Goal: Task Accomplishment & Management: Manage account settings

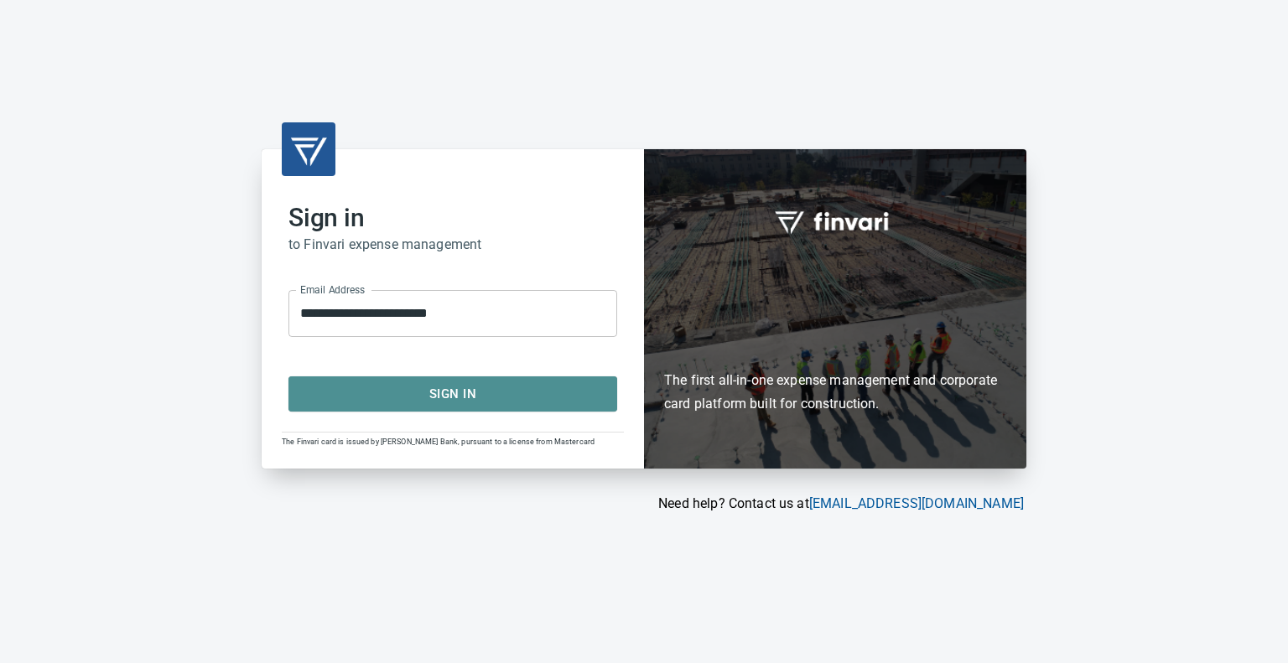
click at [453, 392] on span "Sign In" at bounding box center [453, 394] width 292 height 22
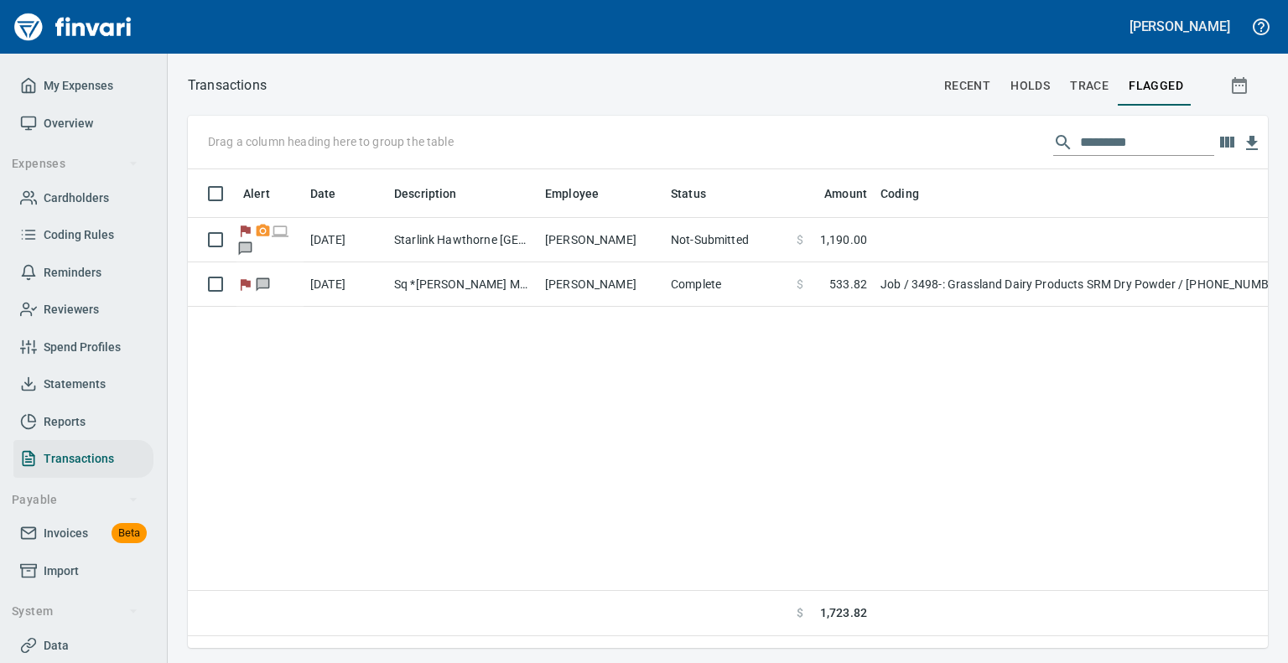
scroll to position [453, 1067]
click at [73, 392] on span "Statements" at bounding box center [75, 384] width 62 height 21
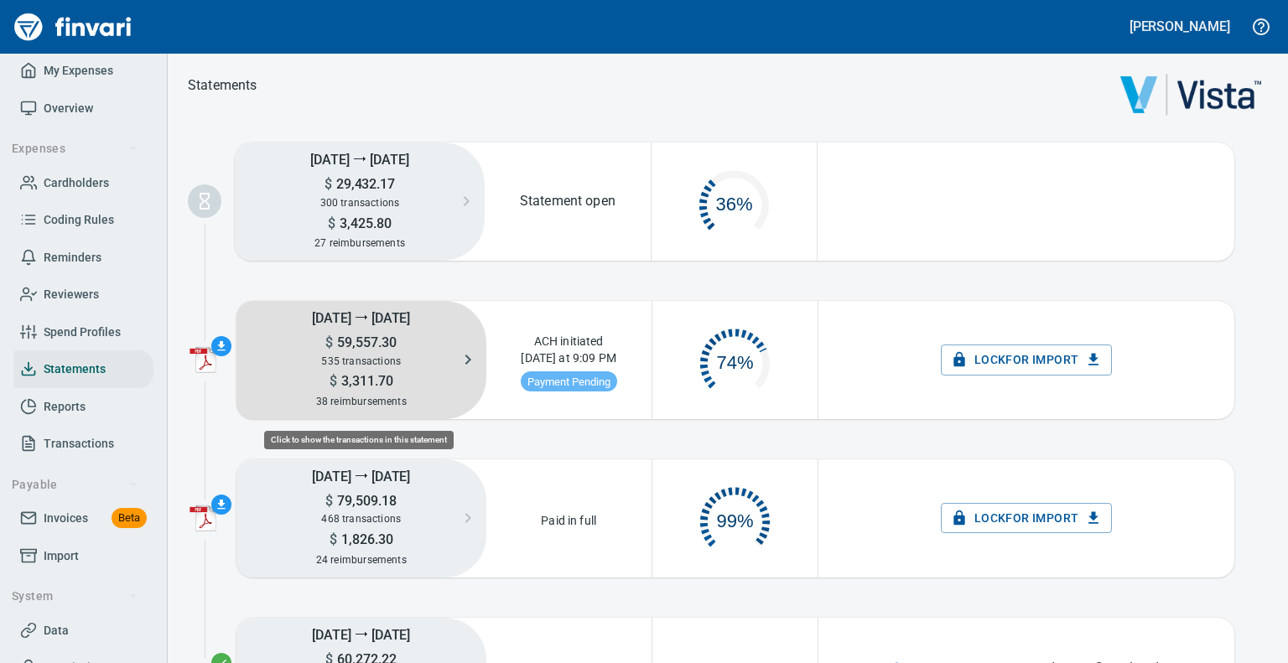
scroll to position [84, 151]
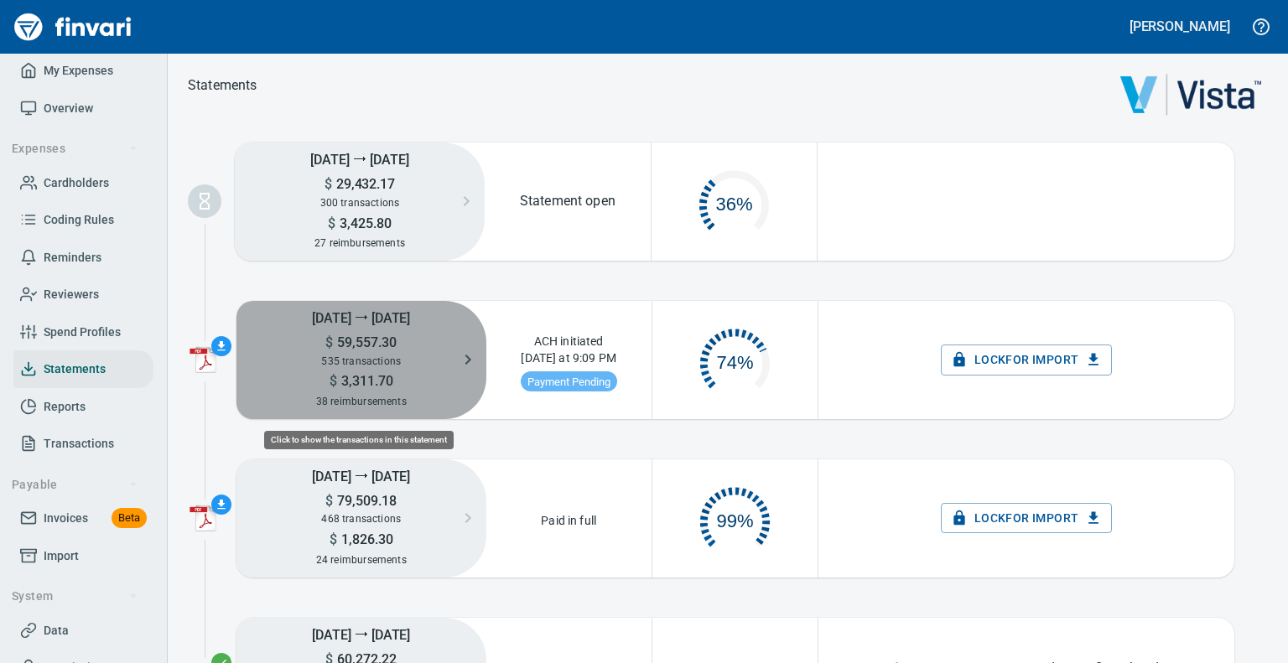
click at [379, 330] on h5 "[DATE] ⭢ [DATE]" at bounding box center [362, 317] width 250 height 33
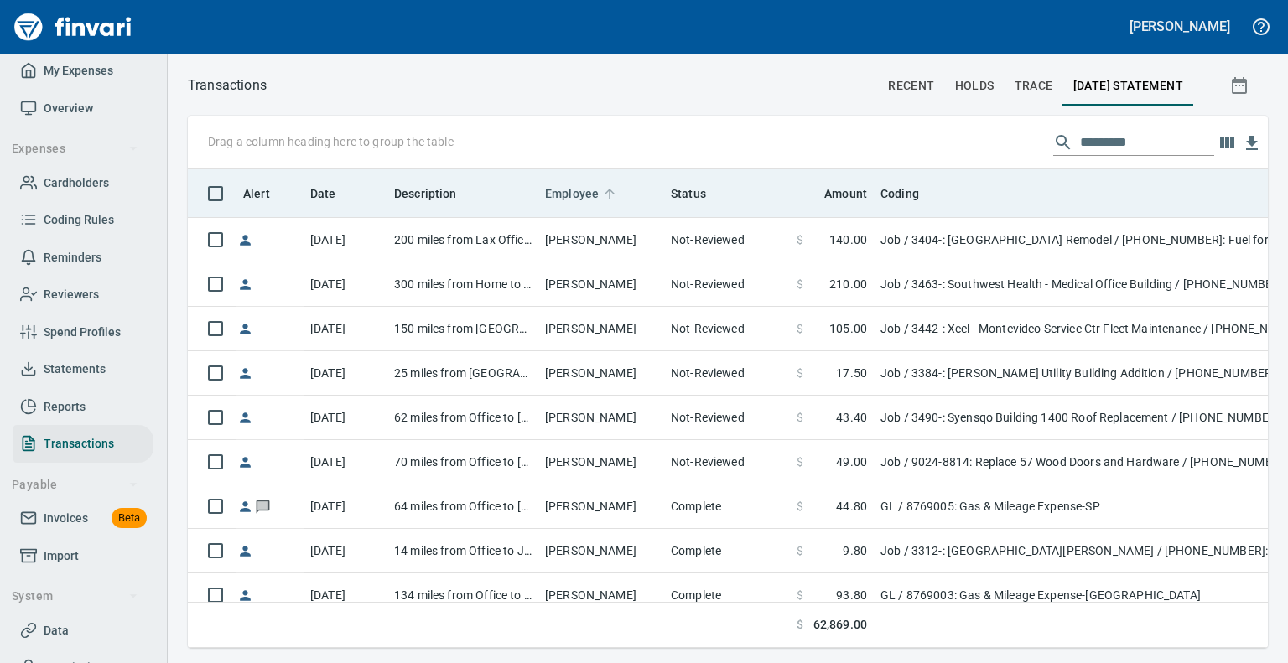
scroll to position [453, 1054]
click at [557, 188] on span "Employee" at bounding box center [572, 194] width 54 height 20
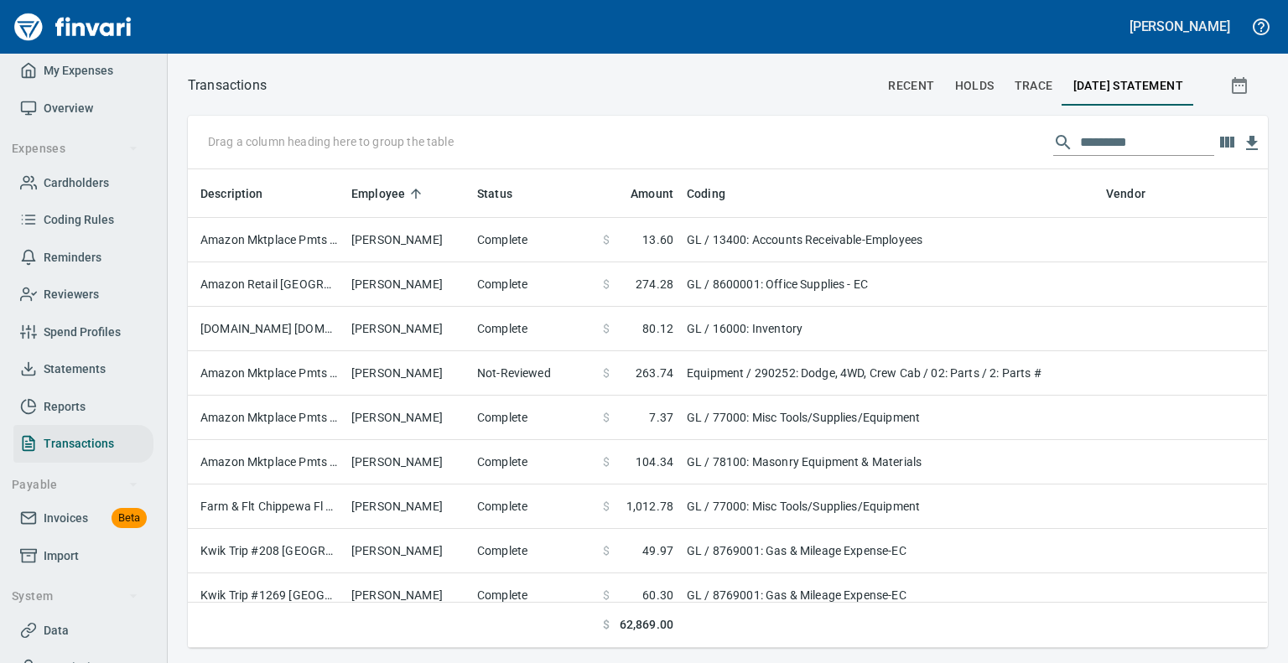
scroll to position [0, 0]
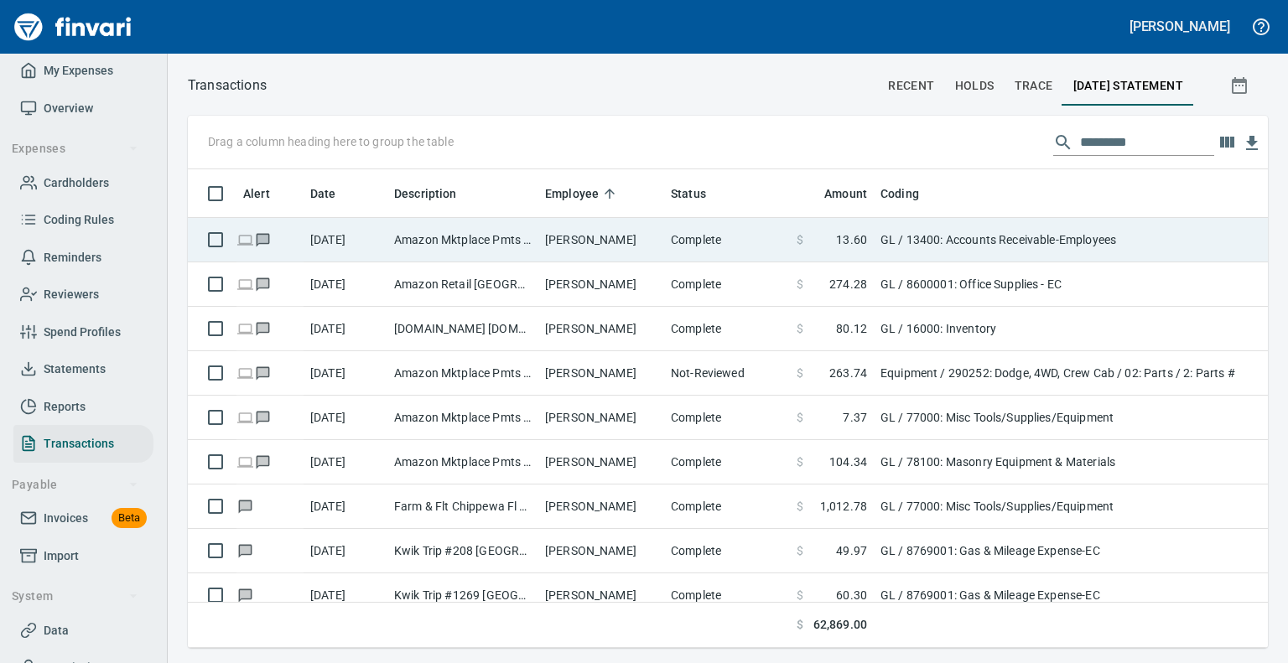
click at [587, 253] on td "[PERSON_NAME]" at bounding box center [601, 240] width 126 height 44
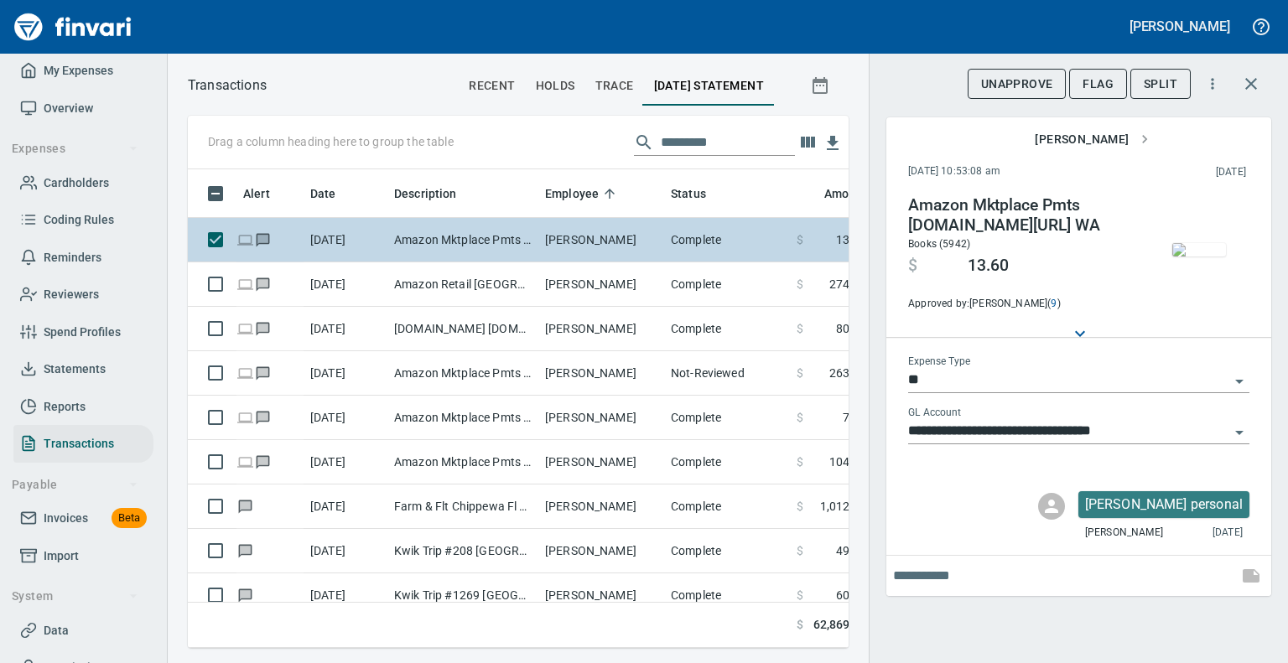
scroll to position [453, 635]
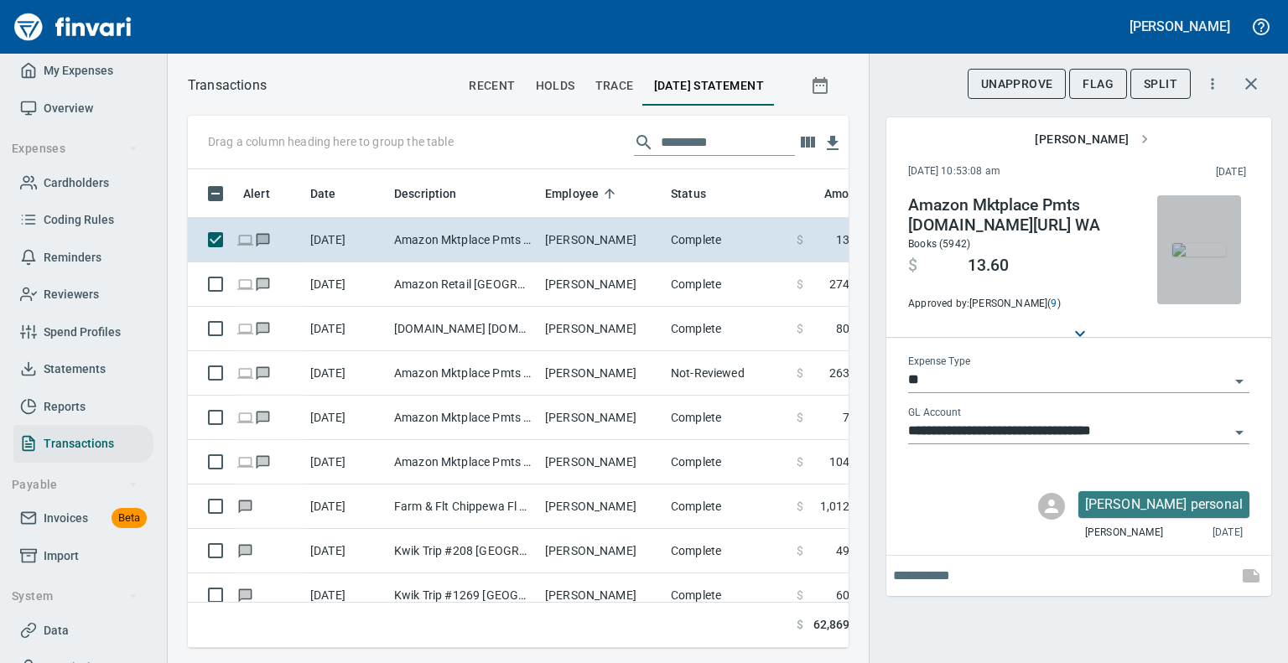
click at [1197, 243] on img "button" at bounding box center [1200, 249] width 54 height 13
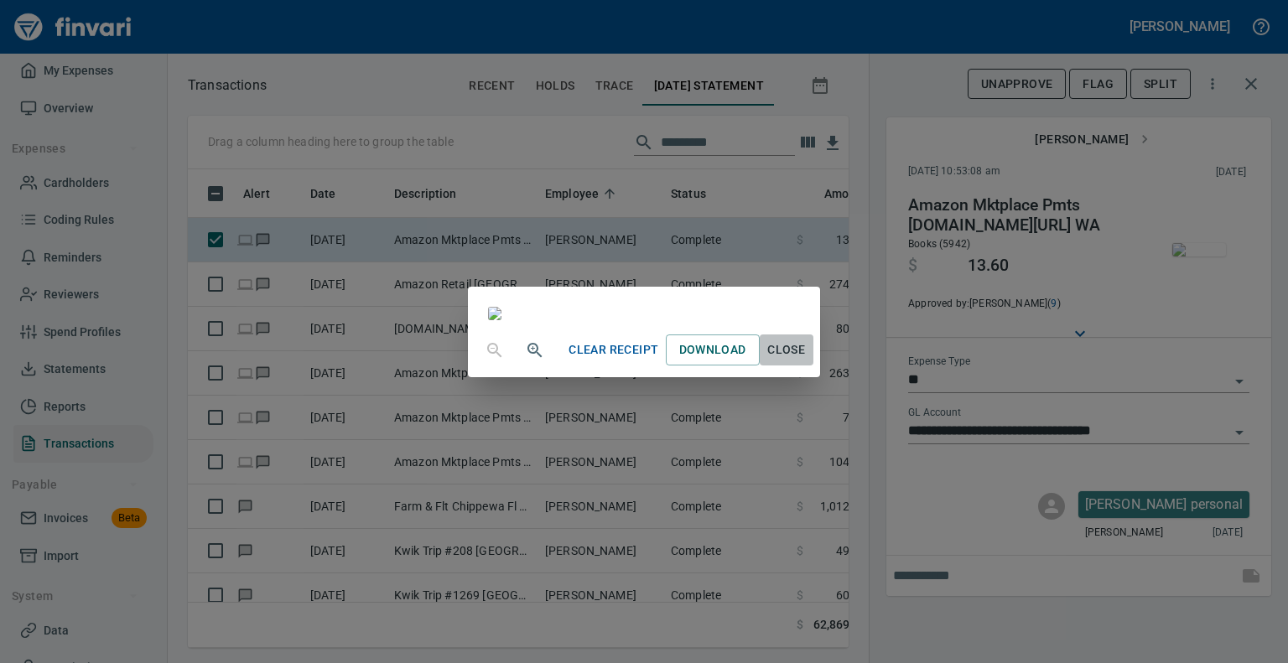
click at [807, 361] on span "Close" at bounding box center [787, 350] width 40 height 21
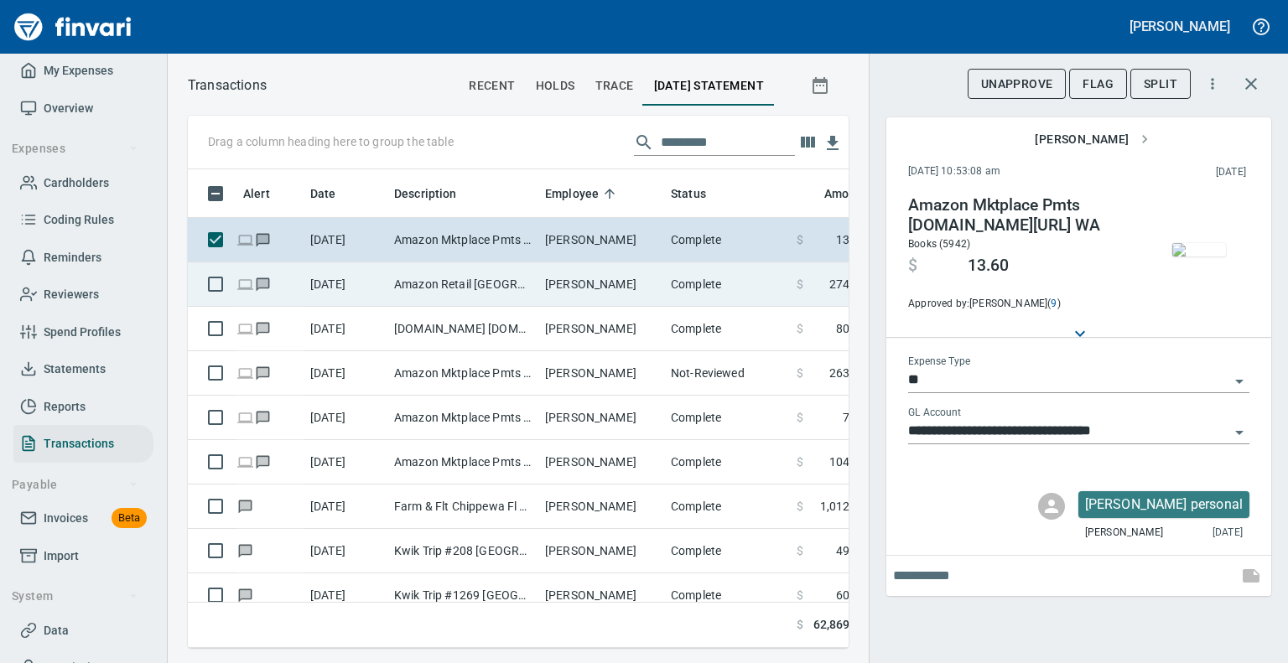
click at [453, 286] on td "Amazon Retail [GEOGRAPHIC_DATA] [GEOGRAPHIC_DATA]" at bounding box center [463, 285] width 151 height 44
type input "**********"
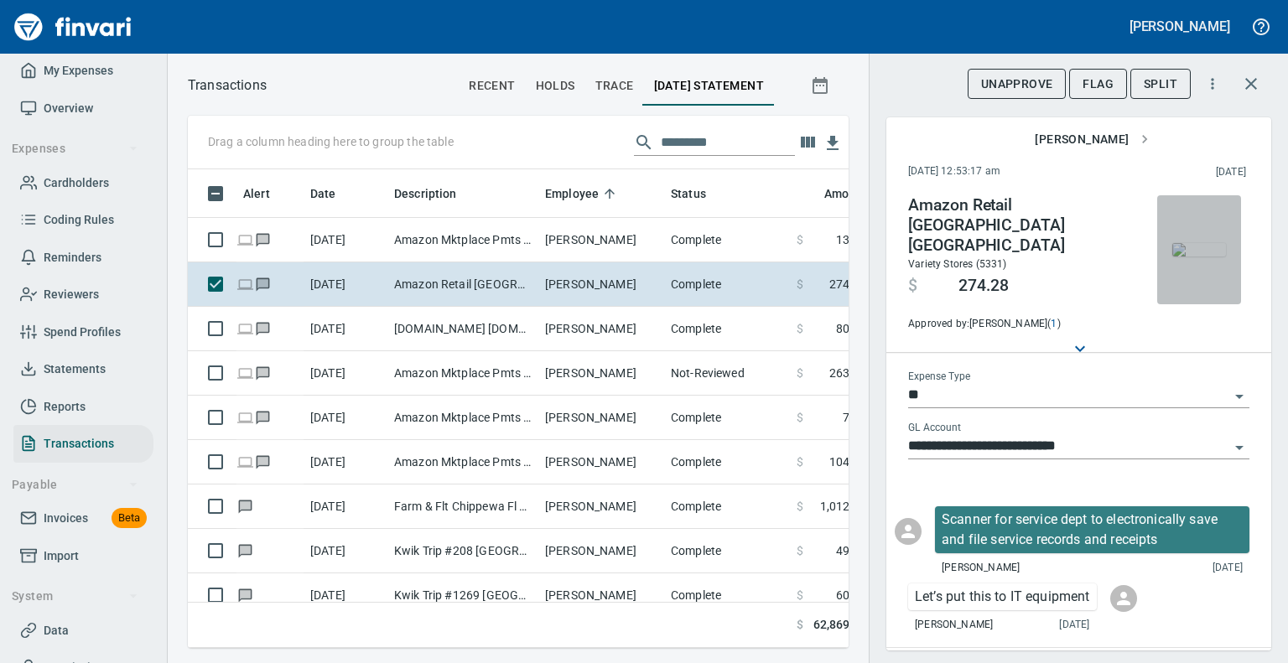
click at [1204, 243] on img "button" at bounding box center [1200, 249] width 54 height 13
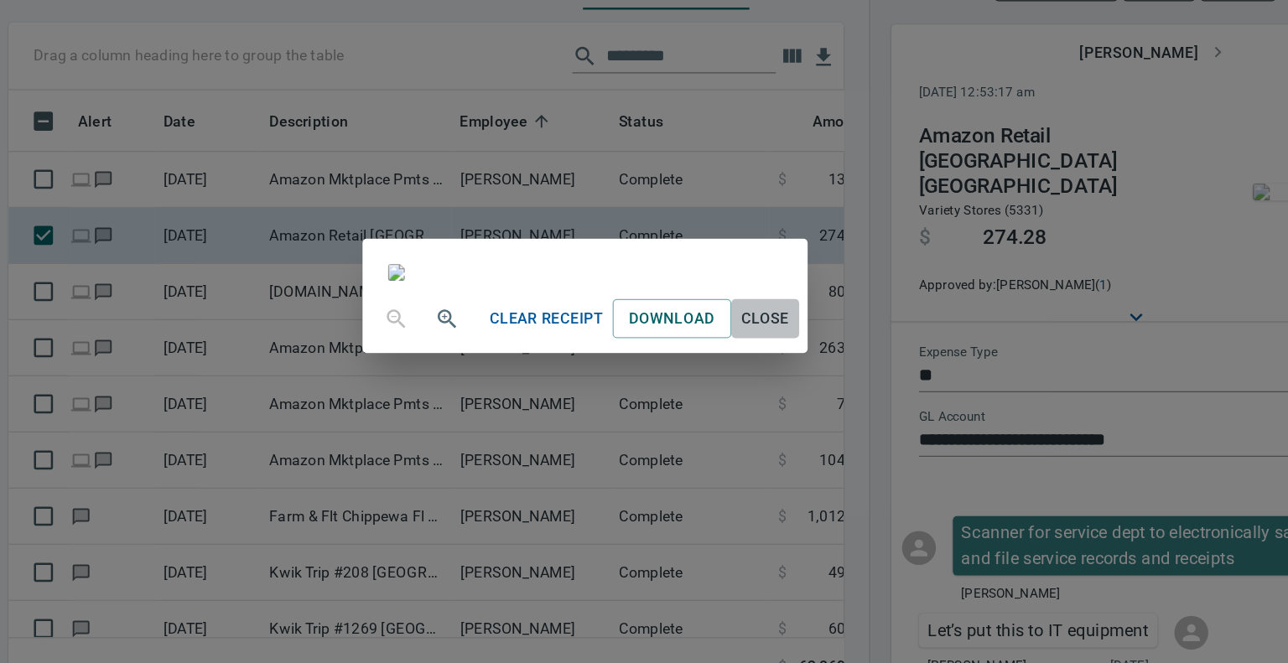
click at [807, 361] on span "Close" at bounding box center [787, 350] width 40 height 21
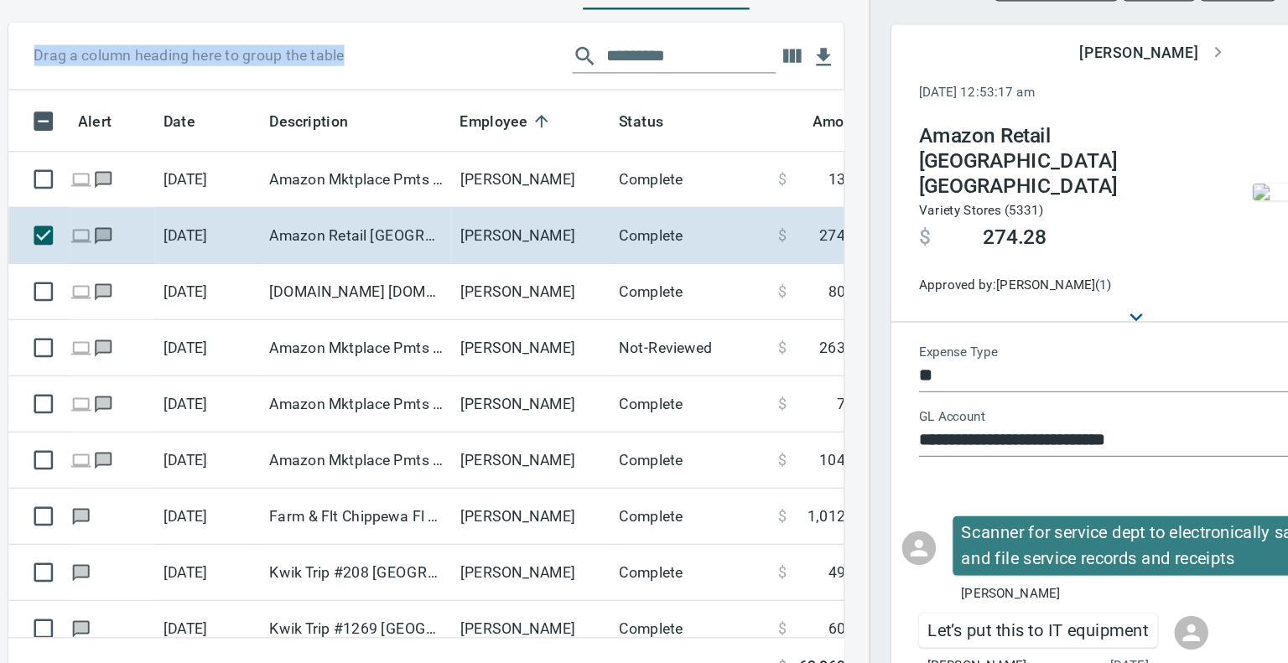
drag, startPoint x: 771, startPoint y: 106, endPoint x: 721, endPoint y: 106, distance: 49.5
click at [721, 106] on div "Transactions recent holds trace 2025/09/30 Statement Drag a column heading here…" at bounding box center [728, 361] width 1121 height 575
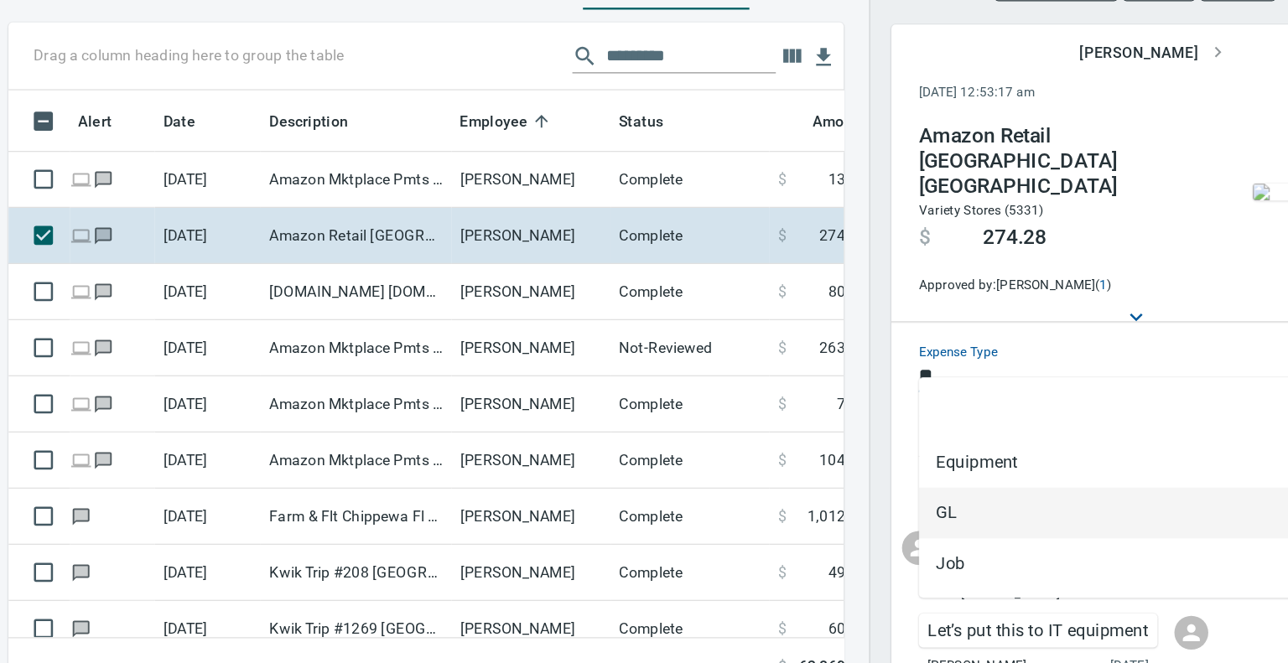
click at [1103, 384] on input "**" at bounding box center [1068, 395] width 321 height 23
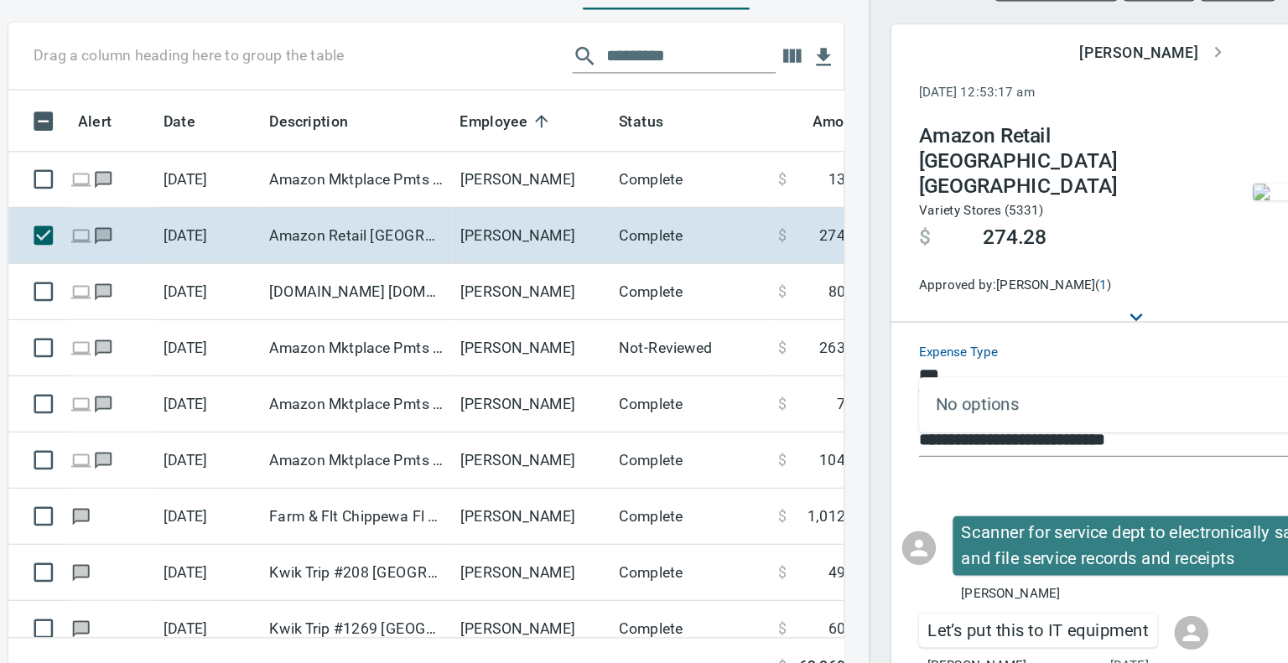
type input "****"
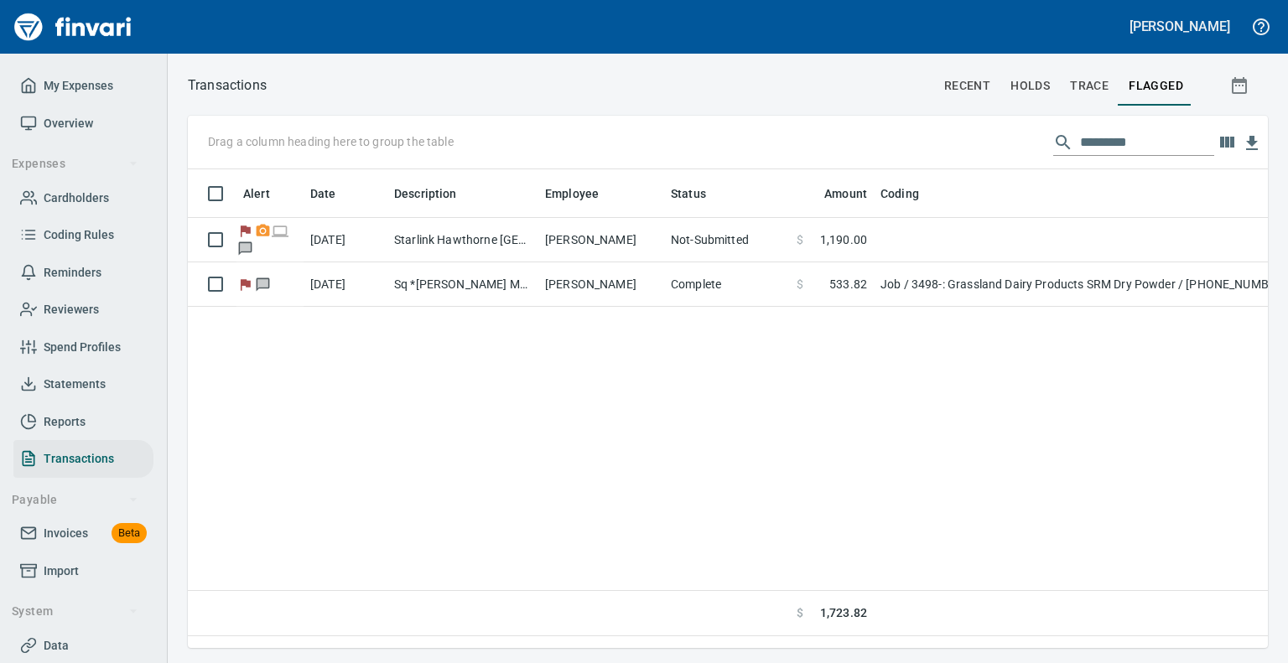
scroll to position [453, 1067]
click at [87, 391] on span "Statements" at bounding box center [75, 384] width 62 height 21
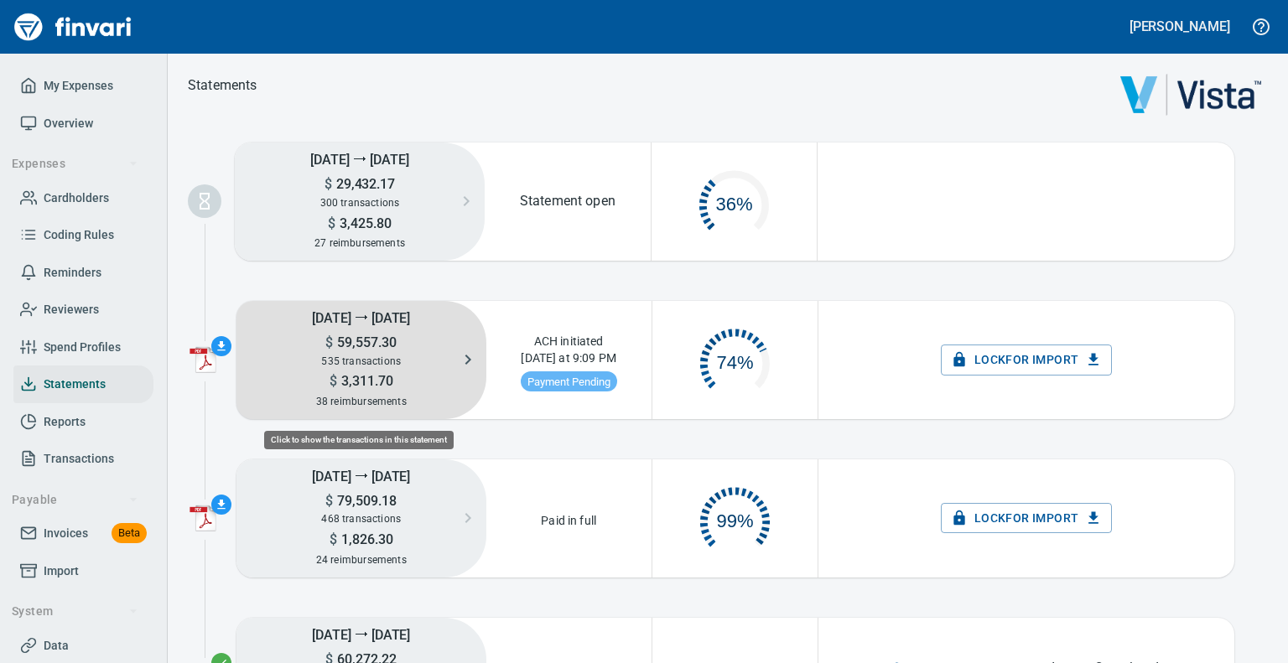
scroll to position [84, 151]
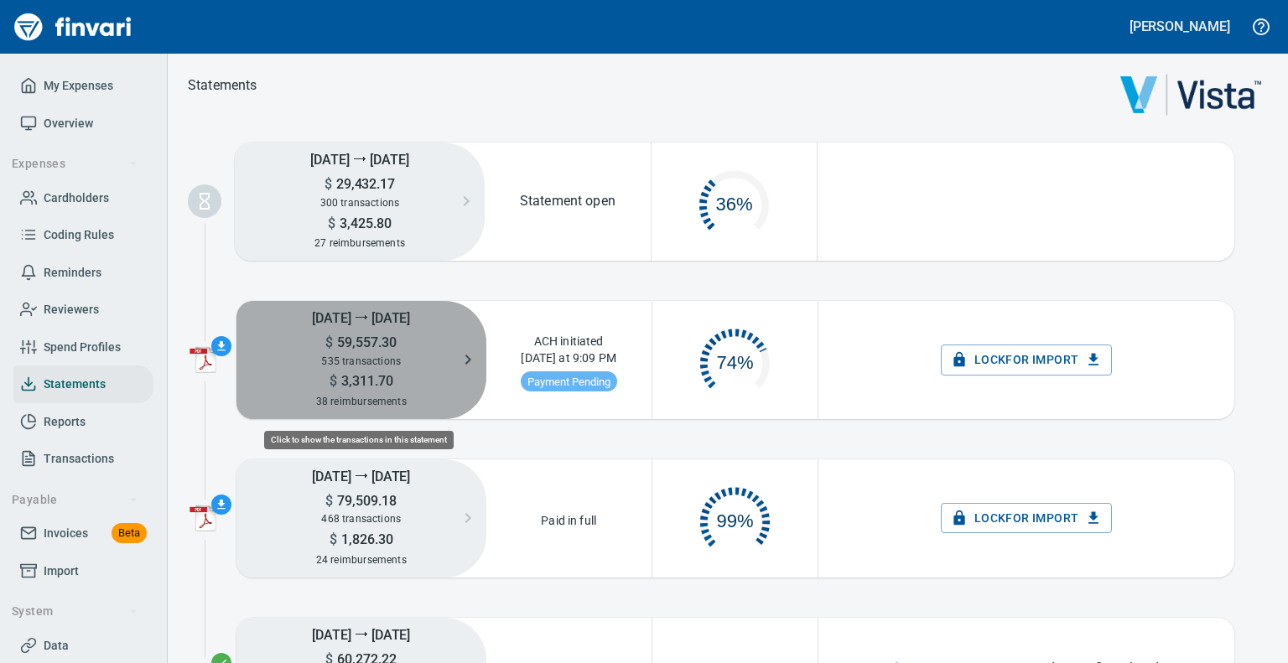
click at [364, 378] on span "3,311.70" at bounding box center [365, 381] width 56 height 16
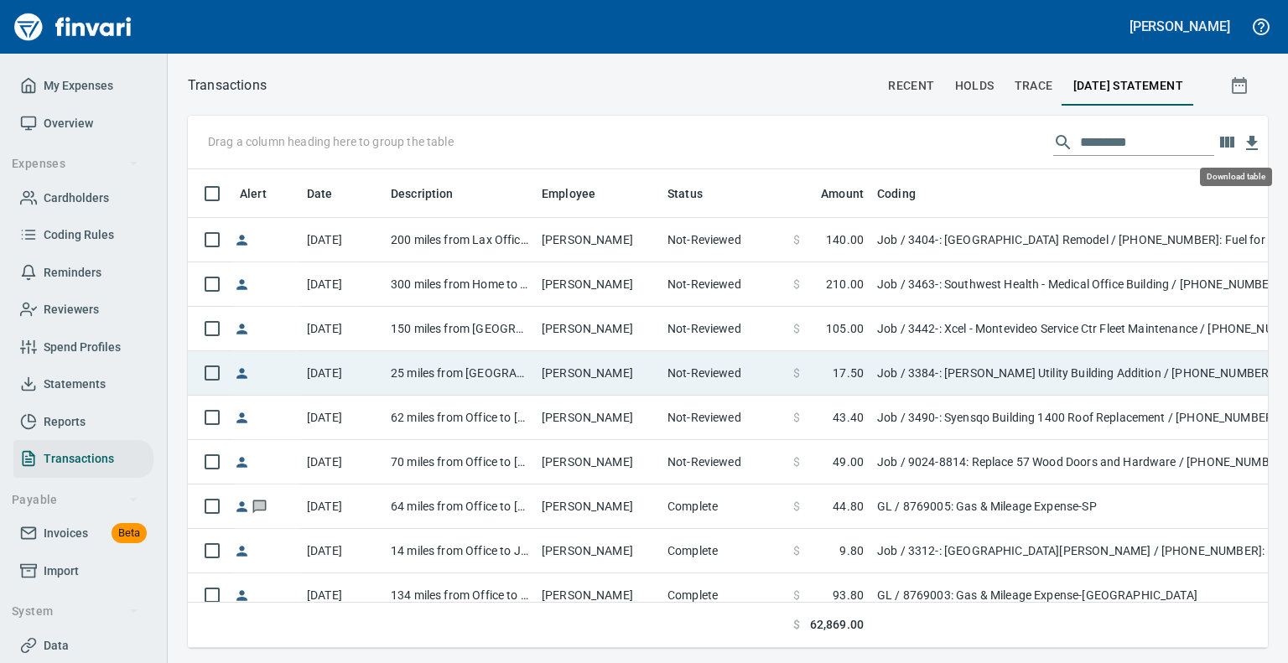
scroll to position [453, 1054]
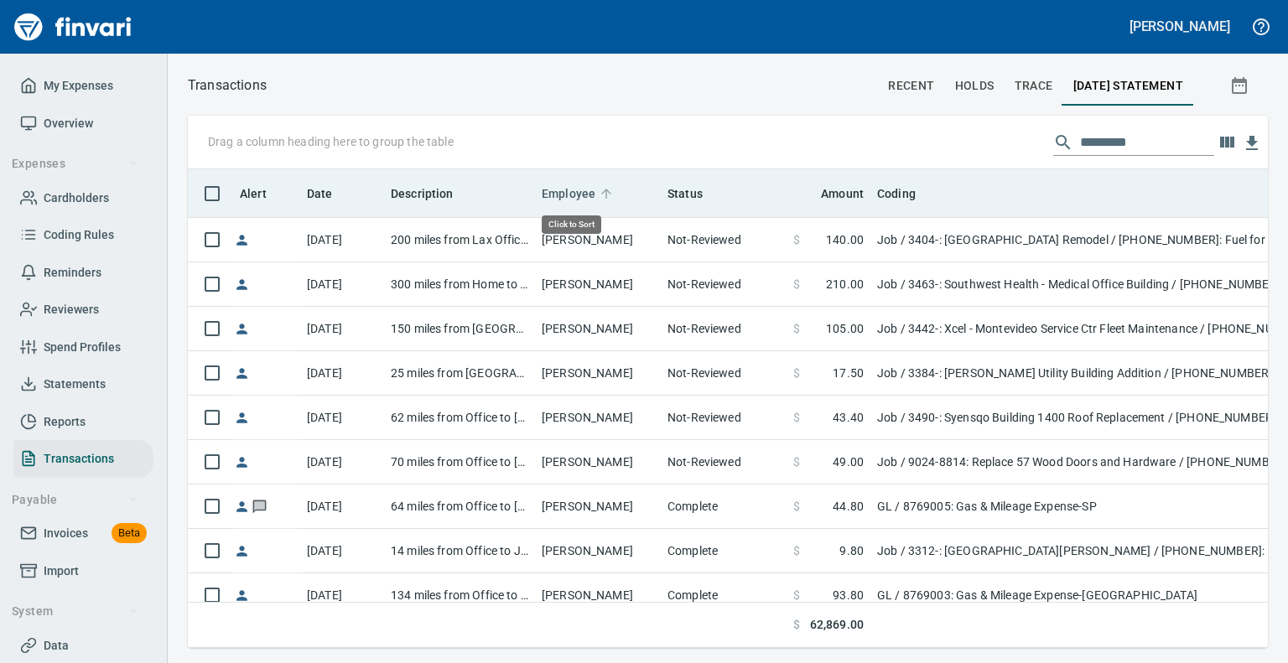
click at [571, 190] on span "Employee" at bounding box center [569, 194] width 54 height 20
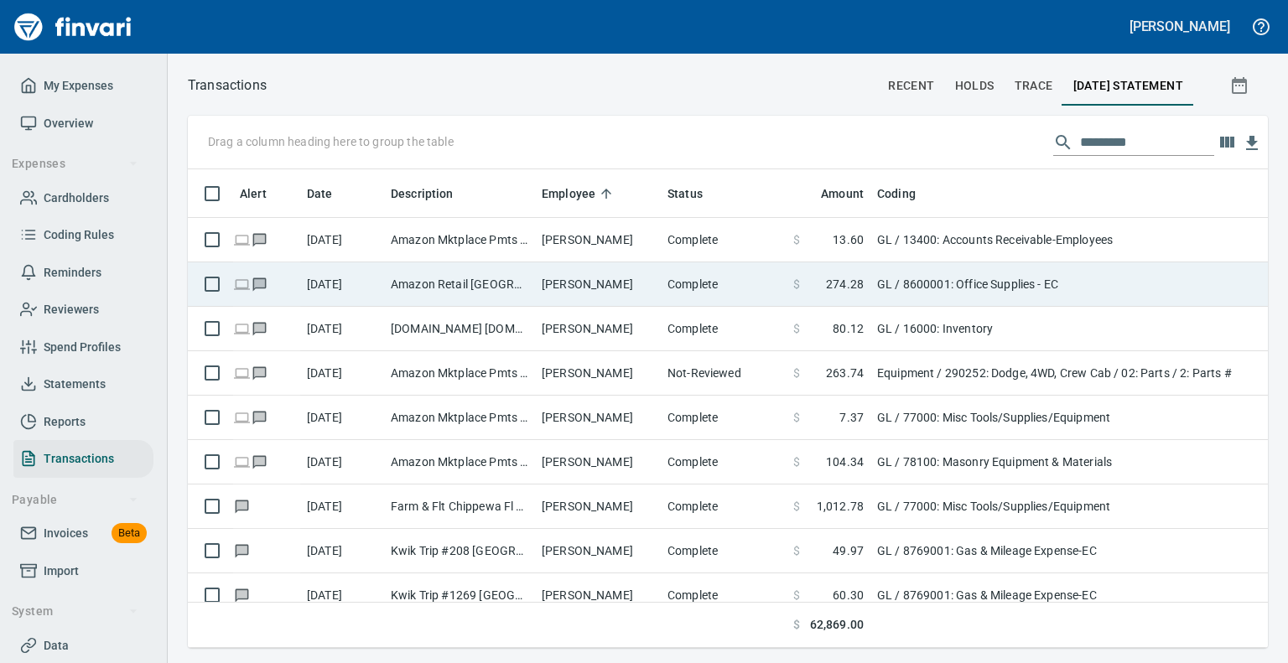
click at [544, 274] on td "[PERSON_NAME]" at bounding box center [598, 285] width 126 height 44
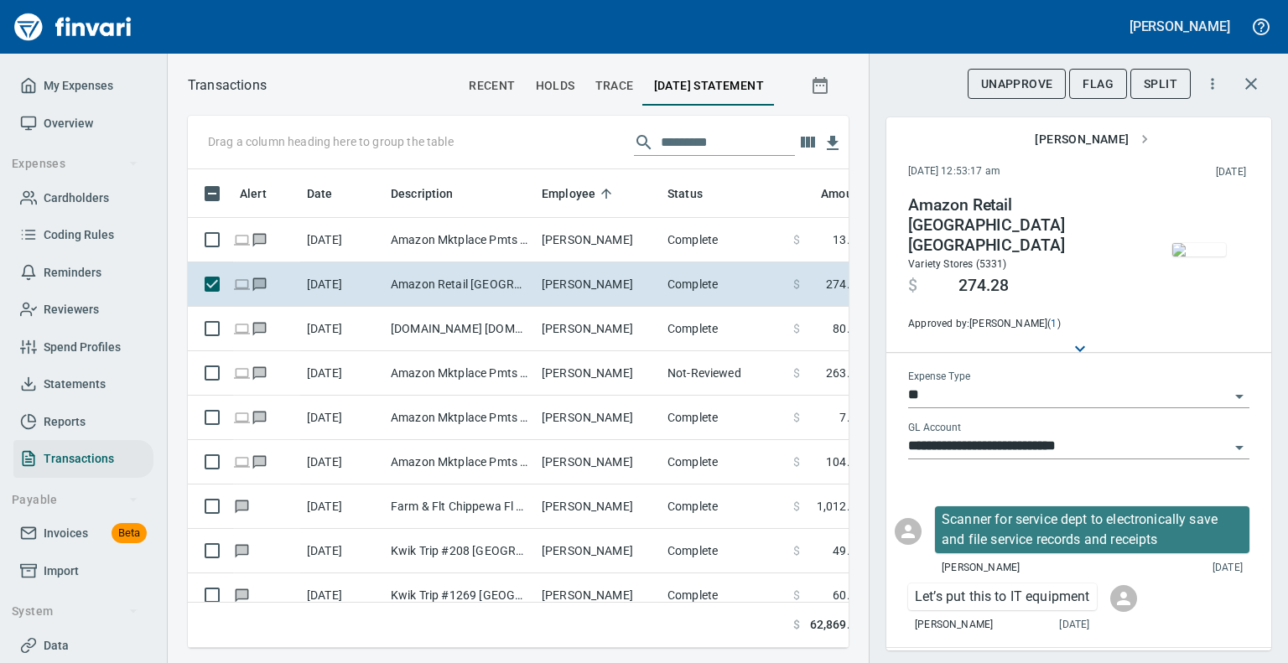
scroll to position [453, 635]
click at [1230, 438] on icon "Open" at bounding box center [1240, 448] width 20 height 20
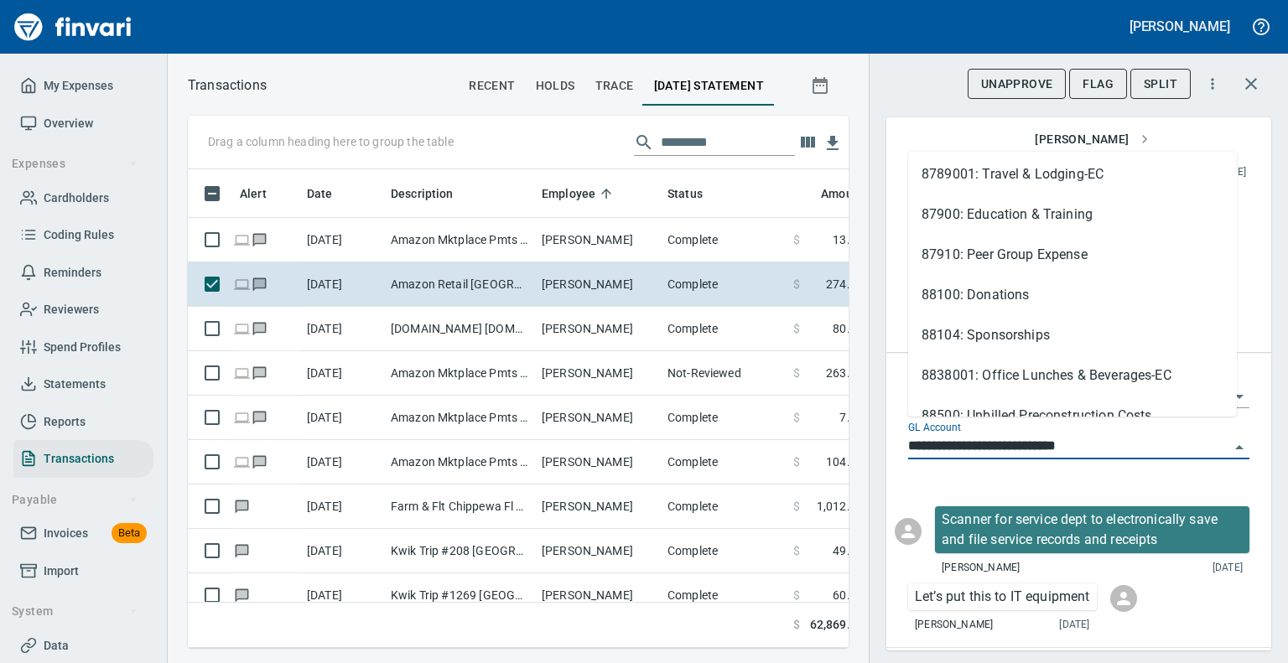
scroll to position [1074, 0]
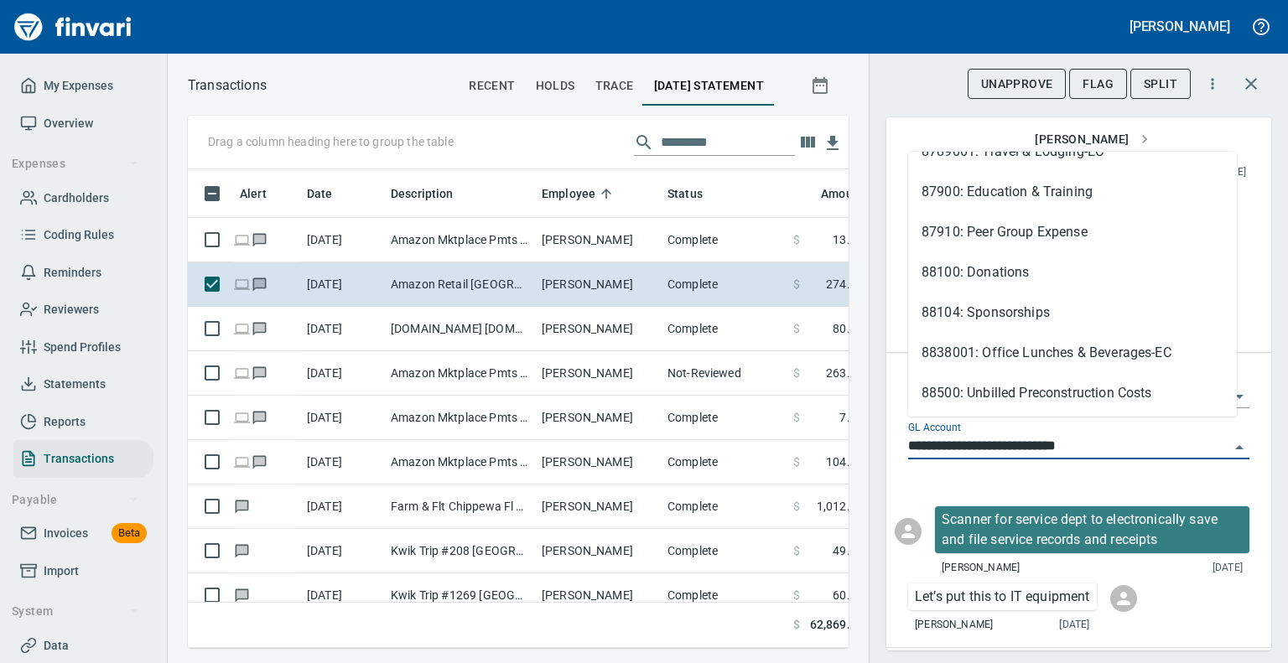
click at [1224, 402] on li "88500: Unbilled Preconstruction Costs" at bounding box center [1072, 393] width 329 height 40
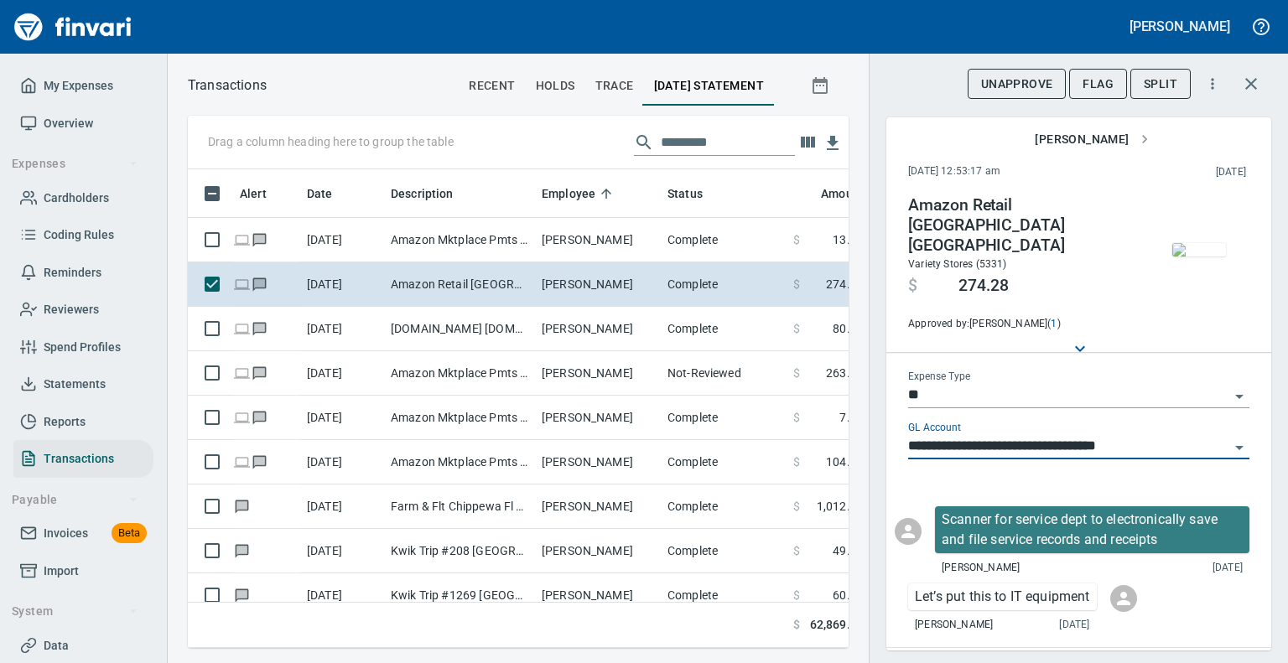
type input "**********"
click at [1210, 435] on input "**********" at bounding box center [1068, 446] width 321 height 23
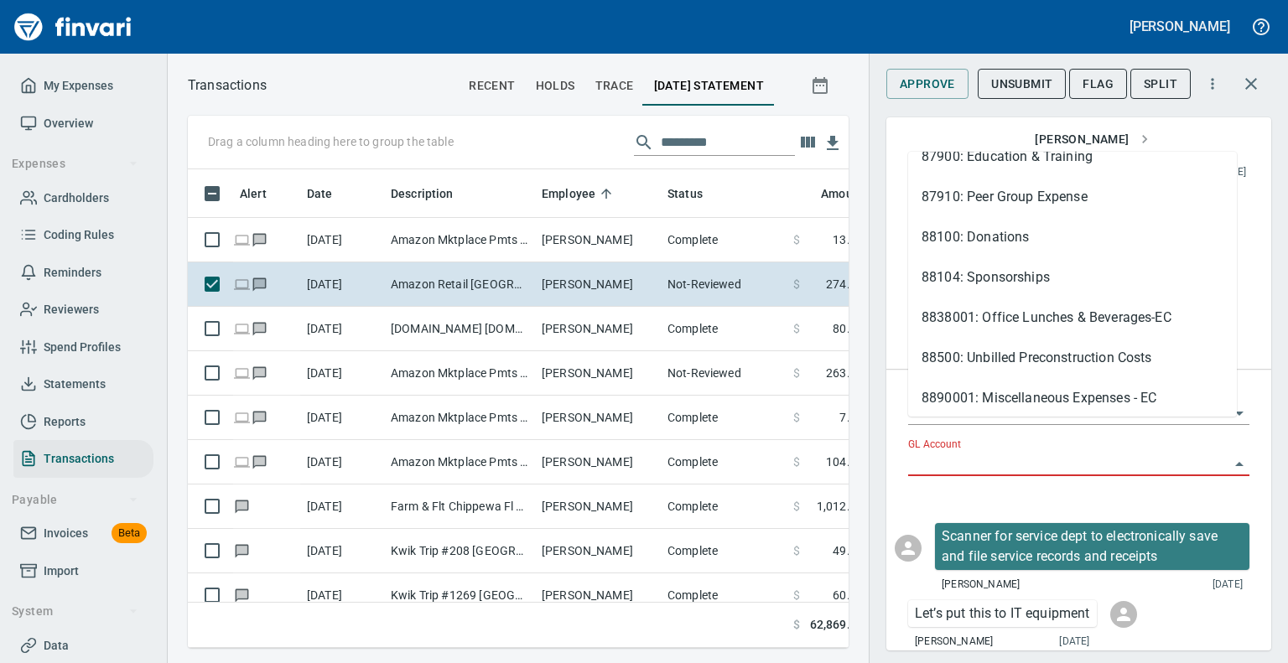
scroll to position [1157, 0]
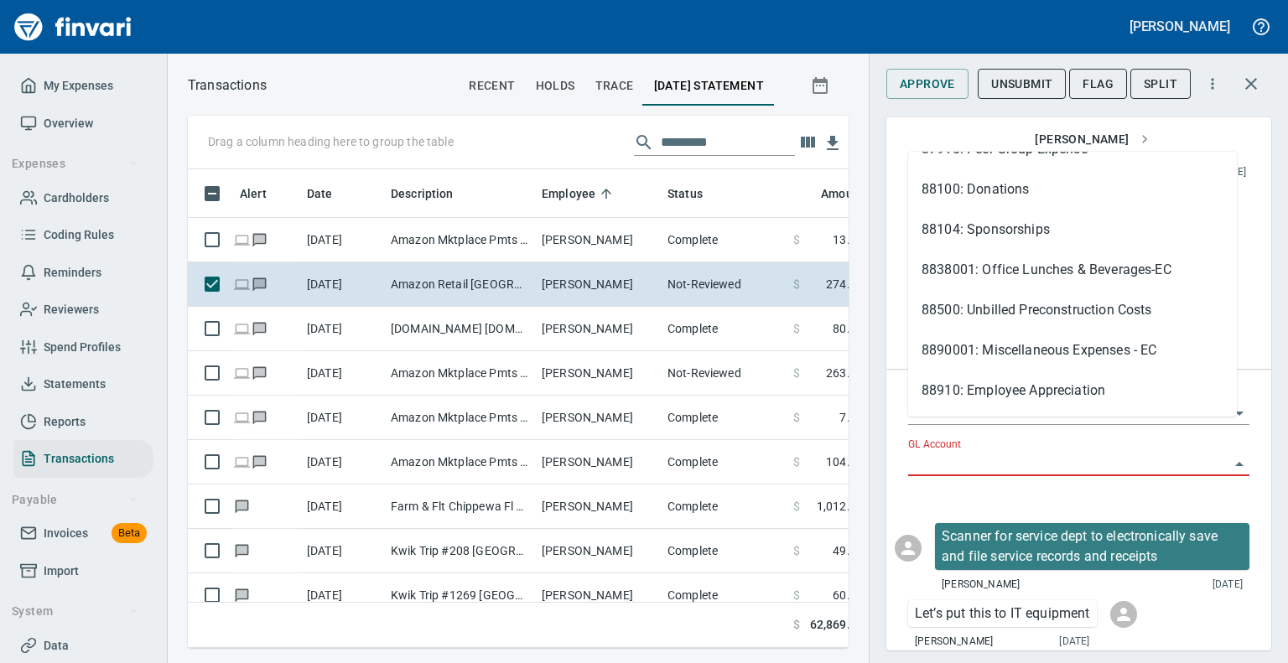
click at [1194, 510] on div "Scanner for service dept to electronically save and file service records and re…" at bounding box center [1079, 584] width 385 height 148
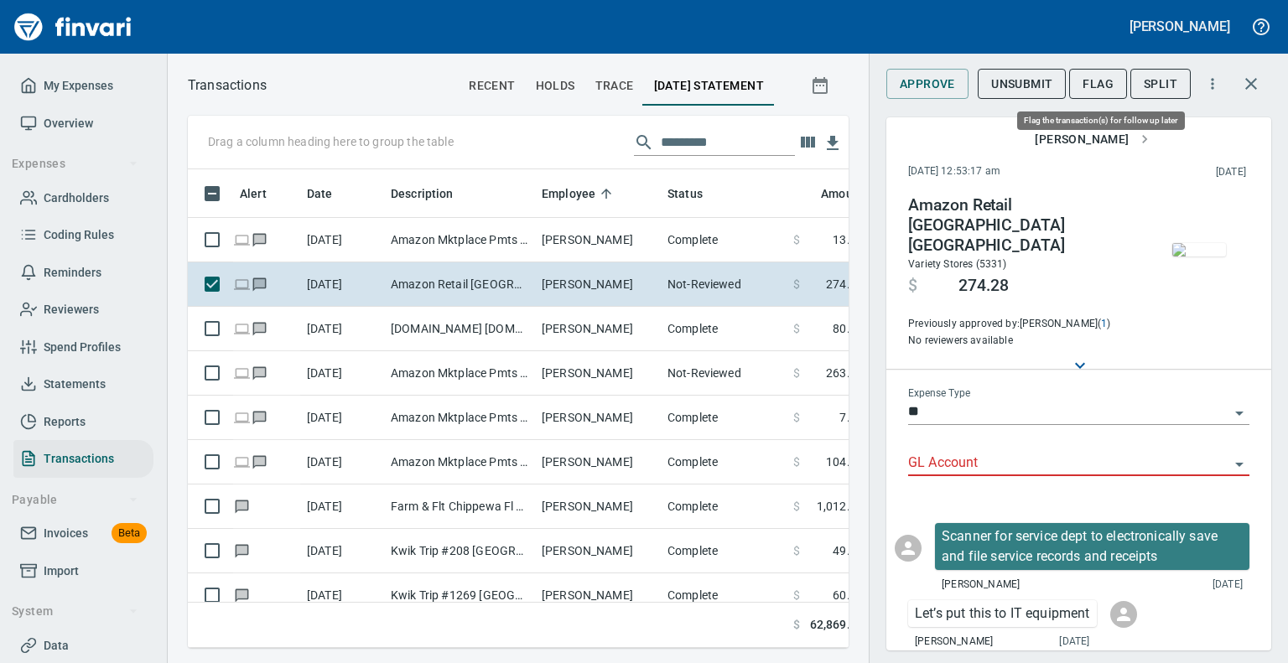
scroll to position [453, 635]
click at [1097, 89] on span "Flag" at bounding box center [1098, 84] width 31 height 21
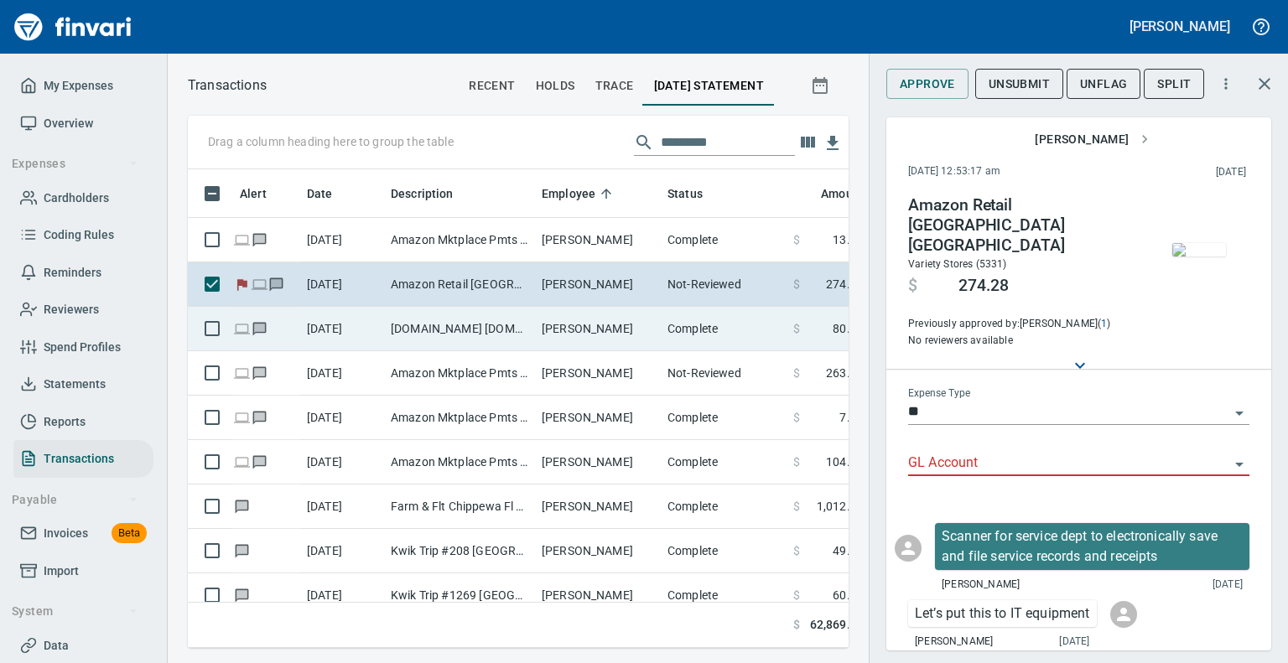
click at [502, 338] on td "[DOMAIN_NAME] [DOMAIN_NAME][URL] WA" at bounding box center [459, 329] width 151 height 44
type input "**********"
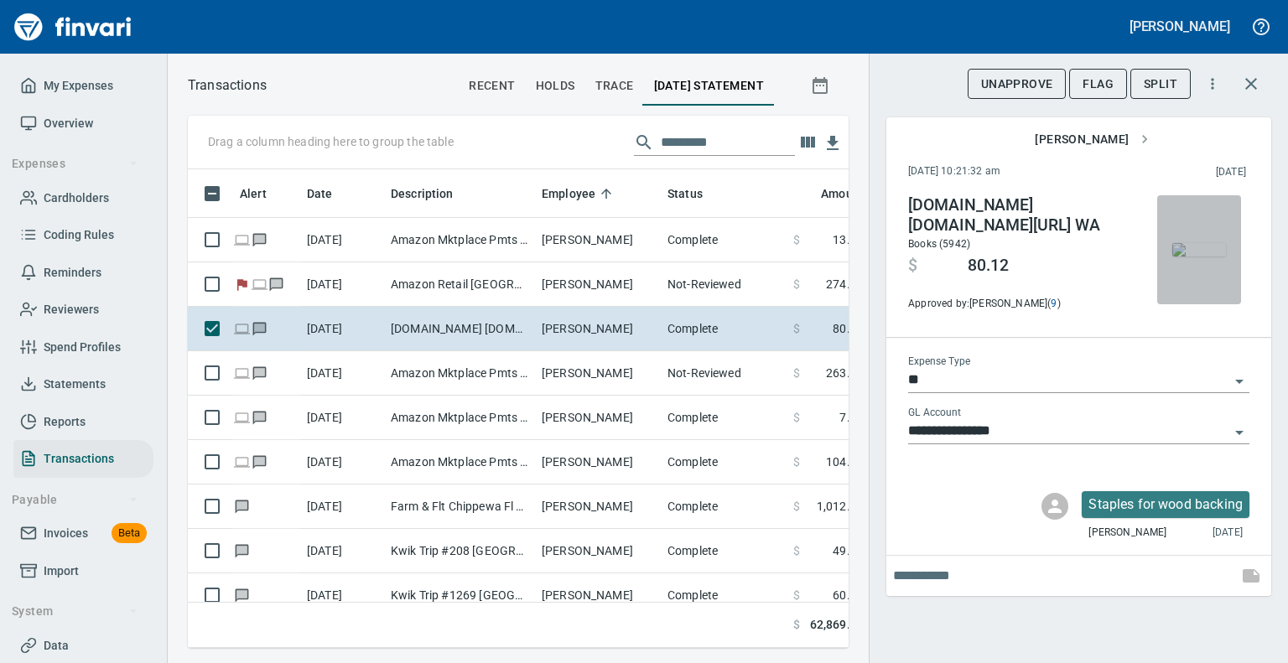
click at [1204, 247] on img "button" at bounding box center [1200, 249] width 54 height 13
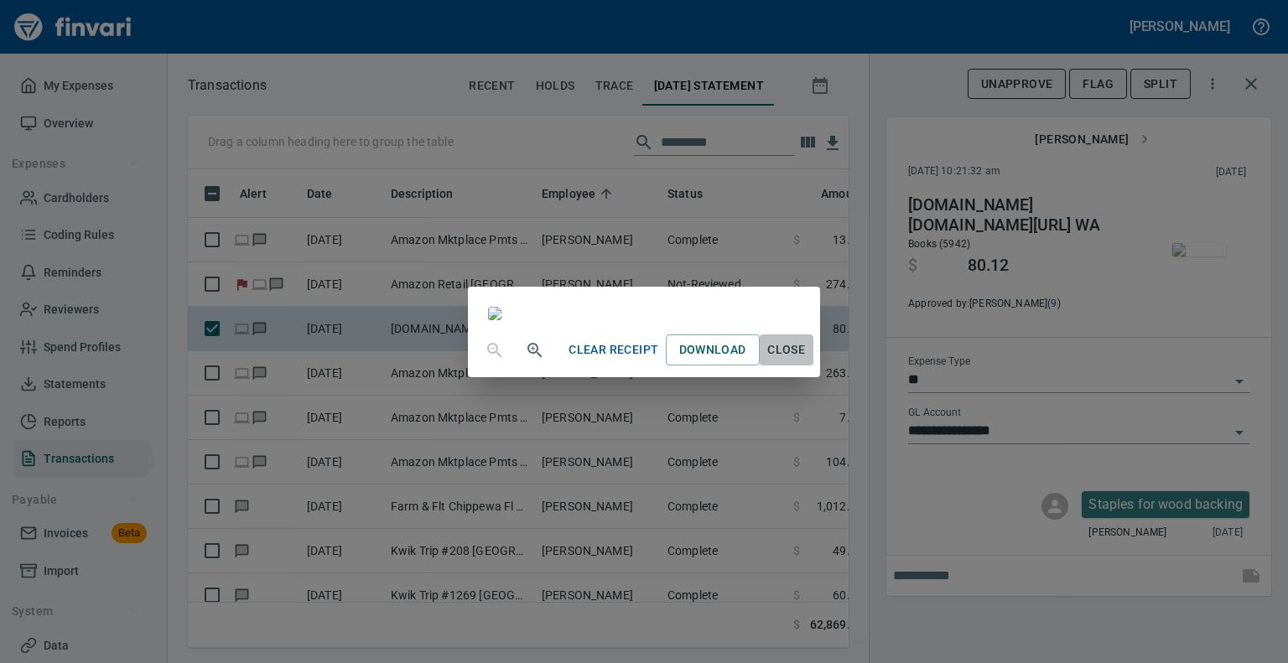
click at [807, 361] on span "Close" at bounding box center [787, 350] width 40 height 21
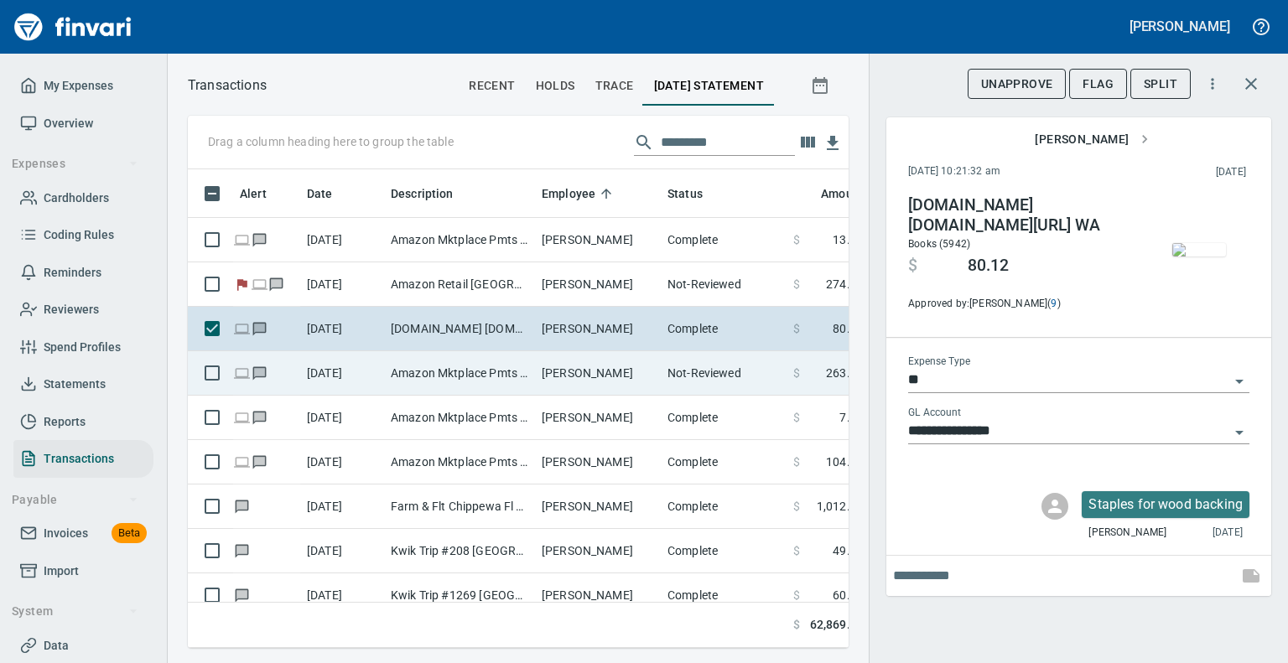
click at [453, 371] on td "Amazon Mktplace Pmts [DOMAIN_NAME][URL] WA" at bounding box center [459, 373] width 151 height 44
type input "*********"
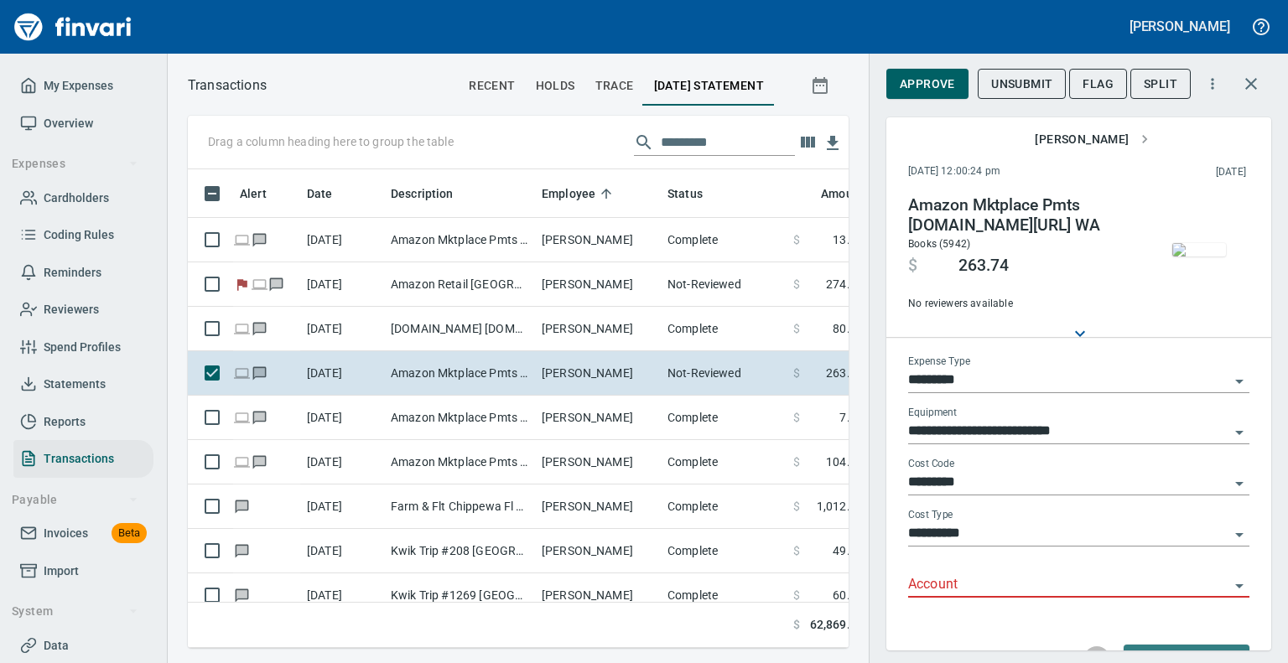
click at [1198, 243] on img "button" at bounding box center [1200, 249] width 54 height 13
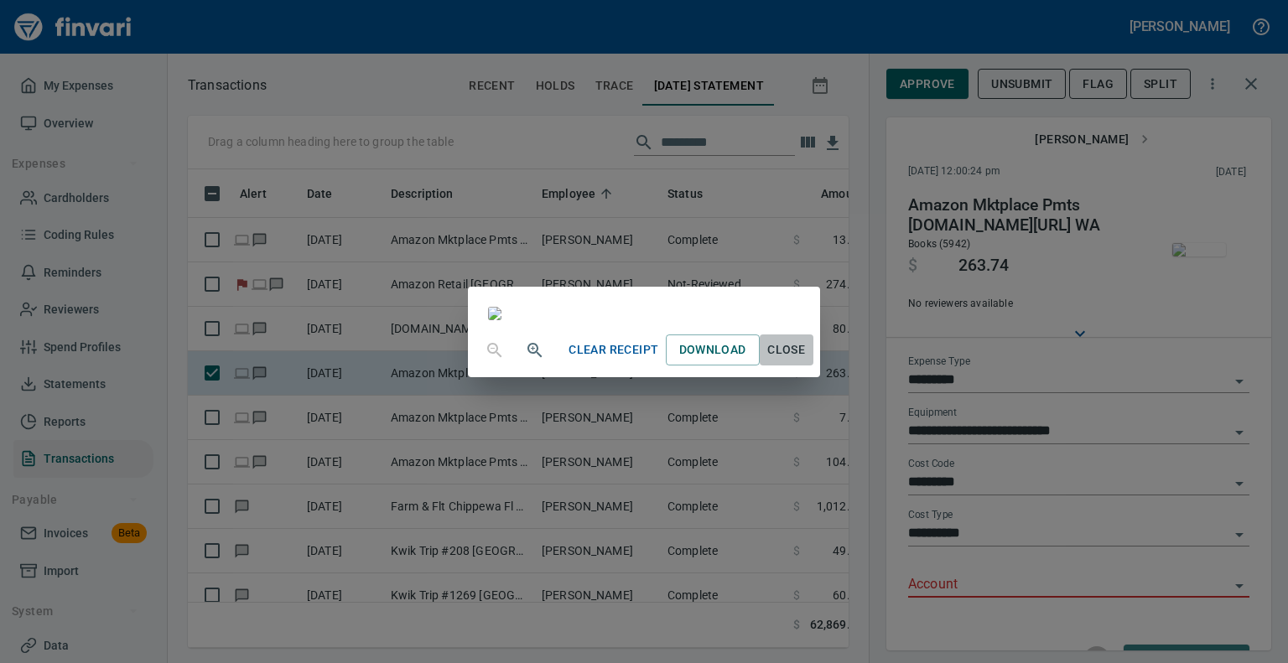
click at [807, 361] on span "Close" at bounding box center [787, 350] width 40 height 21
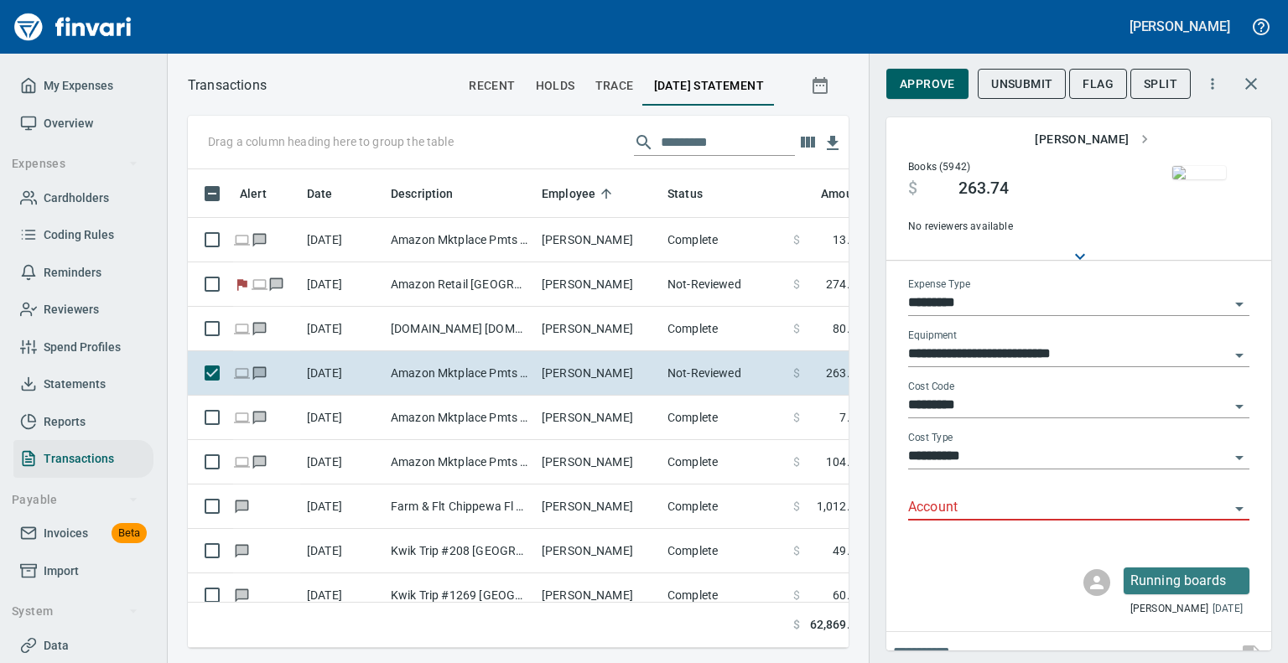
scroll to position [97, 0]
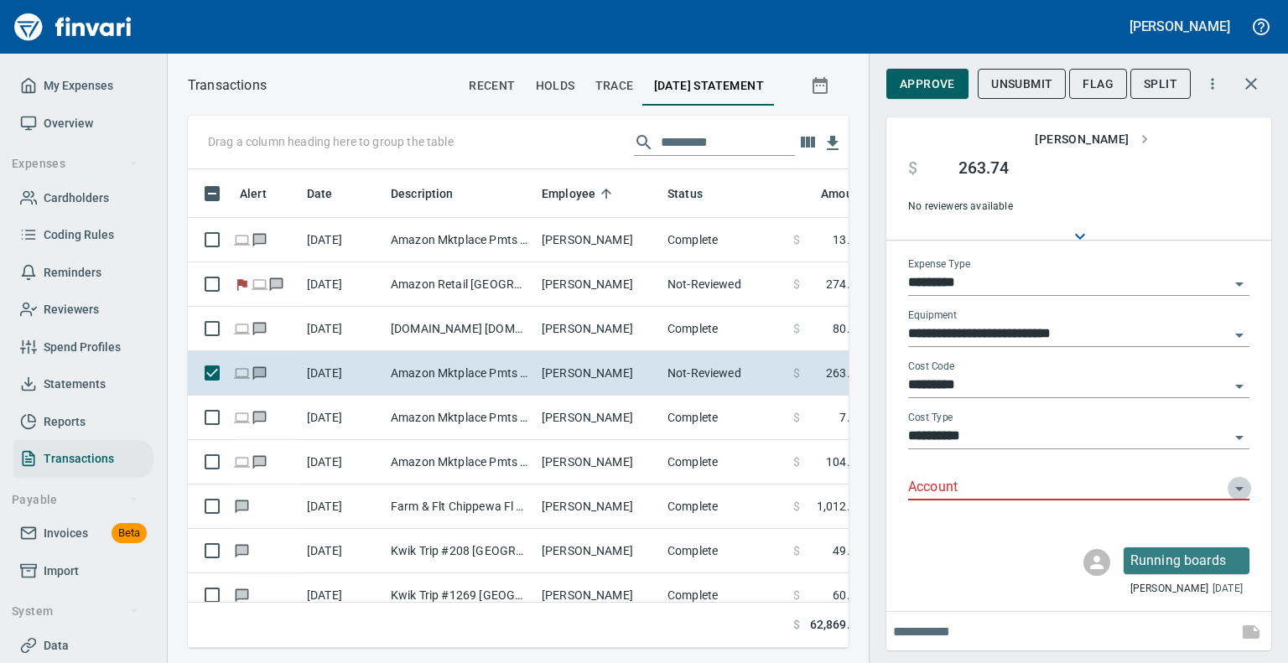
click at [1230, 480] on icon "Open" at bounding box center [1240, 489] width 20 height 20
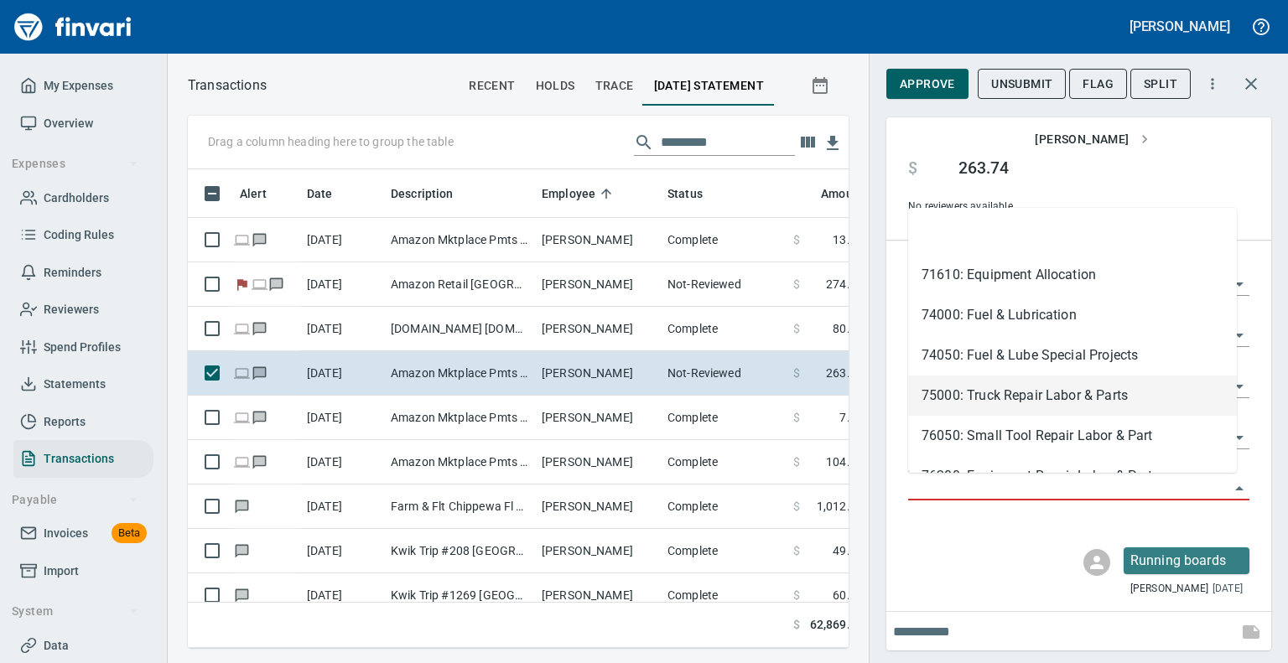
click at [1067, 393] on li "75000: Truck Repair Labor & Parts" at bounding box center [1072, 396] width 329 height 40
type input "**********"
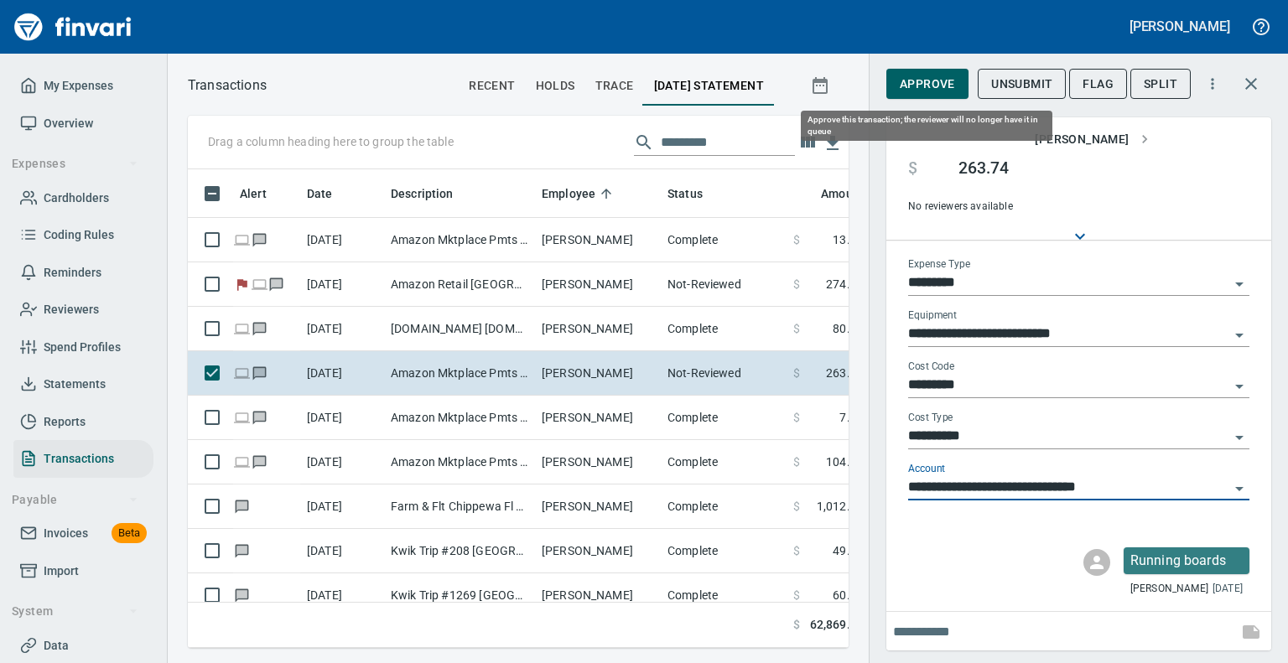
click at [944, 84] on span "Approve" at bounding box center [927, 84] width 55 height 21
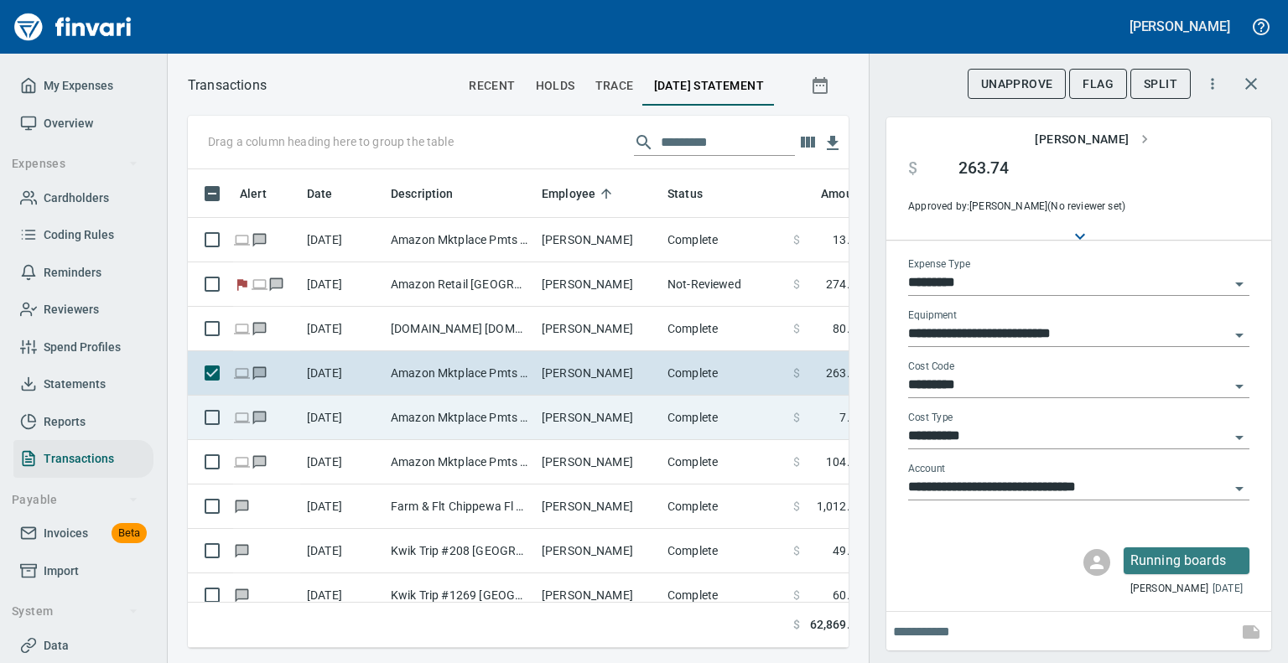
click at [398, 417] on td "Amazon Mktplace Pmts [DOMAIN_NAME][URL] WA" at bounding box center [459, 418] width 151 height 44
type input "**"
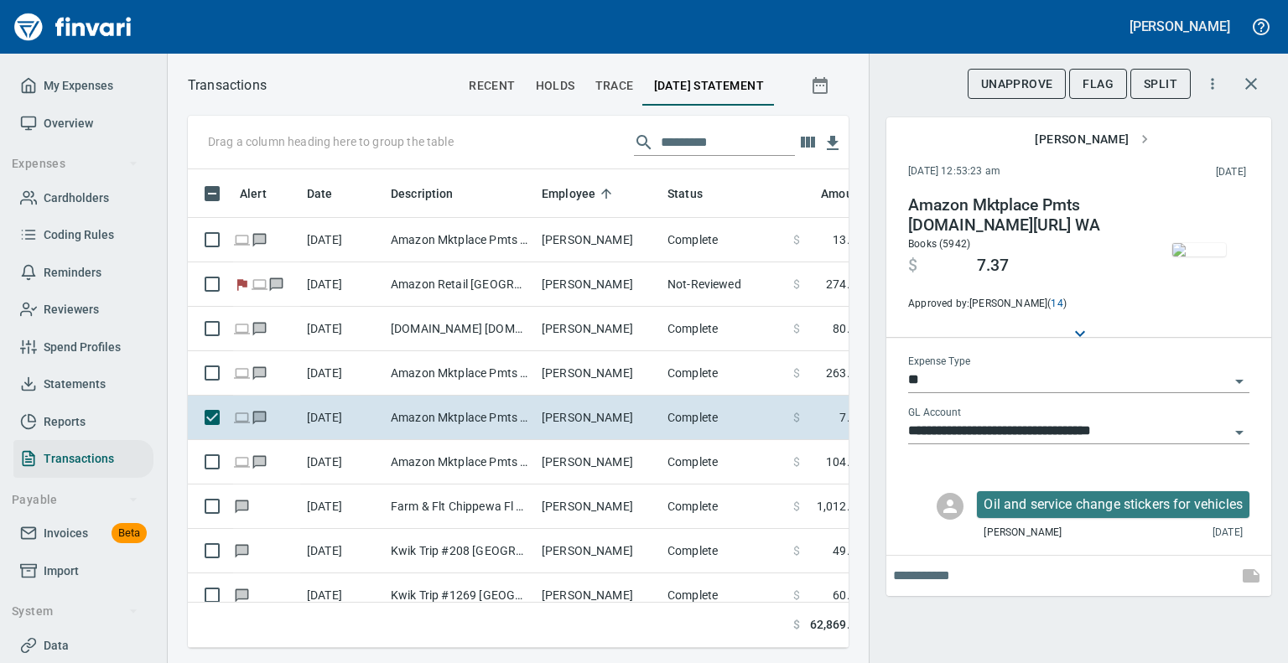
click at [1204, 243] on img "button" at bounding box center [1200, 249] width 54 height 13
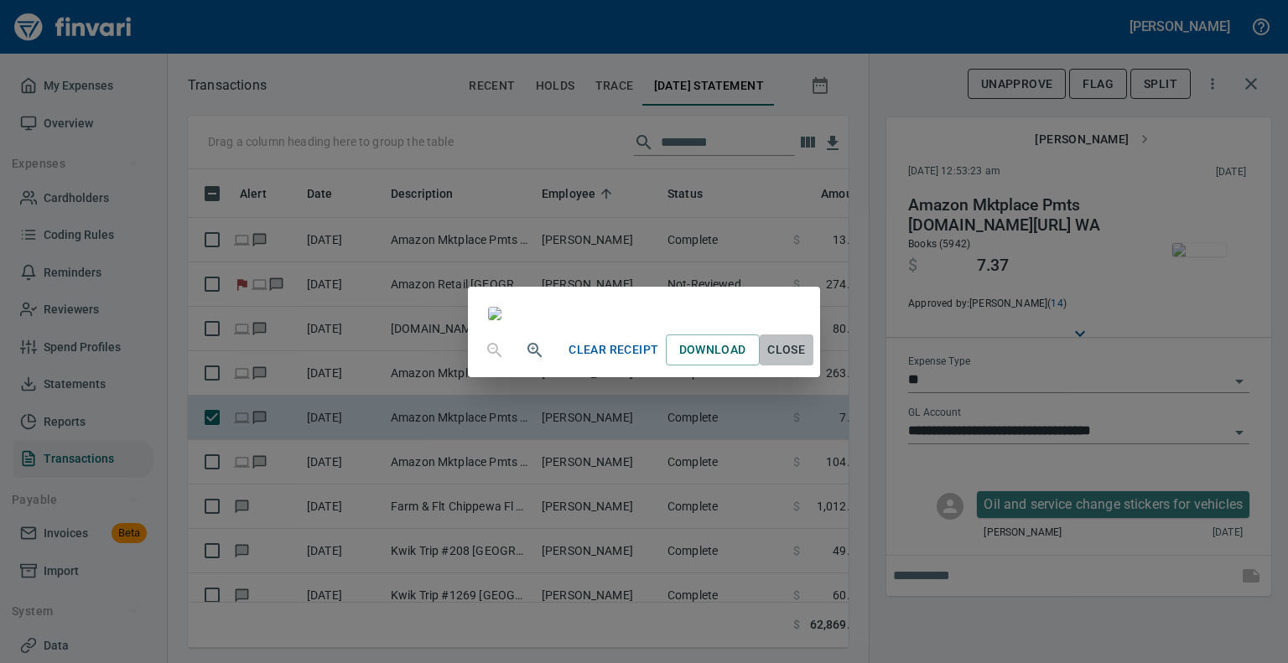
click at [807, 361] on span "Close" at bounding box center [787, 350] width 40 height 21
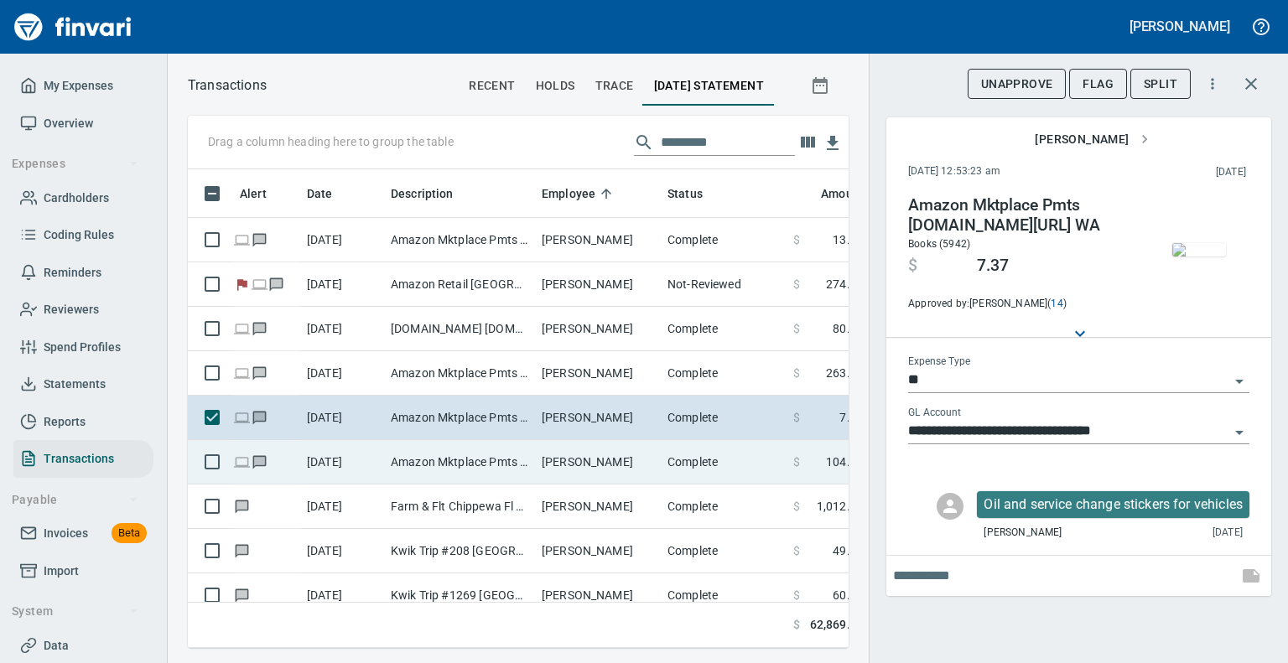
click at [585, 464] on td "[PERSON_NAME]" at bounding box center [598, 462] width 126 height 44
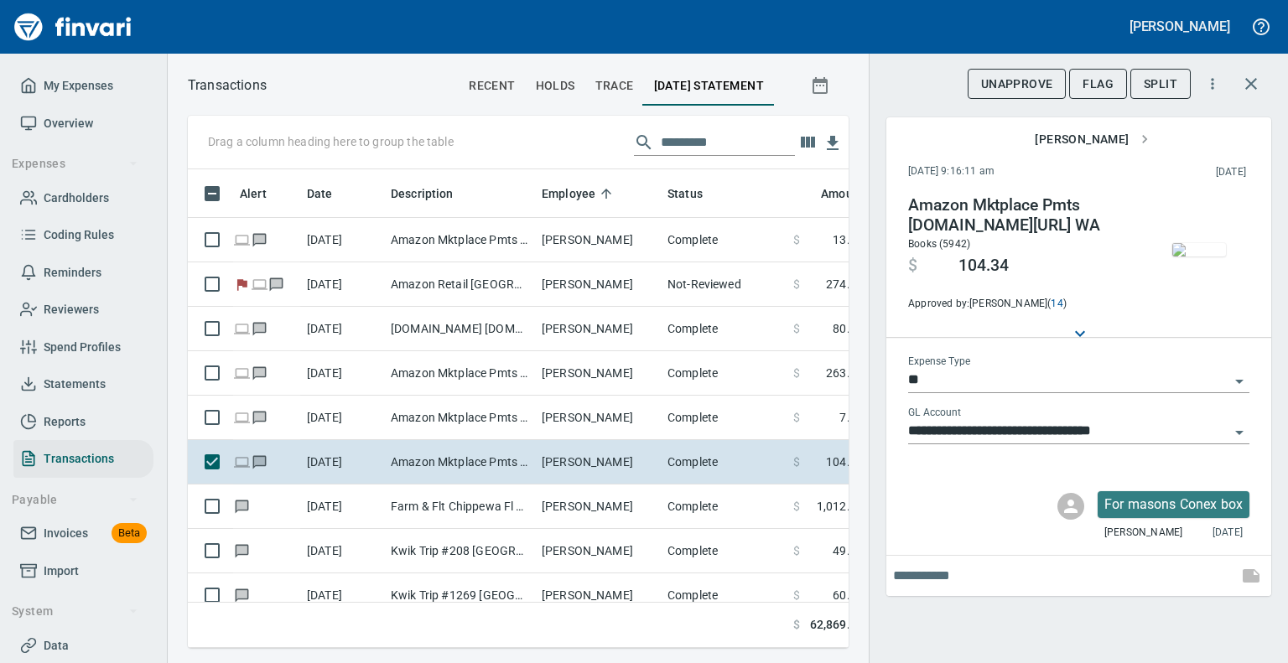
click at [1214, 257] on img "button" at bounding box center [1200, 249] width 54 height 13
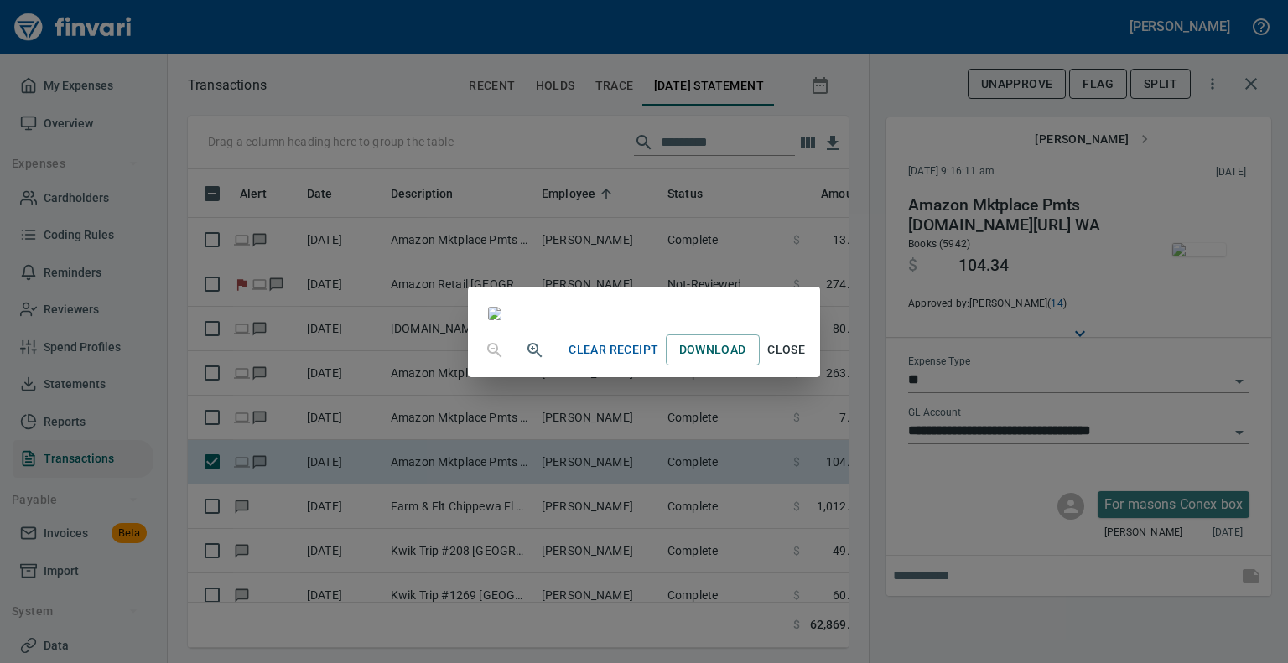
click at [807, 361] on span "Close" at bounding box center [787, 350] width 40 height 21
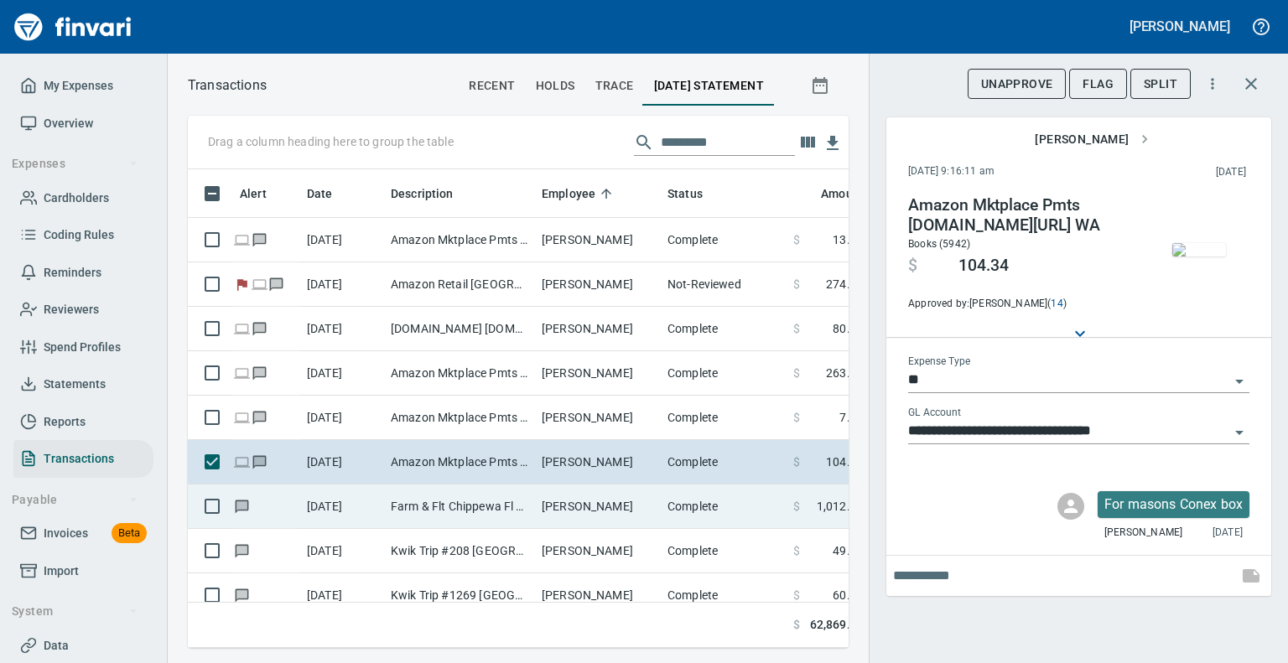
click at [544, 518] on td "[PERSON_NAME]" at bounding box center [598, 507] width 126 height 44
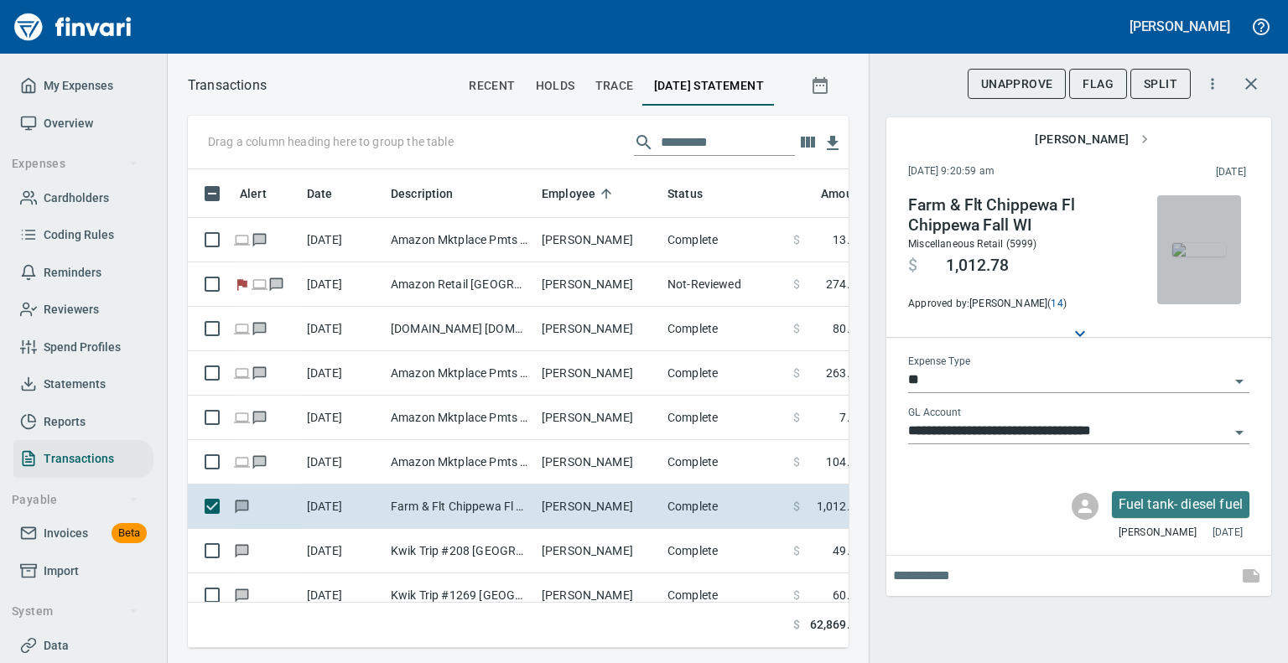
click at [1189, 254] on img "button" at bounding box center [1200, 249] width 54 height 13
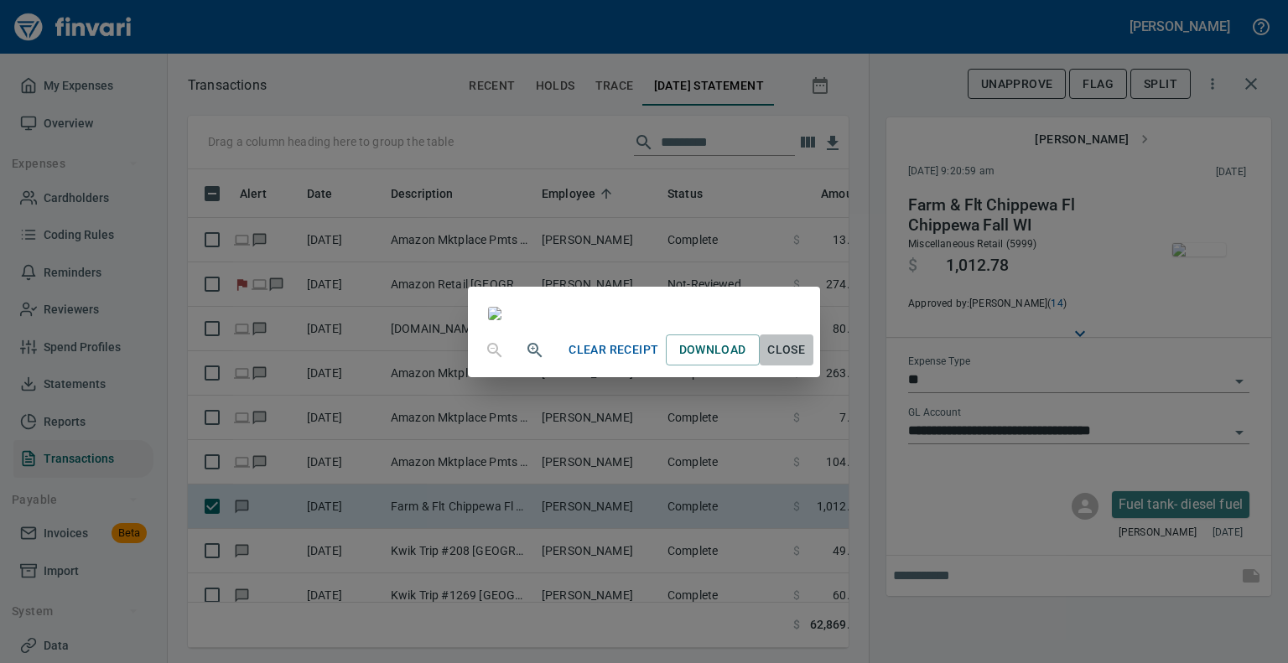
click at [807, 361] on span "Close" at bounding box center [787, 350] width 40 height 21
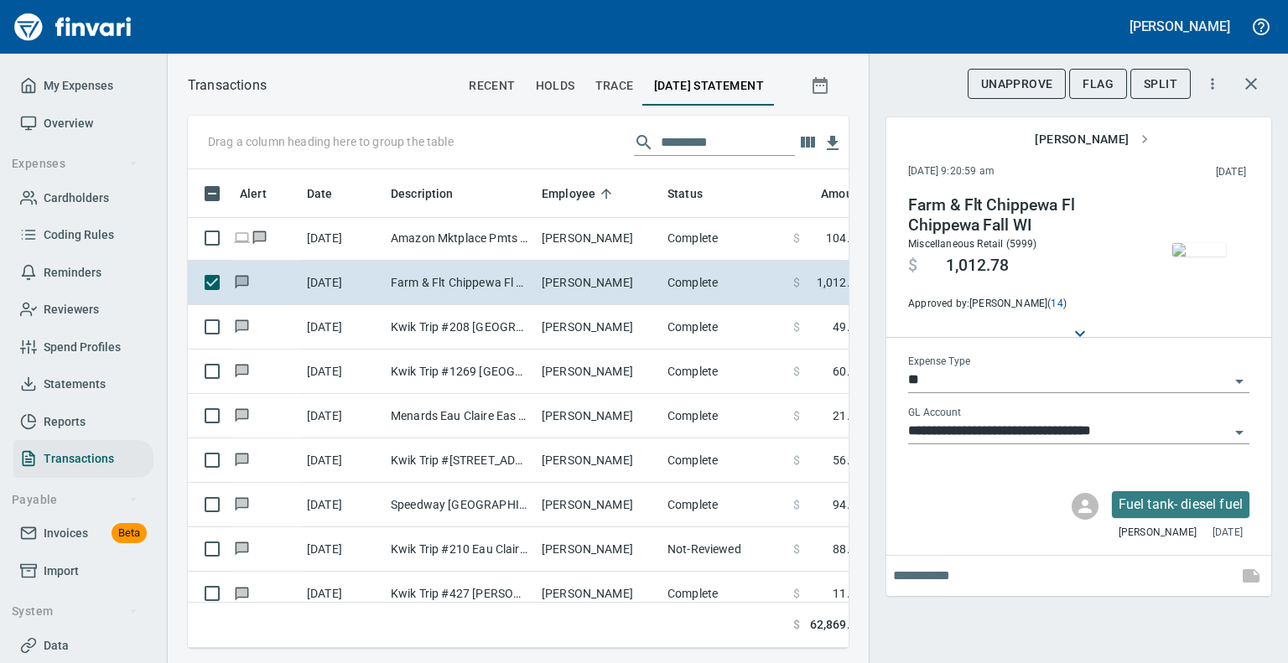
scroll to position [235, 3]
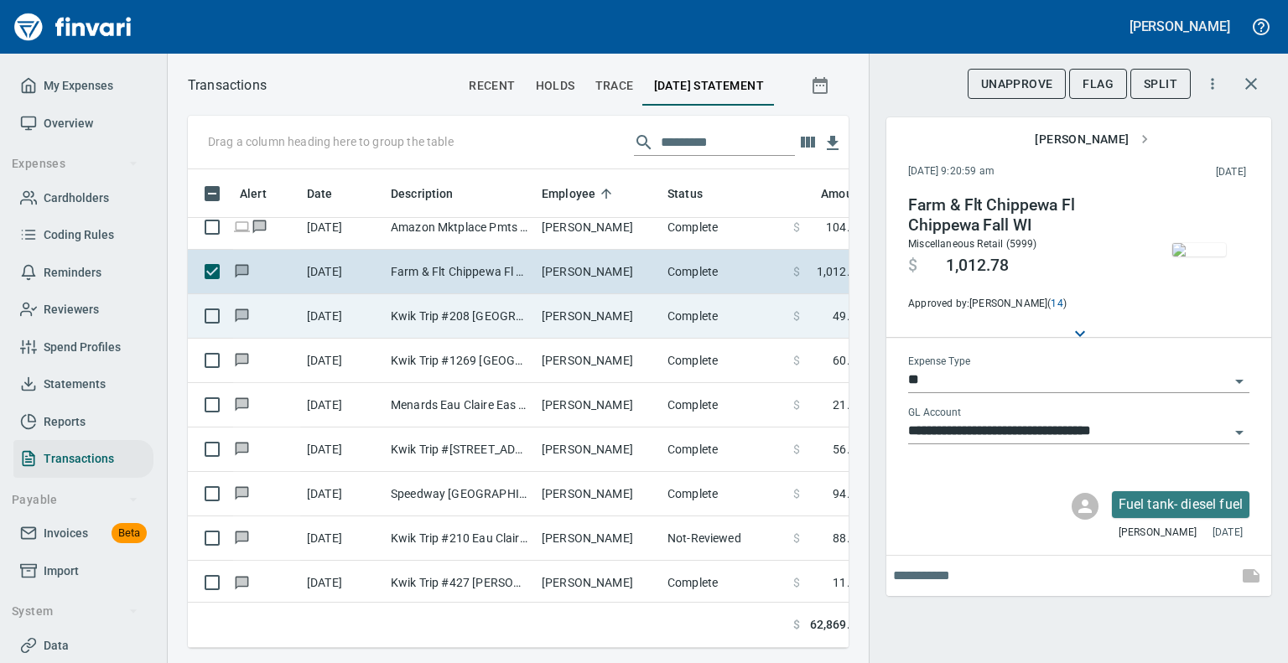
click at [481, 313] on td "Kwik Trip #208 [GEOGRAPHIC_DATA] [GEOGRAPHIC_DATA]" at bounding box center [459, 316] width 151 height 44
type input "**********"
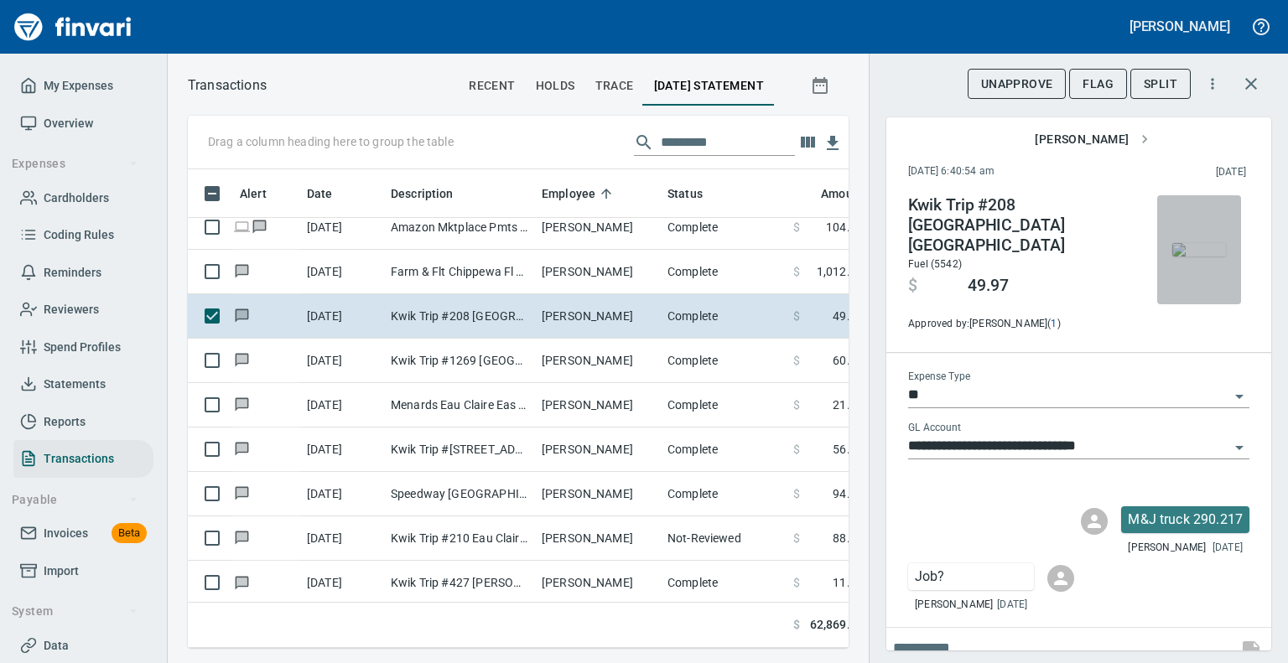
click at [1191, 247] on img "button" at bounding box center [1200, 249] width 54 height 13
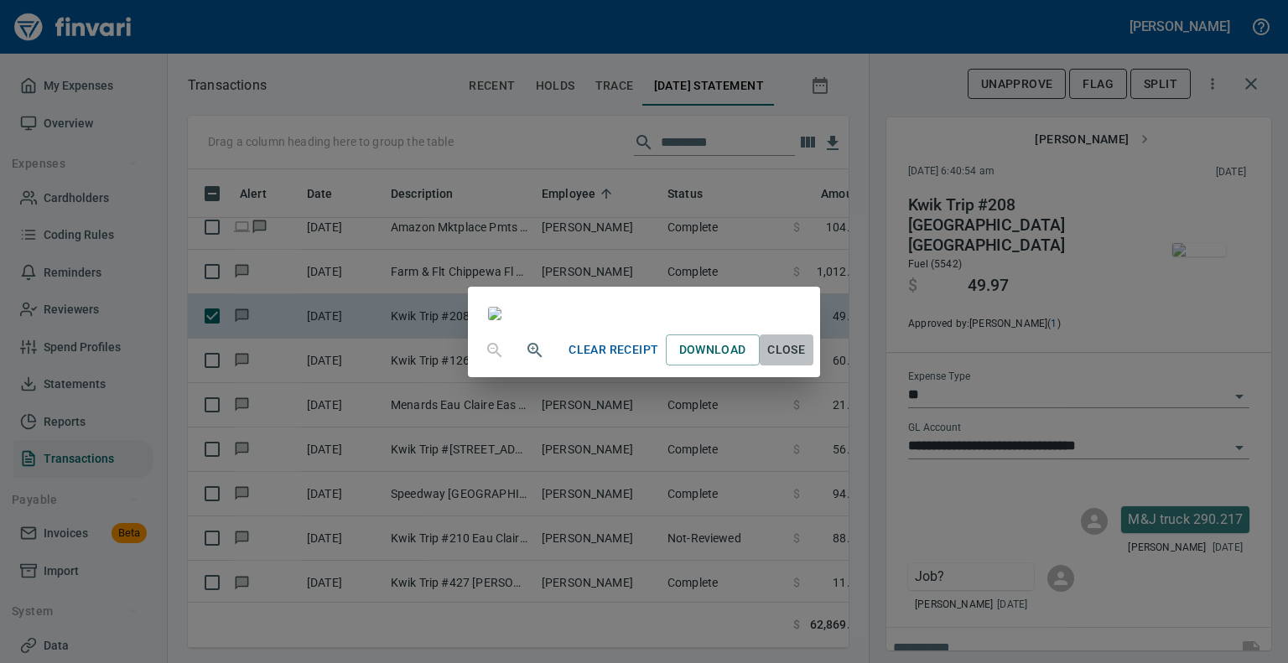
click at [807, 361] on span "Close" at bounding box center [787, 350] width 40 height 21
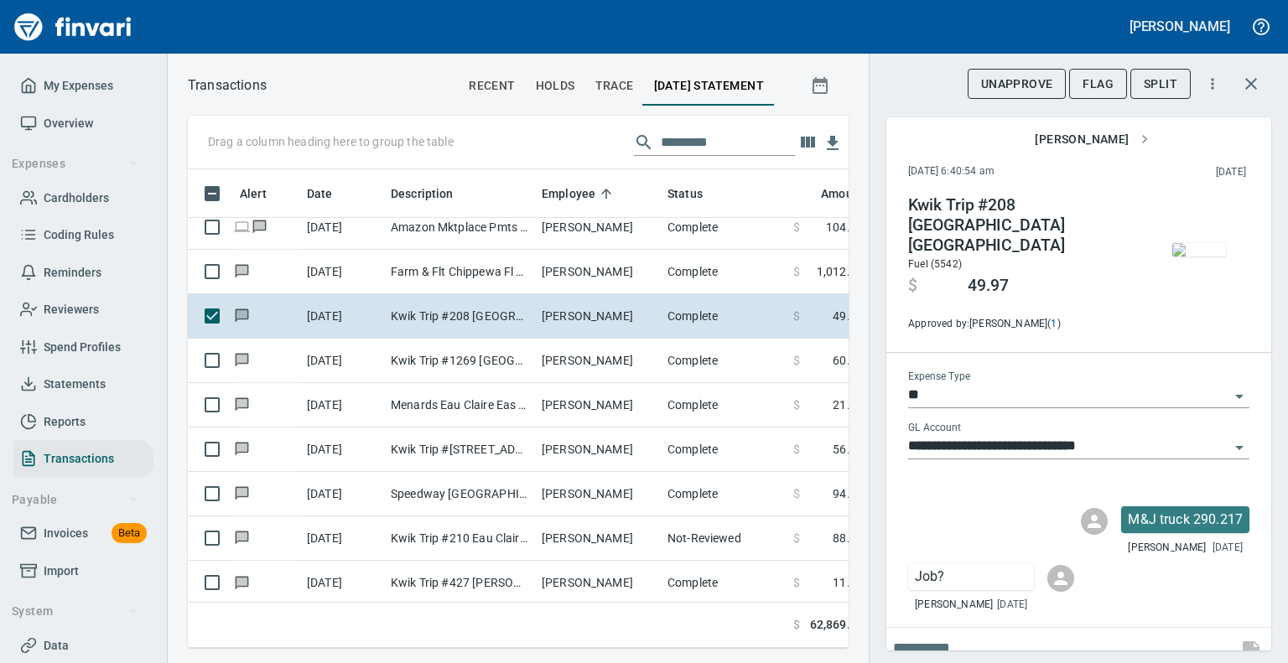
click at [1230, 387] on icon "Open" at bounding box center [1240, 397] width 20 height 20
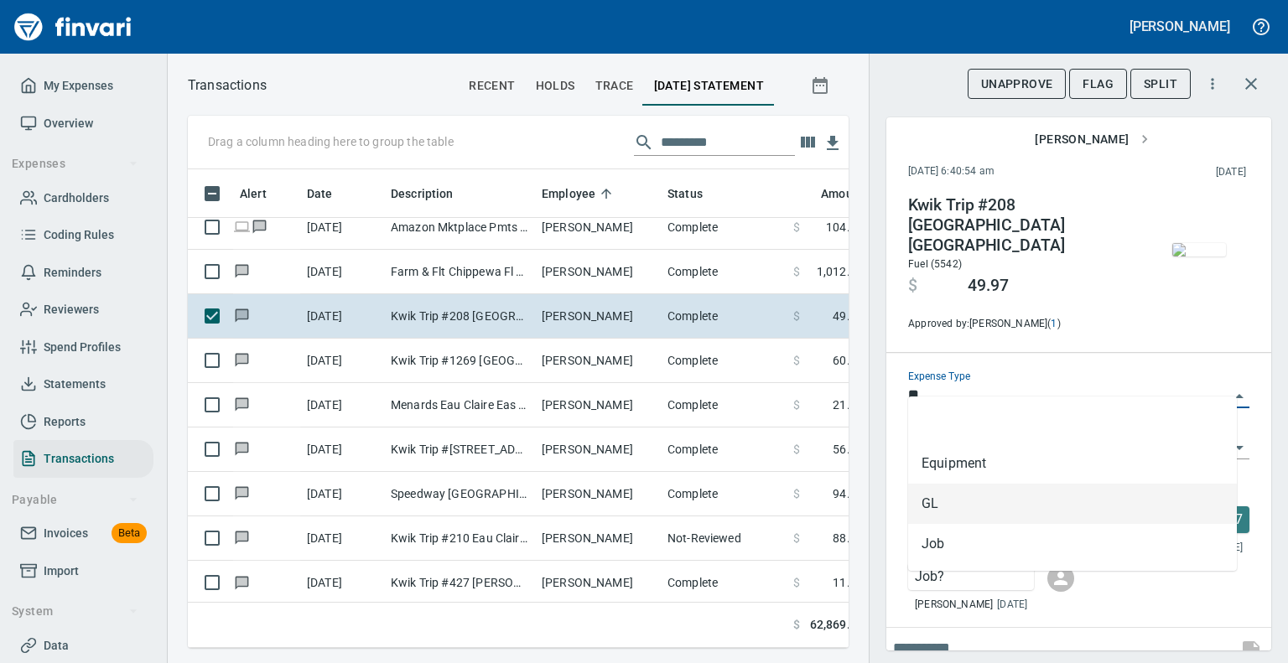
scroll to position [453, 635]
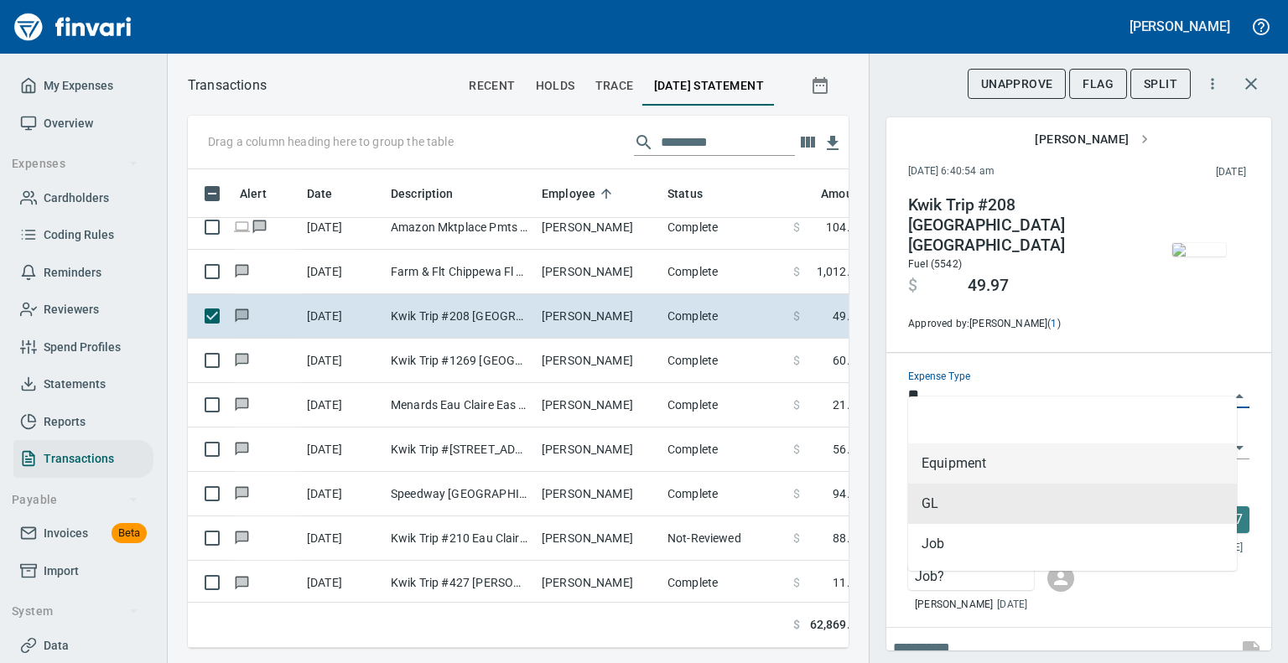
click at [972, 461] on li "Equipment" at bounding box center [1072, 464] width 329 height 40
type input "*********"
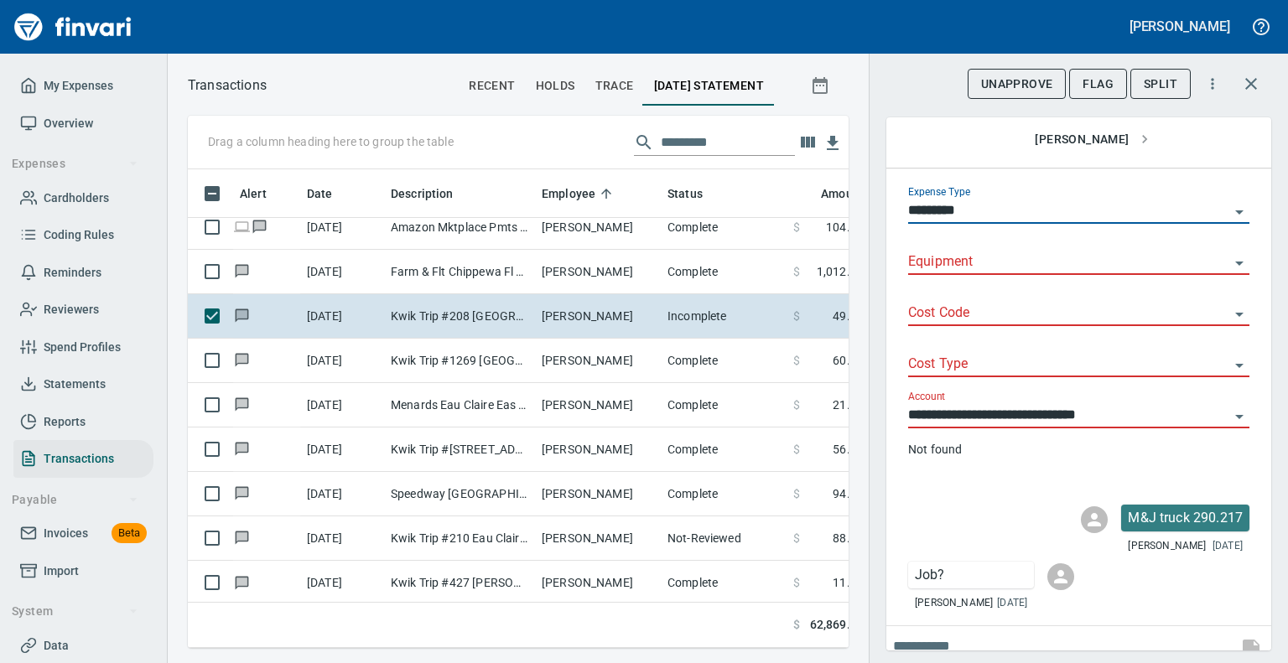
click at [953, 251] on input "Equipment" at bounding box center [1068, 262] width 321 height 23
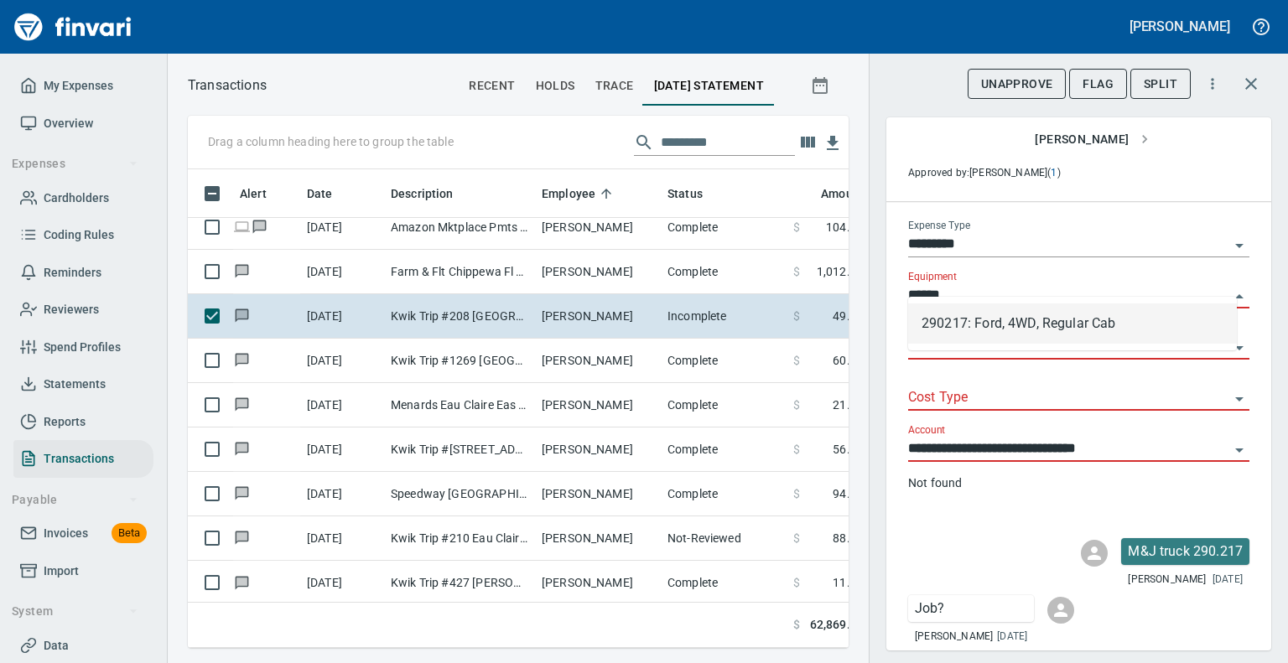
click at [1024, 330] on li "290217: Ford, 4WD, Regular Cab" at bounding box center [1072, 324] width 329 height 40
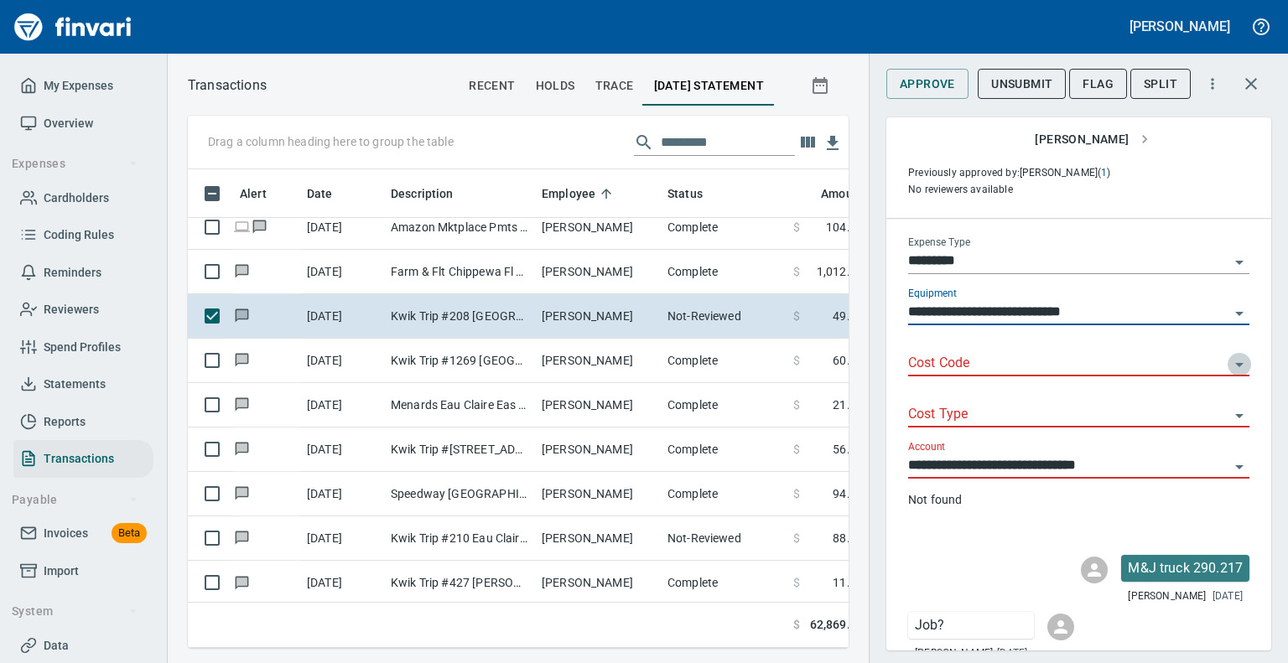
click at [1230, 355] on icon "Open" at bounding box center [1240, 365] width 20 height 20
type input "**********"
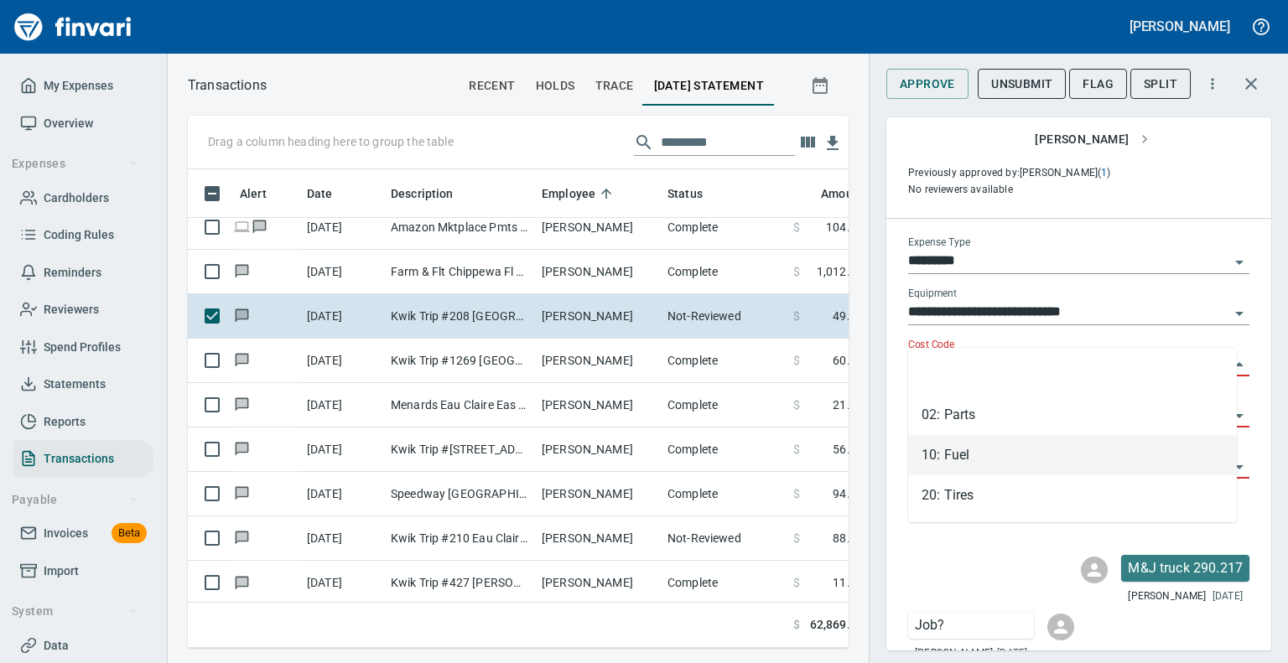
click at [949, 455] on li "10: Fuel" at bounding box center [1072, 455] width 329 height 40
type input "********"
type input "*******"
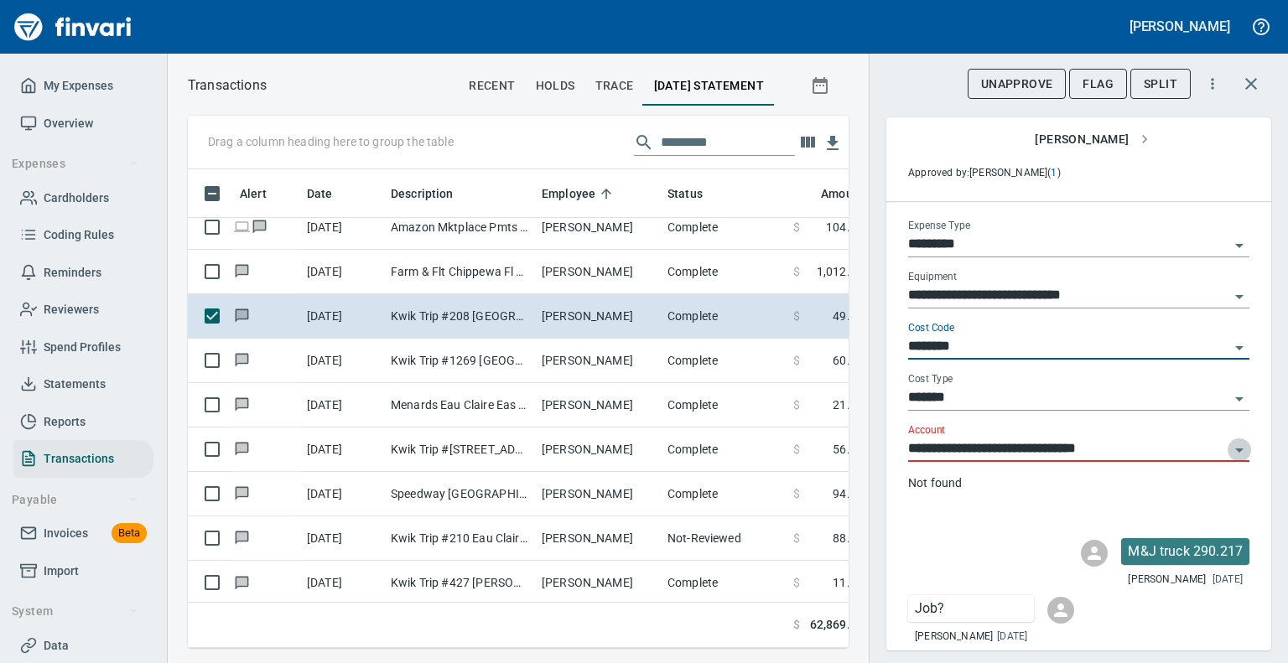
click at [1230, 440] on icon "Open" at bounding box center [1240, 450] width 20 height 20
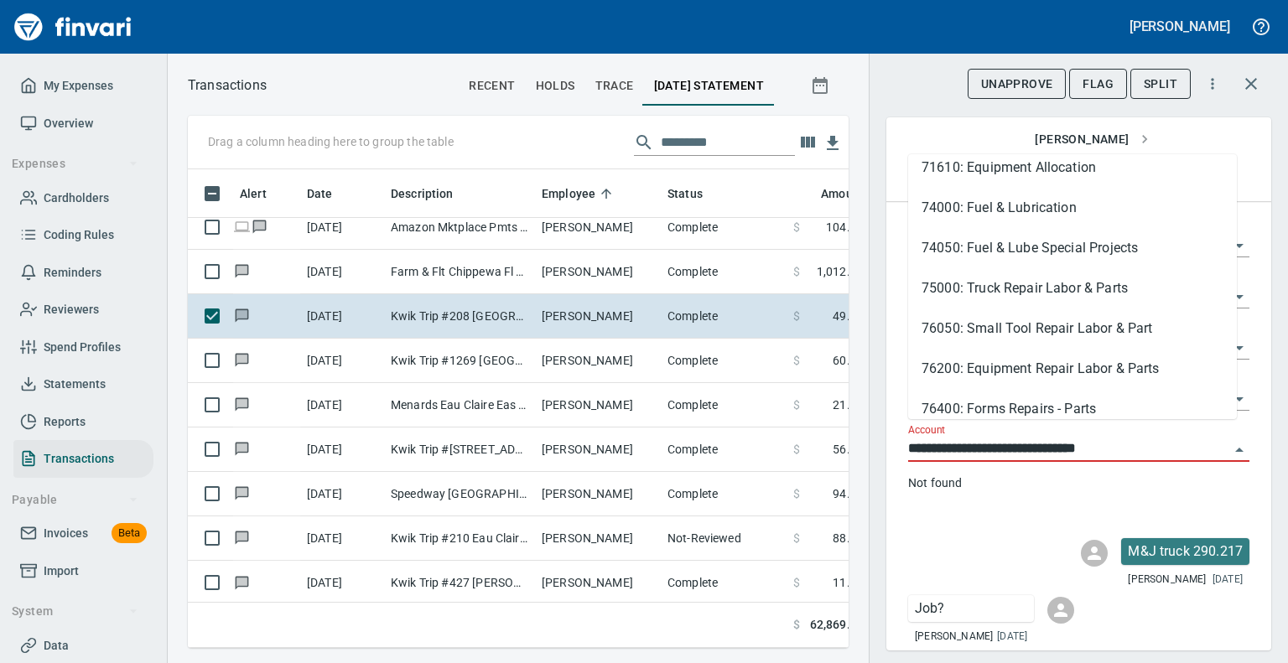
scroll to position [40, 0]
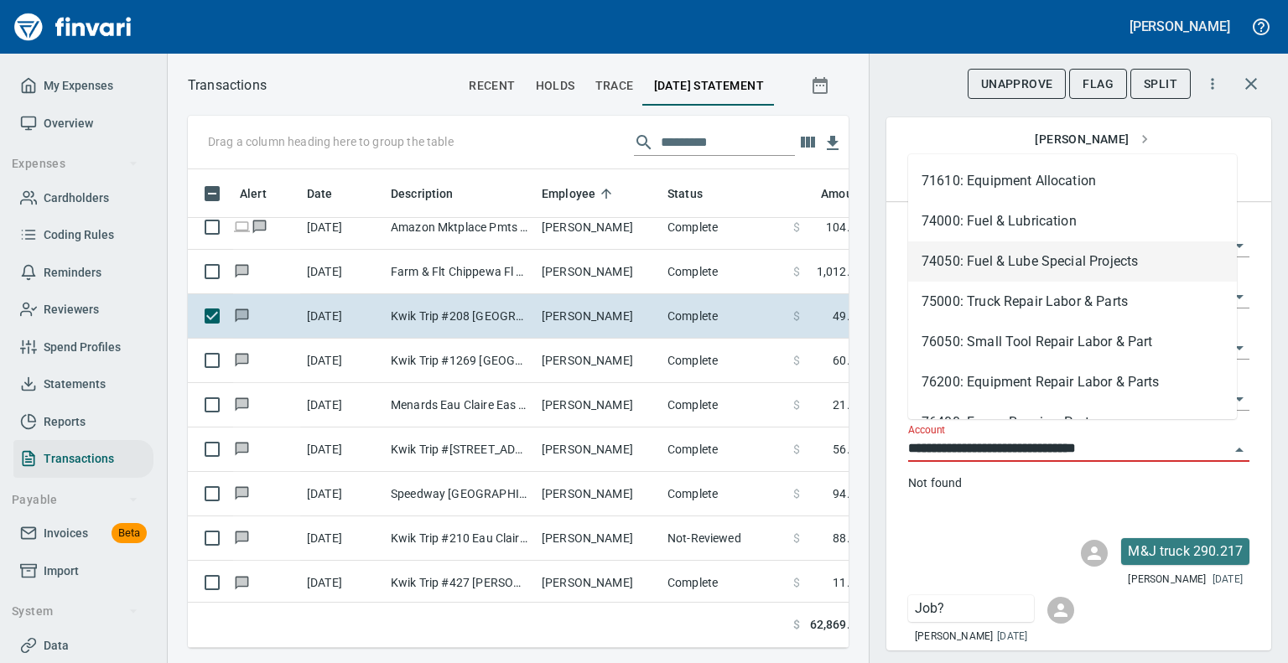
click at [1025, 257] on li "74050: Fuel & Lube Special Projects" at bounding box center [1072, 262] width 329 height 40
type input "**********"
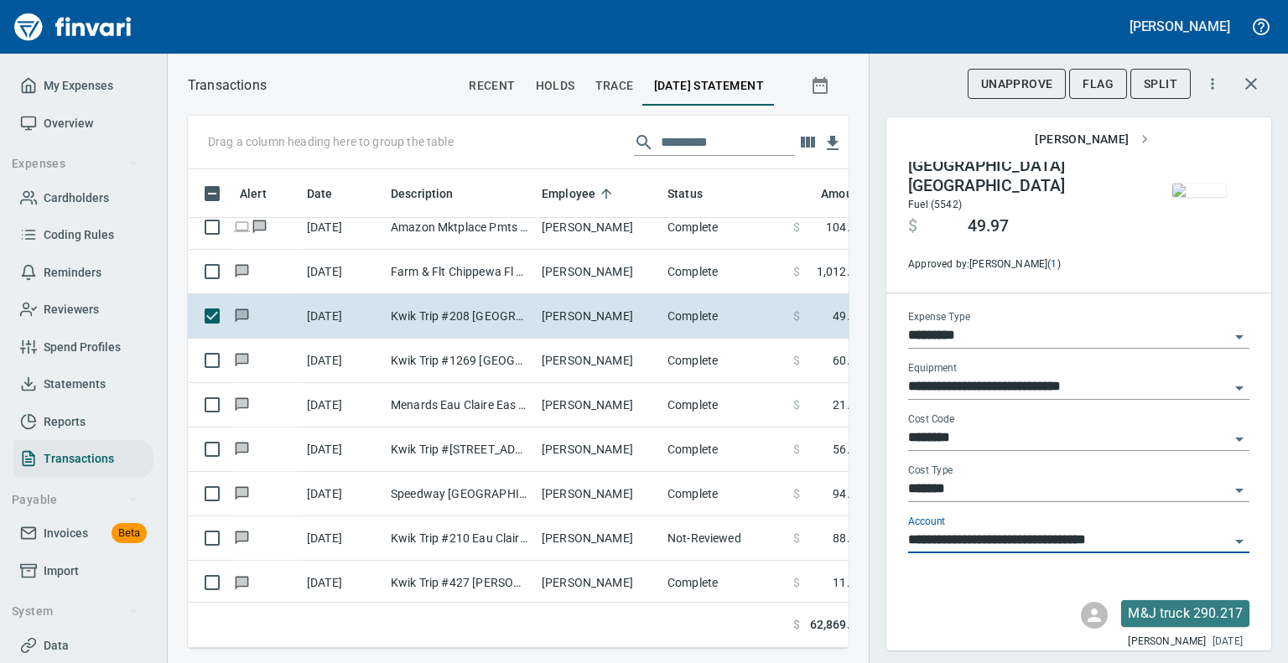
scroll to position [0, 0]
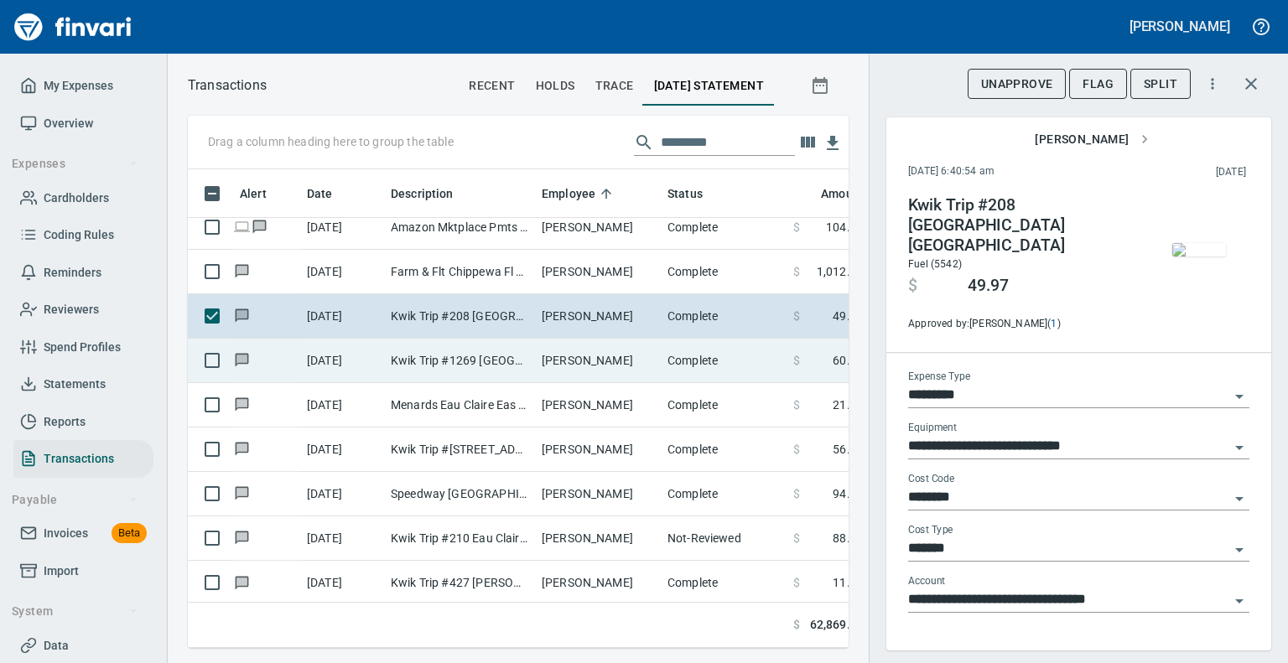
click at [458, 359] on td "Kwik Trip #1269 [GEOGRAPHIC_DATA] WI" at bounding box center [459, 361] width 151 height 44
type input "**"
type input "**********"
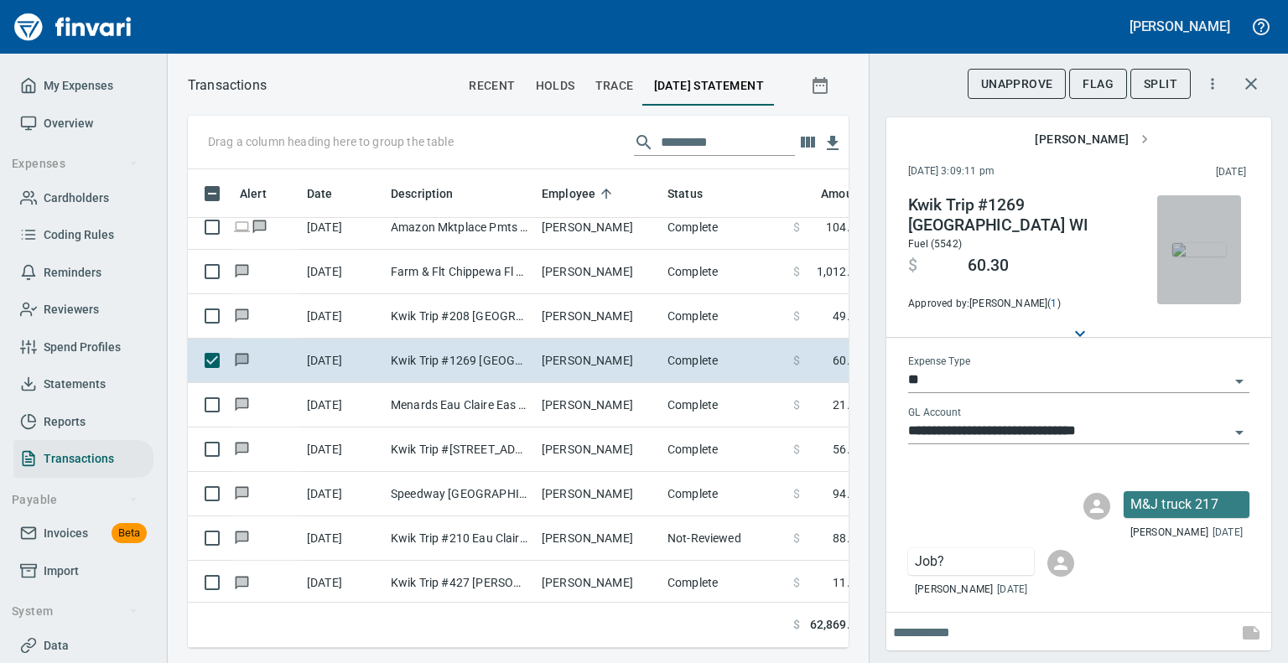
click at [1186, 243] on img "button" at bounding box center [1200, 249] width 54 height 13
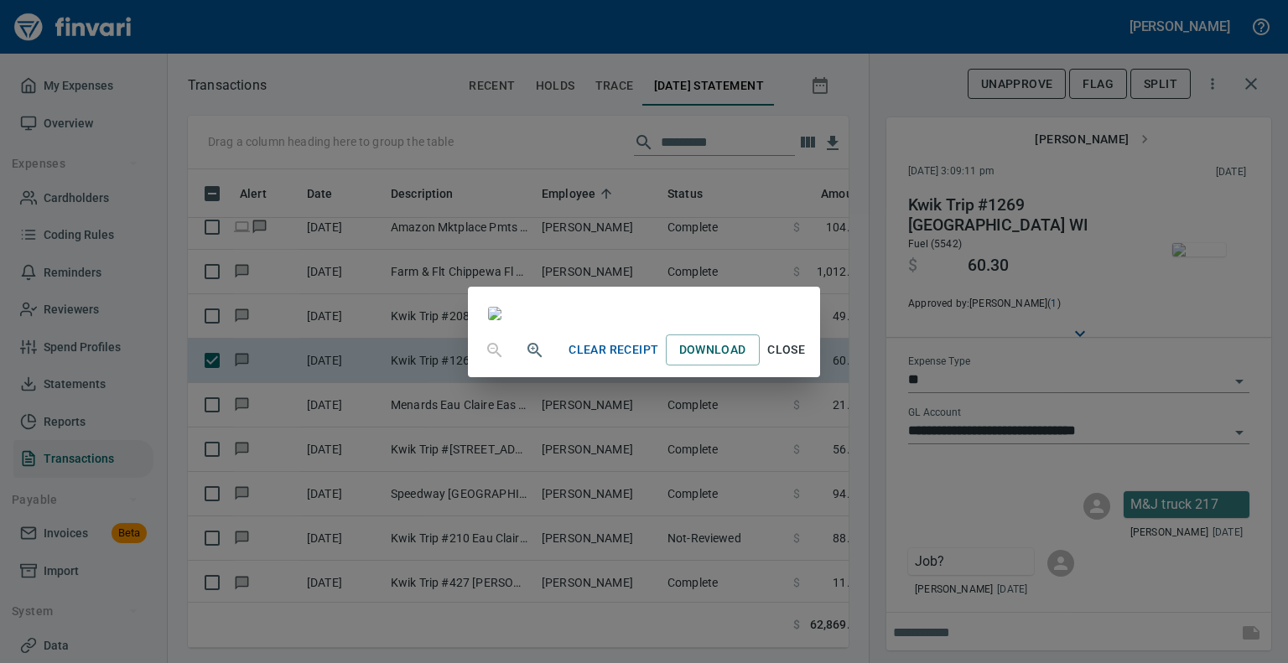
click at [807, 361] on span "Close" at bounding box center [787, 350] width 40 height 21
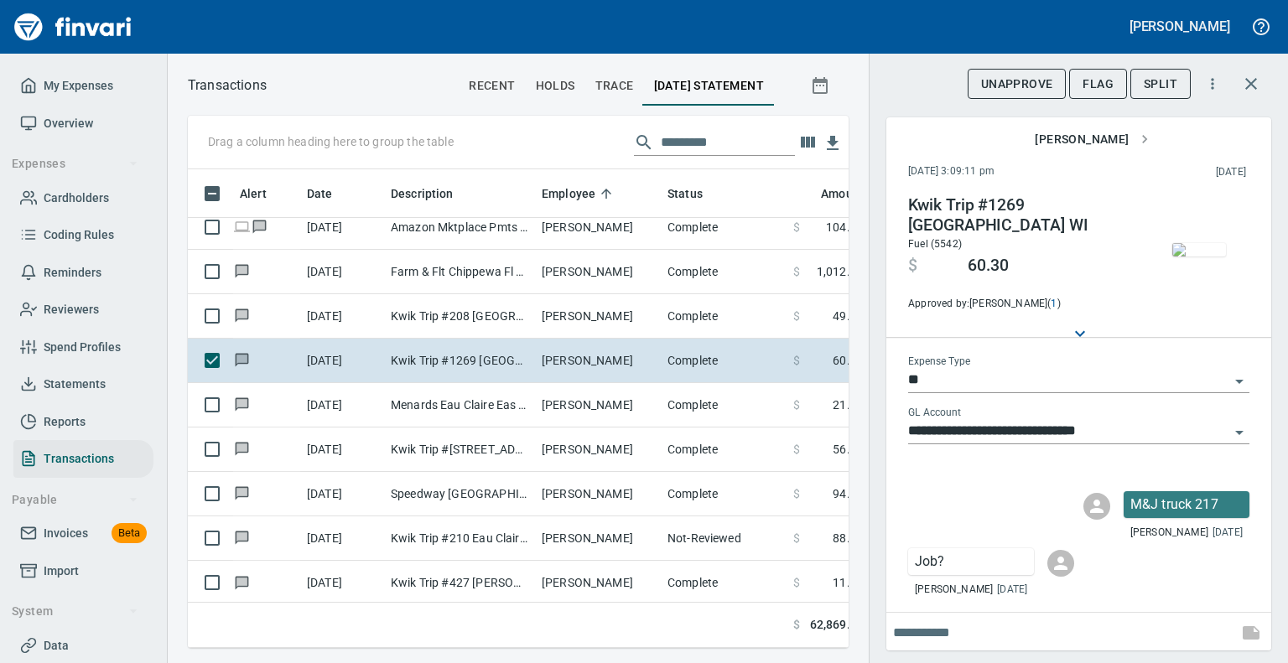
click at [1230, 376] on icon "Open" at bounding box center [1240, 382] width 20 height 20
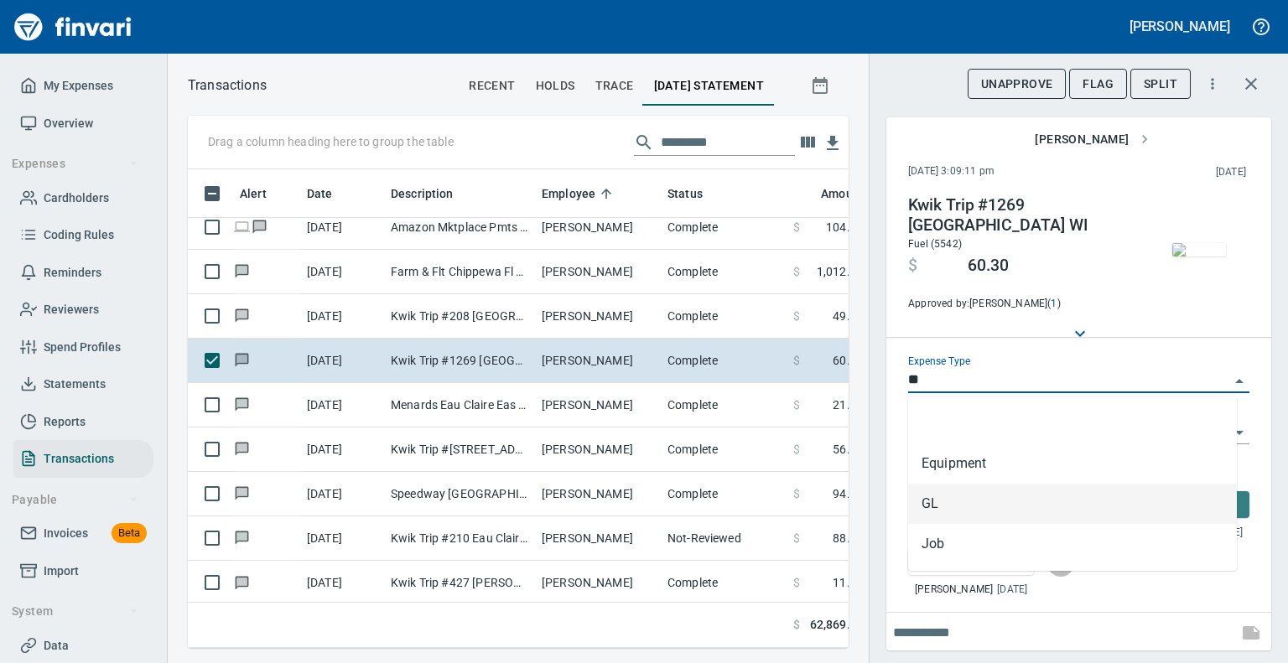
scroll to position [453, 635]
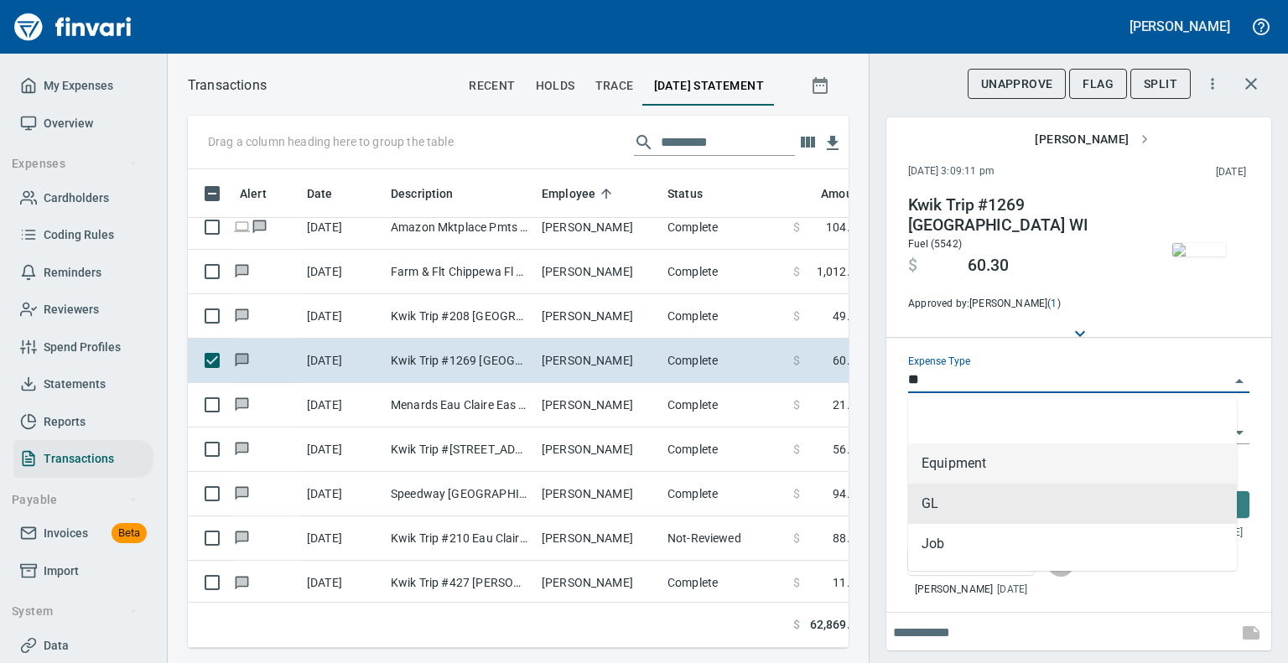
click at [963, 469] on li "Equipment" at bounding box center [1072, 464] width 329 height 40
type input "*********"
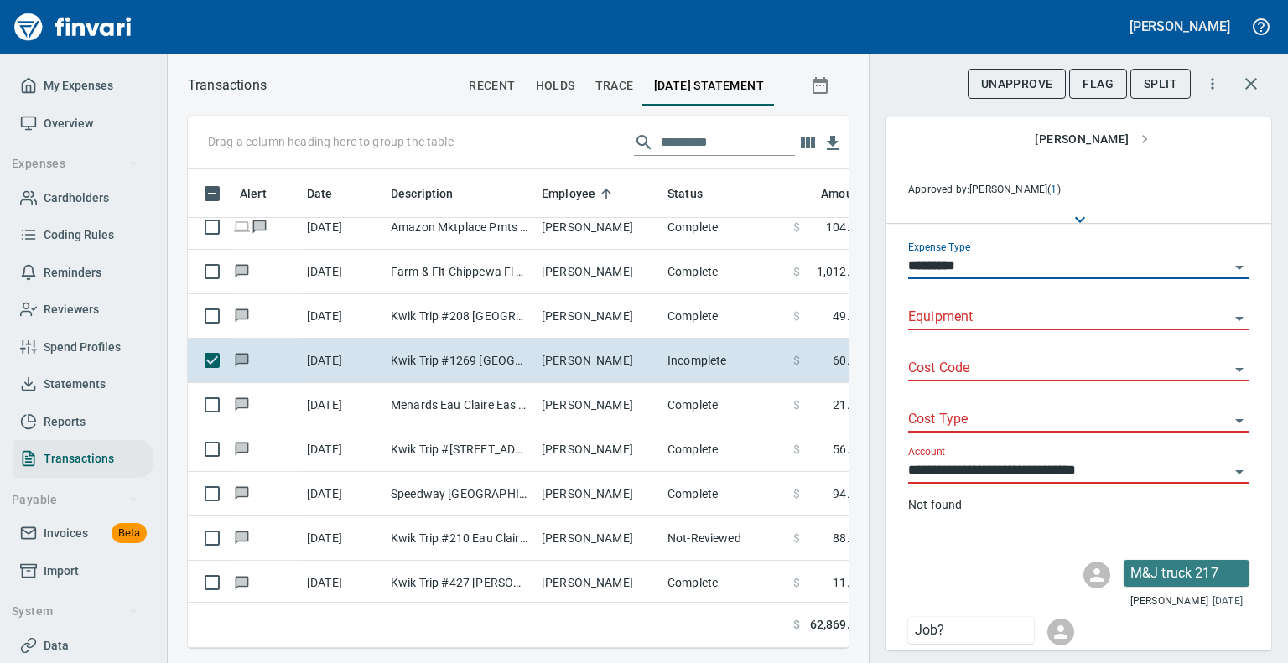
click at [1040, 308] on input "Equipment" at bounding box center [1068, 317] width 321 height 23
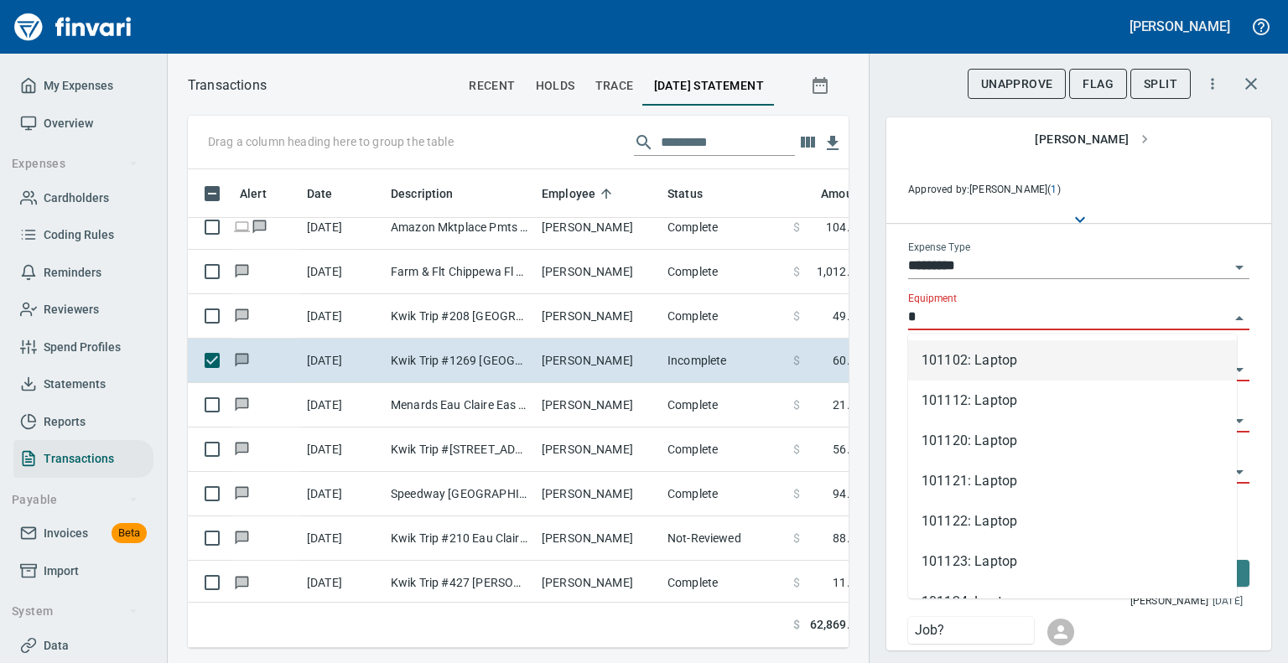
drag, startPoint x: 1040, startPoint y: 308, endPoint x: 1048, endPoint y: 294, distance: 15.4
click at [1048, 294] on div "Equipment *" at bounding box center [1078, 312] width 341 height 38
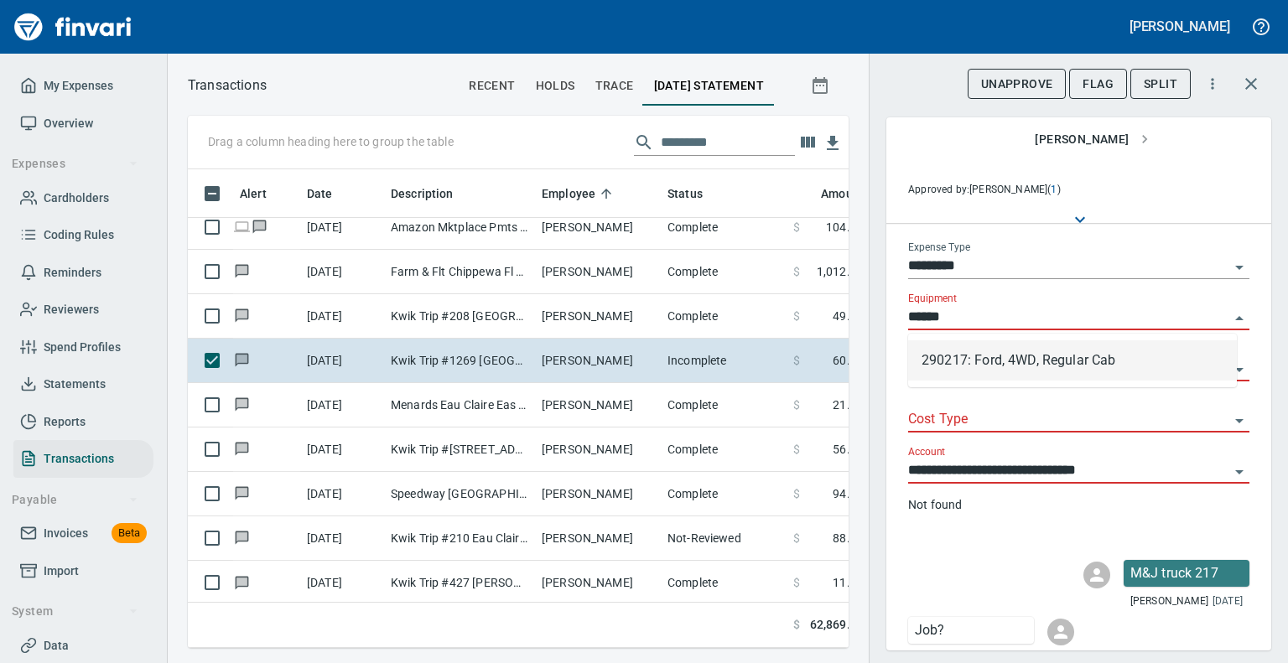
click at [991, 372] on li "290217: Ford, 4WD, Regular Cab" at bounding box center [1072, 361] width 329 height 40
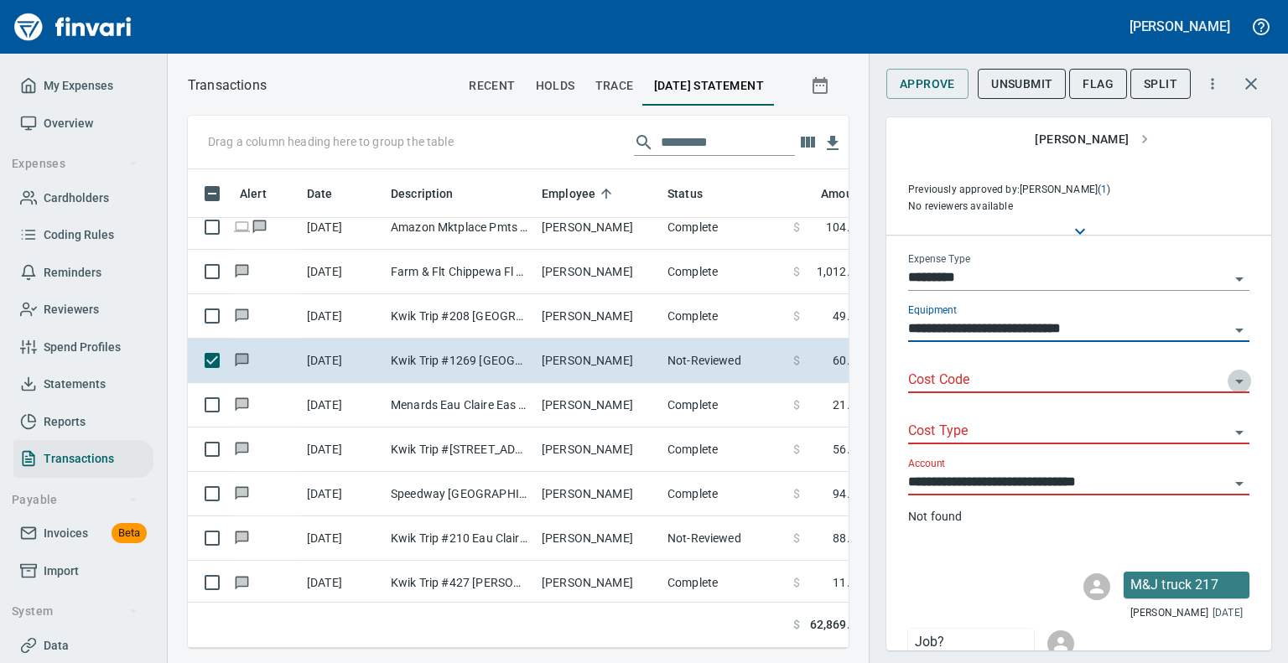
click at [1230, 372] on icon "Open" at bounding box center [1240, 382] width 20 height 20
type input "**********"
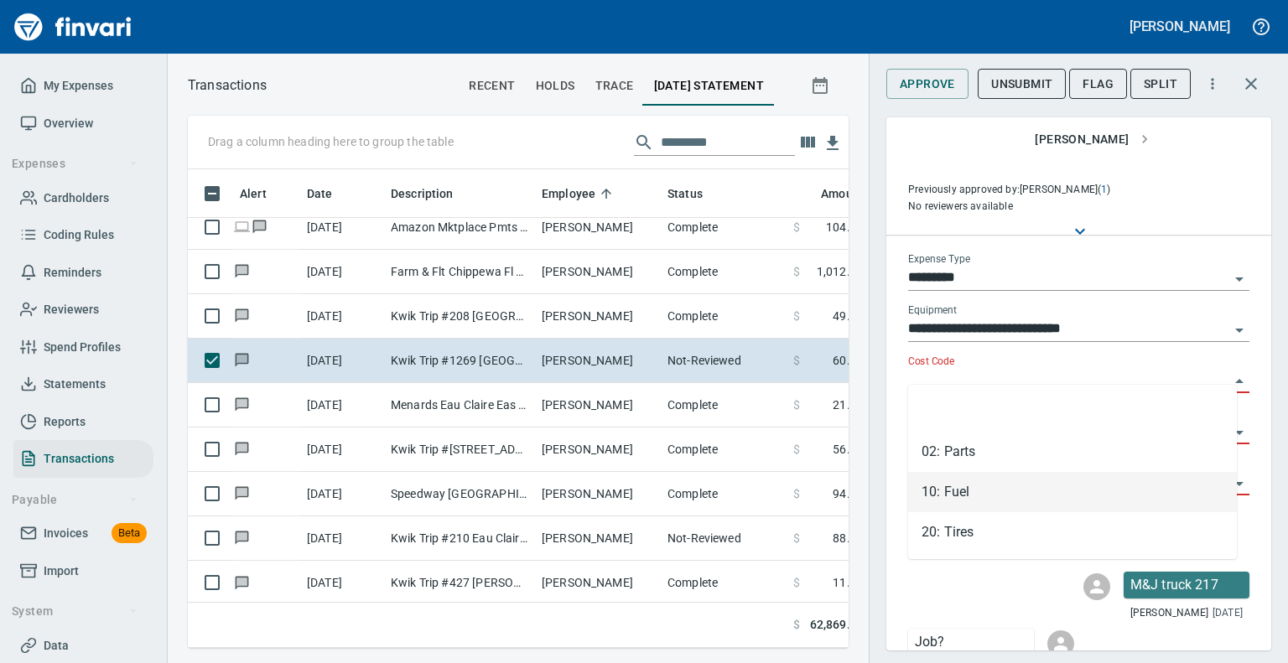
click at [966, 492] on li "10: Fuel" at bounding box center [1072, 492] width 329 height 40
type input "********"
type input "*******"
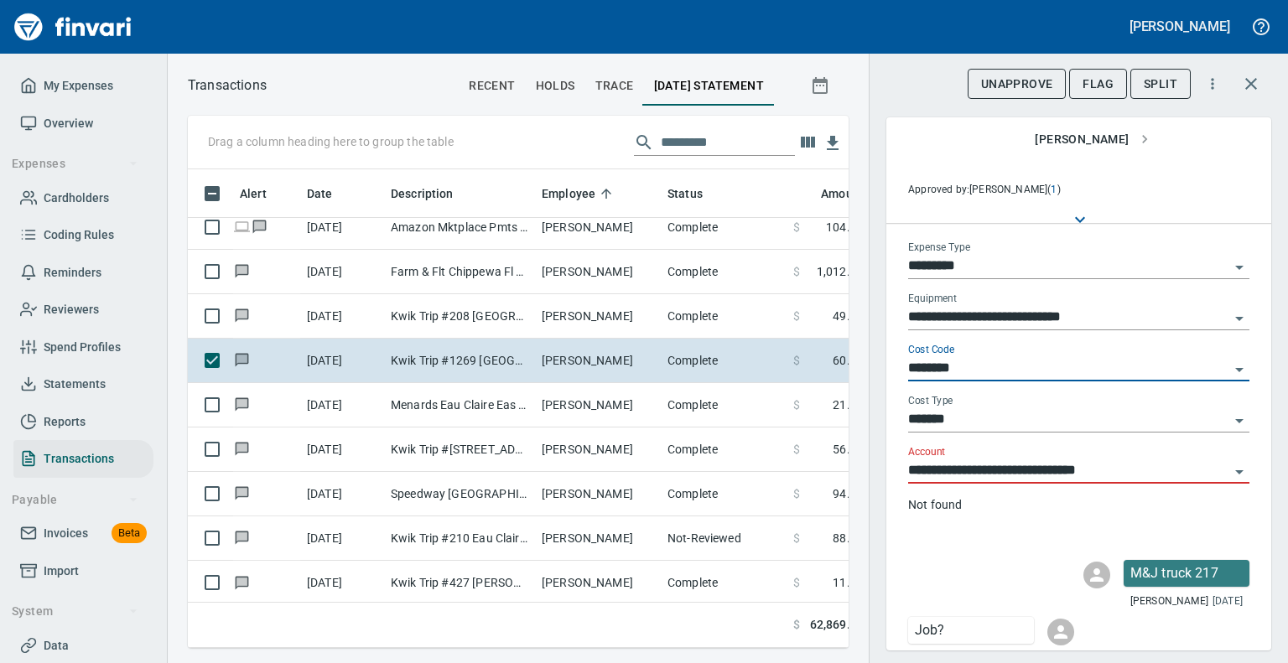
click at [1230, 416] on icon "Open" at bounding box center [1240, 421] width 20 height 20
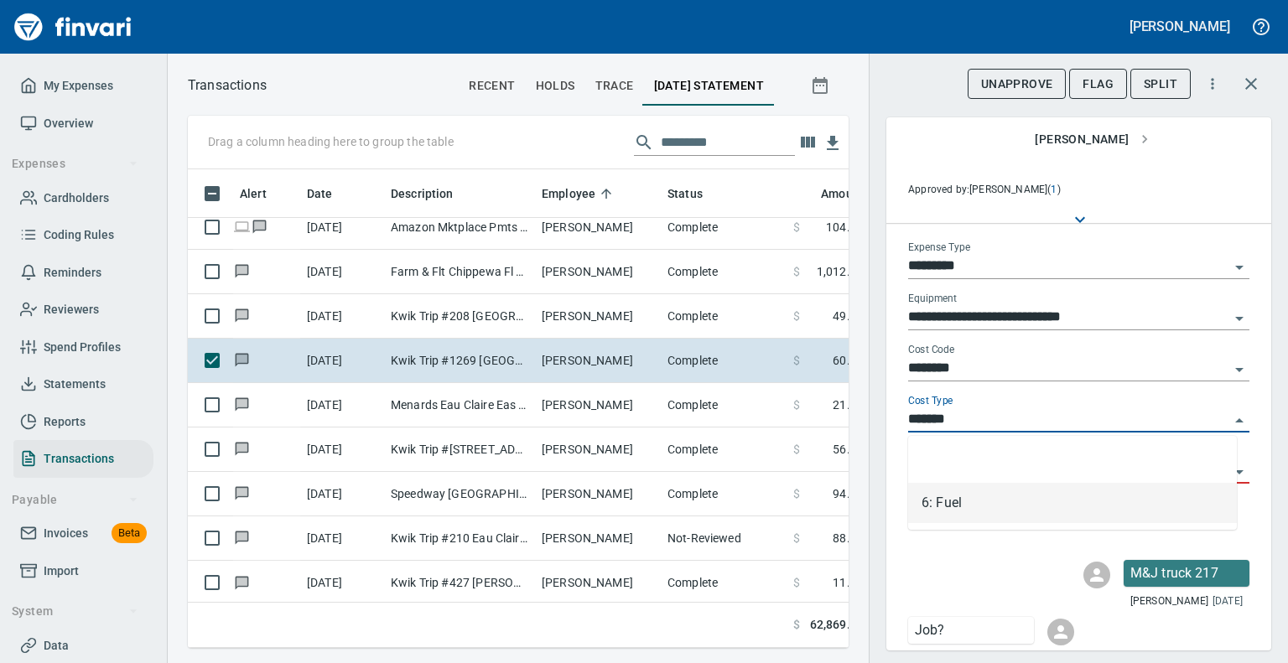
drag, startPoint x: 1228, startPoint y: 416, endPoint x: 1226, endPoint y: 506, distance: 89.8
click at [1226, 506] on body "[PERSON_NAME] My Expenses Overview Expenses Cardholders Coding Rules Reminders …" at bounding box center [644, 331] width 1288 height 663
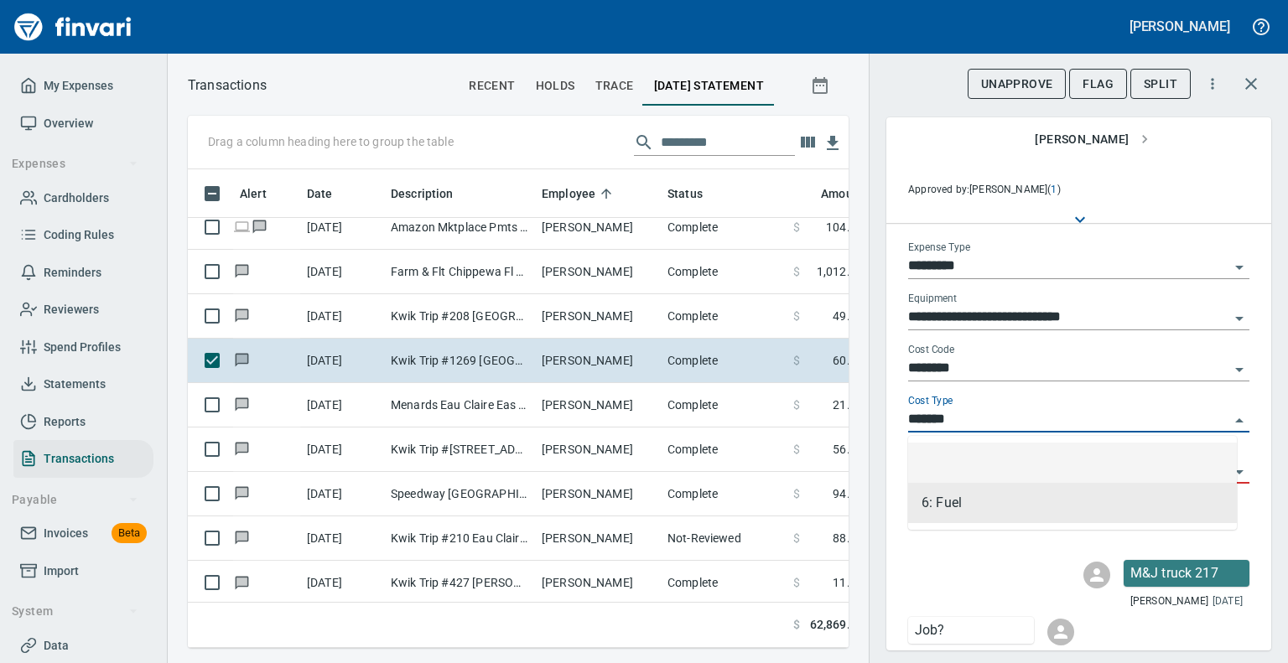
click at [1085, 477] on li at bounding box center [1072, 463] width 329 height 40
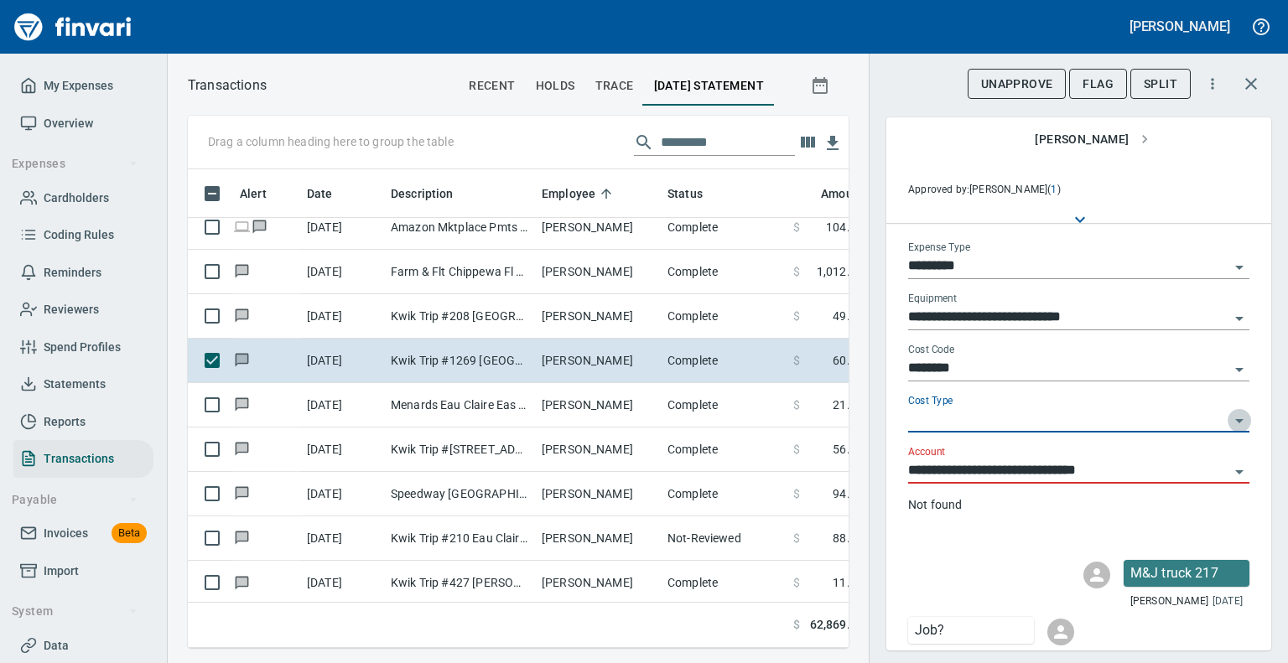
click at [1230, 414] on icon "Open" at bounding box center [1240, 421] width 20 height 20
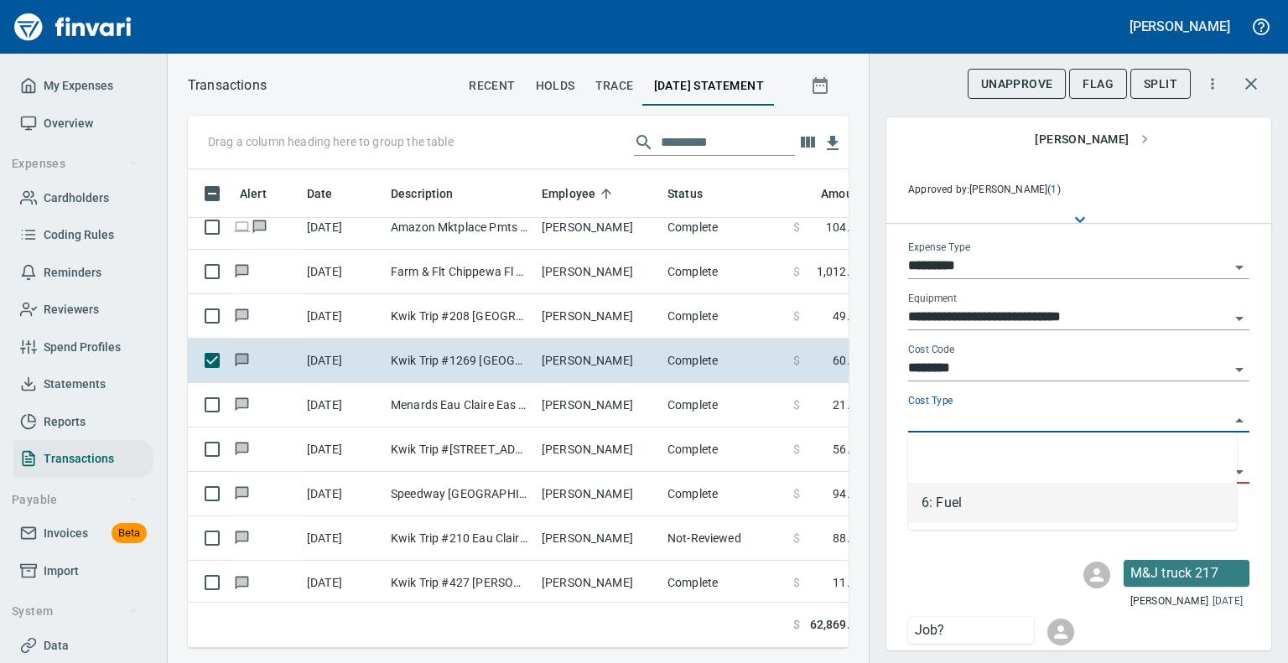
click at [980, 503] on li "6: Fuel" at bounding box center [1072, 503] width 329 height 40
type input "*******"
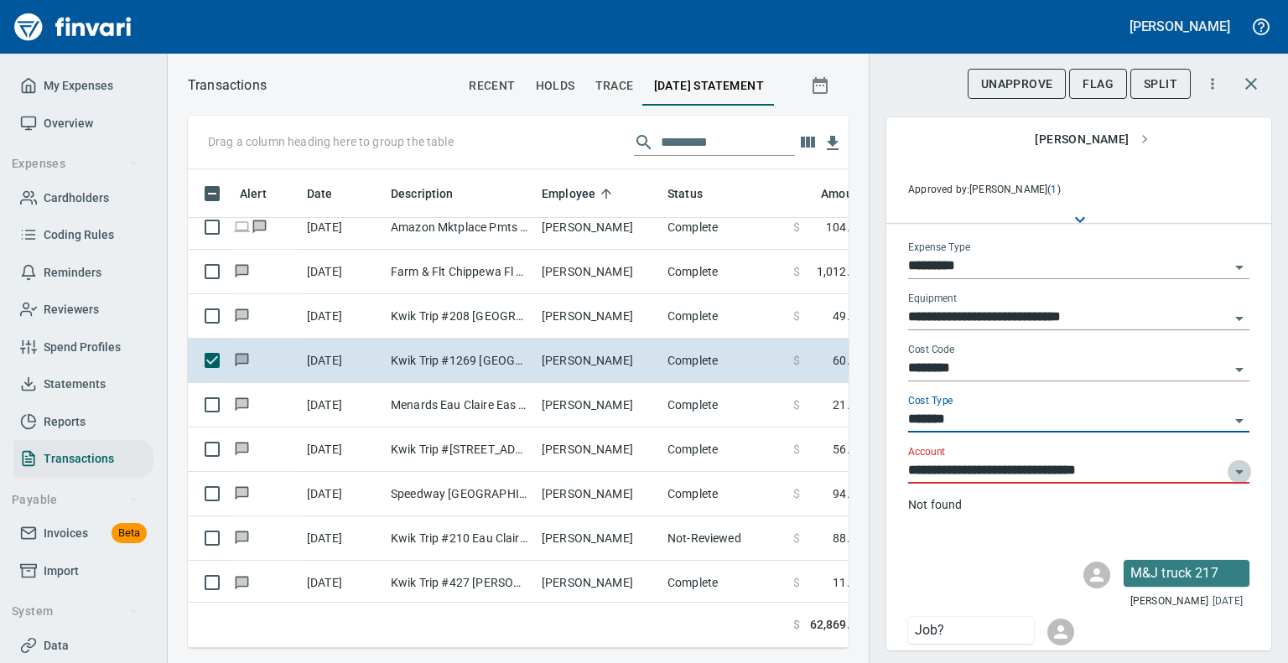
click at [1235, 471] on icon "Open" at bounding box center [1239, 473] width 8 height 4
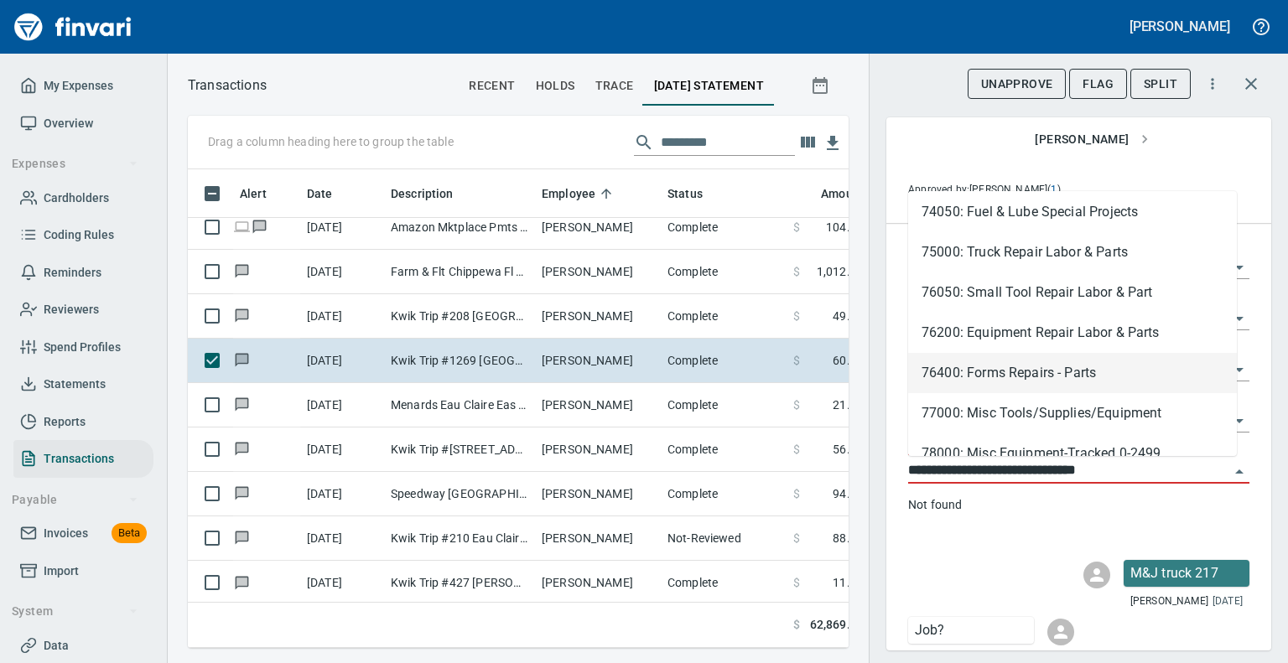
scroll to position [115, 0]
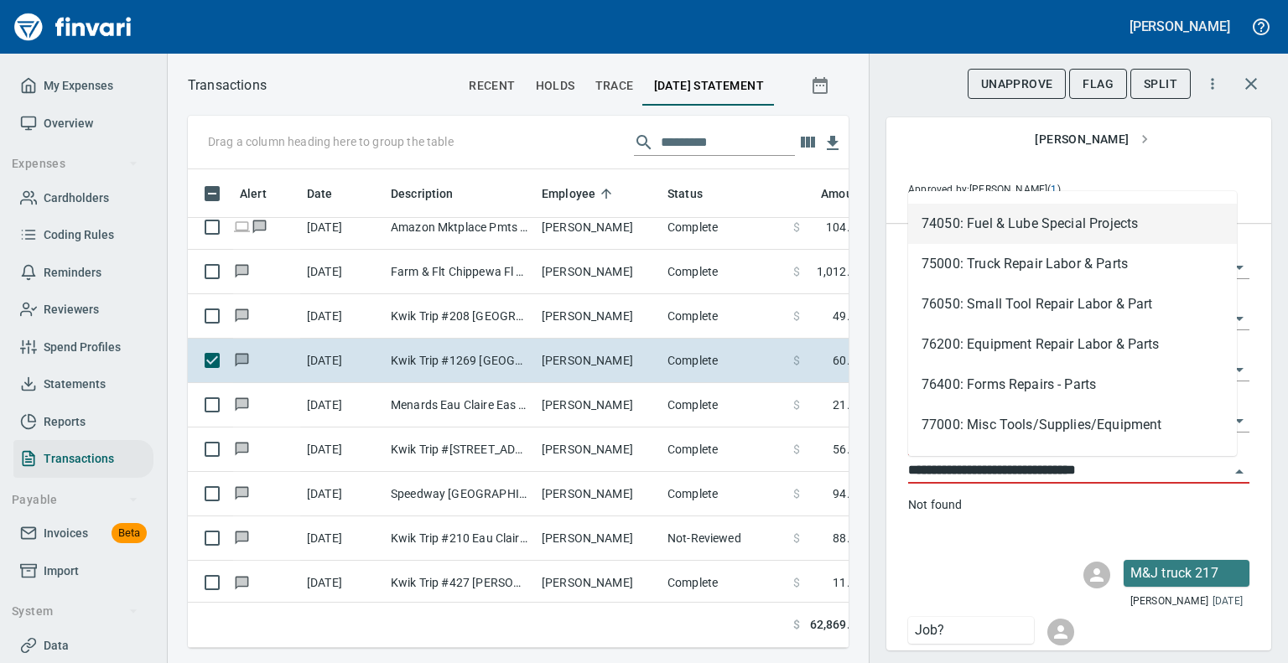
click at [1017, 226] on li "74050: Fuel & Lube Special Projects" at bounding box center [1072, 224] width 329 height 40
type input "**********"
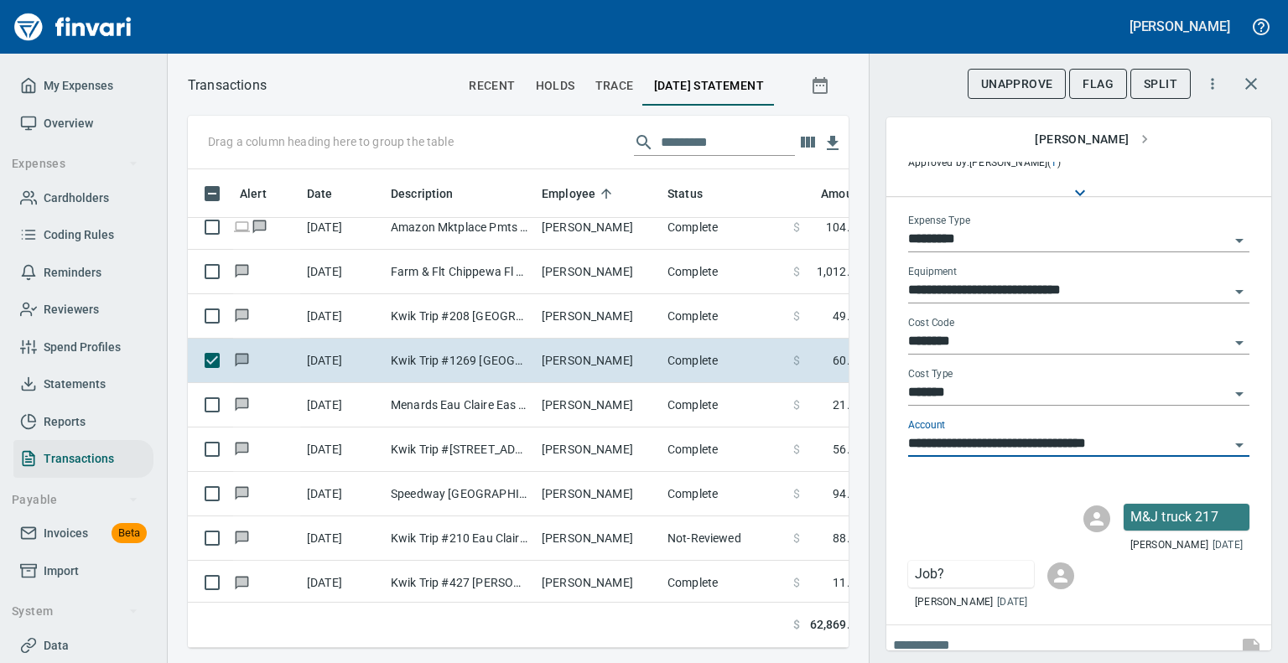
scroll to position [155, 0]
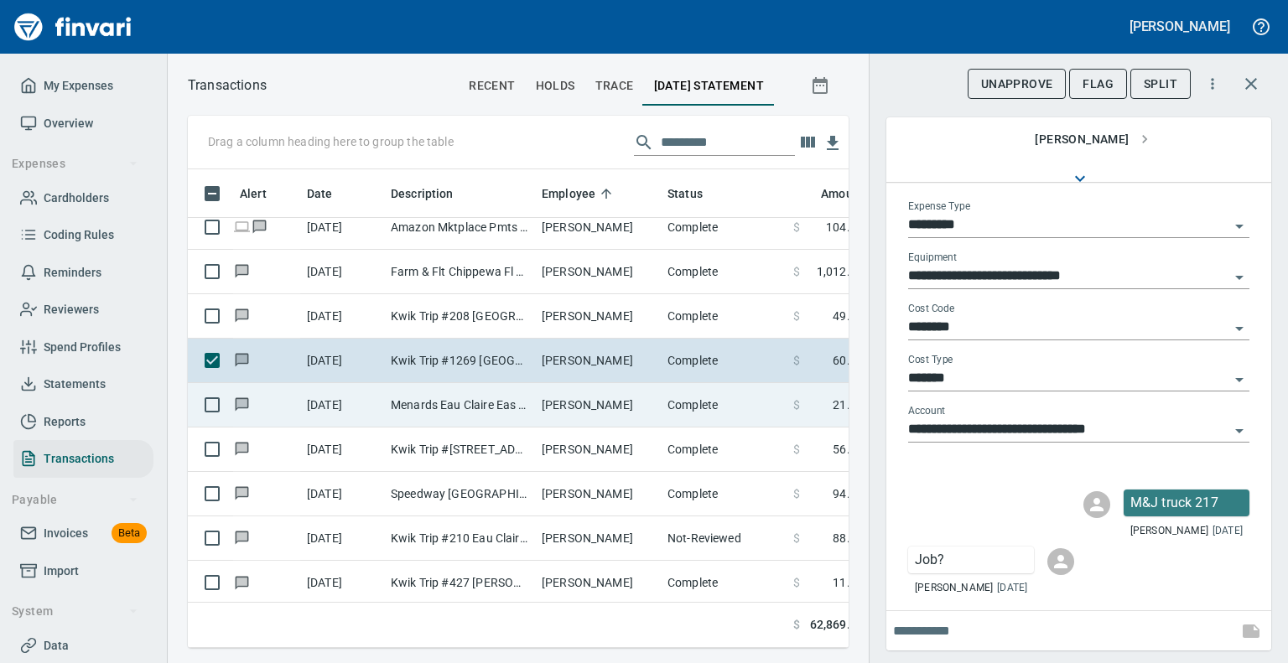
click at [471, 408] on td "Menards Eau Claire Eas Eau Claire WI" at bounding box center [459, 405] width 151 height 44
type input "***"
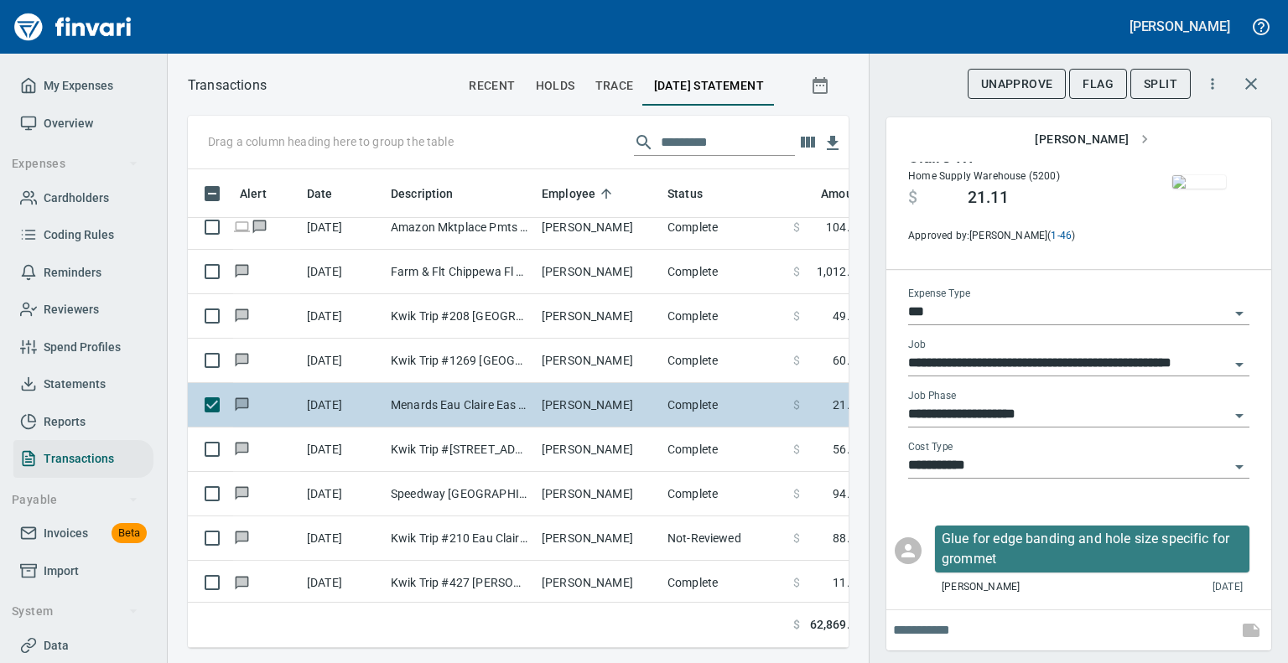
scroll to position [67, 0]
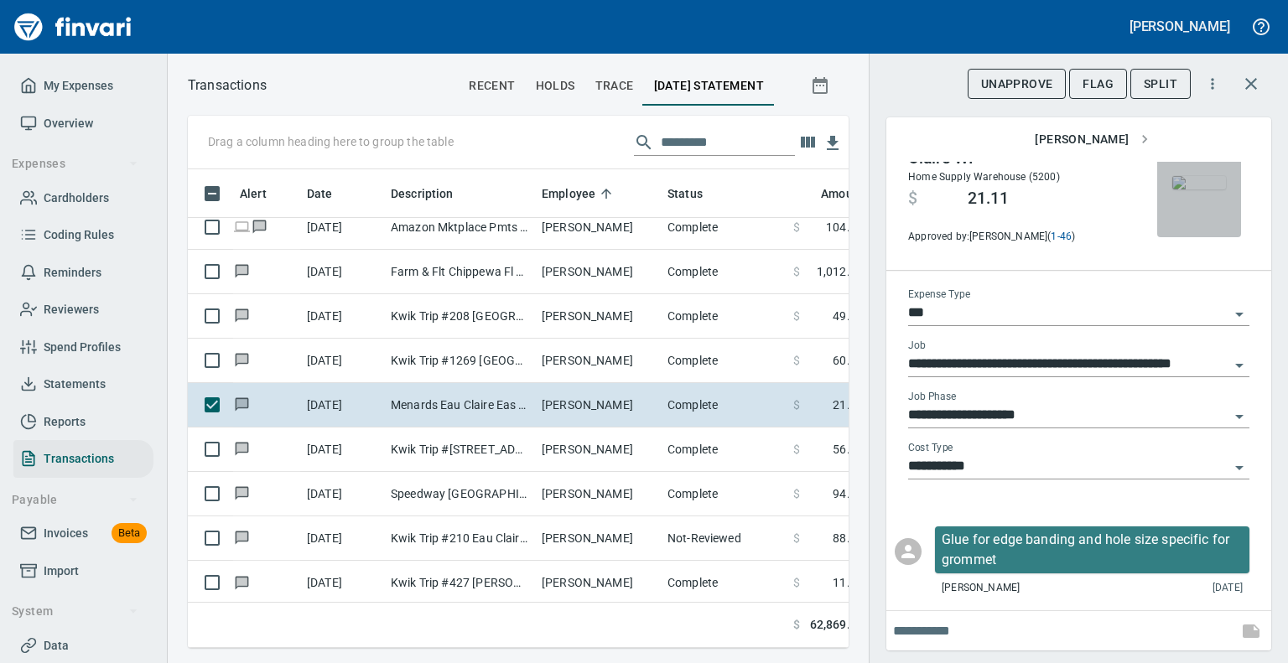
click at [1173, 190] on img "button" at bounding box center [1200, 182] width 54 height 13
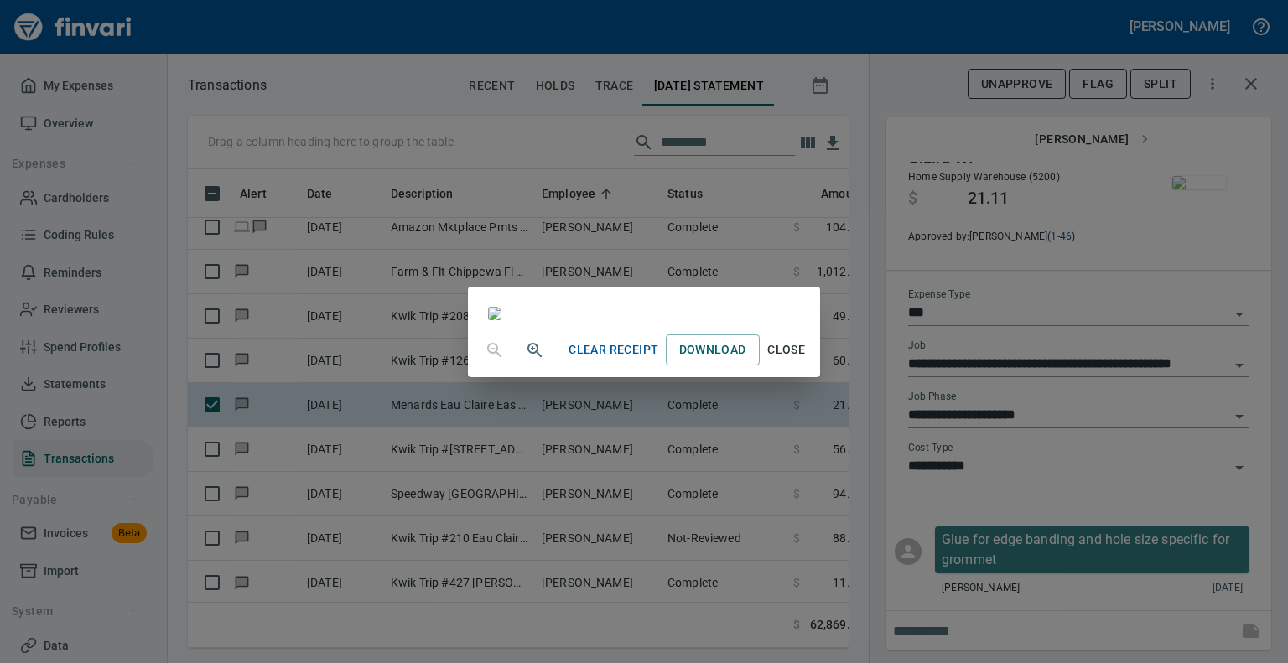
click at [807, 361] on span "Close" at bounding box center [787, 350] width 40 height 21
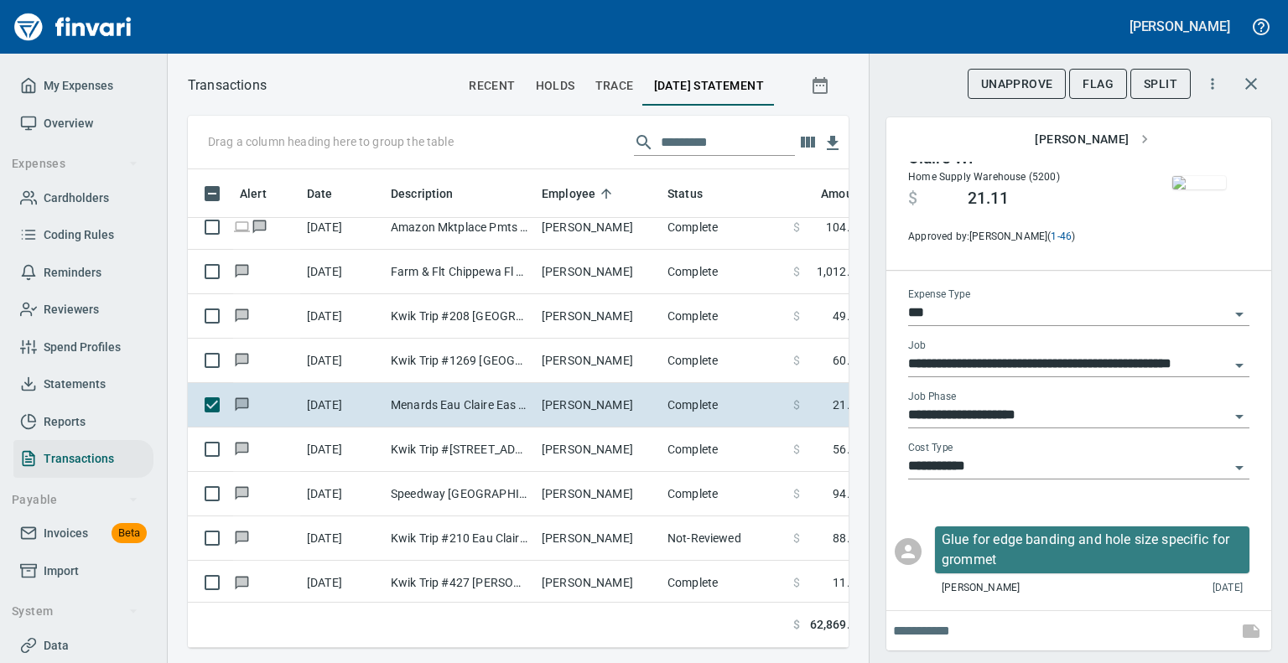
scroll to position [34, 0]
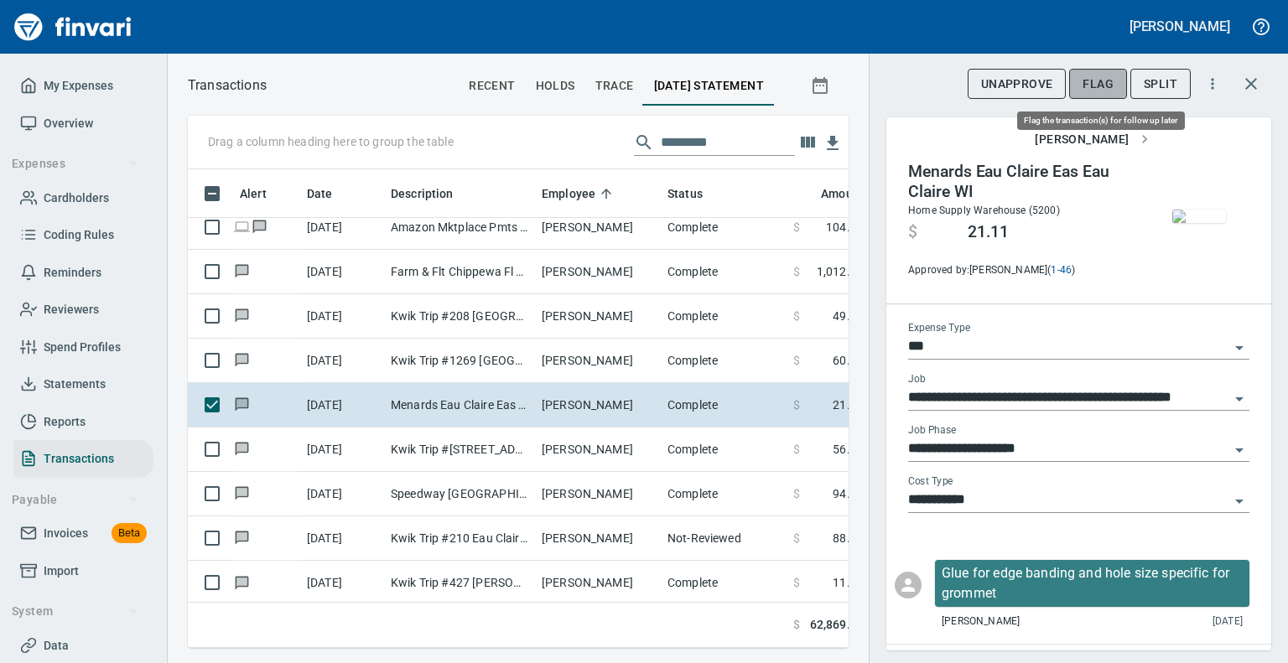
click at [1090, 85] on span "Flag" at bounding box center [1098, 84] width 31 height 21
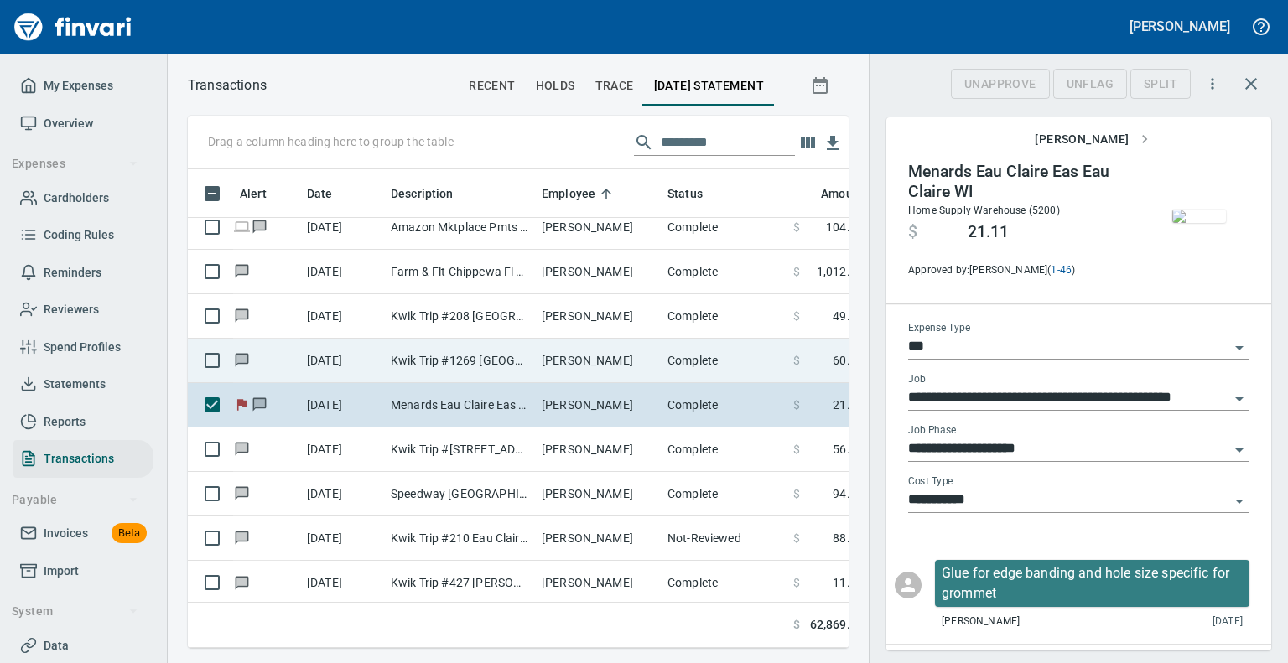
scroll to position [453, 635]
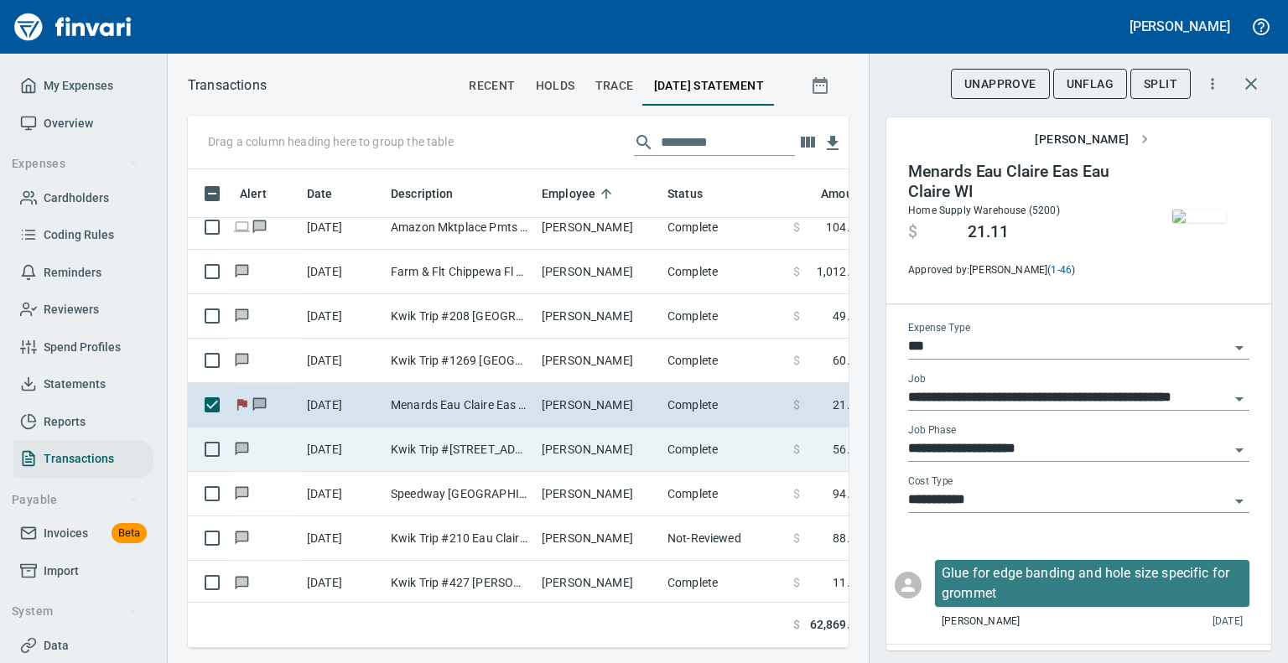
click at [440, 448] on td "Kwik Trip #[STREET_ADDRESS]" at bounding box center [459, 450] width 151 height 44
type input "**********"
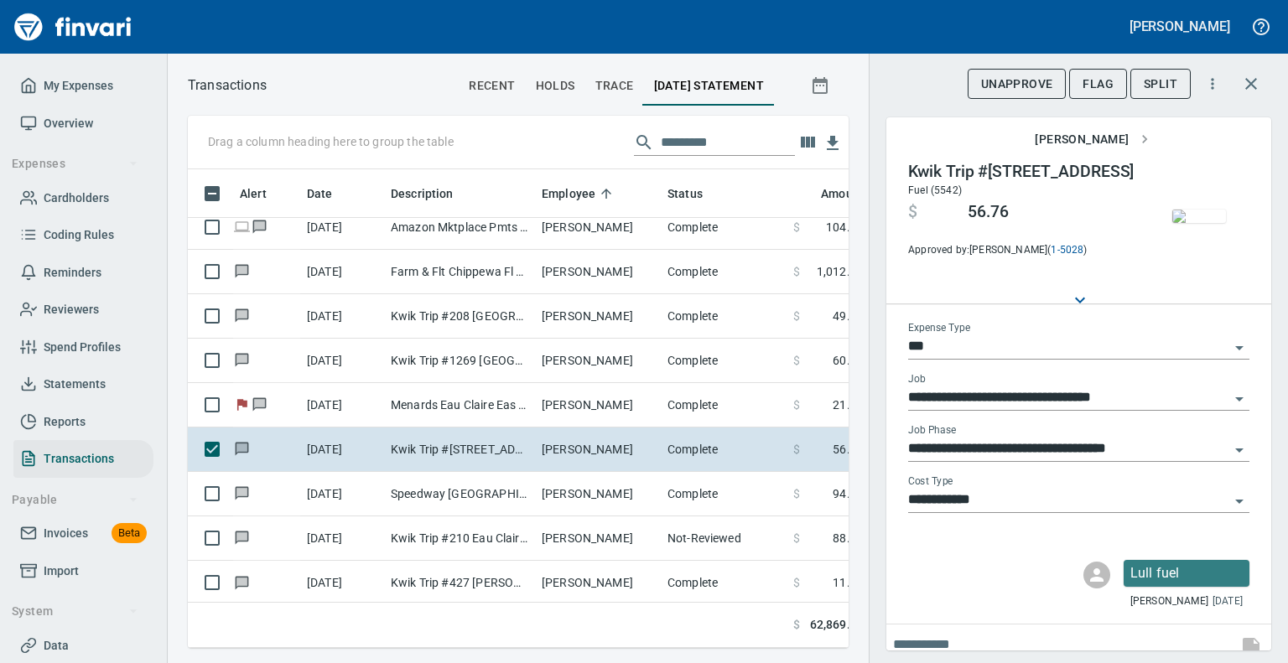
click at [1204, 215] on img "button" at bounding box center [1200, 216] width 54 height 13
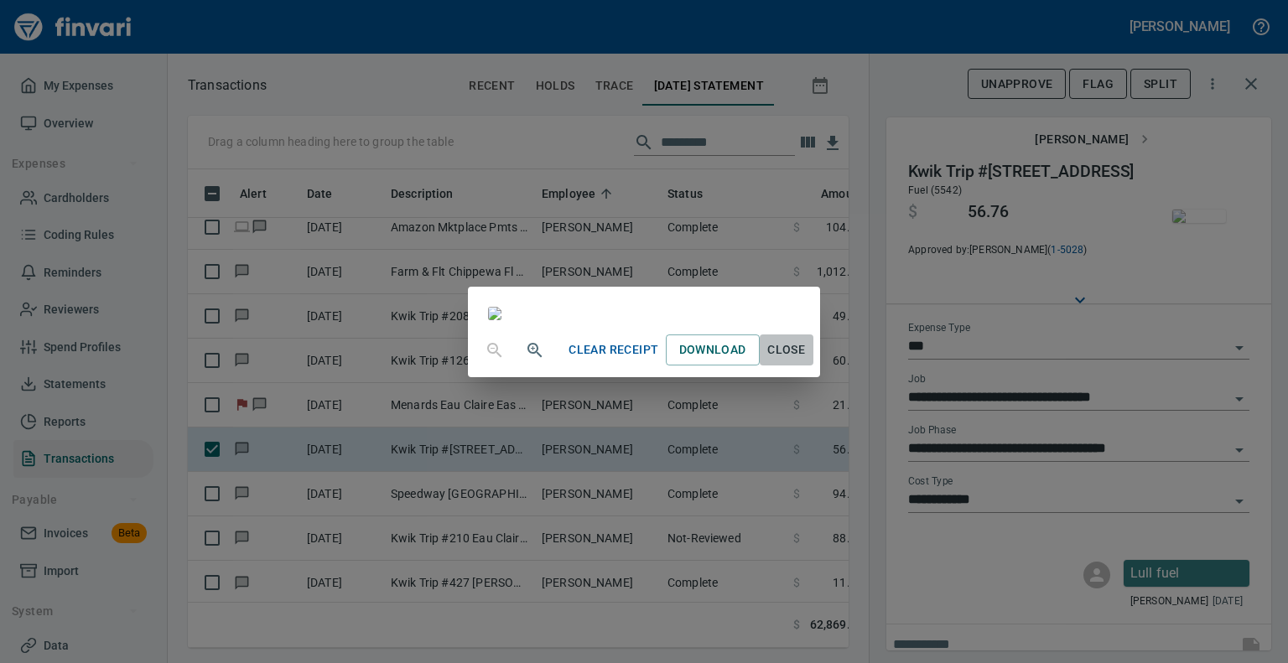
click at [807, 361] on span "Close" at bounding box center [787, 350] width 40 height 21
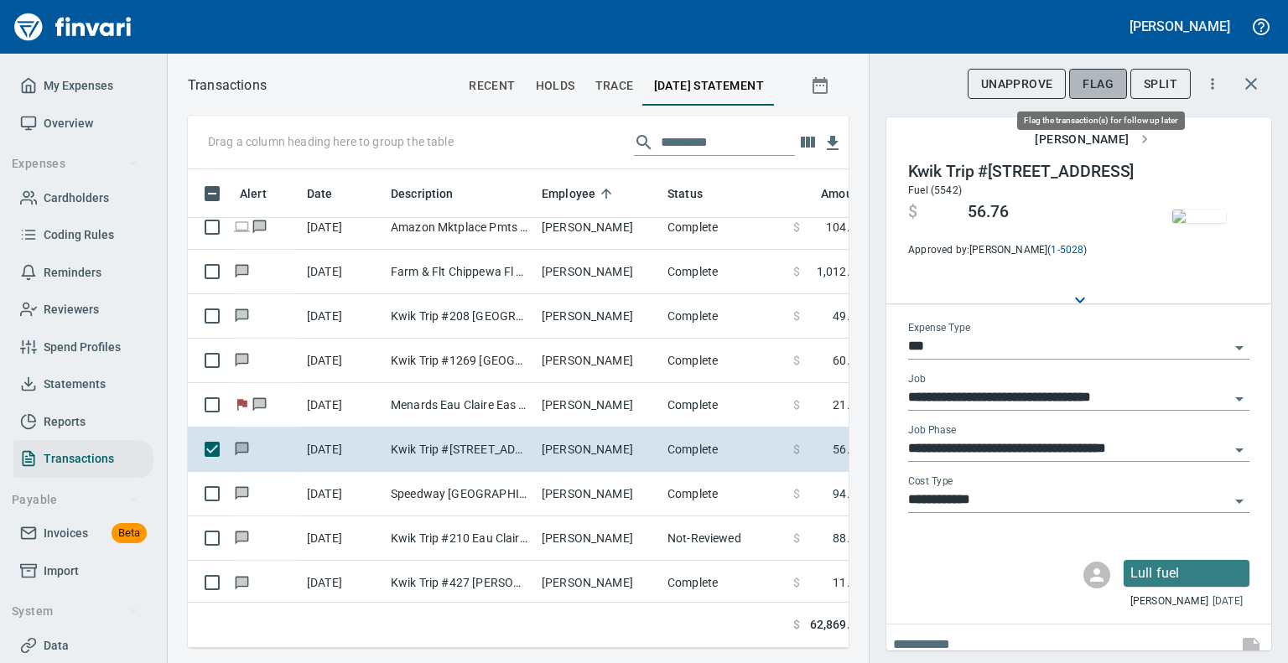
click at [1095, 75] on span "Flag" at bounding box center [1098, 84] width 31 height 21
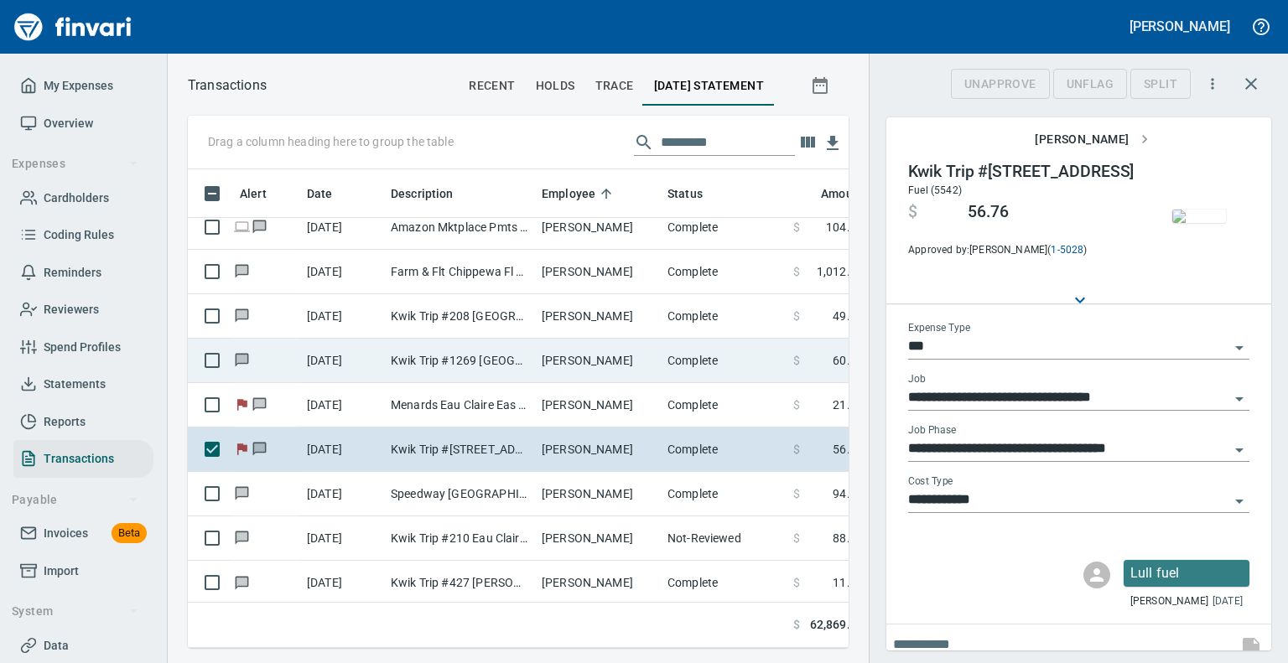
scroll to position [453, 635]
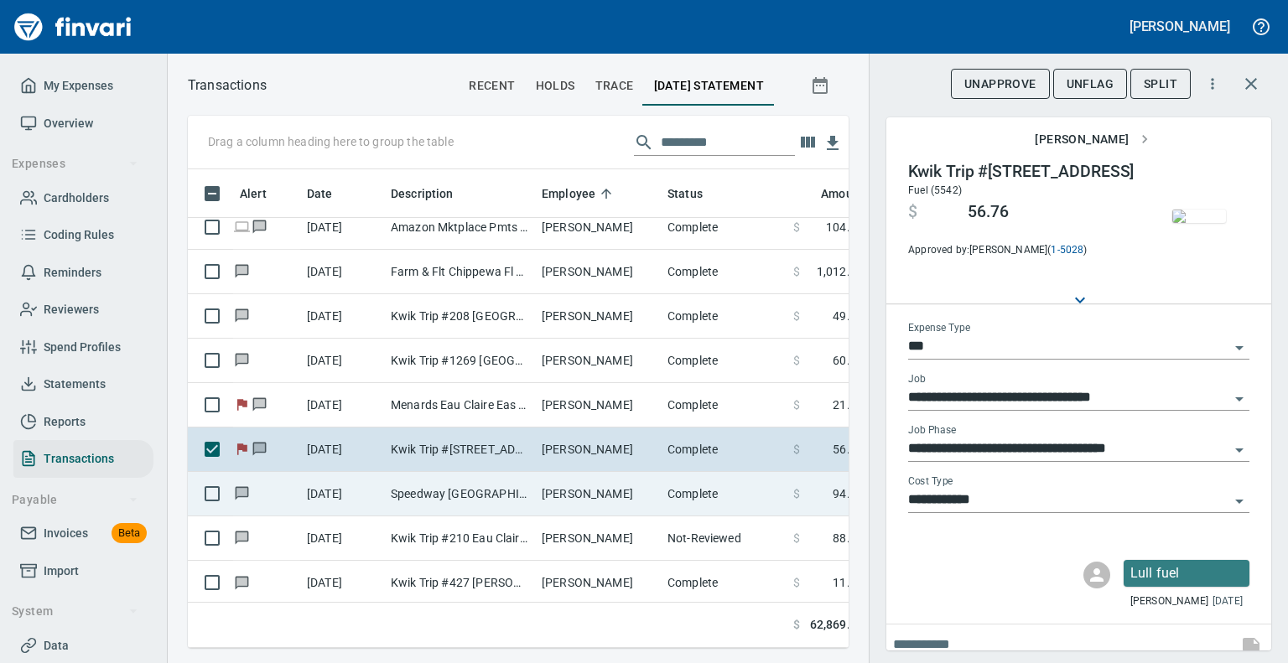
click at [452, 497] on td "Speedway [GEOGRAPHIC_DATA]" at bounding box center [459, 494] width 151 height 44
type input "**********"
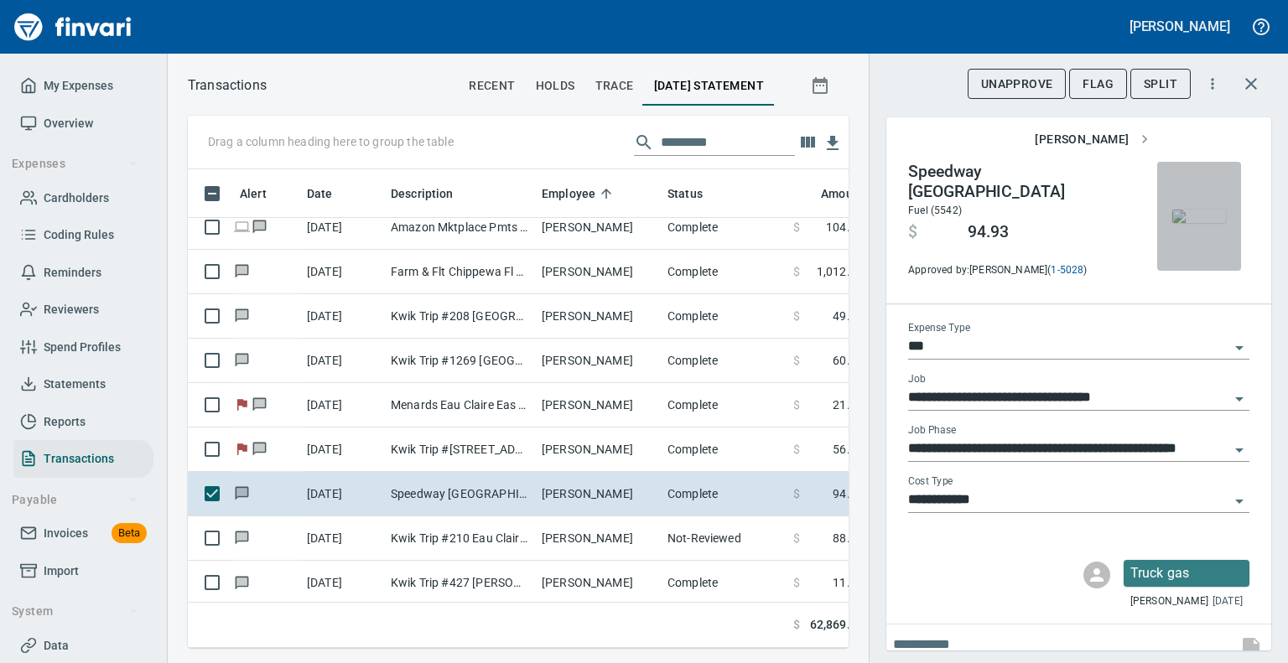
click at [1195, 219] on img "button" at bounding box center [1200, 216] width 54 height 13
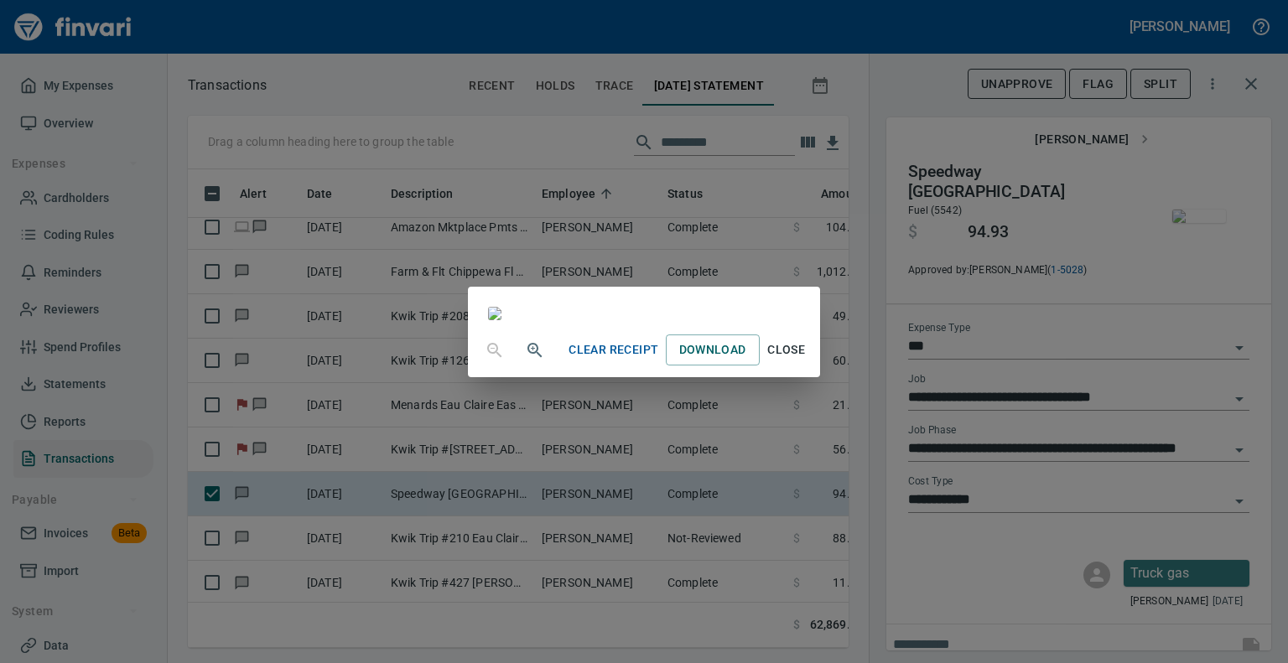
click at [807, 361] on span "Close" at bounding box center [787, 350] width 40 height 21
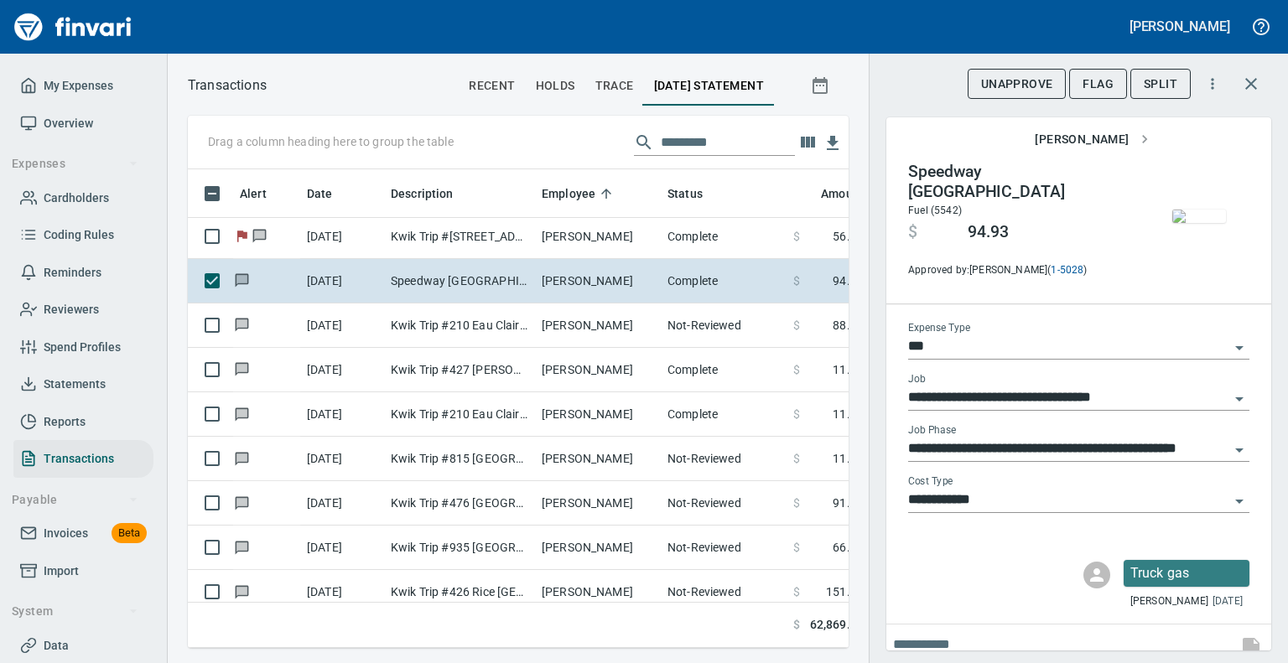
scroll to position [481, 3]
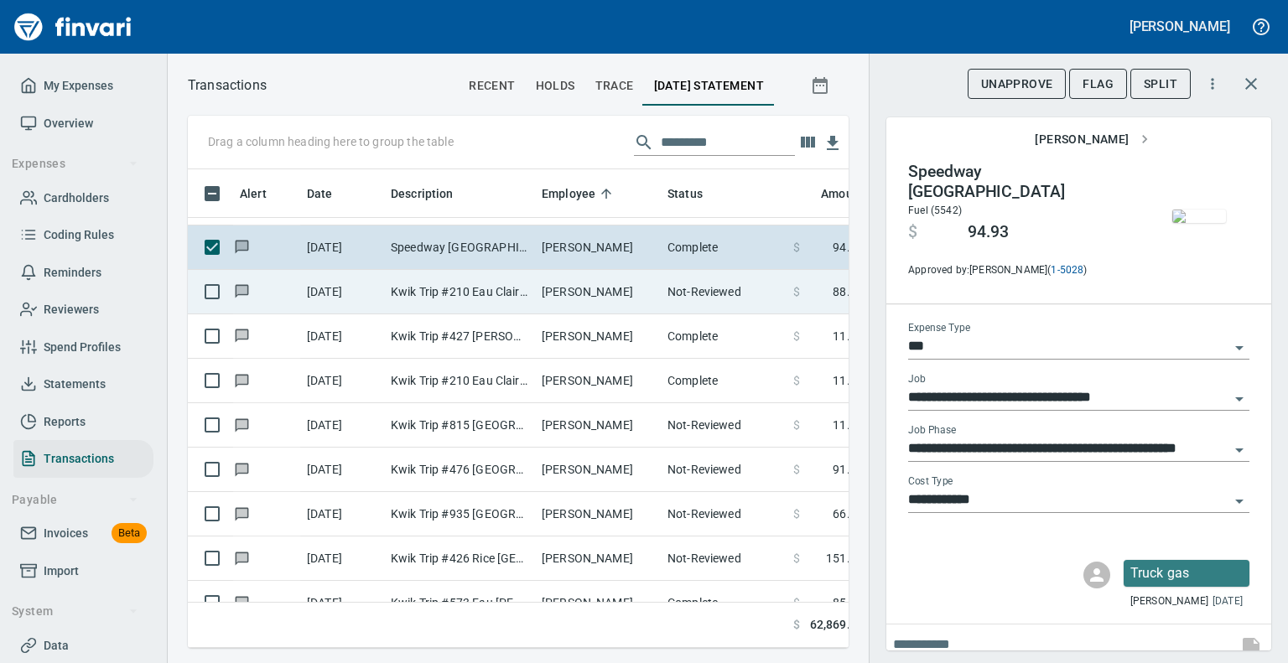
click at [541, 294] on td "[PERSON_NAME]" at bounding box center [598, 292] width 126 height 44
type input "*********"
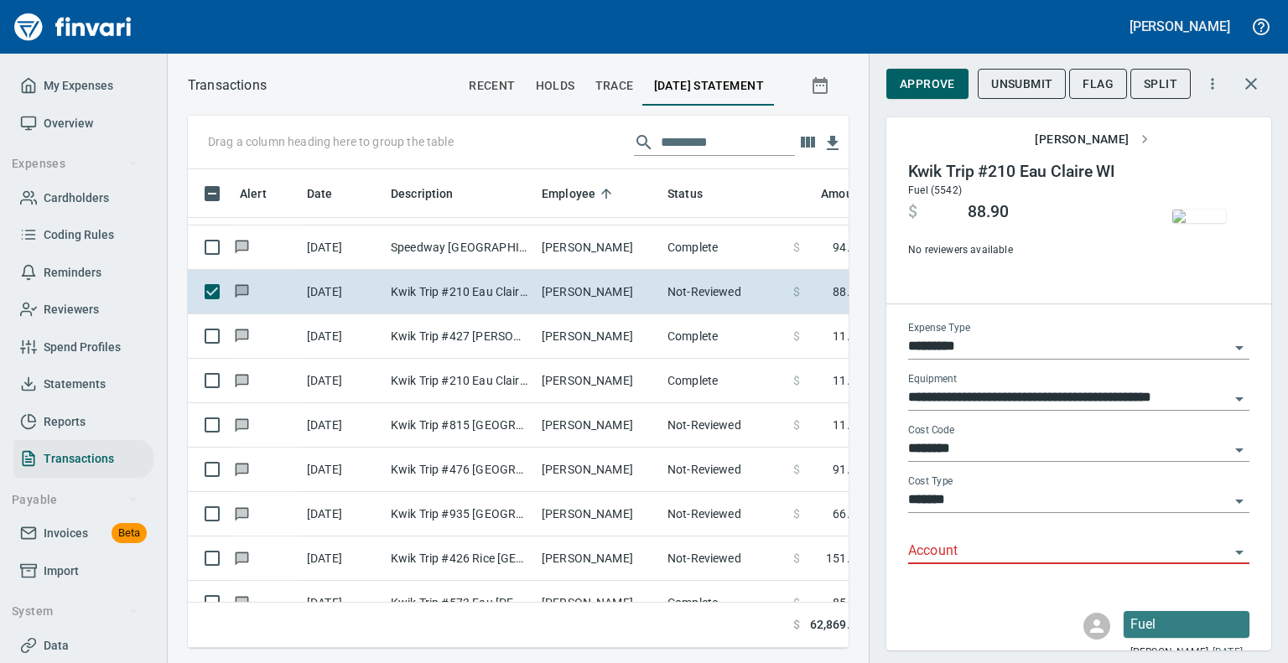
click at [1184, 223] on img "button" at bounding box center [1200, 216] width 54 height 13
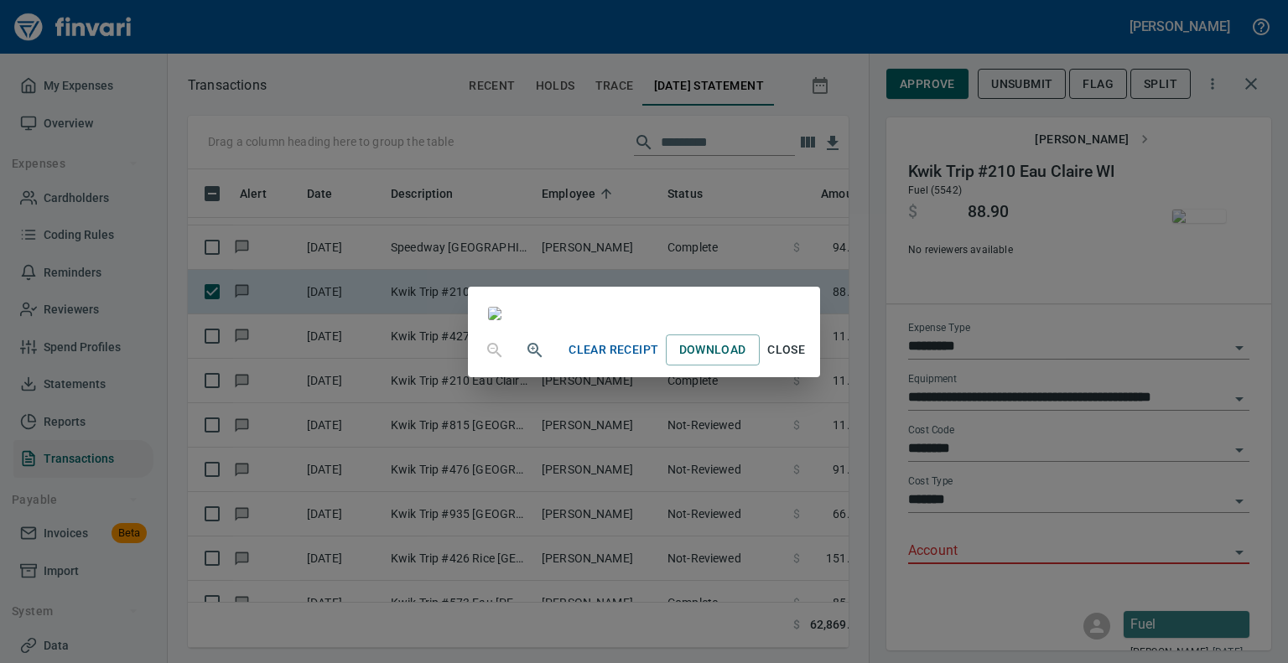
click at [807, 361] on span "Close" at bounding box center [787, 350] width 40 height 21
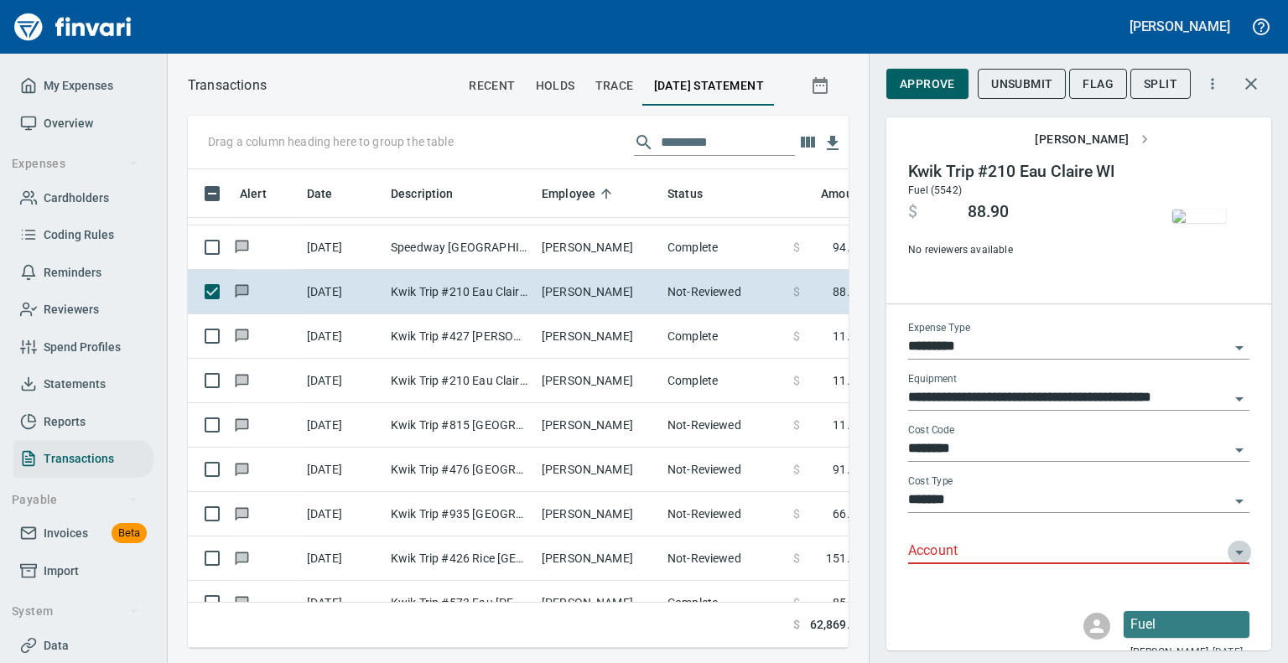
click at [1230, 549] on icon "Open" at bounding box center [1240, 553] width 20 height 20
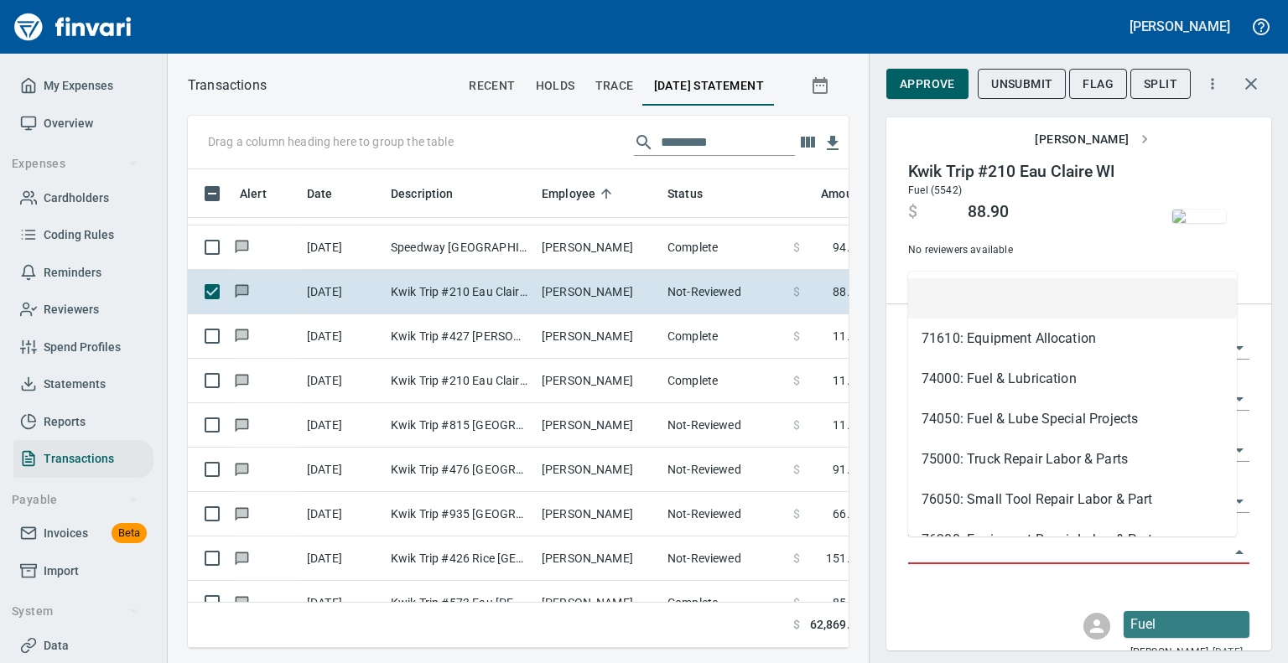
scroll to position [453, 635]
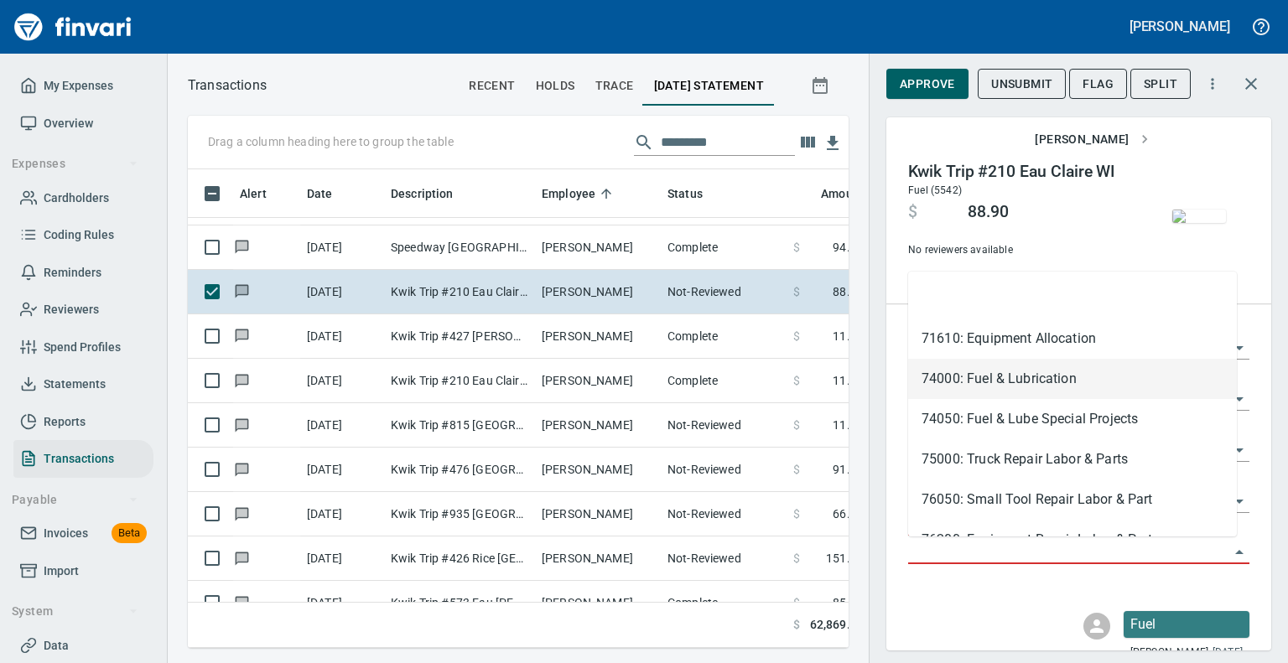
click at [1026, 375] on li "74000: Fuel & Lubrication" at bounding box center [1072, 379] width 329 height 40
type input "**********"
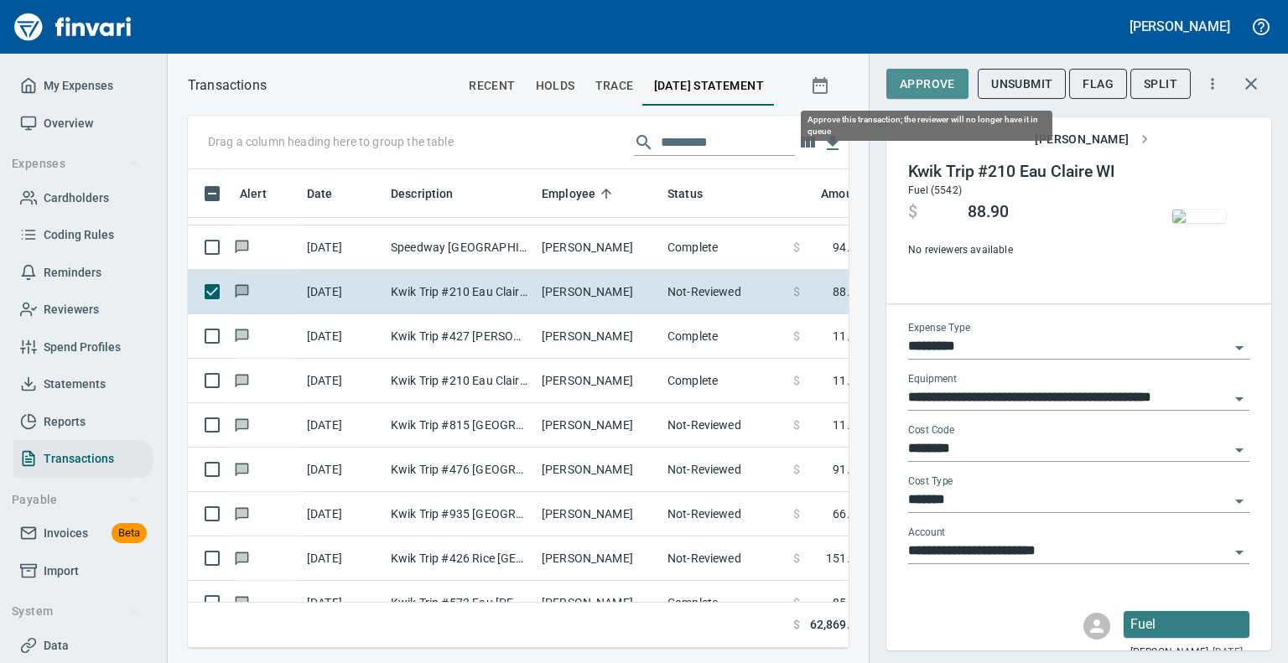
click at [932, 84] on span "Approve" at bounding box center [927, 84] width 55 height 21
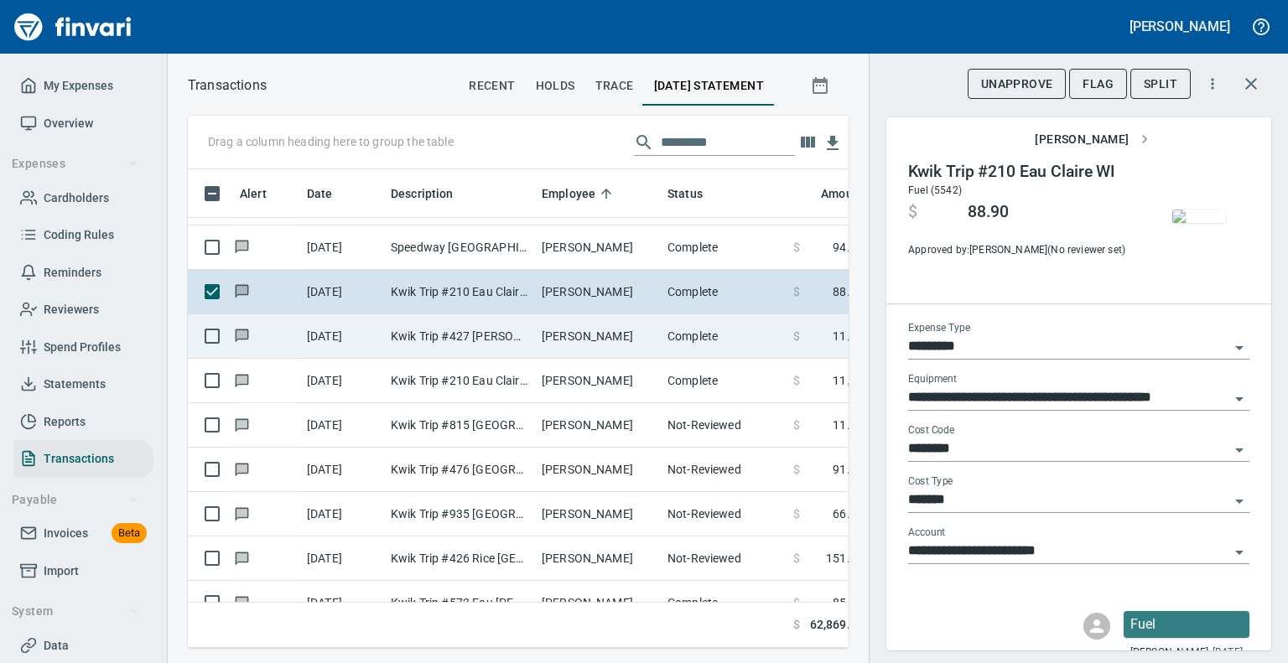
click at [467, 330] on td "Kwik Trip #427 [PERSON_NAME] [GEOGRAPHIC_DATA]" at bounding box center [459, 337] width 151 height 44
type input "***"
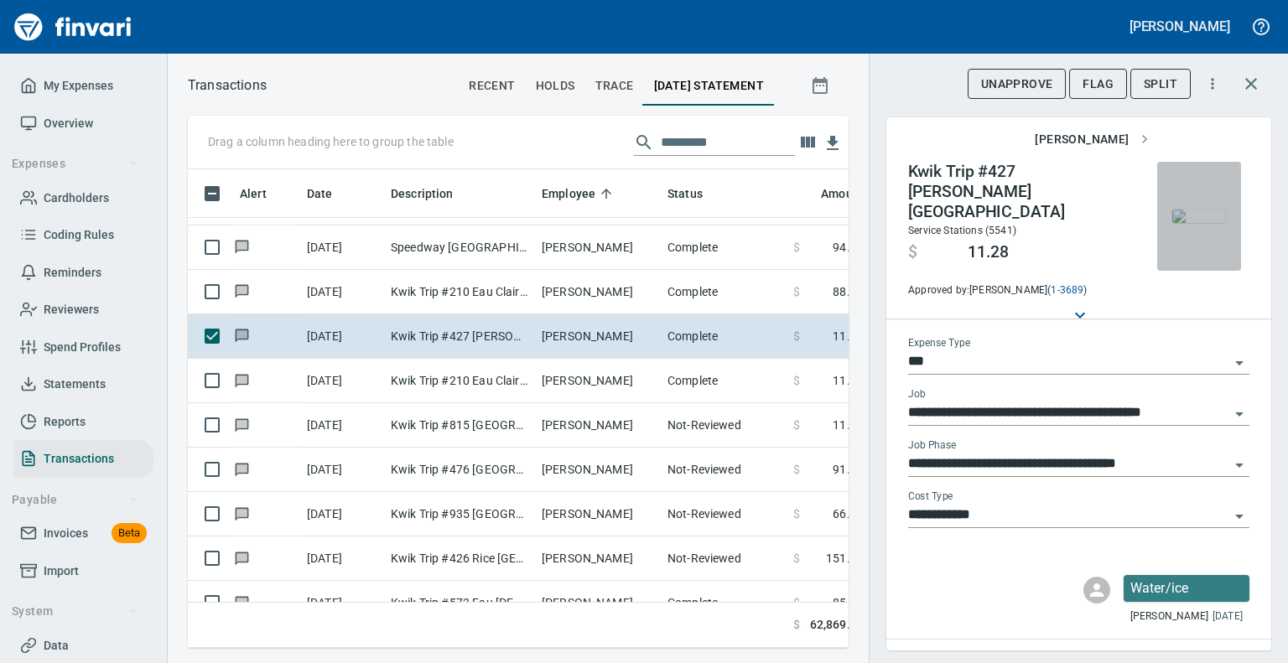
click at [1187, 210] on img "button" at bounding box center [1200, 216] width 54 height 13
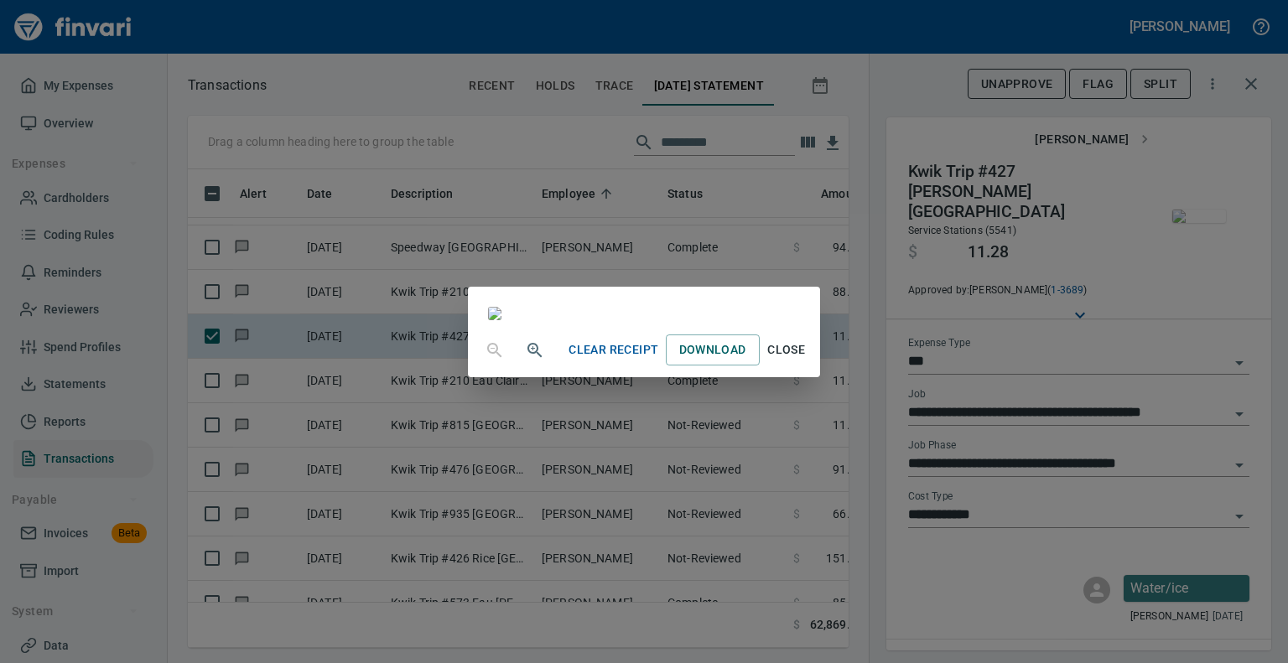
scroll to position [116, 0]
click at [807, 361] on span "Close" at bounding box center [787, 350] width 40 height 21
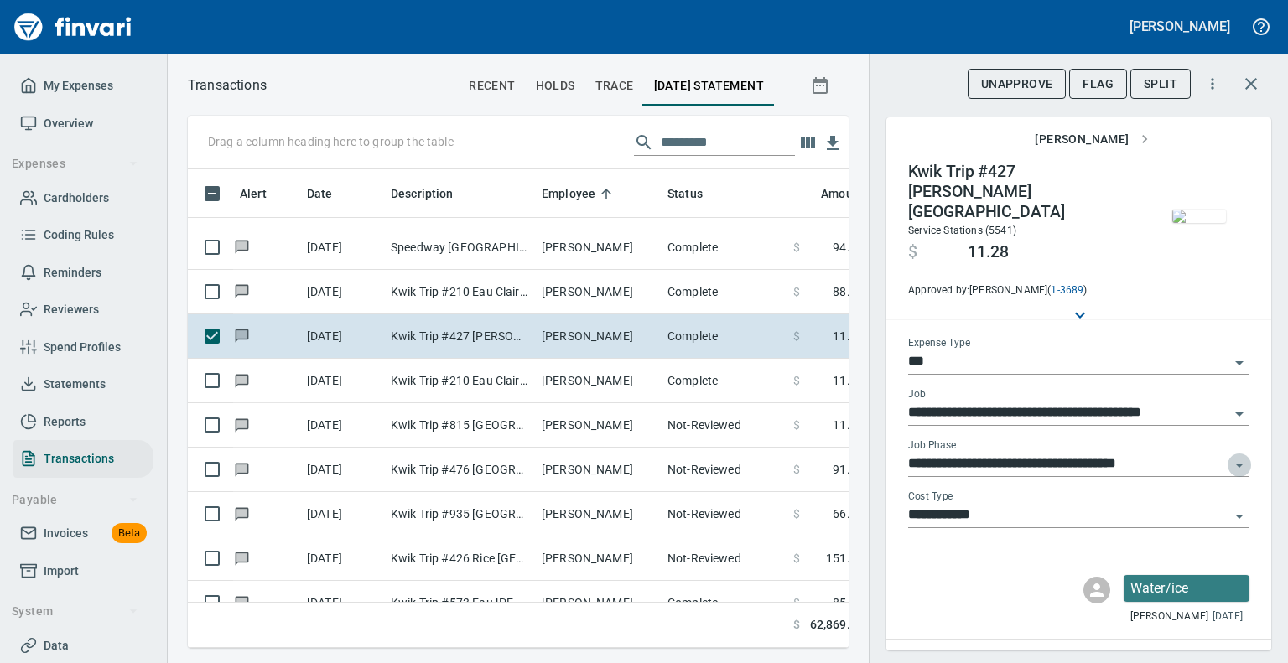
click at [1231, 455] on icon "Open" at bounding box center [1240, 465] width 20 height 20
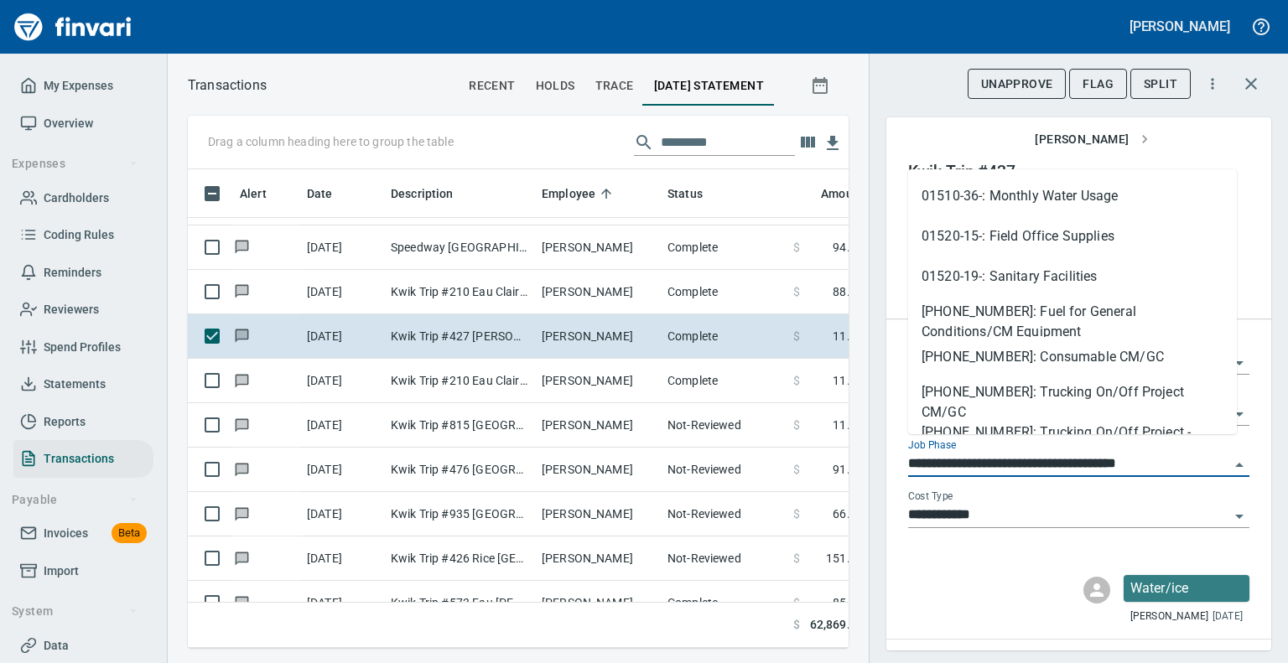
scroll to position [447, 0]
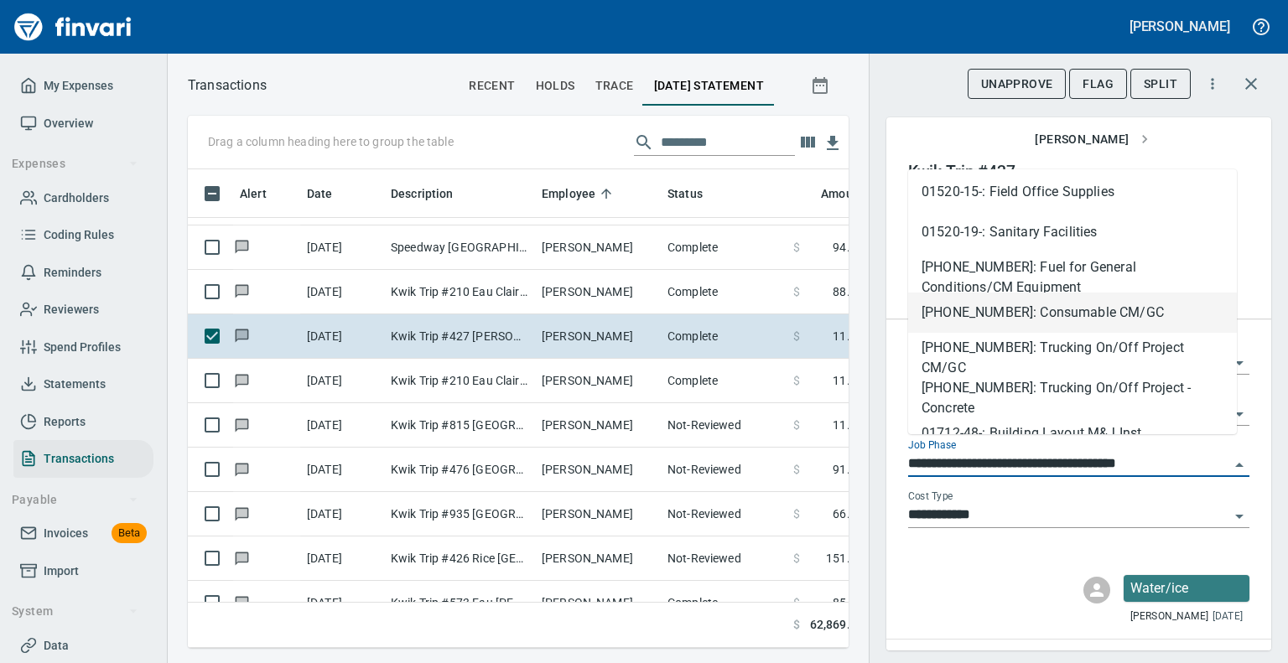
click at [1050, 305] on li "[PHONE_NUMBER]: Consumable CM/GC" at bounding box center [1072, 313] width 329 height 40
type input "**********"
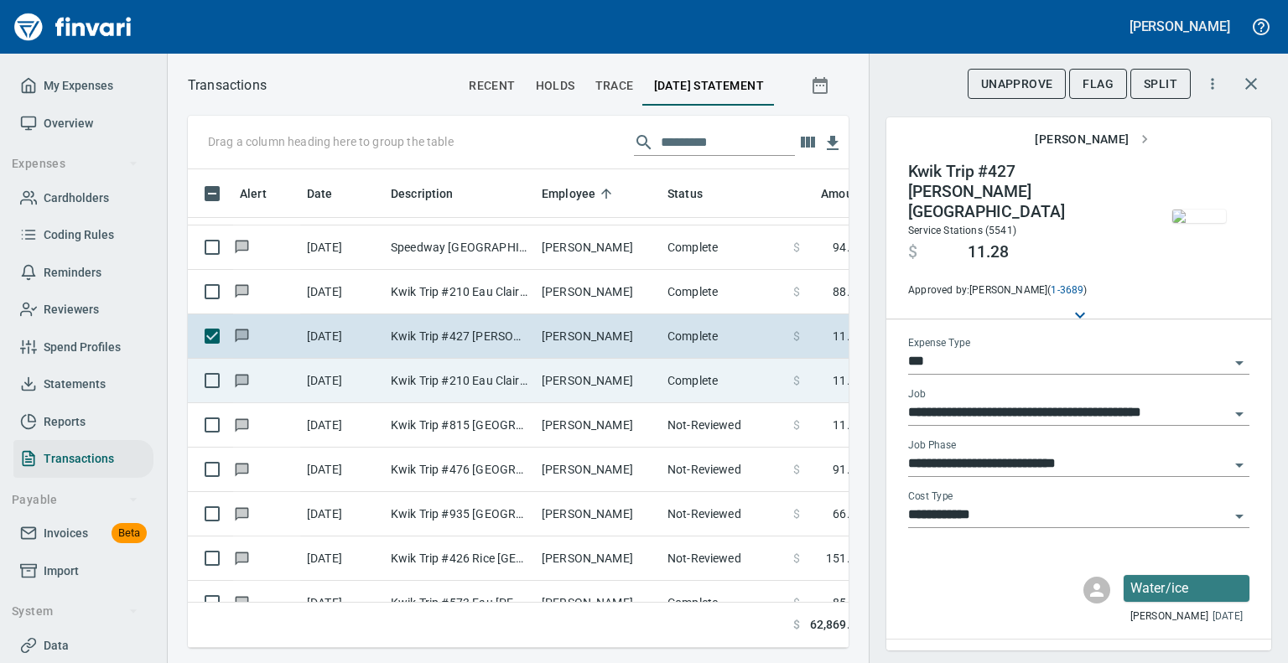
click at [460, 375] on td "Kwik Trip #210 Eau Claire WI" at bounding box center [459, 381] width 151 height 44
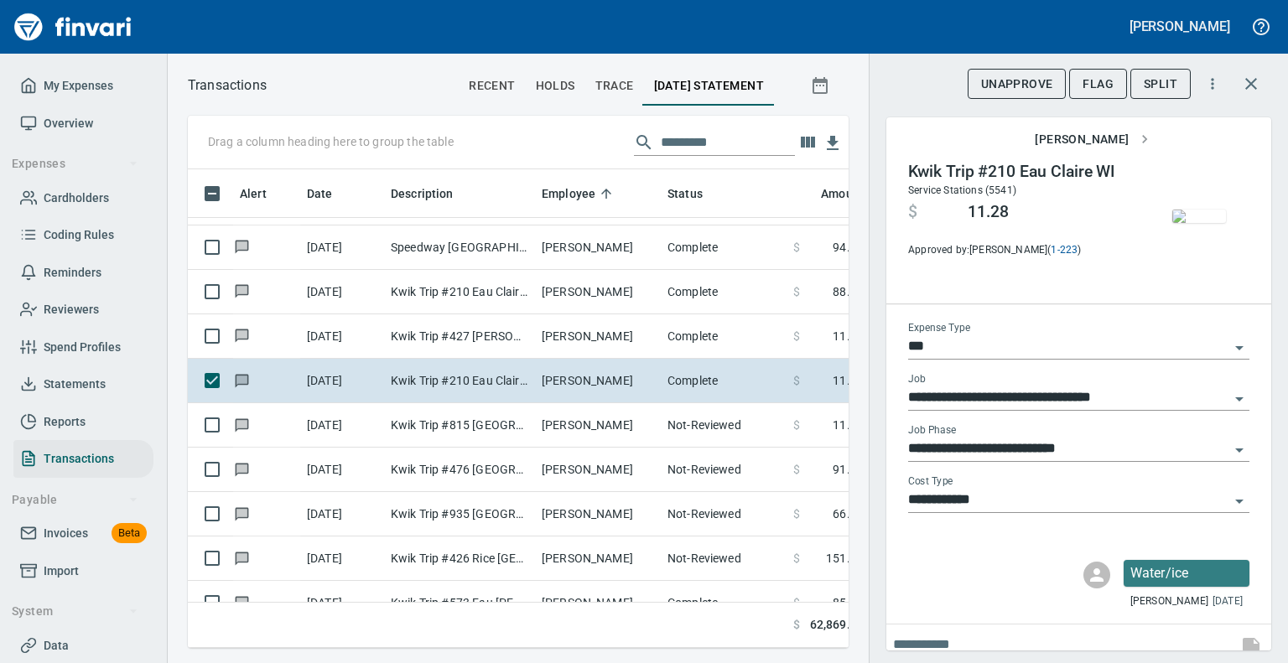
click at [1195, 210] on img "button" at bounding box center [1200, 216] width 54 height 13
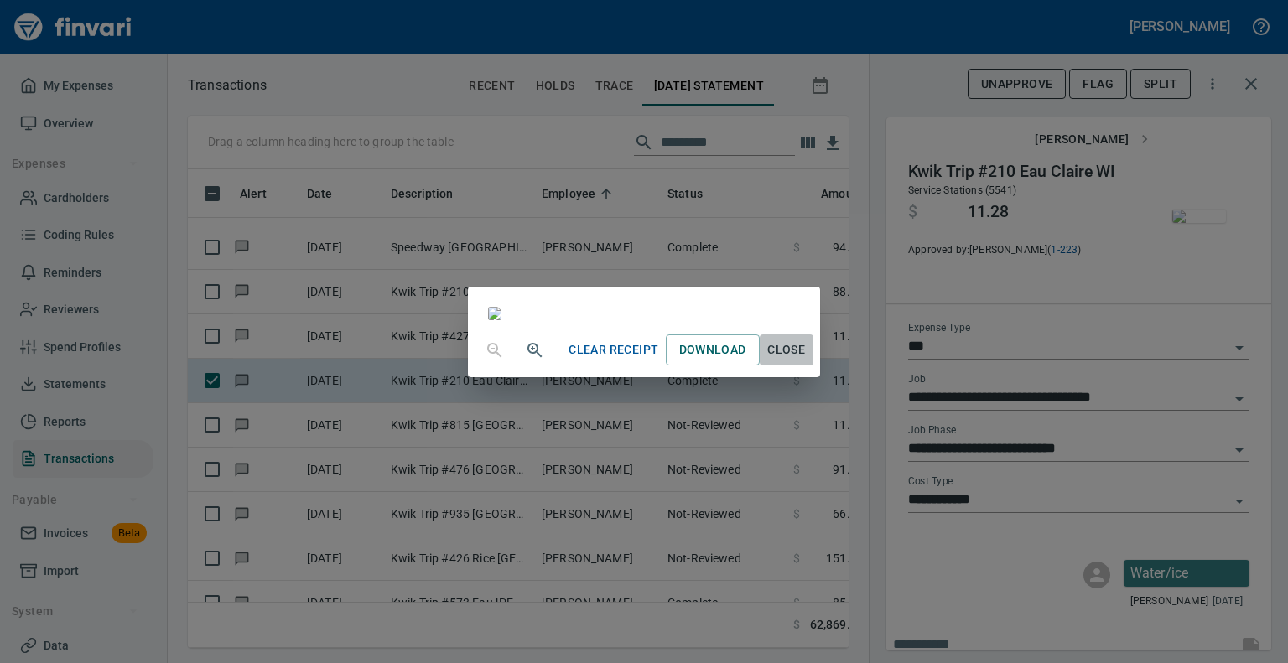
click at [807, 361] on span "Close" at bounding box center [787, 350] width 40 height 21
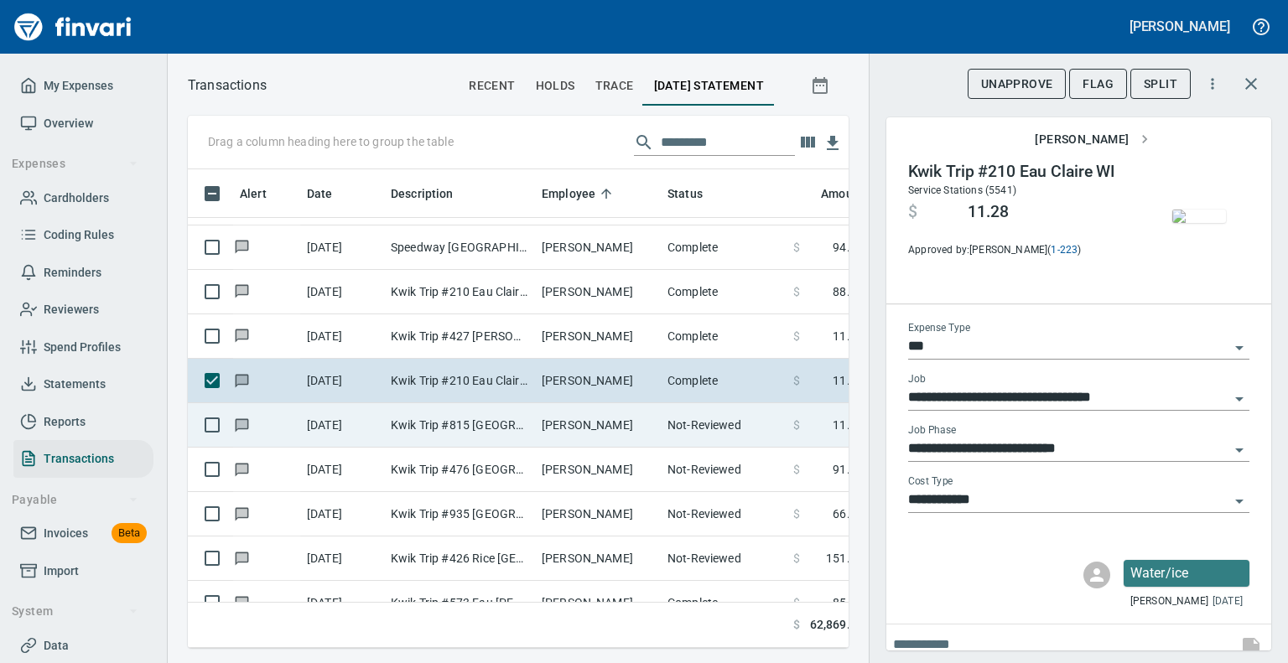
click at [433, 429] on td "Kwik Trip #815 [GEOGRAPHIC_DATA]" at bounding box center [459, 425] width 151 height 44
type input "**********"
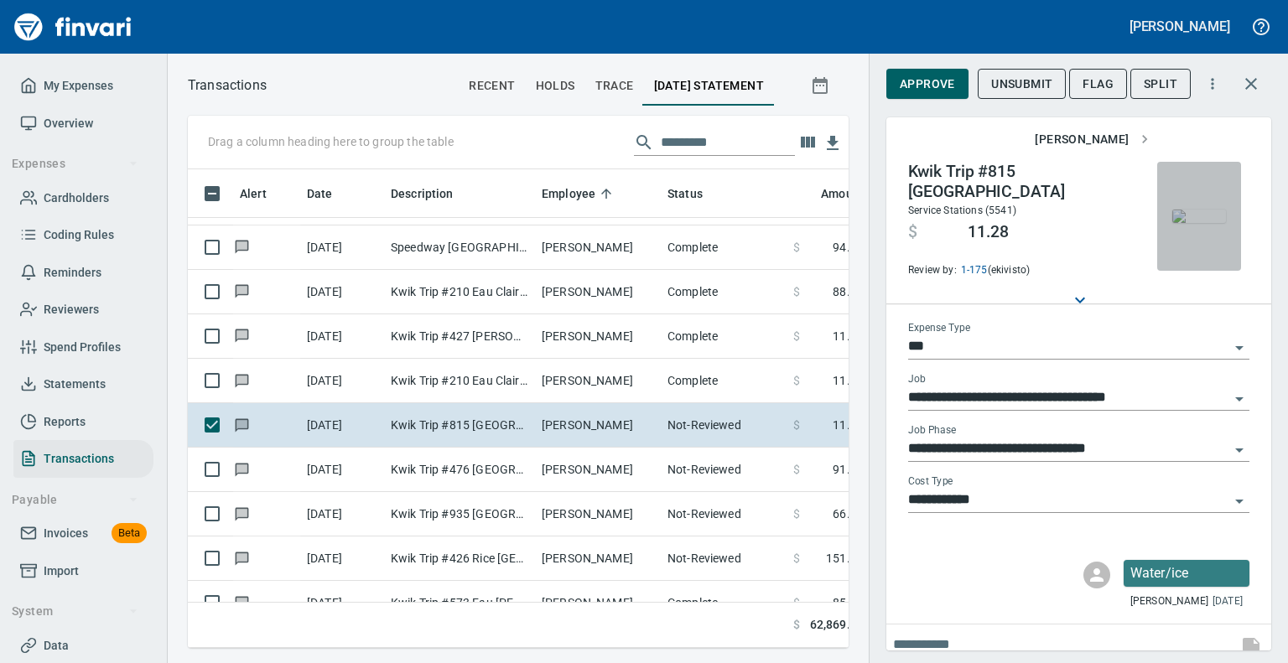
click at [1173, 210] on img "button" at bounding box center [1200, 216] width 54 height 13
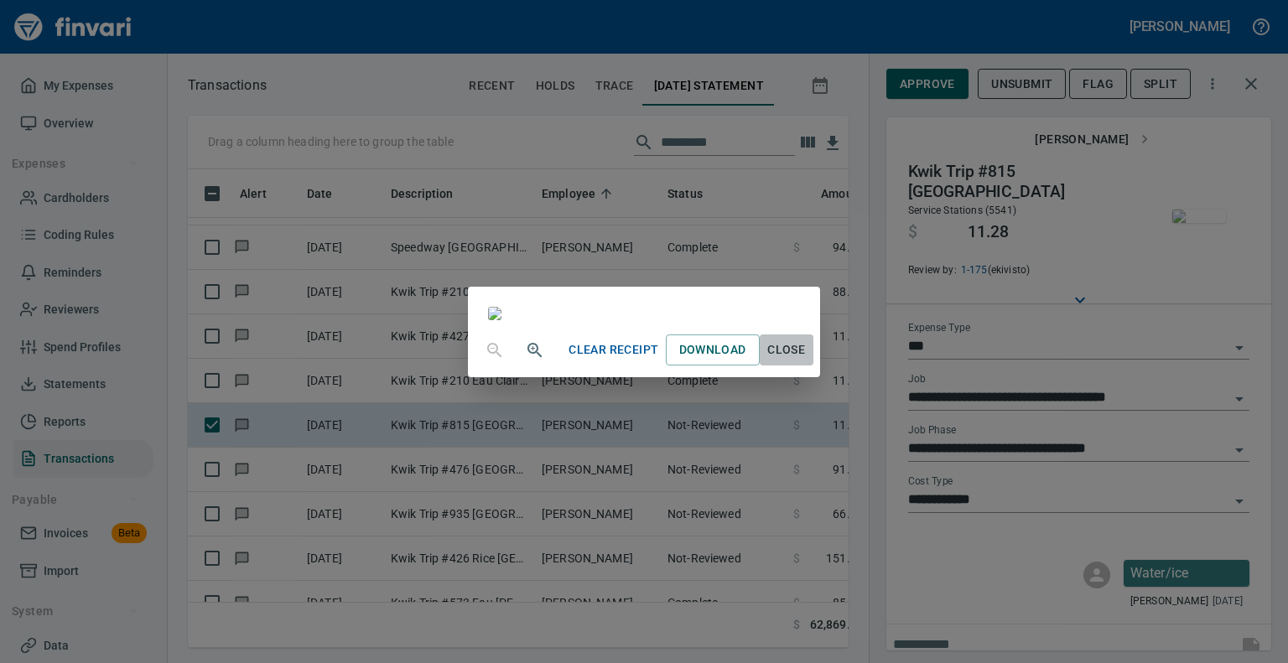
click at [807, 361] on span "Close" at bounding box center [787, 350] width 40 height 21
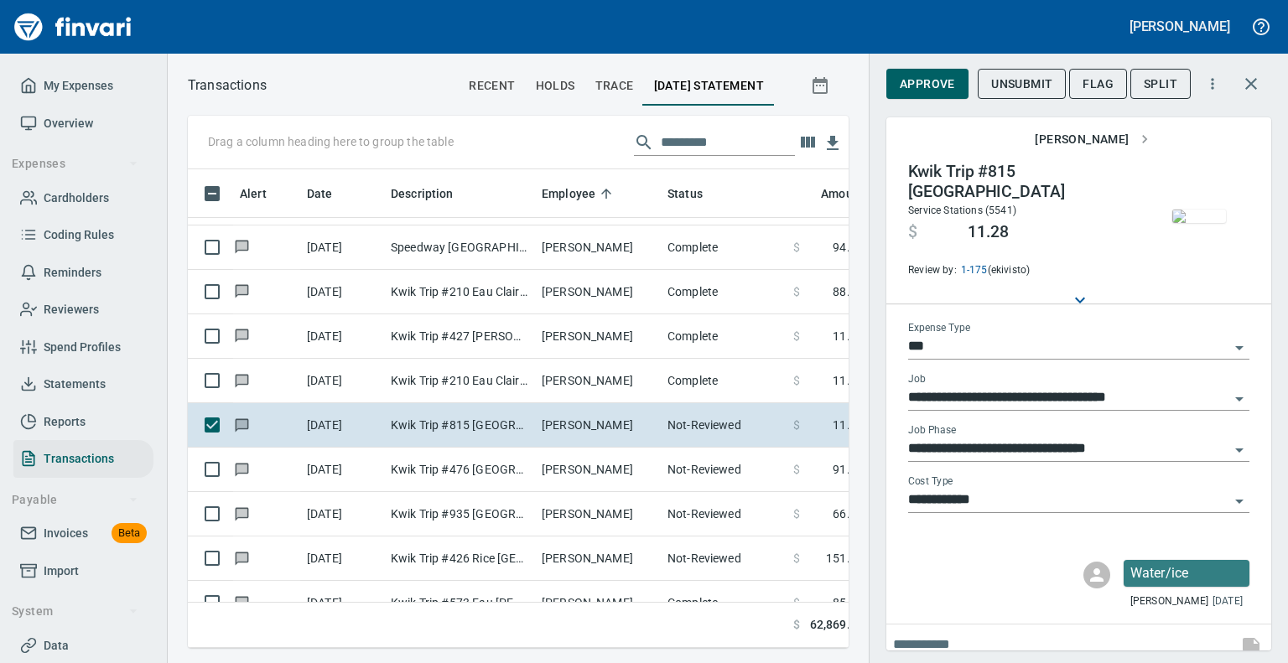
scroll to position [453, 635]
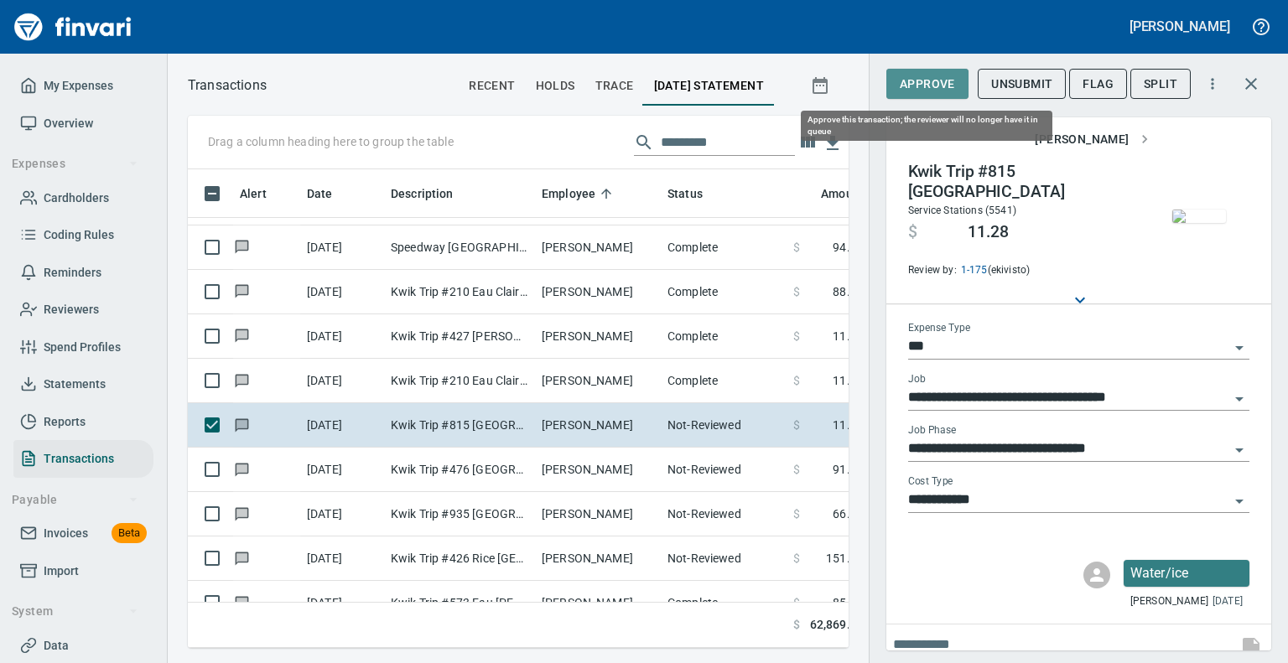
click at [916, 80] on span "Approve" at bounding box center [927, 84] width 55 height 21
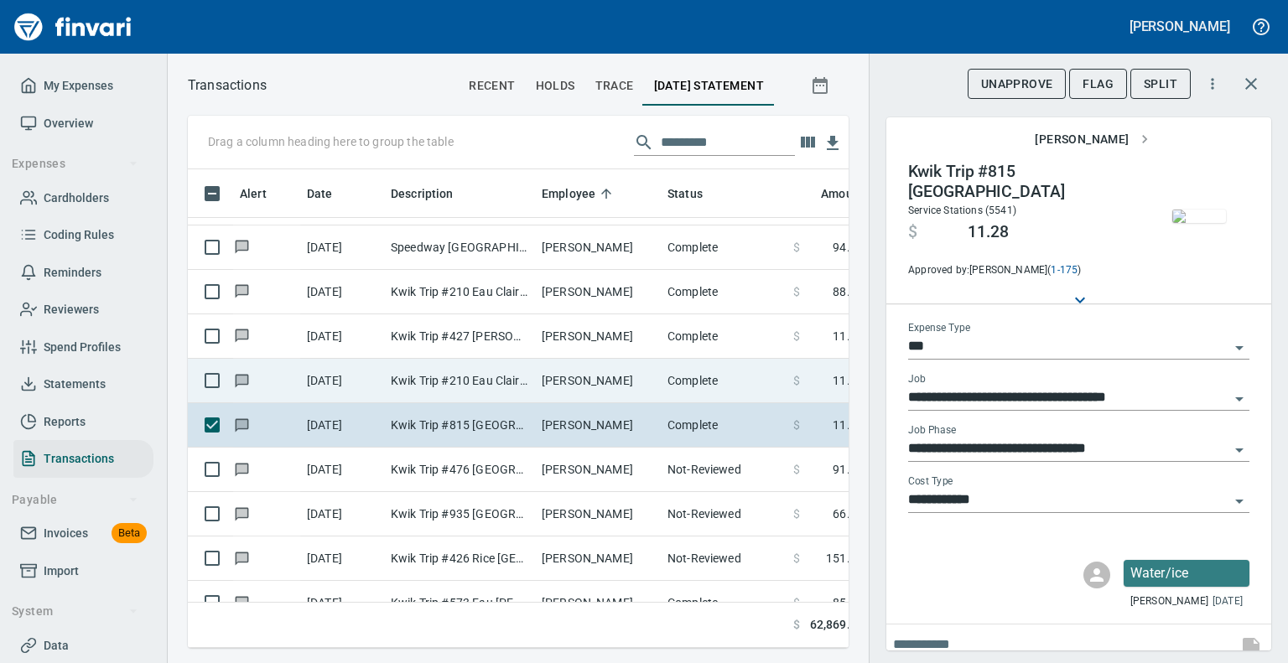
click at [498, 372] on td "Kwik Trip #210 Eau Claire WI" at bounding box center [459, 381] width 151 height 44
type input "**********"
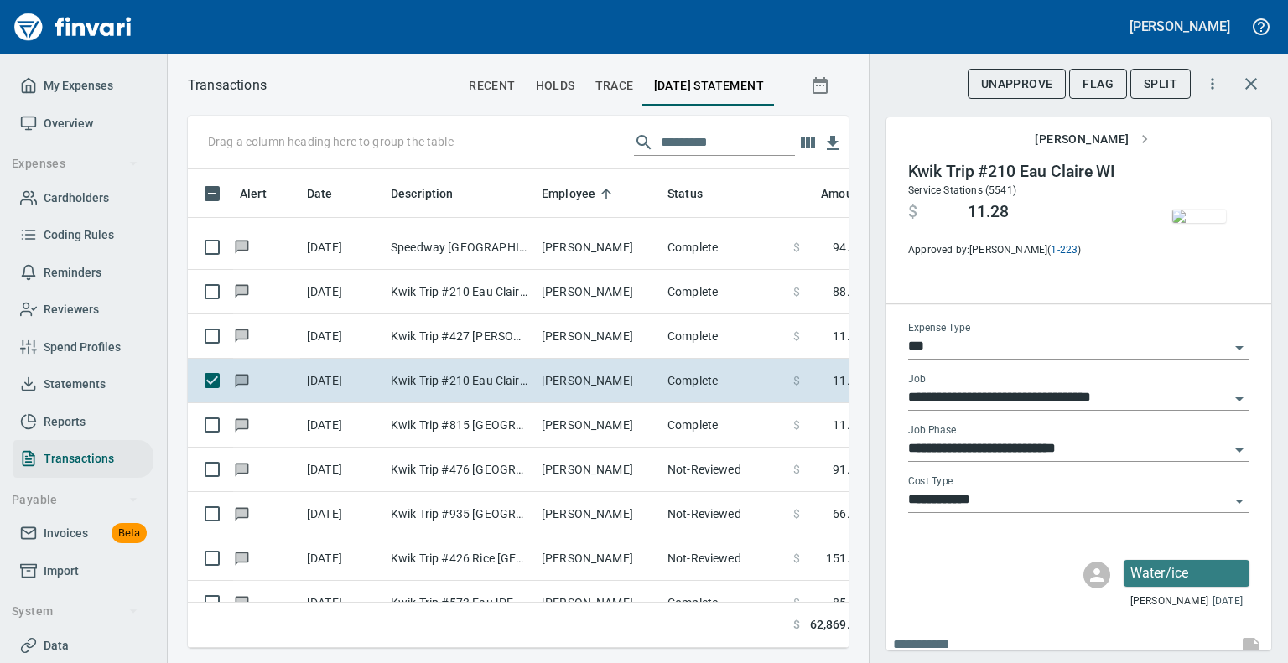
click at [1235, 449] on icon "Open" at bounding box center [1239, 451] width 8 height 4
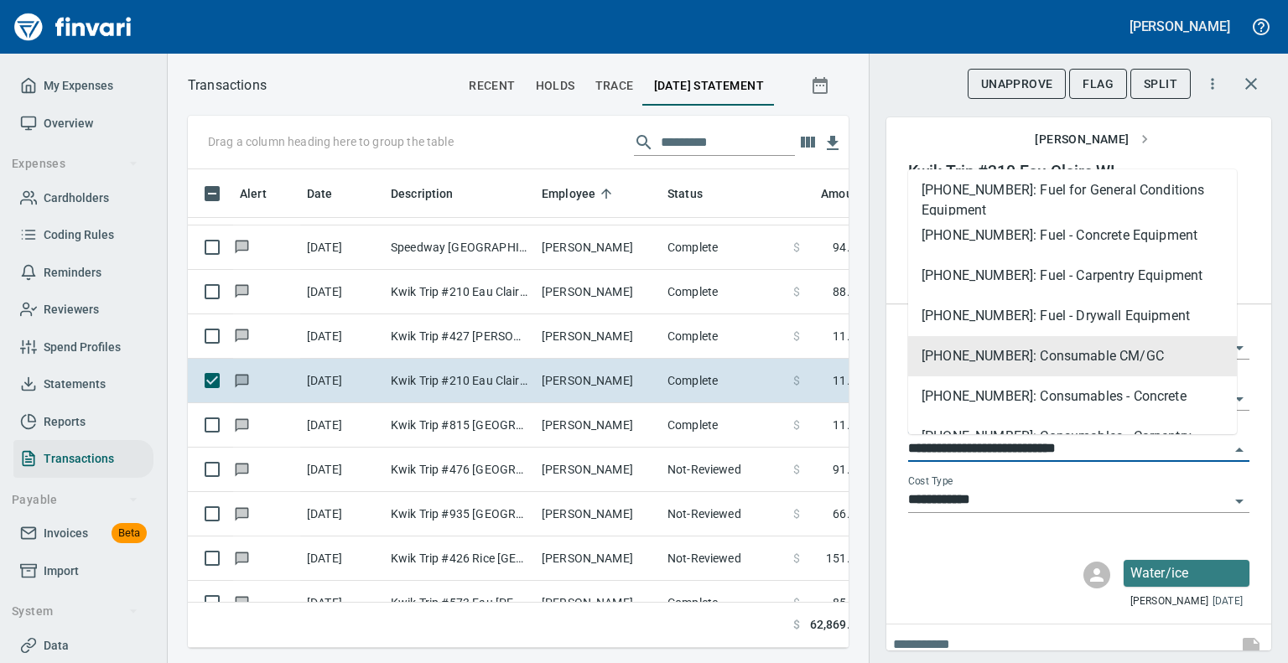
scroll to position [1017, 0]
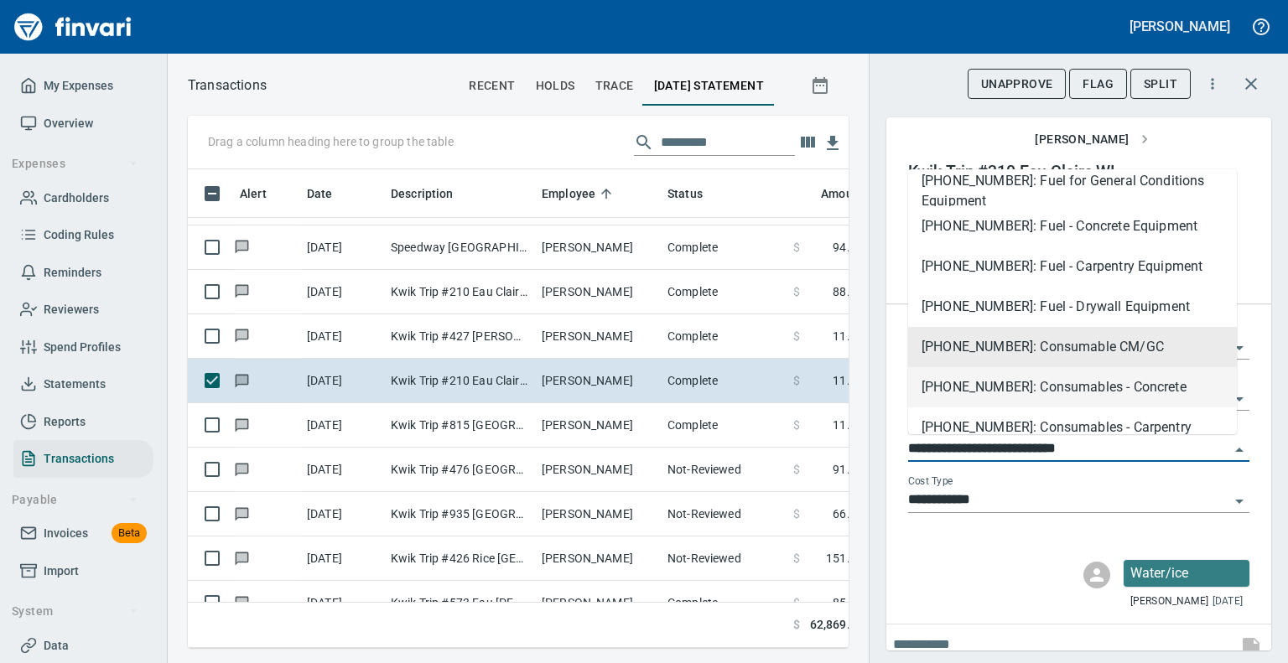
click at [1097, 385] on li "[PHONE_NUMBER]: Consumables - Concrete" at bounding box center [1072, 387] width 329 height 40
type input "**********"
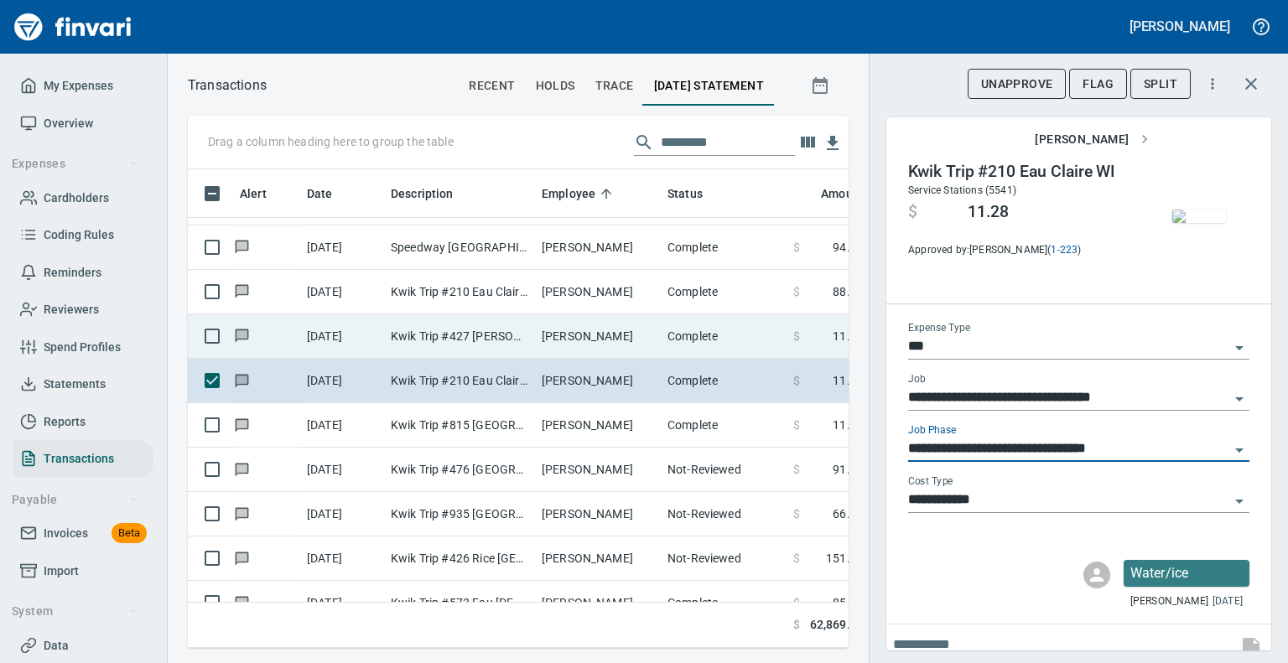
click at [532, 335] on td "Kwik Trip #427 [PERSON_NAME] [GEOGRAPHIC_DATA]" at bounding box center [459, 337] width 151 height 44
type input "**********"
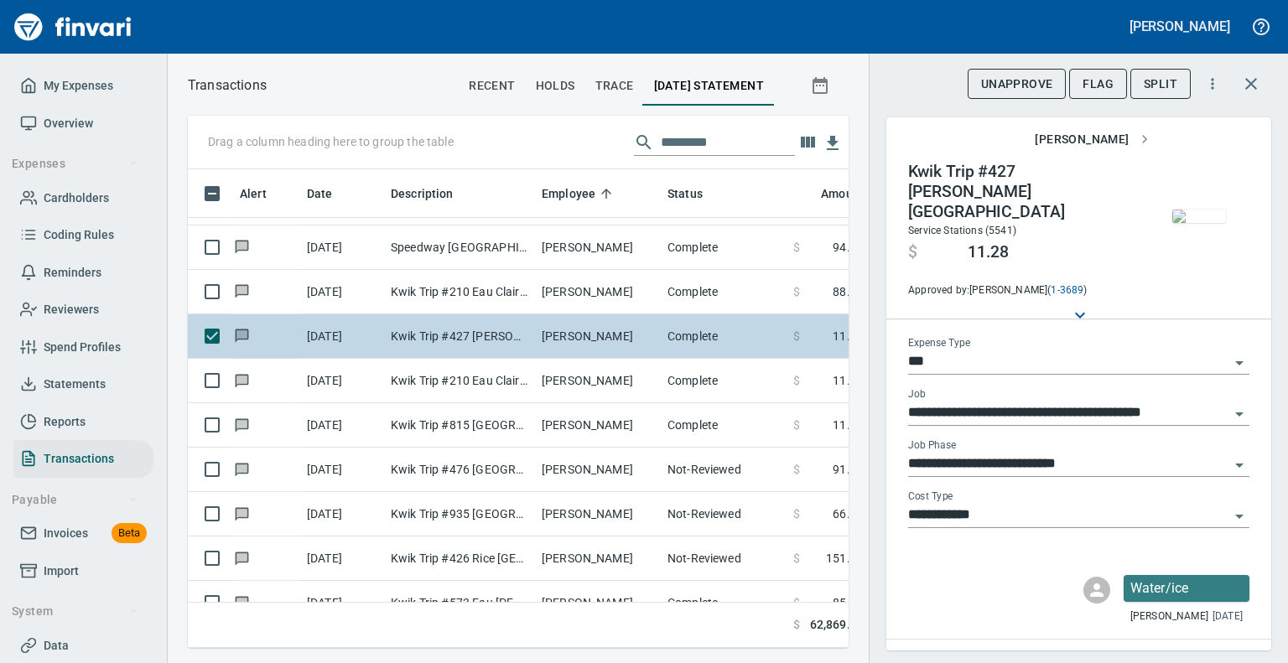
click at [532, 335] on td "Kwik Trip #427 [PERSON_NAME] [GEOGRAPHIC_DATA]" at bounding box center [459, 337] width 151 height 44
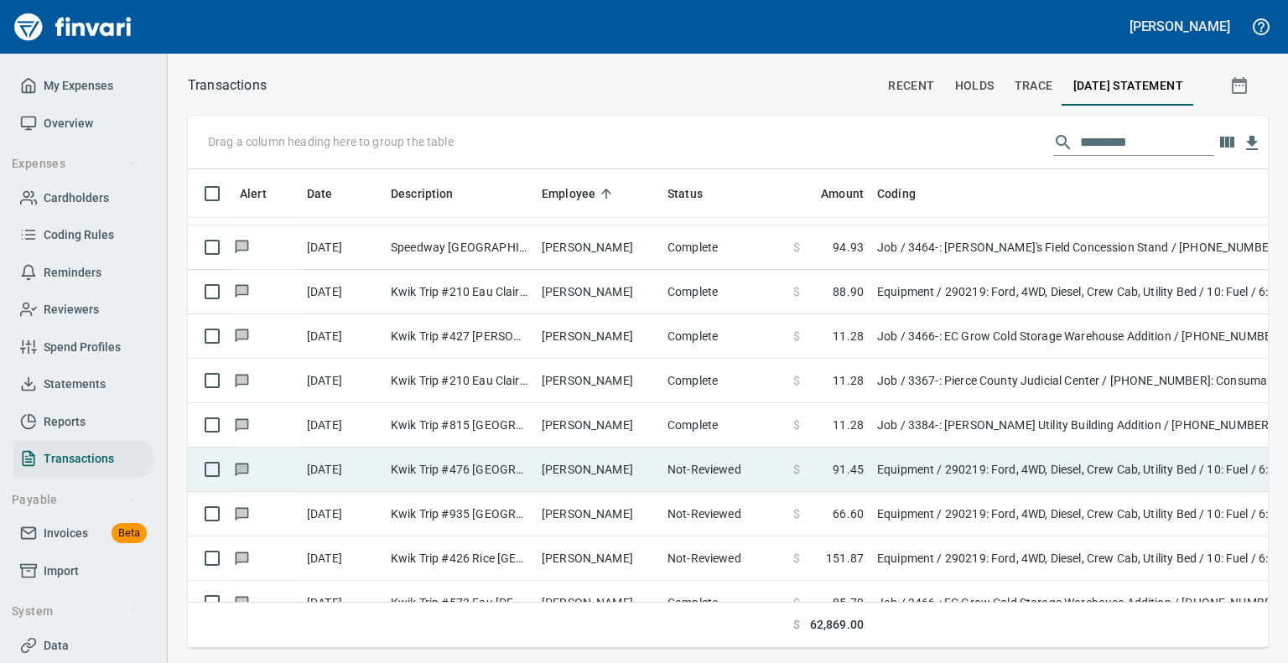
scroll to position [453, 1054]
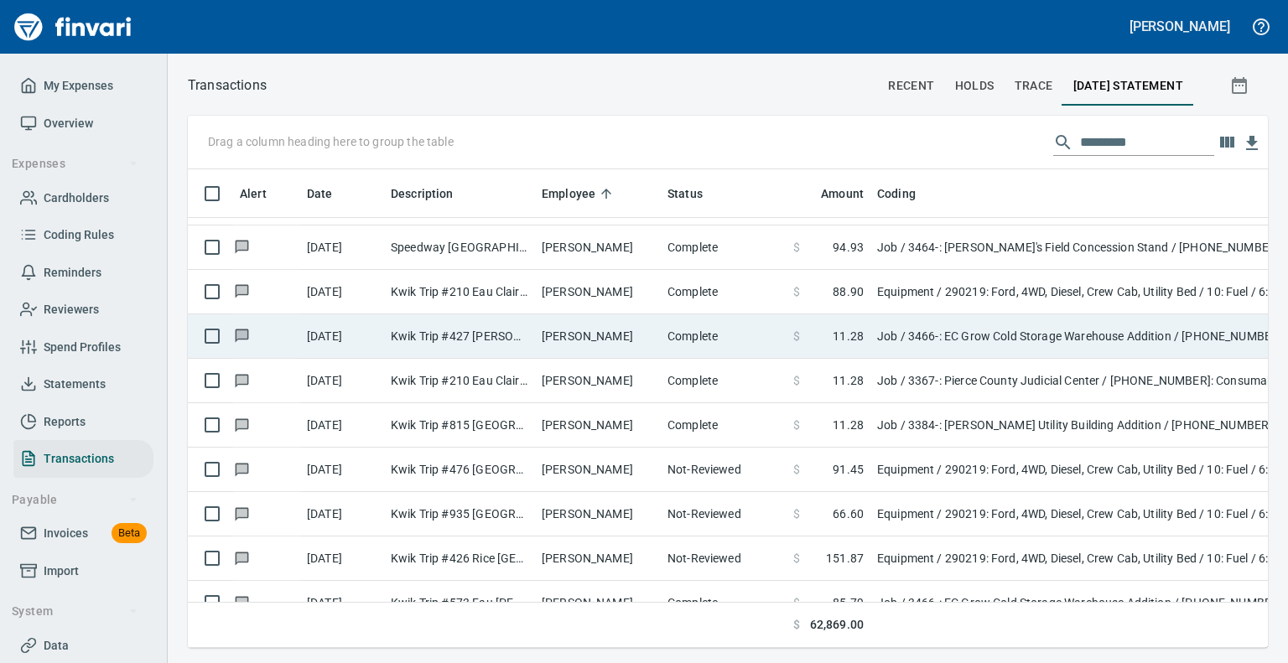
click at [522, 321] on td "Kwik Trip #427 [PERSON_NAME] [GEOGRAPHIC_DATA]" at bounding box center [459, 337] width 151 height 44
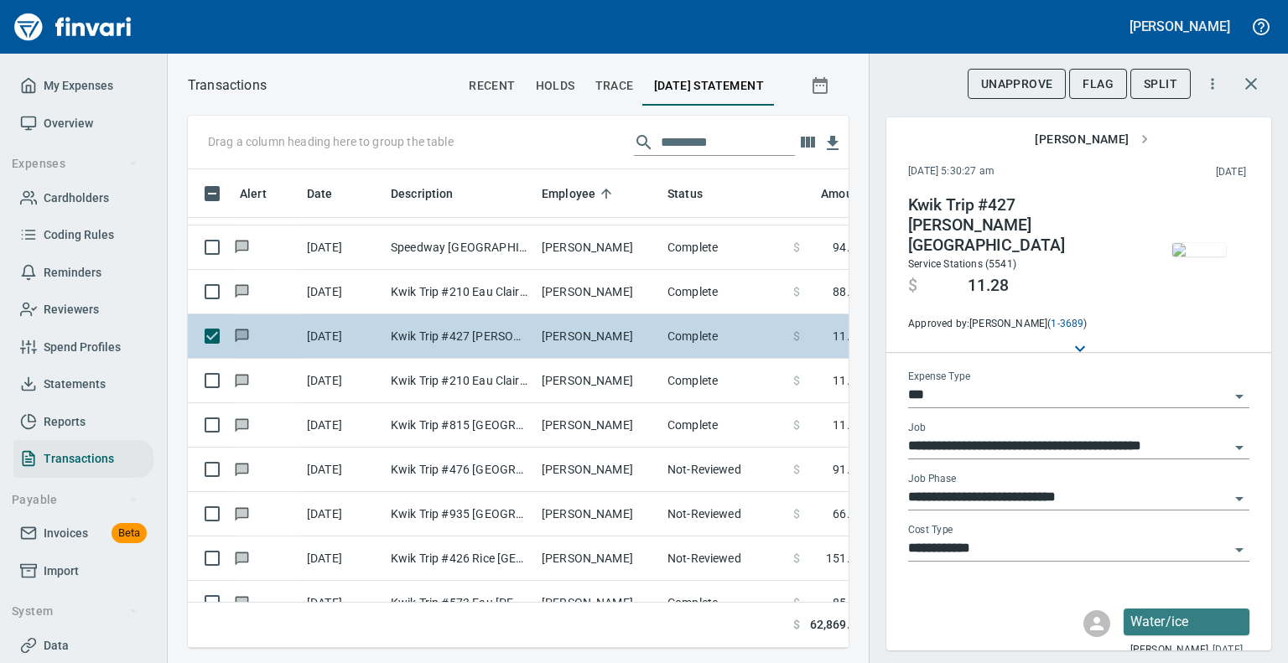
scroll to position [453, 635]
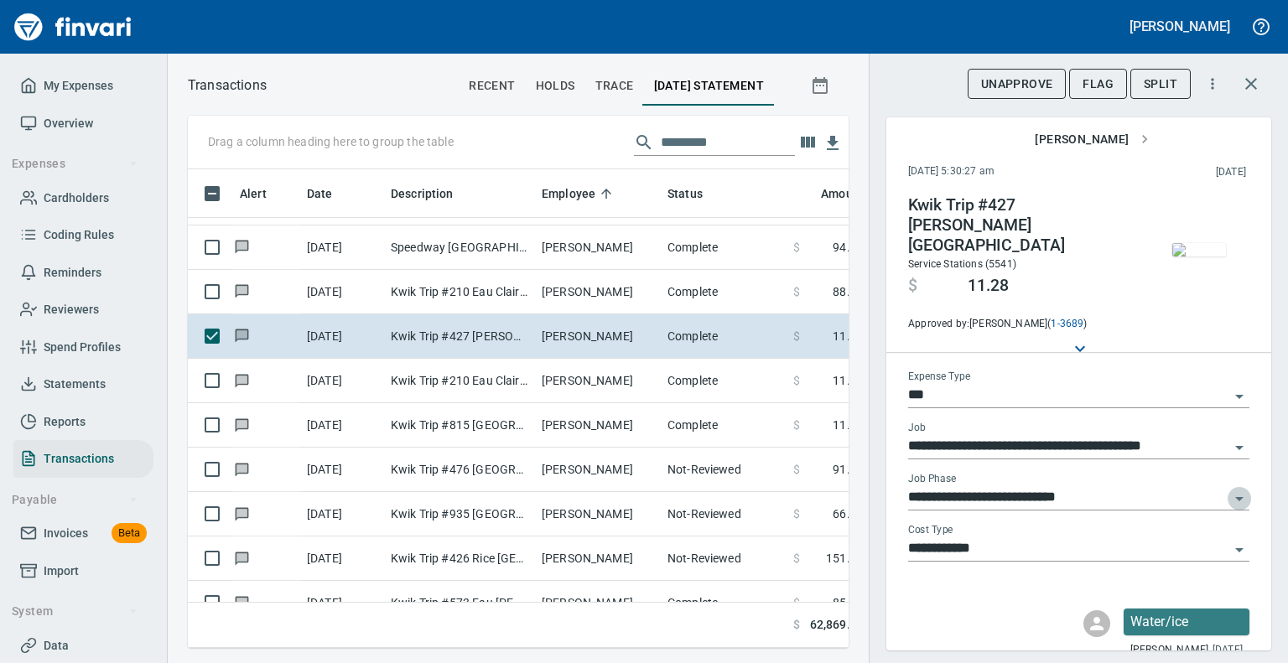
click at [1235, 497] on icon "Open" at bounding box center [1239, 499] width 8 height 4
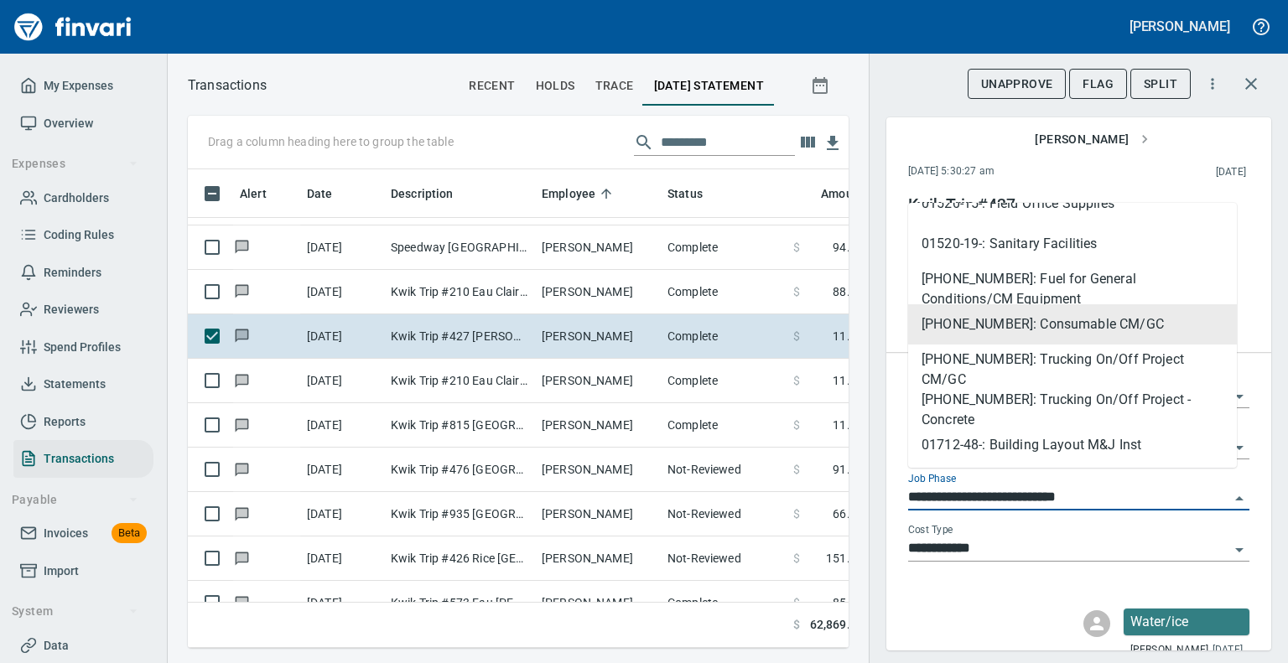
scroll to position [481, 0]
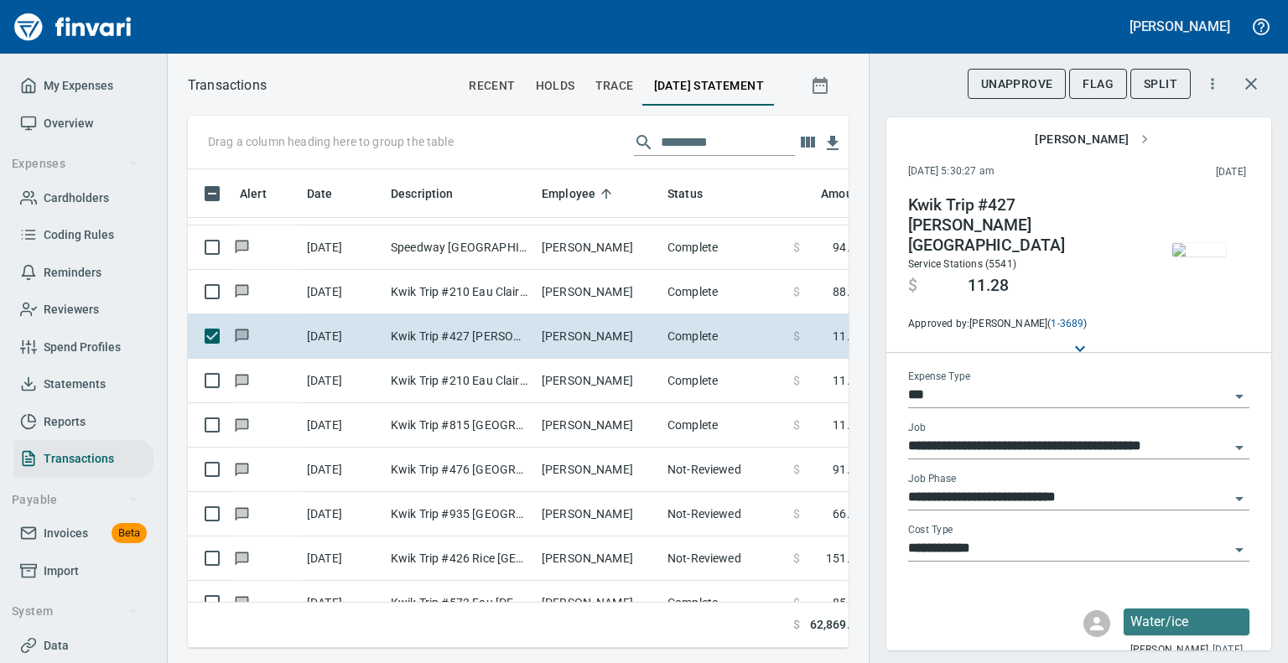
click at [1010, 633] on div "Water/ice [PERSON_NAME] [DATE]" at bounding box center [1079, 634] width 368 height 50
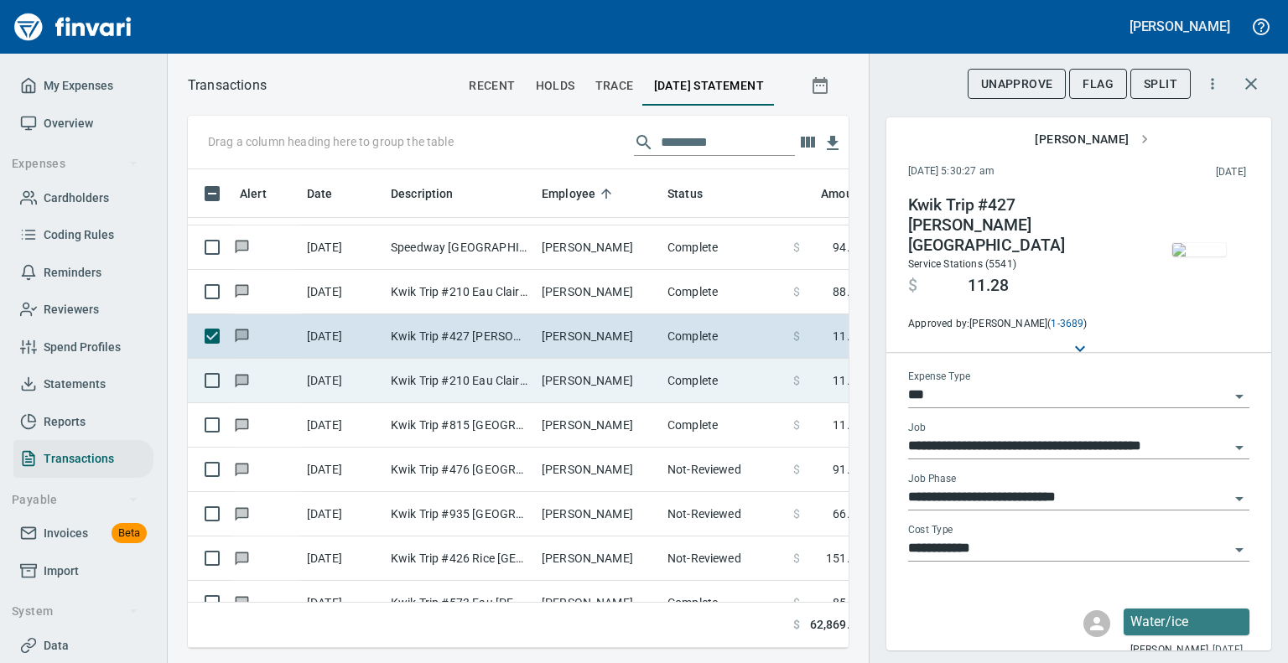
click at [578, 371] on td "[PERSON_NAME]" at bounding box center [598, 381] width 126 height 44
type input "**********"
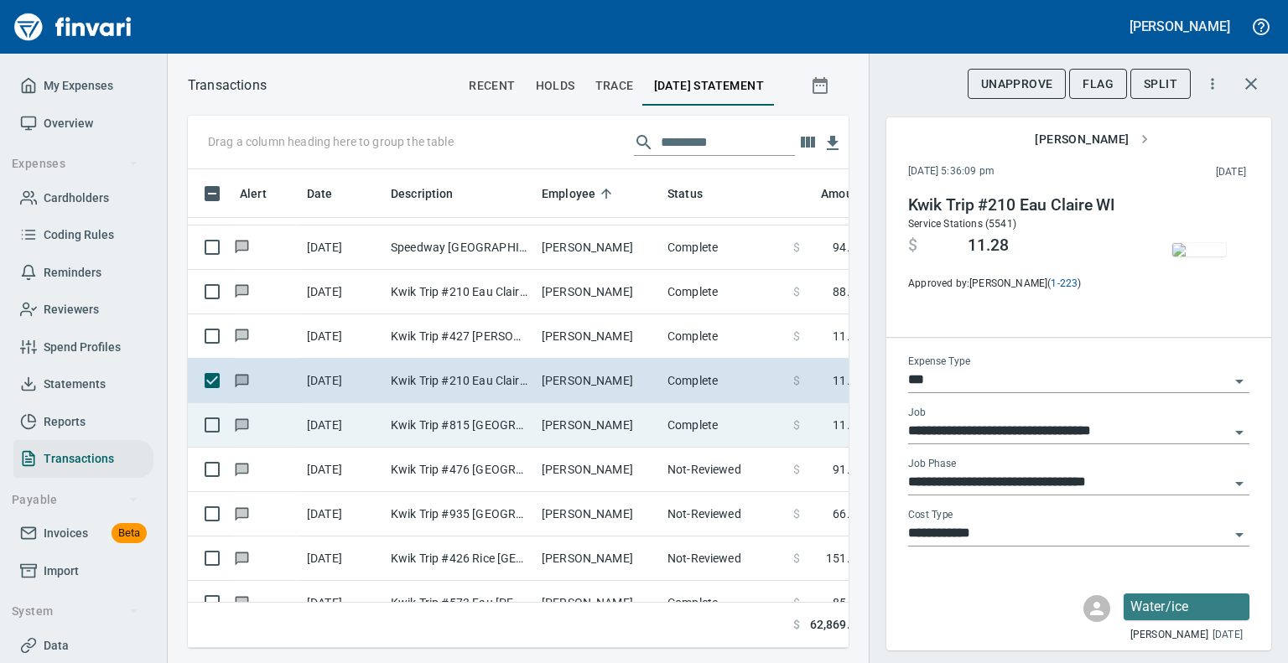
click at [564, 419] on td "[PERSON_NAME]" at bounding box center [598, 425] width 126 height 44
type input "**********"
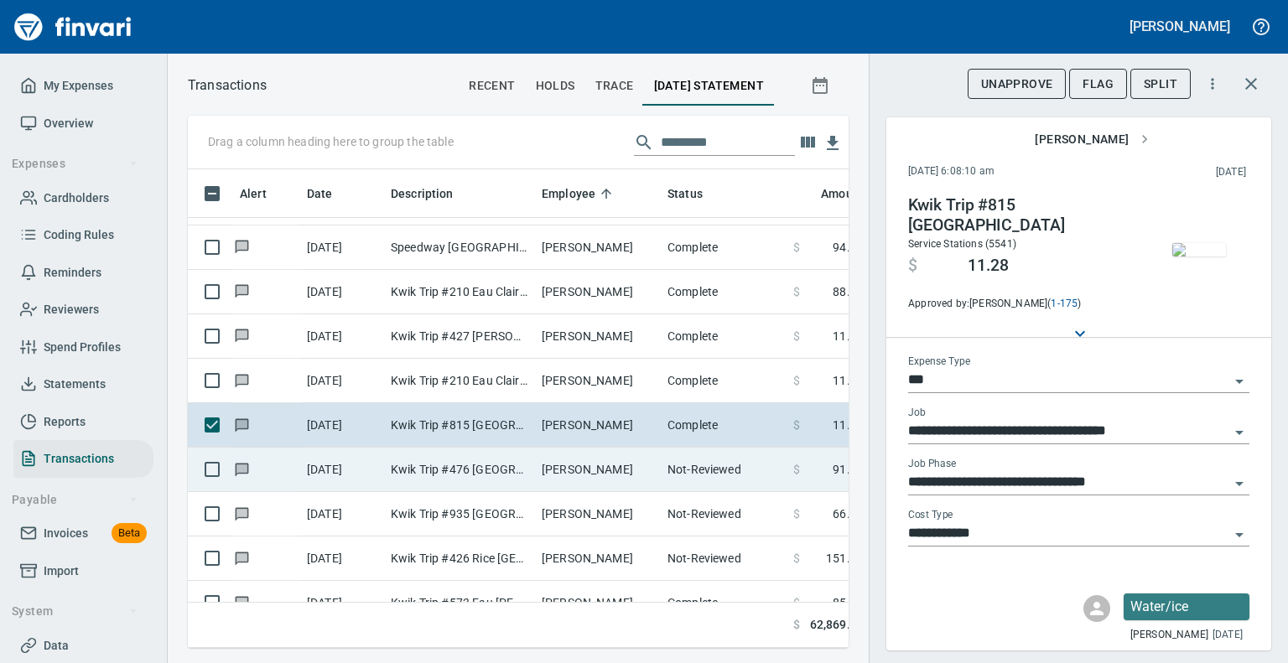
click at [530, 469] on td "Kwik Trip #476 [GEOGRAPHIC_DATA]" at bounding box center [459, 470] width 151 height 44
type input "*********"
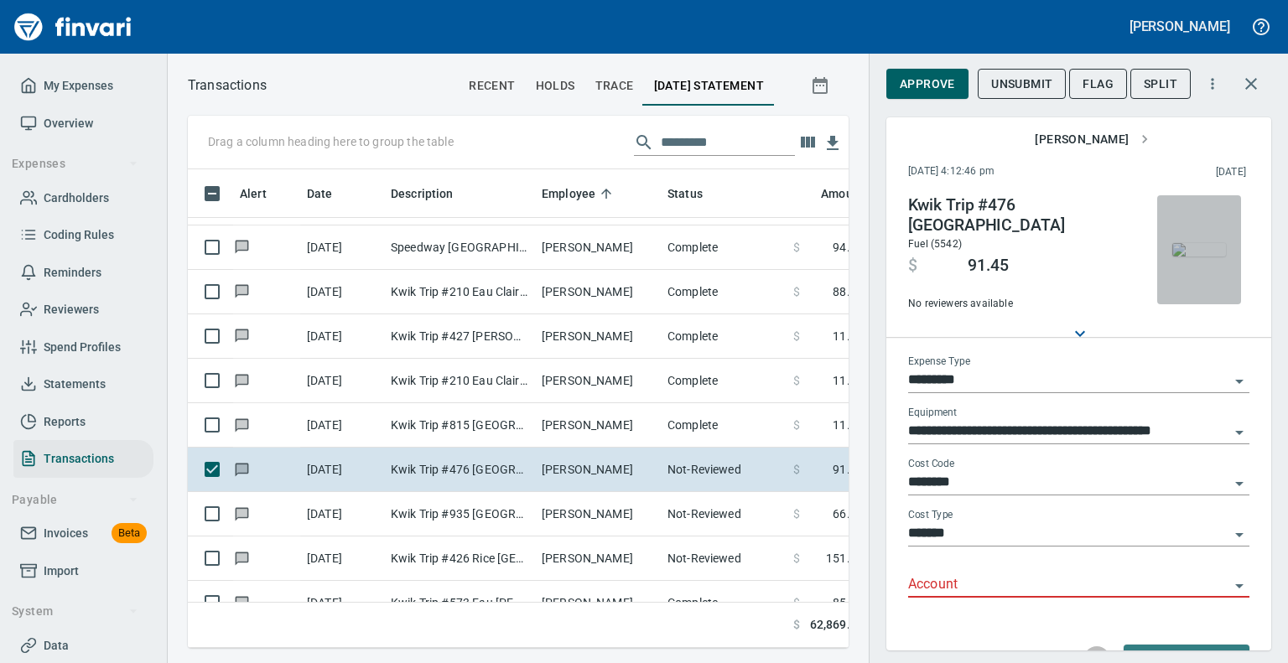
click at [1177, 243] on img "button" at bounding box center [1200, 249] width 54 height 13
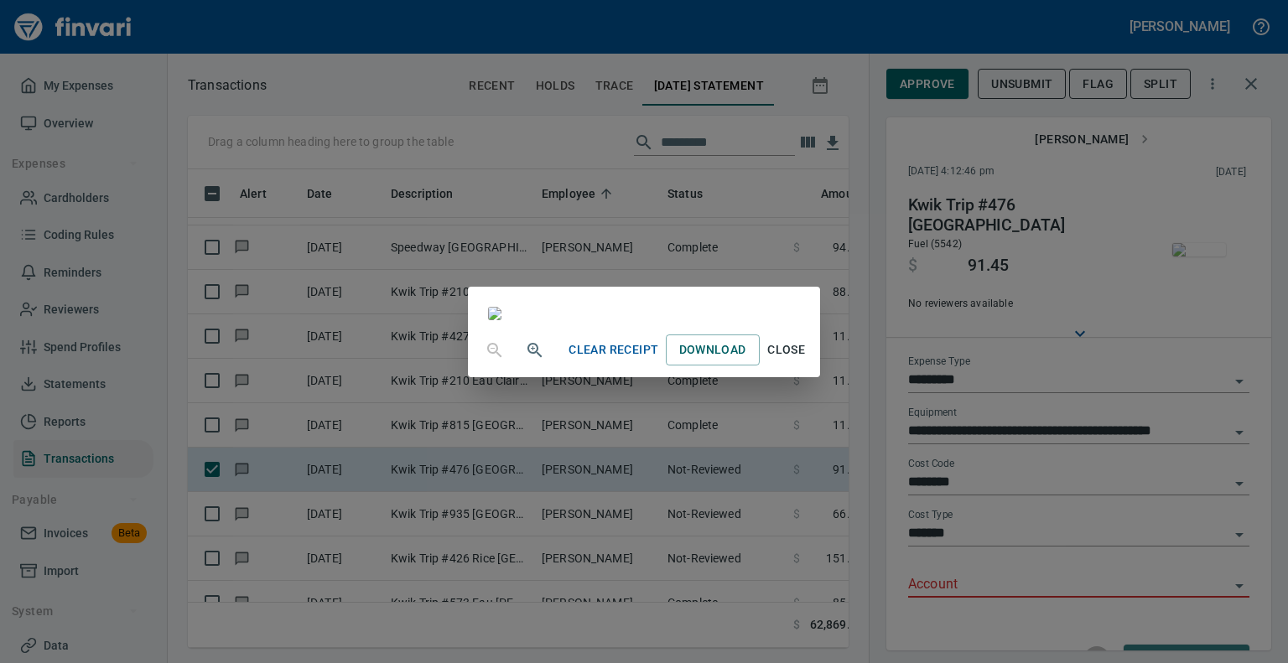
click at [807, 361] on span "Close" at bounding box center [787, 350] width 40 height 21
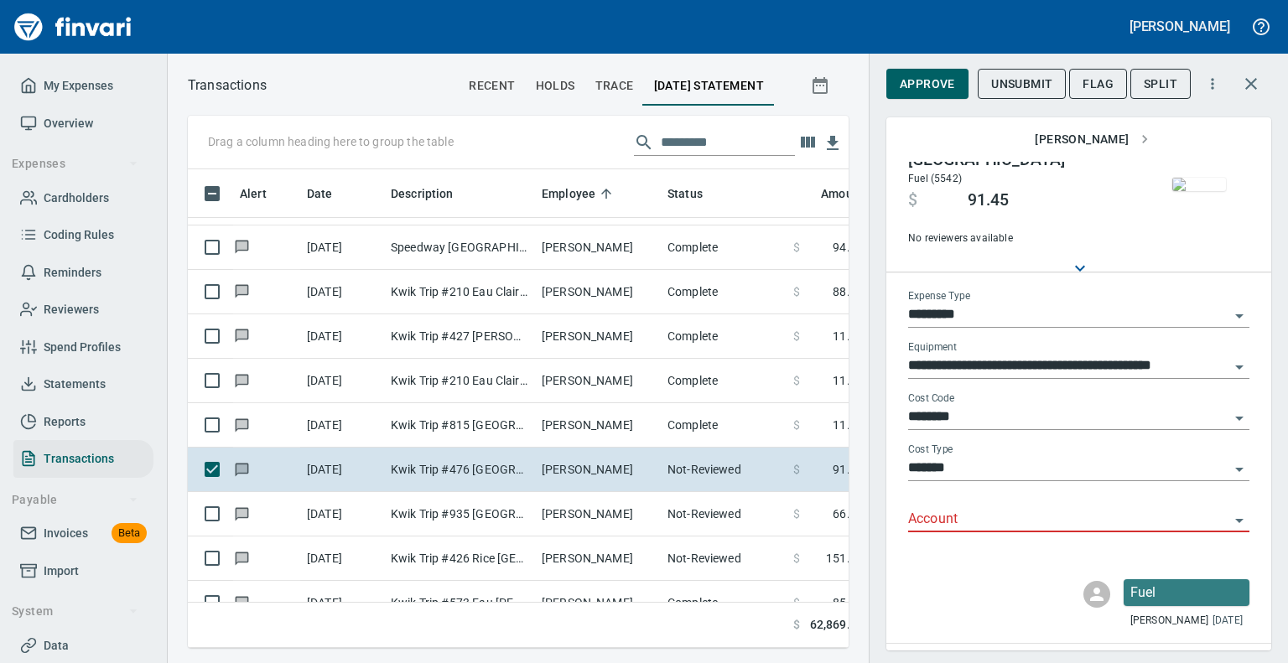
scroll to position [69, 0]
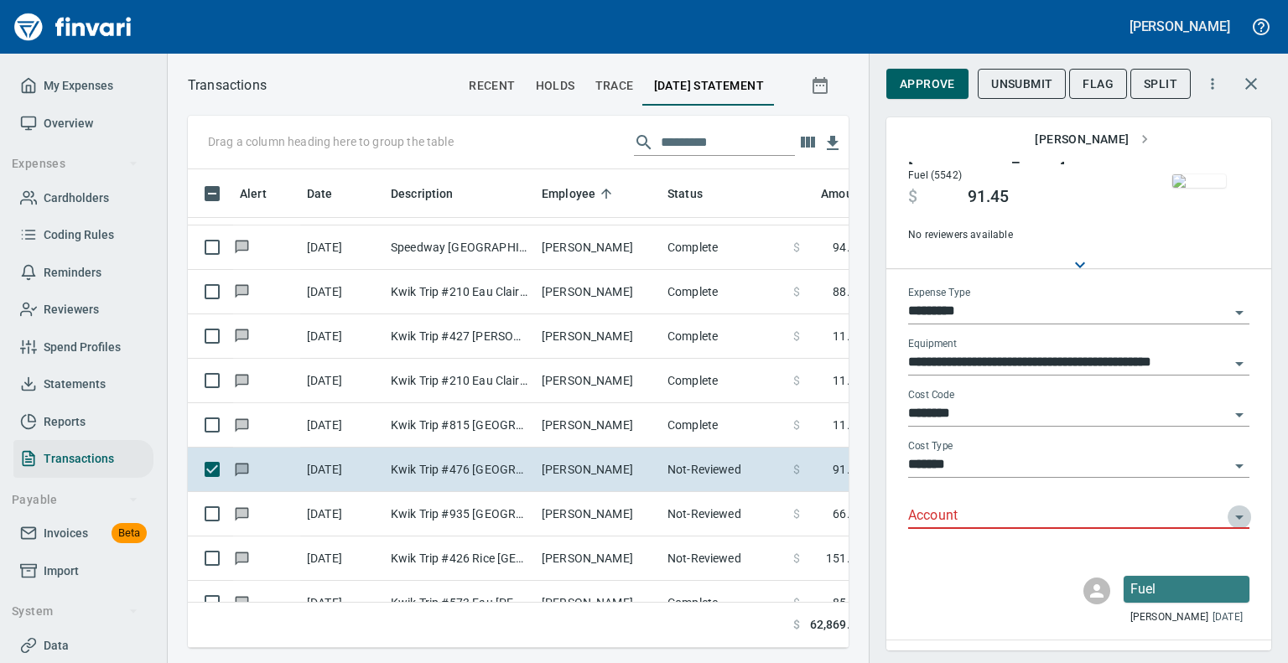
click at [1235, 516] on icon "Open" at bounding box center [1239, 518] width 8 height 4
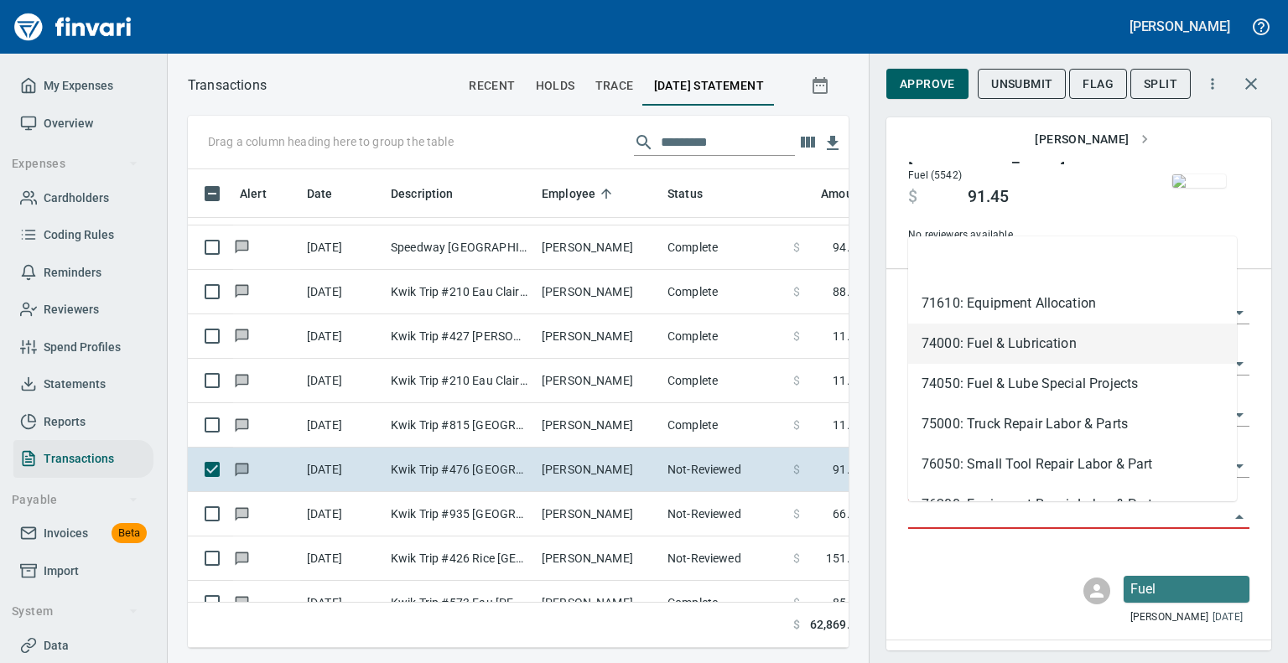
click at [1001, 347] on li "74000: Fuel & Lubrication" at bounding box center [1072, 344] width 329 height 40
type input "**********"
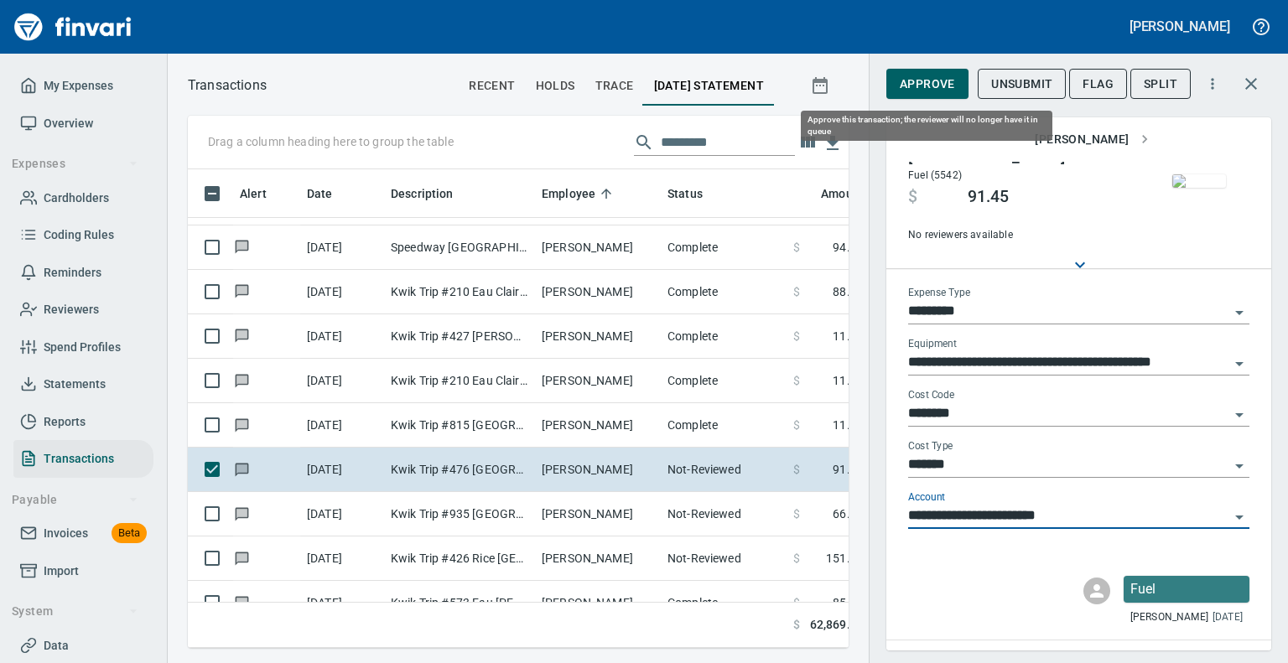
click at [920, 79] on span "Approve" at bounding box center [927, 84] width 55 height 21
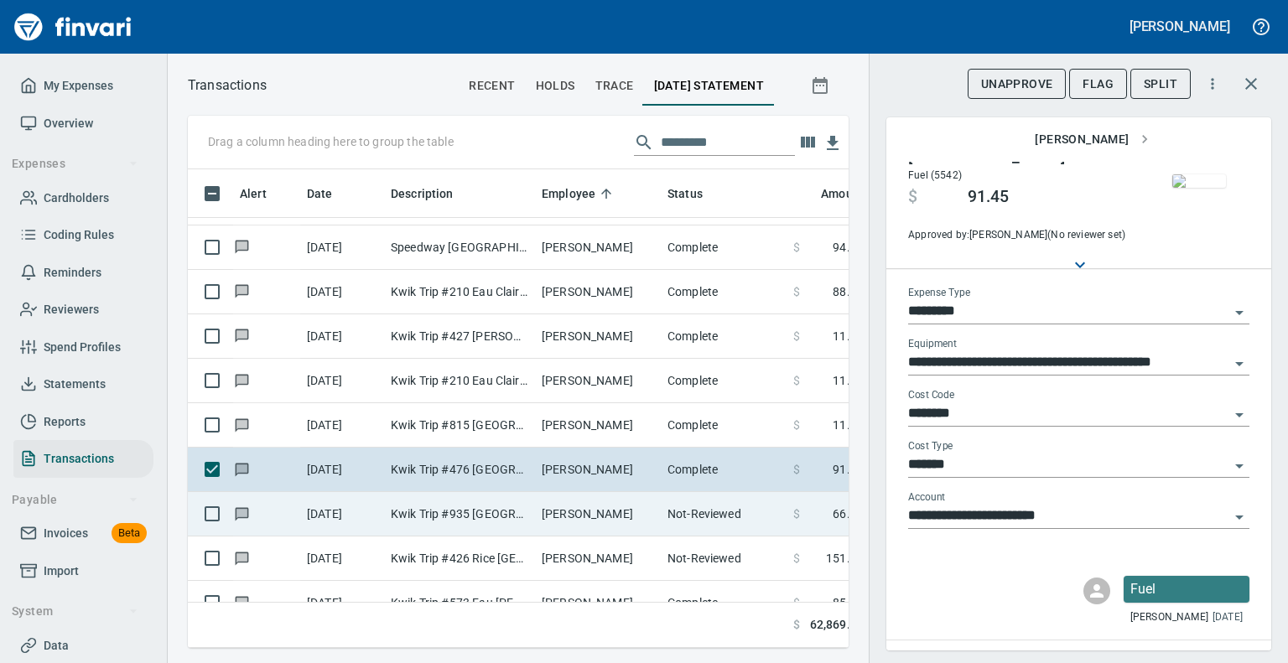
click at [455, 505] on td "Kwik Trip #935 [GEOGRAPHIC_DATA]" at bounding box center [459, 514] width 151 height 44
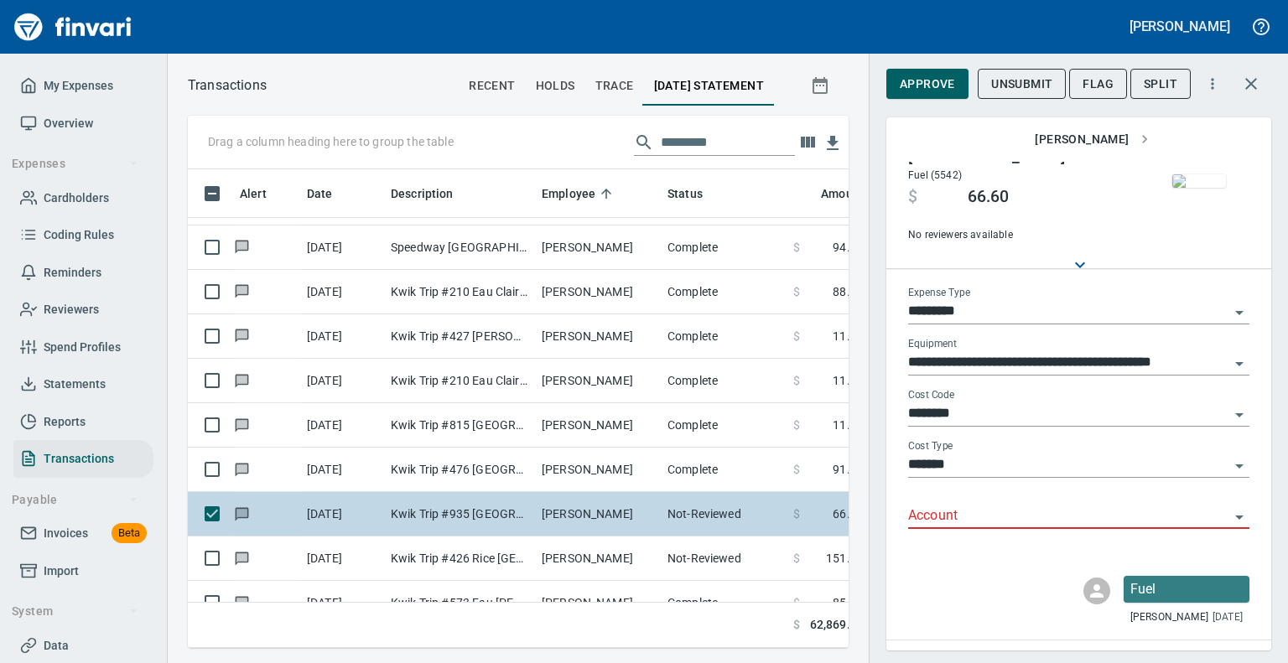
scroll to position [89, 0]
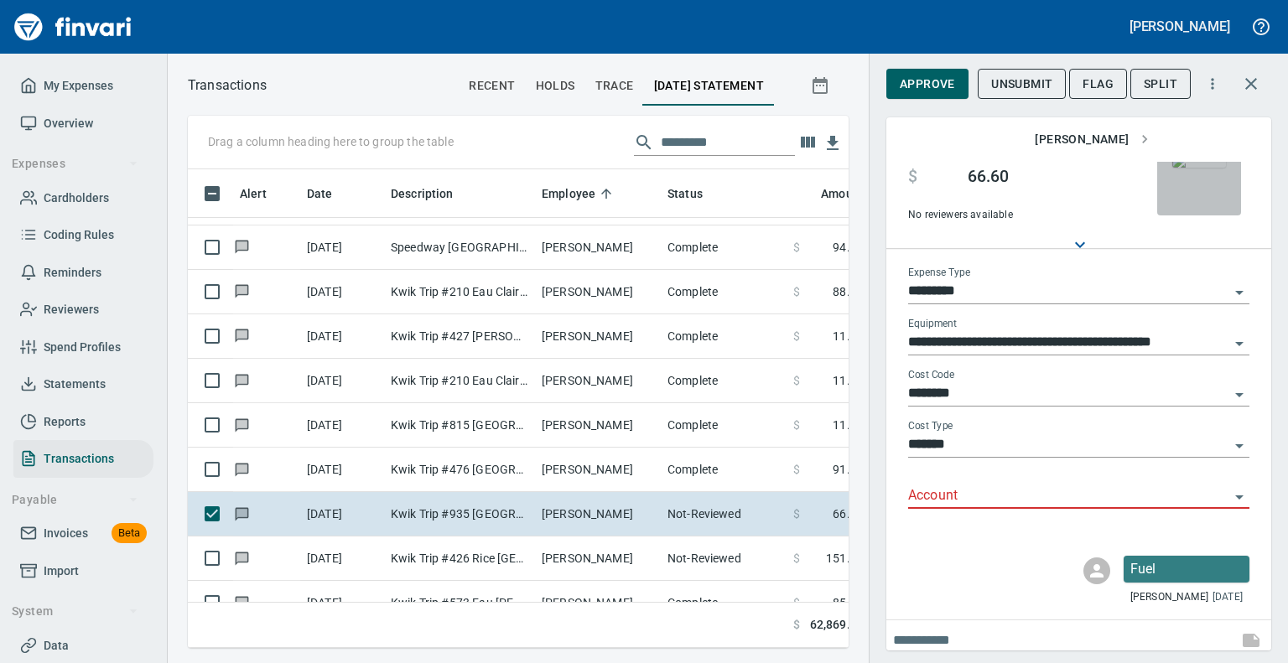
click at [1177, 168] on img "button" at bounding box center [1200, 160] width 54 height 13
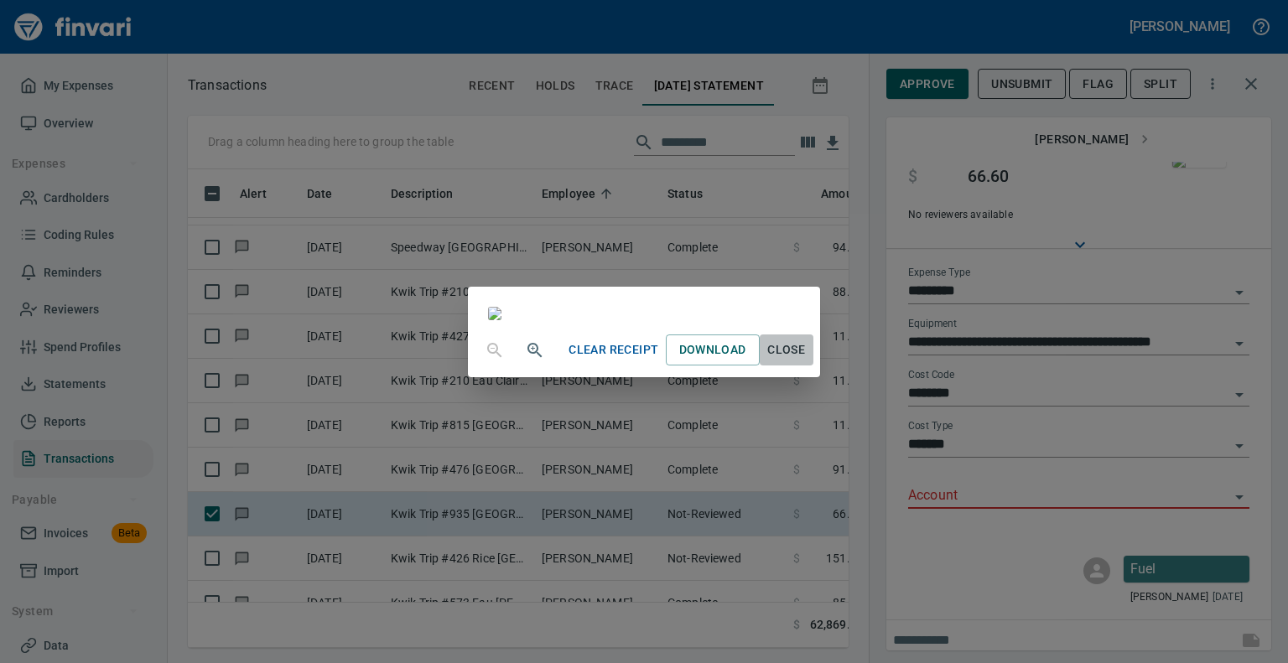
click at [807, 361] on span "Close" at bounding box center [787, 350] width 40 height 21
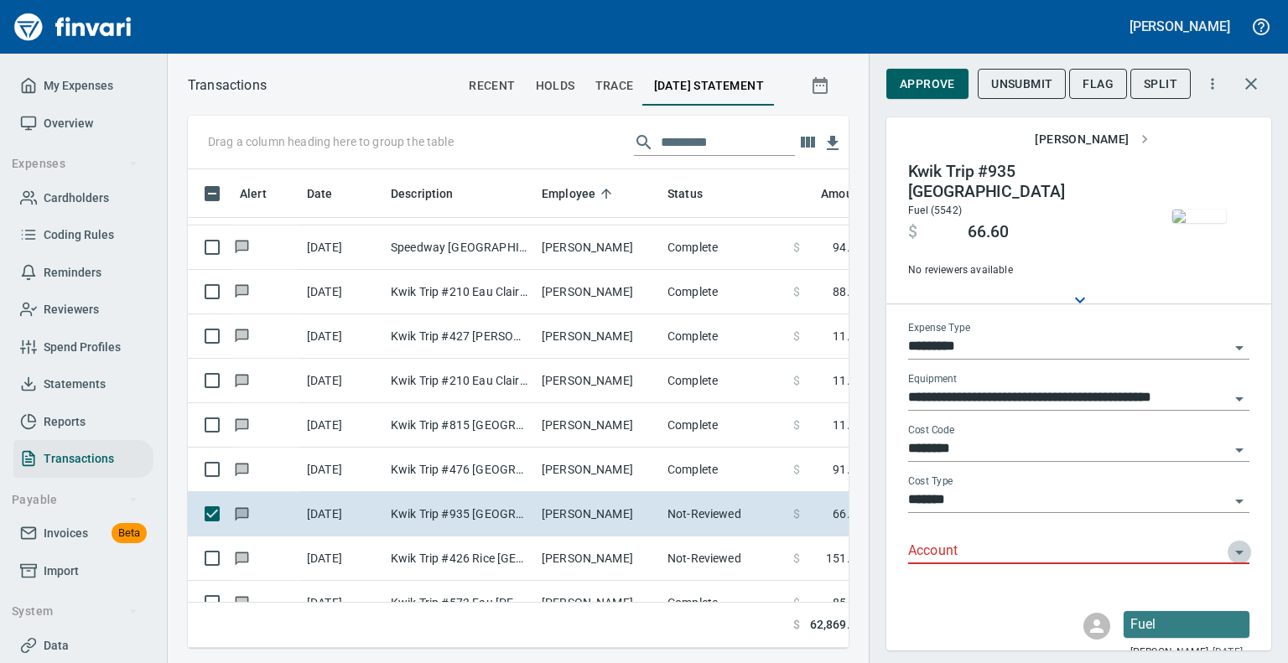
click at [1230, 549] on icon "Open" at bounding box center [1240, 553] width 20 height 20
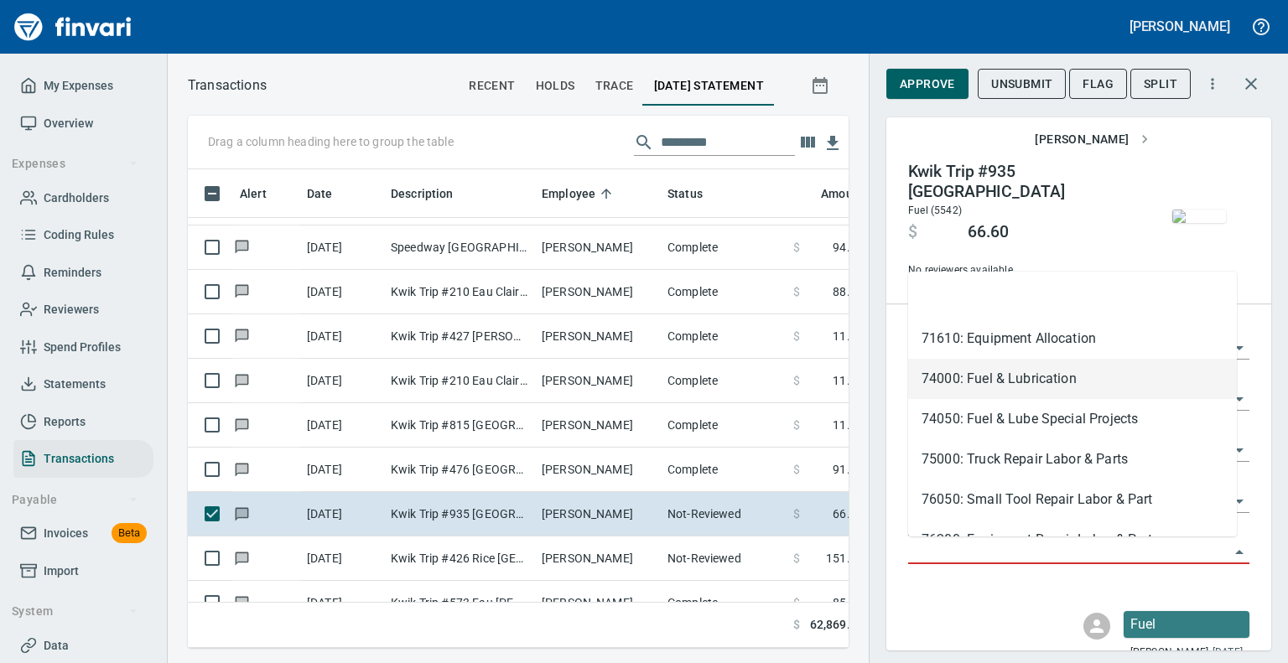
click at [986, 377] on li "74000: Fuel & Lubrication" at bounding box center [1072, 379] width 329 height 40
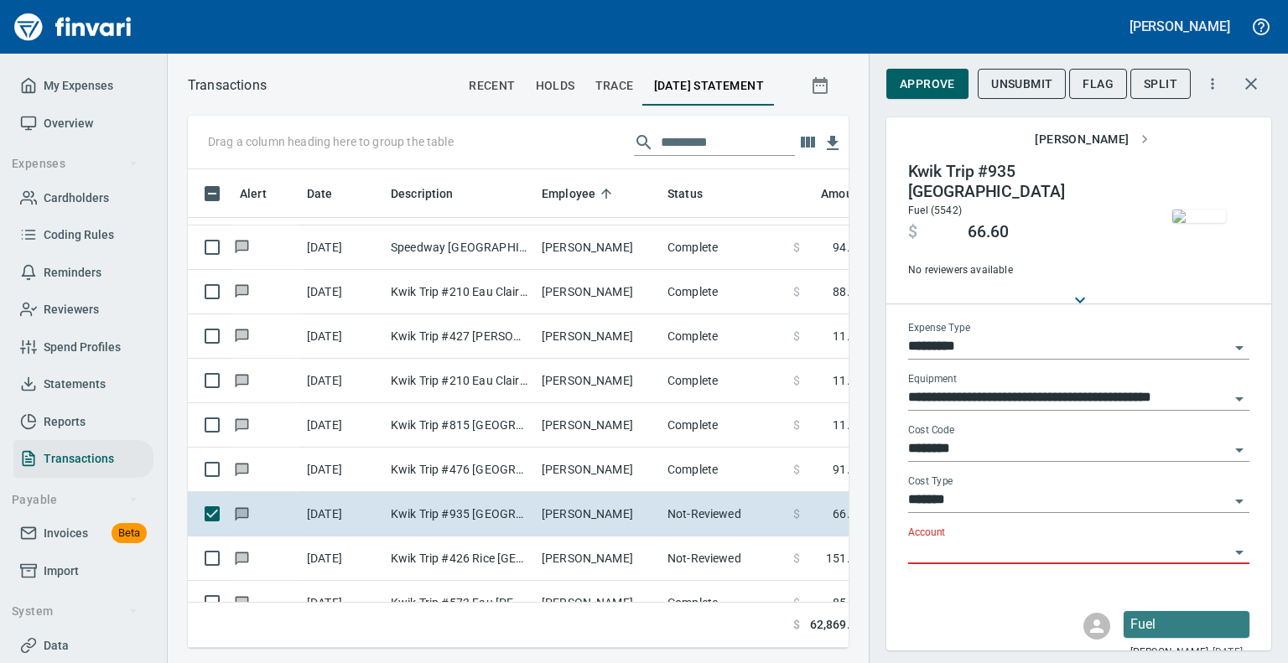
type input "**********"
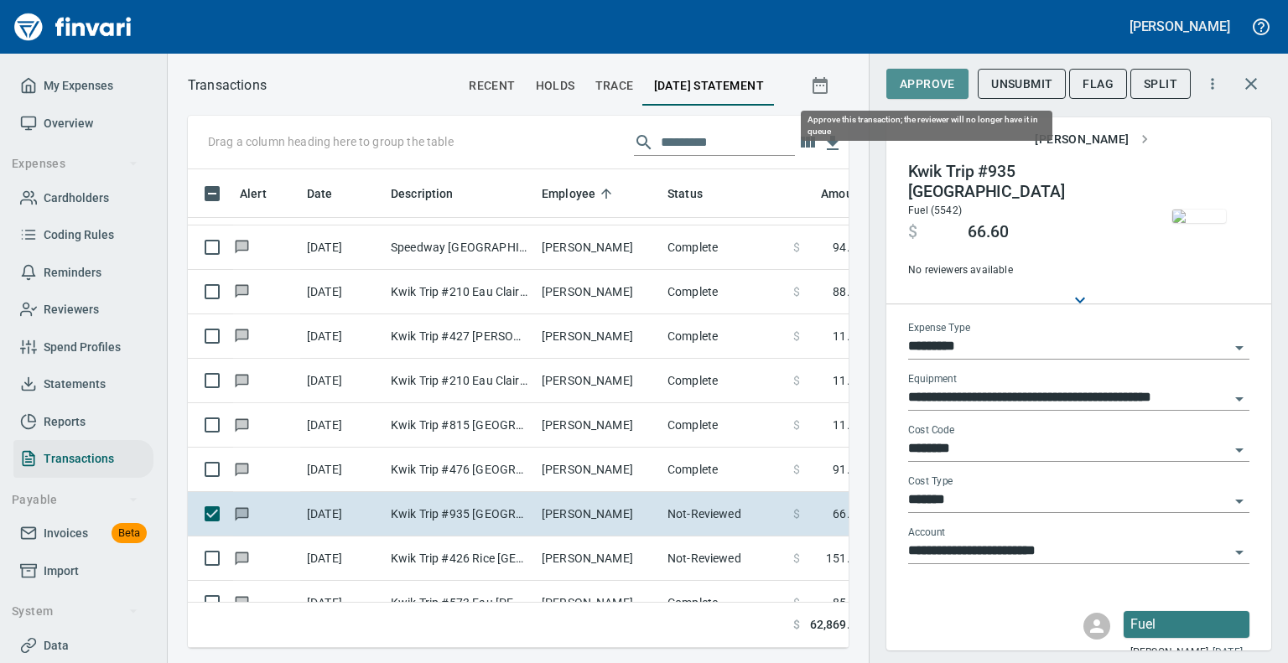
click at [929, 76] on span "Approve" at bounding box center [927, 84] width 55 height 21
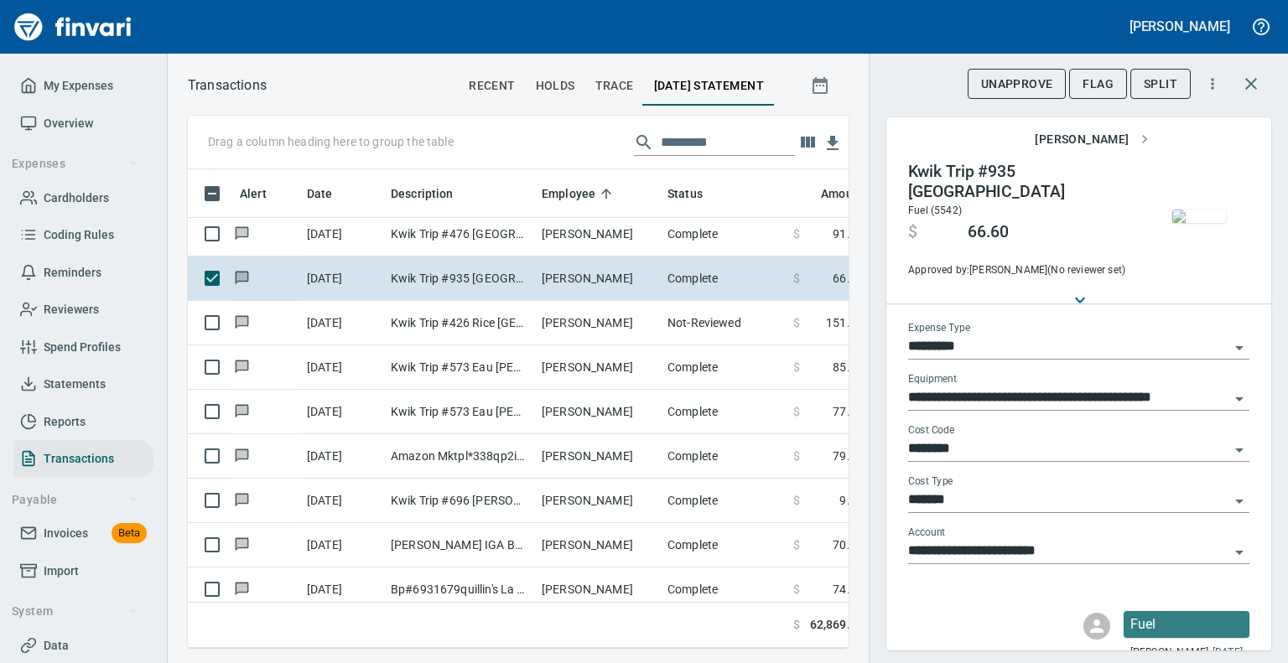
scroll to position [749, 3]
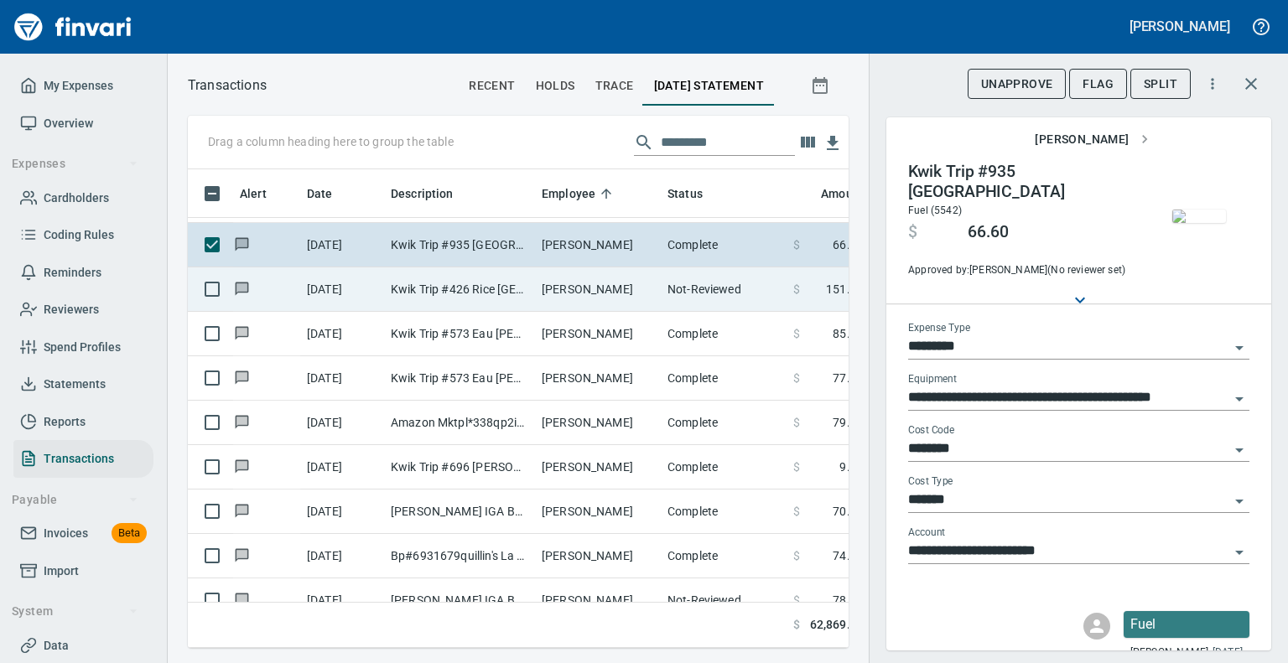
click at [440, 288] on td "Kwik Trip #426 Rice [GEOGRAPHIC_DATA]" at bounding box center [459, 290] width 151 height 44
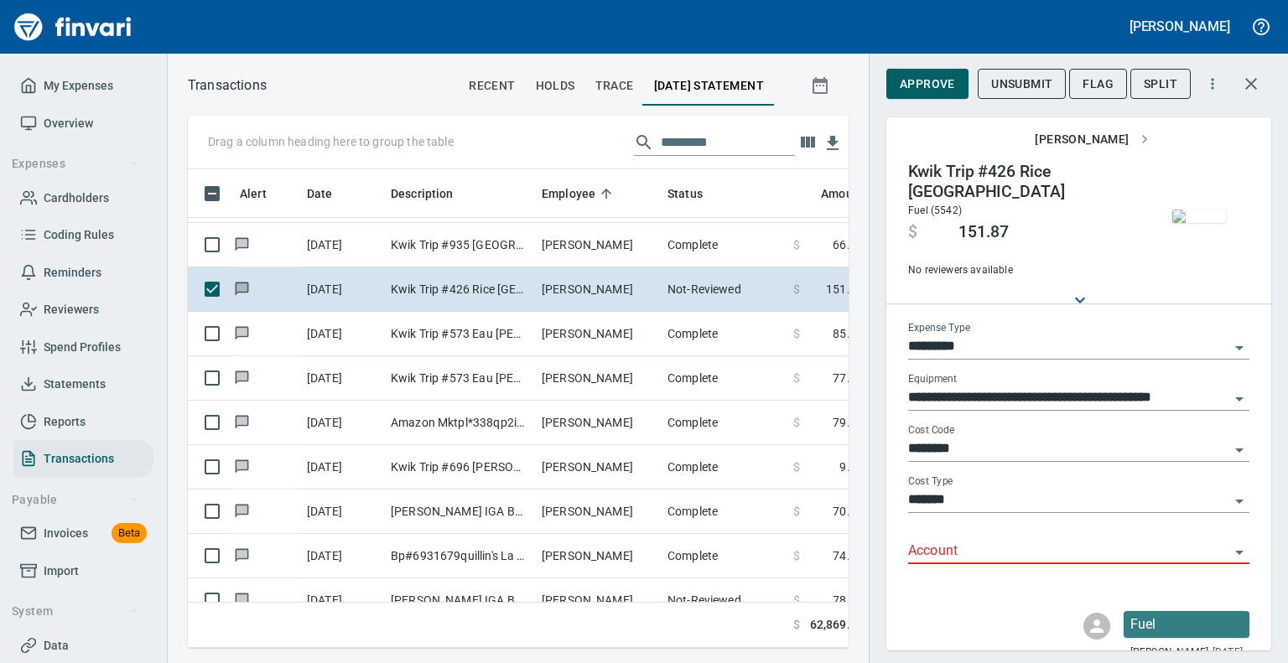
click at [1230, 545] on icon "Open" at bounding box center [1240, 553] width 20 height 20
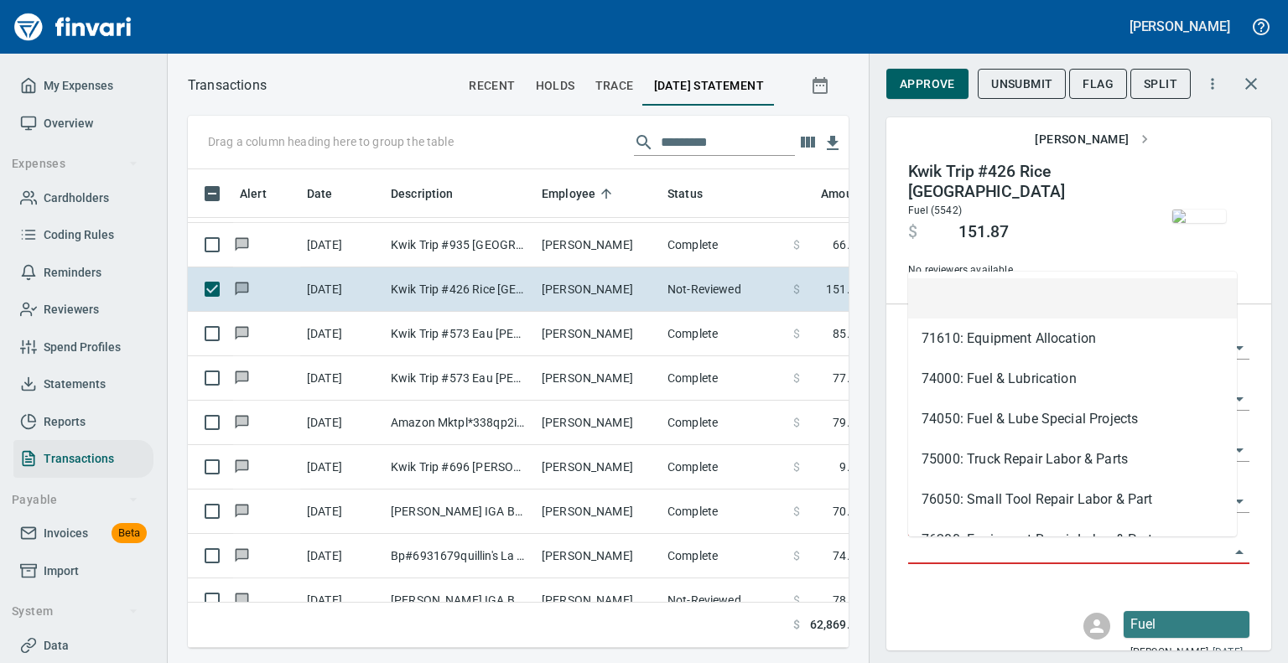
scroll to position [453, 635]
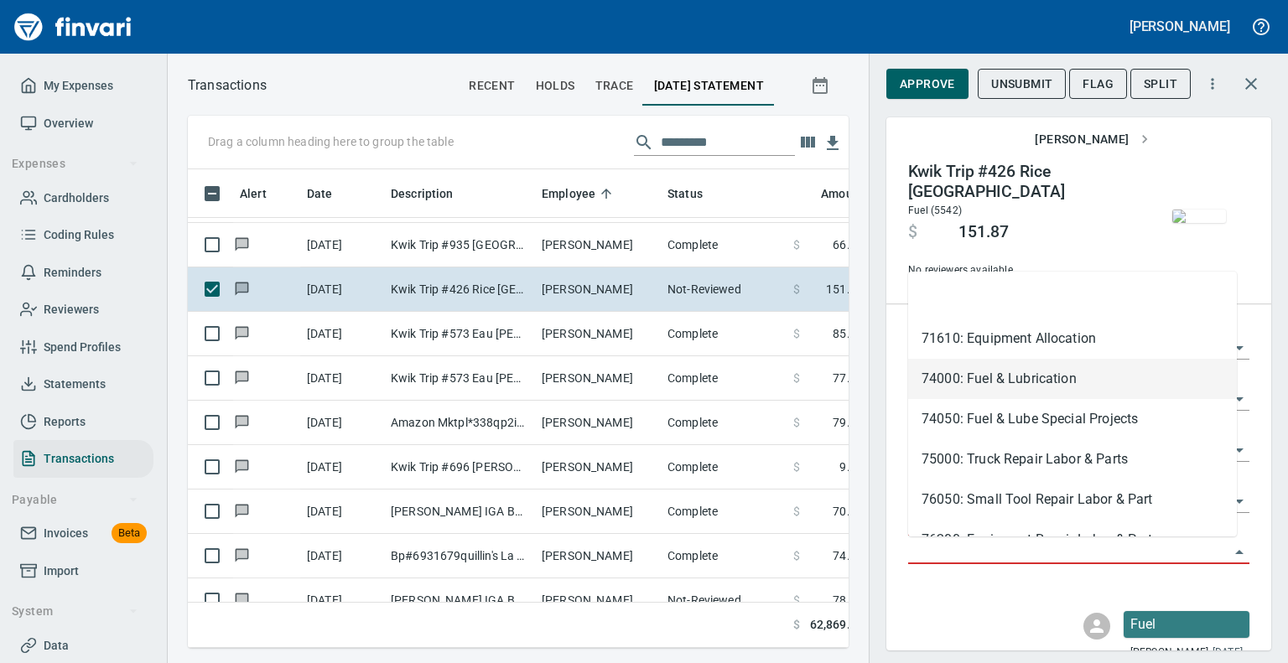
click at [1085, 372] on li "74000: Fuel & Lubrication" at bounding box center [1072, 379] width 329 height 40
type input "**********"
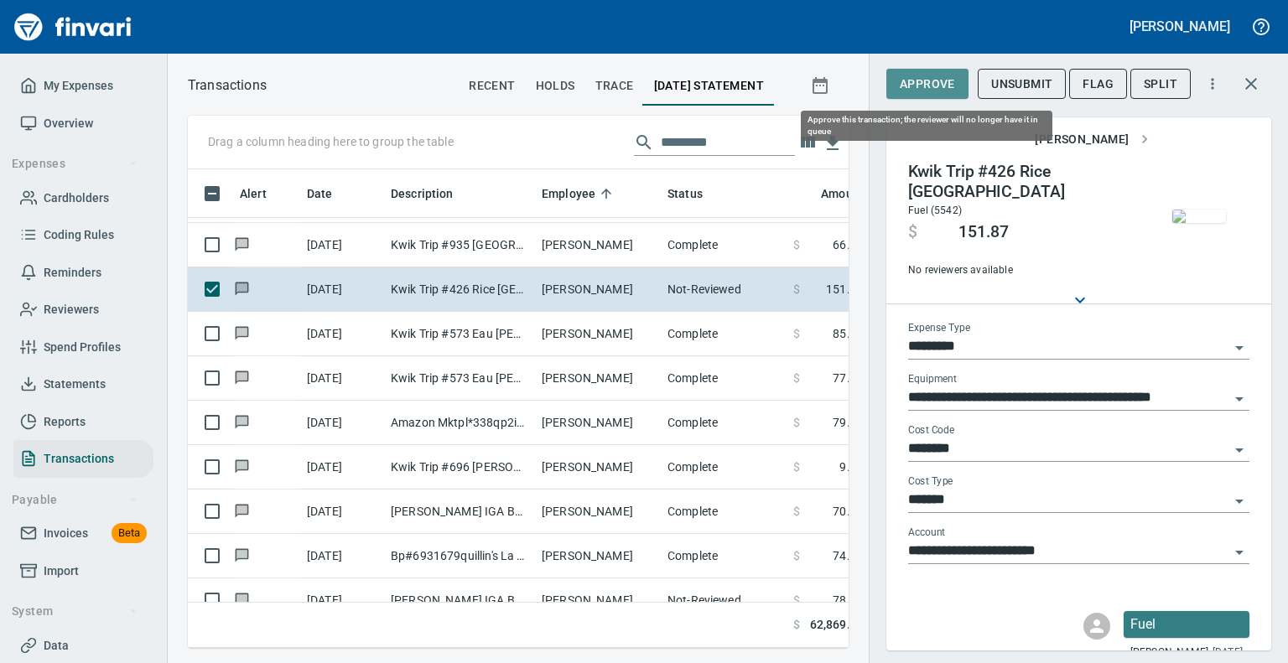
click at [909, 87] on span "Approve" at bounding box center [927, 84] width 55 height 21
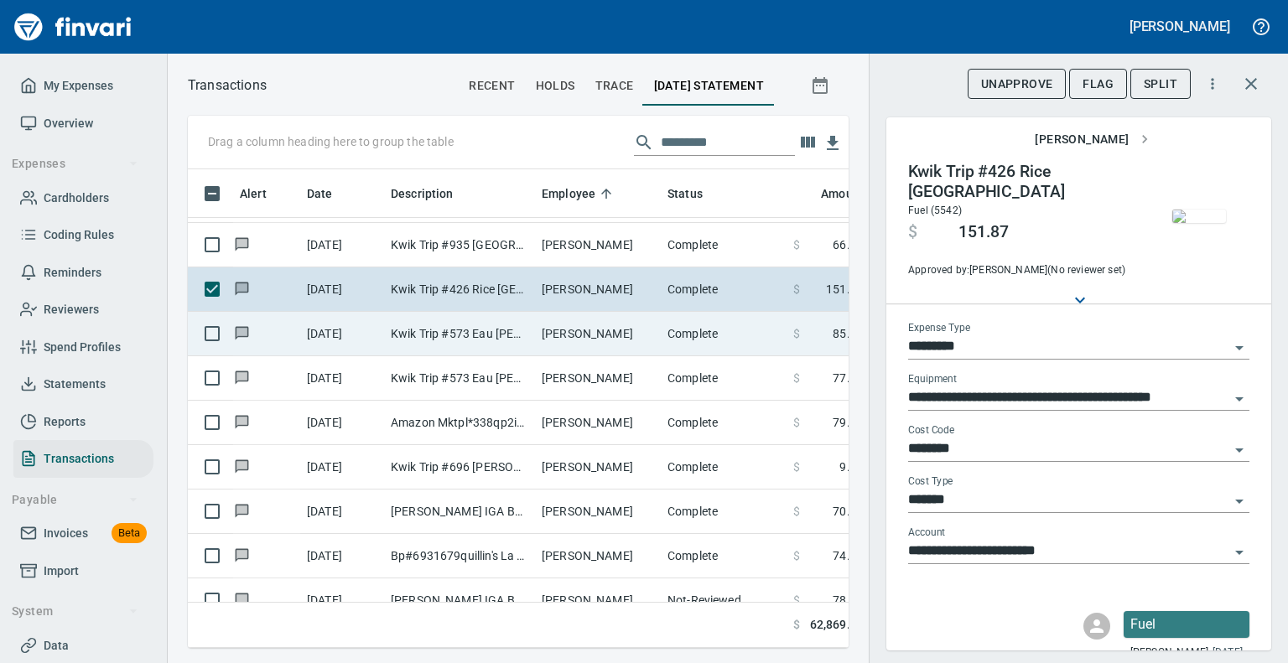
click at [476, 328] on td "Kwik Trip #573 Eau [PERSON_NAME]" at bounding box center [459, 334] width 151 height 44
type input "***"
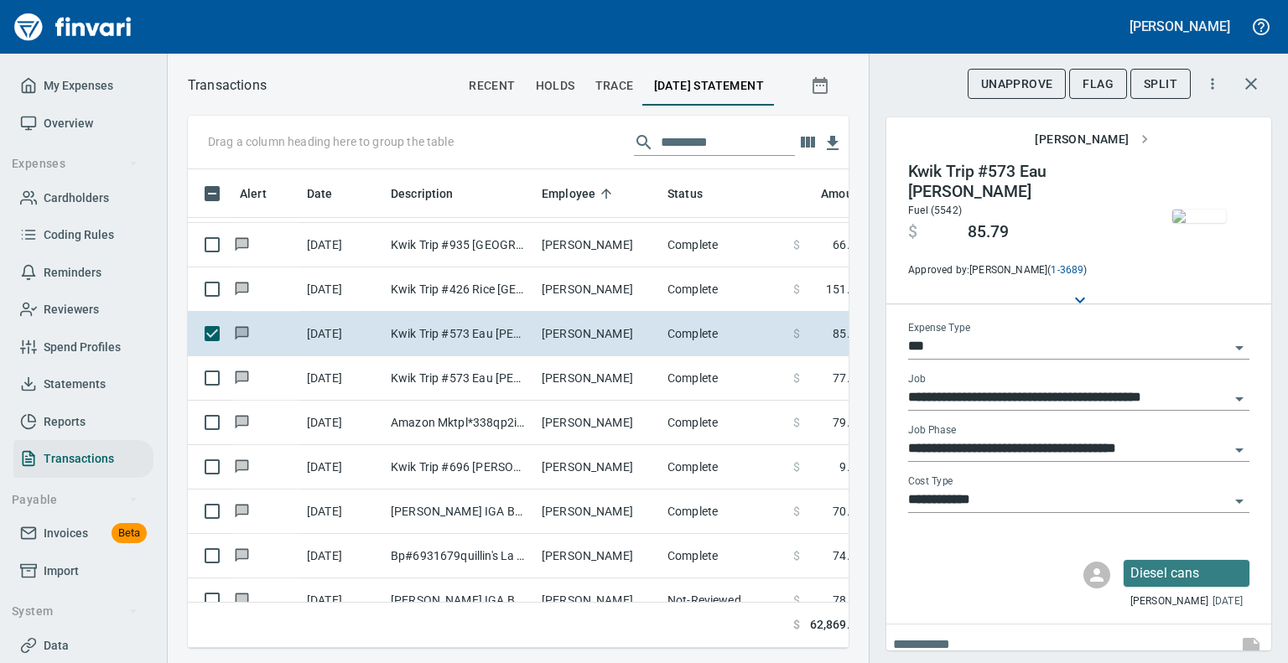
click at [1175, 210] on img "button" at bounding box center [1200, 216] width 54 height 13
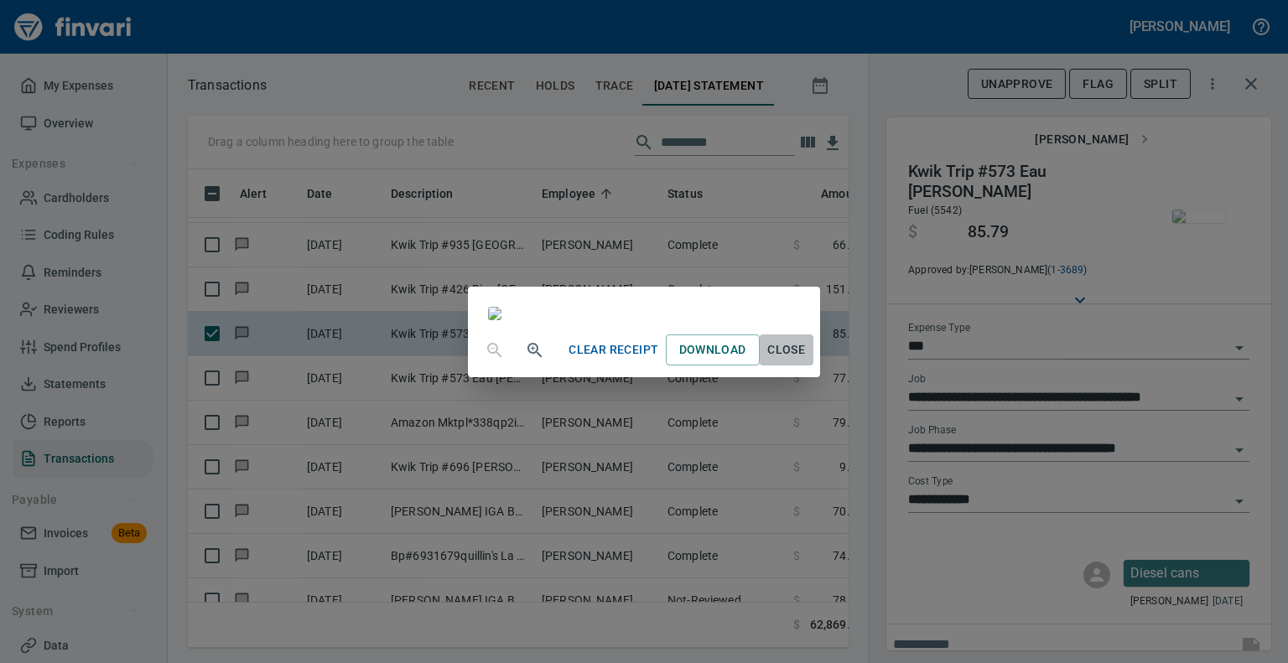
click at [807, 361] on span "Close" at bounding box center [787, 350] width 40 height 21
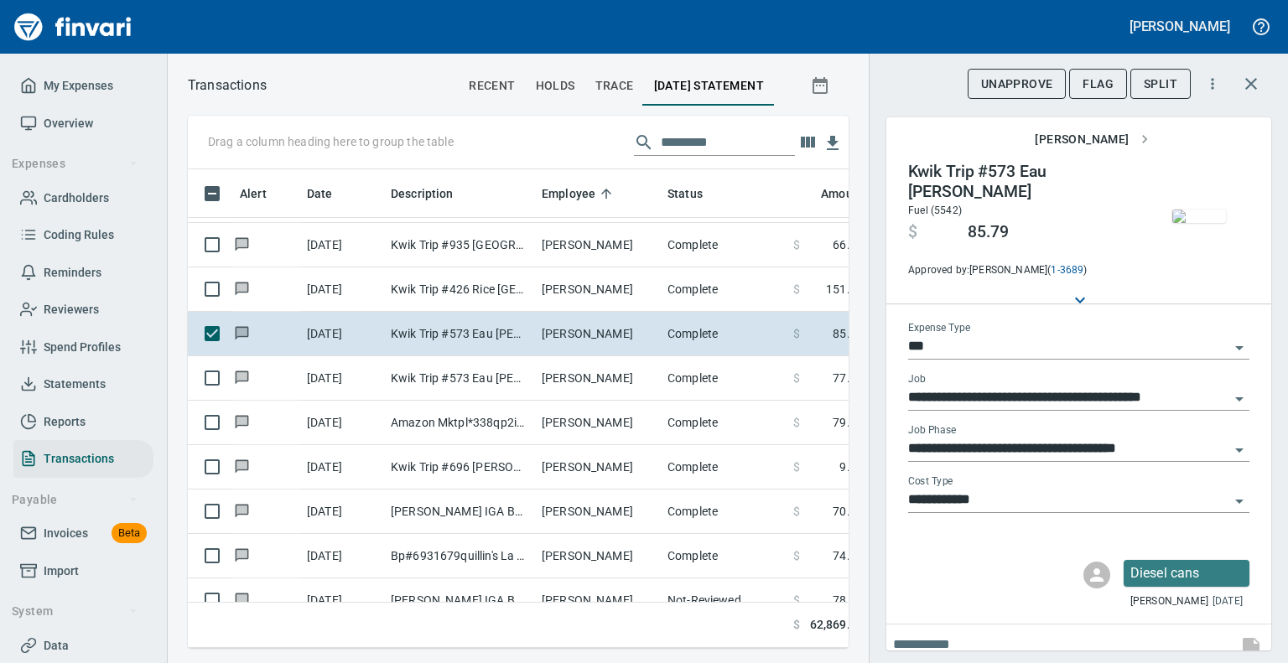
click at [1230, 445] on icon "Open" at bounding box center [1240, 450] width 20 height 20
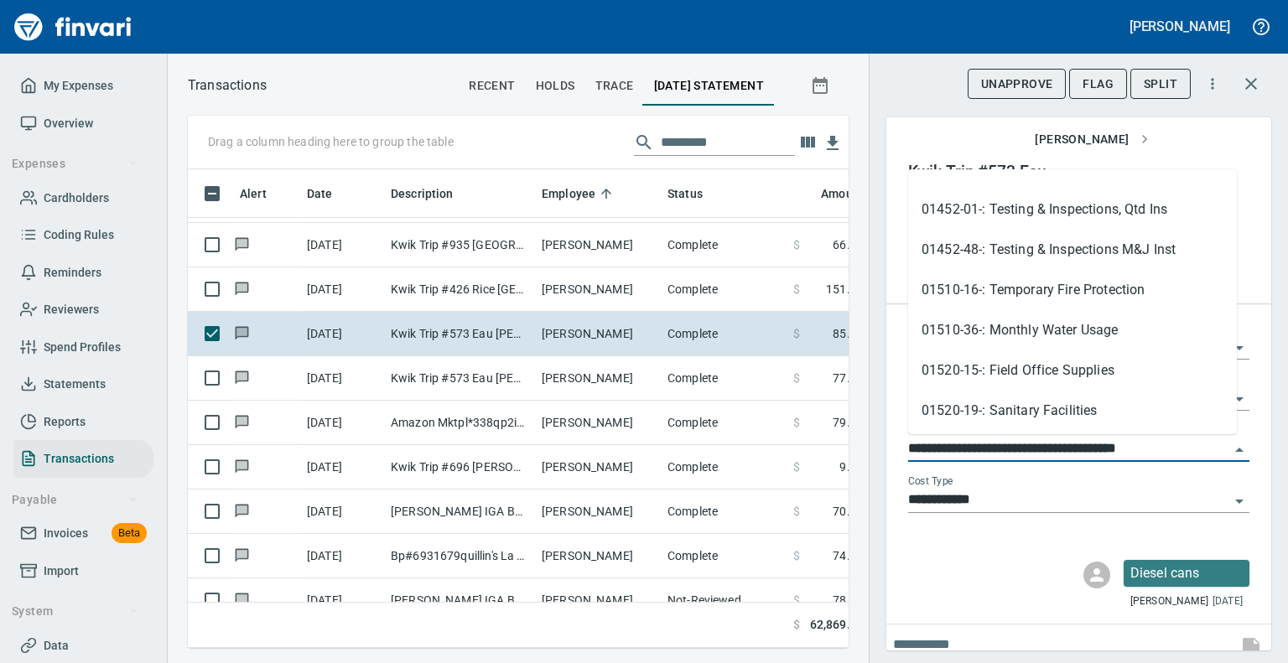
scroll to position [335, 0]
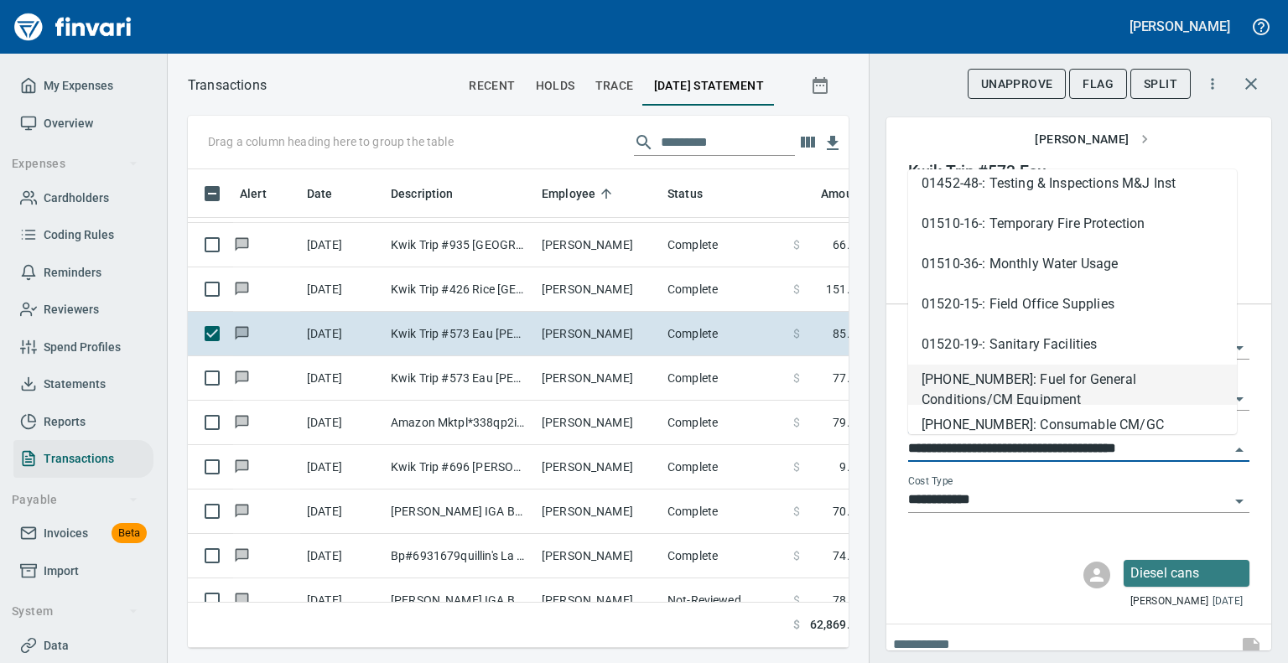
click at [1007, 373] on li "[PHONE_NUMBER]: Fuel for General Conditions/CM Equipment" at bounding box center [1072, 385] width 329 height 40
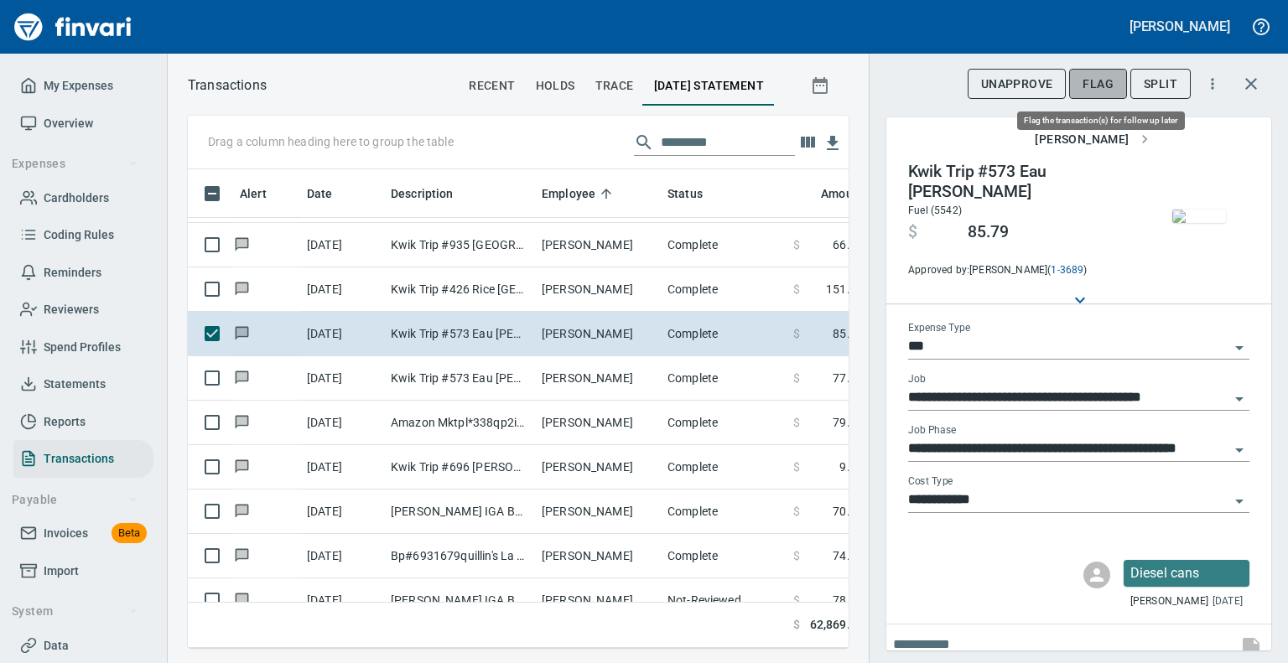
click at [1100, 72] on button "Flag" at bounding box center [1098, 84] width 58 height 31
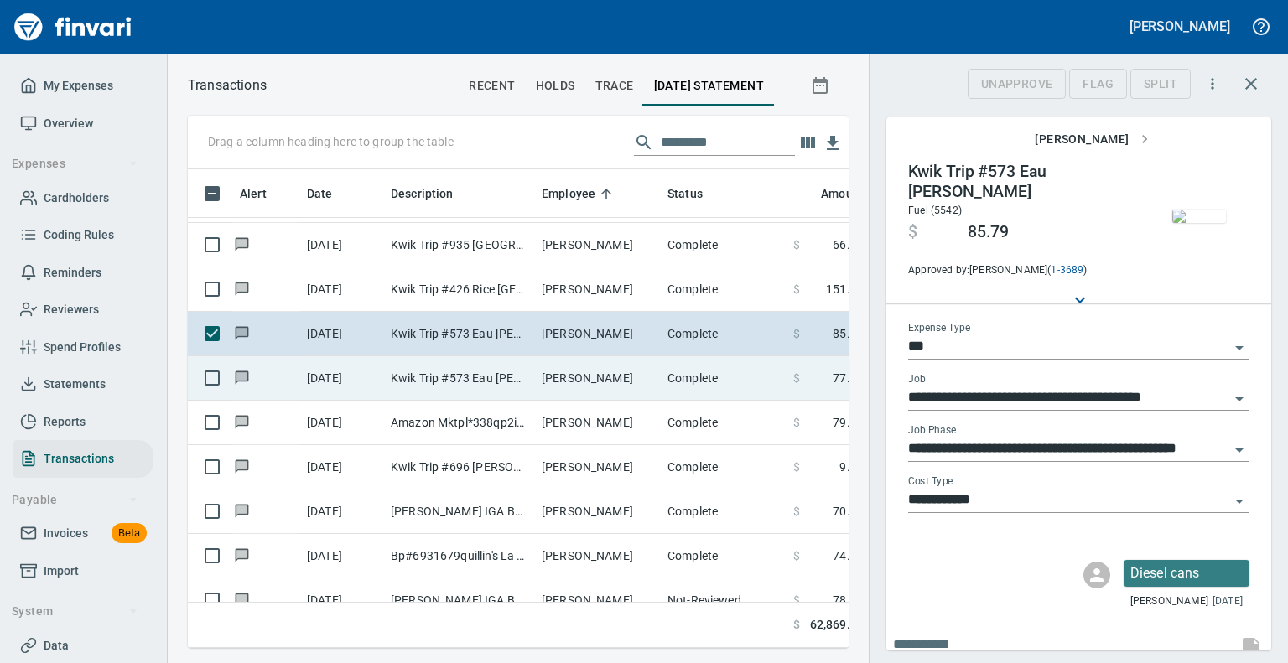
scroll to position [453, 635]
click at [451, 382] on td "Kwik Trip #573 Eau [PERSON_NAME]" at bounding box center [459, 378] width 151 height 44
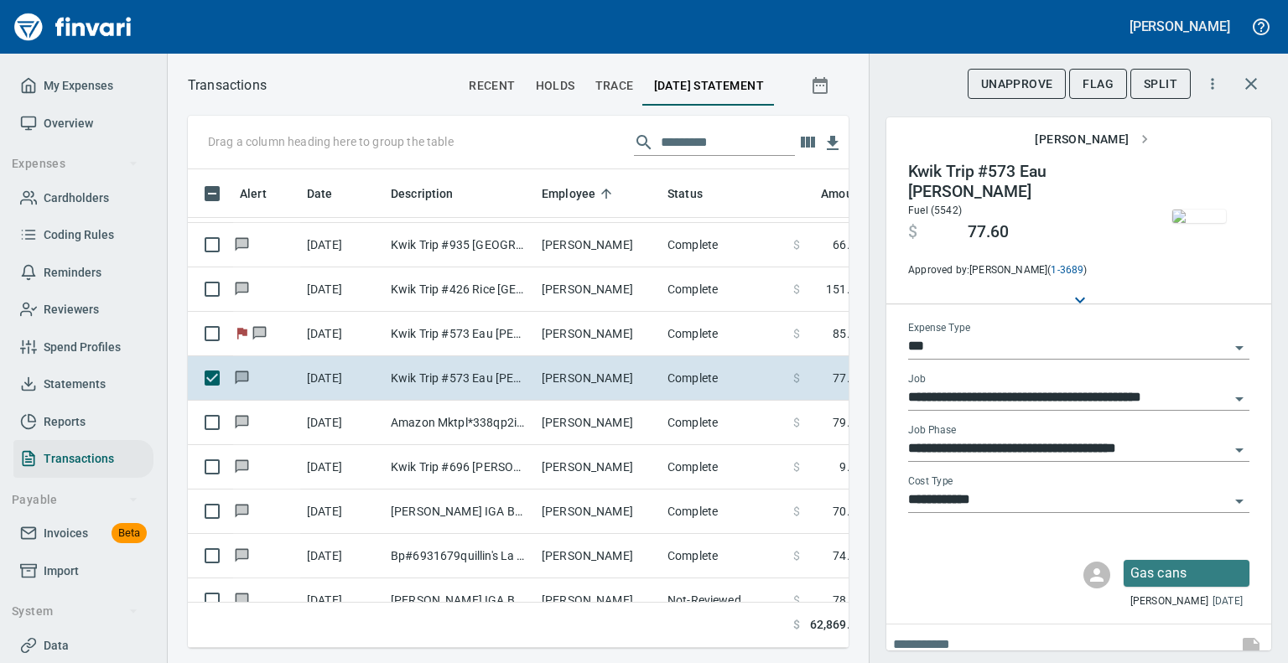
click at [1194, 210] on img "button" at bounding box center [1200, 216] width 54 height 13
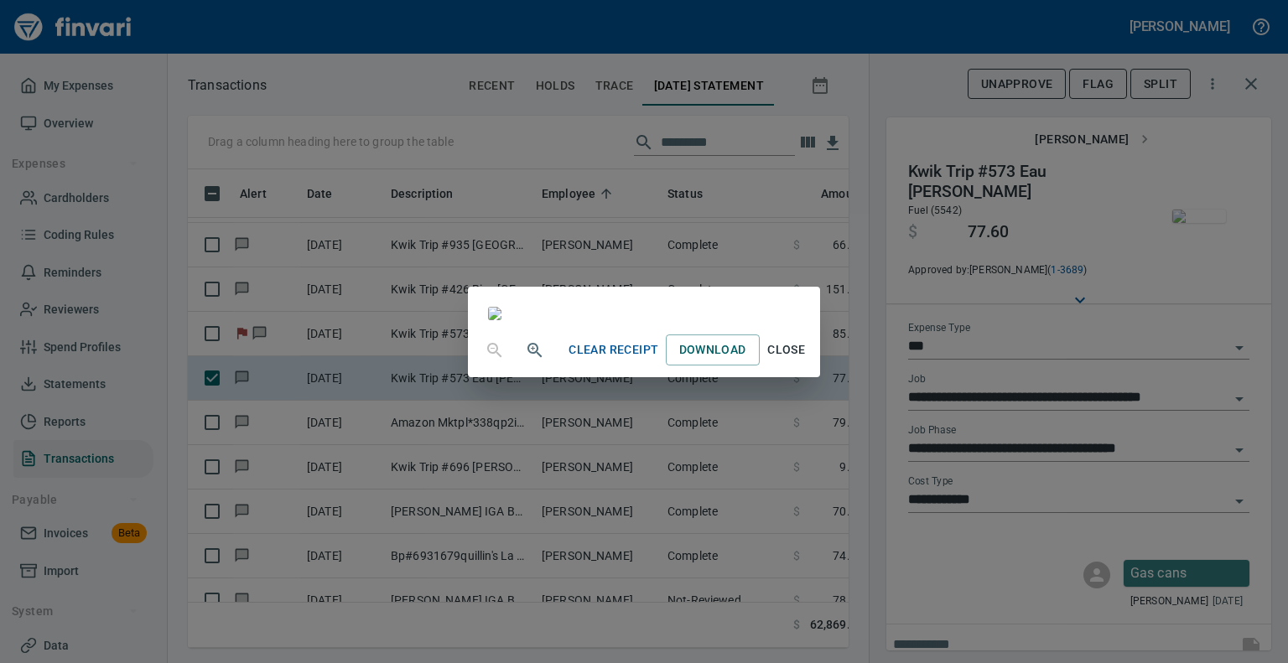
scroll to position [250, 0]
click at [807, 361] on span "Close" at bounding box center [787, 350] width 40 height 21
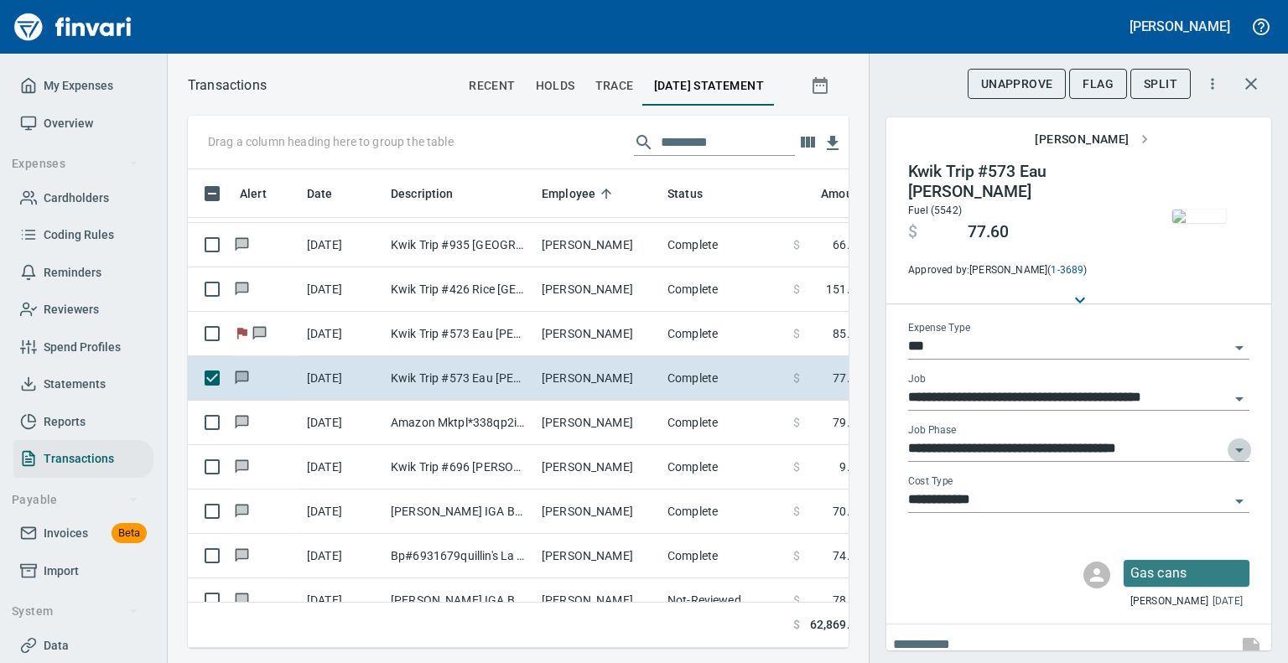
click at [1230, 445] on icon "Open" at bounding box center [1240, 450] width 20 height 20
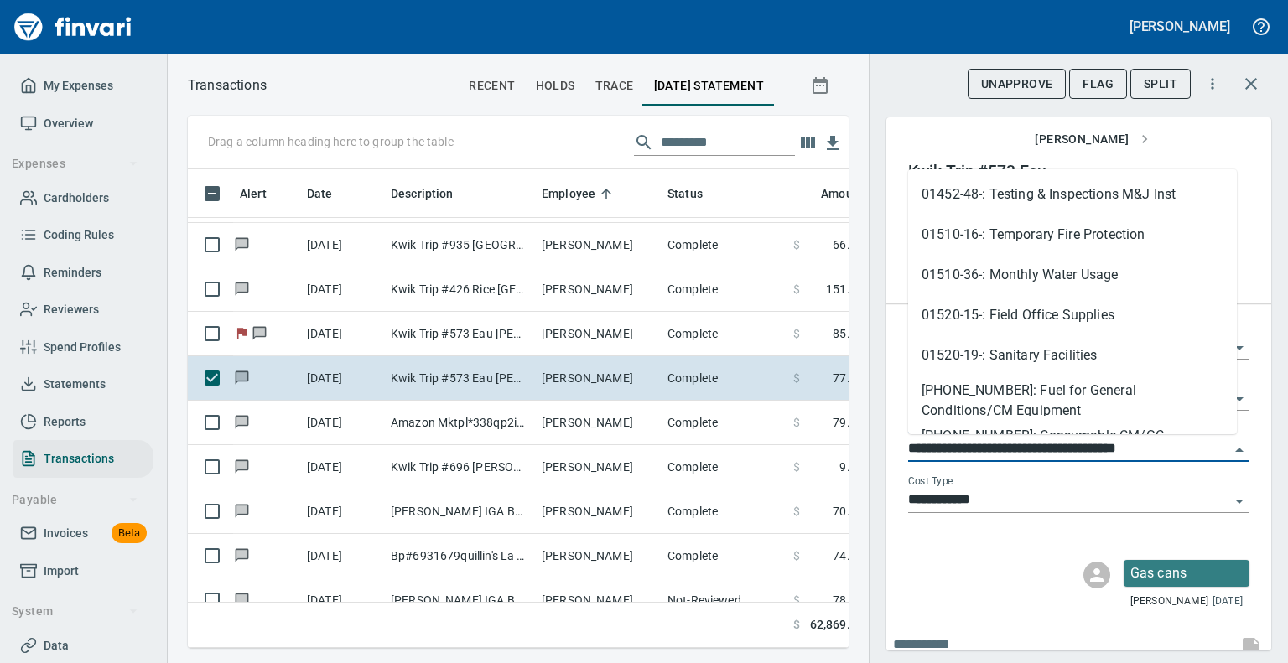
scroll to position [379, 0]
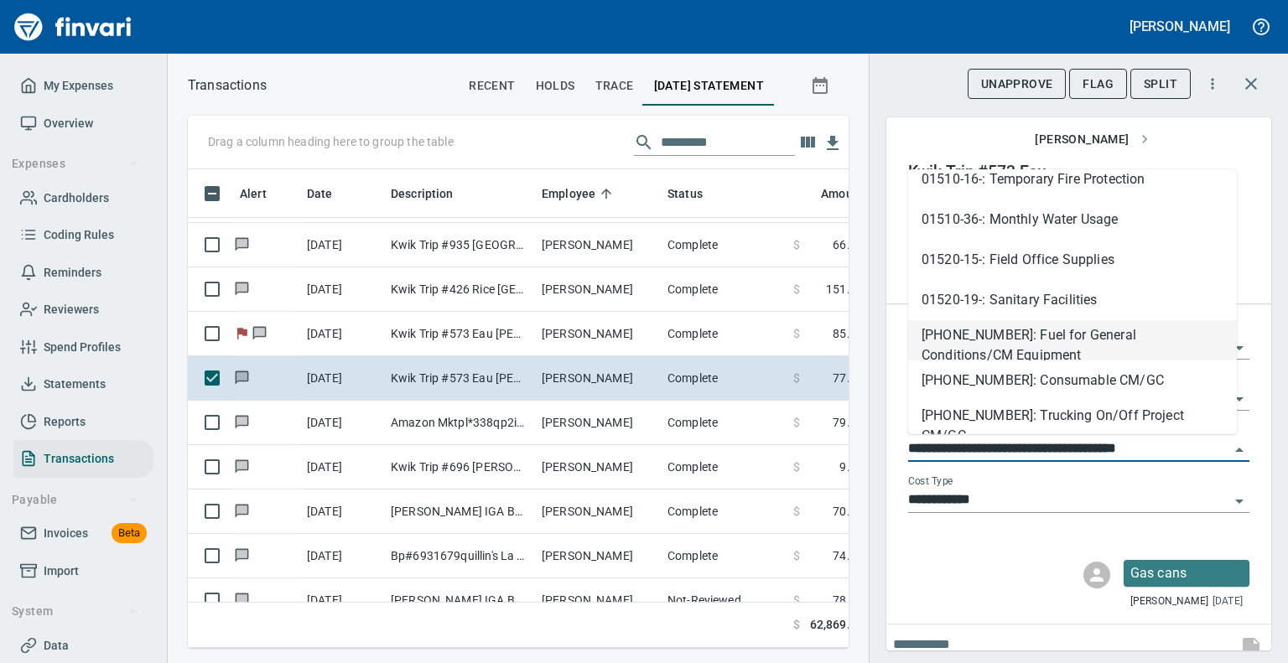
click at [1097, 335] on li "[PHONE_NUMBER]: Fuel for General Conditions/CM Equipment" at bounding box center [1072, 340] width 329 height 40
type input "**********"
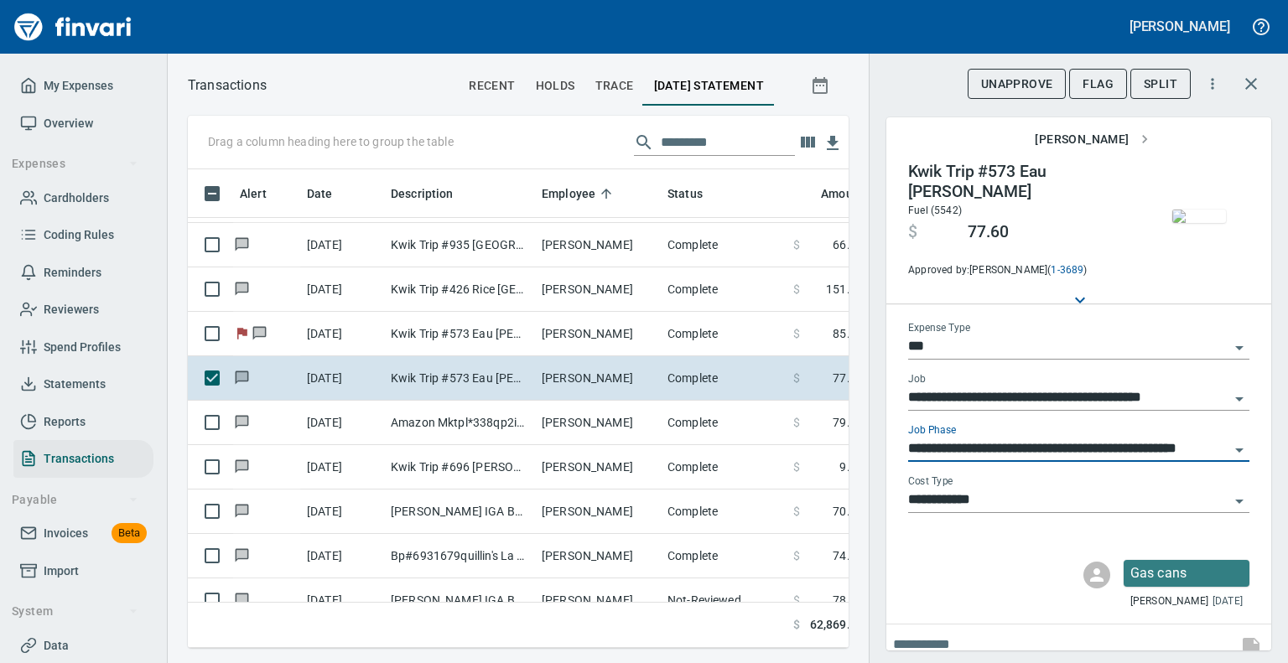
scroll to position [453, 635]
click at [1098, 74] on span "Flag" at bounding box center [1098, 84] width 31 height 21
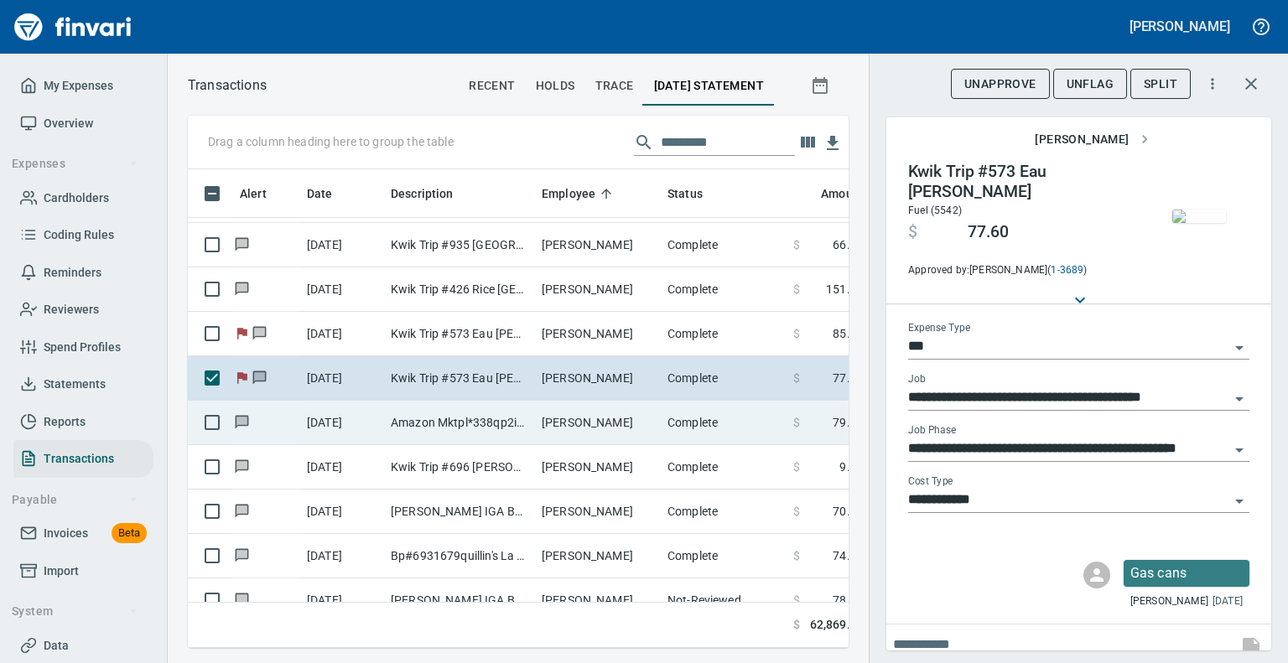
click at [394, 424] on td "Amazon Mktpl*338qp2i13" at bounding box center [459, 423] width 151 height 44
type input "**"
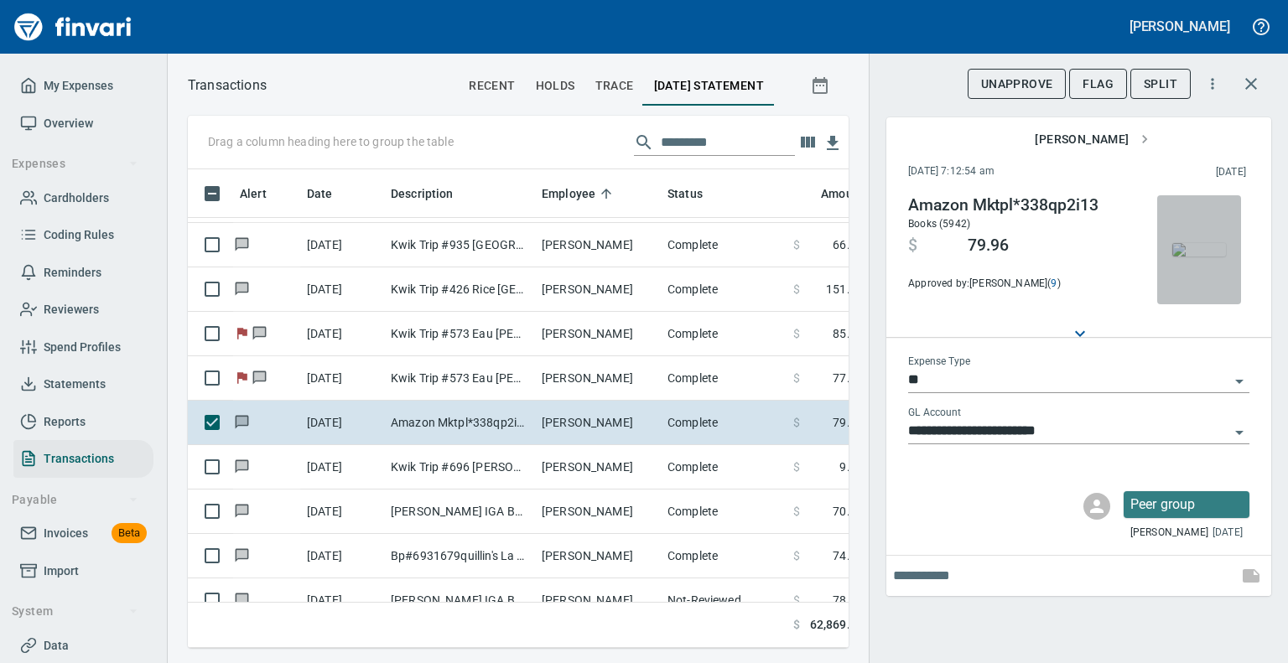
click at [1184, 245] on img "button" at bounding box center [1200, 249] width 54 height 13
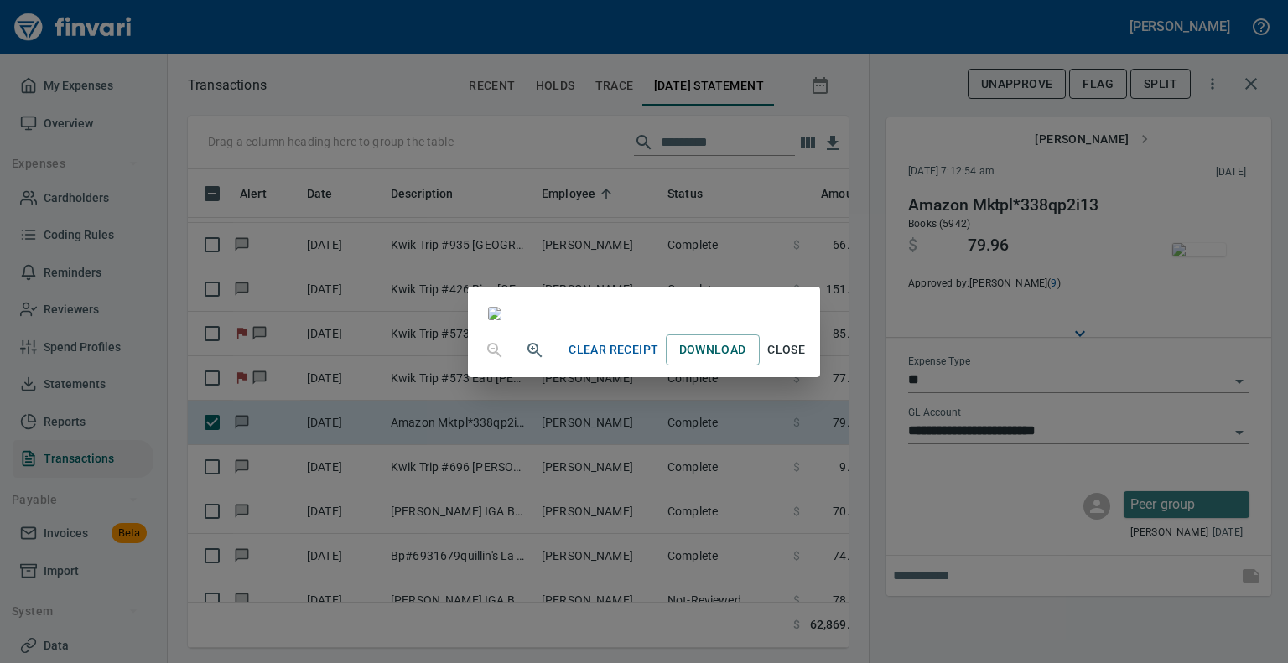
scroll to position [278, 0]
click at [807, 361] on span "Close" at bounding box center [787, 350] width 40 height 21
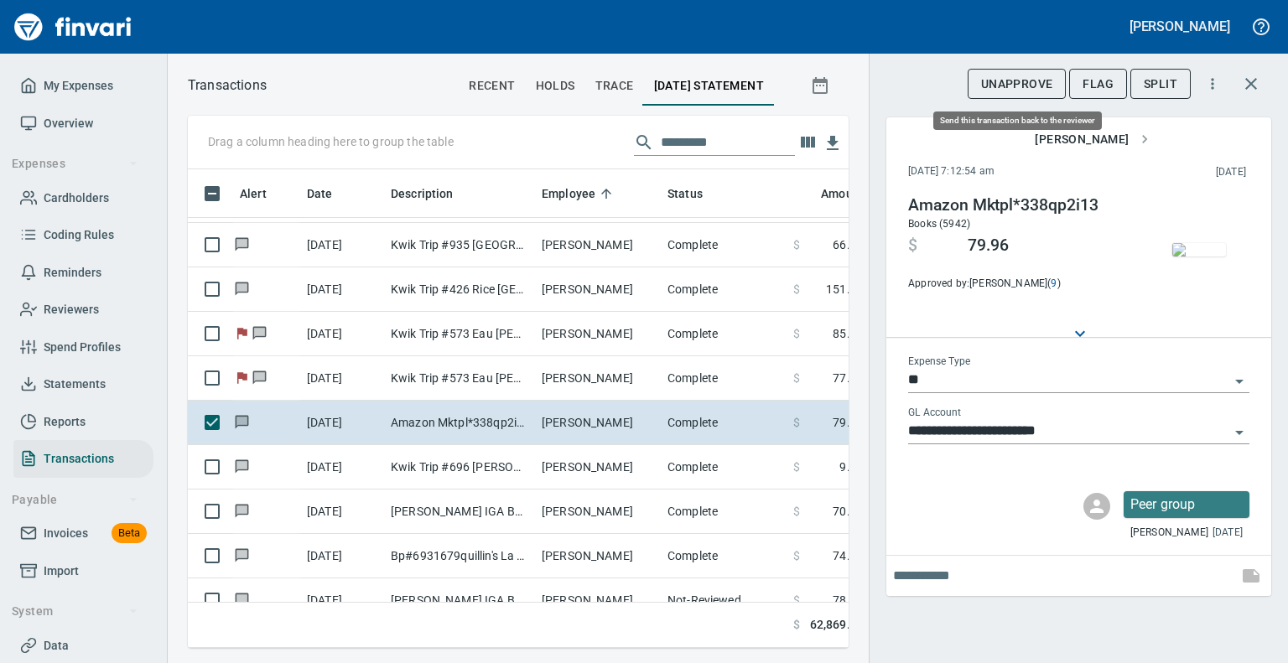
scroll to position [453, 635]
click at [1030, 75] on span "UnApprove" at bounding box center [1017, 84] width 72 height 21
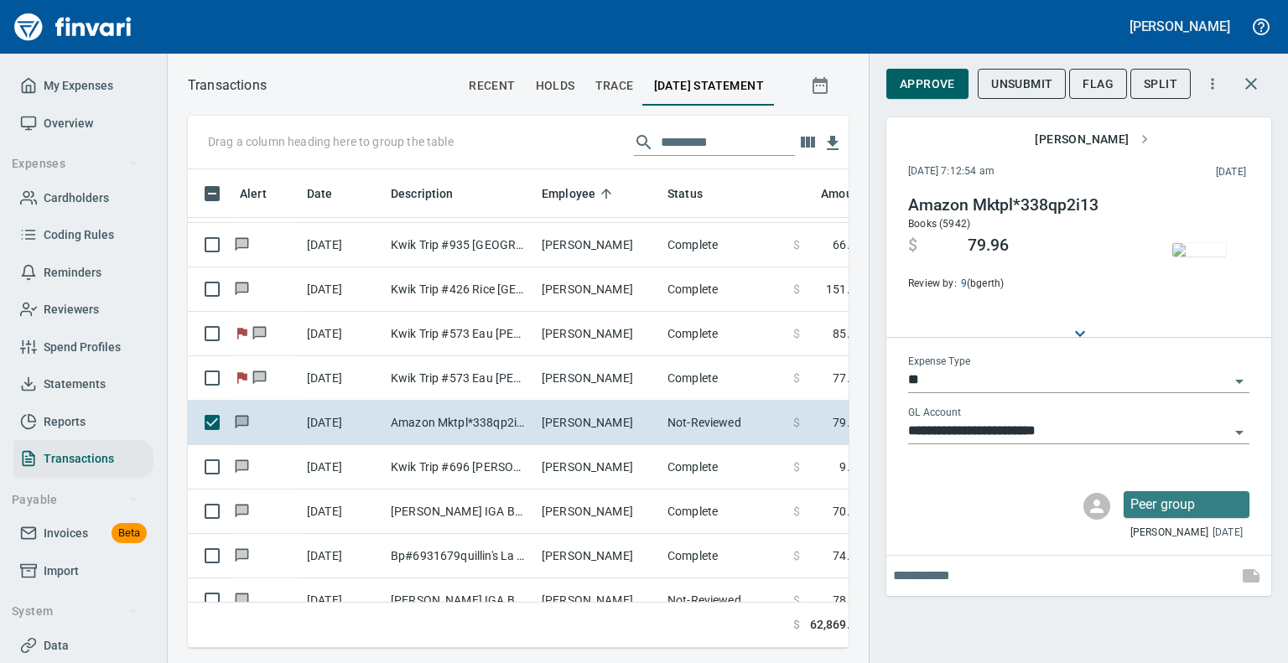
click at [1028, 81] on span "Unsubmit" at bounding box center [1021, 84] width 61 height 21
click at [1017, 572] on input "text" at bounding box center [1062, 576] width 338 height 27
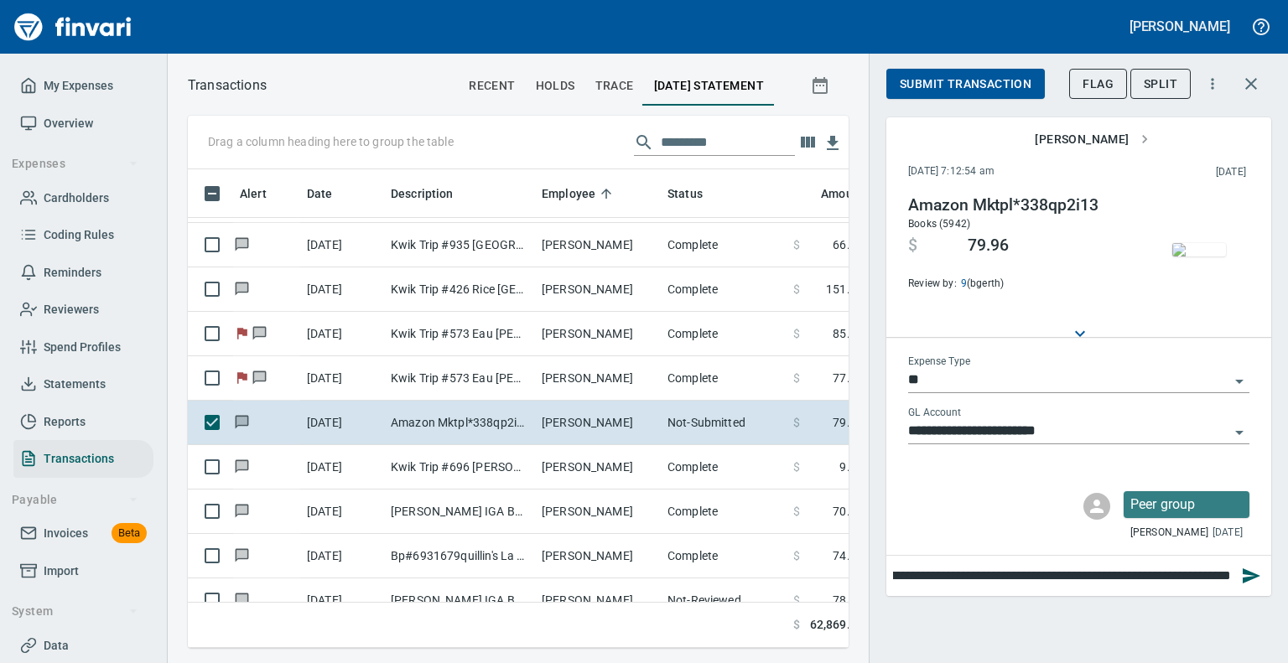
scroll to position [0, 109]
type input "**********"
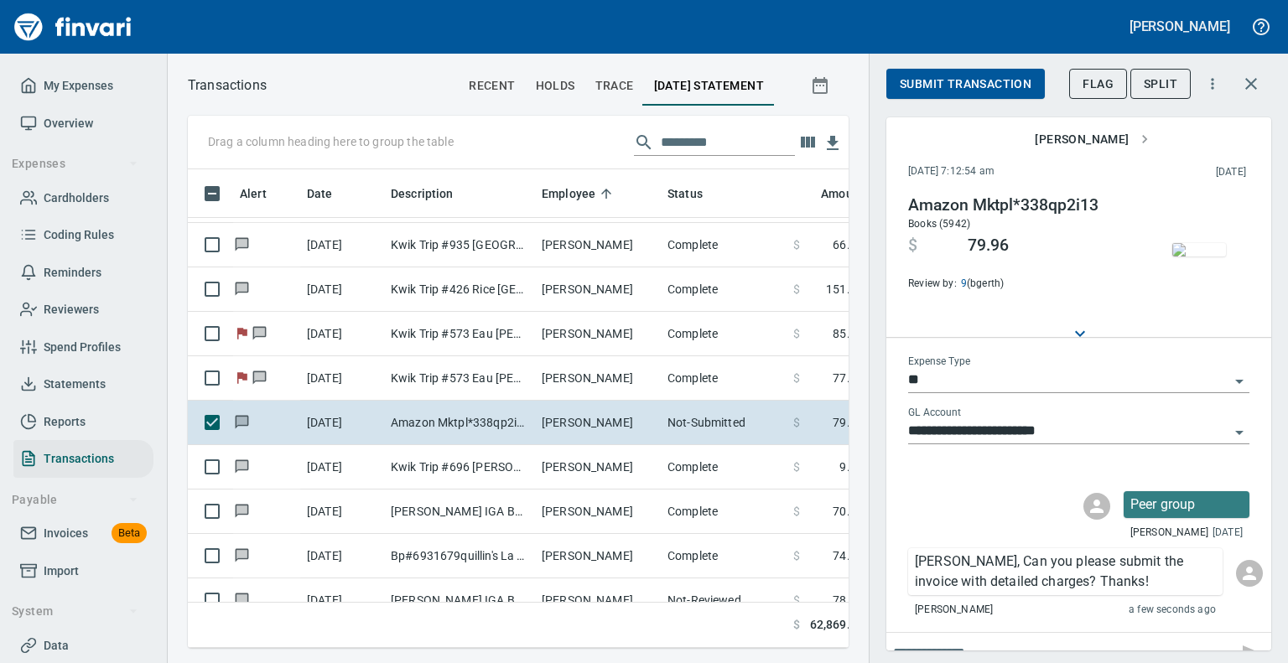
scroll to position [22, 0]
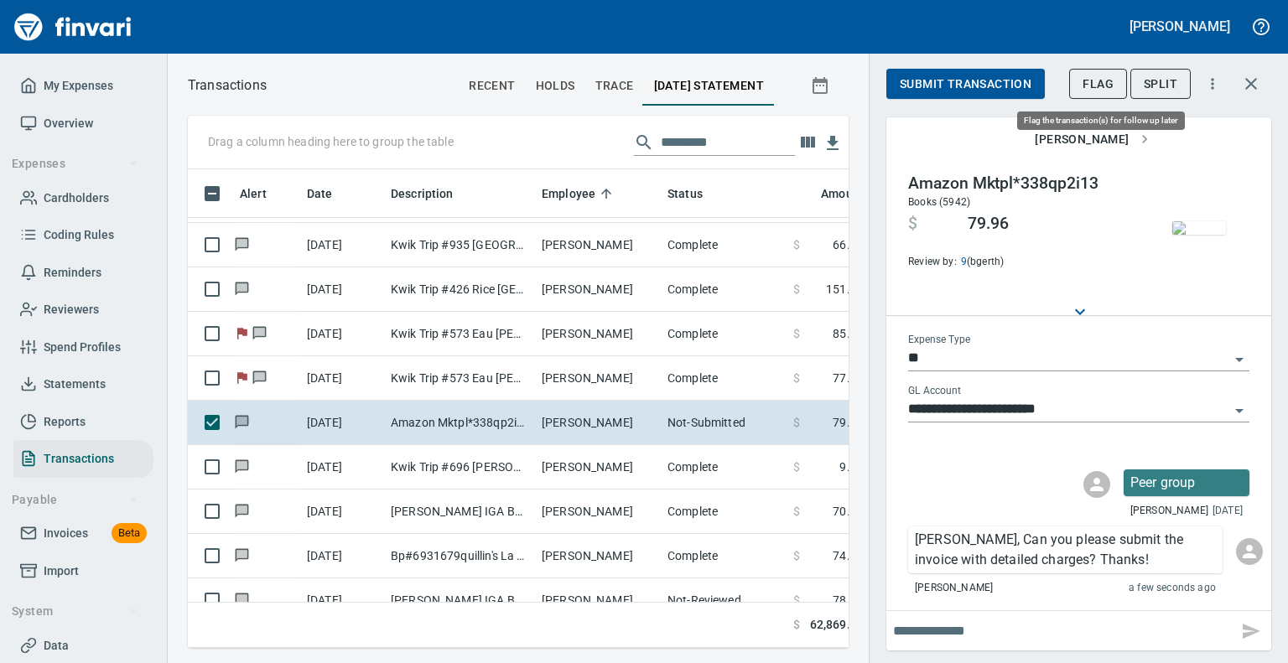
click at [1114, 81] on span "Flag" at bounding box center [1098, 84] width 31 height 21
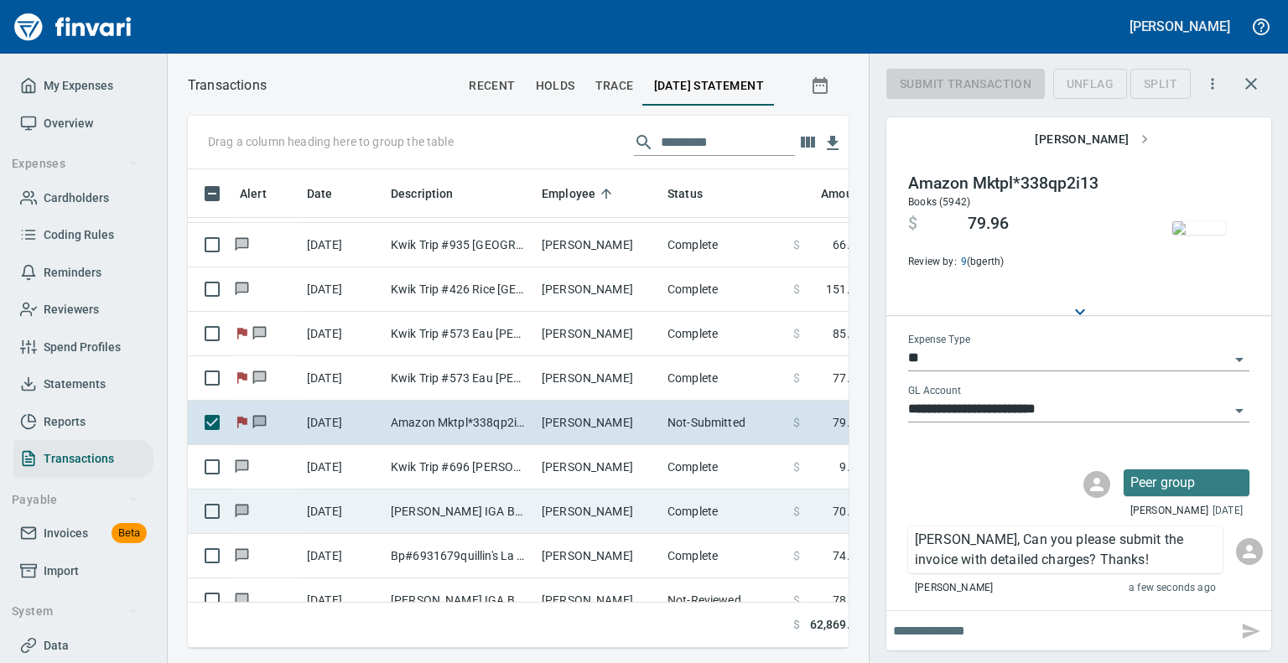
scroll to position [453, 635]
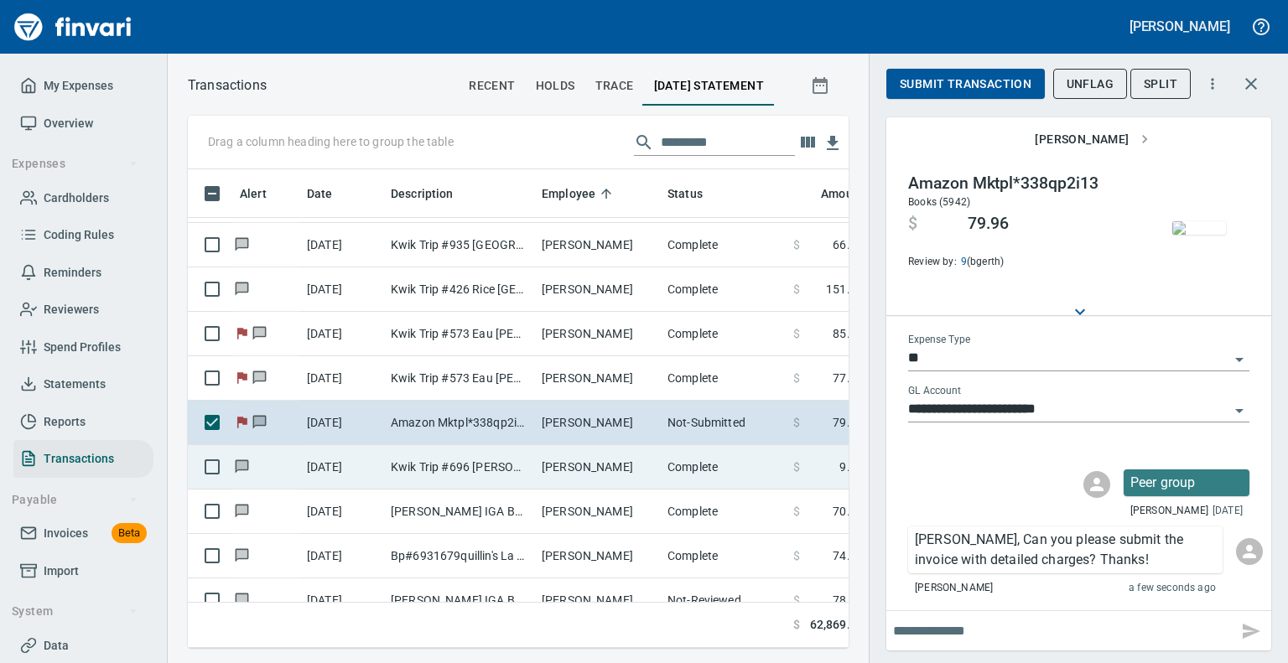
click at [450, 467] on td "Kwik Trip #696 [PERSON_NAME] [GEOGRAPHIC_DATA]" at bounding box center [459, 467] width 151 height 44
type input "***"
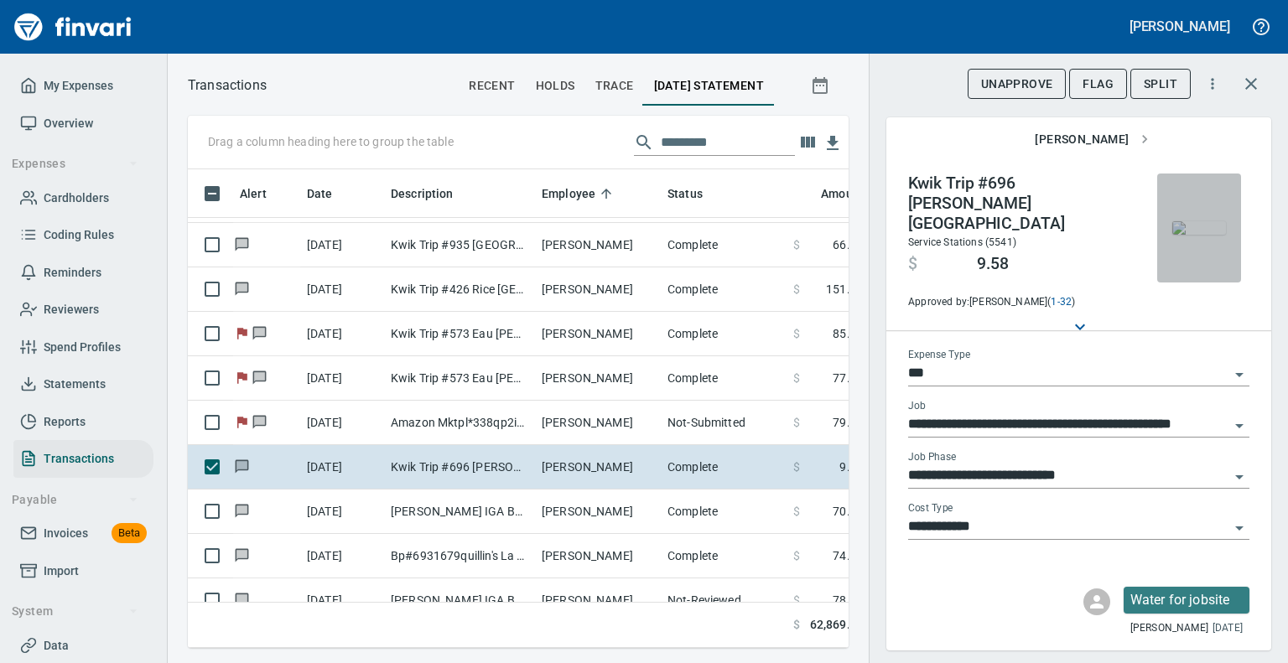
click at [1201, 221] on img "button" at bounding box center [1200, 227] width 54 height 13
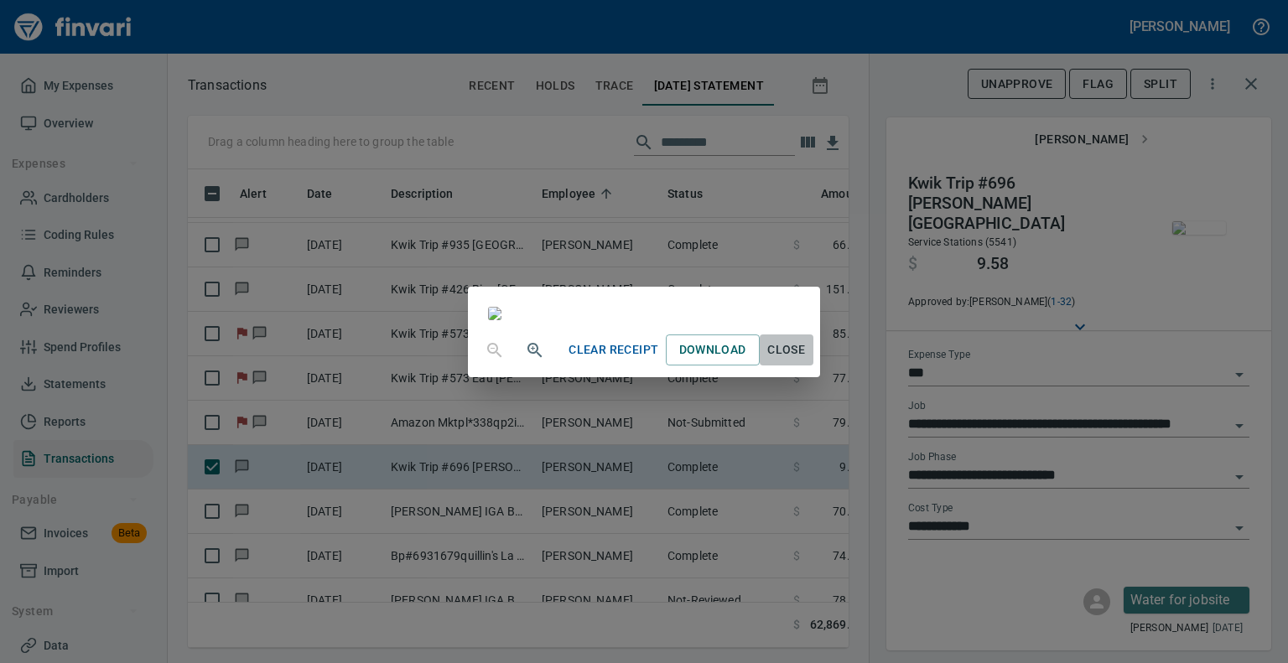
click at [807, 361] on span "Close" at bounding box center [787, 350] width 40 height 21
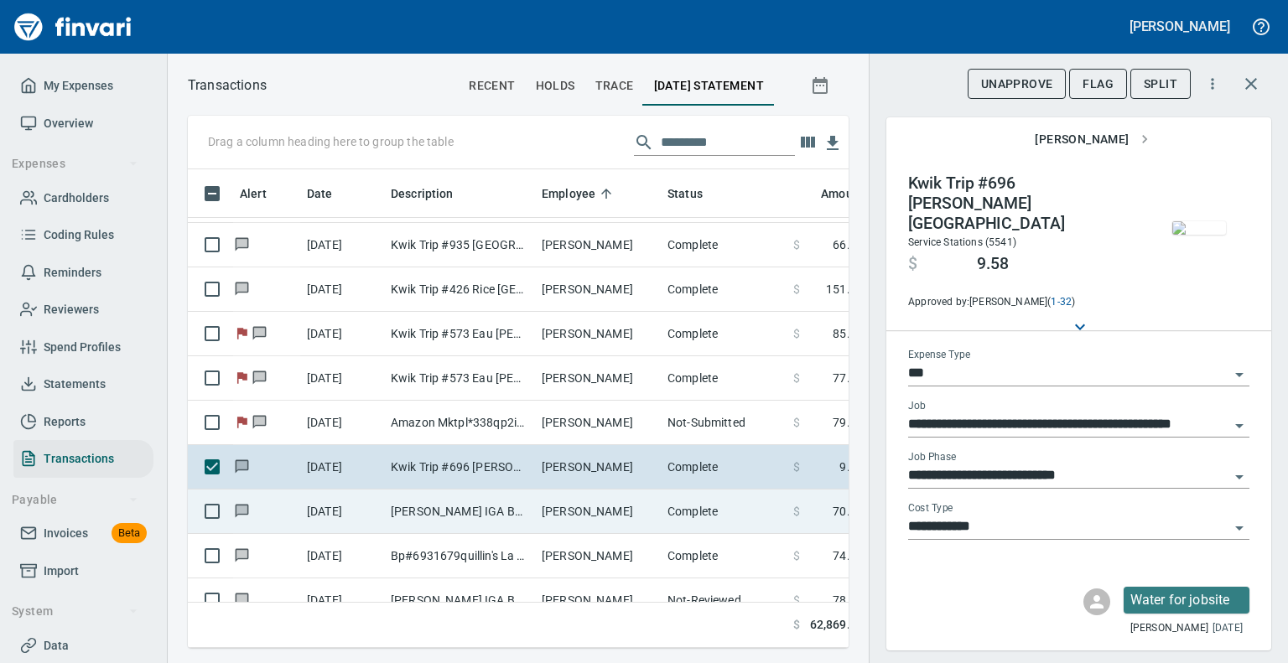
click at [478, 512] on td "[PERSON_NAME] IGA Bangor [GEOGRAPHIC_DATA] [GEOGRAPHIC_DATA]" at bounding box center [459, 512] width 151 height 44
type input "**********"
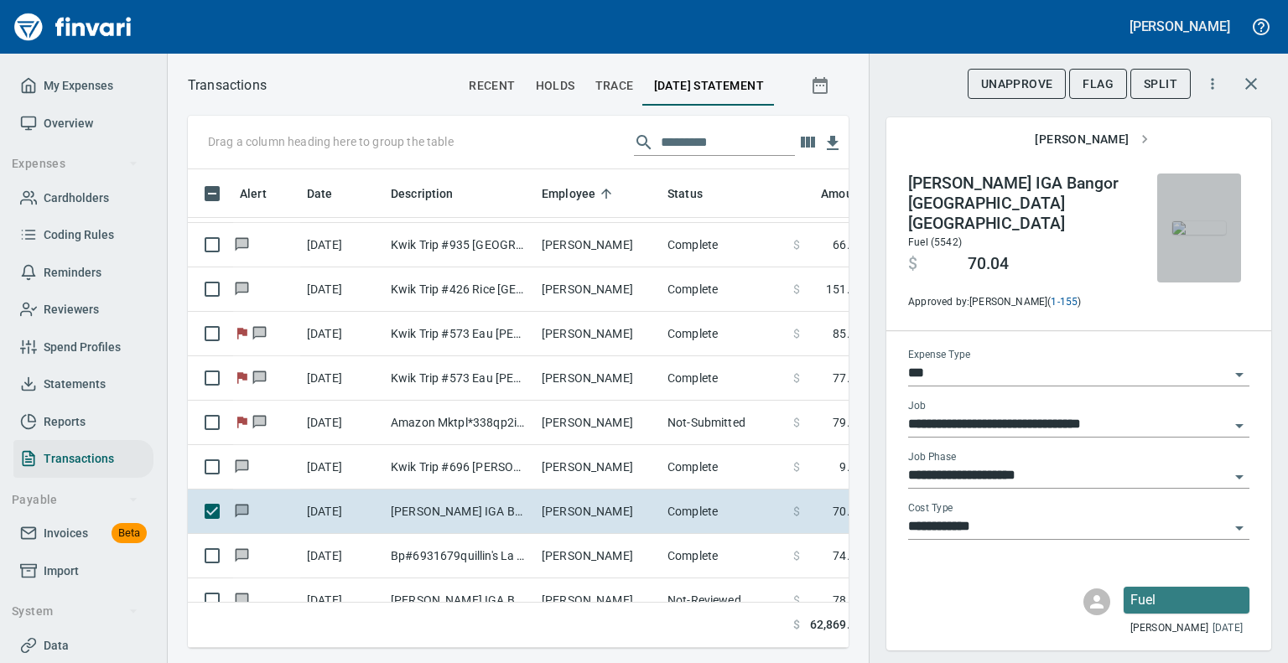
click at [1191, 229] on img "button" at bounding box center [1200, 227] width 54 height 13
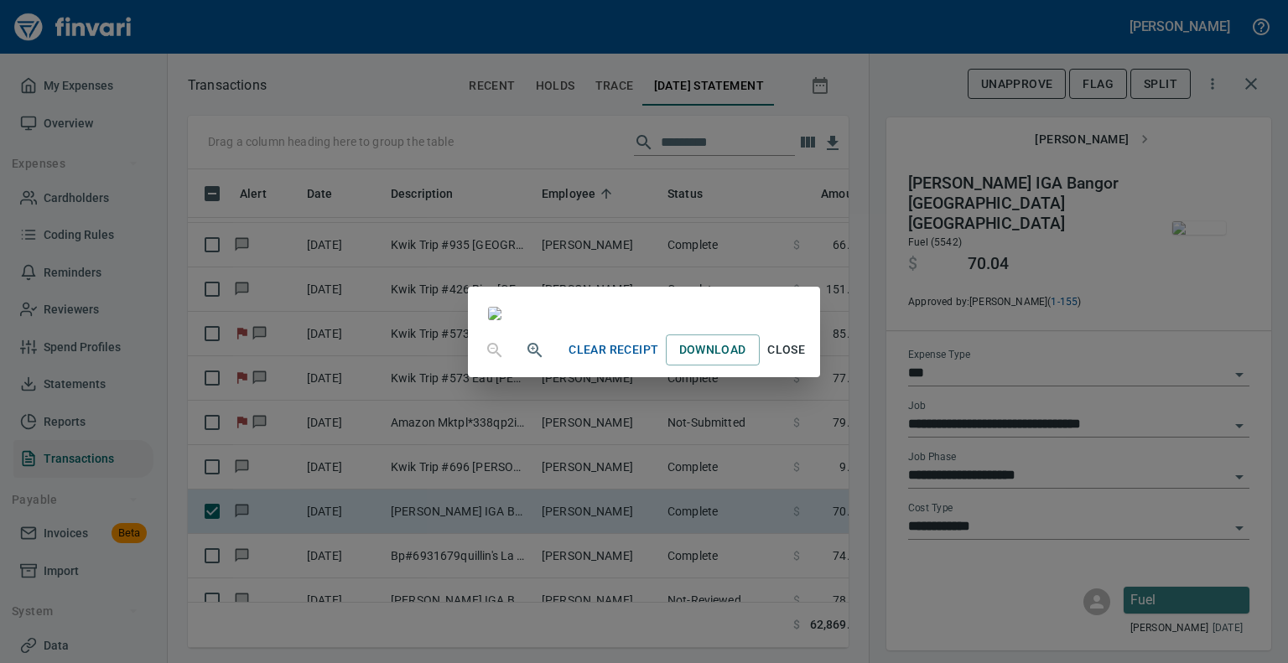
scroll to position [262, 0]
click at [807, 361] on span "Close" at bounding box center [787, 350] width 40 height 21
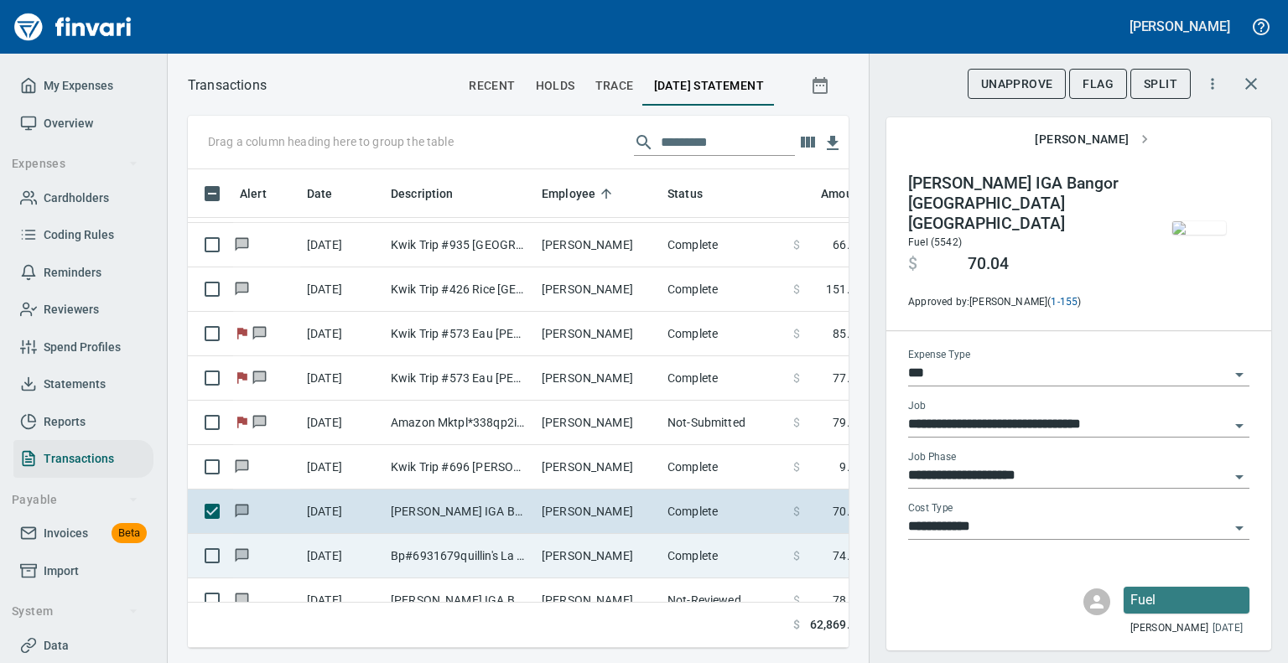
click at [491, 550] on td "Bp#6931679quillin's La Crosse WI" at bounding box center [459, 556] width 151 height 44
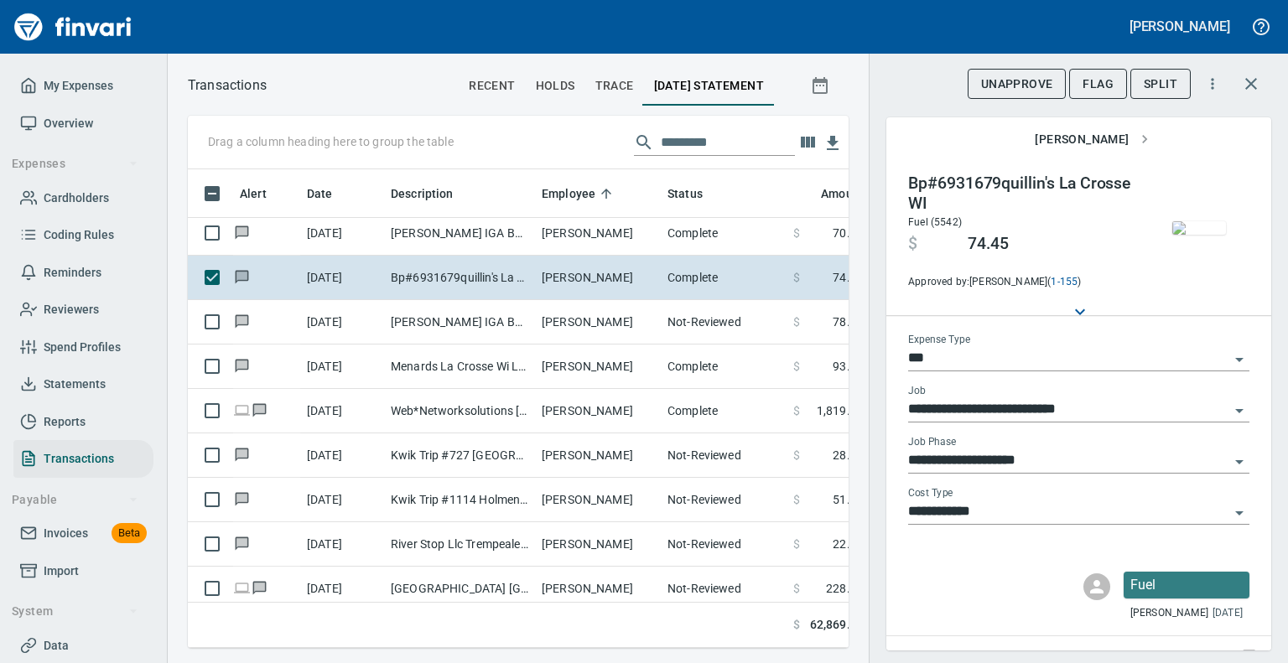
scroll to position [1051, 3]
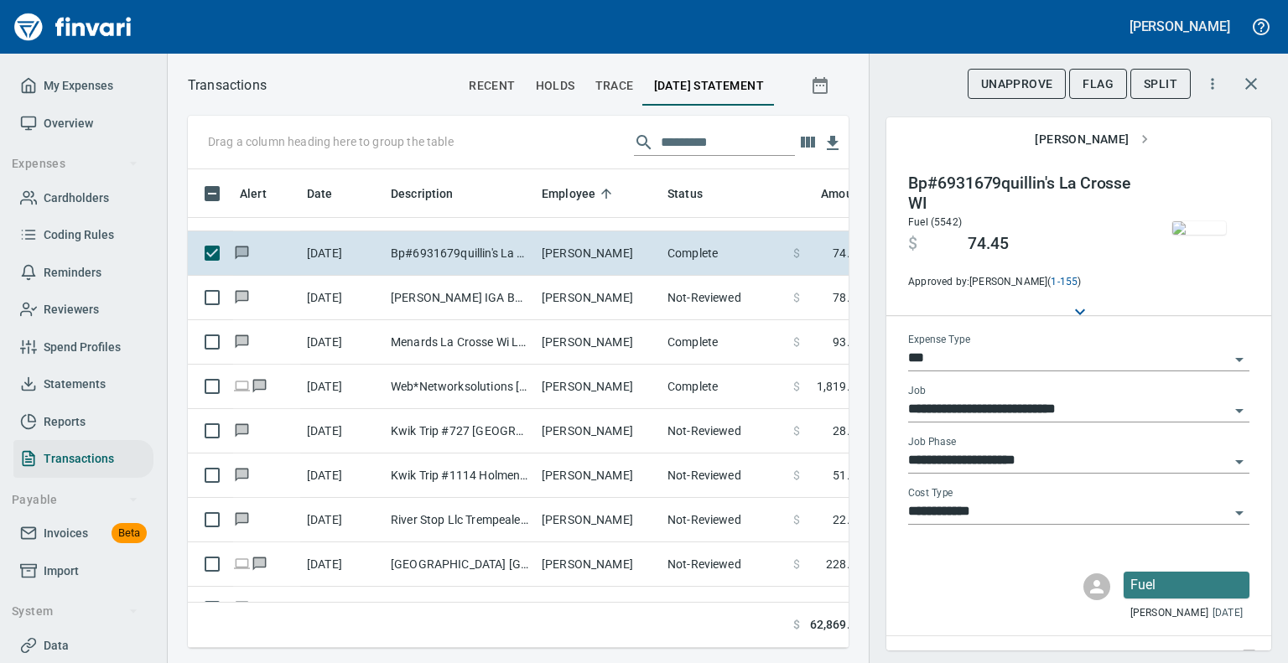
click at [1200, 221] on img "button" at bounding box center [1200, 227] width 54 height 13
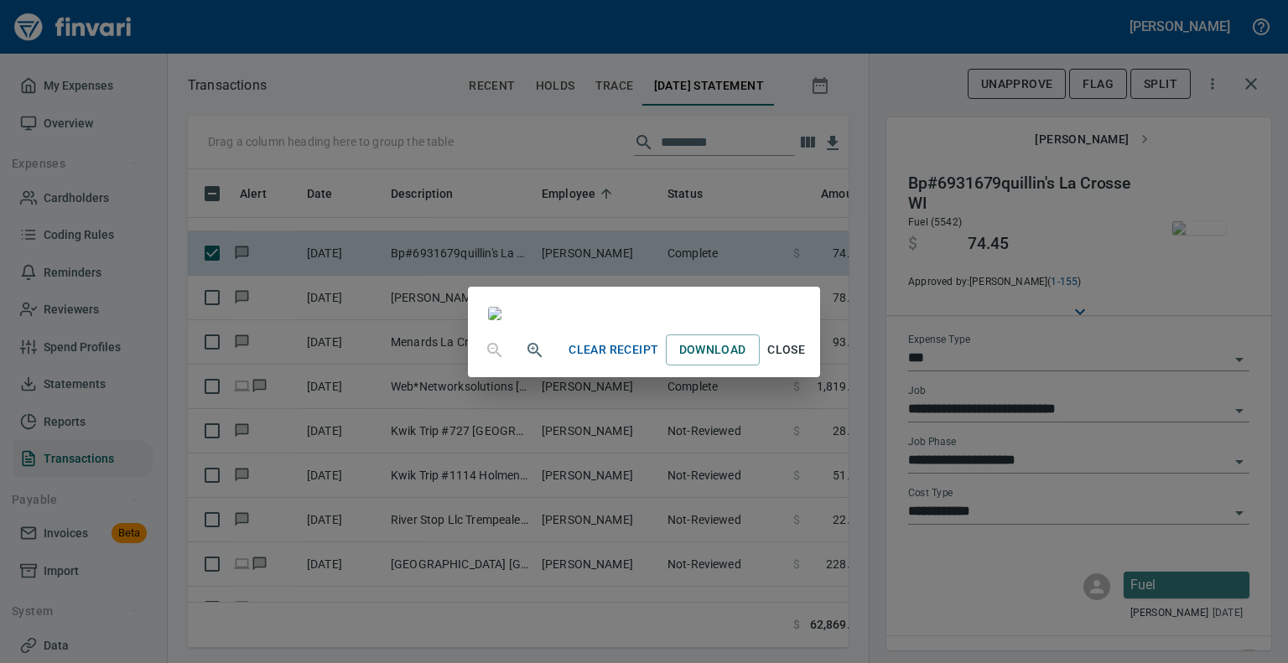
click at [807, 361] on span "Close" at bounding box center [787, 350] width 40 height 21
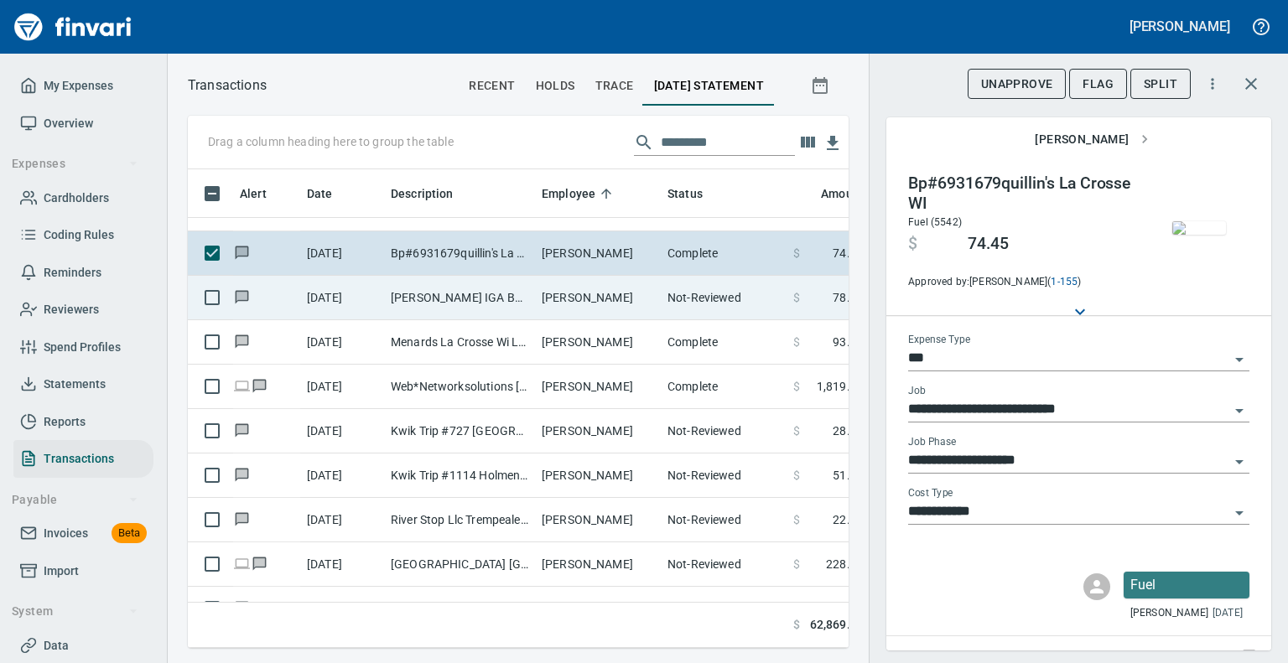
click at [537, 286] on td "[PERSON_NAME]" at bounding box center [598, 298] width 126 height 44
type input "**********"
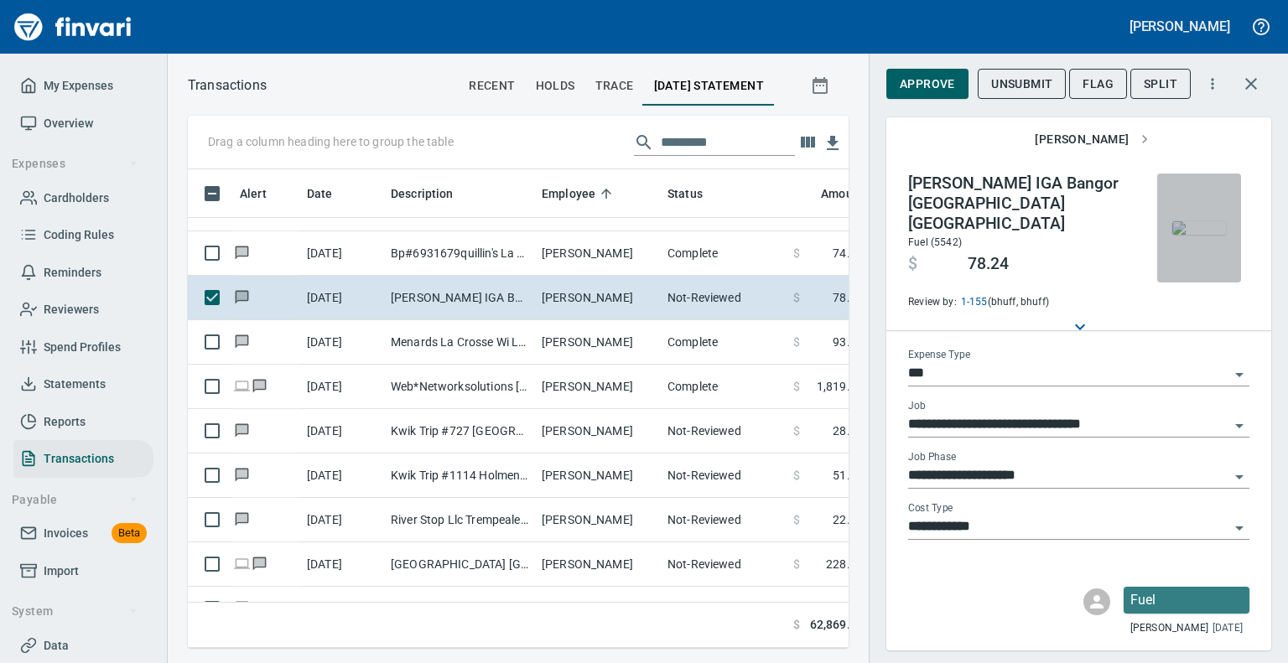
click at [1188, 221] on img "button" at bounding box center [1200, 227] width 54 height 13
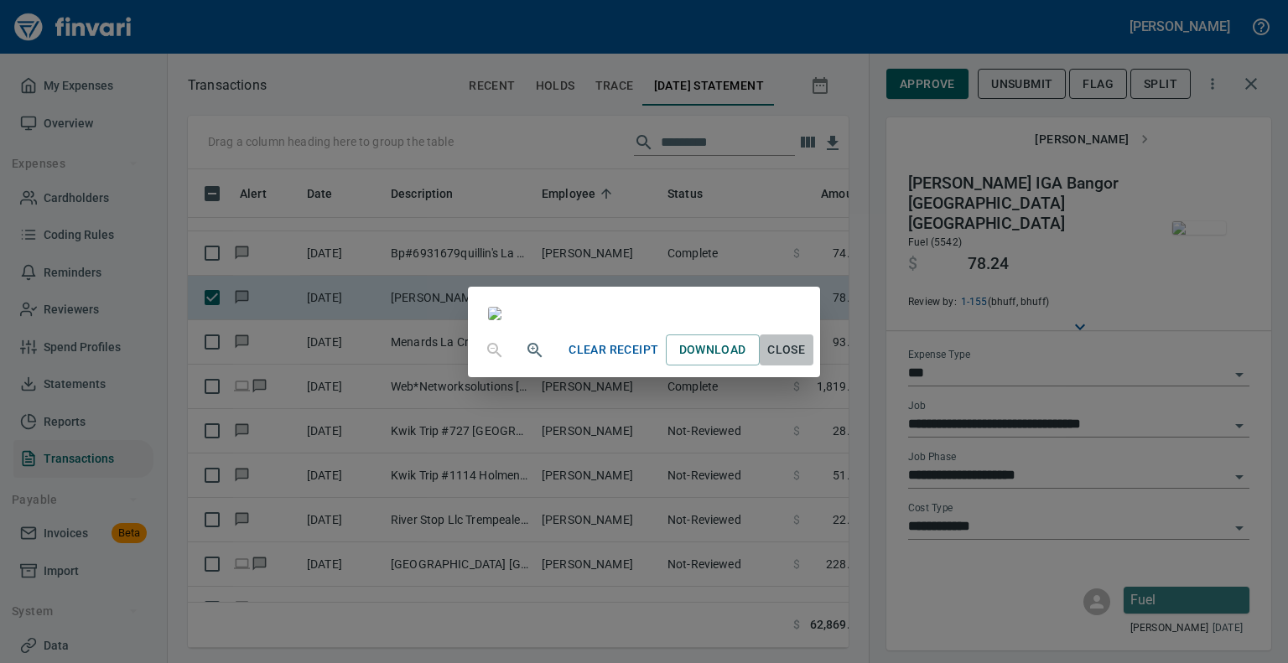
click at [807, 361] on span "Close" at bounding box center [787, 350] width 40 height 21
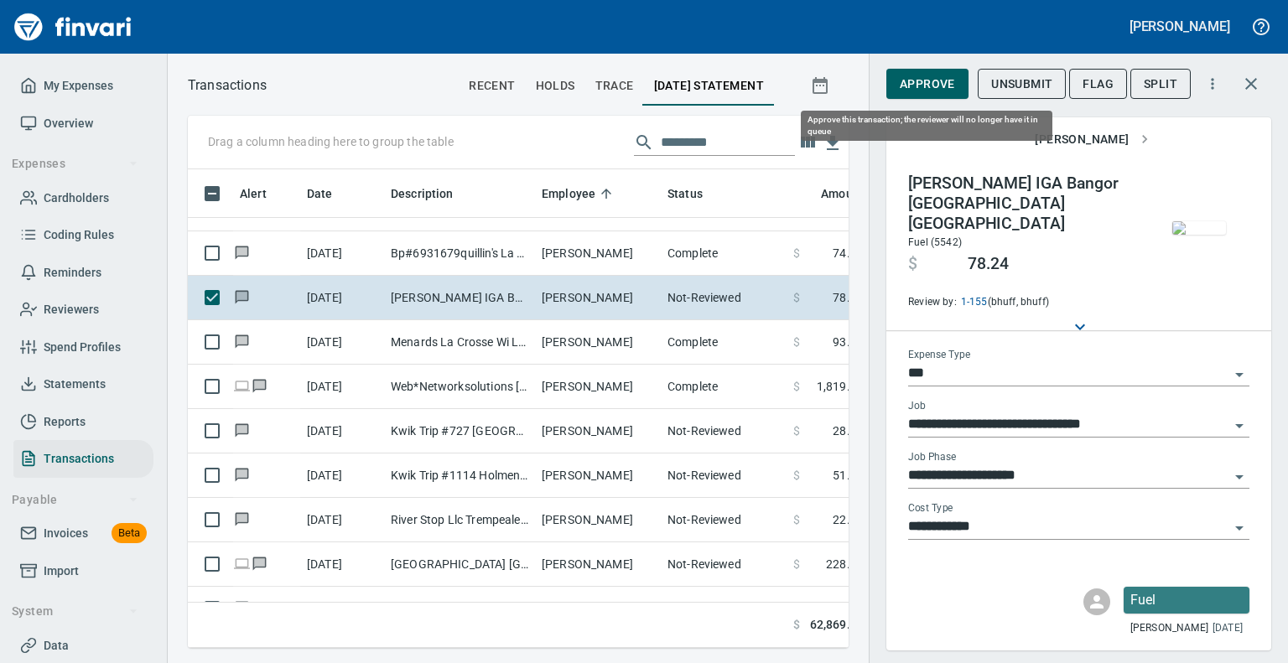
click at [930, 83] on span "Approve" at bounding box center [927, 84] width 55 height 21
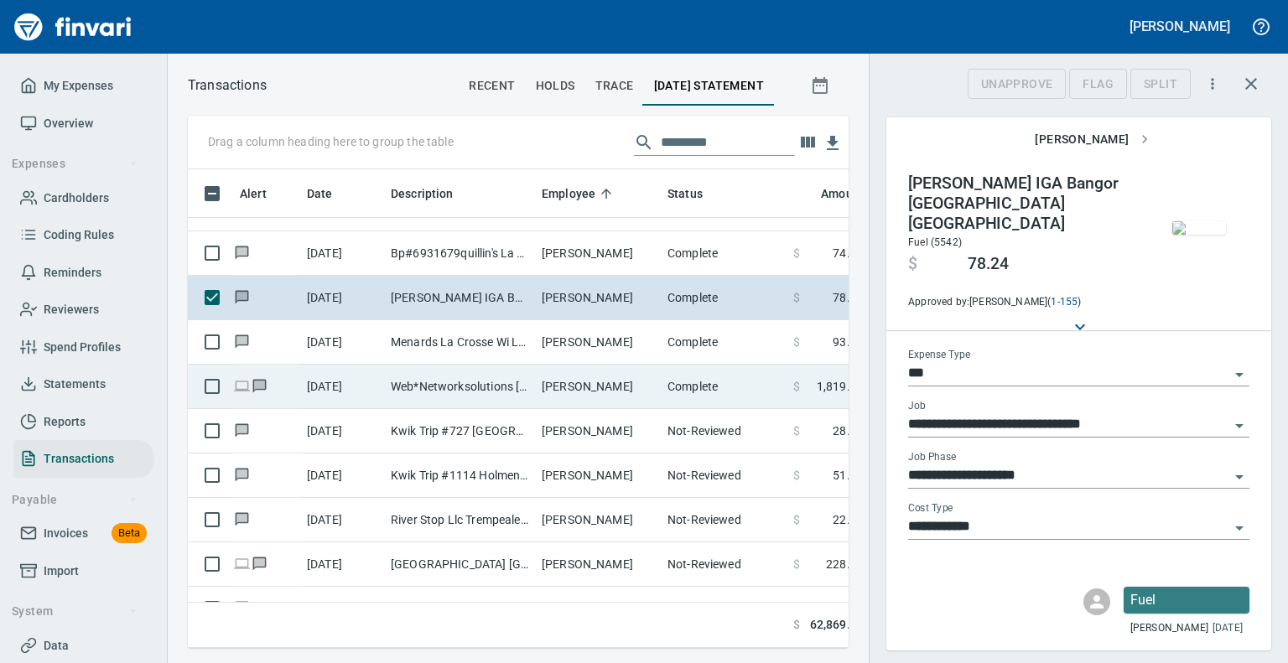
scroll to position [453, 635]
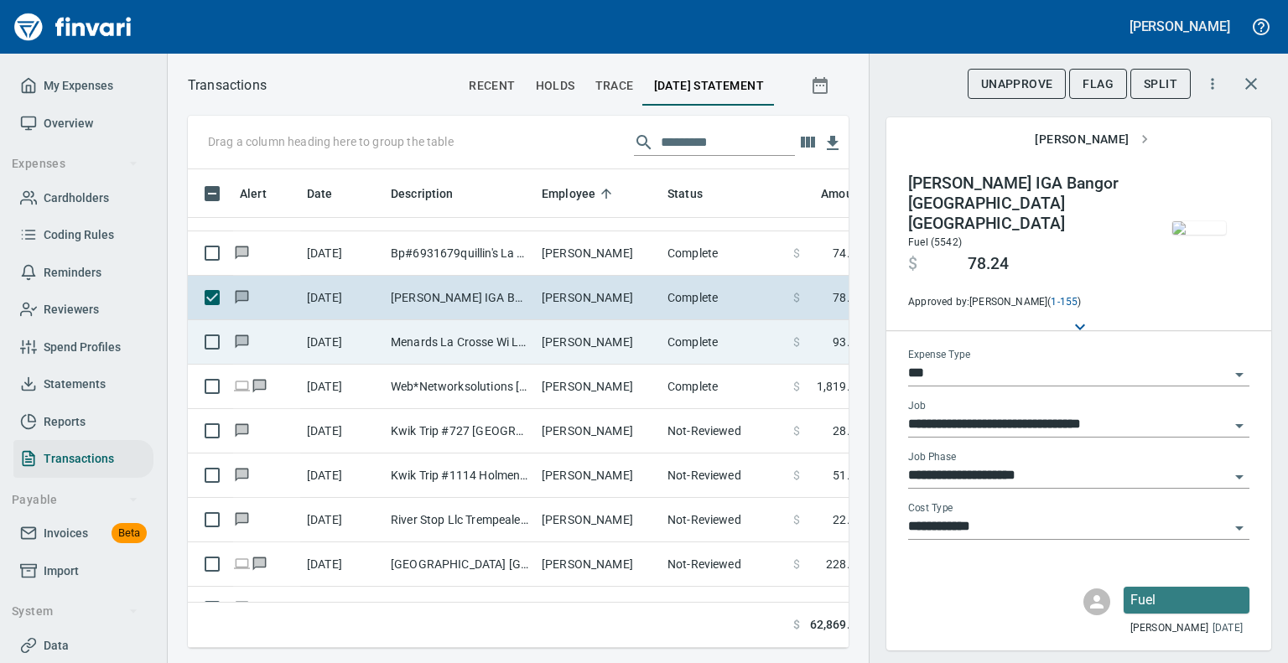
click at [393, 342] on td "Menards La Crosse Wi La Crosse [GEOGRAPHIC_DATA]" at bounding box center [459, 342] width 151 height 44
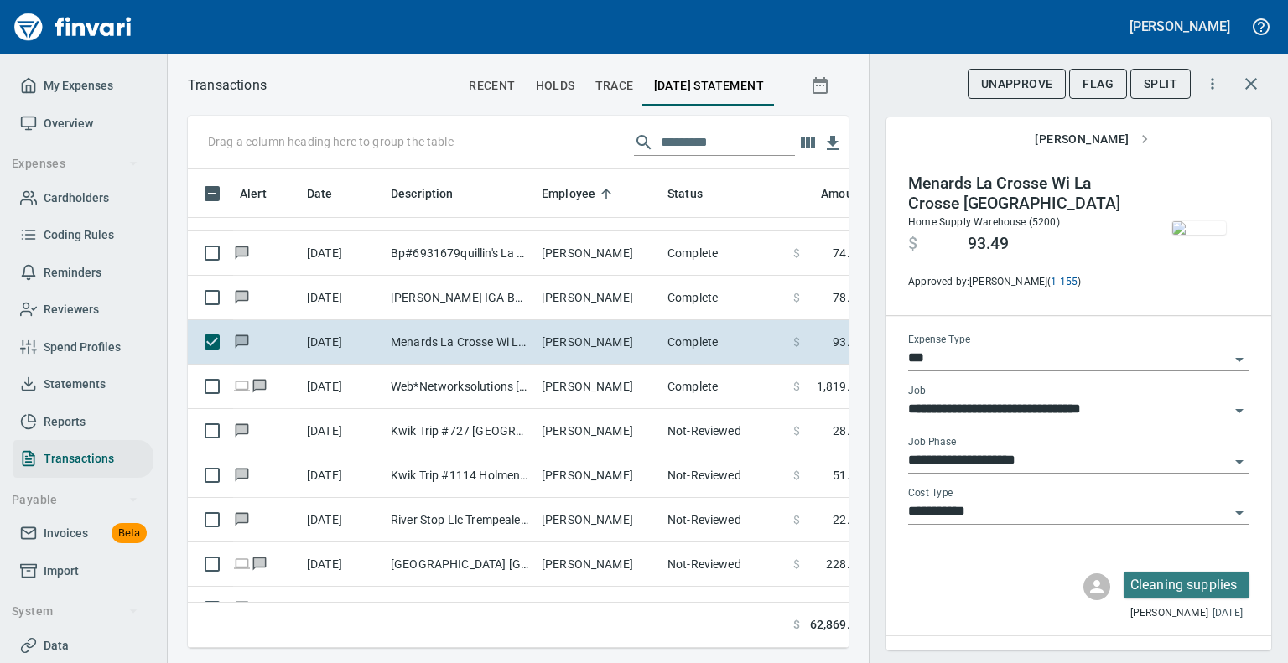
click at [1196, 235] on img "button" at bounding box center [1200, 227] width 54 height 13
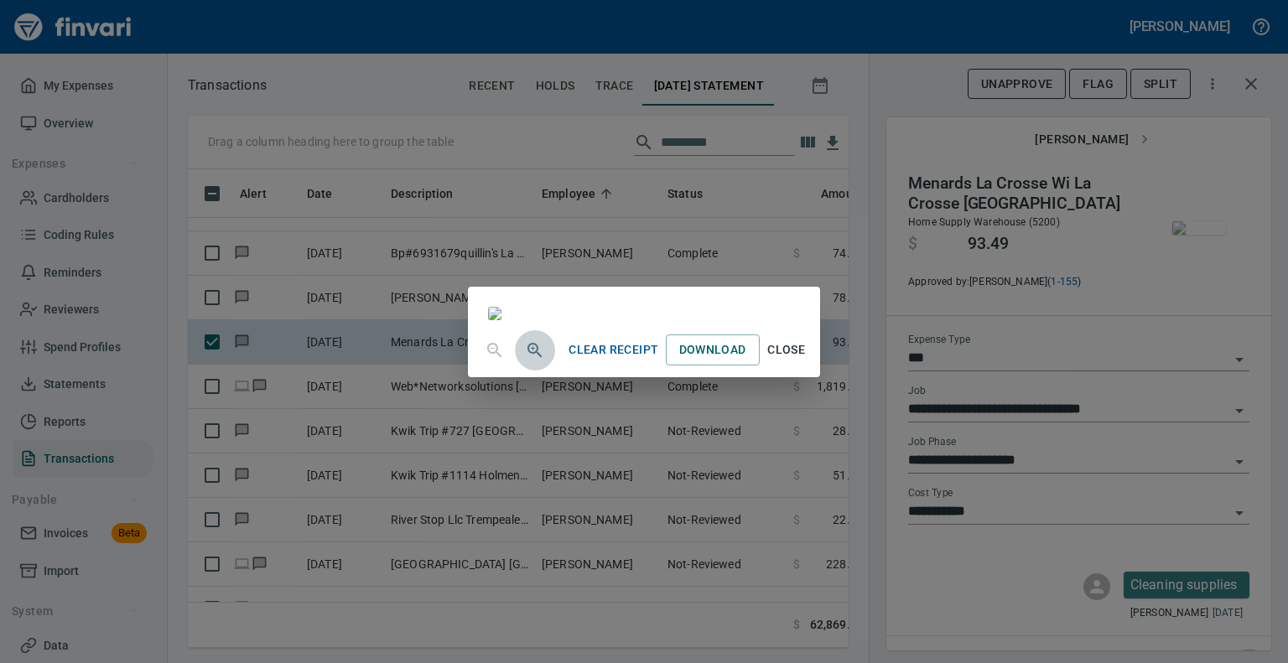
click at [525, 361] on icon "button" at bounding box center [535, 351] width 20 height 20
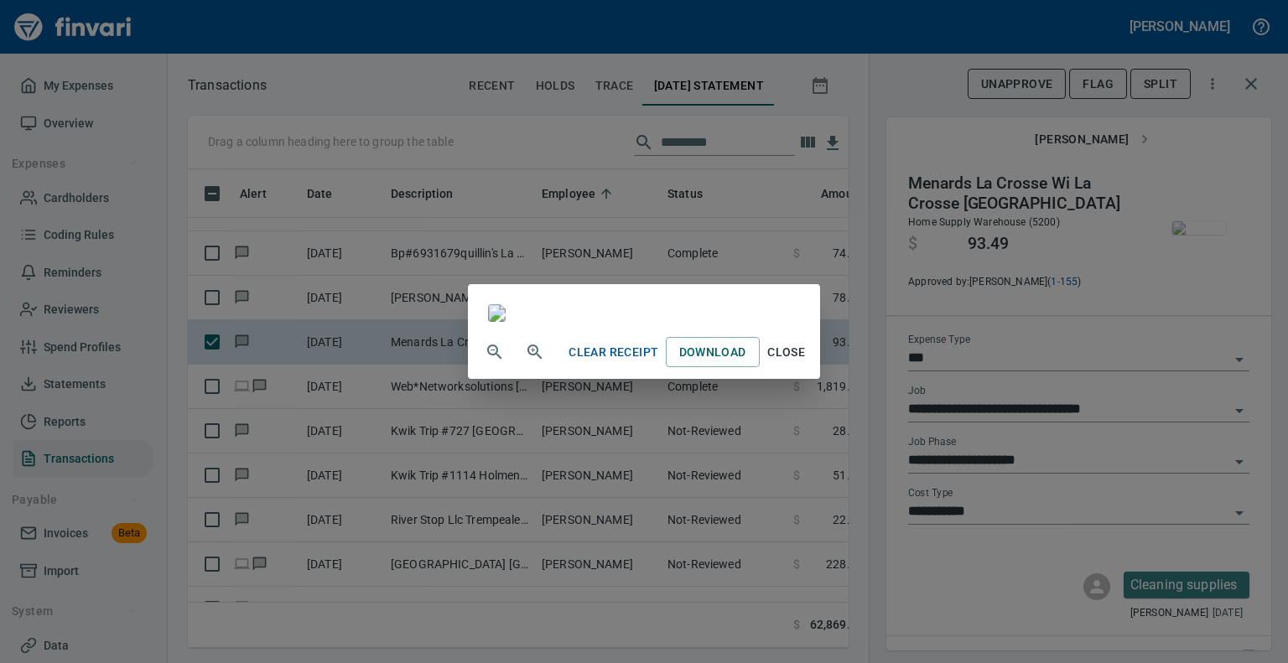
click at [525, 362] on icon "button" at bounding box center [535, 352] width 20 height 20
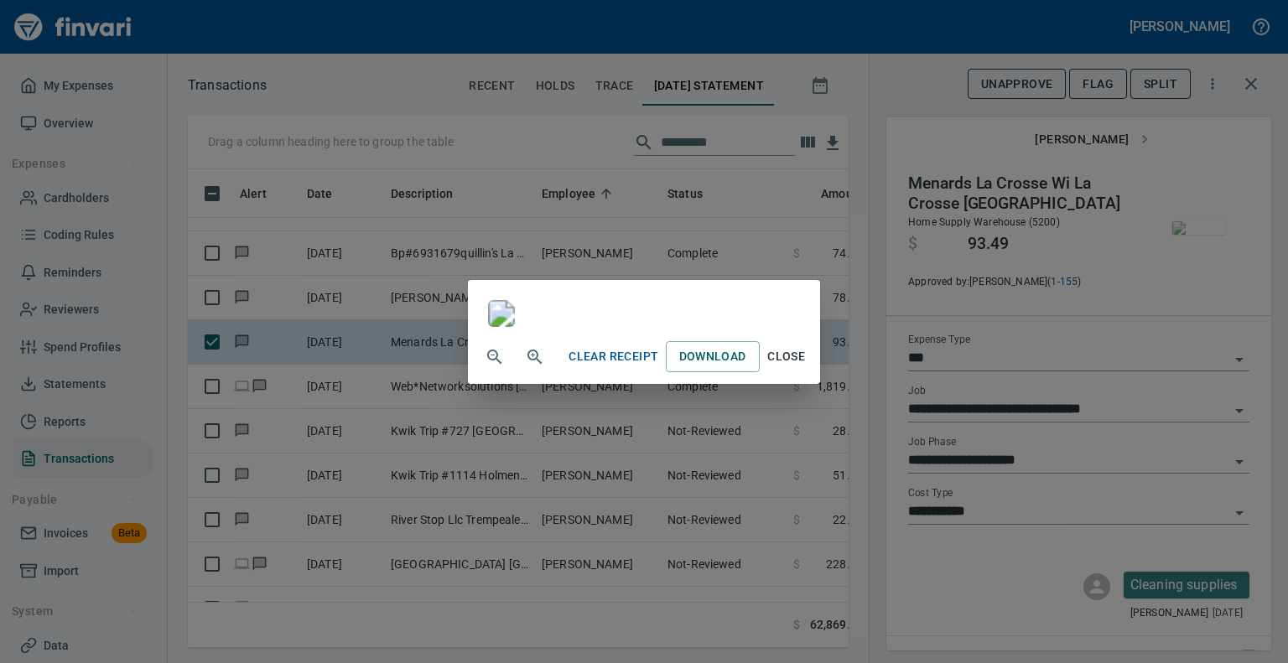
scroll to position [292, 0]
click at [807, 367] on span "Close" at bounding box center [787, 356] width 40 height 21
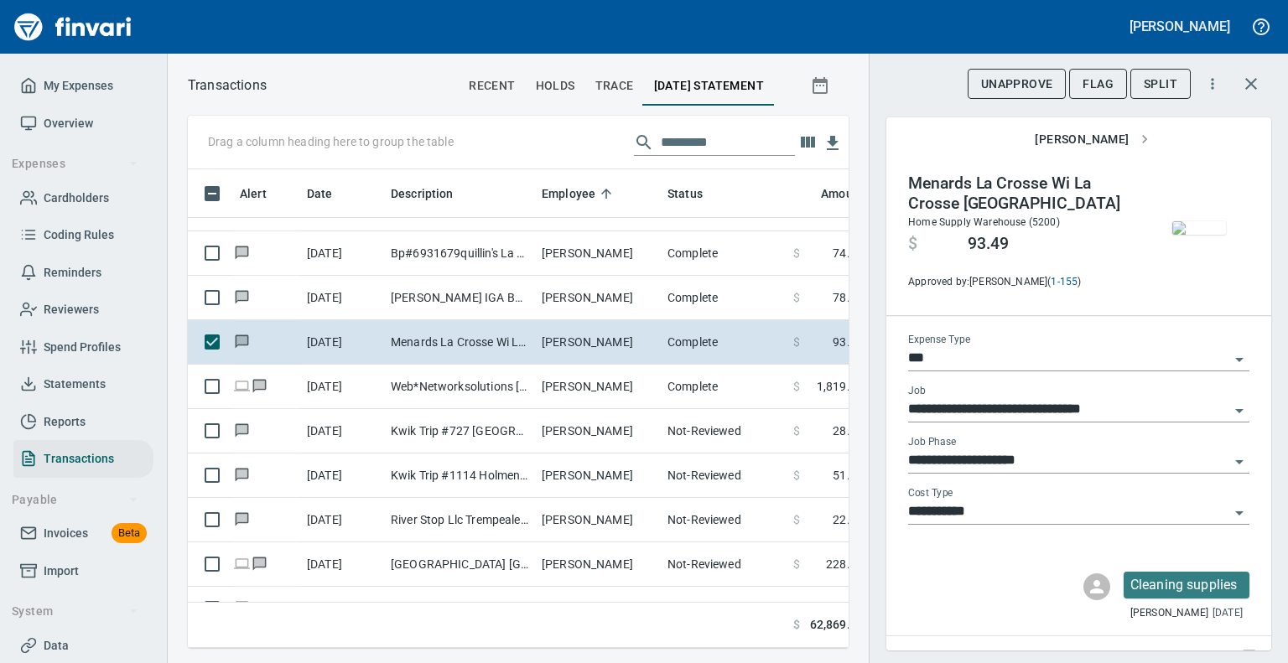
click at [1192, 221] on img "button" at bounding box center [1200, 227] width 54 height 13
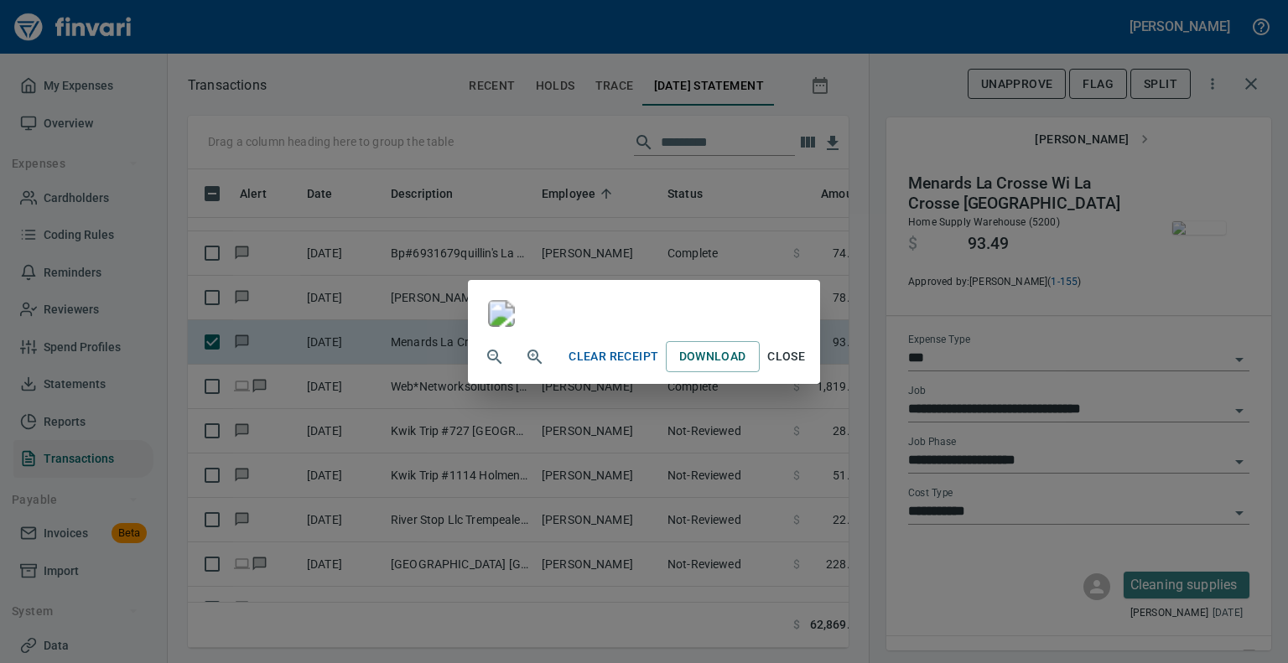
scroll to position [144, 0]
click at [807, 367] on span "Close" at bounding box center [787, 356] width 40 height 21
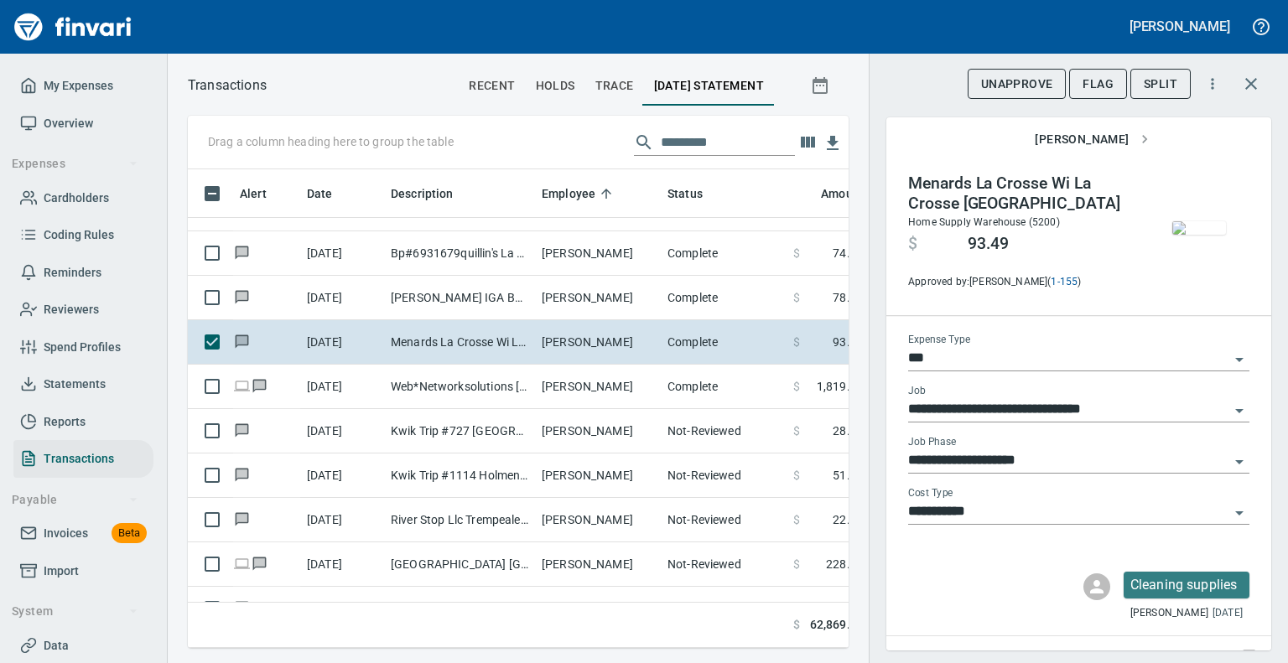
scroll to position [453, 635]
click at [1234, 507] on icon "Open" at bounding box center [1240, 513] width 20 height 20
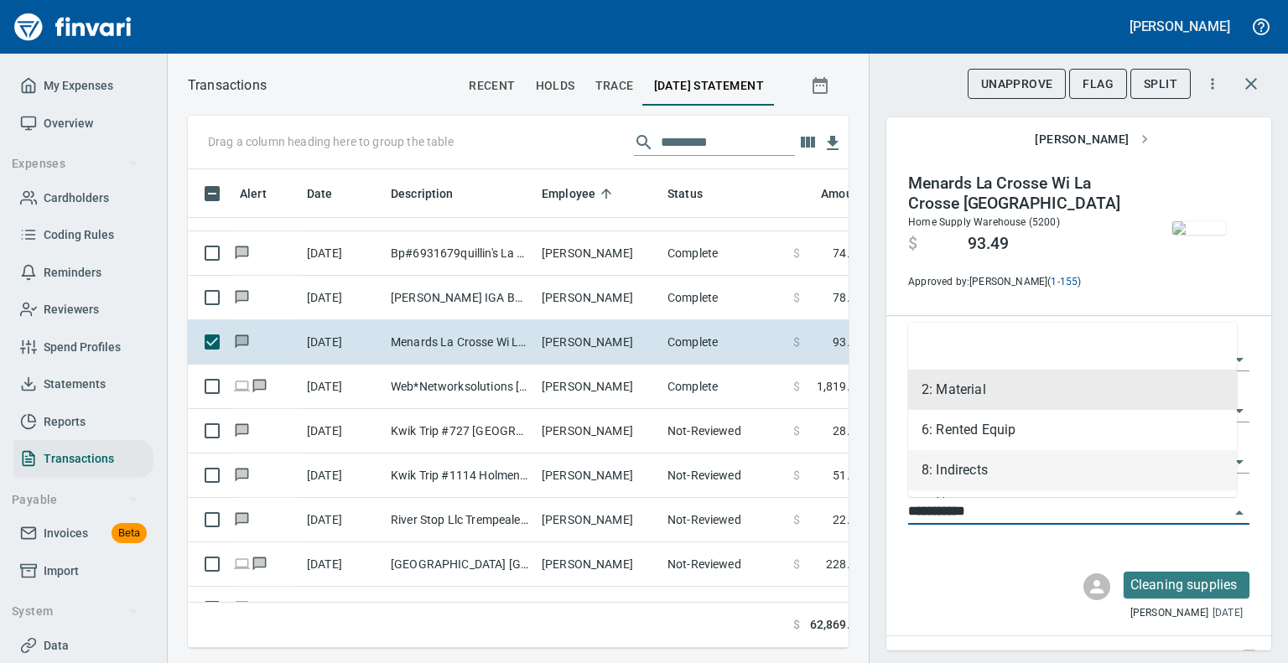
click at [975, 470] on li "8: Indirects" at bounding box center [1072, 470] width 329 height 40
type input "**********"
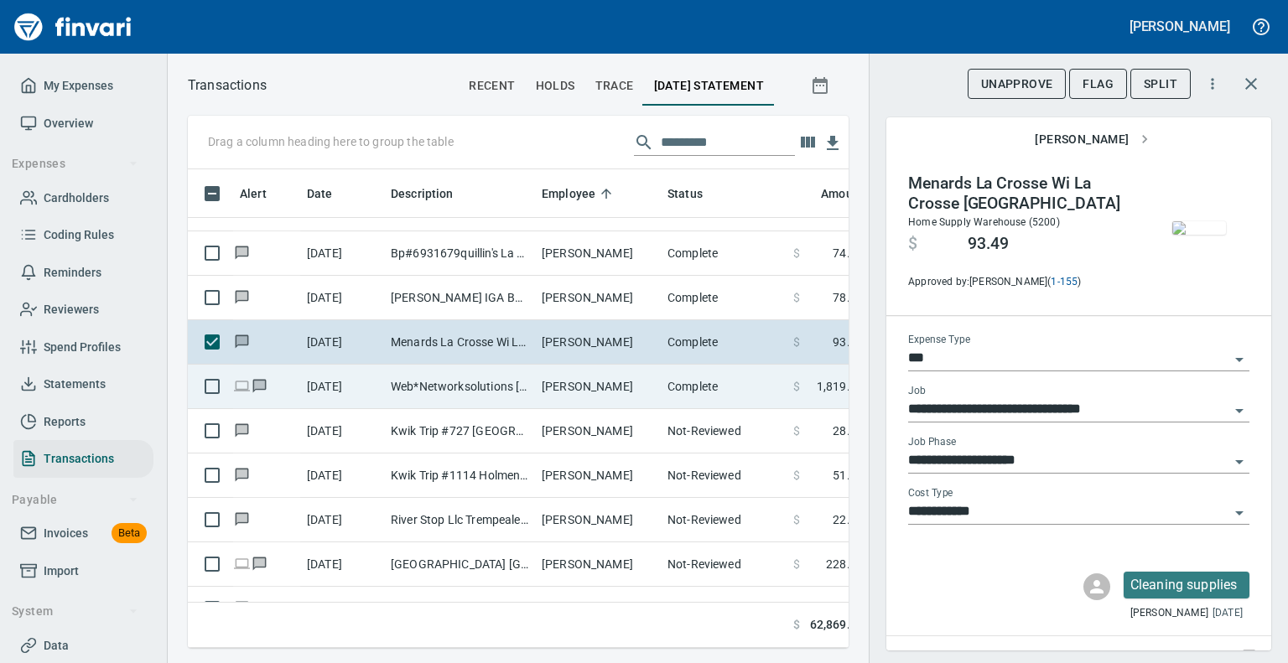
click at [493, 377] on td "Web*Networksolutions [GEOGRAPHIC_DATA] [GEOGRAPHIC_DATA]" at bounding box center [459, 387] width 151 height 44
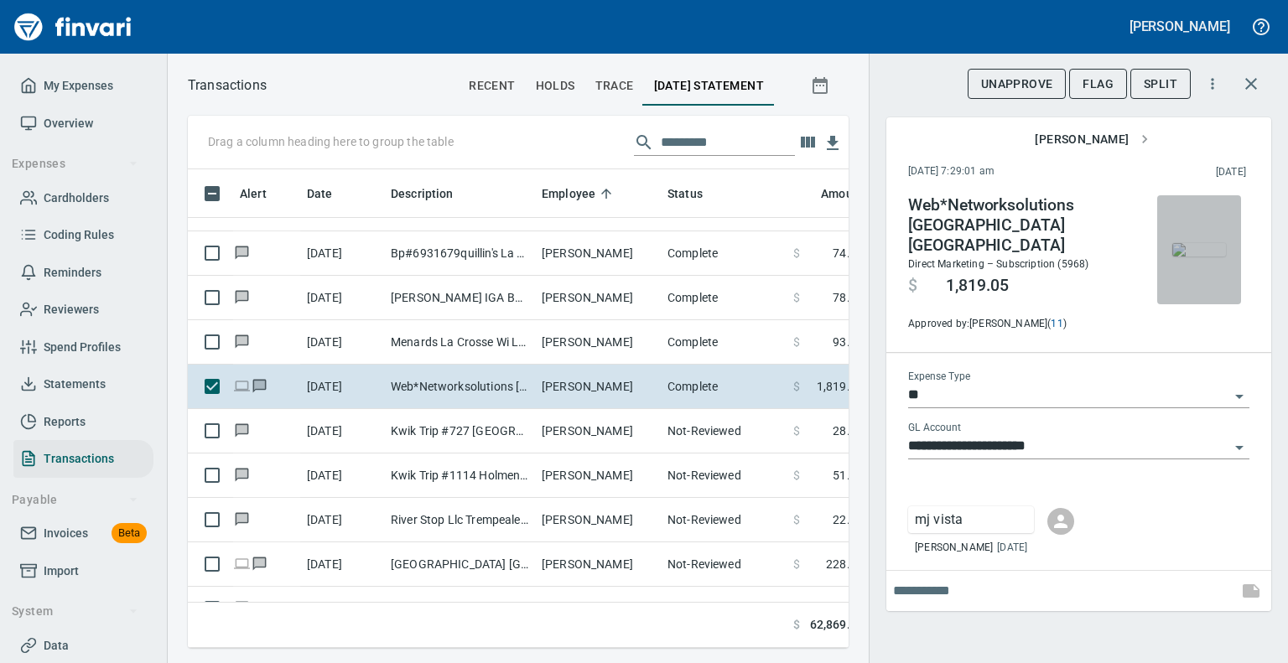
click at [1191, 257] on img "button" at bounding box center [1200, 249] width 54 height 13
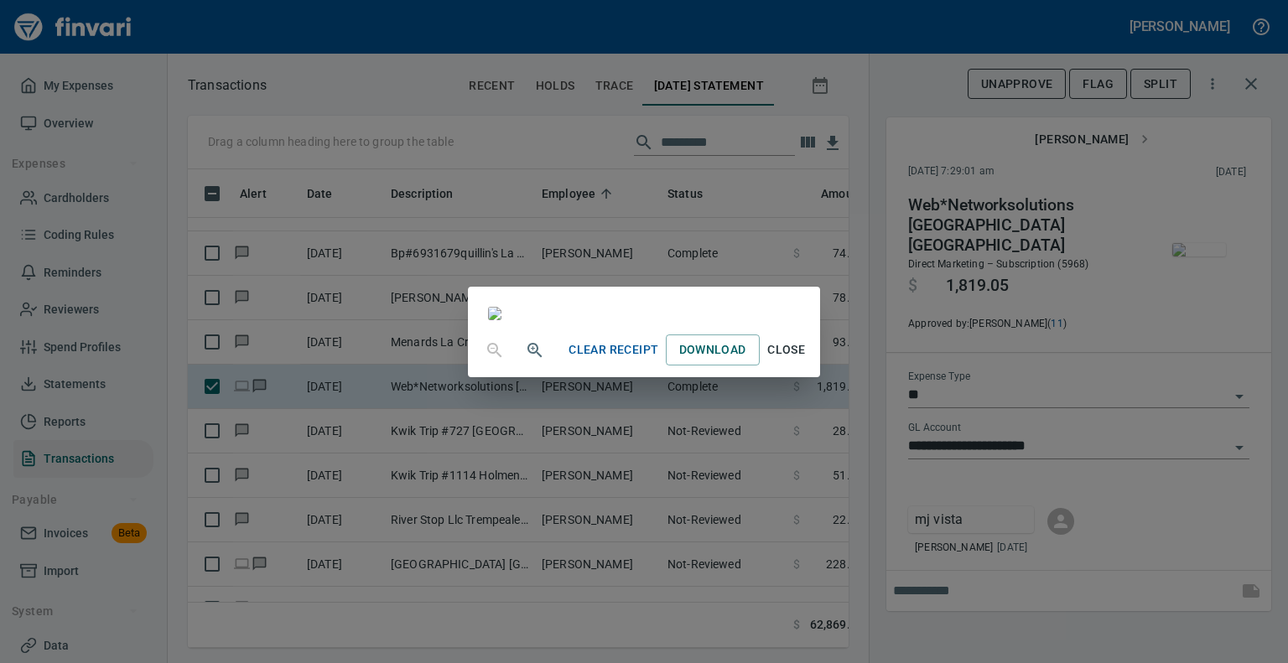
scroll to position [579, 0]
click at [807, 361] on span "Close" at bounding box center [787, 350] width 40 height 21
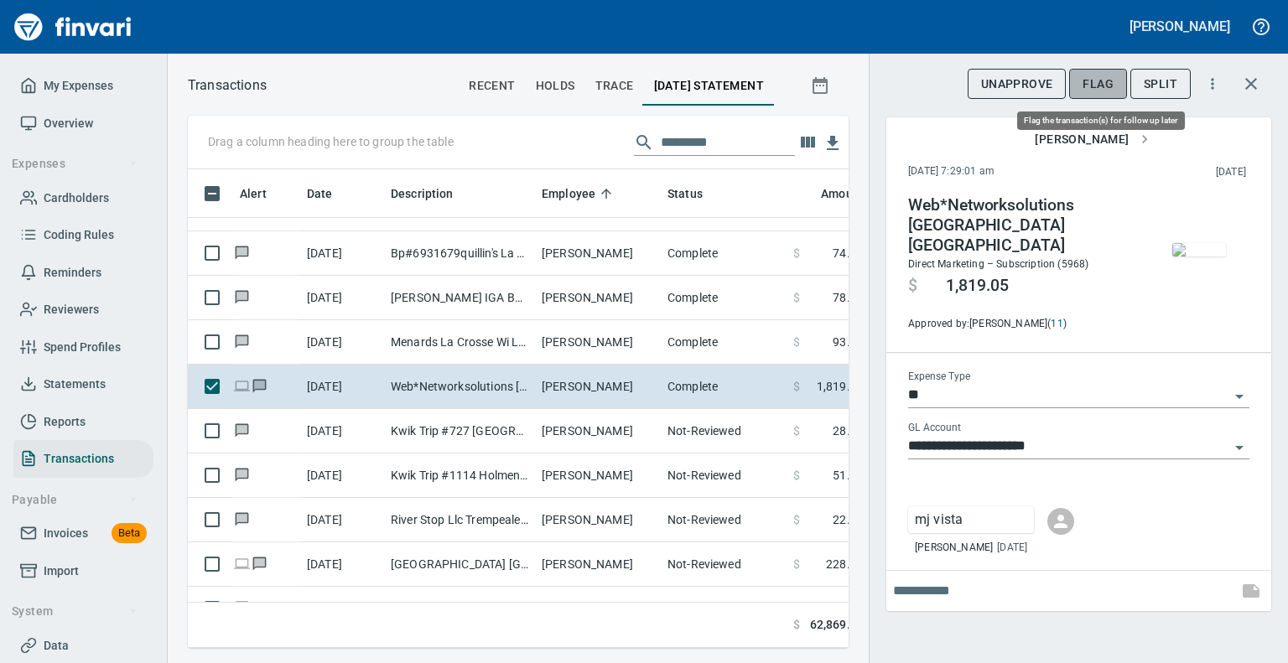
click at [1100, 80] on span "Flag" at bounding box center [1098, 84] width 31 height 21
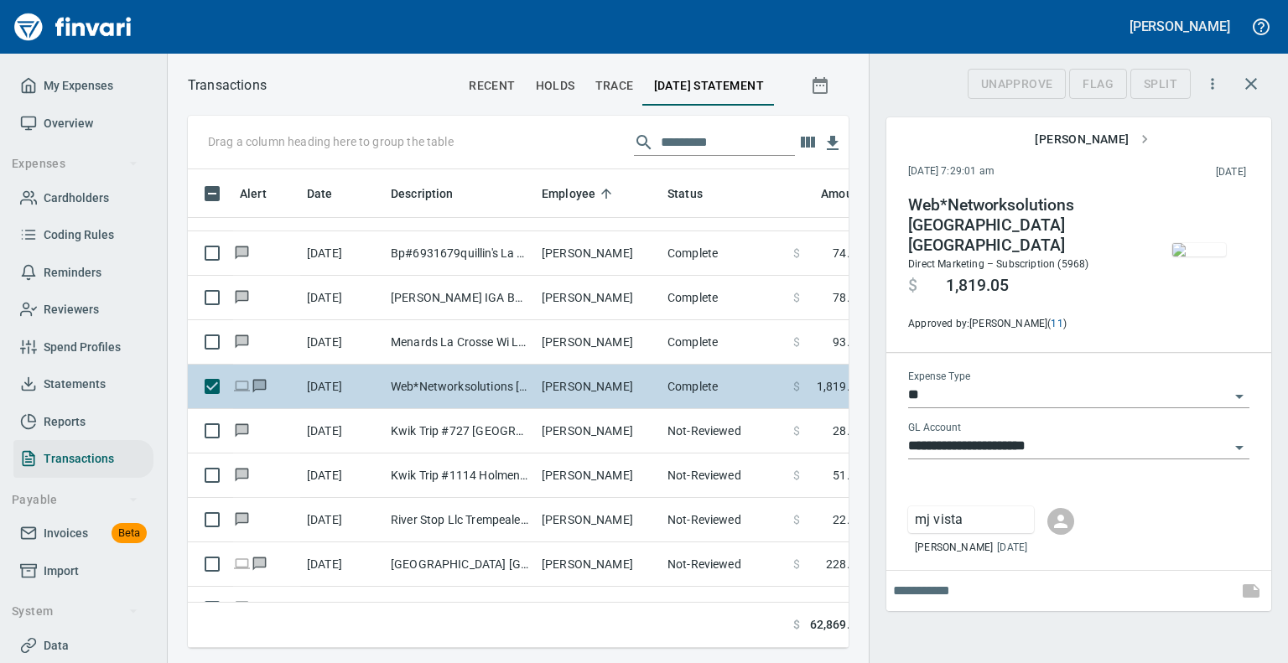
scroll to position [453, 635]
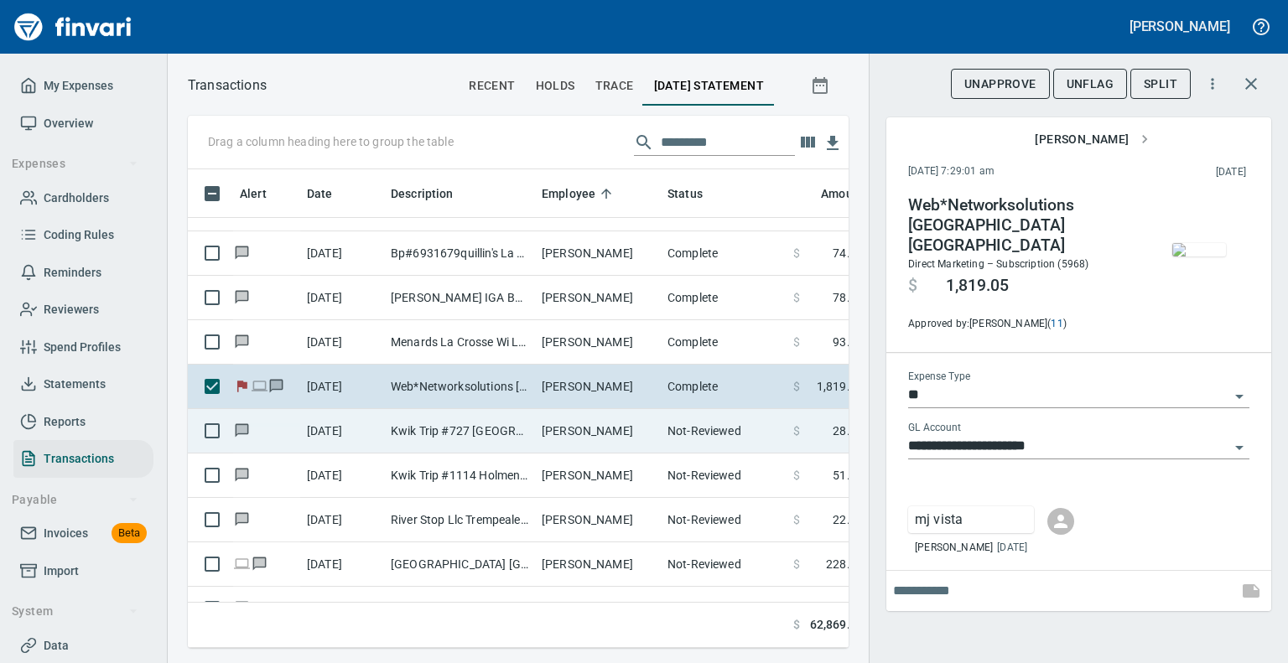
click at [448, 421] on td "Kwik Trip #727 [GEOGRAPHIC_DATA]" at bounding box center [459, 431] width 151 height 44
type input "***"
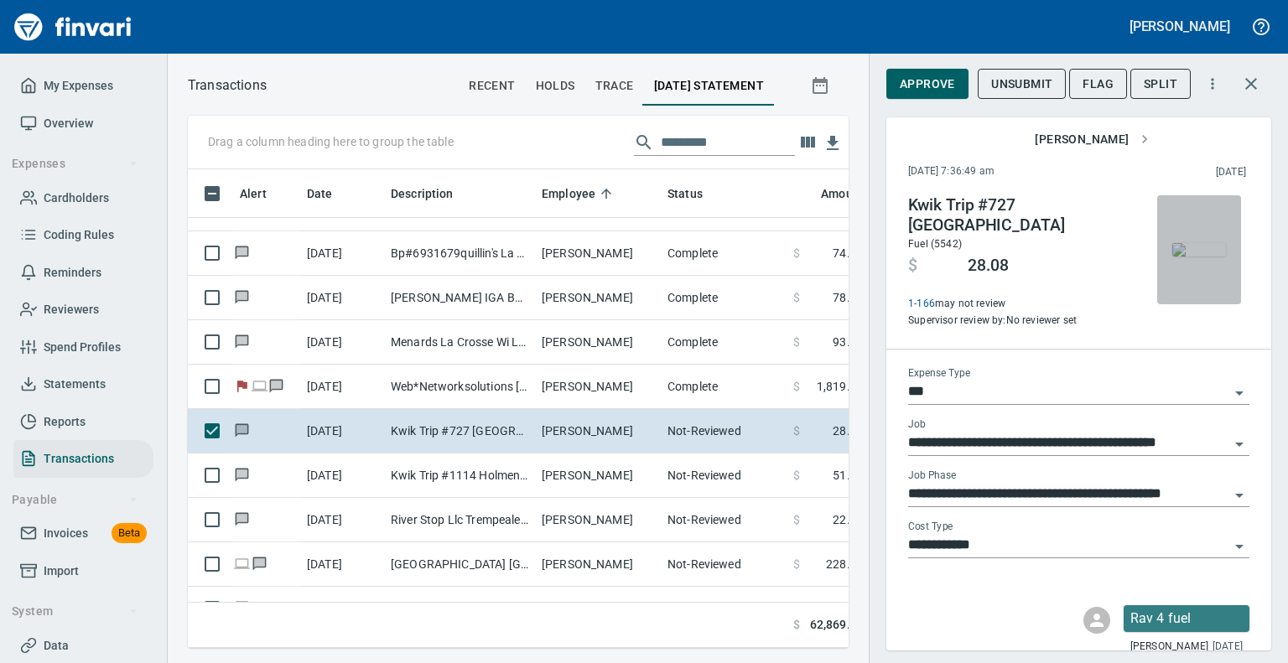
click at [1176, 243] on img "button" at bounding box center [1200, 249] width 54 height 13
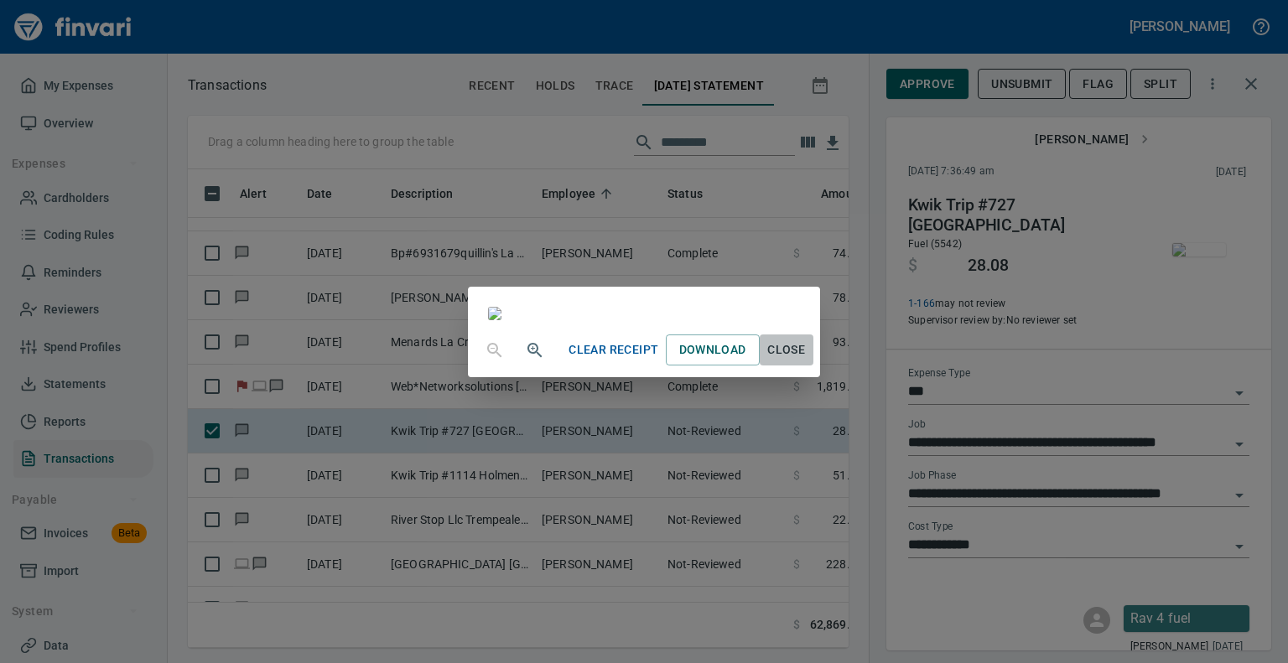
click at [807, 361] on span "Close" at bounding box center [787, 350] width 40 height 21
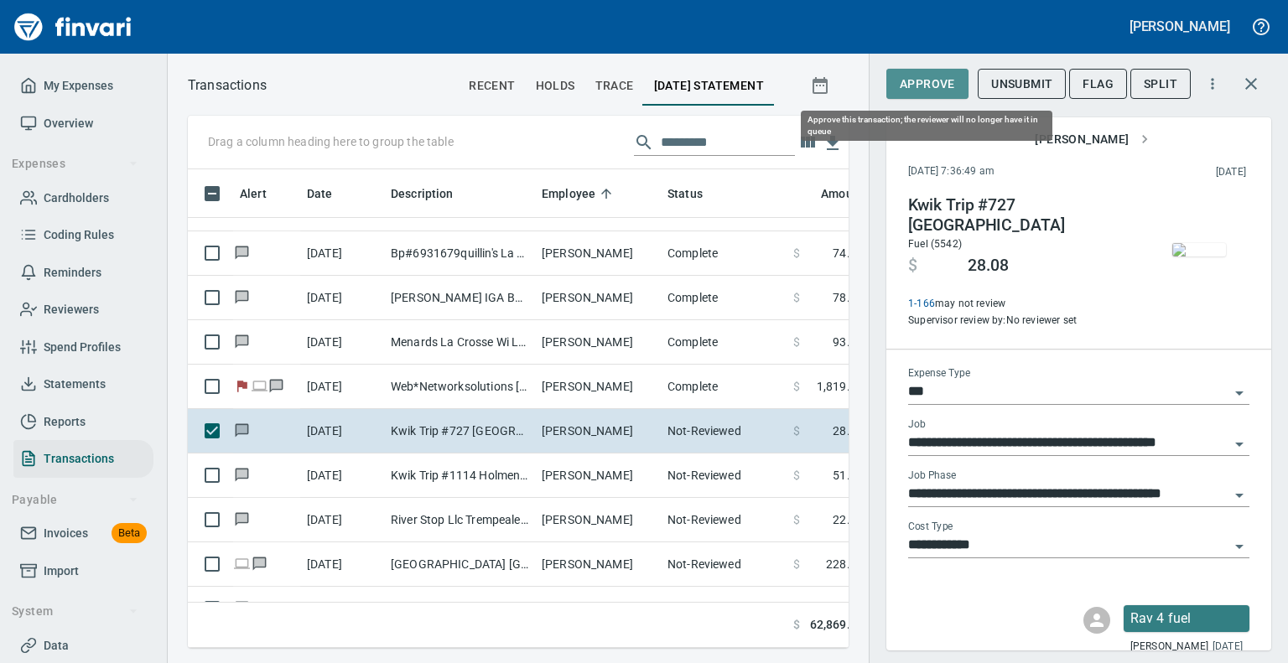
click at [942, 84] on span "Approve" at bounding box center [927, 84] width 55 height 21
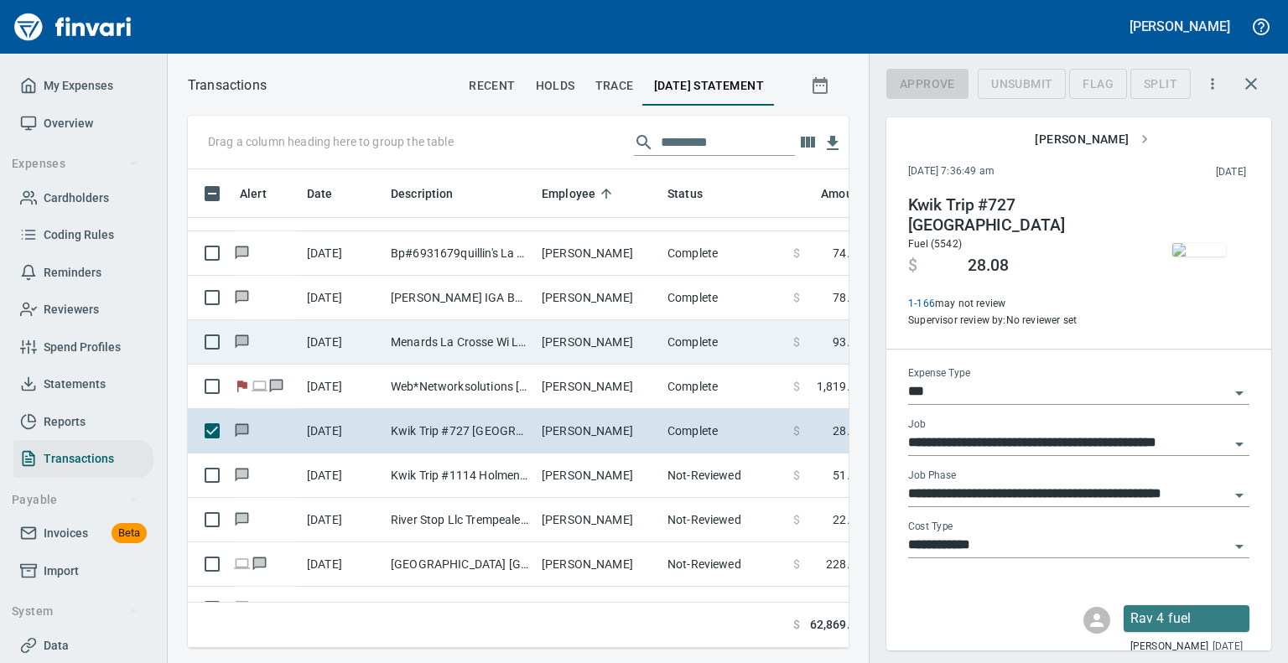
scroll to position [453, 635]
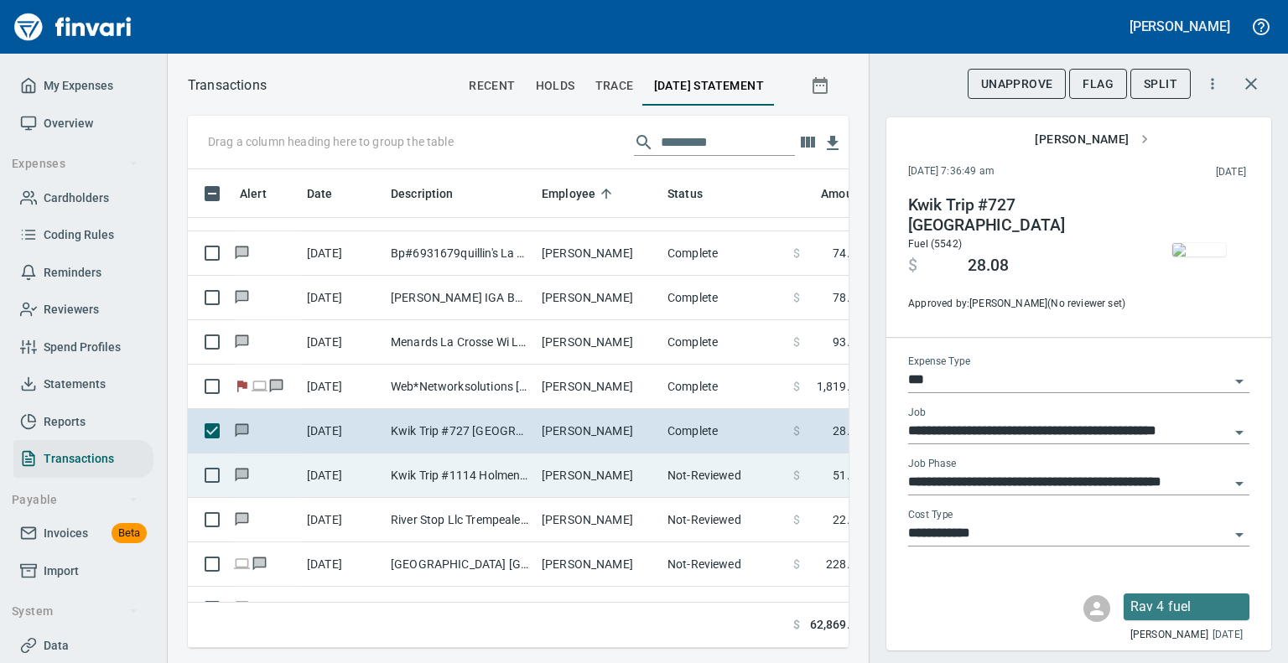
click at [481, 473] on td "Kwik Trip #1114 Holmen WI" at bounding box center [459, 476] width 151 height 44
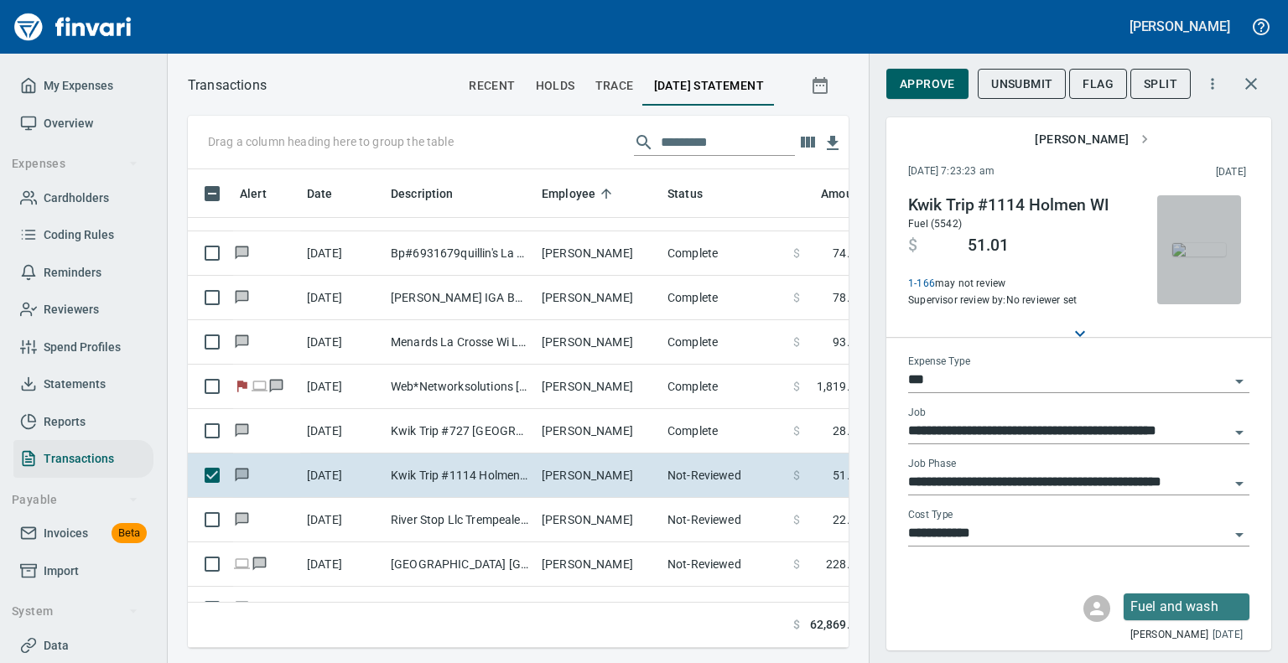
click at [1194, 243] on img "button" at bounding box center [1200, 249] width 54 height 13
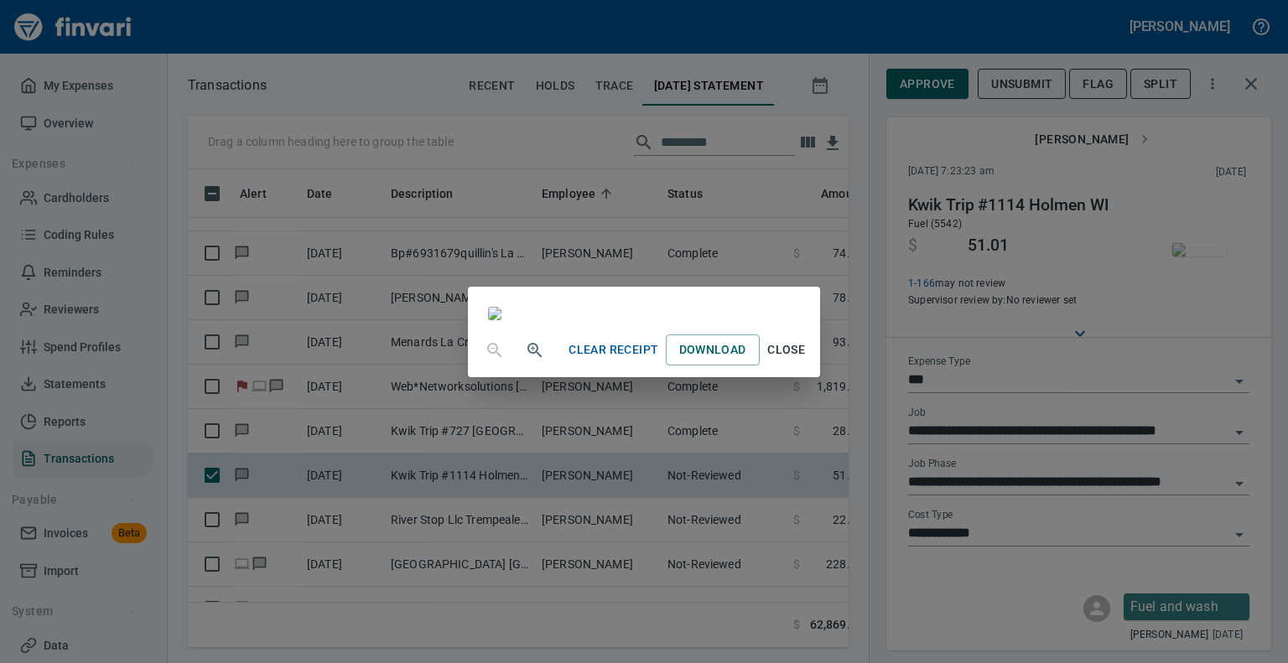
click at [807, 361] on span "Close" at bounding box center [787, 350] width 40 height 21
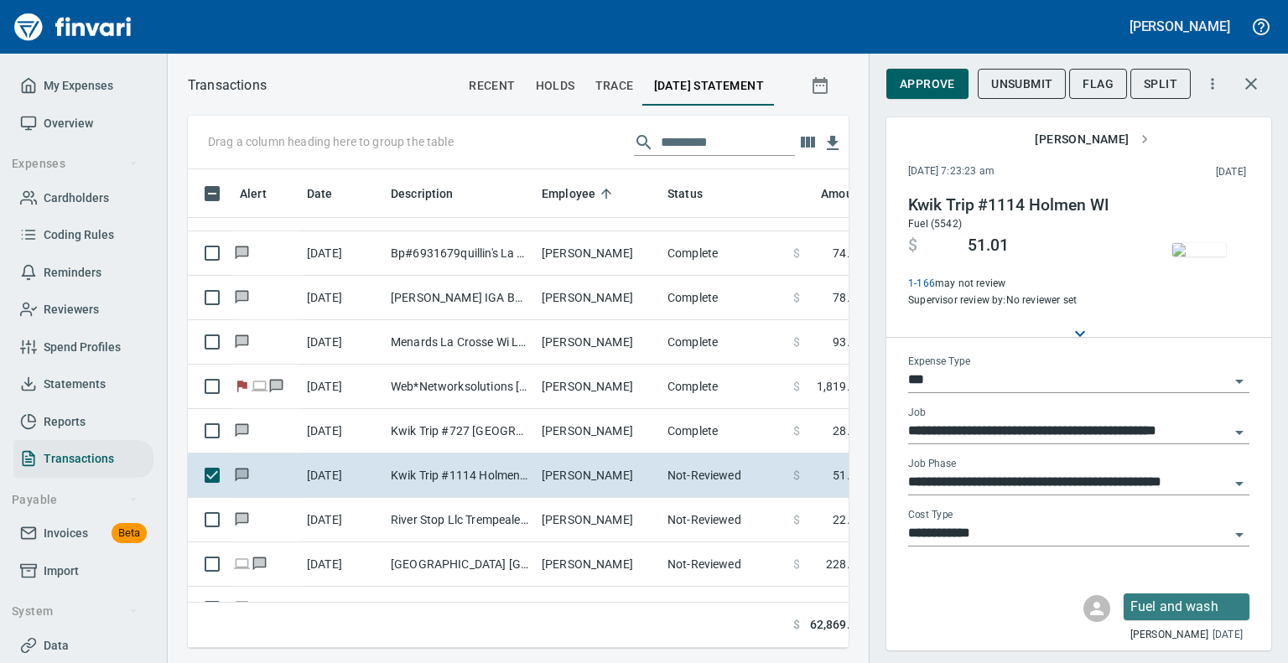
scroll to position [453, 635]
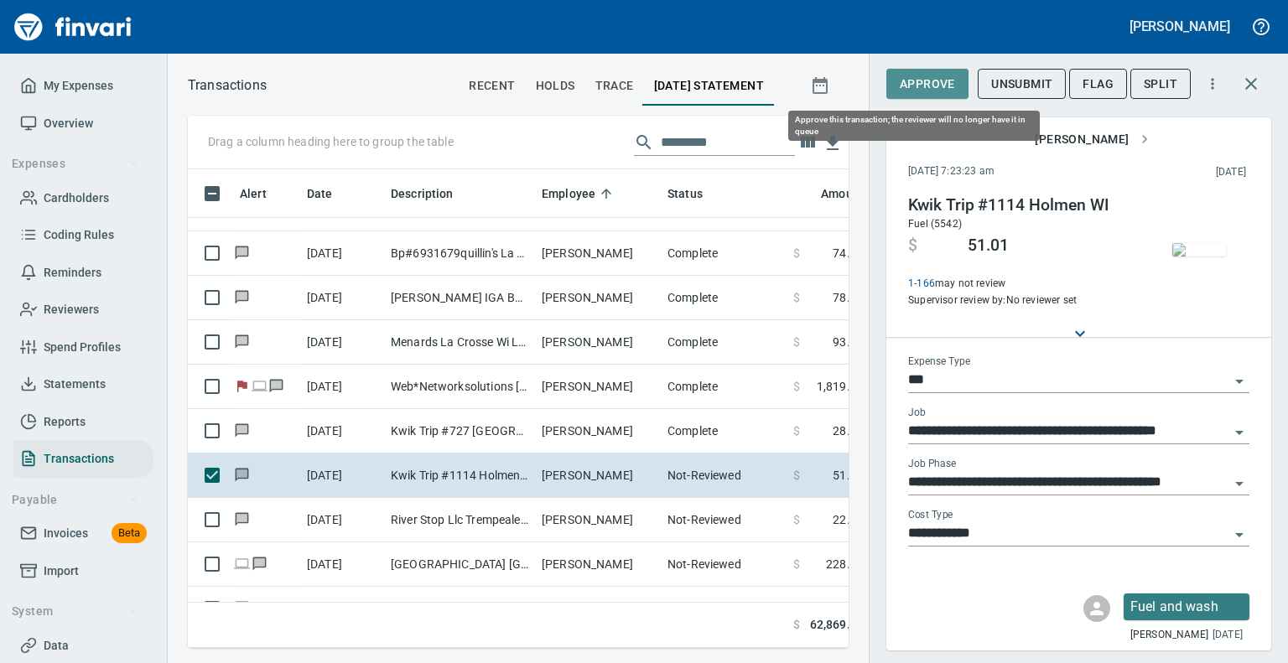
click at [925, 84] on span "Approve" at bounding box center [927, 84] width 55 height 21
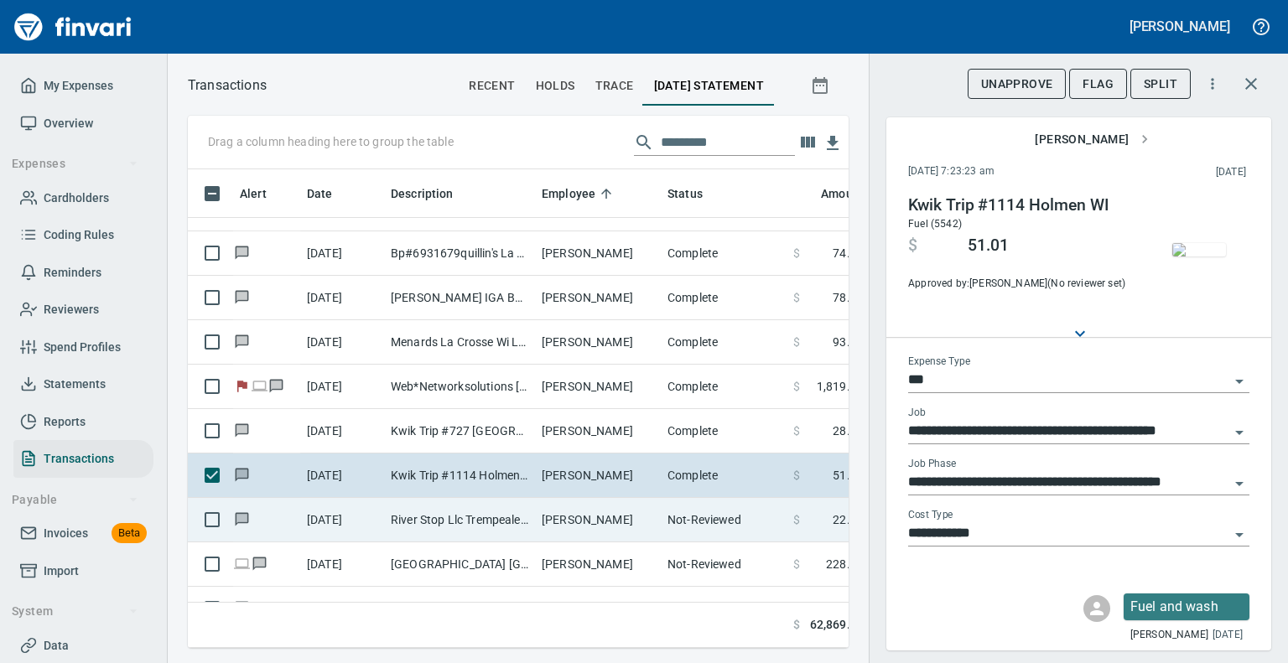
click at [457, 524] on td "River Stop Llc Trempealeau [GEOGRAPHIC_DATA]" at bounding box center [459, 520] width 151 height 44
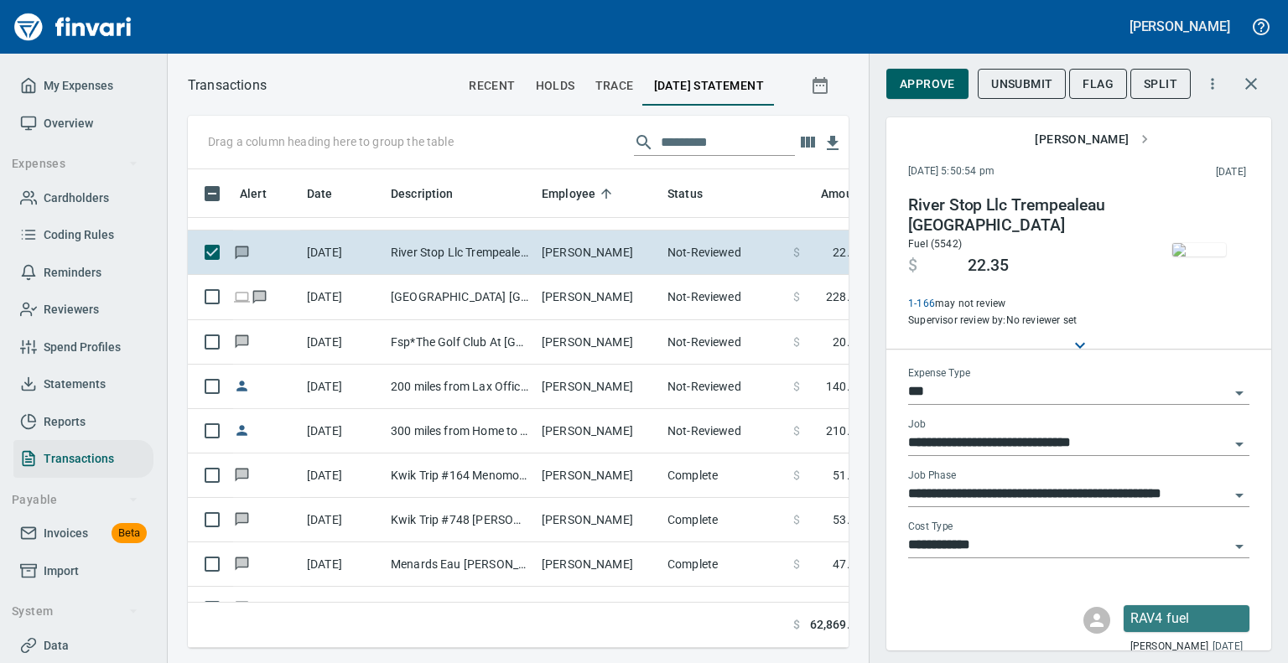
scroll to position [1319, 3]
click at [1183, 257] on img "button" at bounding box center [1200, 249] width 54 height 13
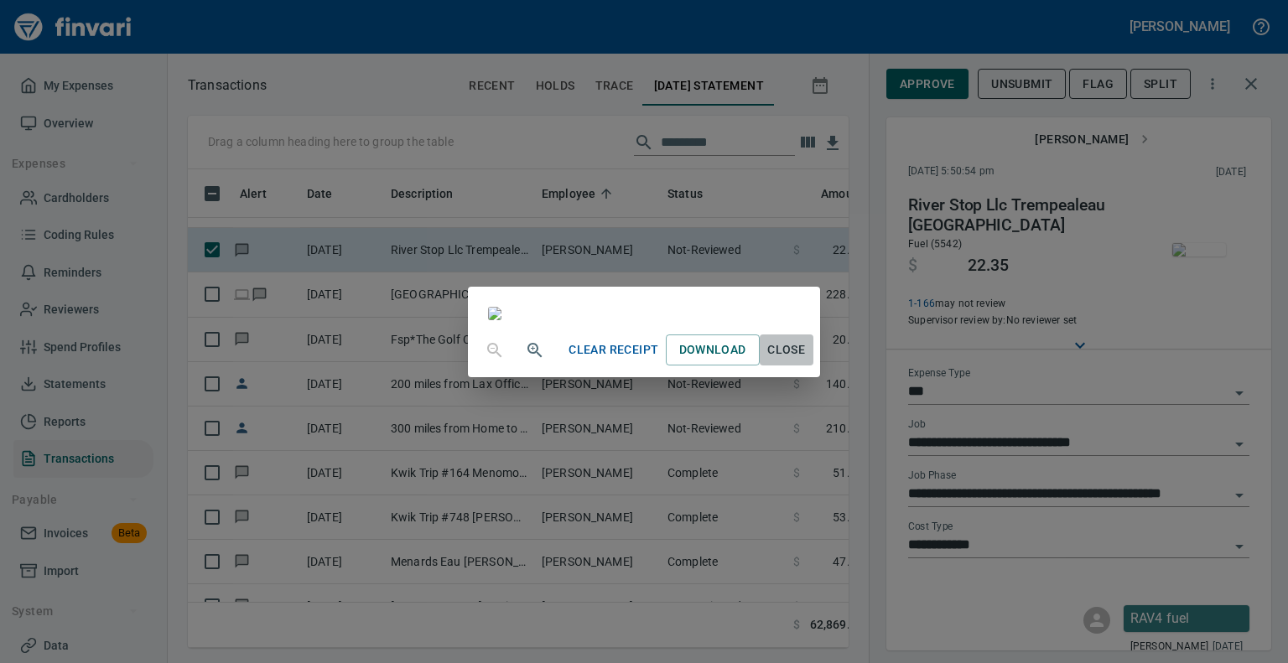
click at [814, 366] on button "Close" at bounding box center [787, 350] width 54 height 31
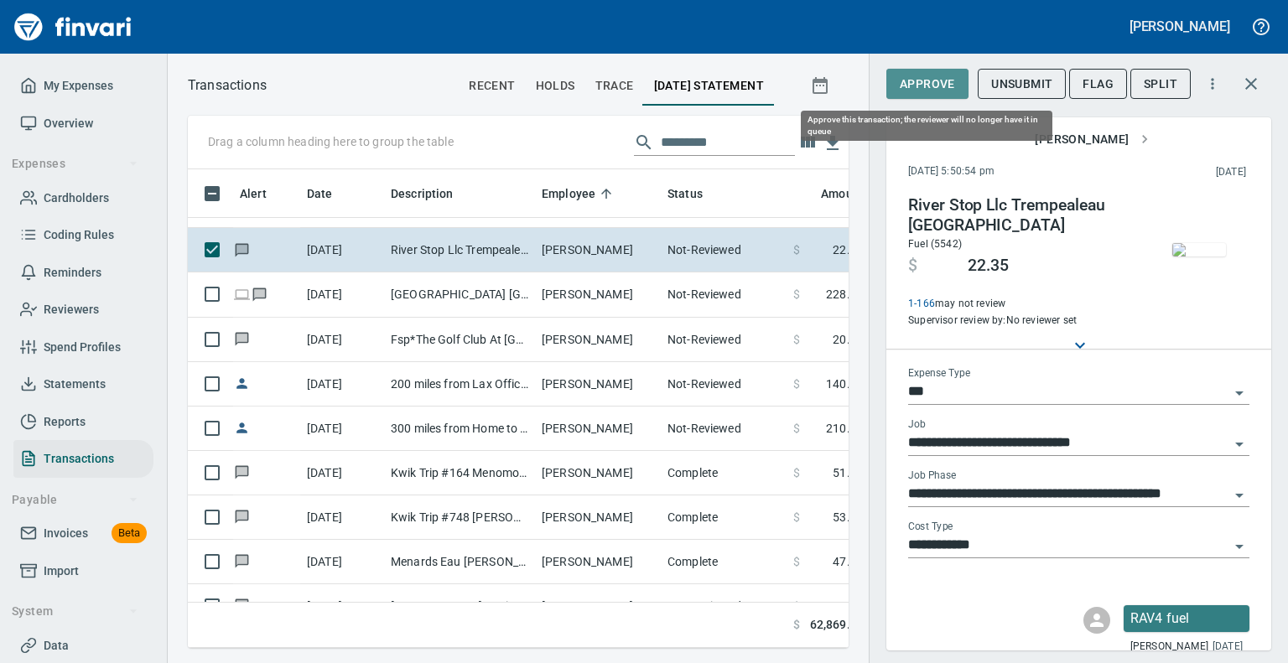
click at [920, 84] on span "Approve" at bounding box center [927, 84] width 55 height 21
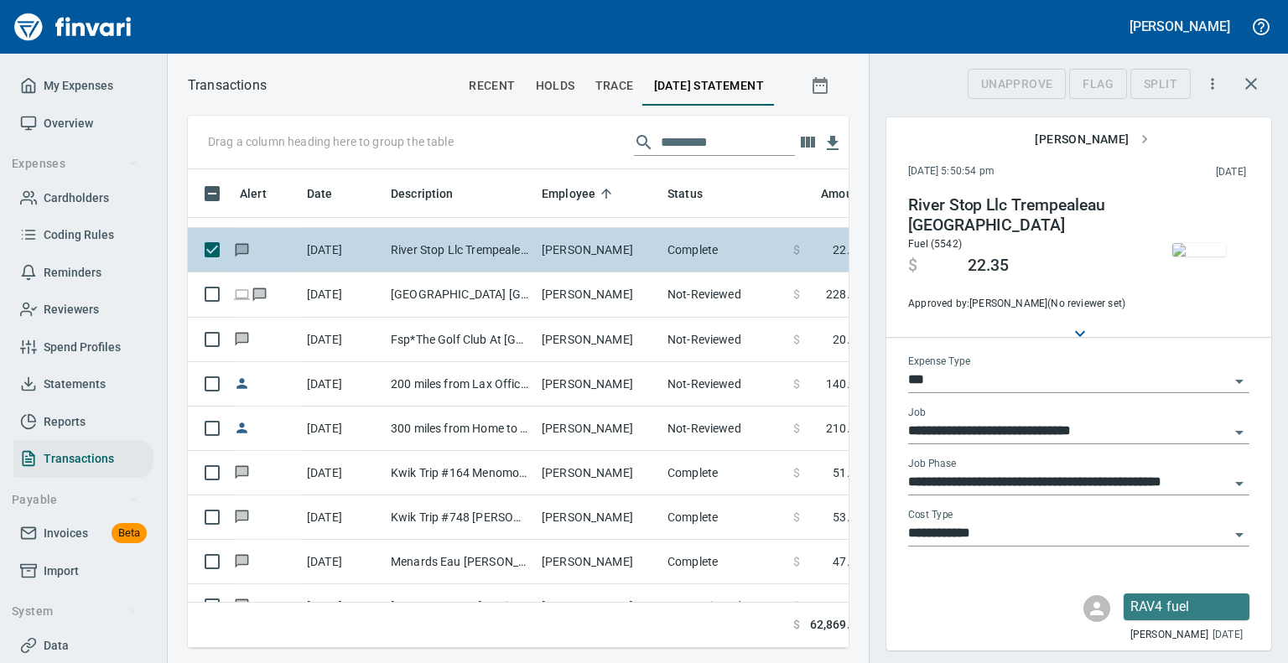
scroll to position [453, 635]
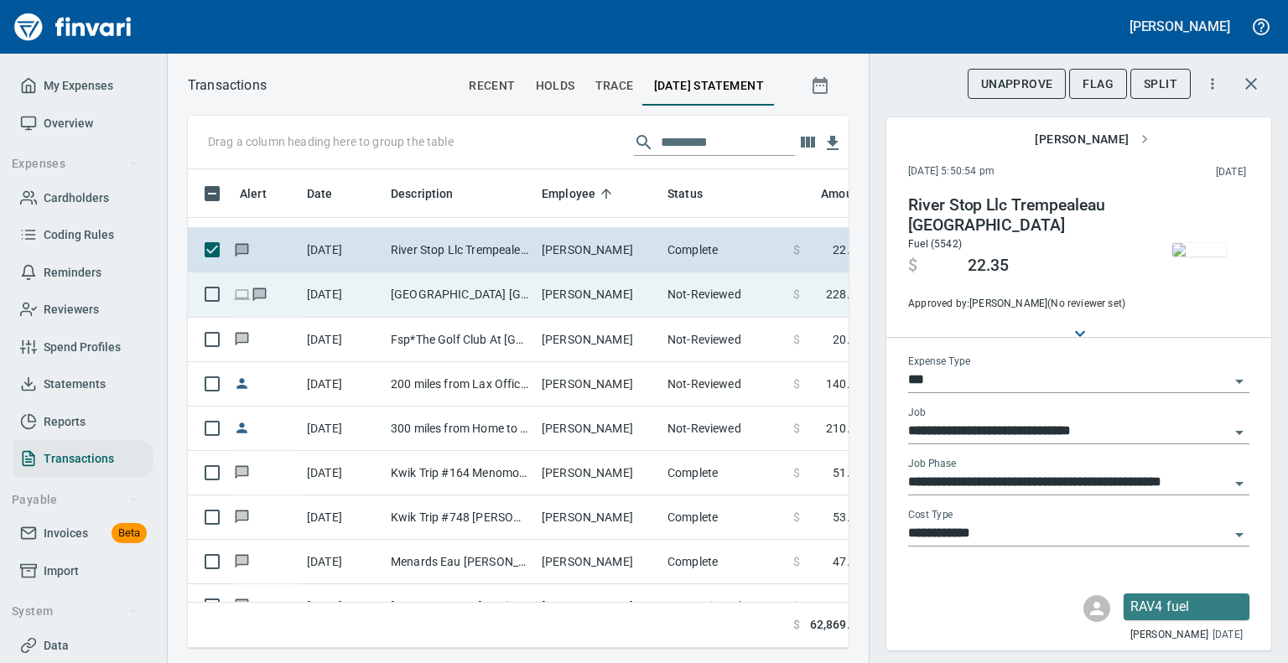
click at [472, 289] on td "[GEOGRAPHIC_DATA] [GEOGRAPHIC_DATA]" at bounding box center [459, 295] width 151 height 44
type input "**********"
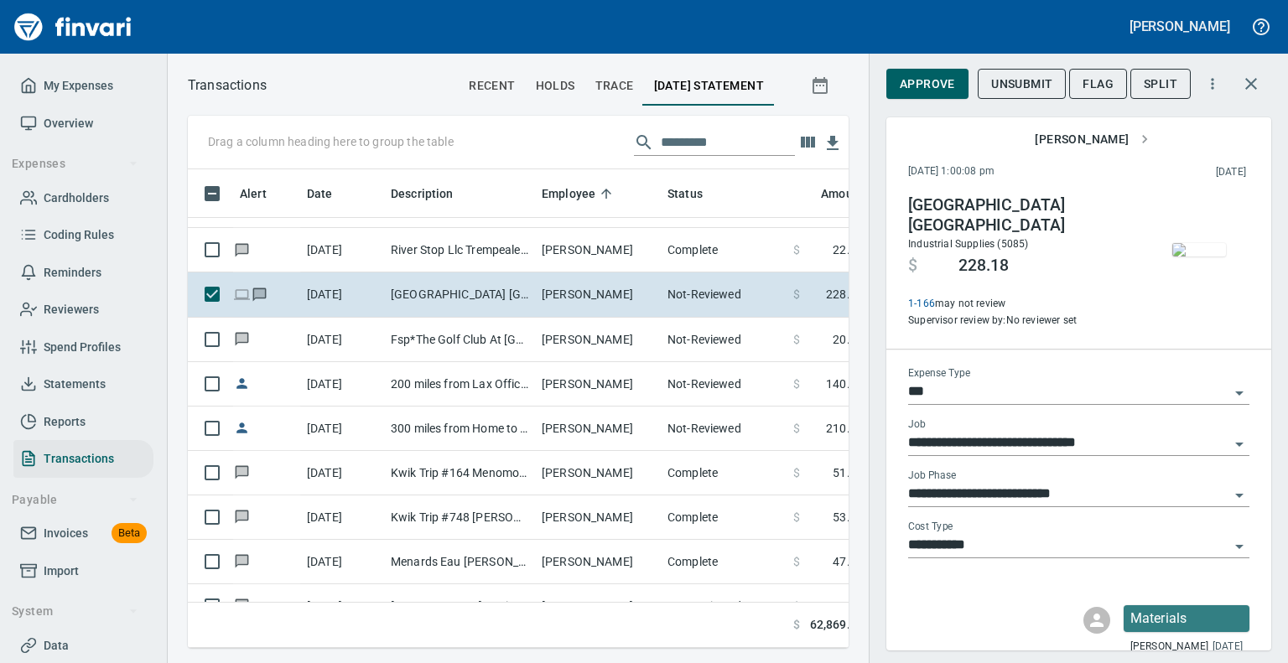
click at [1196, 243] on img "button" at bounding box center [1200, 249] width 54 height 13
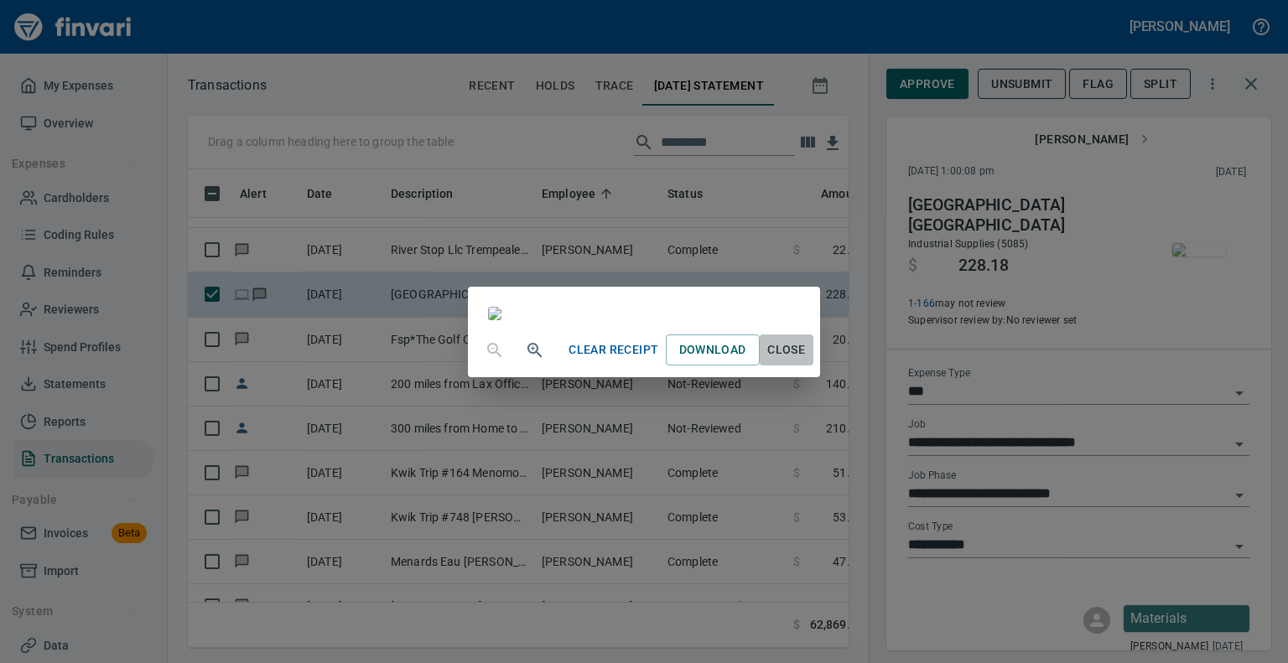
click at [807, 361] on span "Close" at bounding box center [787, 350] width 40 height 21
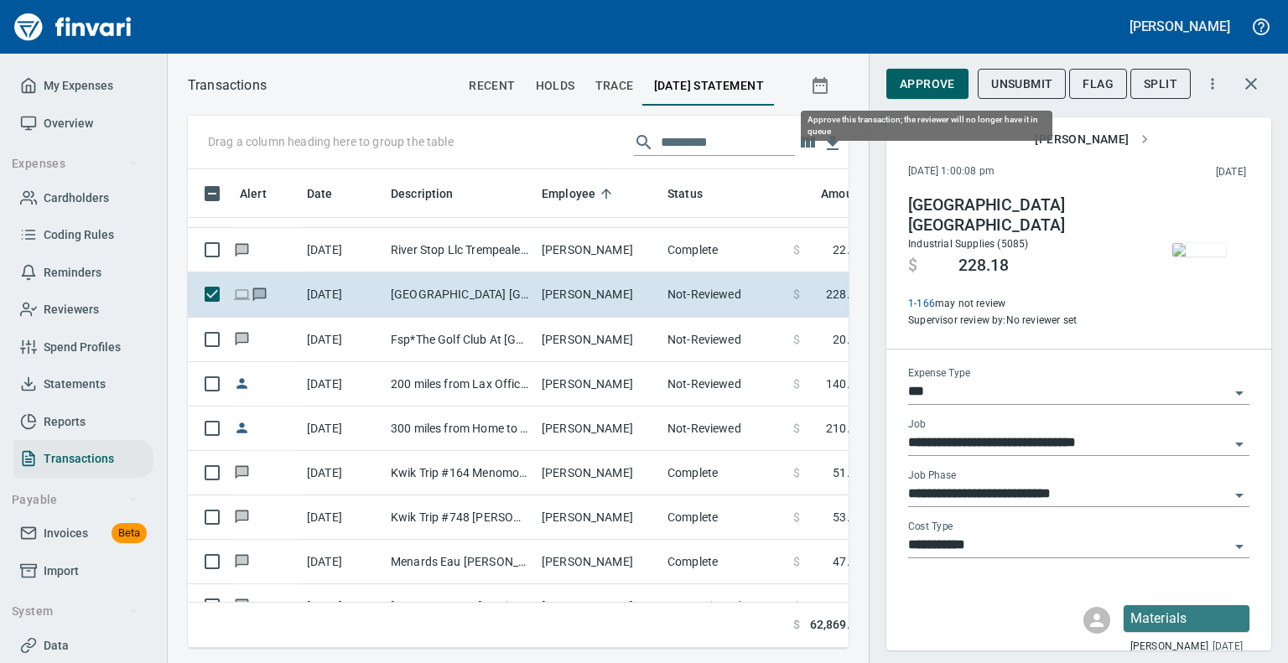
click at [917, 76] on span "Approve" at bounding box center [927, 84] width 55 height 21
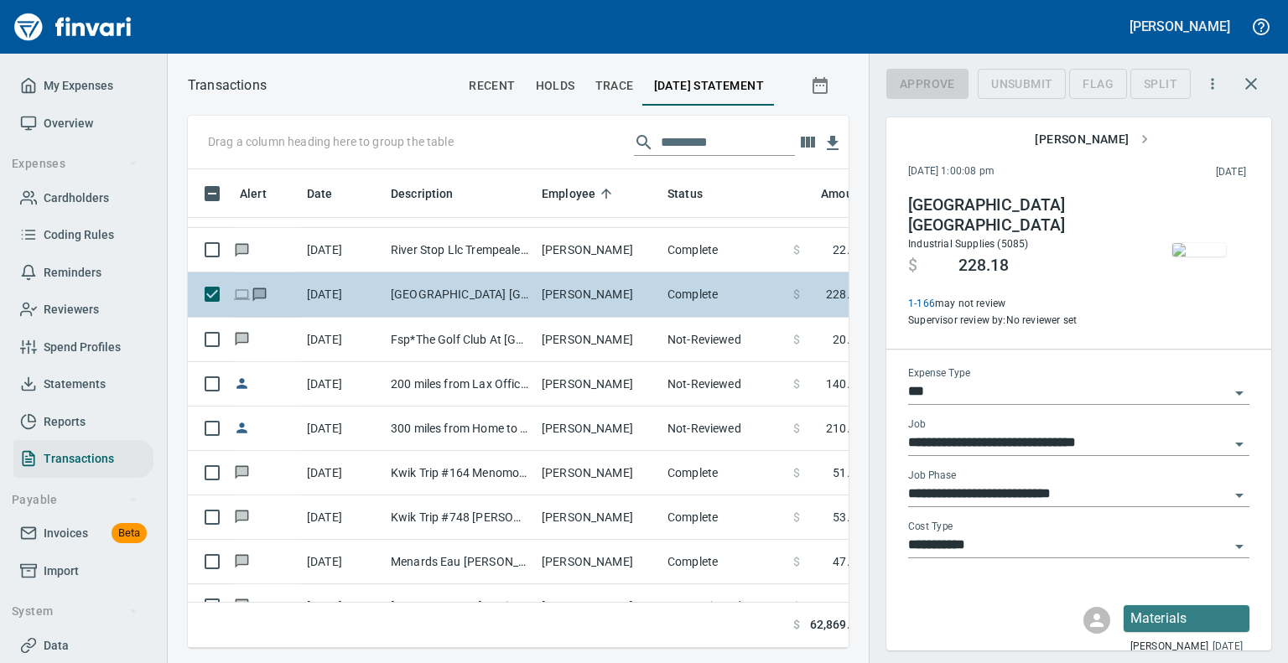
scroll to position [453, 635]
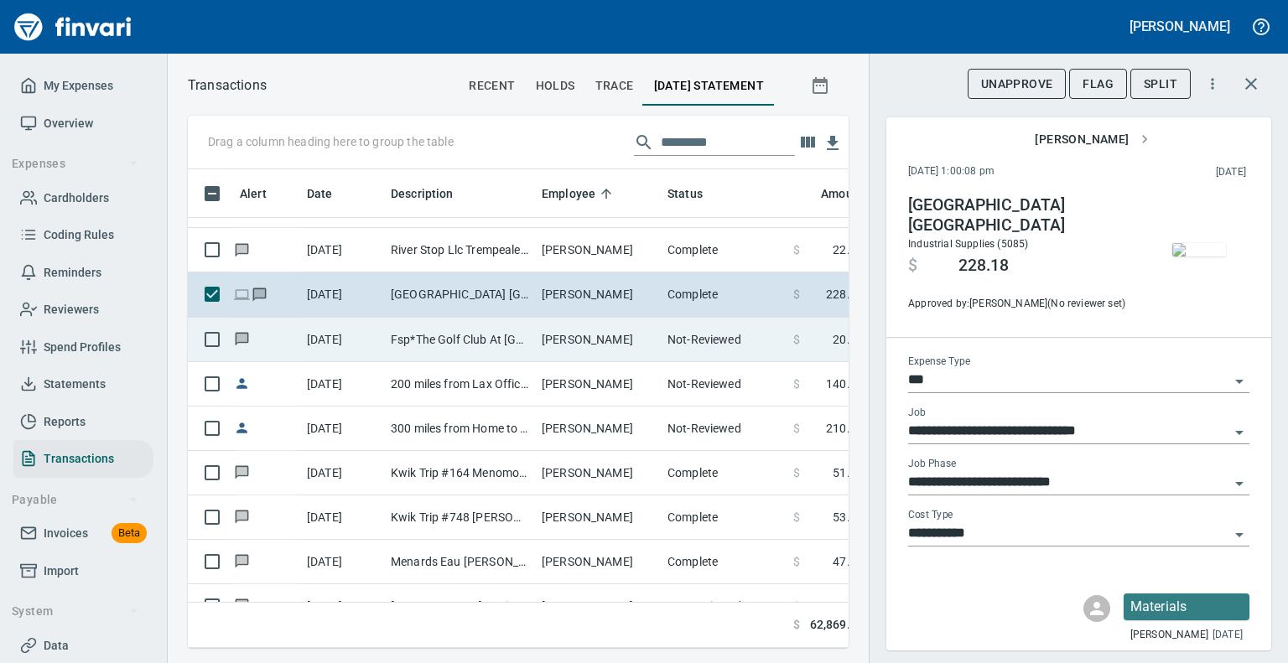
click at [443, 333] on td "Fsp*The Golf Club At [GEOGRAPHIC_DATA] WI" at bounding box center [459, 340] width 151 height 44
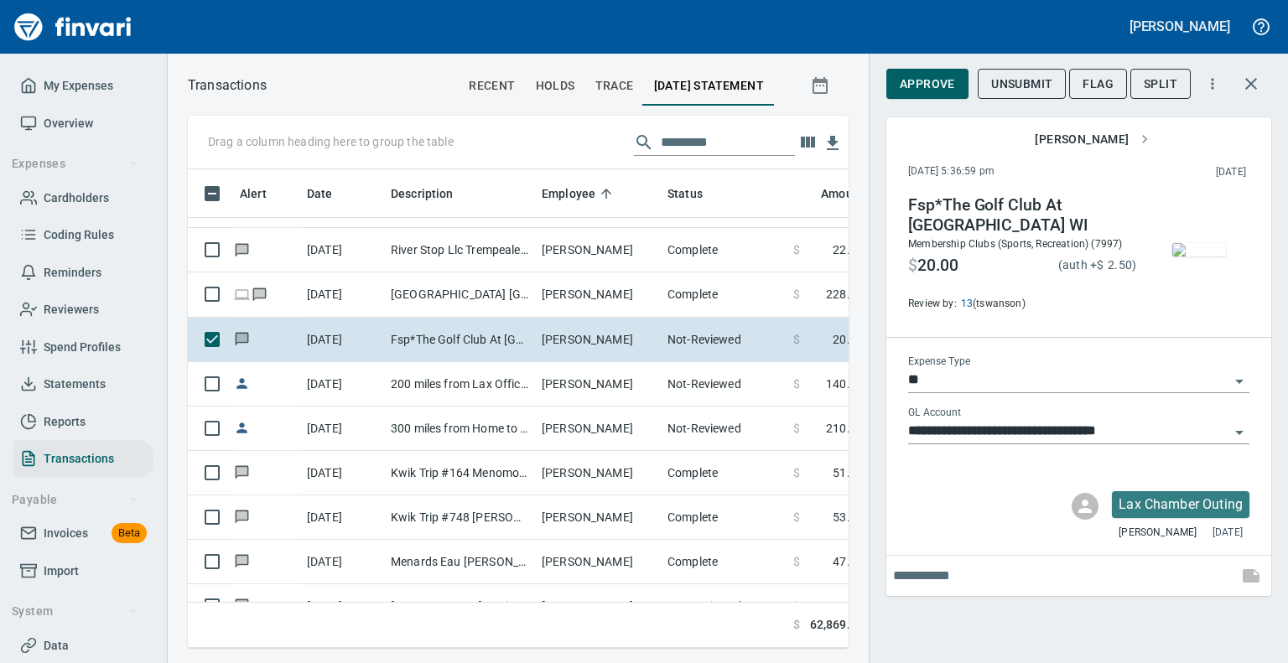
scroll to position [453, 635]
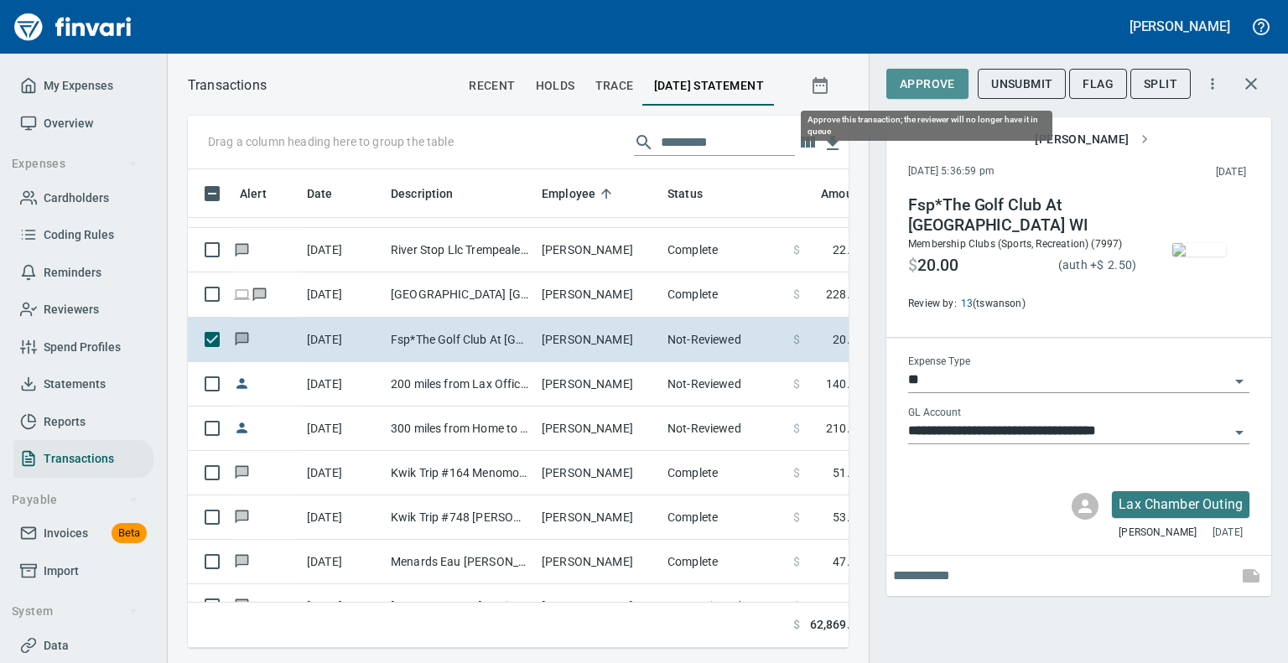
click at [921, 77] on span "Approve" at bounding box center [927, 84] width 55 height 21
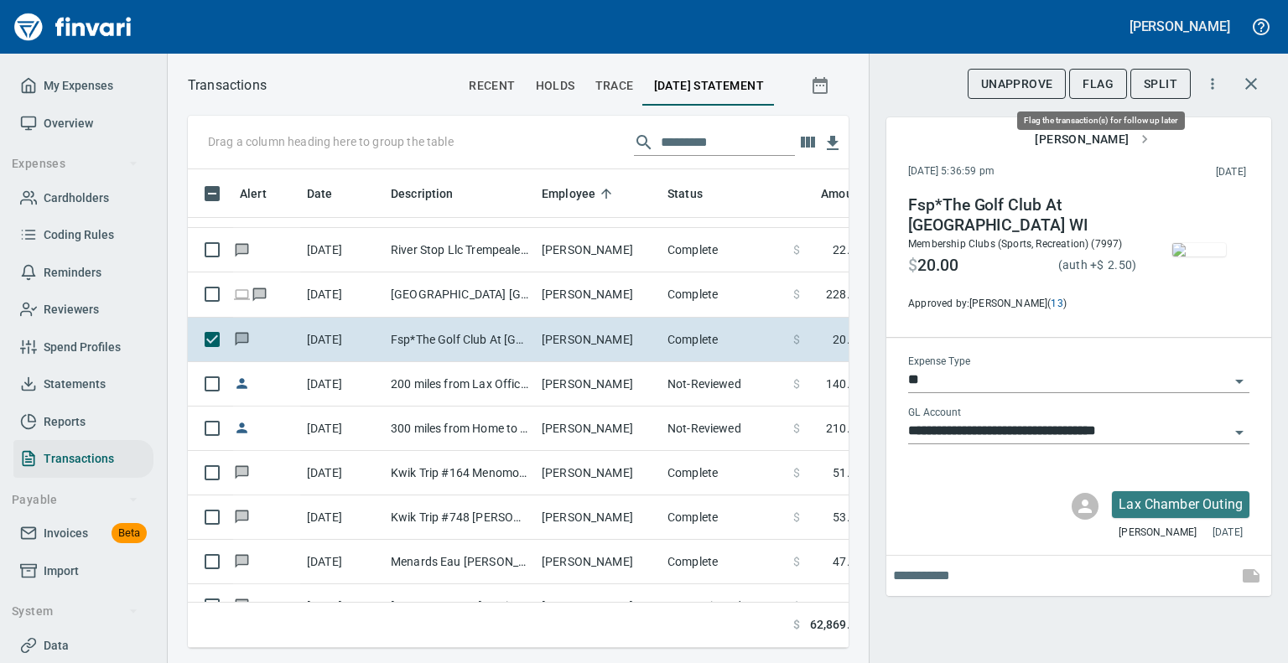
click at [1100, 83] on span "Flag" at bounding box center [1098, 84] width 31 height 21
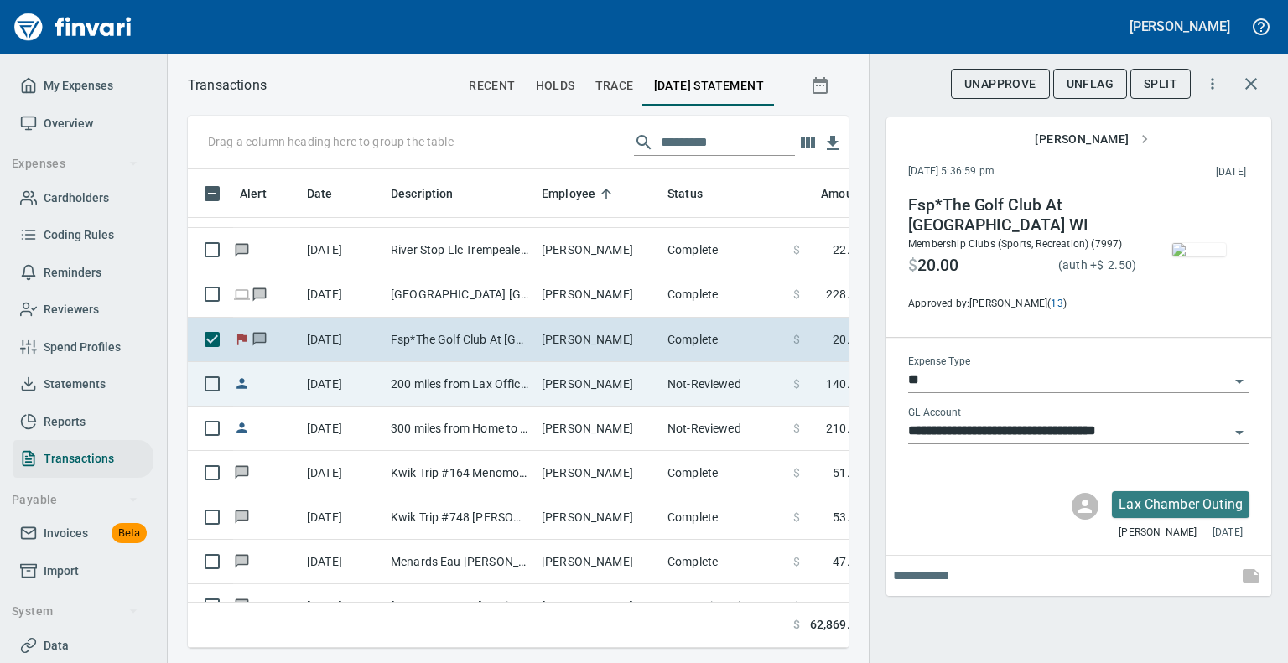
click at [402, 384] on td "200 miles from Lax Office to [GEOGRAPHIC_DATA]" at bounding box center [459, 384] width 151 height 44
type input "***"
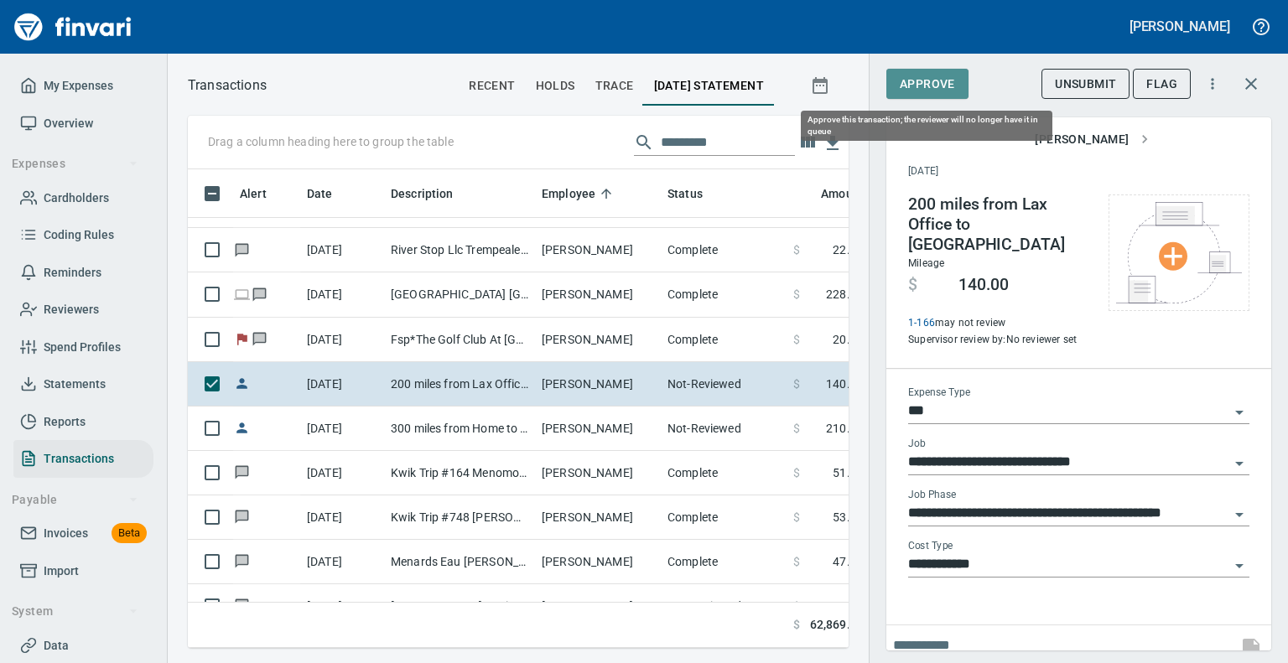
click at [933, 81] on span "Approve" at bounding box center [927, 84] width 55 height 21
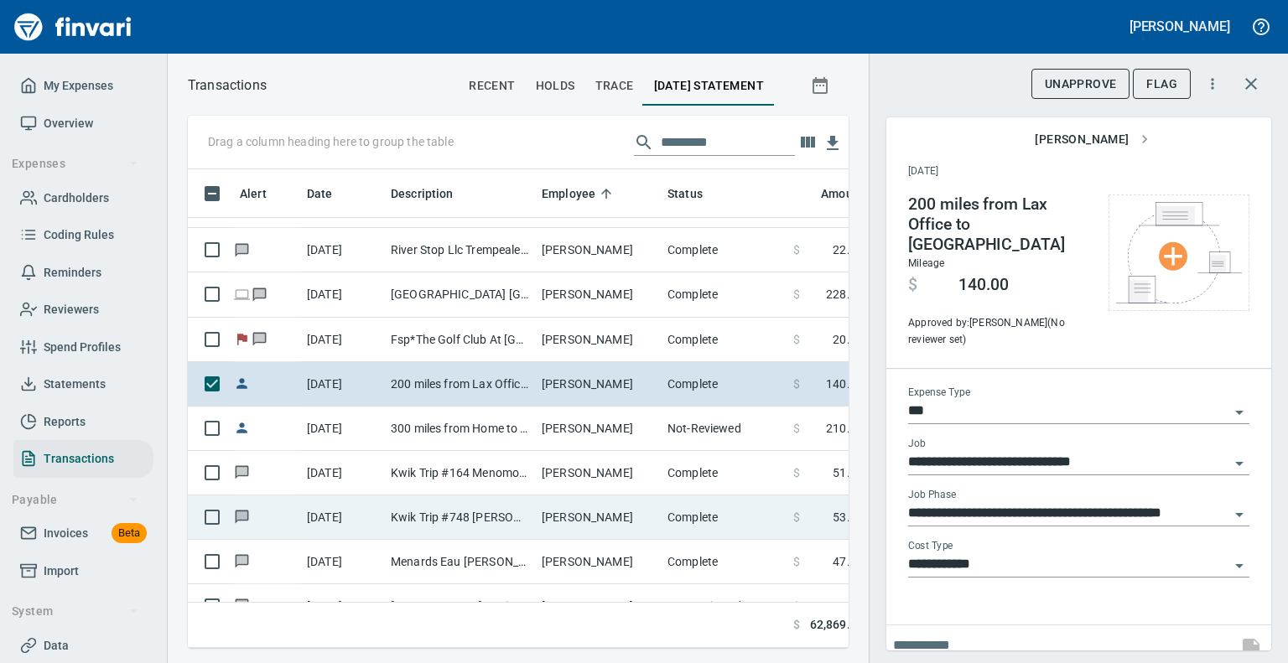
scroll to position [453, 635]
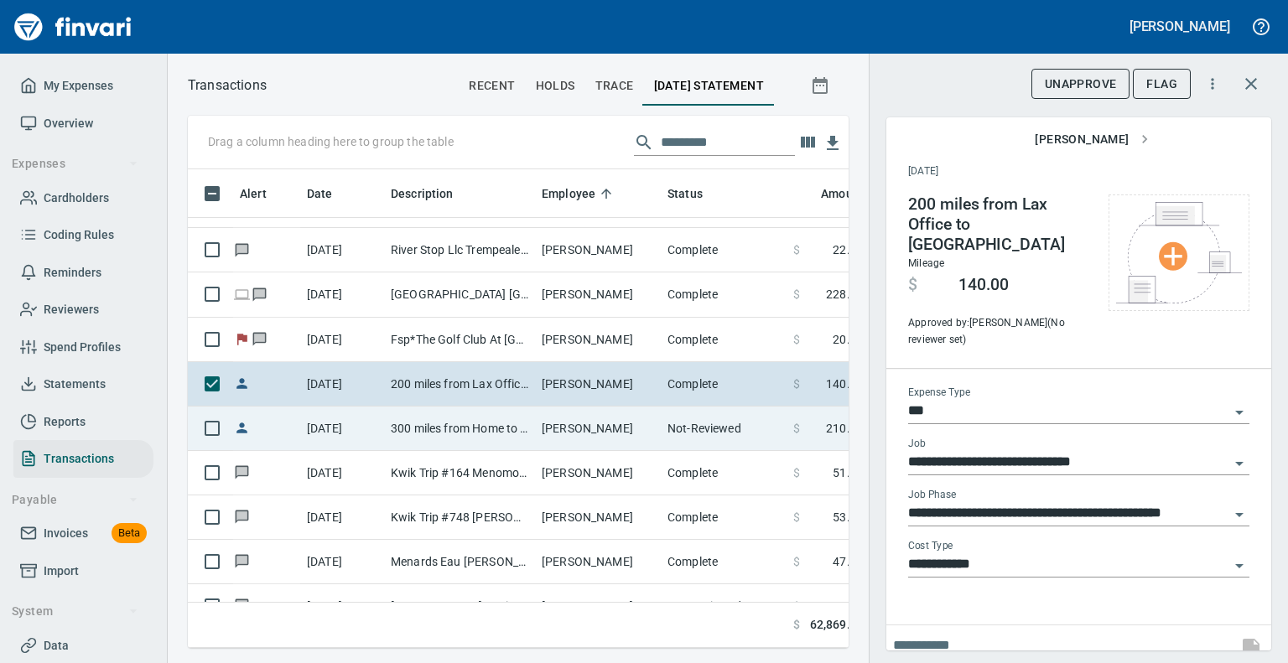
click at [410, 429] on td "300 miles from Home to SWH MOB" at bounding box center [459, 429] width 151 height 44
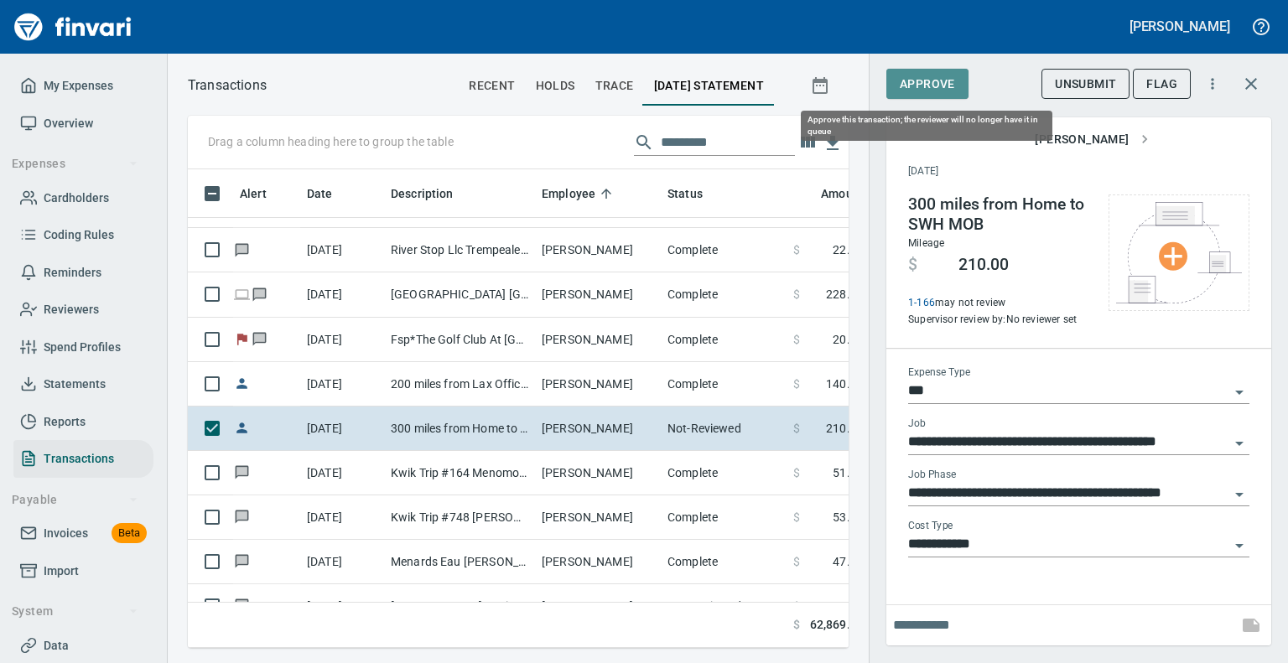
click at [944, 80] on span "Approve" at bounding box center [927, 84] width 55 height 21
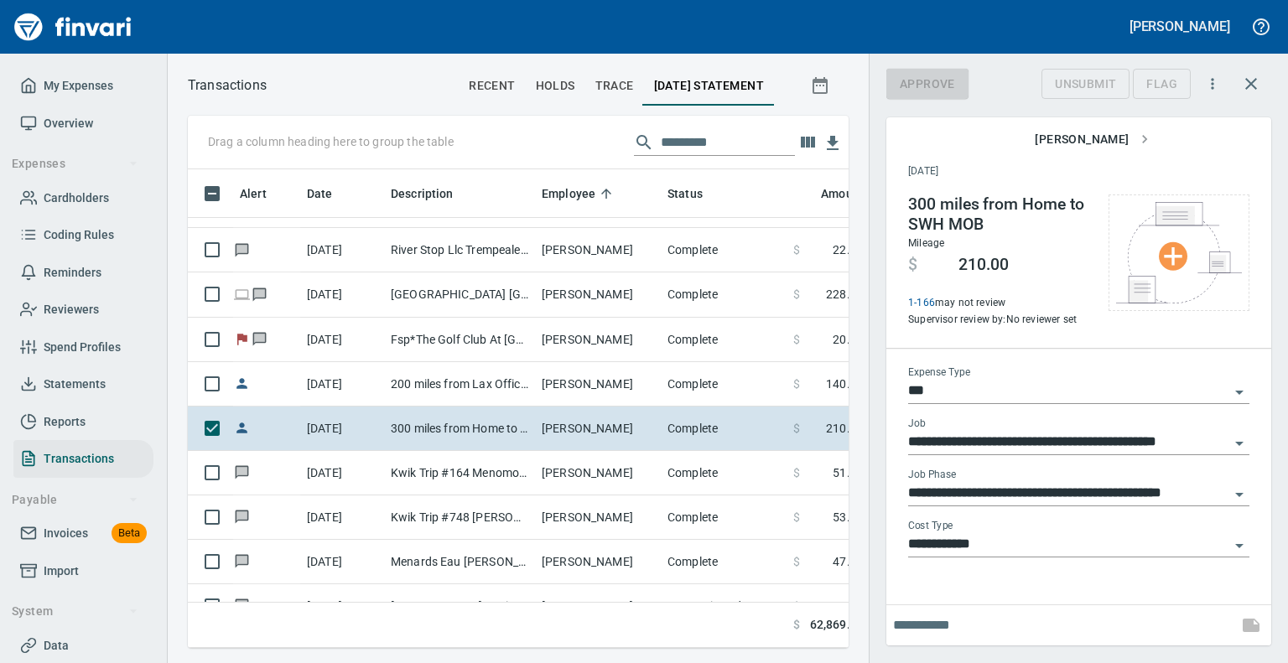
scroll to position [453, 635]
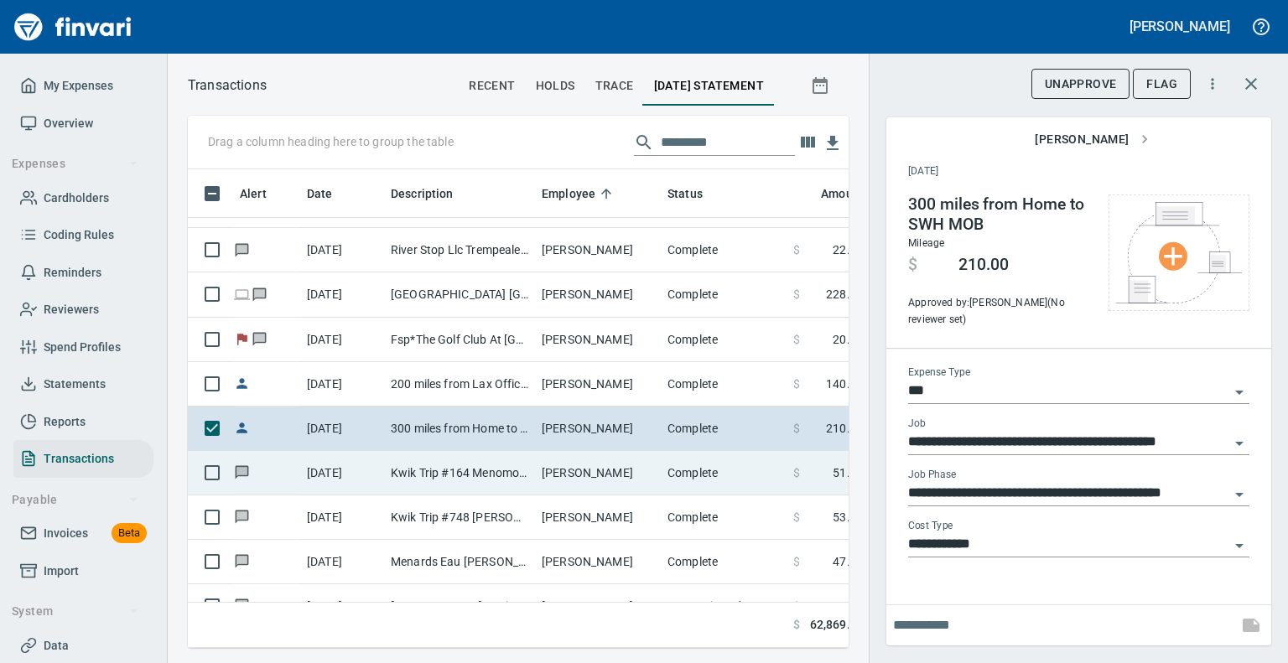
click at [510, 471] on td "Kwik Trip #164 Menomonie WI" at bounding box center [459, 473] width 151 height 44
type input "**********"
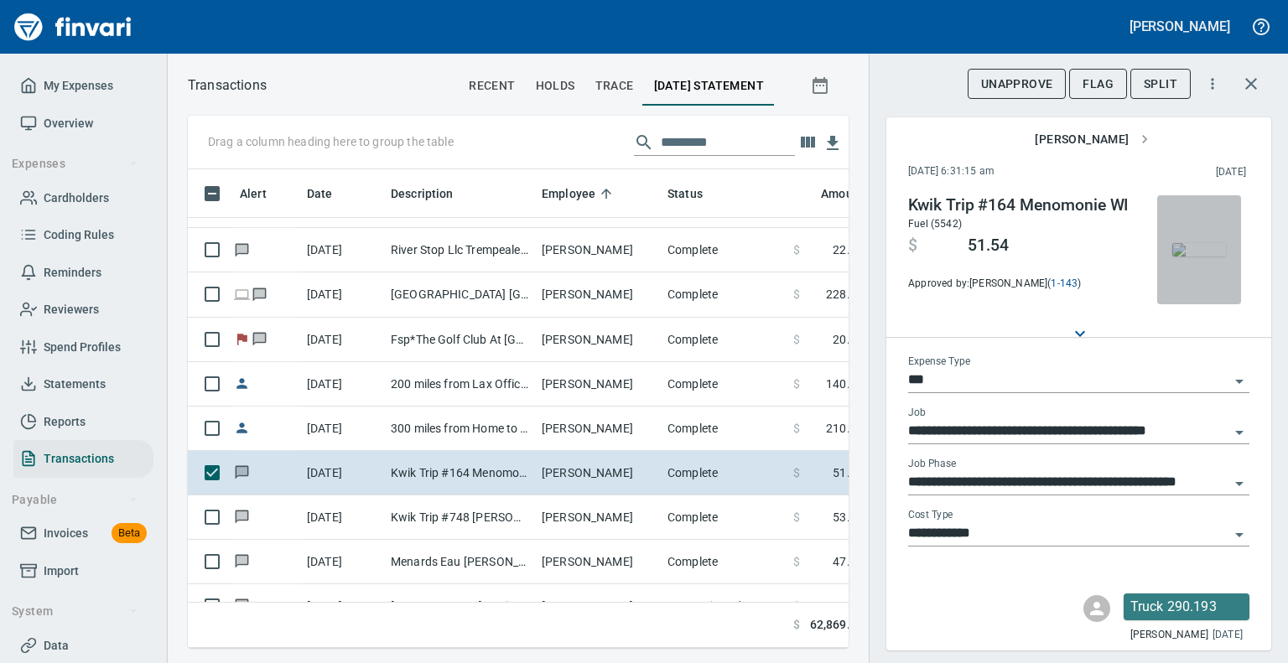
click at [1198, 243] on img "button" at bounding box center [1200, 249] width 54 height 13
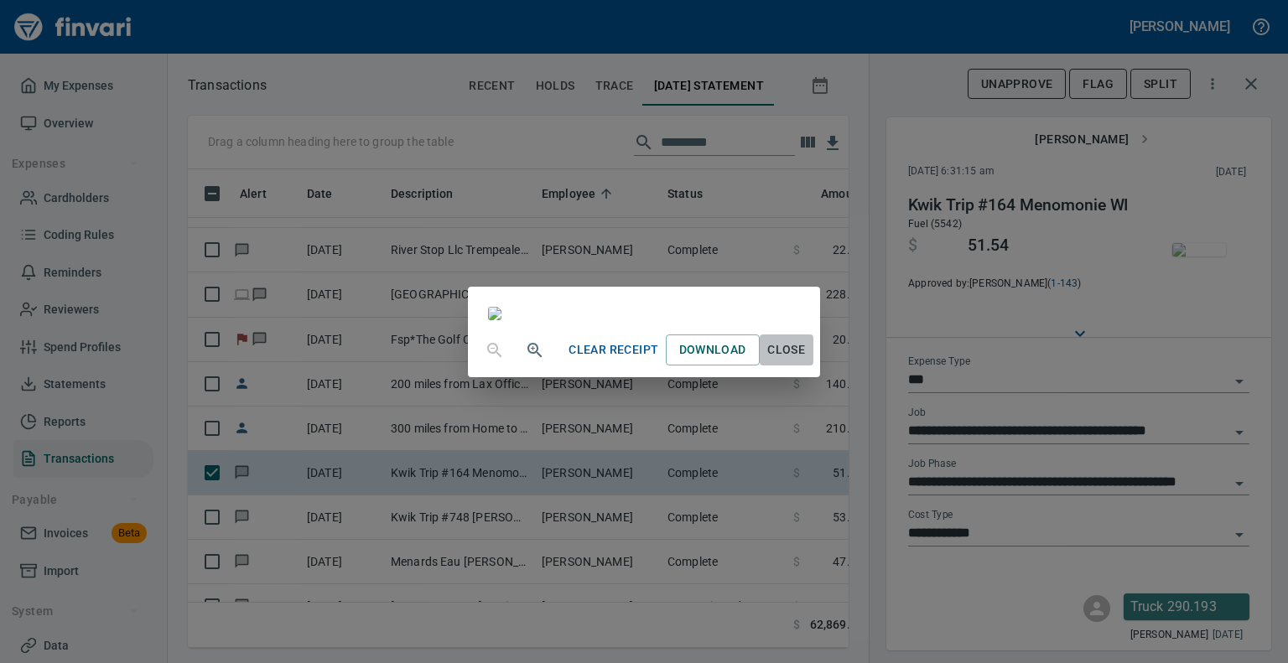
click at [807, 361] on span "Close" at bounding box center [787, 350] width 40 height 21
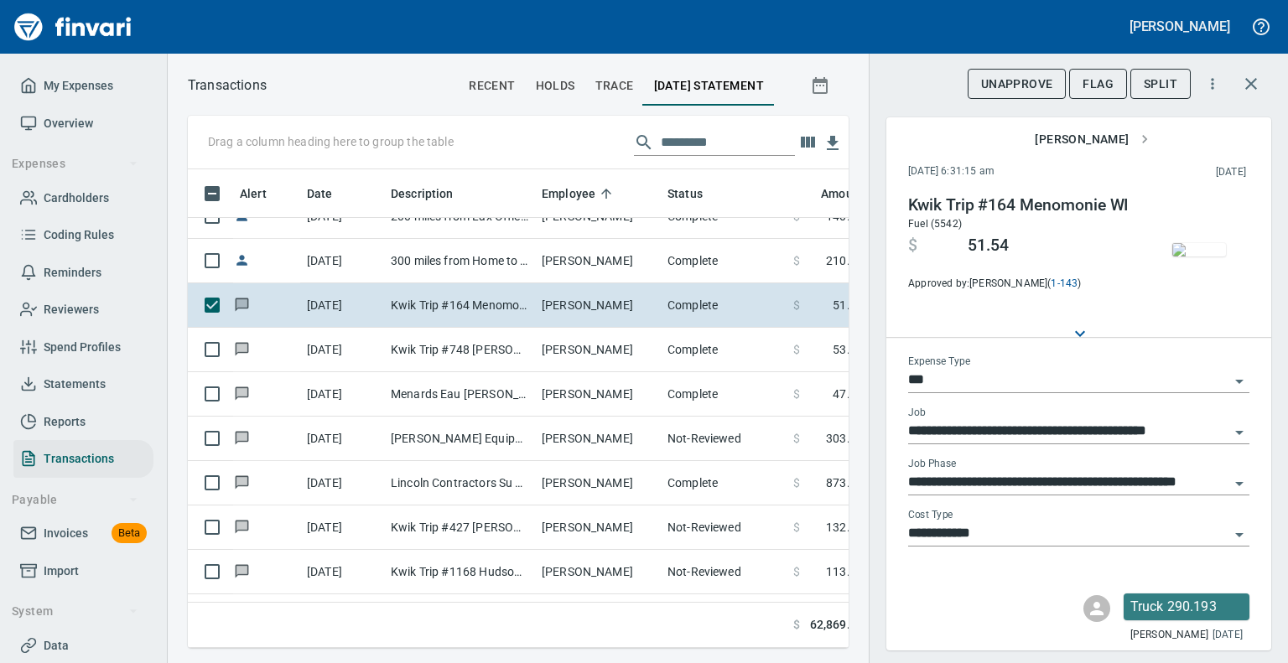
scroll to position [1510, 3]
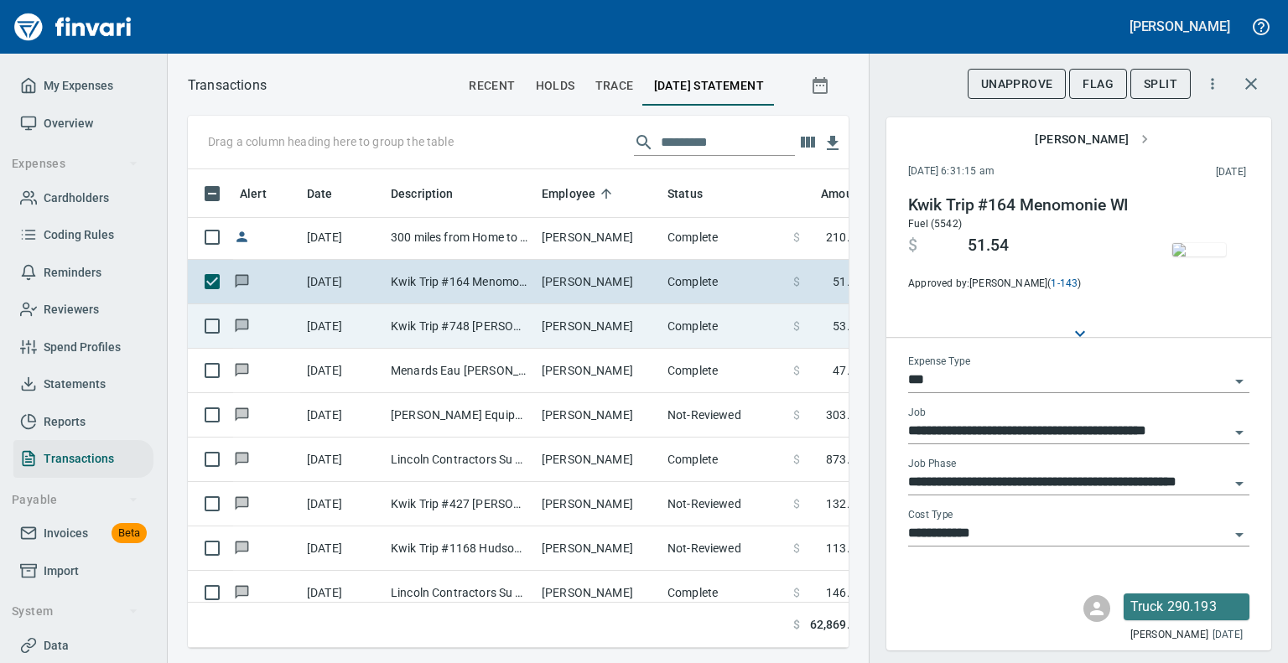
click at [445, 322] on td "Kwik Trip #748 [PERSON_NAME] [GEOGRAPHIC_DATA]" at bounding box center [459, 326] width 151 height 44
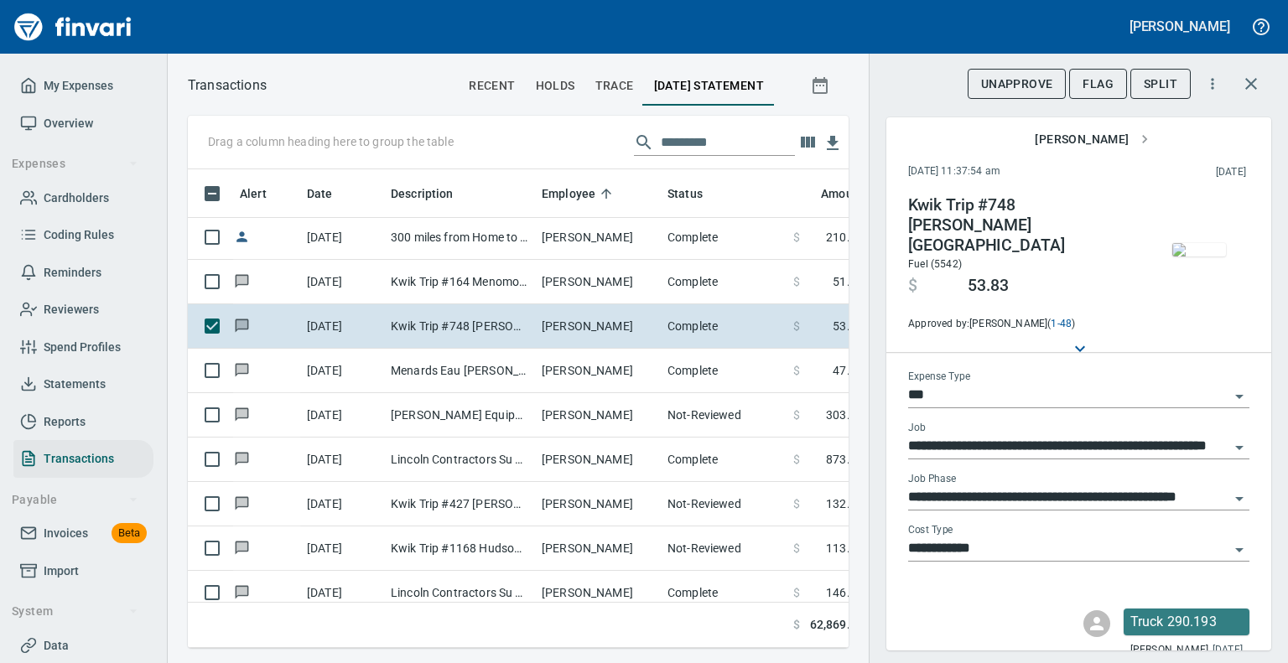
click at [1191, 247] on img "button" at bounding box center [1200, 249] width 54 height 13
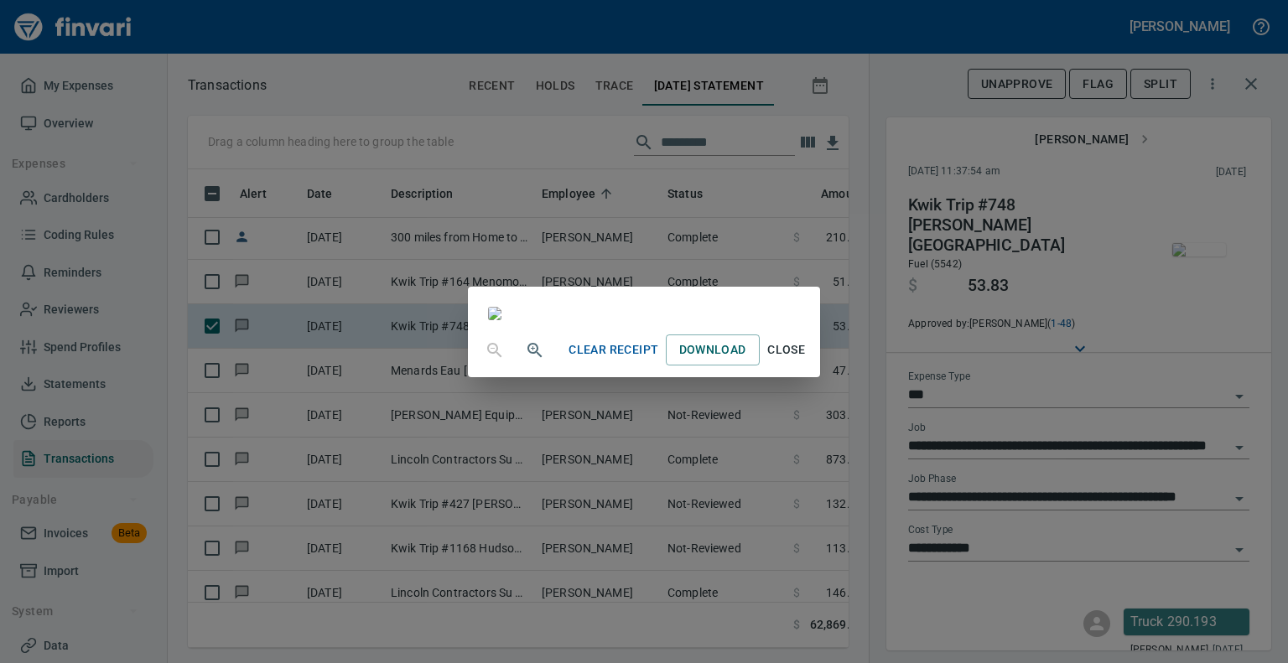
scroll to position [312, 0]
click at [807, 361] on span "Close" at bounding box center [787, 350] width 40 height 21
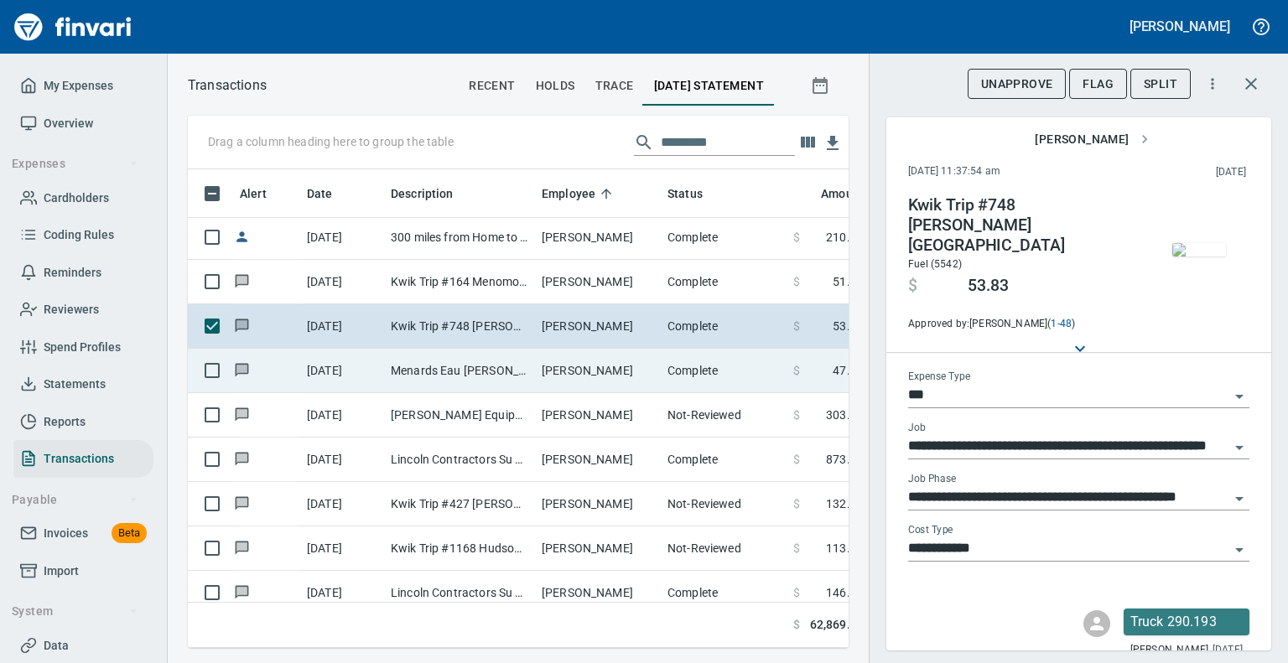
click at [440, 370] on td "Menards Eau [PERSON_NAME] [PERSON_NAME] Eau [PERSON_NAME]" at bounding box center [459, 371] width 151 height 44
type input "**********"
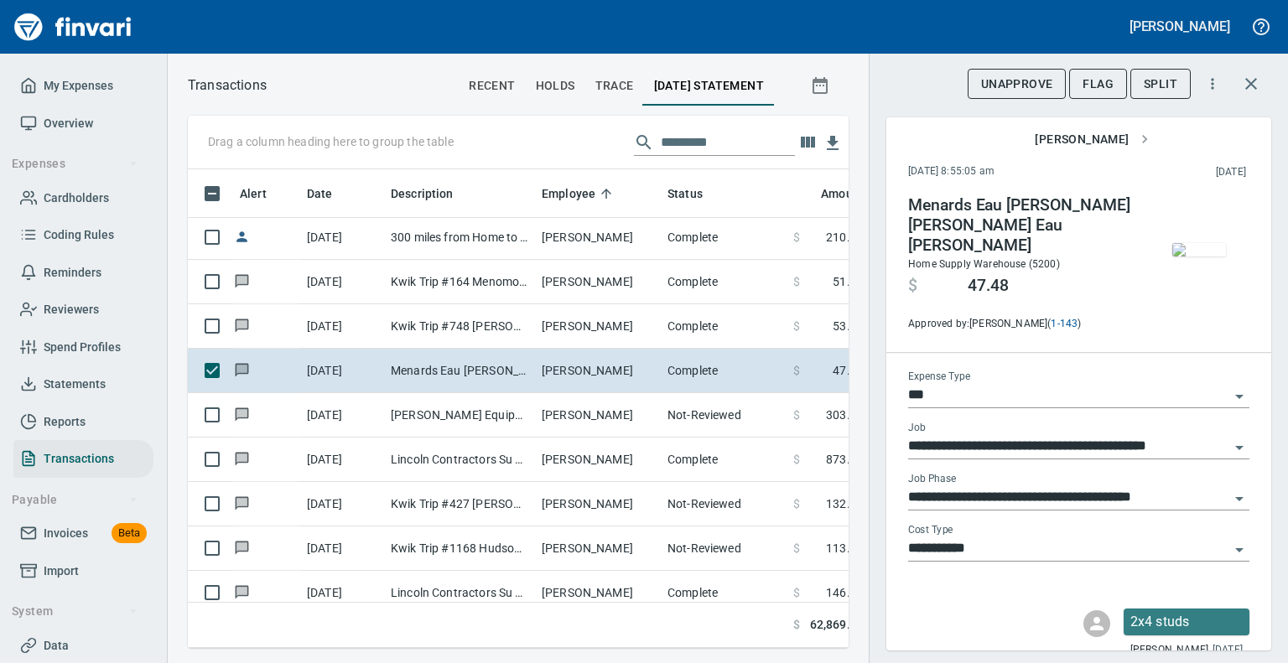
click at [1181, 257] on img "button" at bounding box center [1200, 249] width 54 height 13
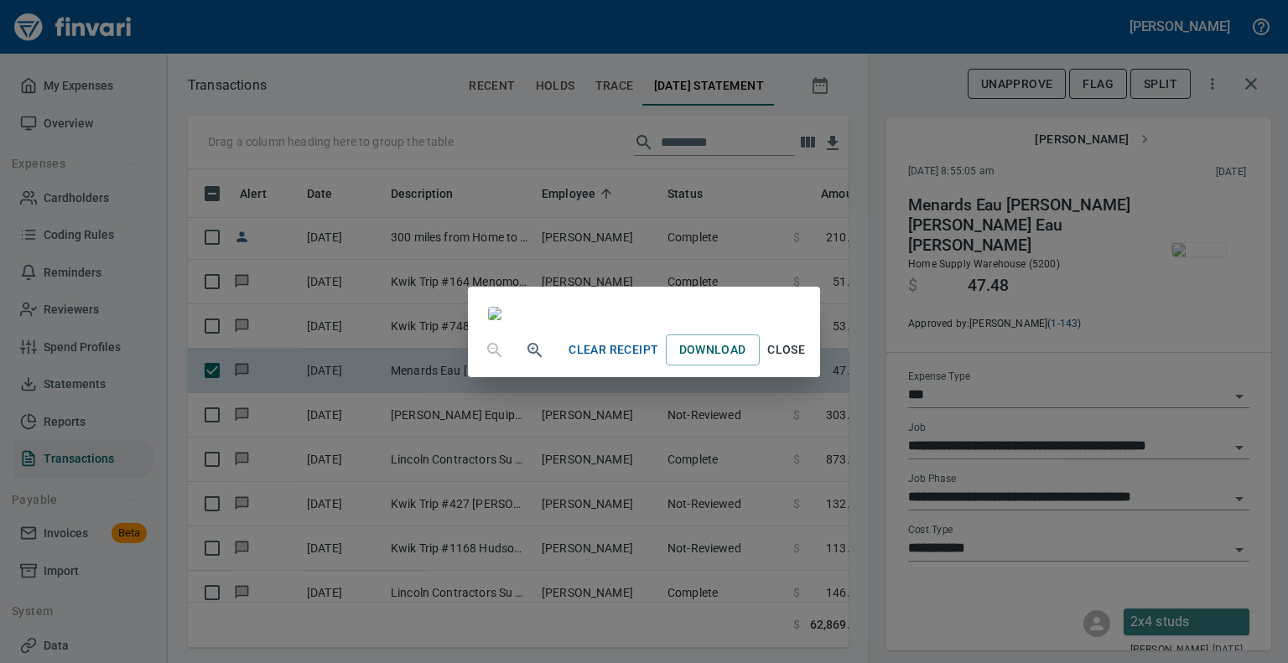
click at [807, 361] on span "Close" at bounding box center [787, 350] width 40 height 21
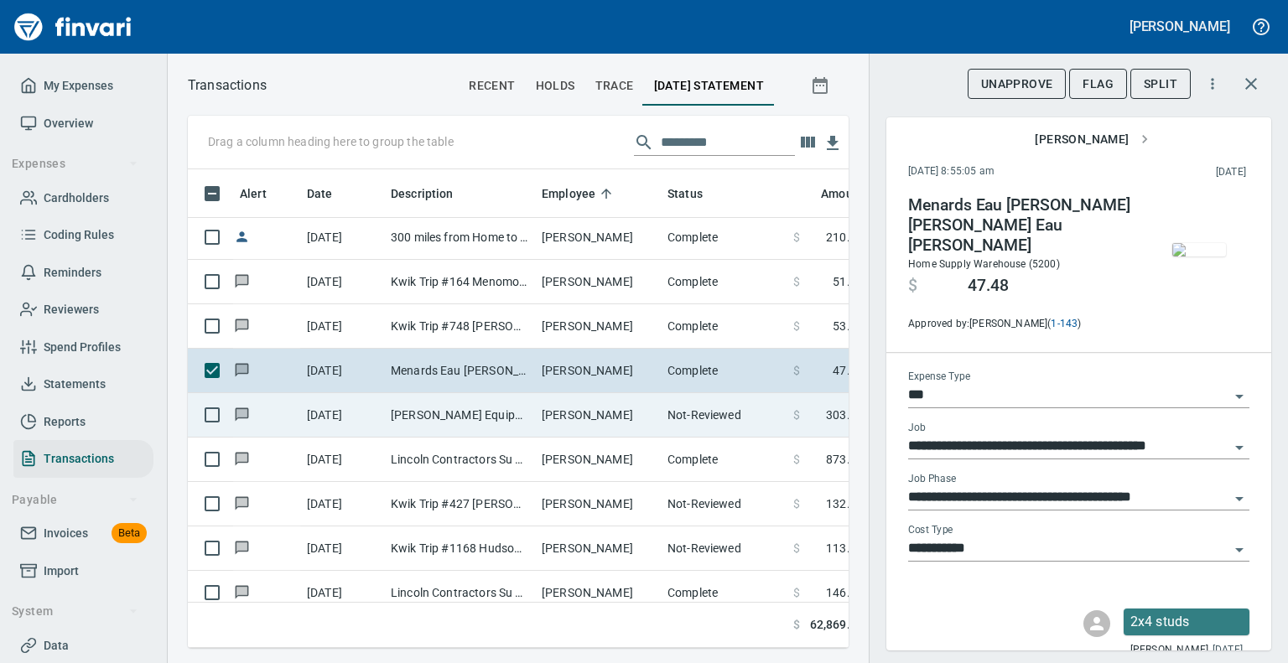
click at [418, 412] on td "[PERSON_NAME] Equipment&Supp Eau Claire WI" at bounding box center [459, 415] width 151 height 44
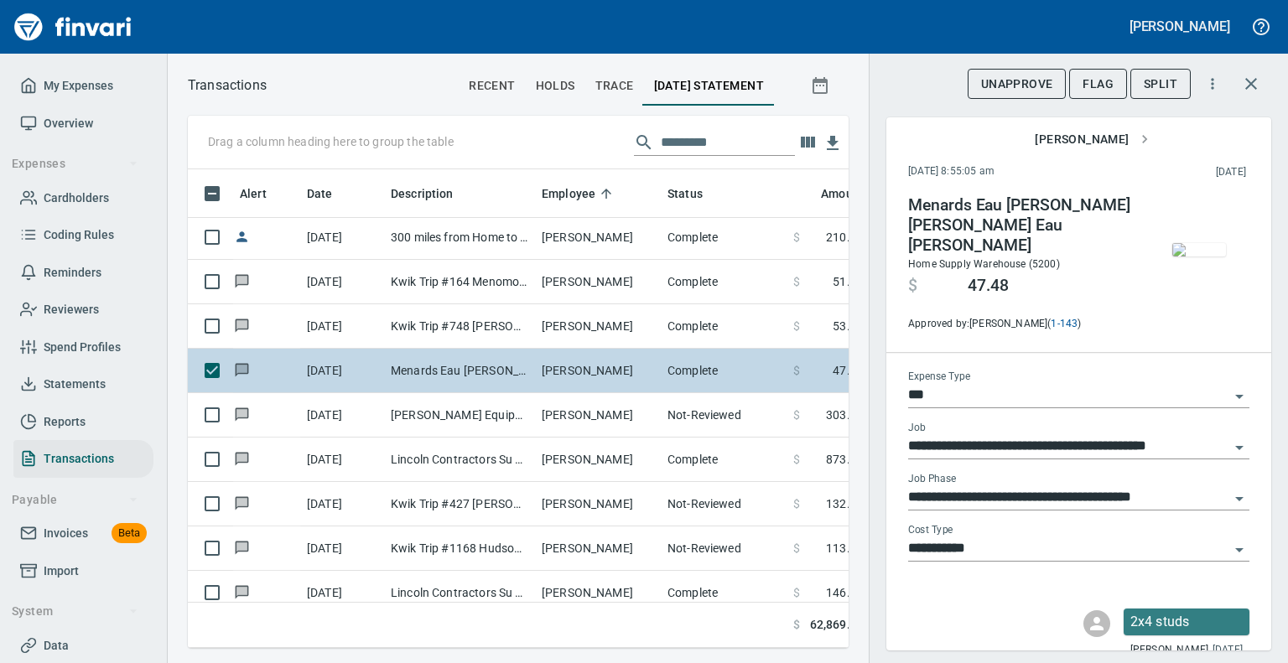
type input "**********"
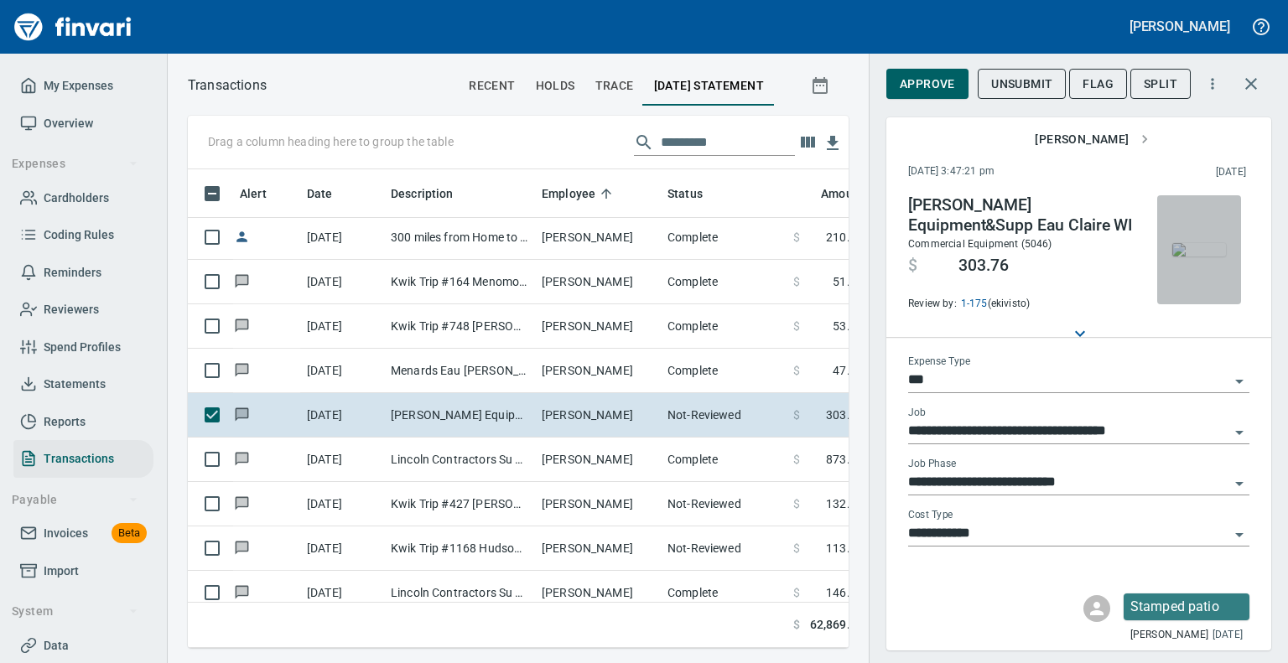
click at [1178, 254] on img "button" at bounding box center [1200, 249] width 54 height 13
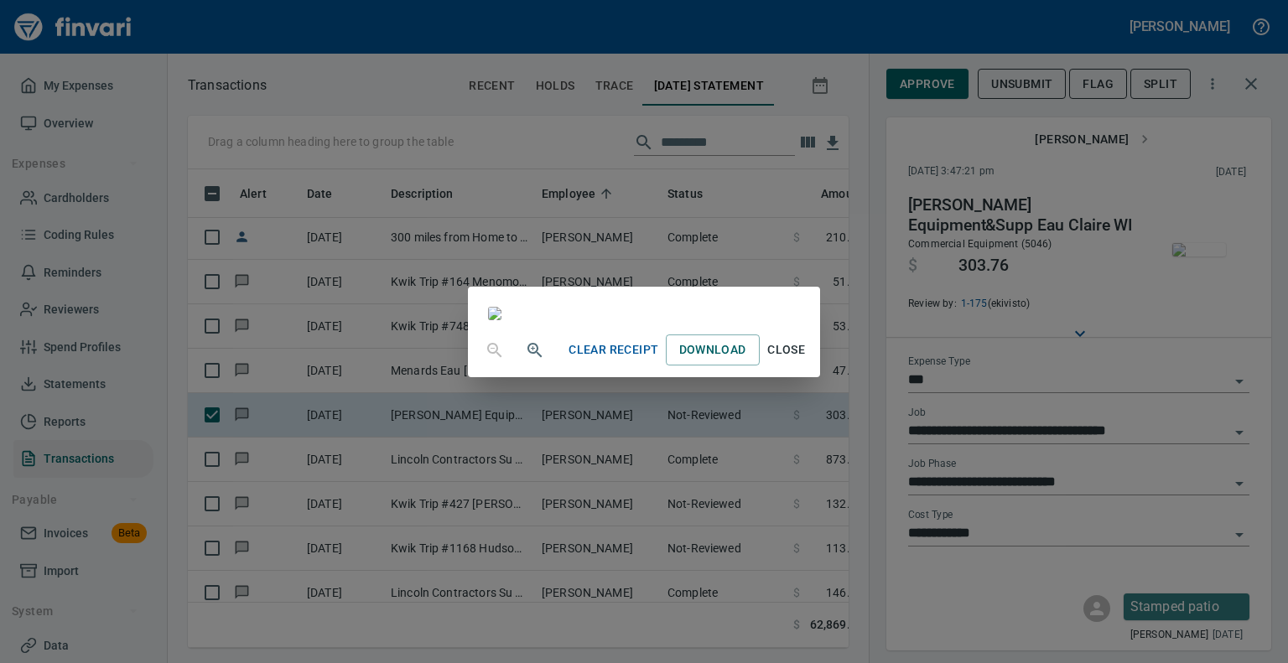
scroll to position [106, 0]
click at [807, 361] on span "Close" at bounding box center [787, 350] width 40 height 21
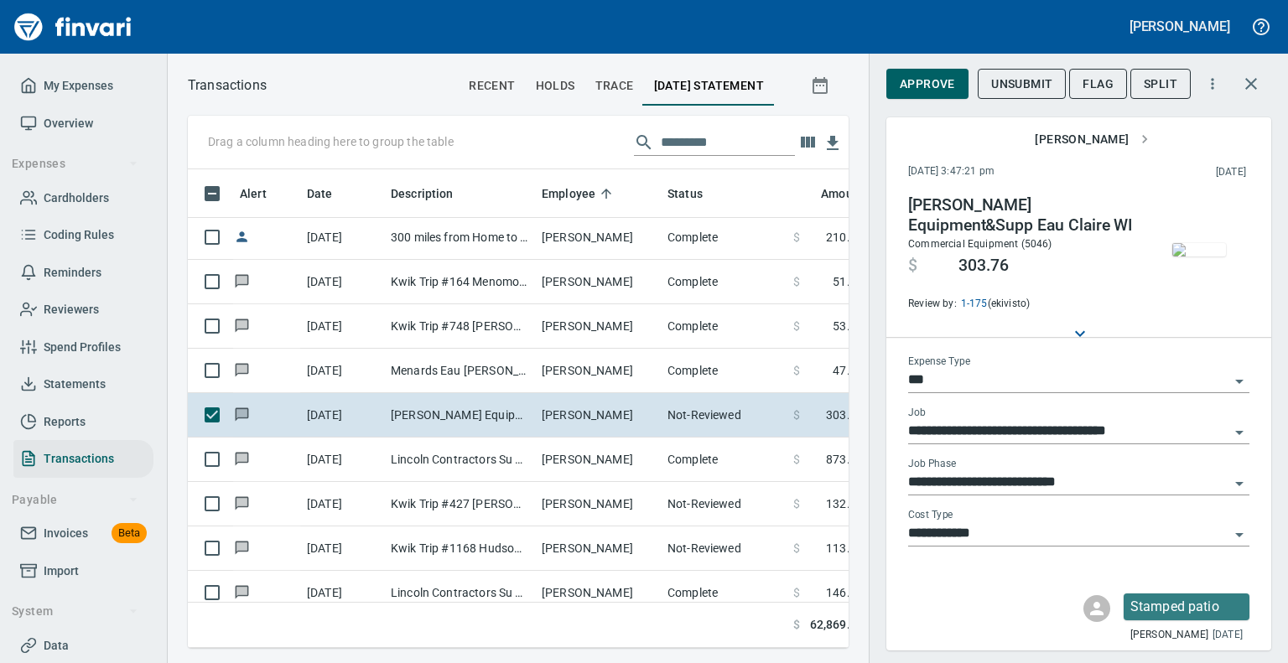
click at [1178, 257] on img "button" at bounding box center [1200, 249] width 54 height 13
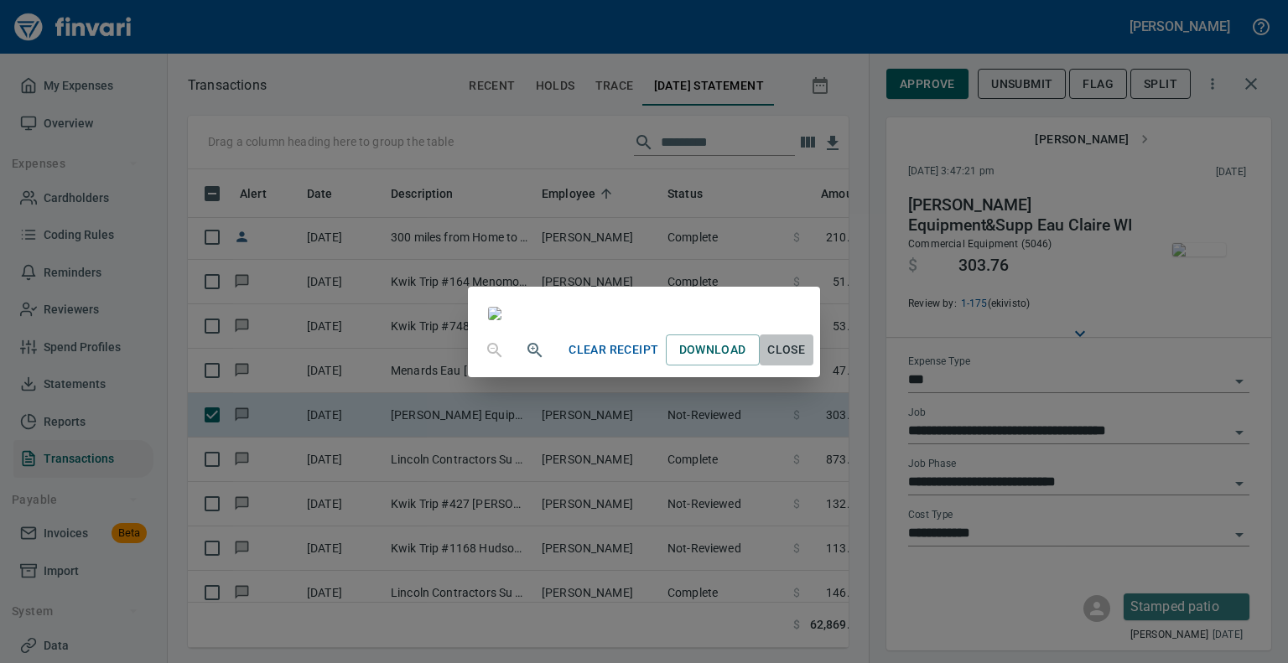
click at [807, 361] on span "Close" at bounding box center [787, 350] width 40 height 21
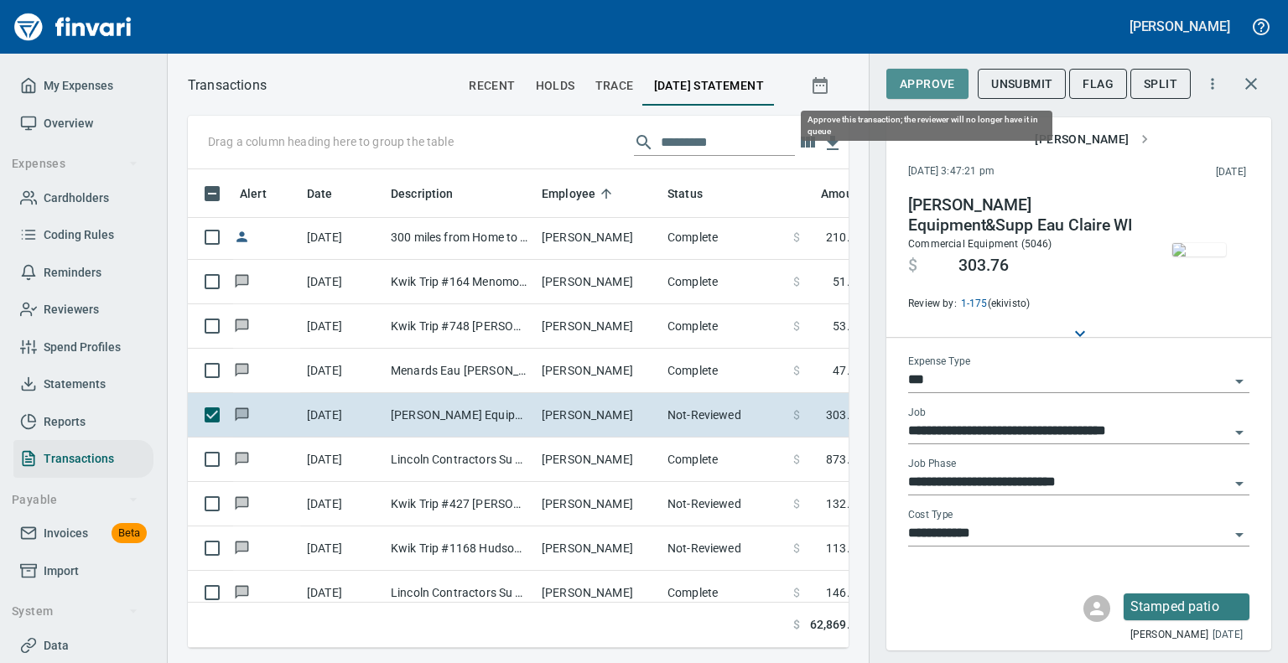
click at [923, 74] on span "Approve" at bounding box center [927, 84] width 55 height 21
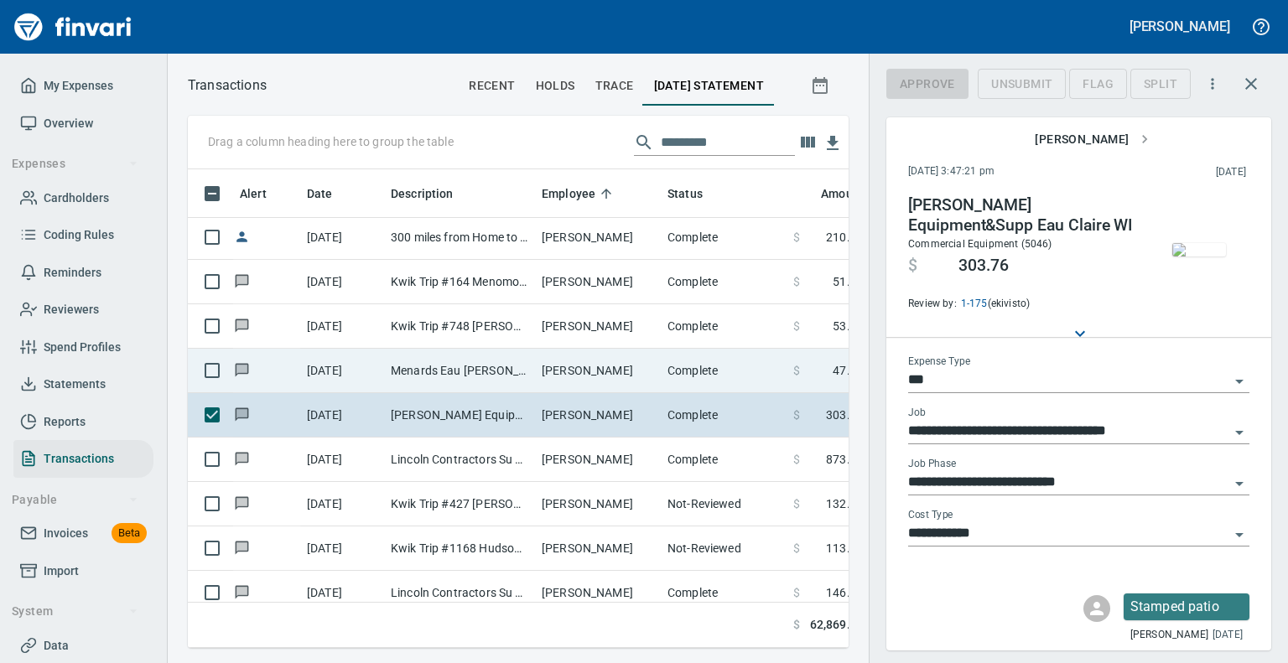
scroll to position [453, 635]
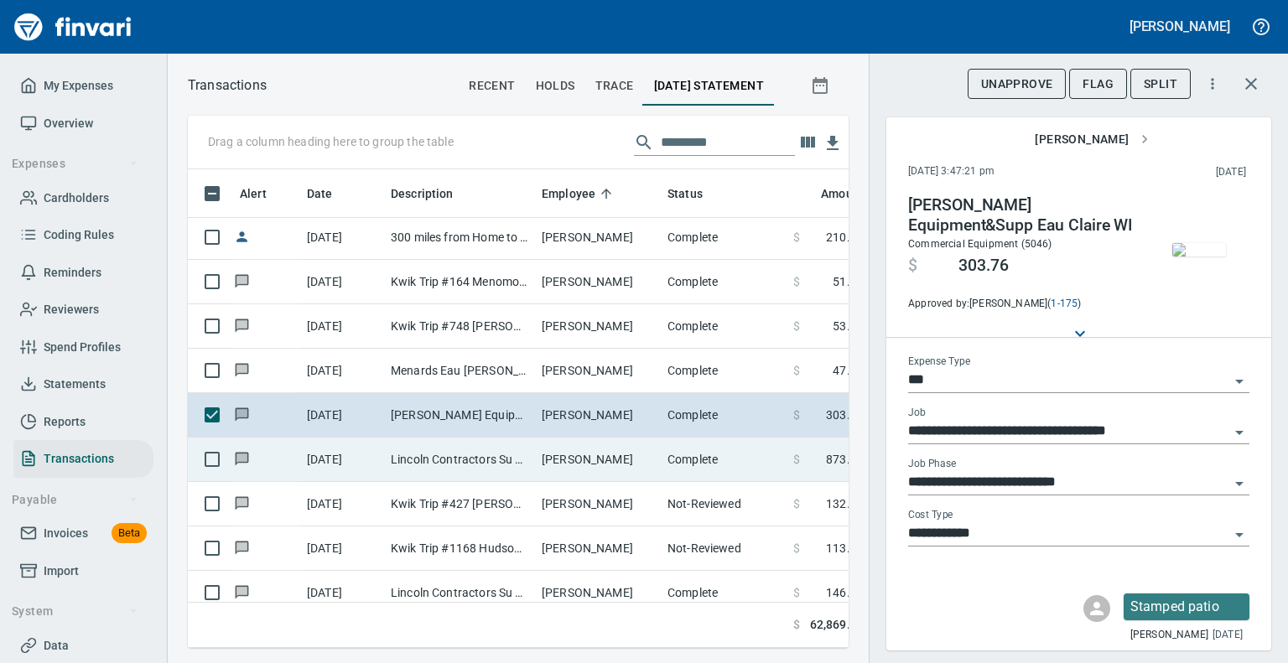
click at [410, 462] on td "Lincoln Contractors Su Eau [PERSON_NAME][GEOGRAPHIC_DATA]" at bounding box center [459, 460] width 151 height 44
type input "**********"
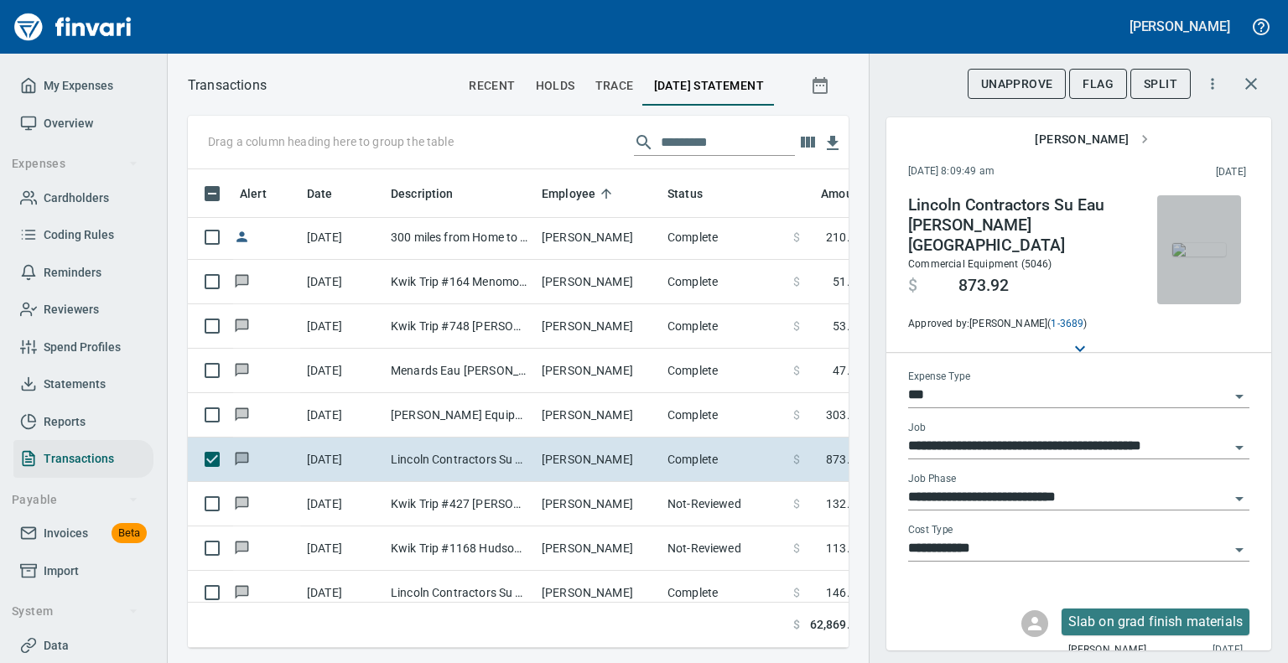
click at [1194, 255] on img "button" at bounding box center [1200, 249] width 54 height 13
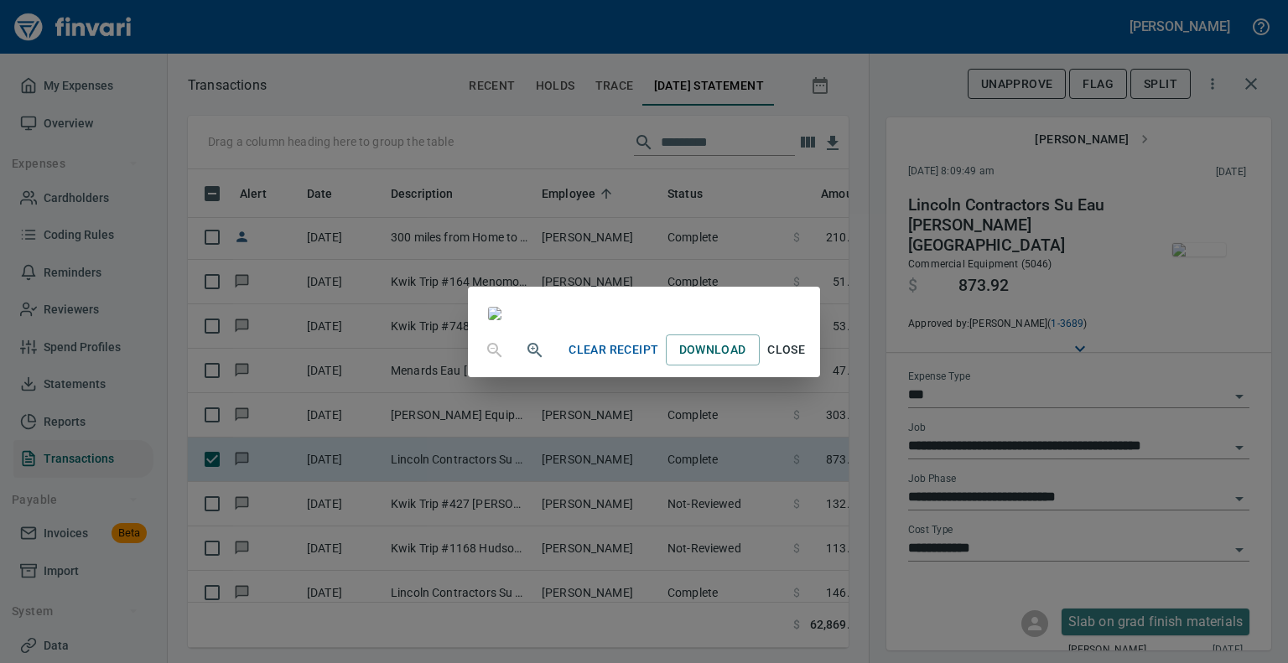
scroll to position [310, 0]
click at [807, 361] on span "Close" at bounding box center [787, 350] width 40 height 21
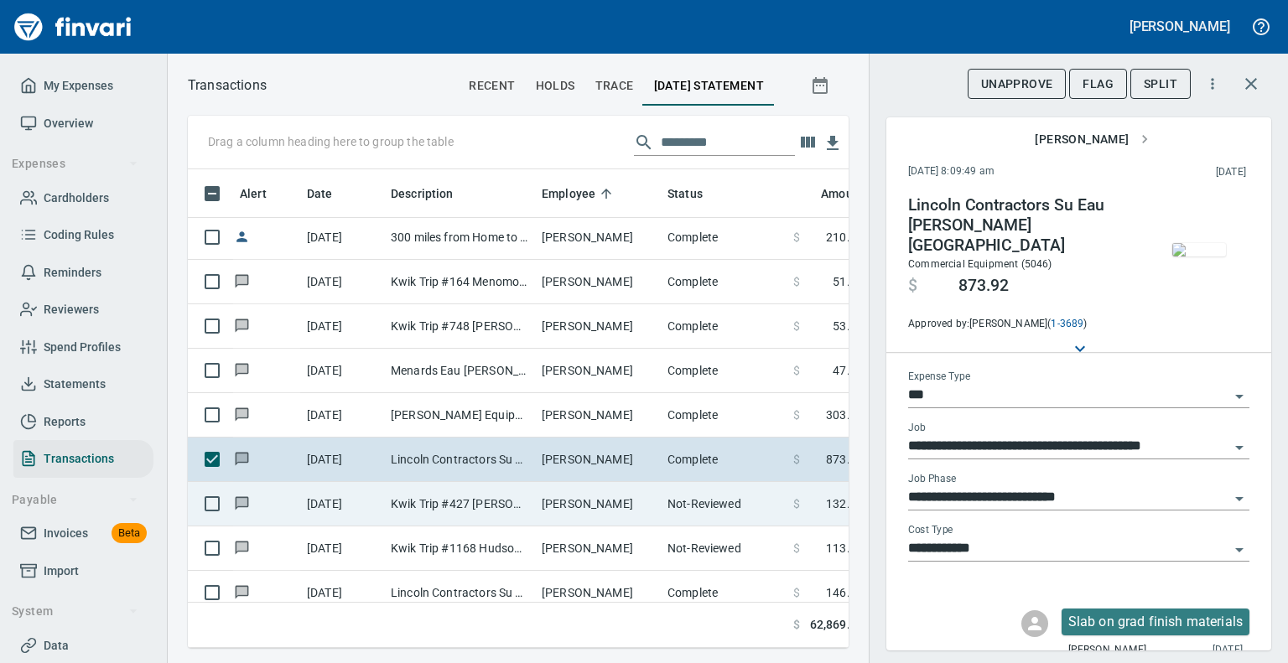
click at [514, 512] on td "Kwik Trip #427 [PERSON_NAME] [GEOGRAPHIC_DATA]" at bounding box center [459, 504] width 151 height 44
type input "*********"
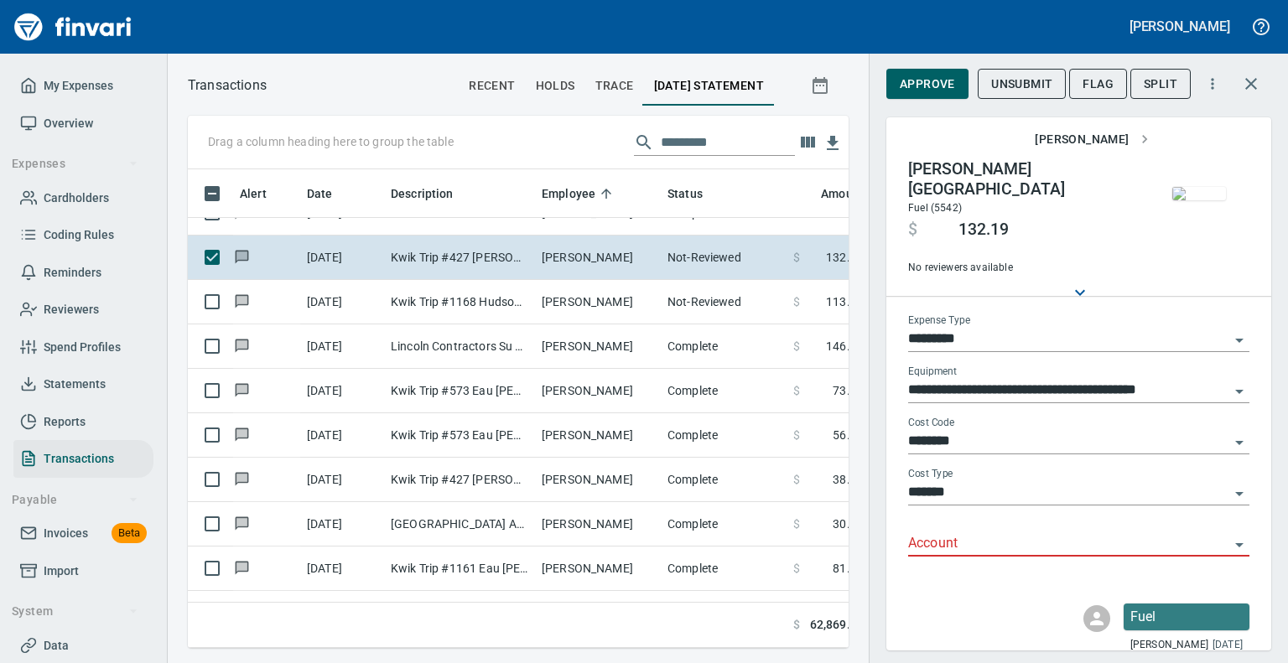
scroll to position [55, 0]
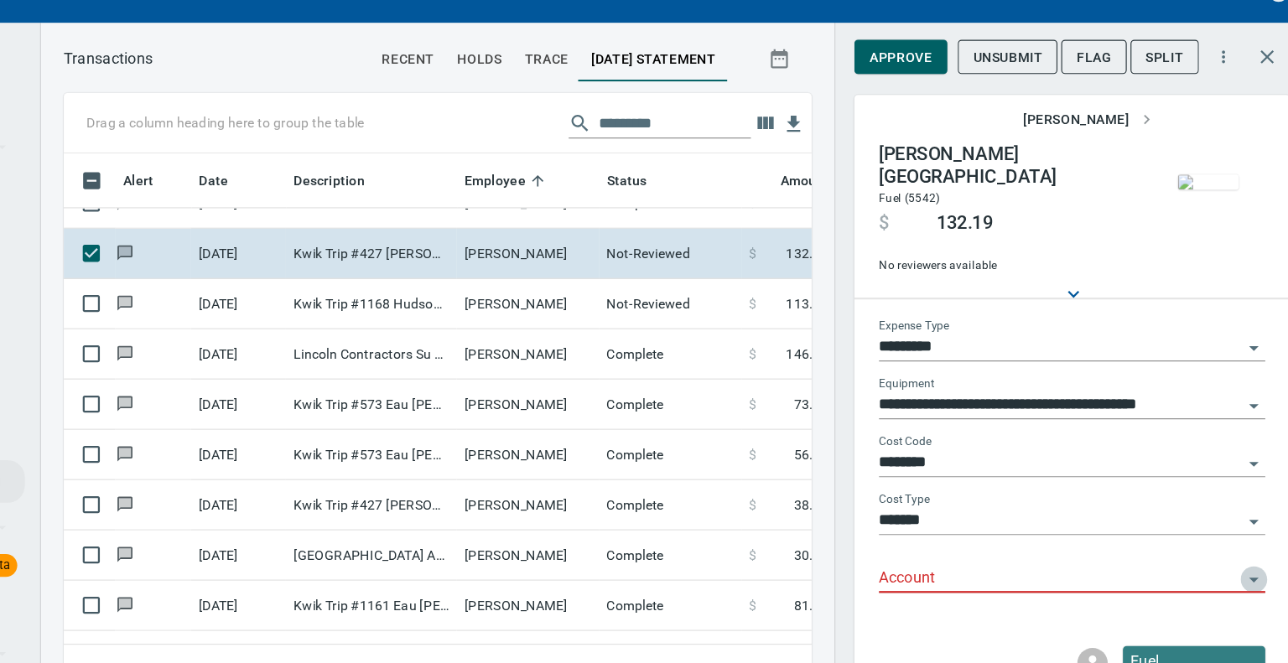
click at [1230, 536] on icon "Open" at bounding box center [1240, 546] width 20 height 20
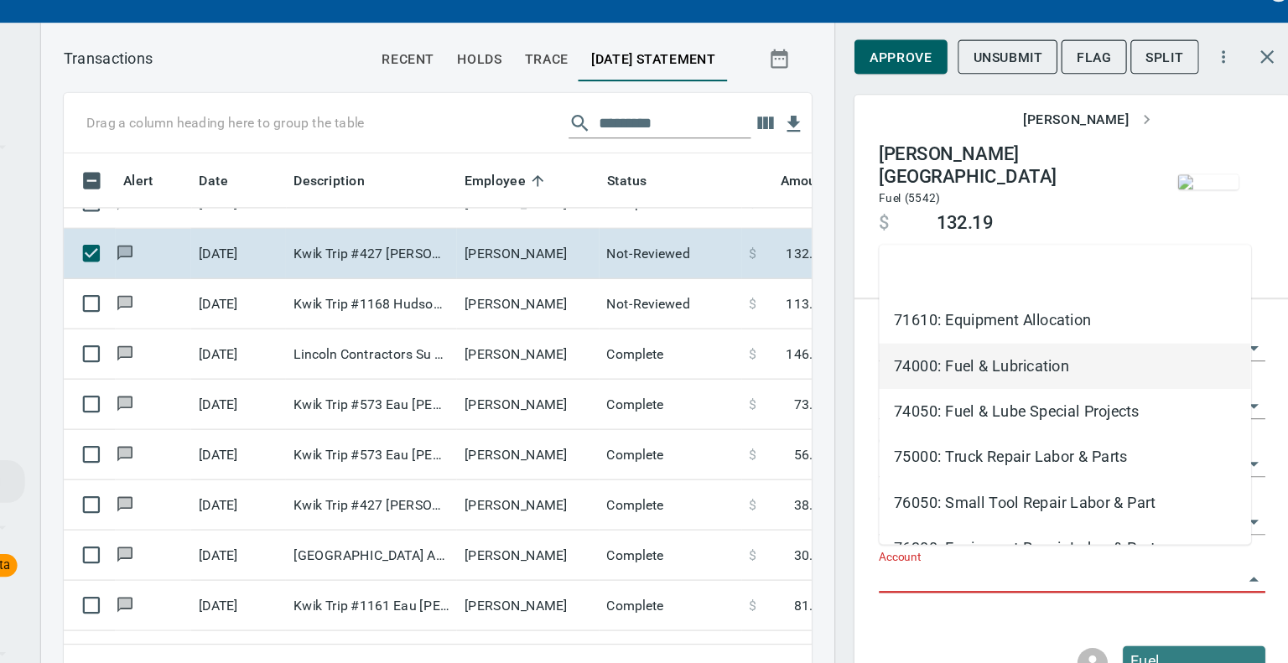
click at [1064, 365] on li "74000: Fuel & Lubrication" at bounding box center [1072, 357] width 329 height 40
type input "**********"
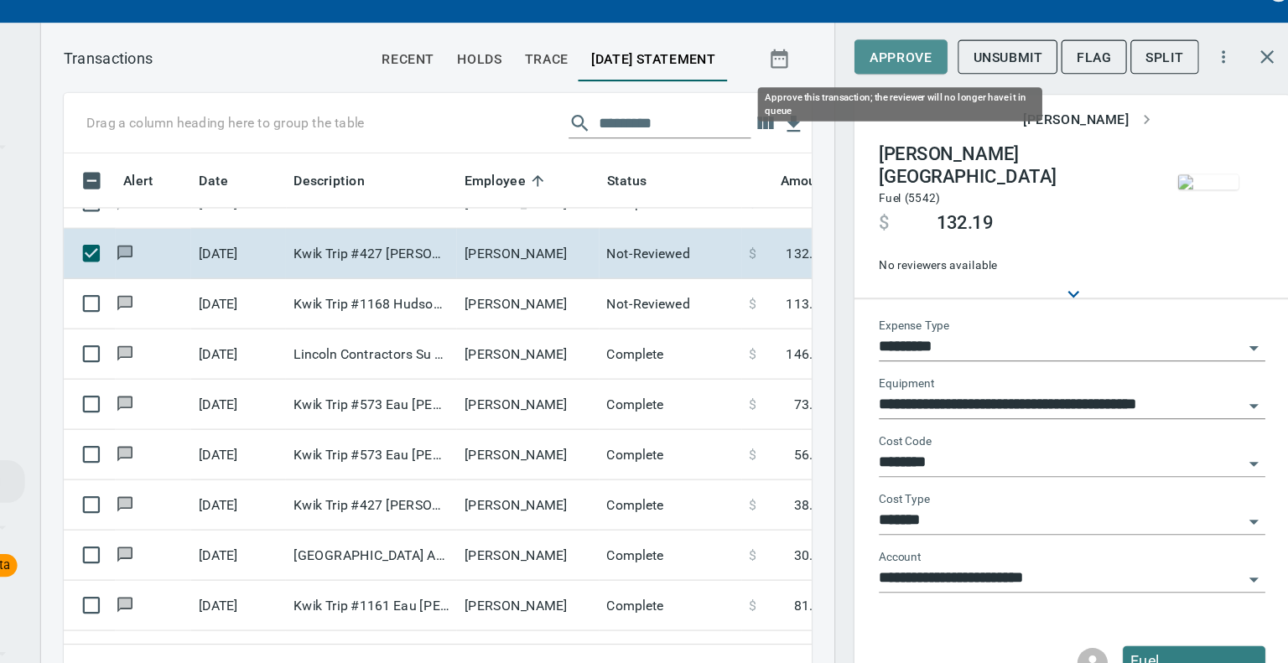
click at [934, 84] on span "Approve" at bounding box center [927, 84] width 55 height 21
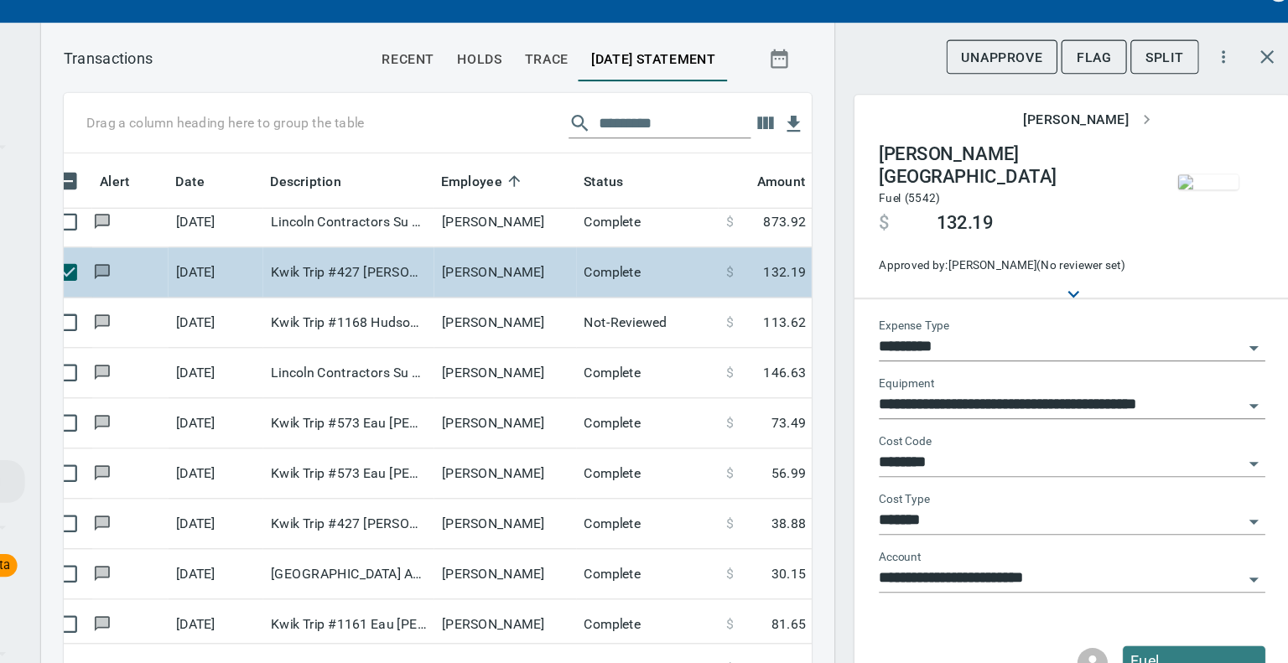
scroll to position [1738, 23]
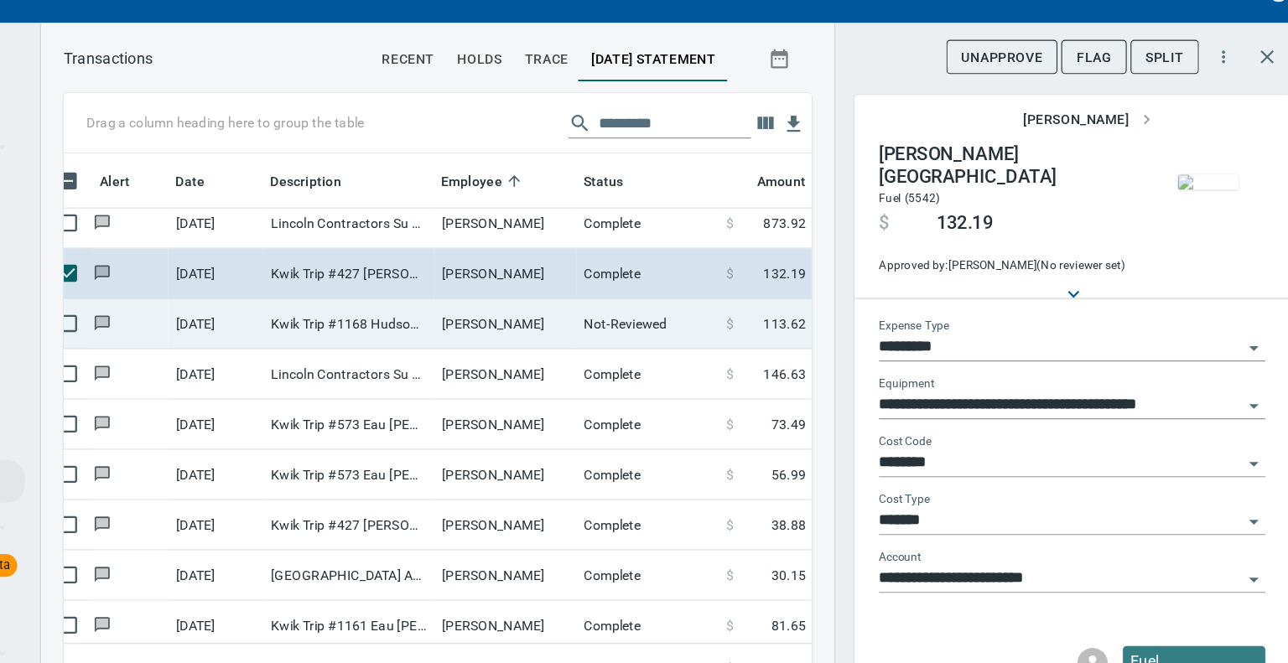
click at [551, 318] on td "[PERSON_NAME]" at bounding box center [578, 320] width 126 height 44
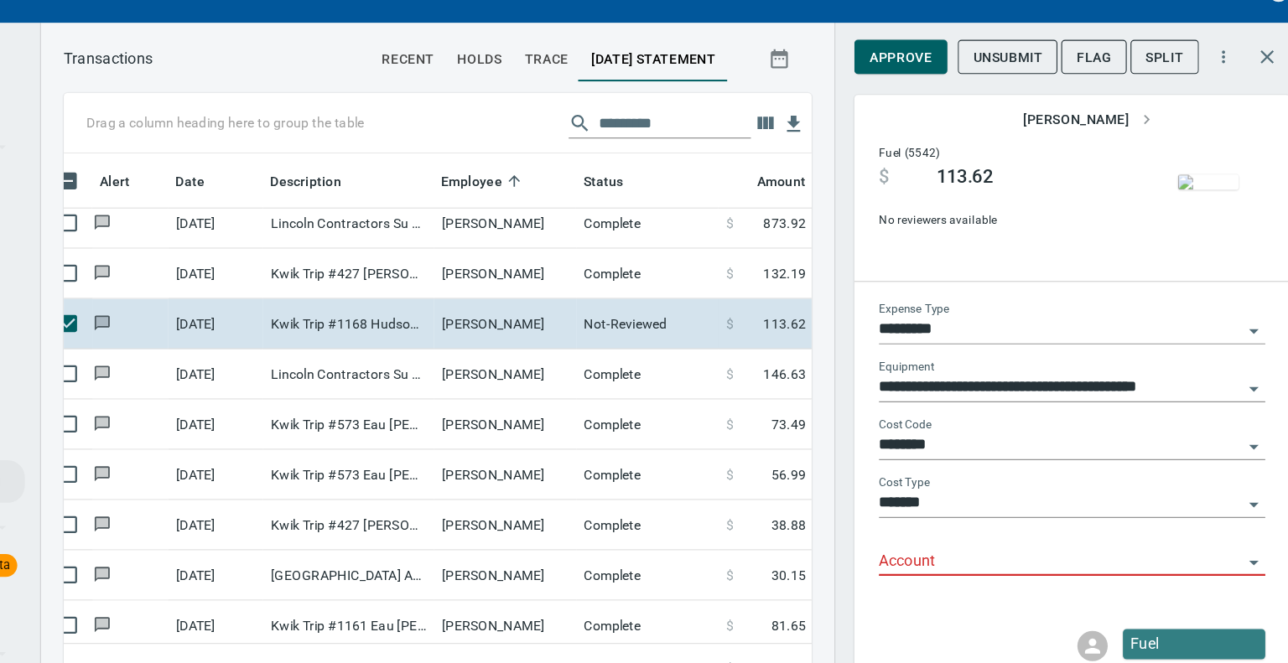
click at [1194, 195] on img "button" at bounding box center [1200, 194] width 54 height 13
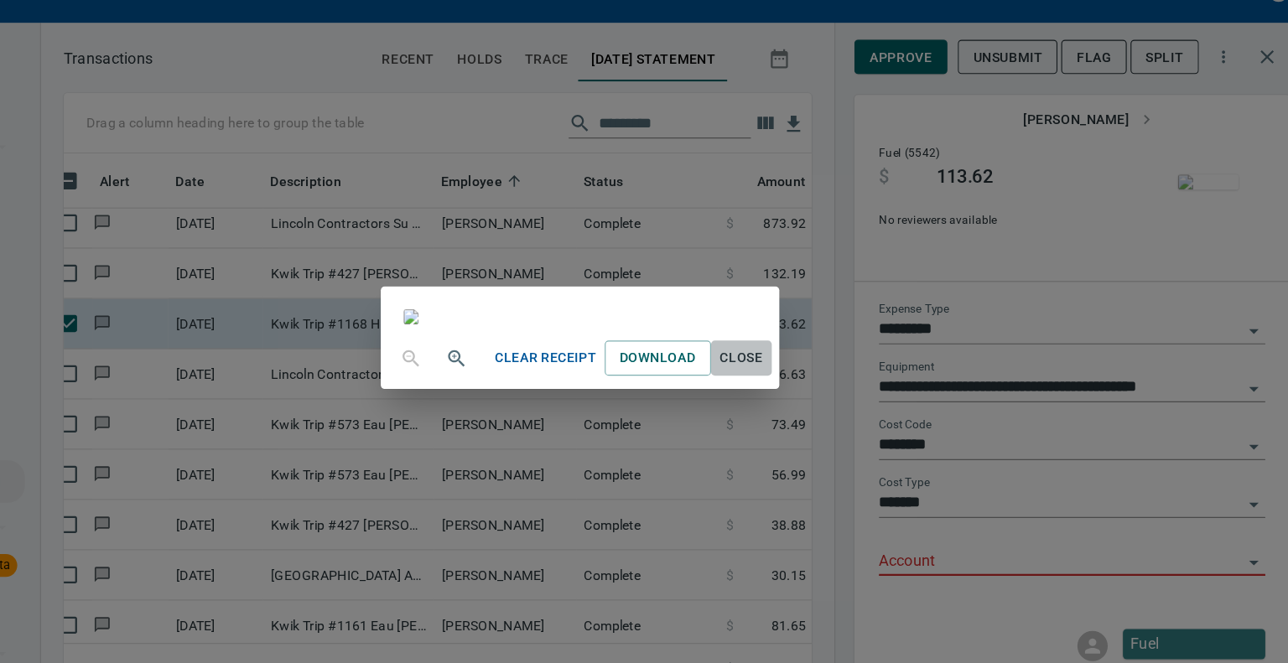
click at [807, 361] on span "Close" at bounding box center [787, 350] width 40 height 21
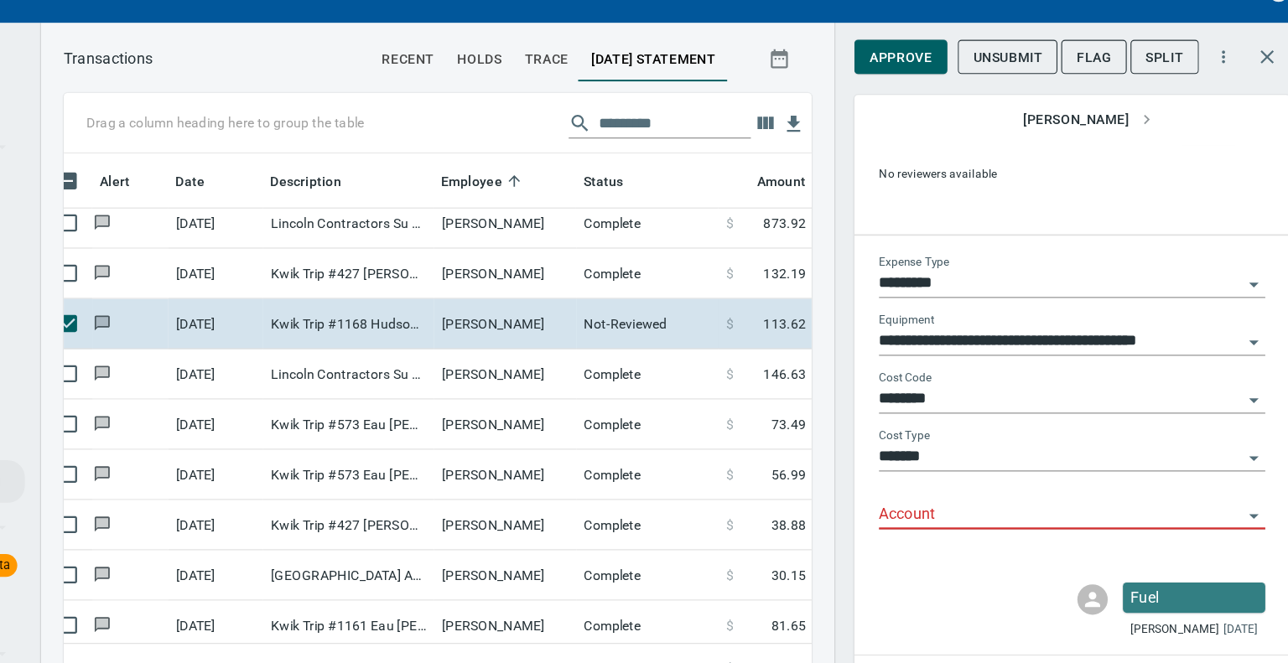
scroll to position [94, 0]
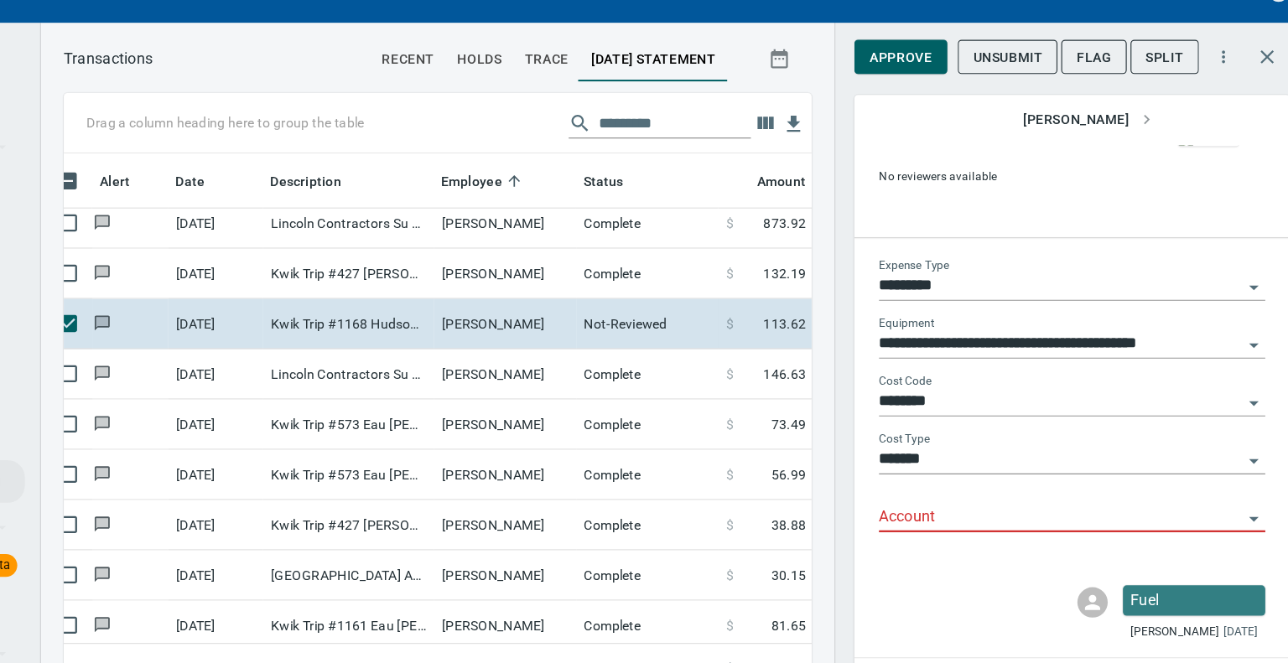
click at [1230, 490] on icon "Open" at bounding box center [1240, 492] width 20 height 20
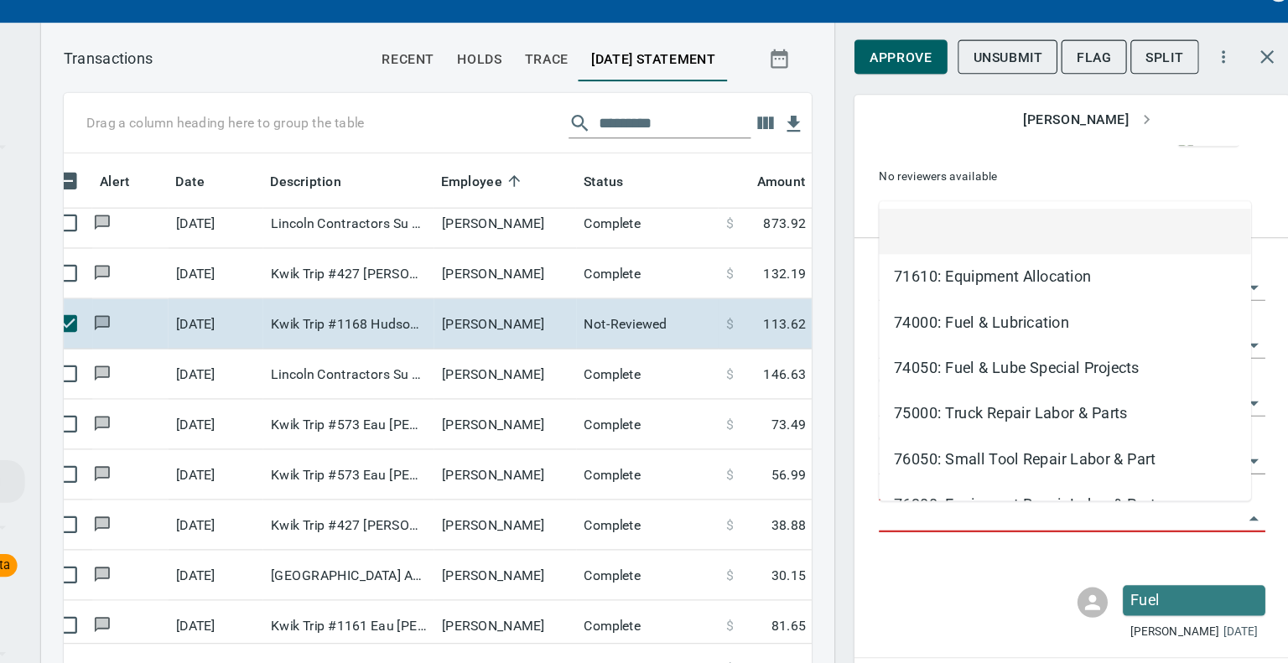
scroll to position [453, 635]
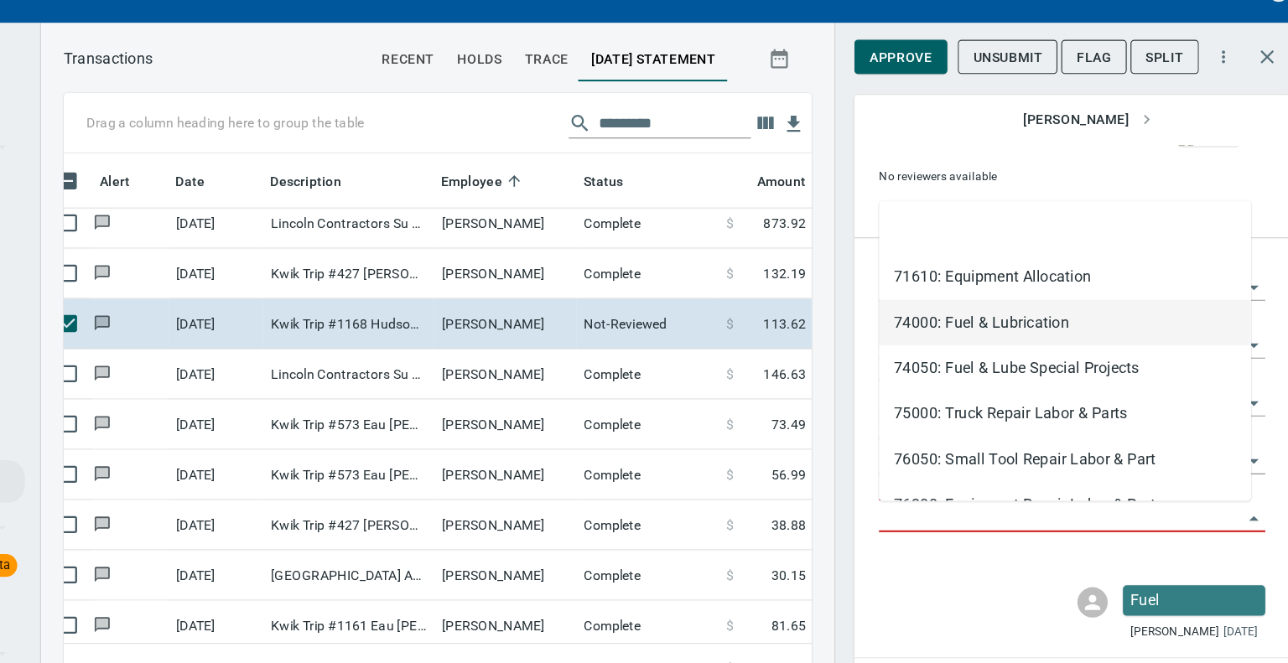
click at [1049, 314] on li "74000: Fuel & Lubrication" at bounding box center [1072, 319] width 329 height 40
type input "**********"
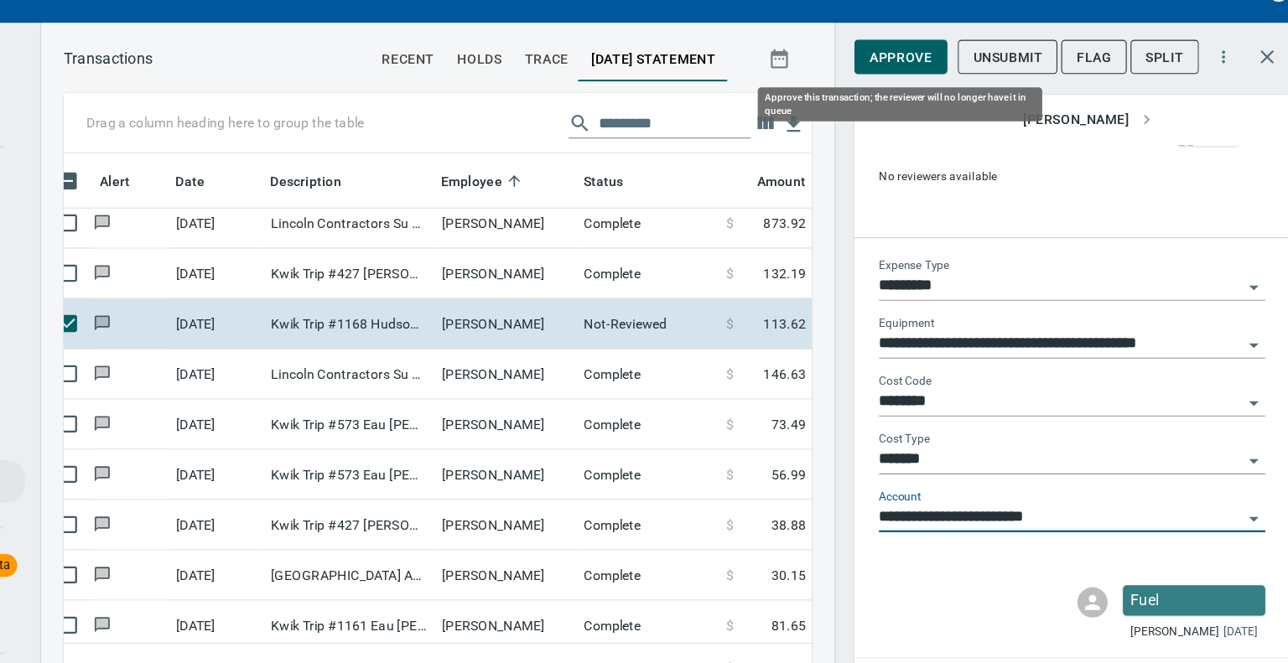
click at [912, 78] on span "Approve" at bounding box center [927, 84] width 55 height 21
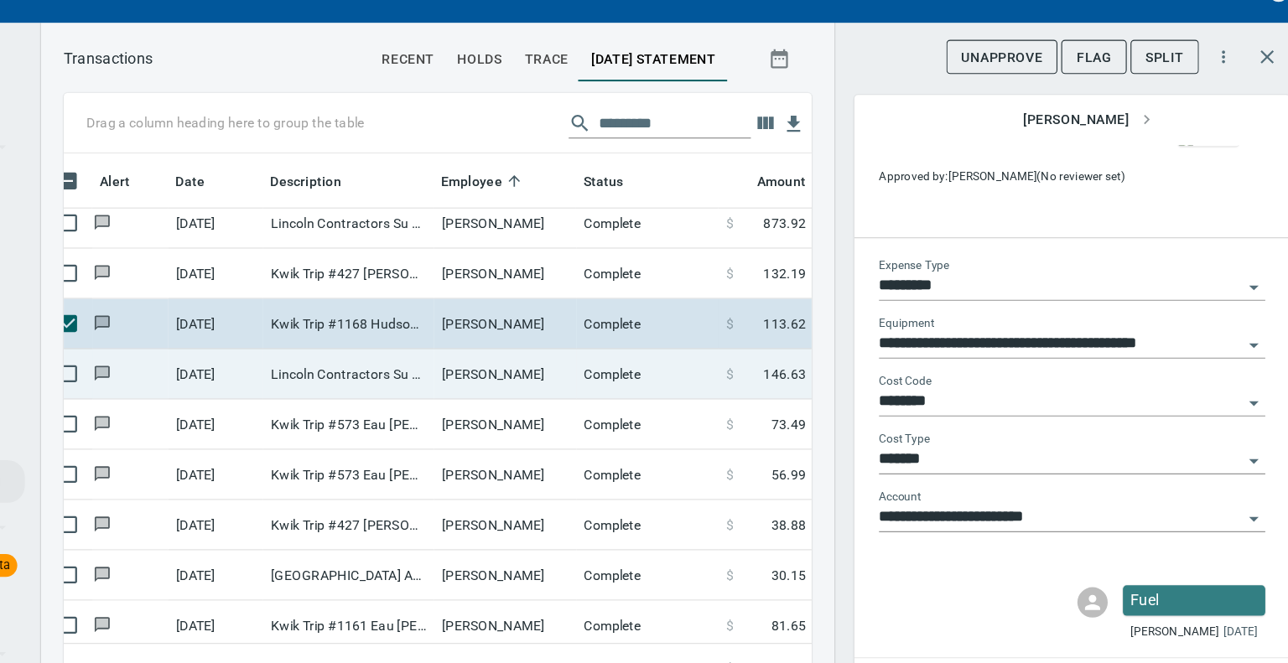
click at [479, 358] on td "Lincoln Contractors Su Eau [PERSON_NAME][GEOGRAPHIC_DATA]" at bounding box center [439, 364] width 151 height 44
type input "***"
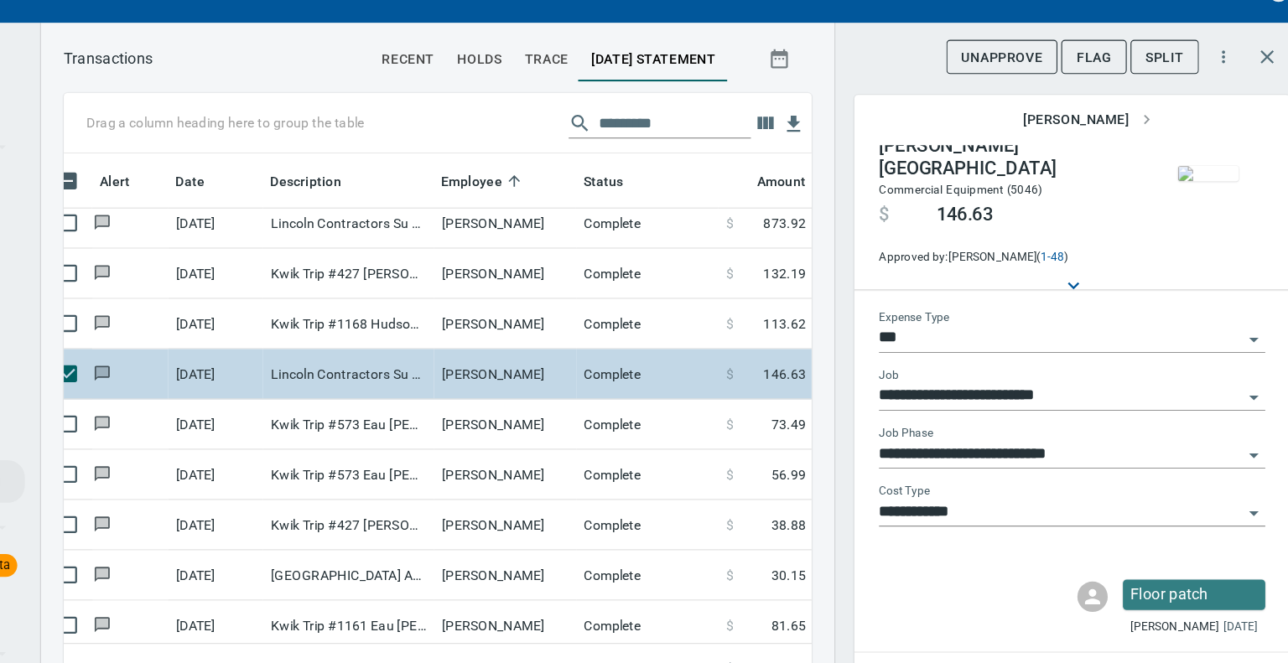
scroll to position [47, 0]
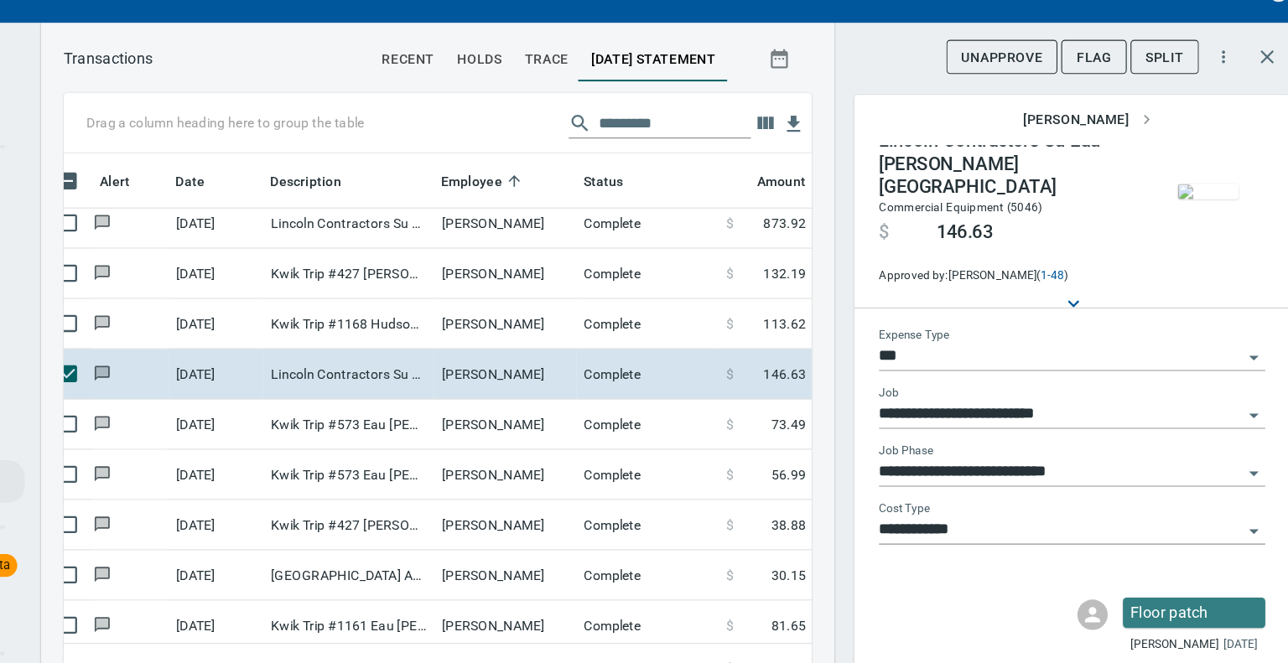
click at [1183, 202] on img "button" at bounding box center [1200, 202] width 54 height 13
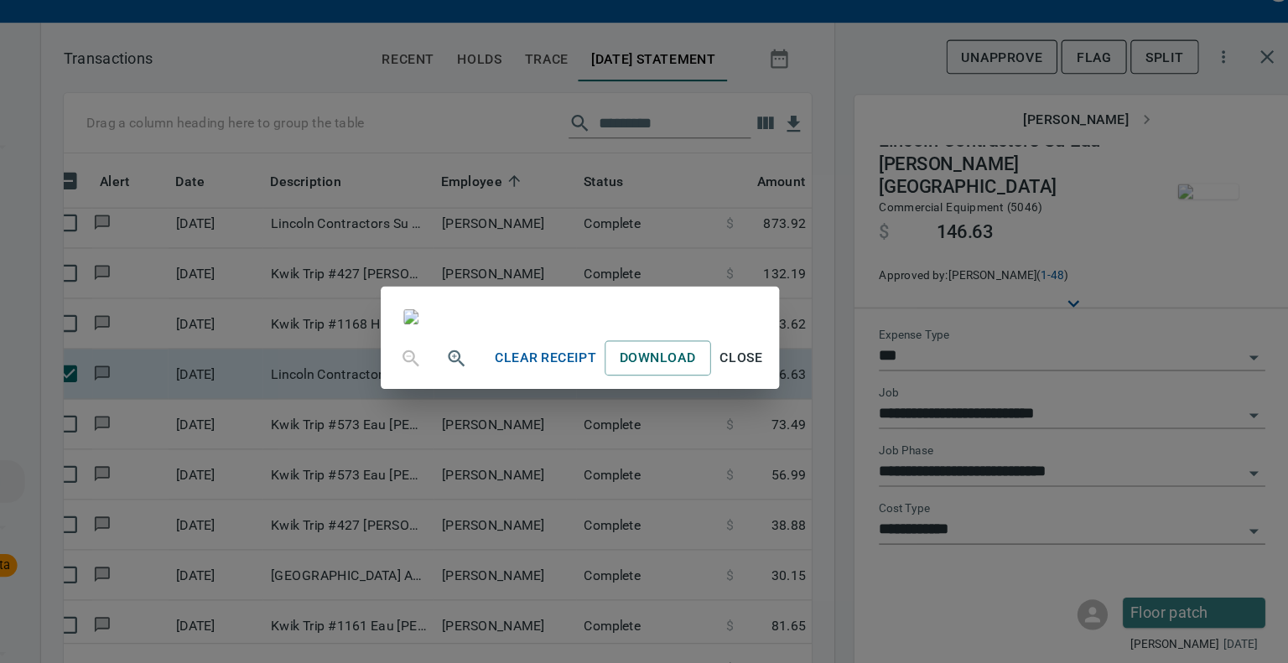
scroll to position [320, 0]
click at [807, 361] on span "Close" at bounding box center [787, 350] width 40 height 21
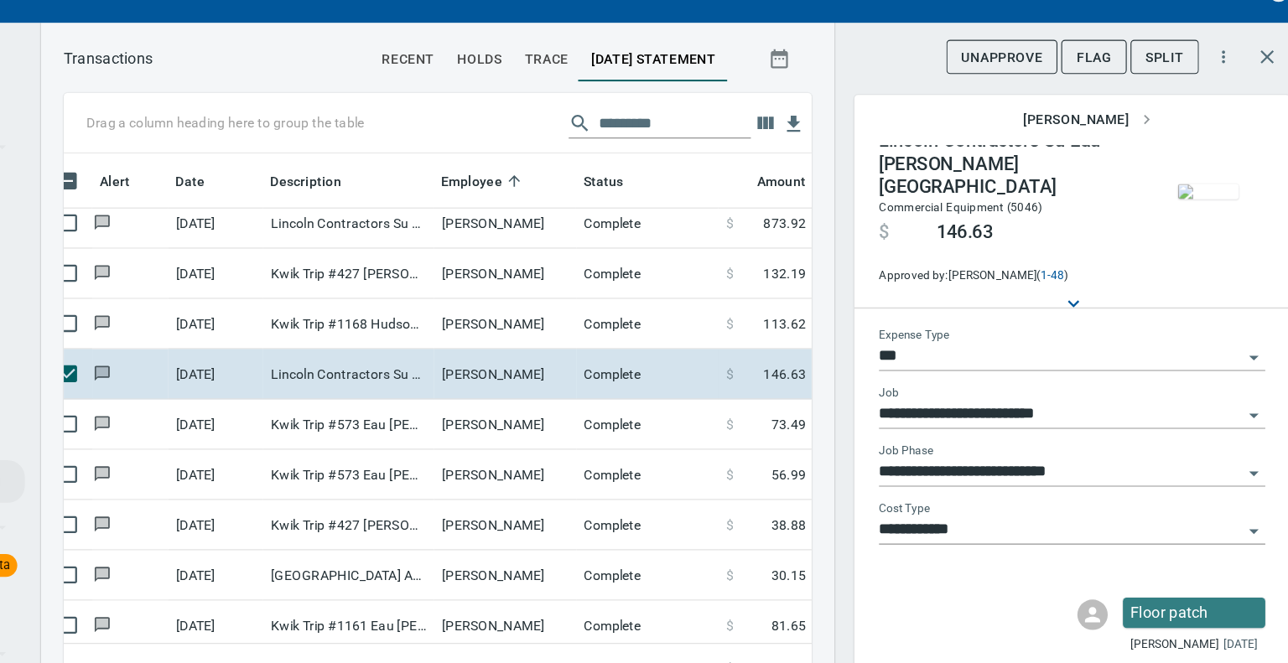
scroll to position [34, 0]
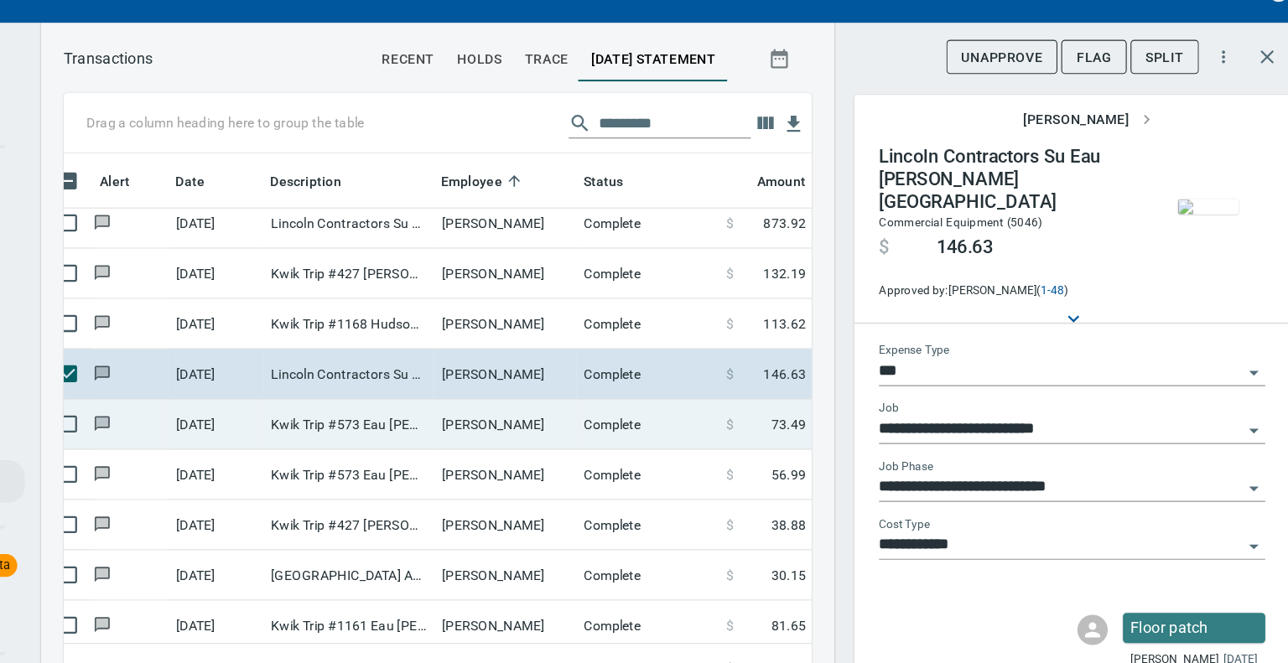
click at [488, 411] on td "Kwik Trip #573 Eau [PERSON_NAME]" at bounding box center [439, 409] width 151 height 44
type input "**********"
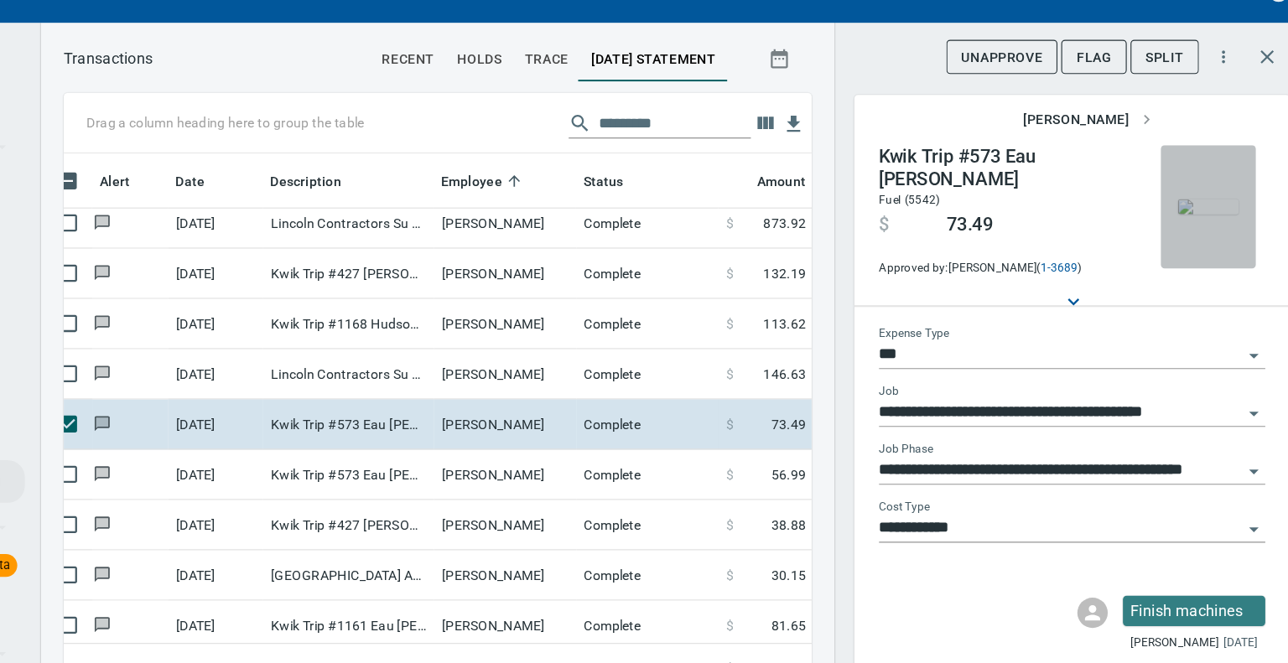
click at [1179, 218] on img "button" at bounding box center [1200, 216] width 54 height 13
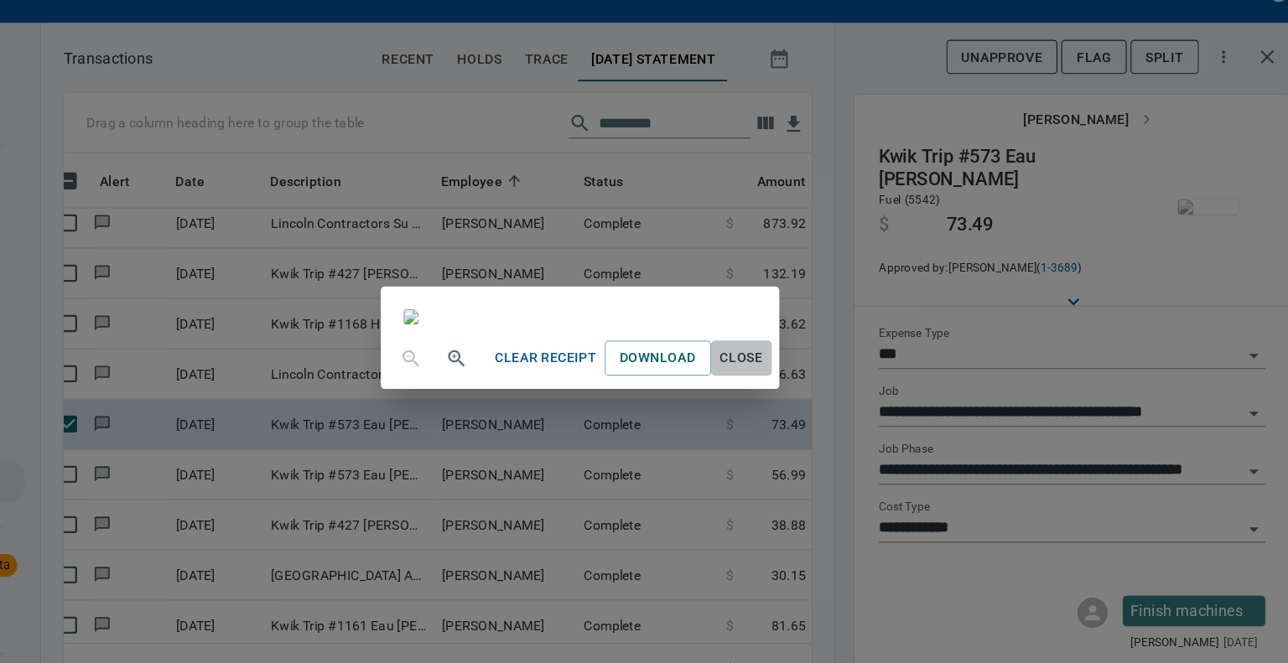
click at [807, 361] on span "Close" at bounding box center [787, 350] width 40 height 21
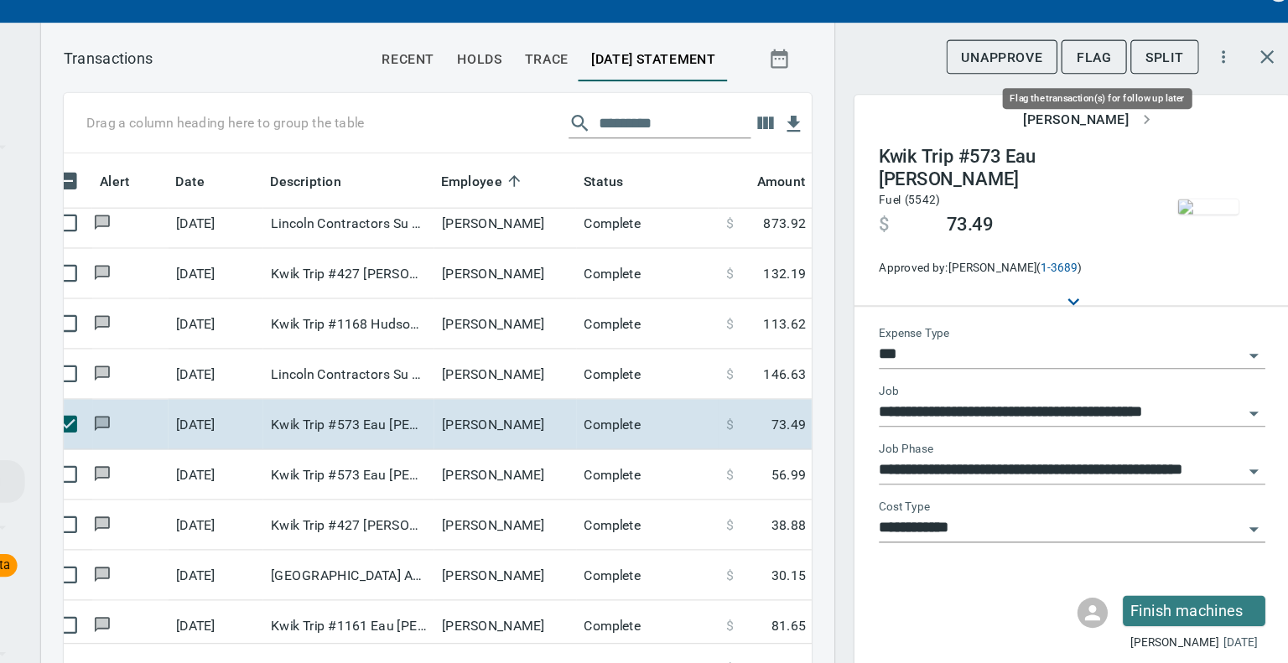
click at [1094, 76] on span "Flag" at bounding box center [1098, 84] width 31 height 21
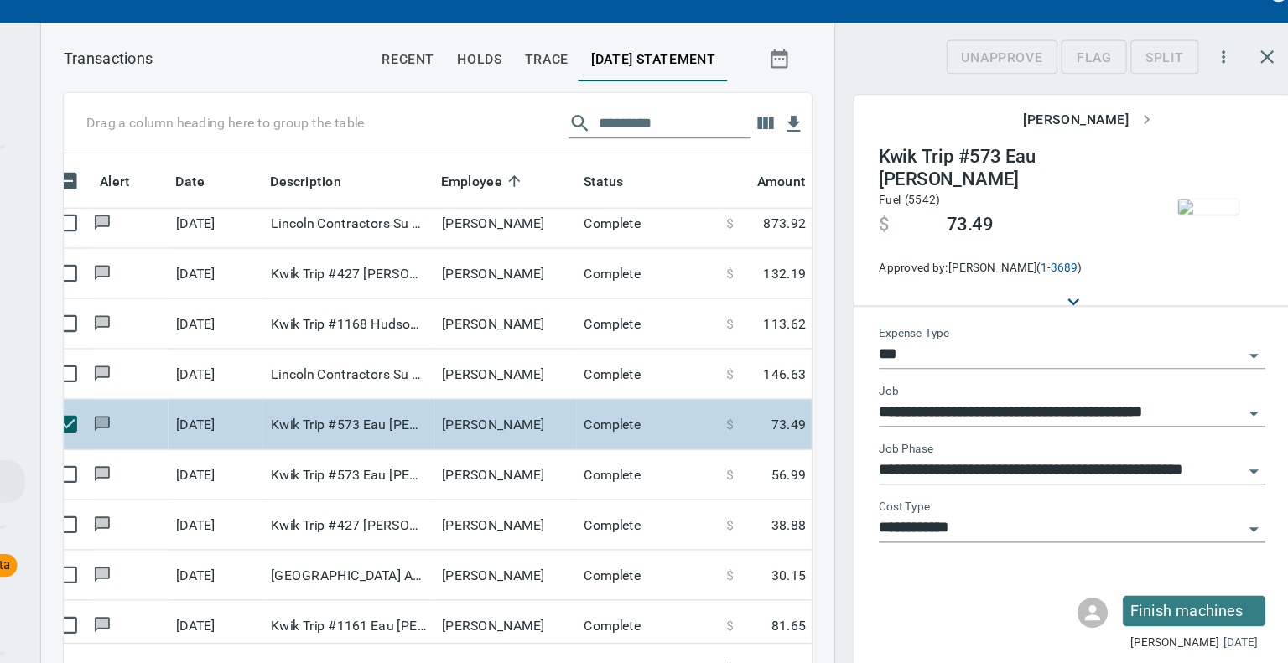
scroll to position [453, 635]
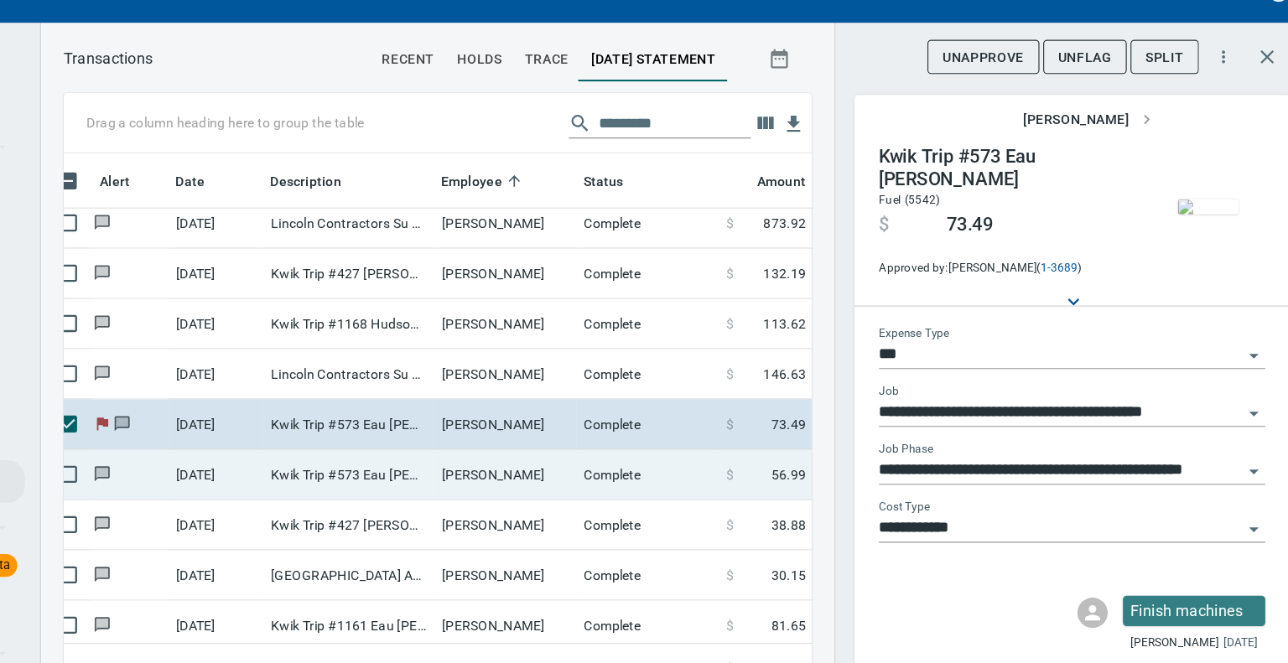
click at [529, 447] on td "[PERSON_NAME]" at bounding box center [578, 453] width 126 height 44
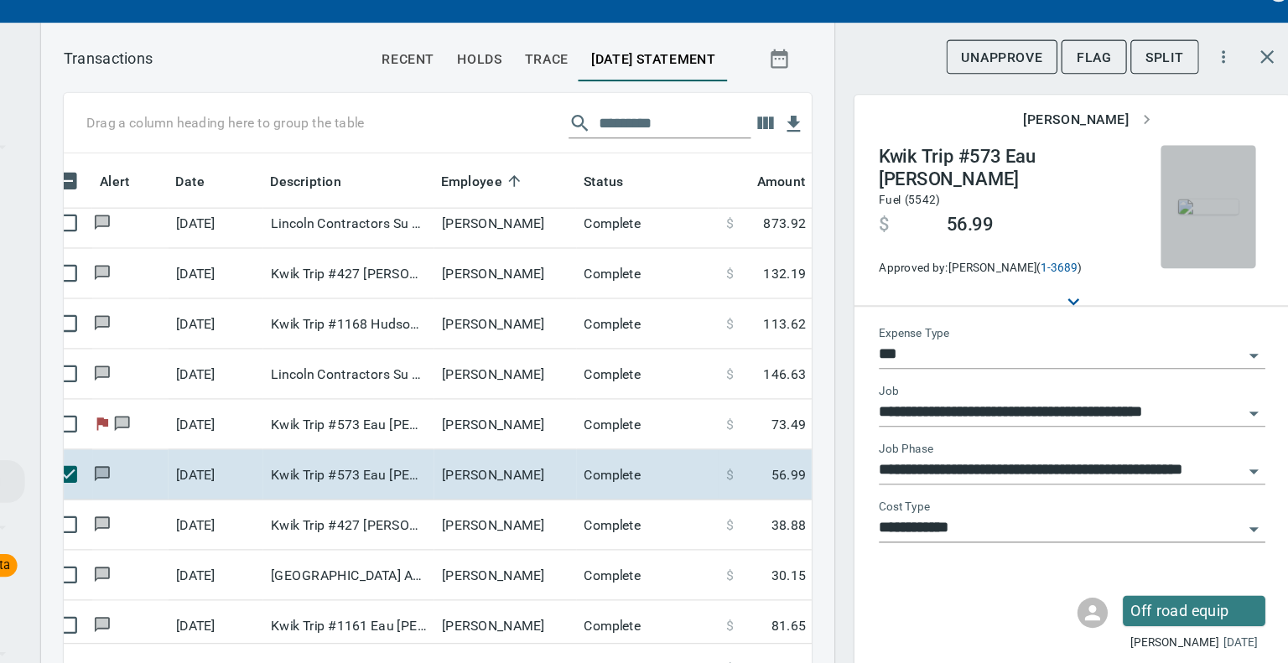
click at [1183, 210] on img "button" at bounding box center [1200, 216] width 54 height 13
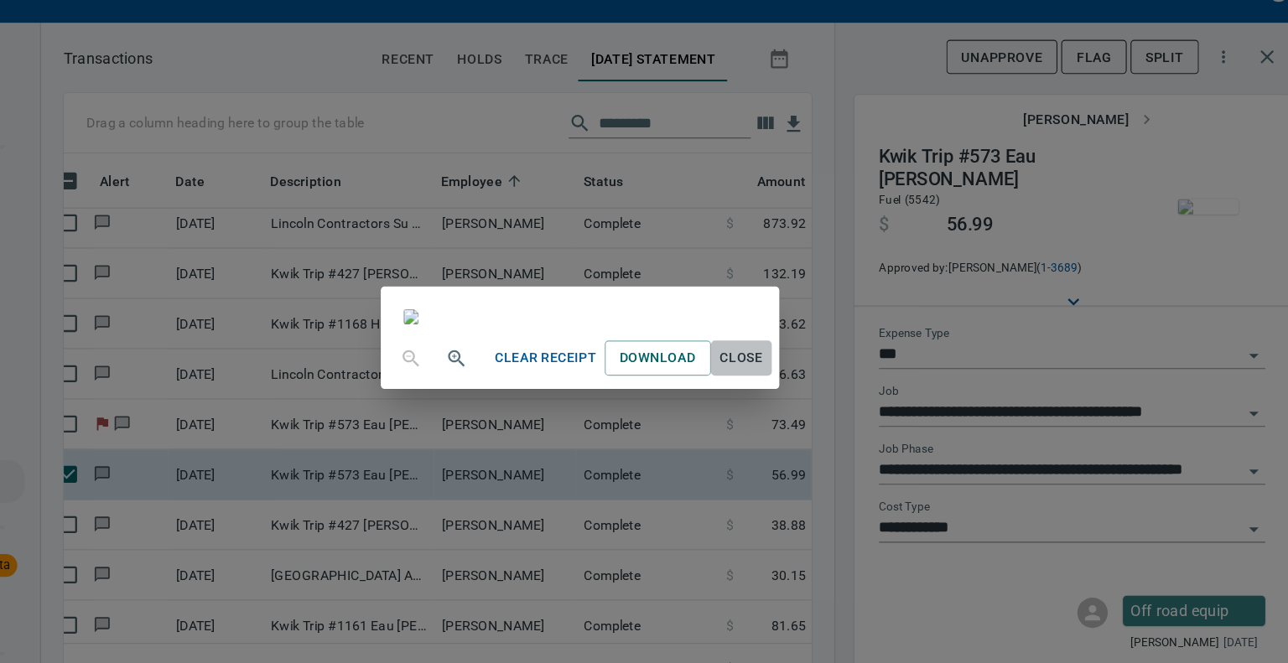
click at [807, 361] on span "Close" at bounding box center [787, 350] width 40 height 21
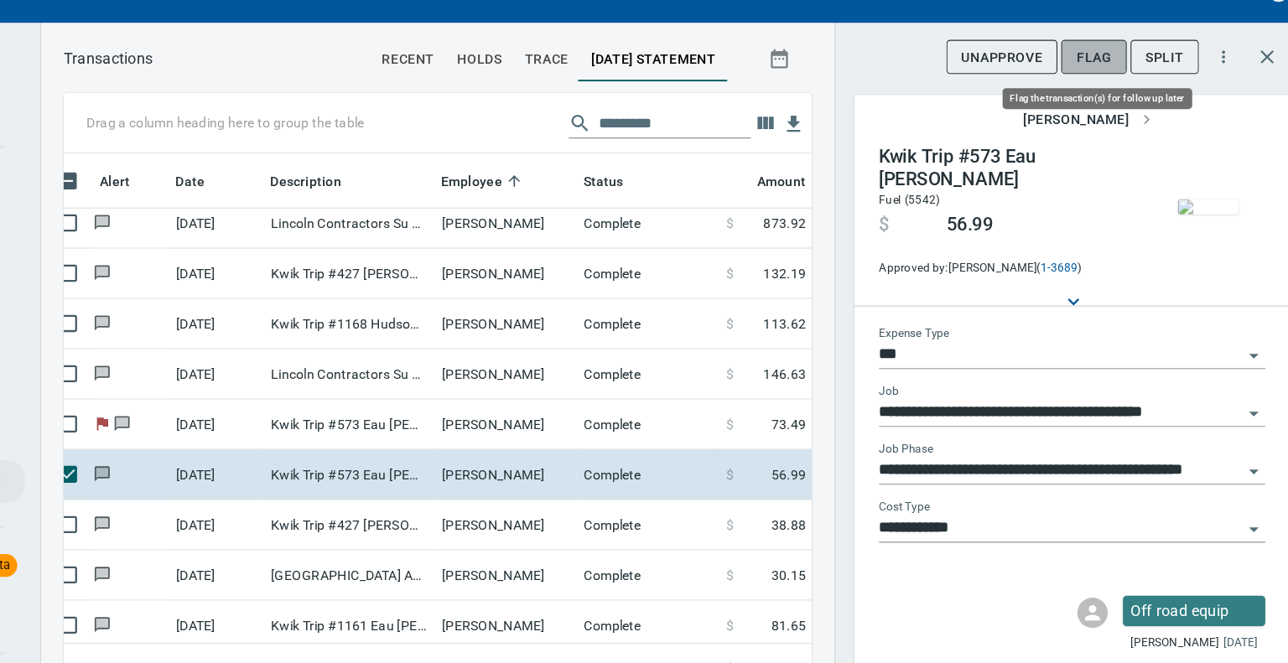
click at [1102, 81] on span "Flag" at bounding box center [1098, 84] width 31 height 21
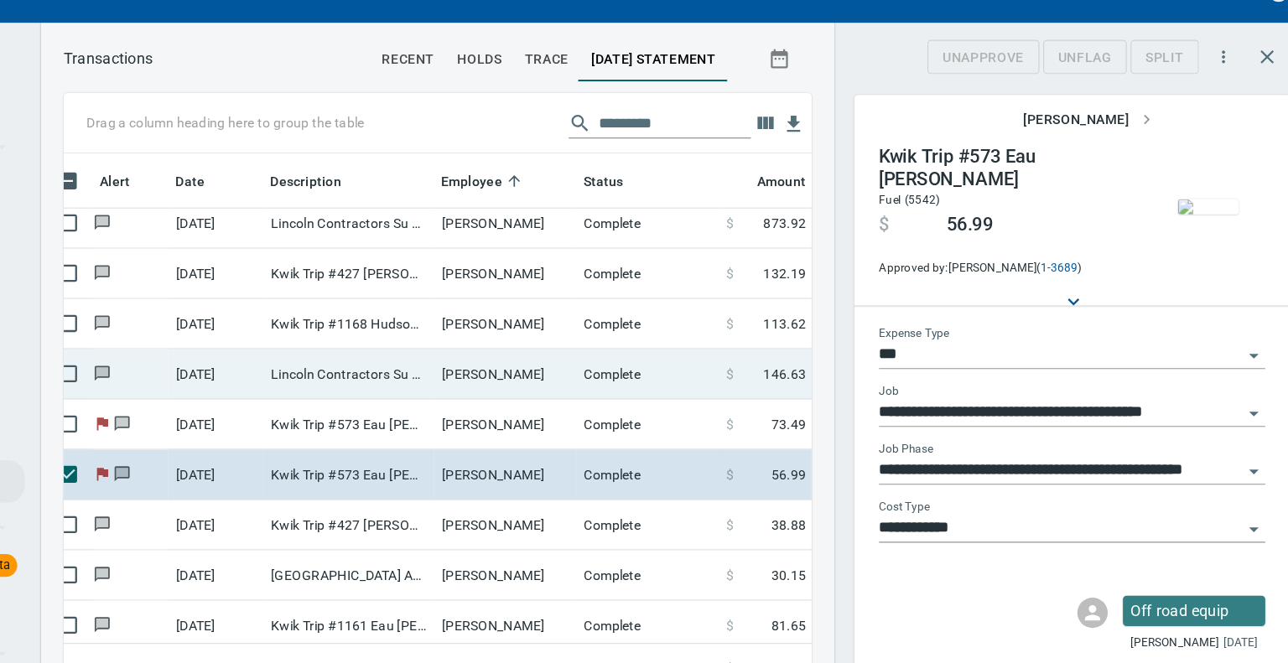
scroll to position [453, 635]
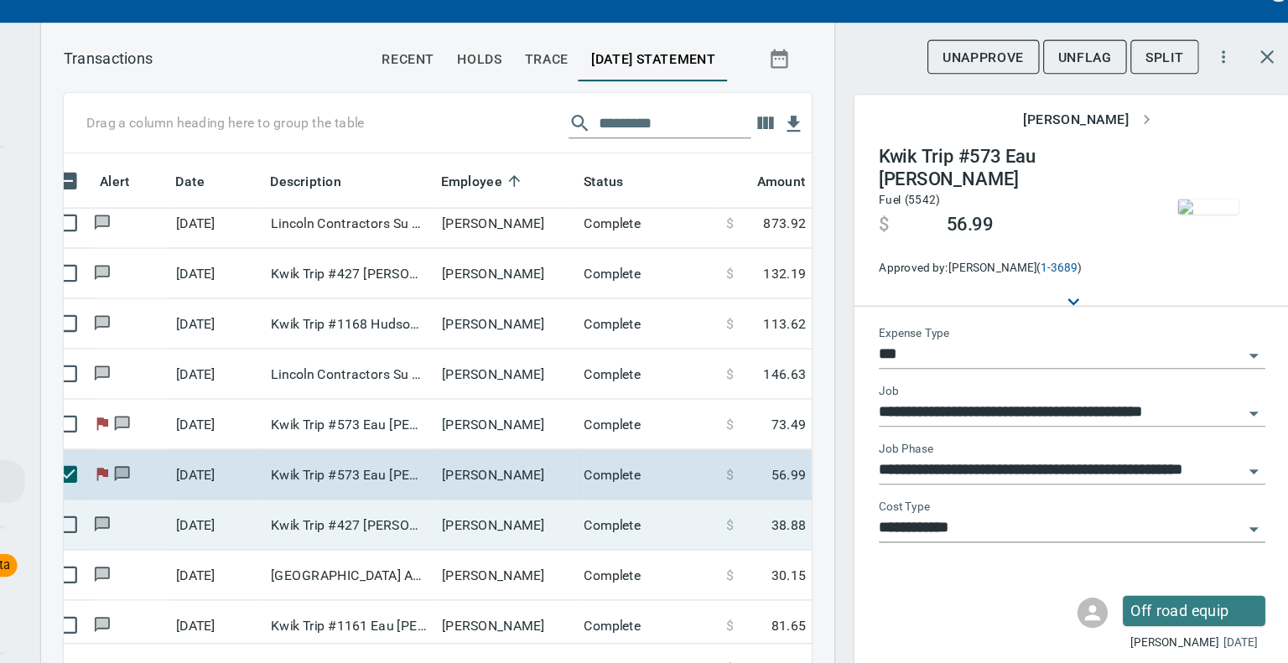
click at [545, 496] on td "[PERSON_NAME]" at bounding box center [578, 498] width 126 height 44
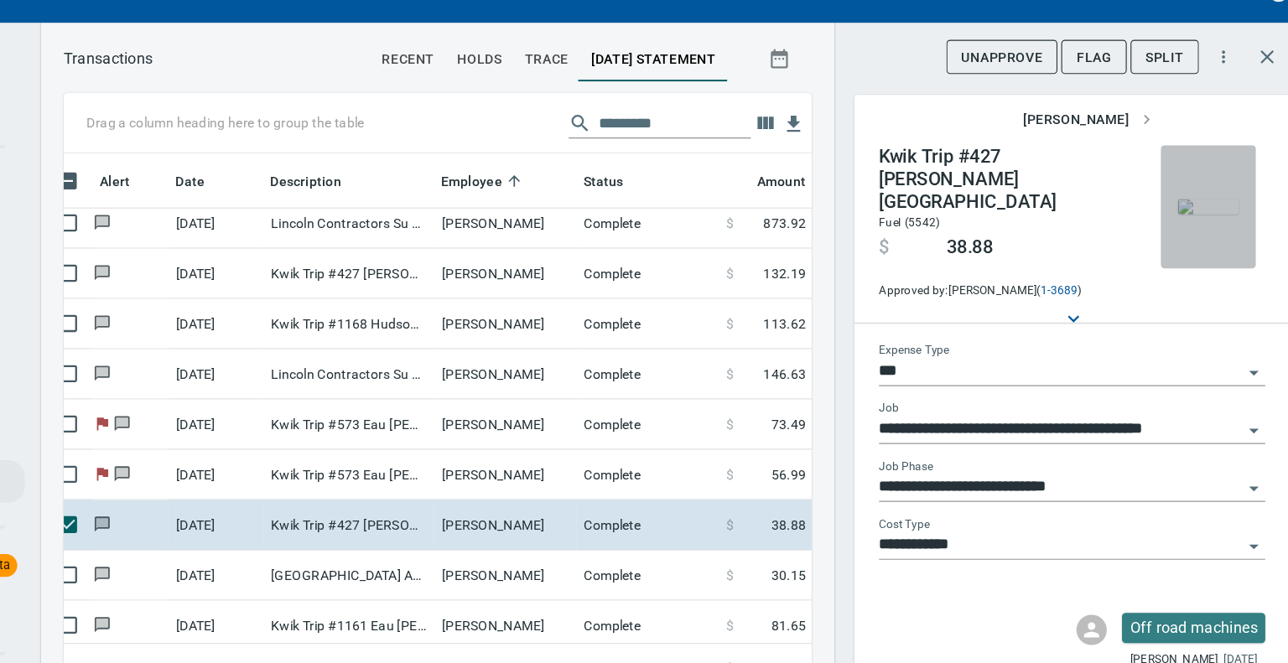
click at [1199, 221] on img "button" at bounding box center [1200, 216] width 54 height 13
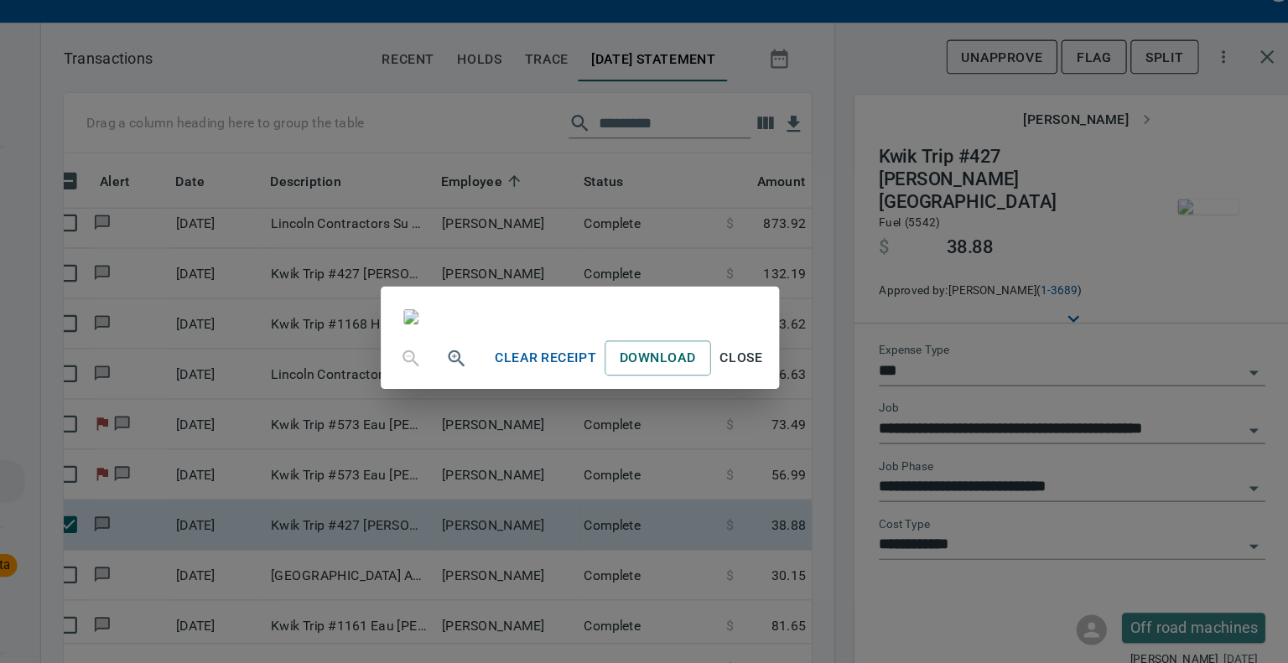
click at [807, 361] on span "Close" at bounding box center [787, 350] width 40 height 21
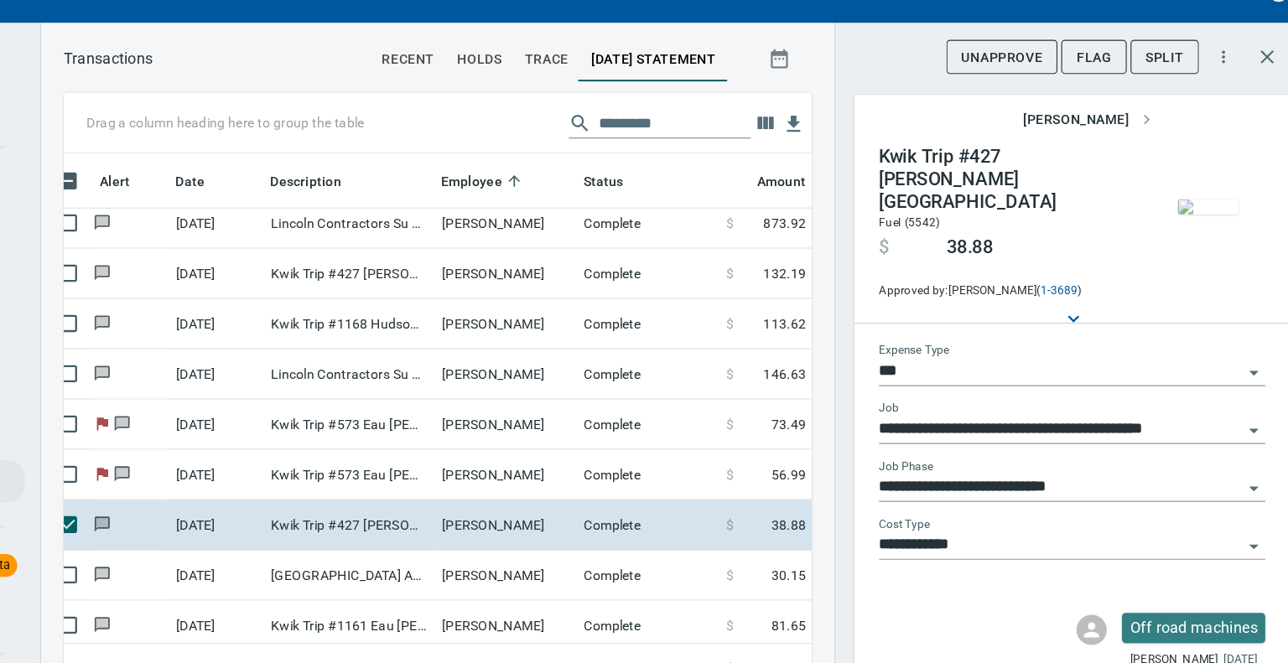
click at [1230, 455] on icon "Open" at bounding box center [1240, 465] width 20 height 20
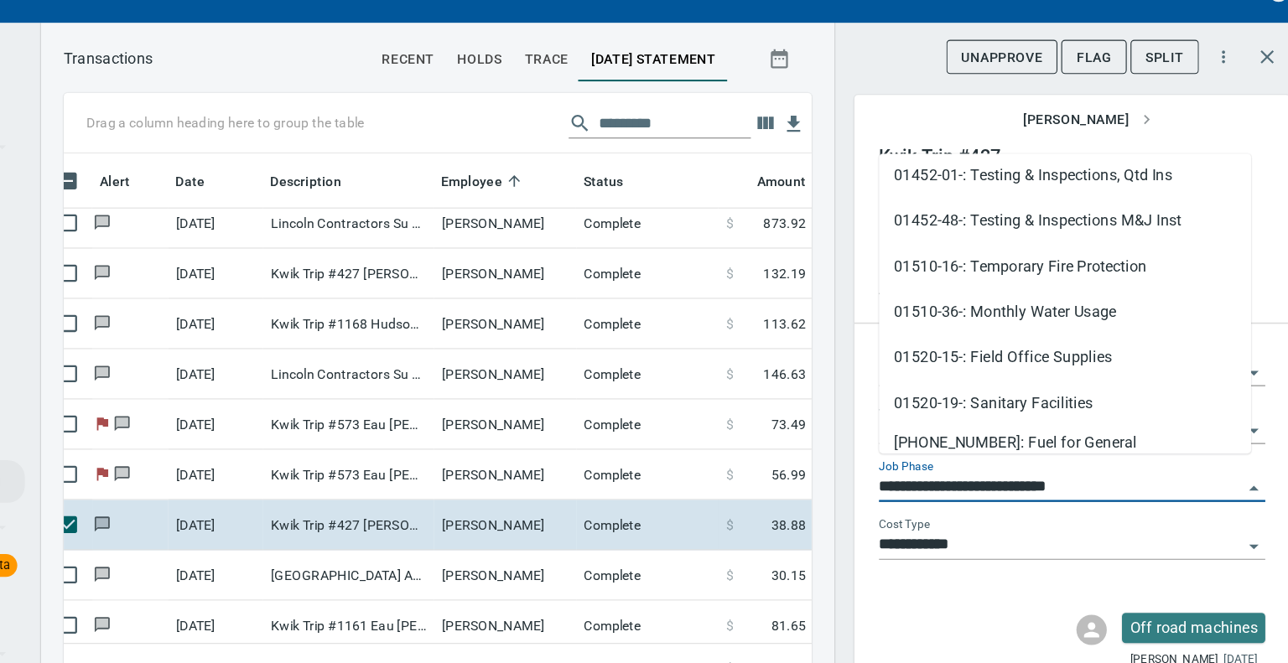
scroll to position [296, 0]
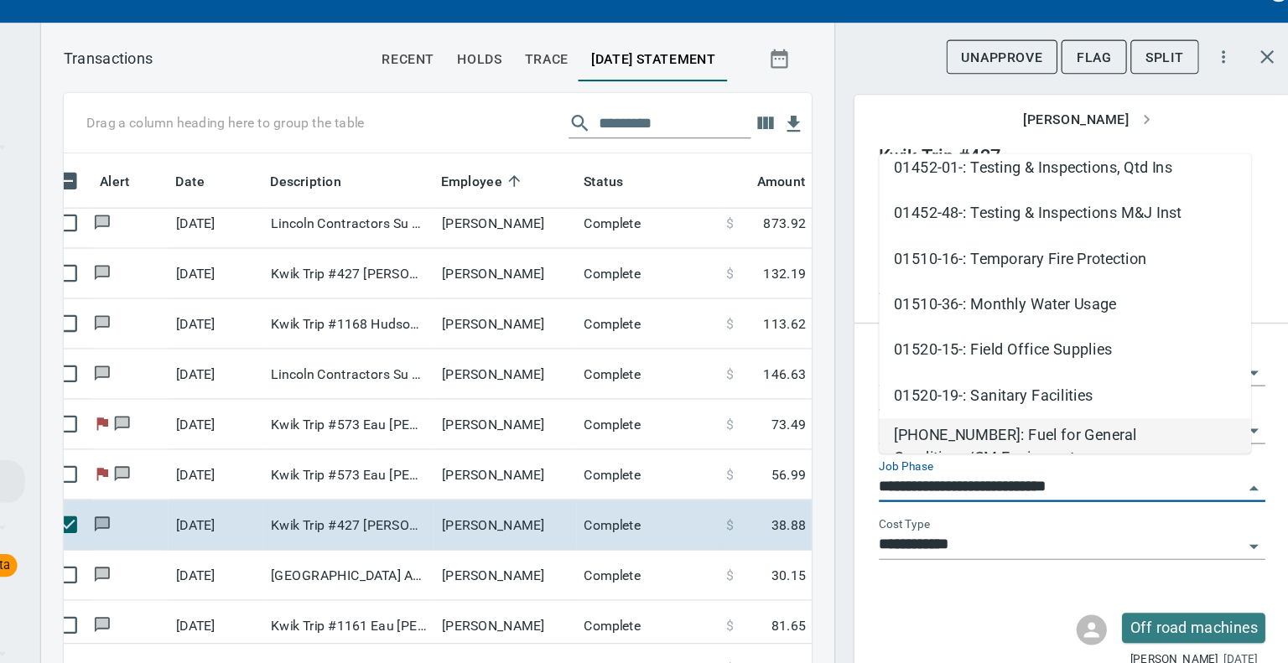
click at [1144, 413] on li "[PHONE_NUMBER]: Fuel for General Conditions/CM Equipment" at bounding box center [1072, 423] width 329 height 40
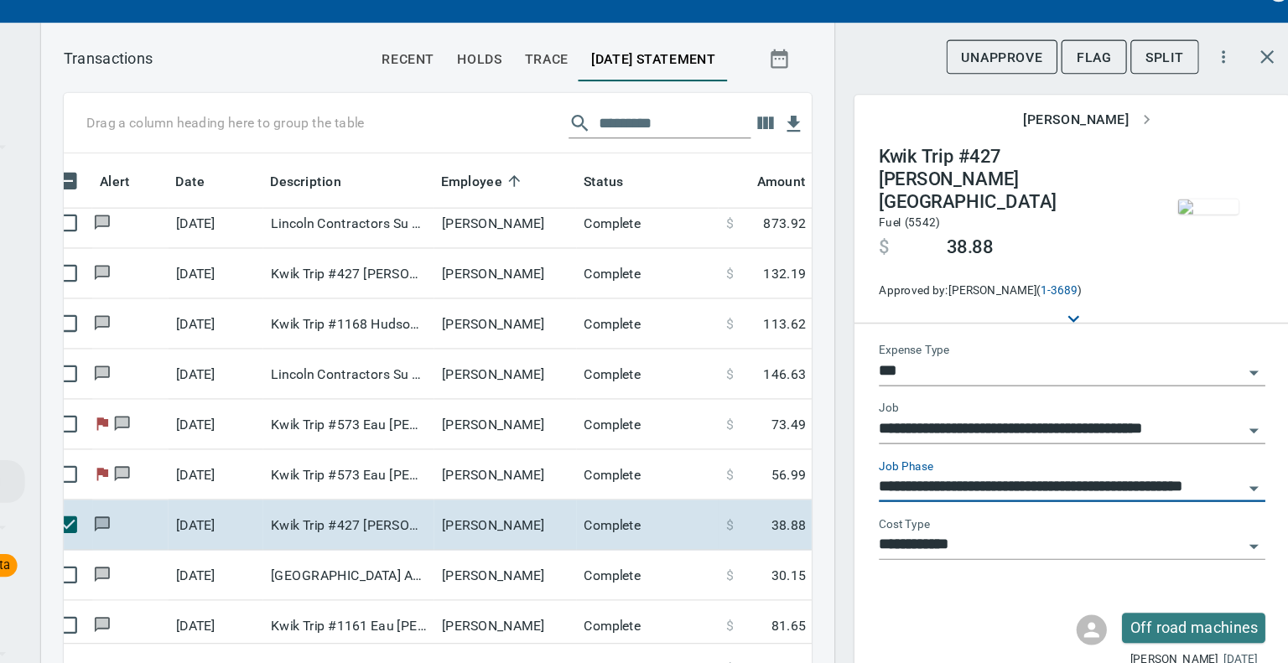
type input "**********"
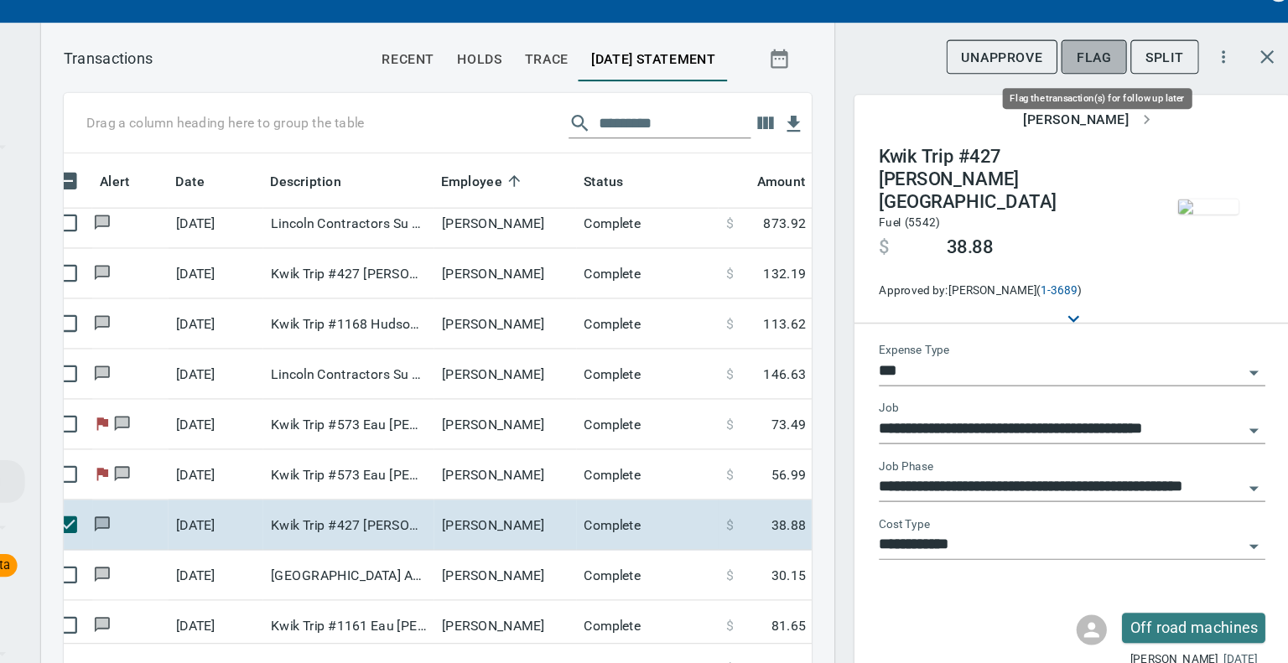
click at [1098, 77] on span "Flag" at bounding box center [1098, 84] width 31 height 21
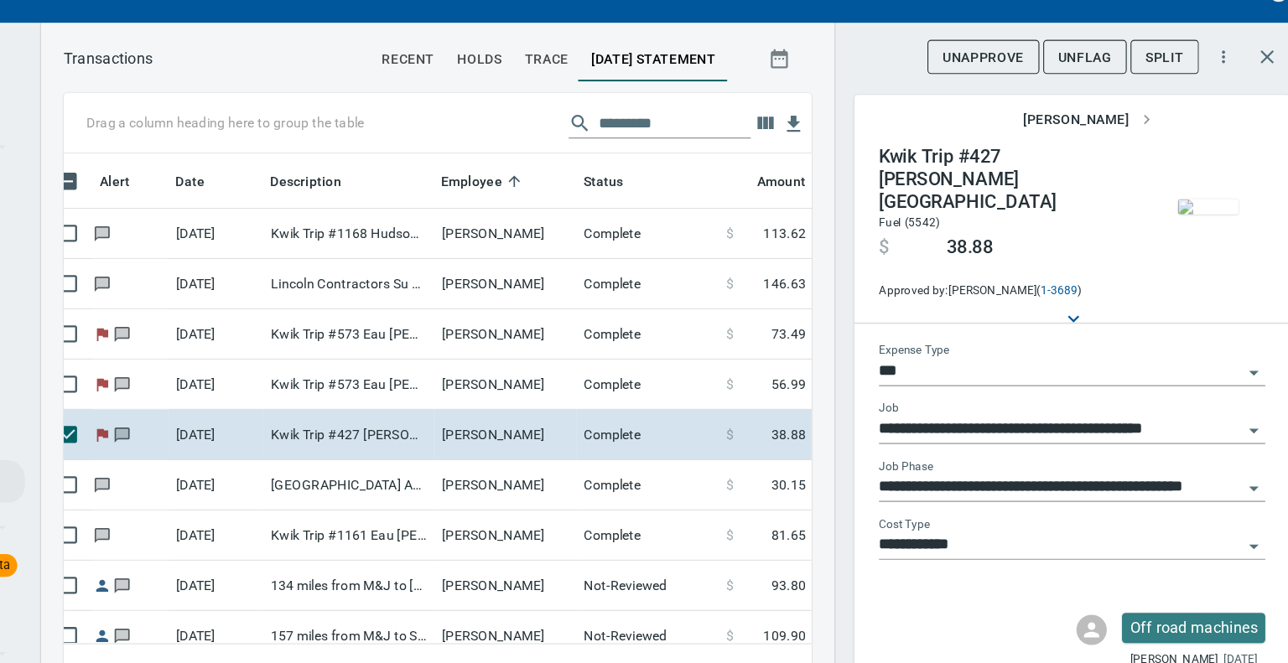
scroll to position [1888, 23]
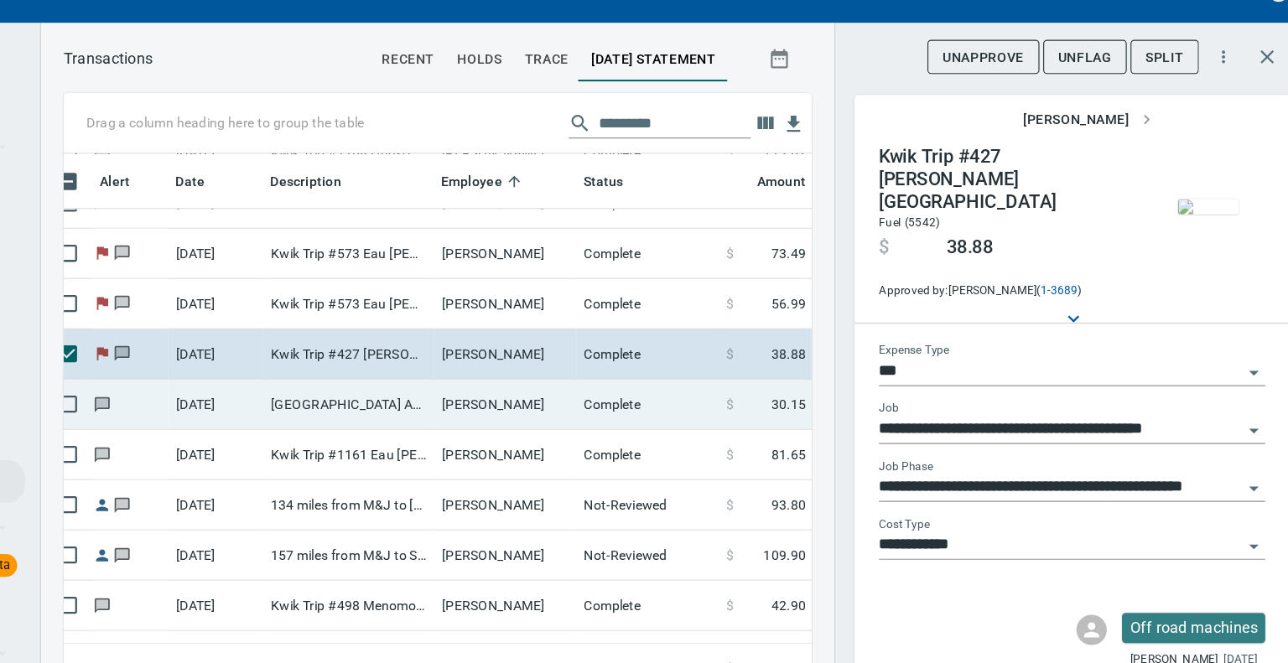
click at [588, 388] on td "[PERSON_NAME]" at bounding box center [578, 391] width 126 height 44
type input "**********"
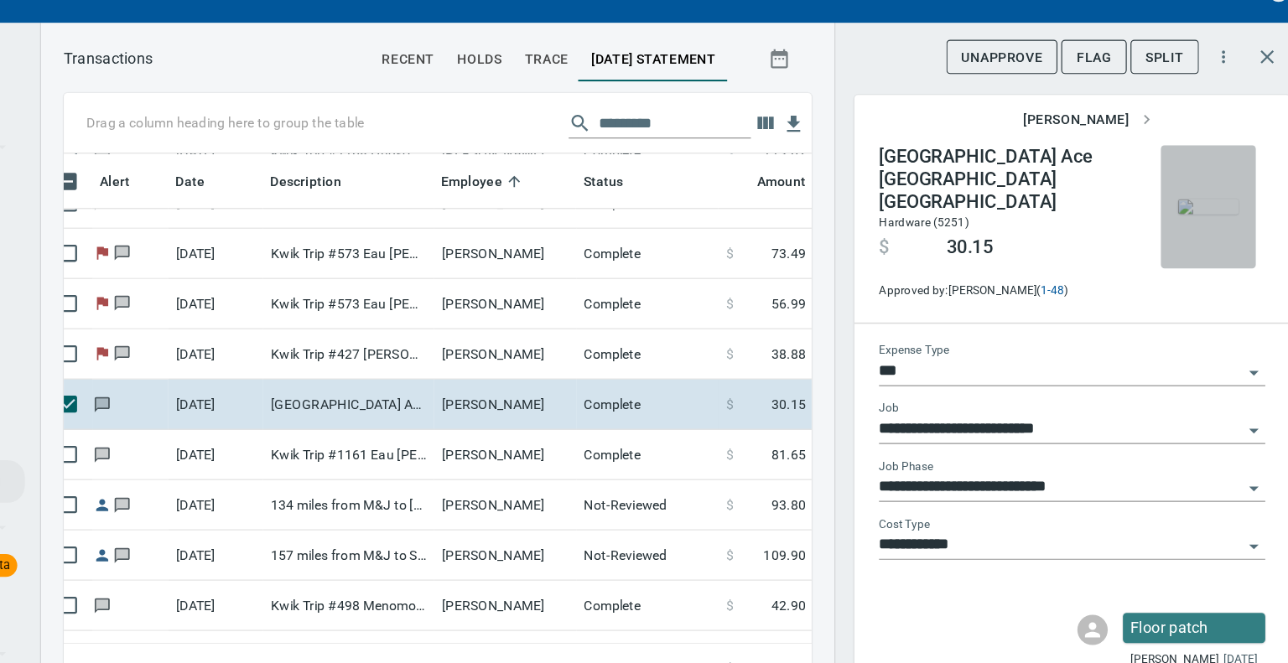
click at [1193, 219] on img "button" at bounding box center [1200, 216] width 54 height 13
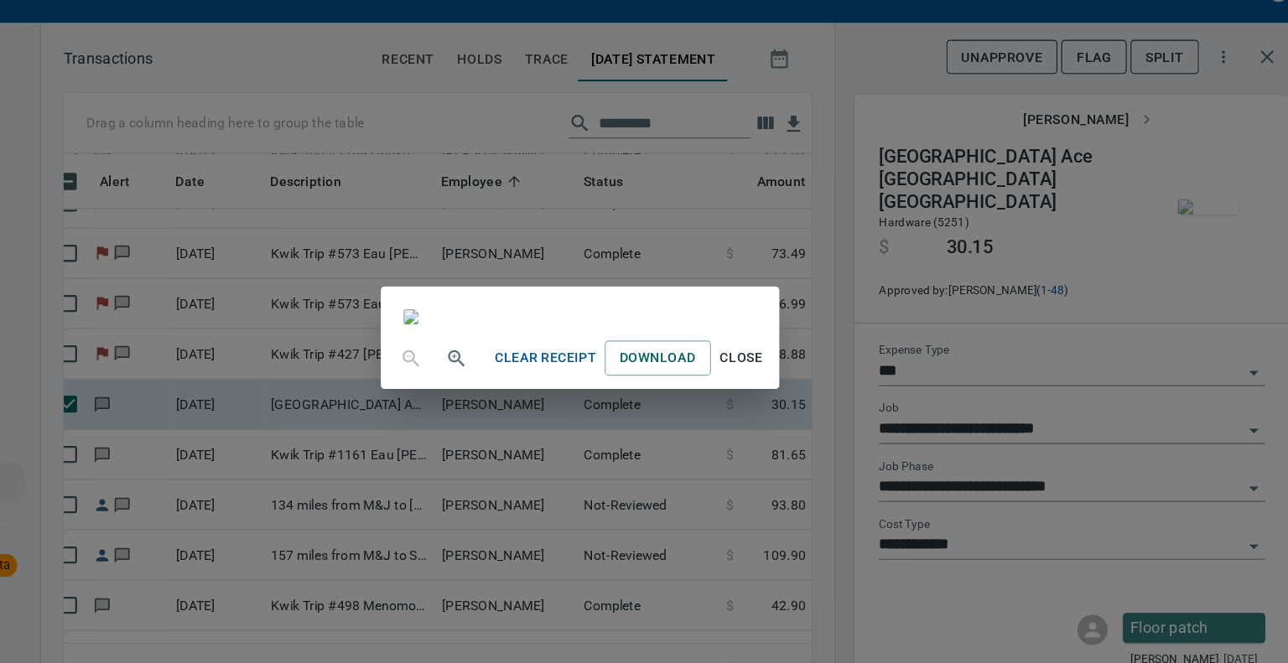
click at [807, 361] on span "Close" at bounding box center [787, 350] width 40 height 21
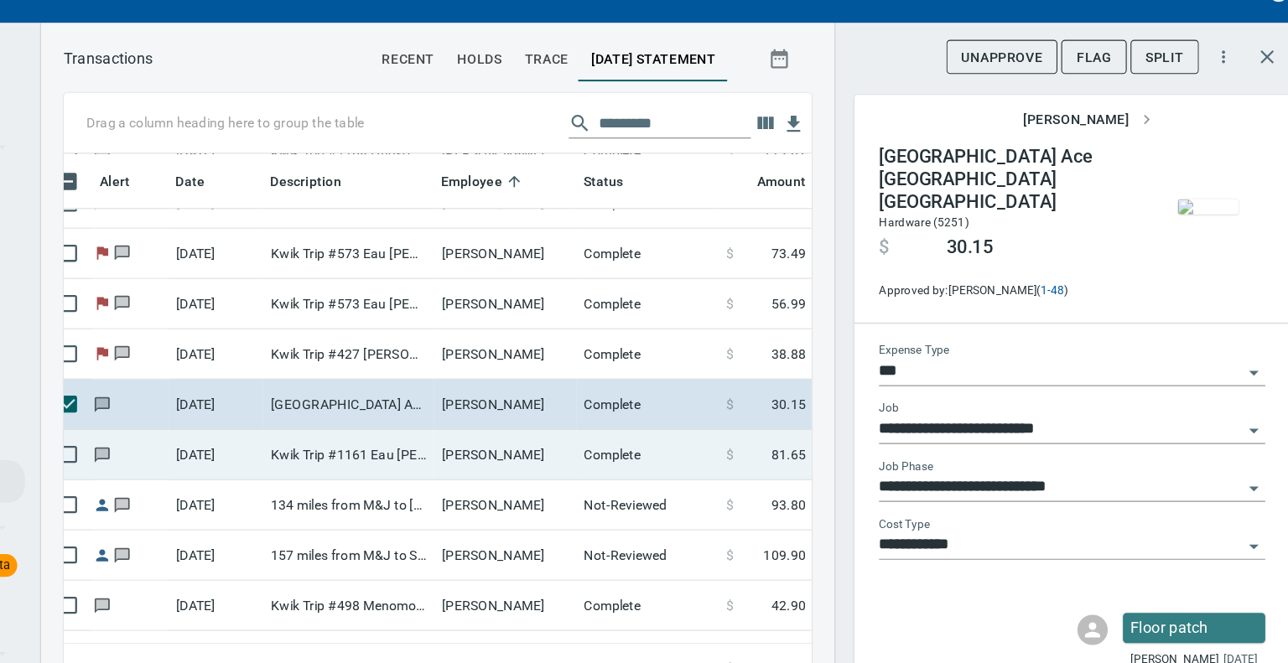
click at [575, 427] on td "[PERSON_NAME]" at bounding box center [578, 436] width 126 height 44
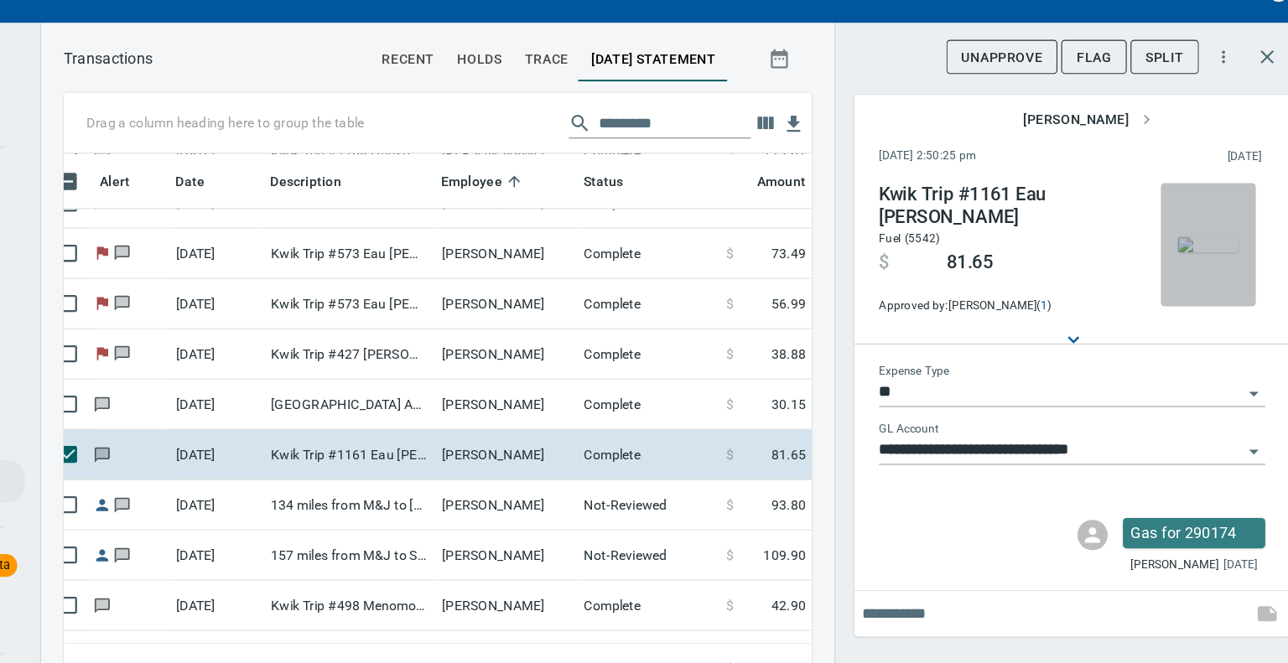
click at [1213, 253] on img "button" at bounding box center [1200, 249] width 54 height 13
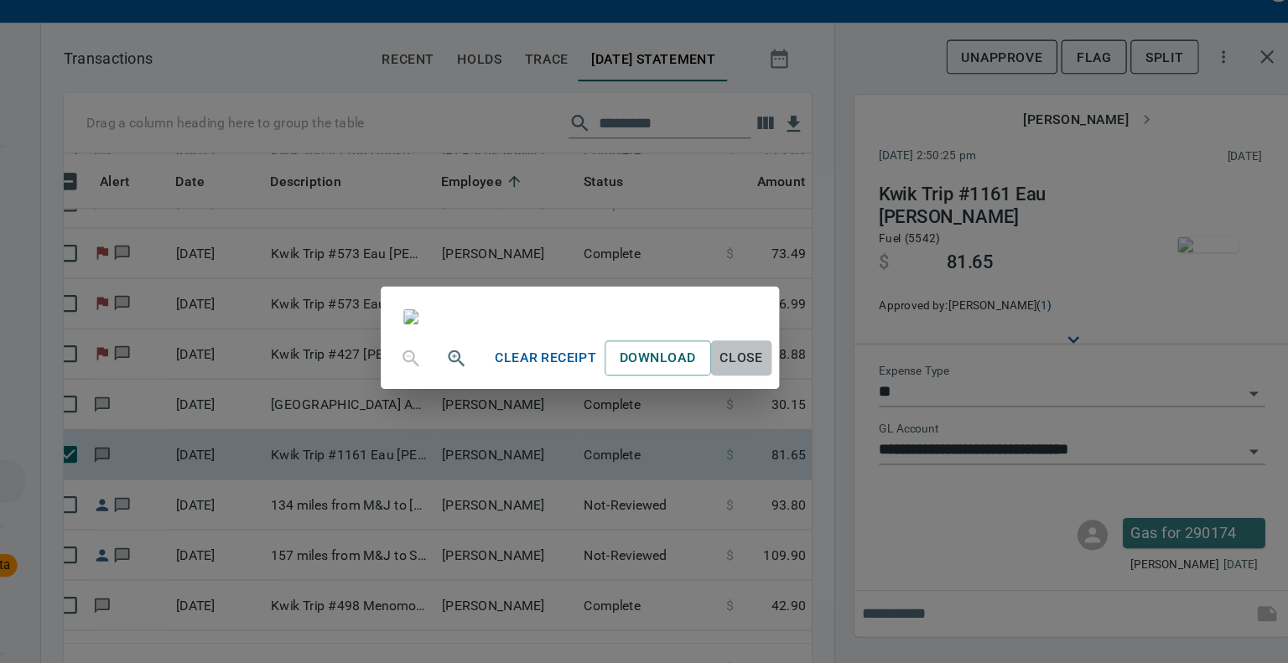
click at [807, 361] on span "Close" at bounding box center [787, 350] width 40 height 21
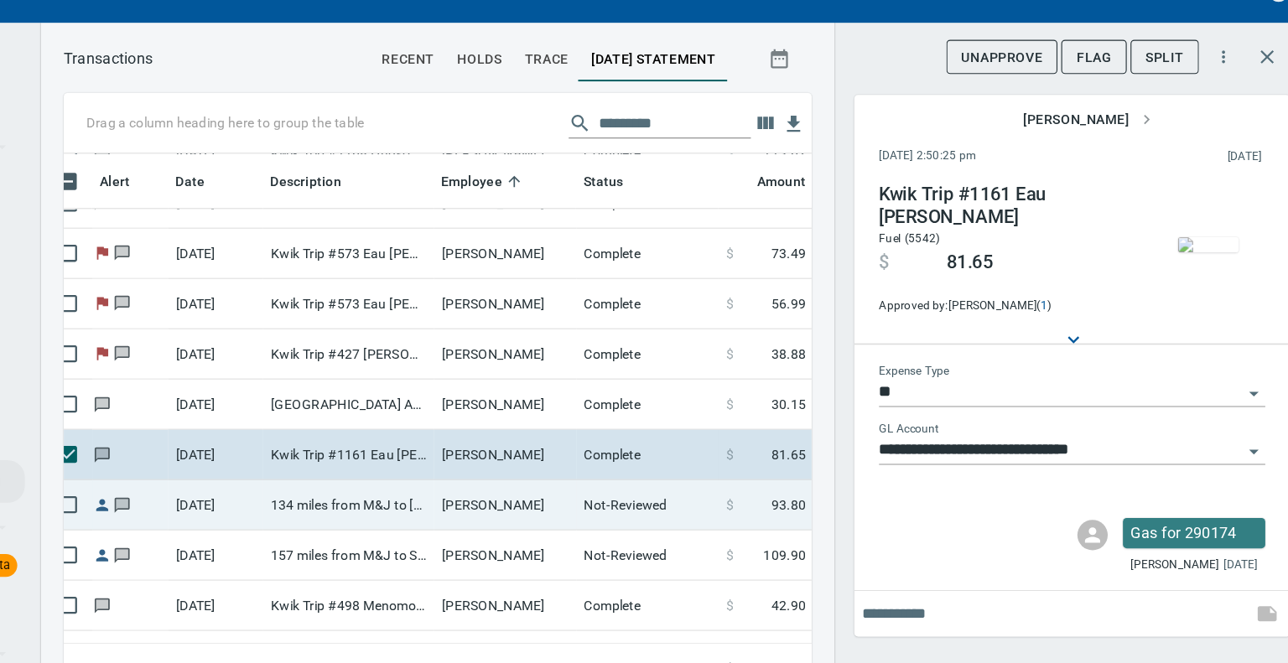
click at [558, 480] on td "[PERSON_NAME]" at bounding box center [578, 480] width 126 height 44
type input "***"
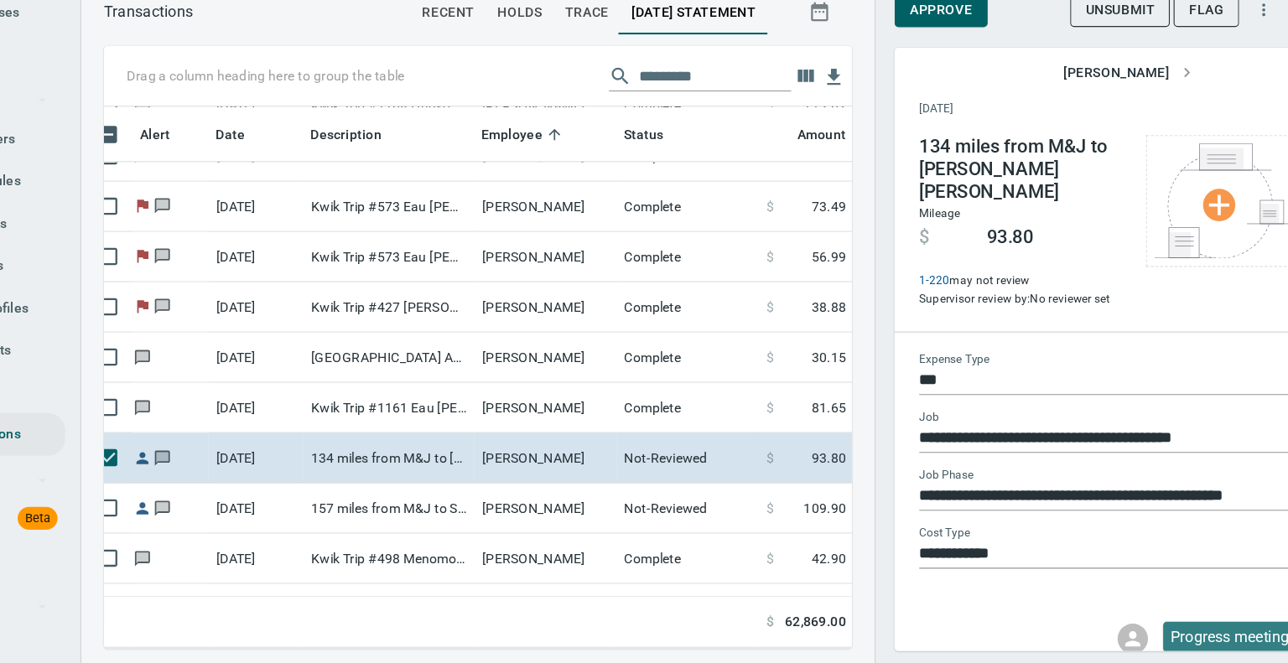
scroll to position [453, 635]
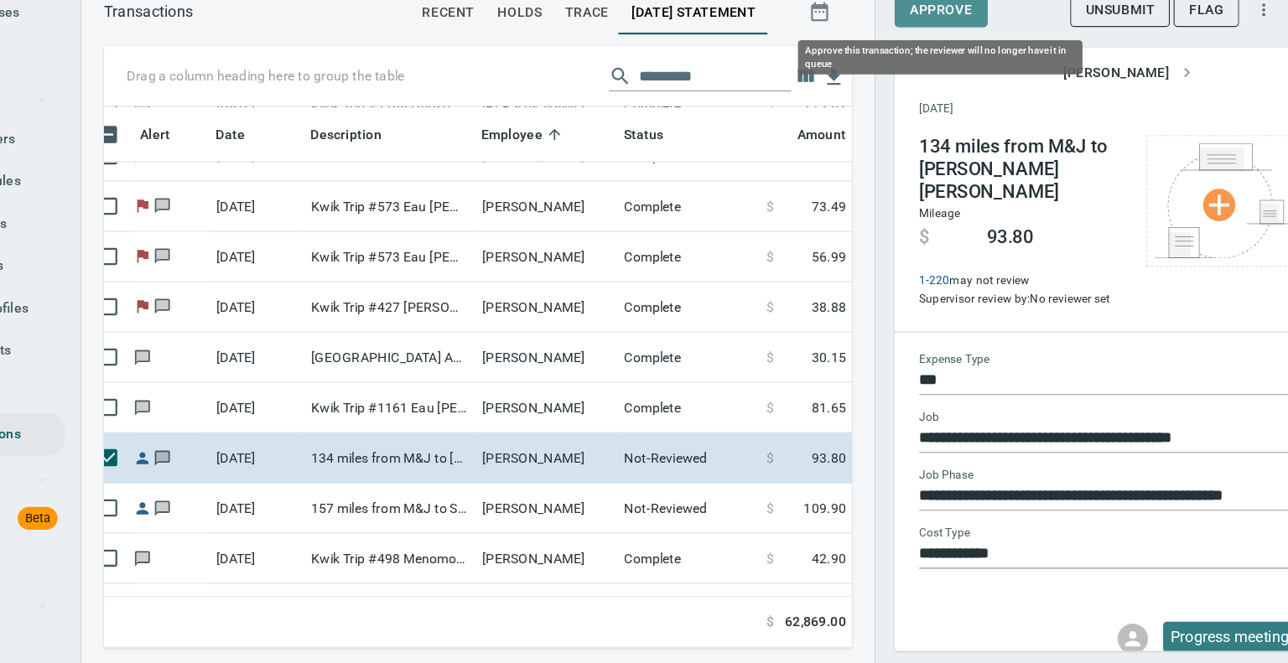
click at [938, 86] on span "Approve" at bounding box center [927, 84] width 55 height 21
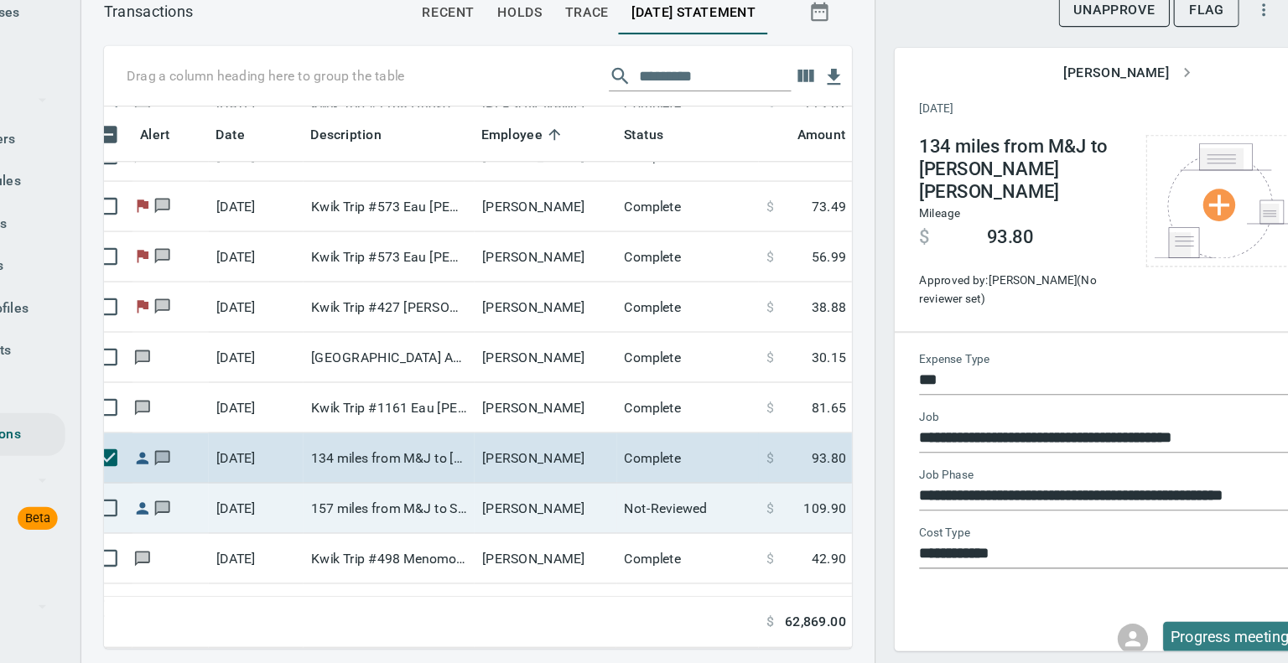
click at [408, 528] on td "157 miles from M&J to SLAC & Back" at bounding box center [439, 524] width 151 height 44
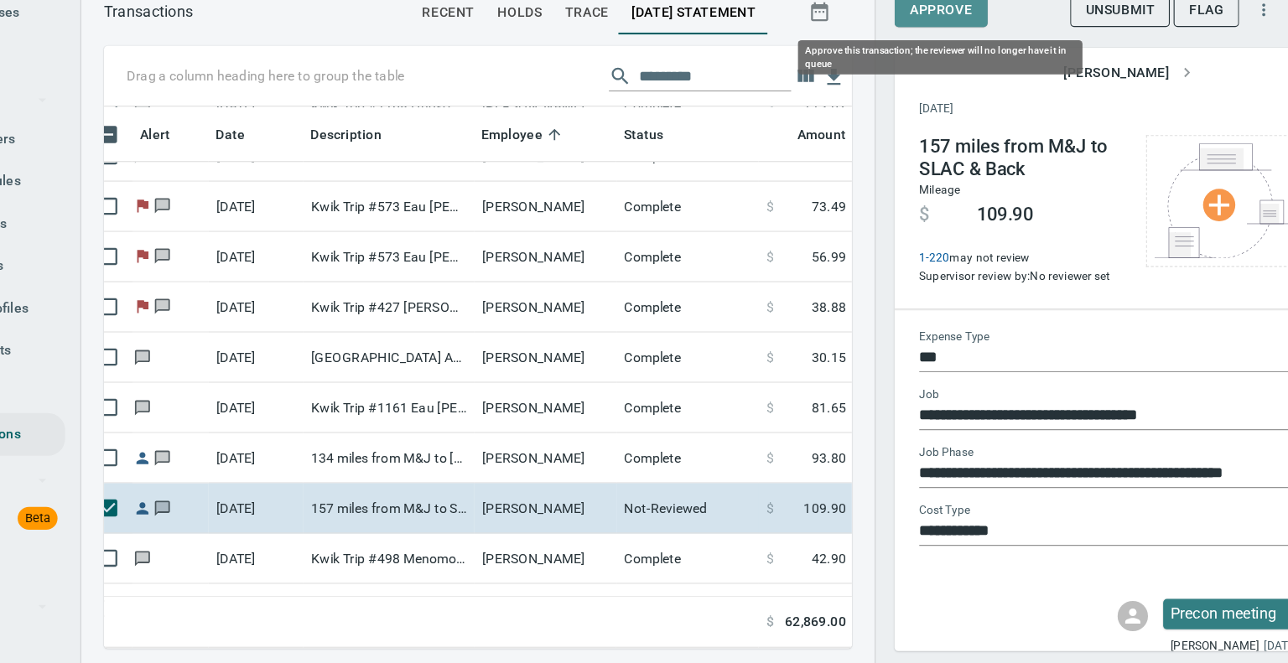
click at [915, 76] on span "Approve" at bounding box center [927, 84] width 55 height 21
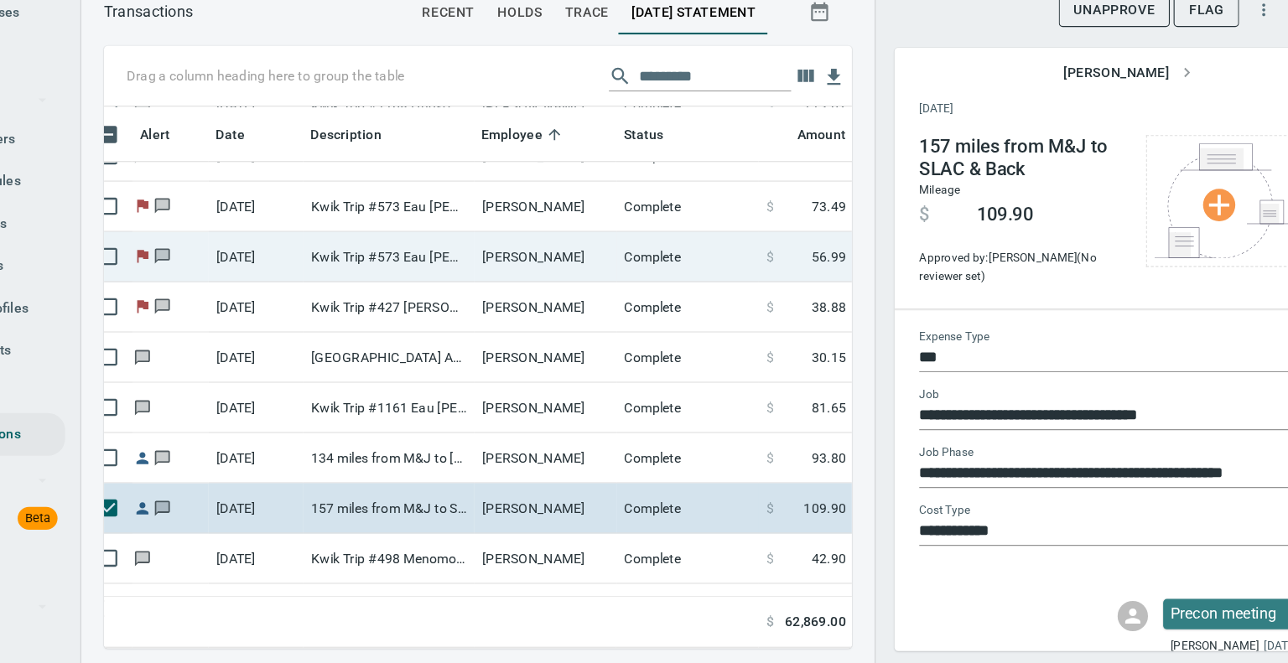
scroll to position [453, 635]
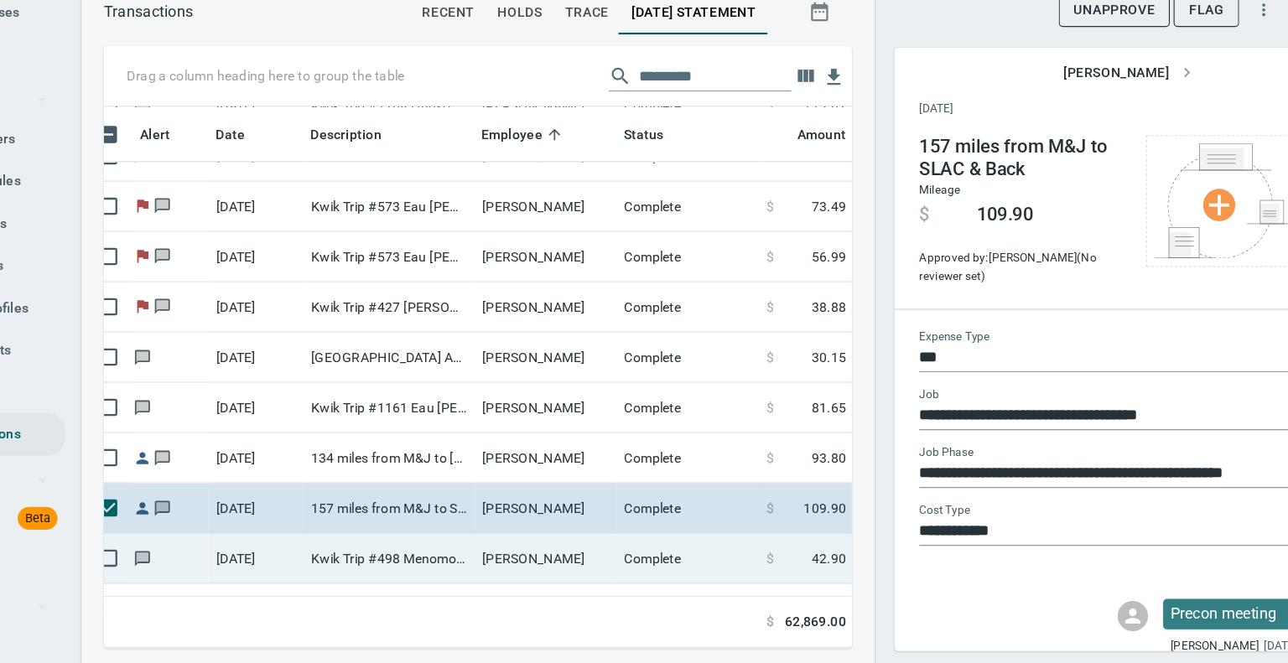
click at [452, 570] on td "Kwik Trip #498 Menomonie [GEOGRAPHIC_DATA]" at bounding box center [439, 569] width 151 height 44
type input "**********"
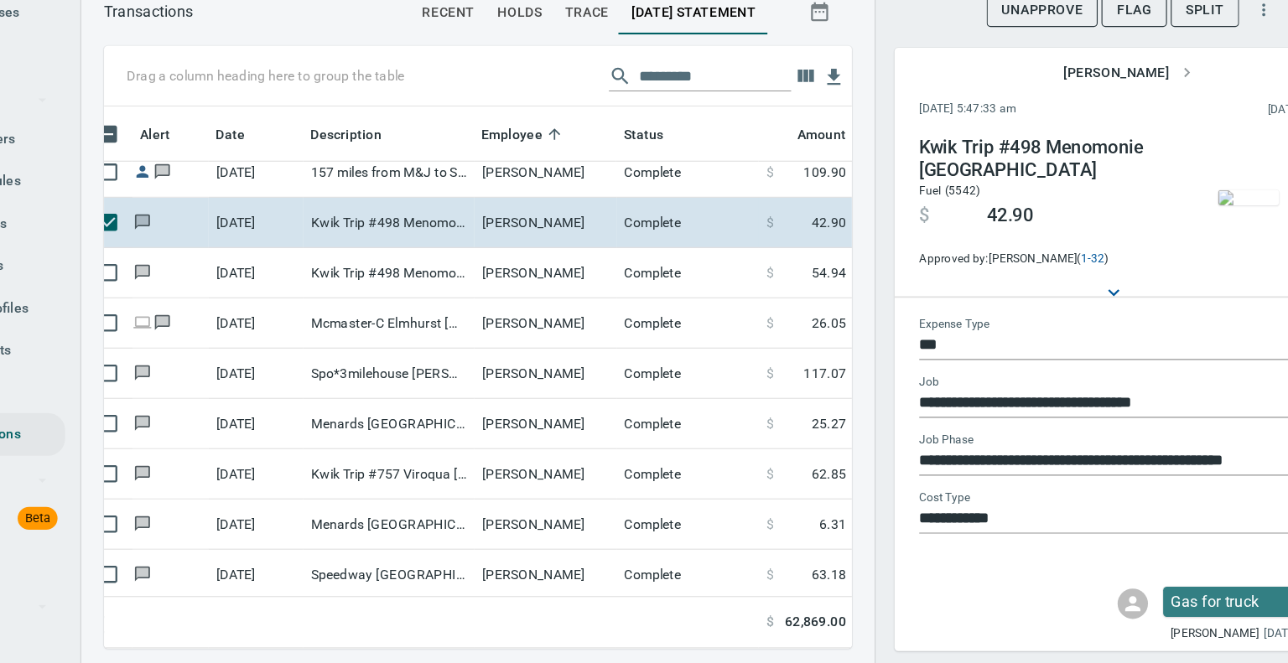
scroll to position [2214, 23]
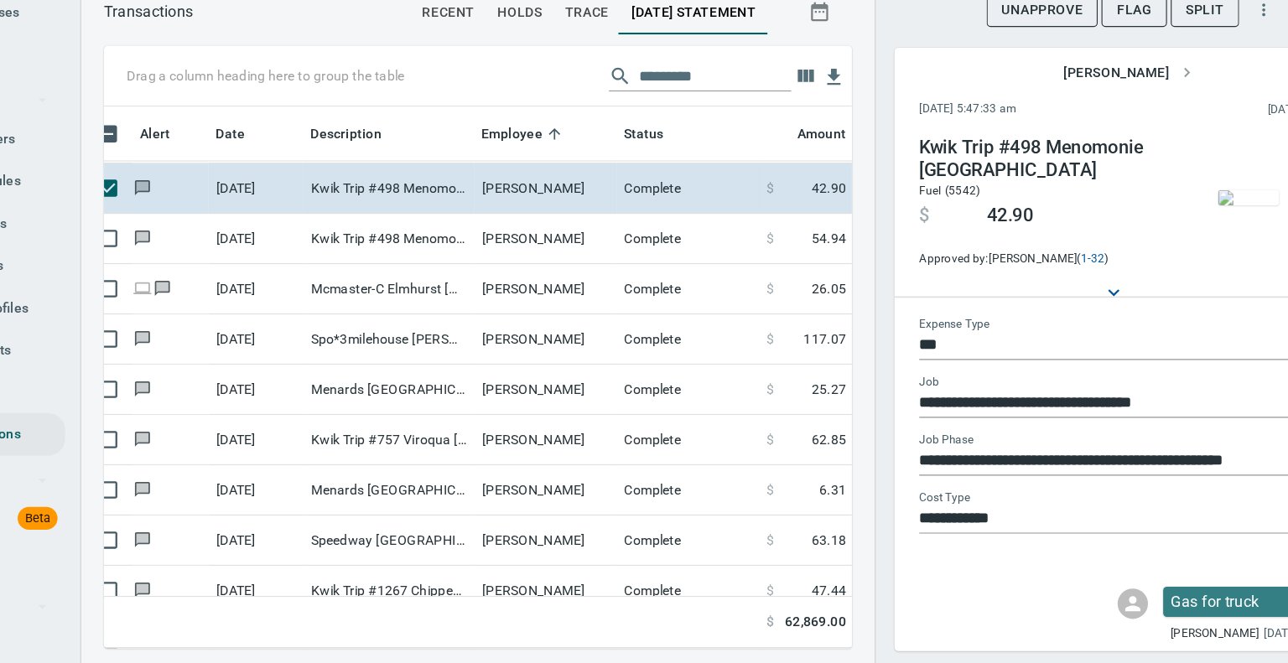
click at [1195, 243] on img "button" at bounding box center [1200, 249] width 54 height 13
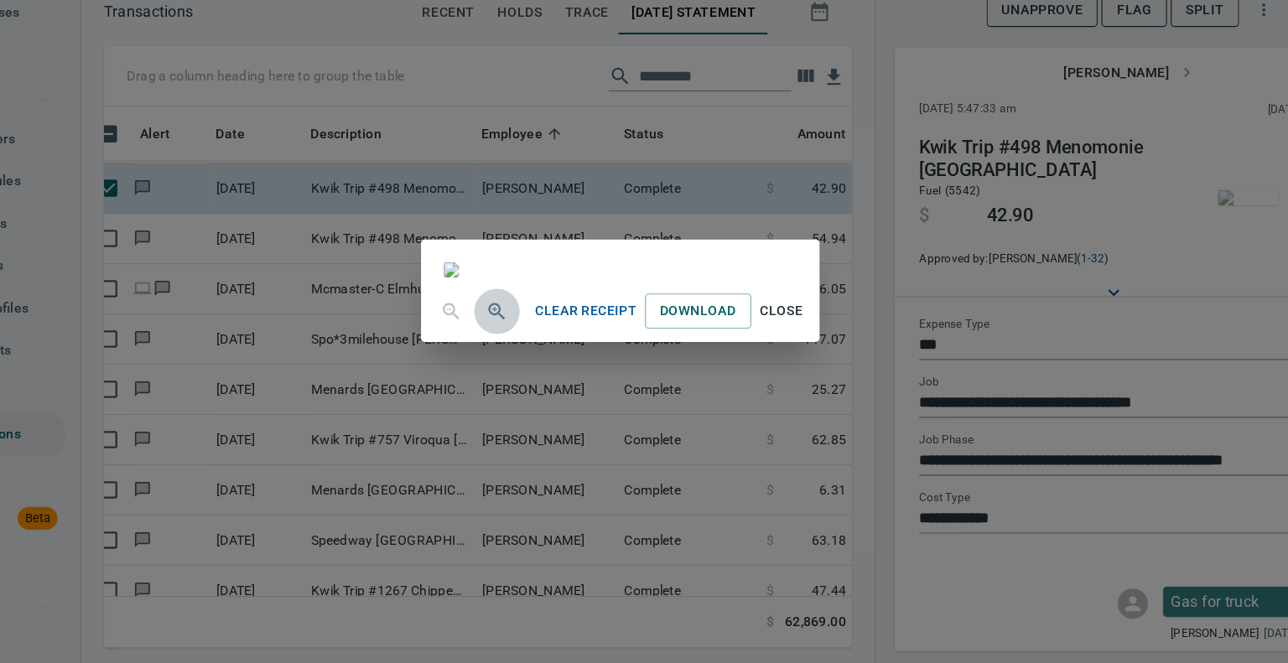
click at [525, 361] on icon "button" at bounding box center [535, 351] width 20 height 20
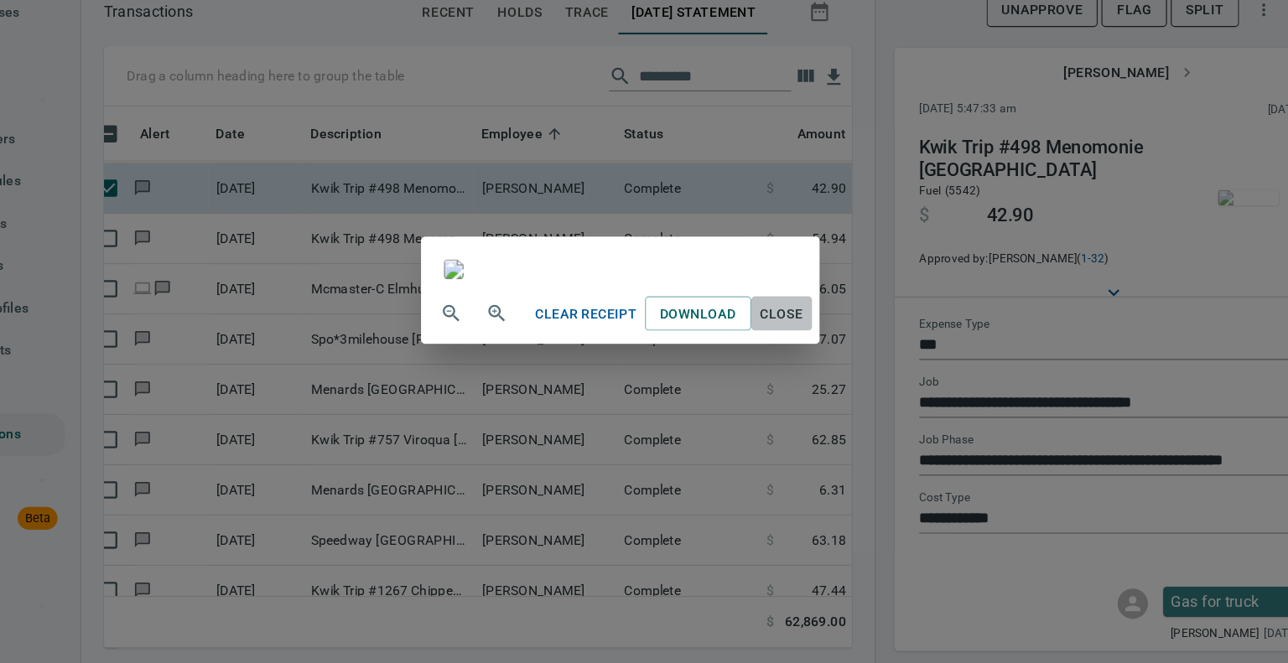
click at [807, 363] on span "Close" at bounding box center [787, 352] width 40 height 21
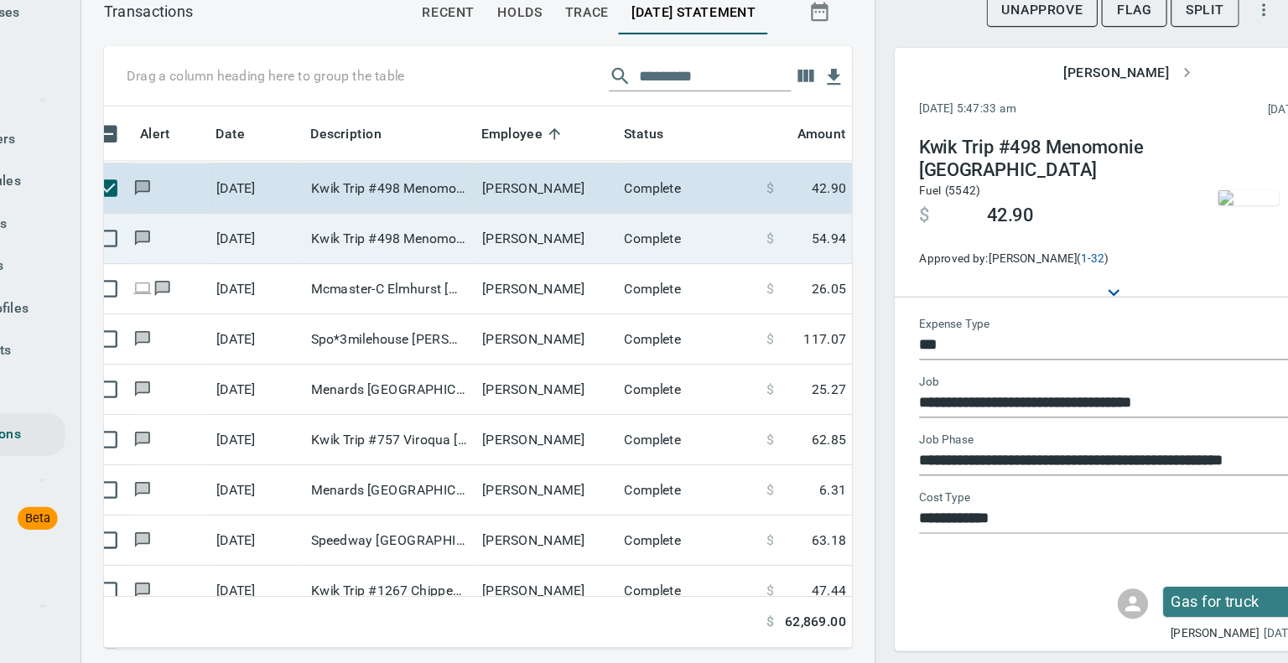
click at [517, 286] on td "[PERSON_NAME]" at bounding box center [578, 286] width 126 height 44
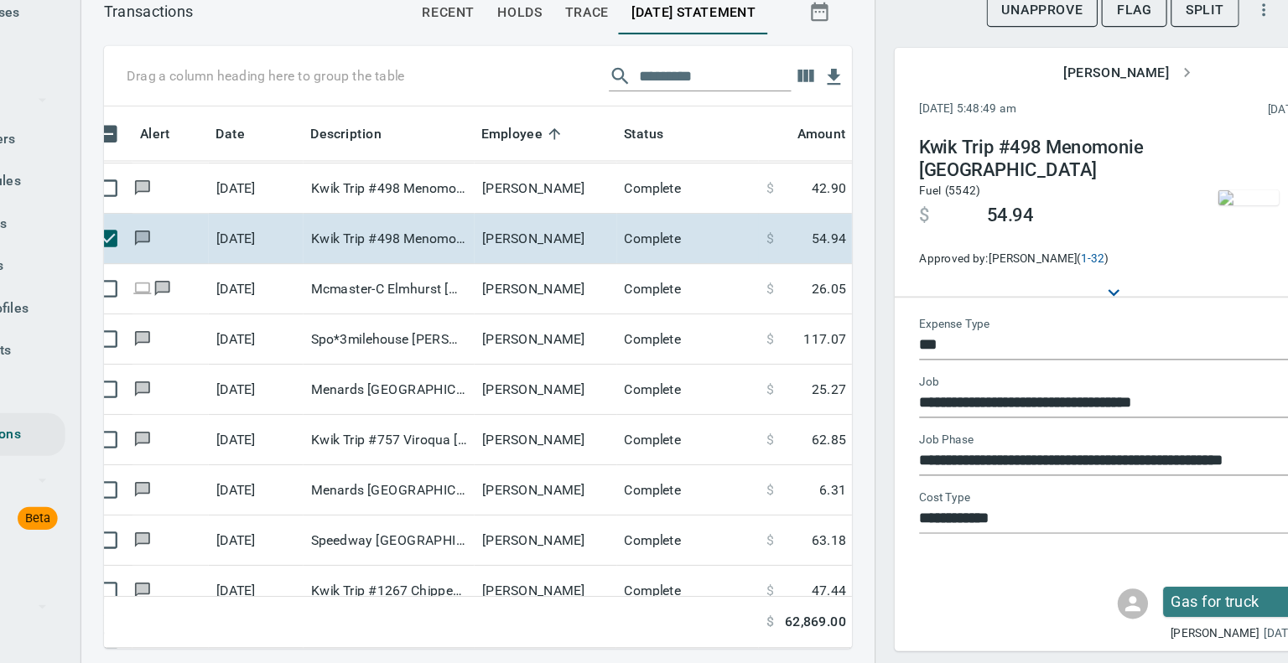
click at [1184, 248] on img "button" at bounding box center [1200, 249] width 54 height 13
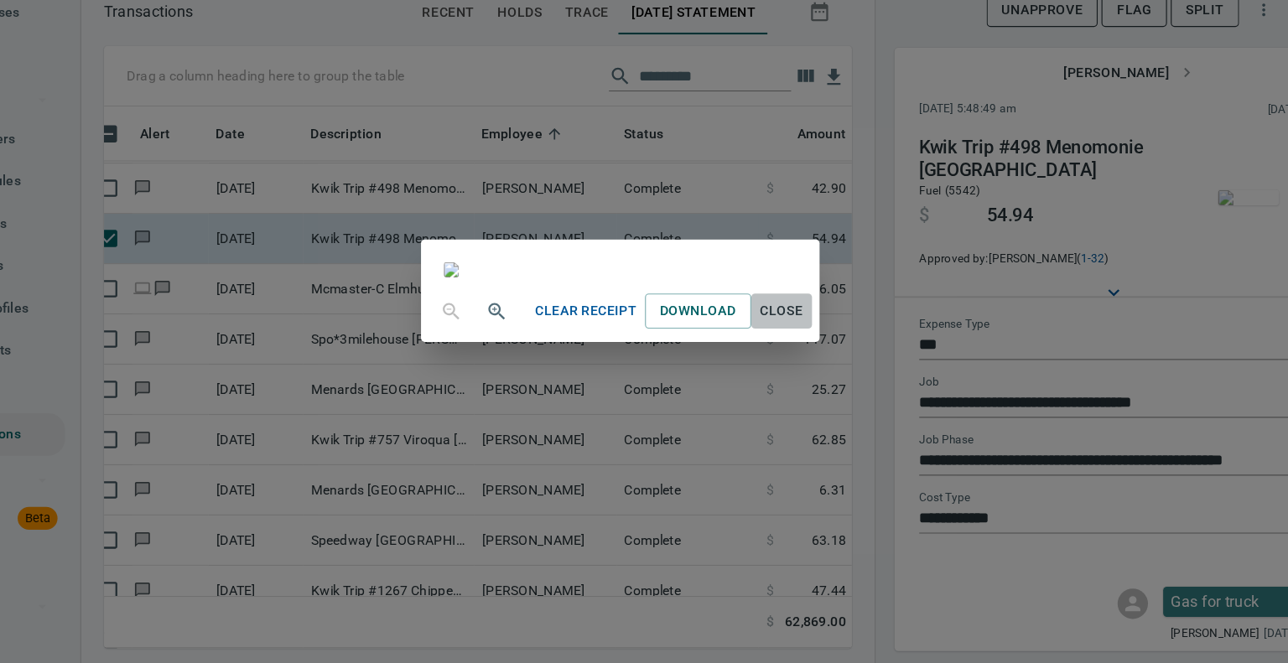
click at [807, 361] on span "Close" at bounding box center [787, 350] width 40 height 21
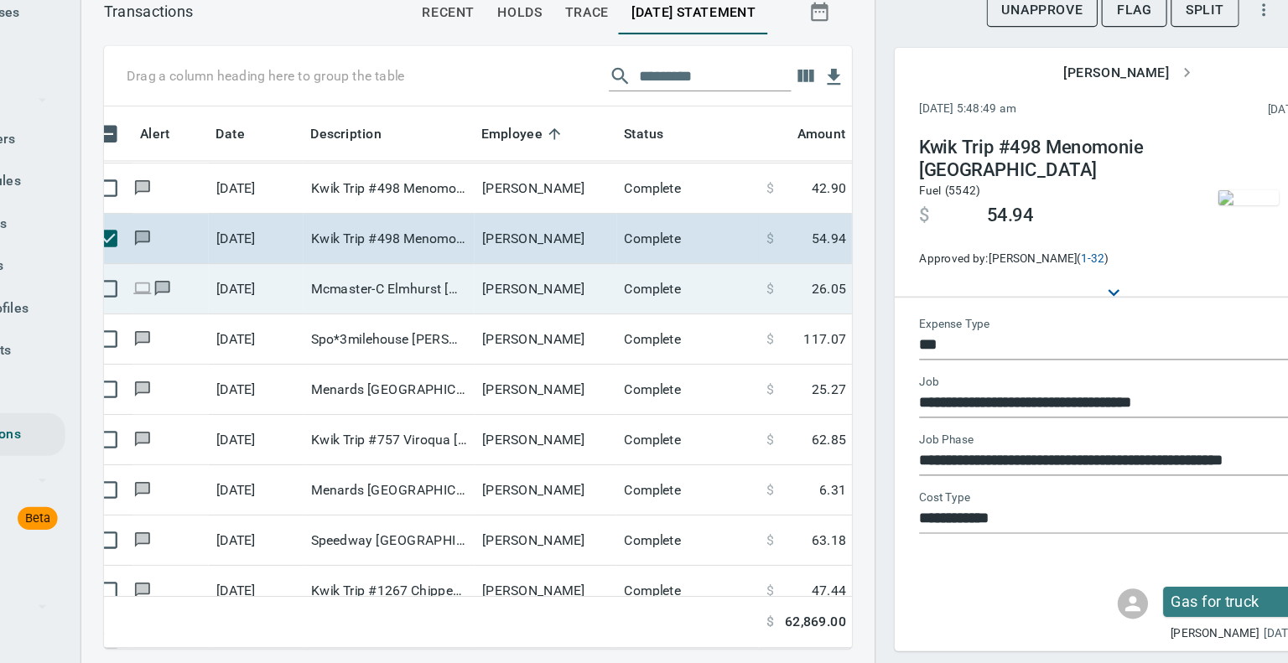
click at [413, 325] on td "Mcmaster-C Elmhurst [GEOGRAPHIC_DATA]" at bounding box center [439, 331] width 151 height 44
type input "**********"
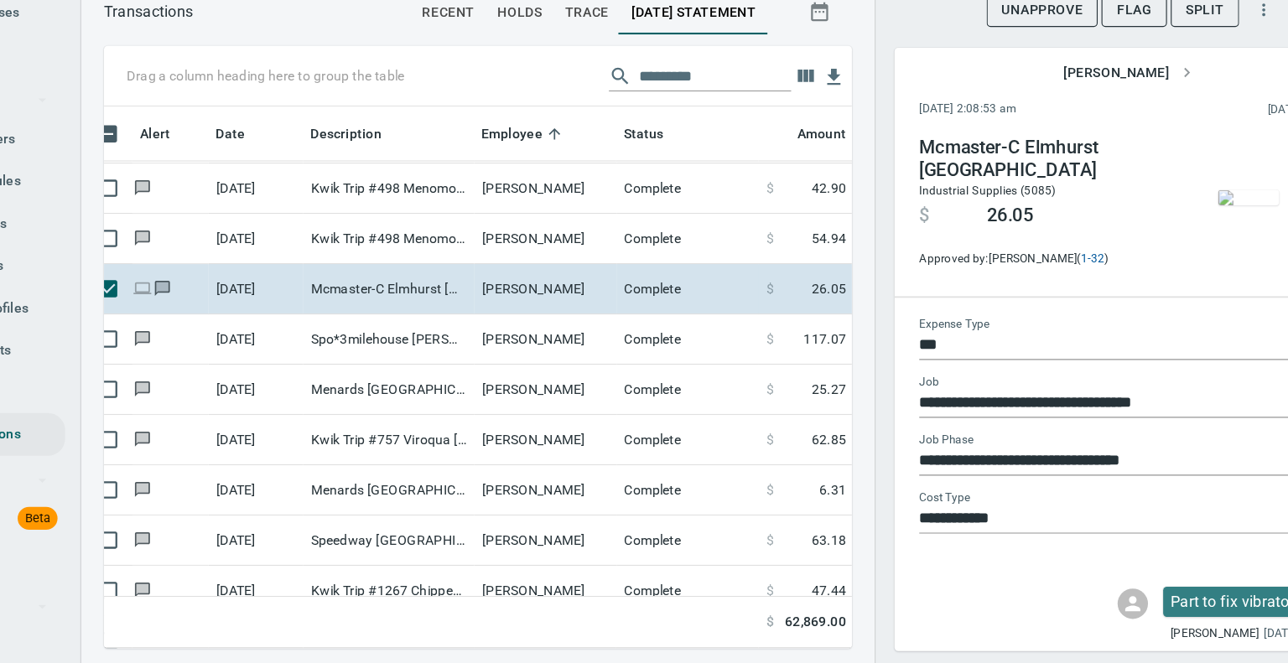
click at [1184, 244] on img "button" at bounding box center [1200, 249] width 54 height 13
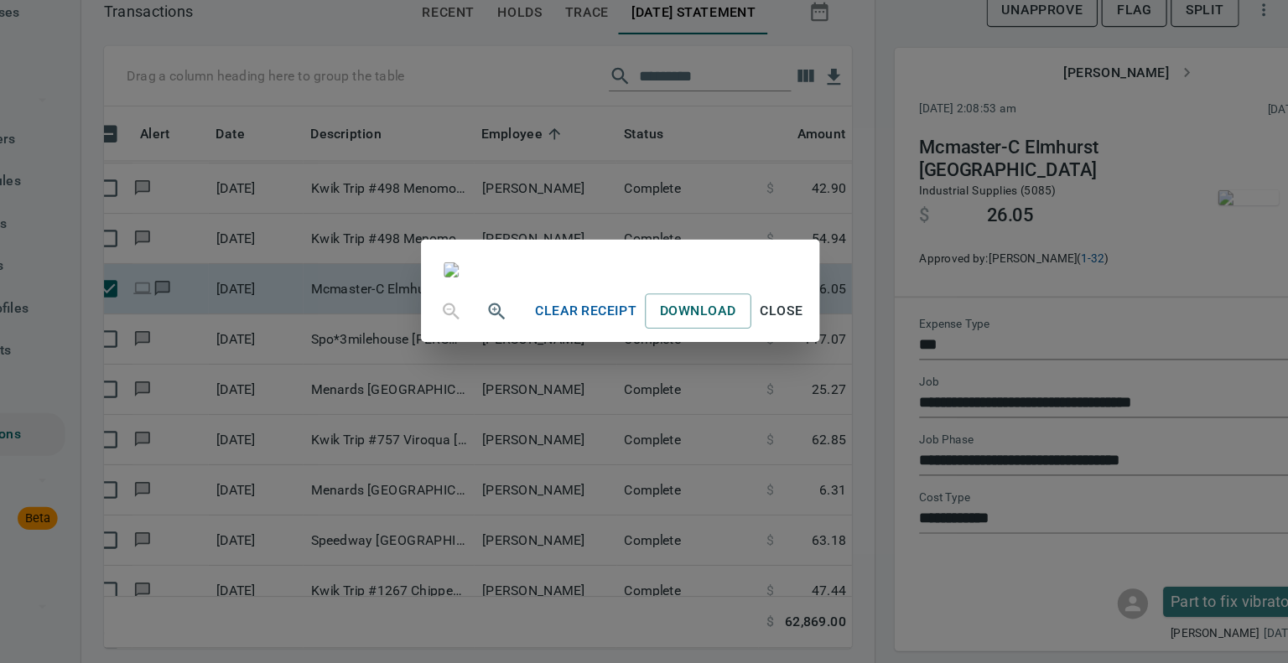
scroll to position [147, 0]
click at [807, 361] on span "Close" at bounding box center [787, 350] width 40 height 21
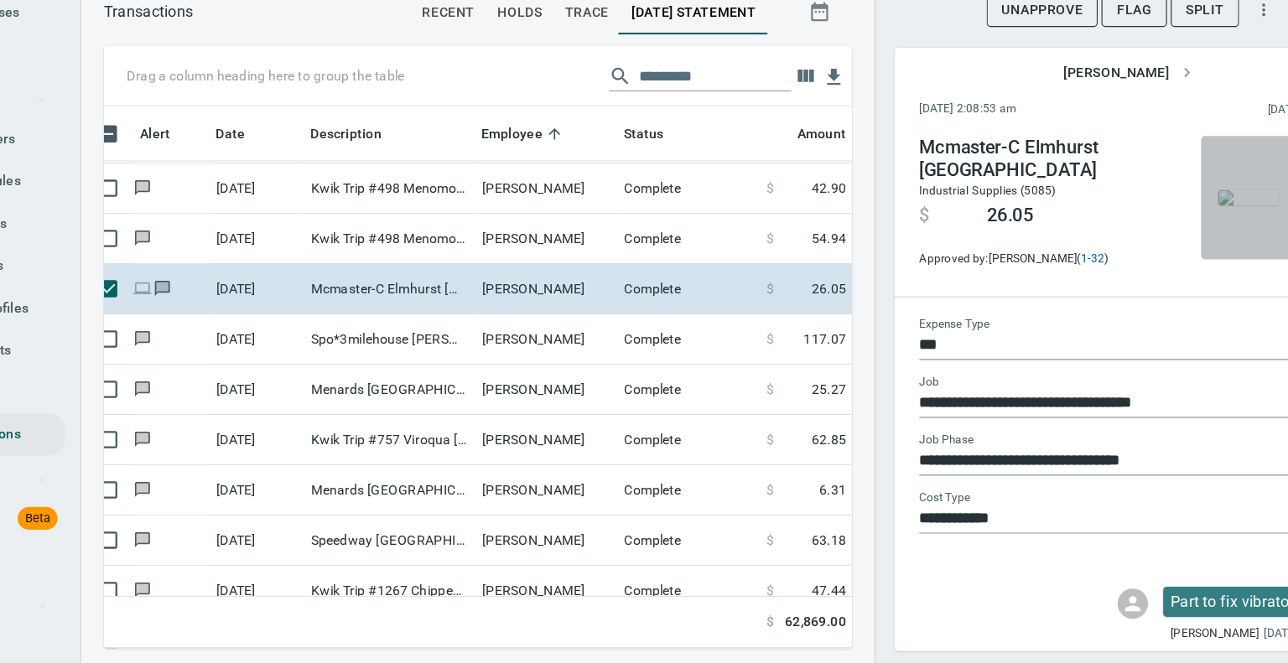
click at [1187, 257] on img "button" at bounding box center [1200, 249] width 54 height 13
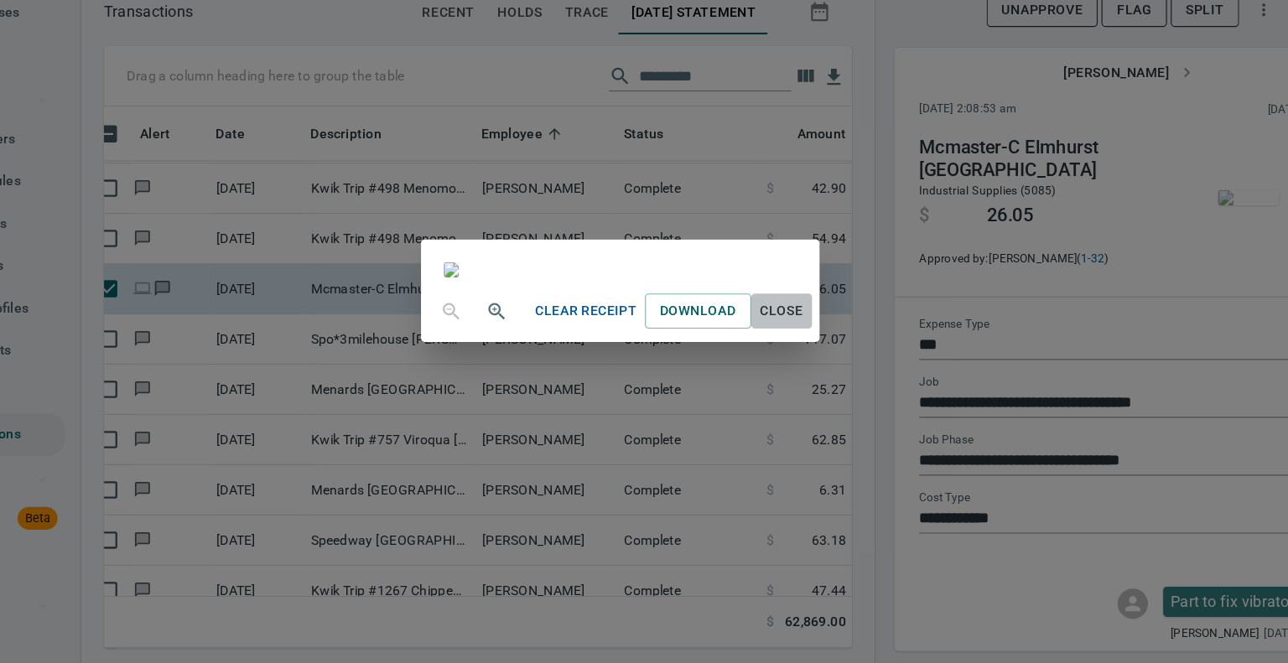
click at [807, 361] on span "Close" at bounding box center [787, 350] width 40 height 21
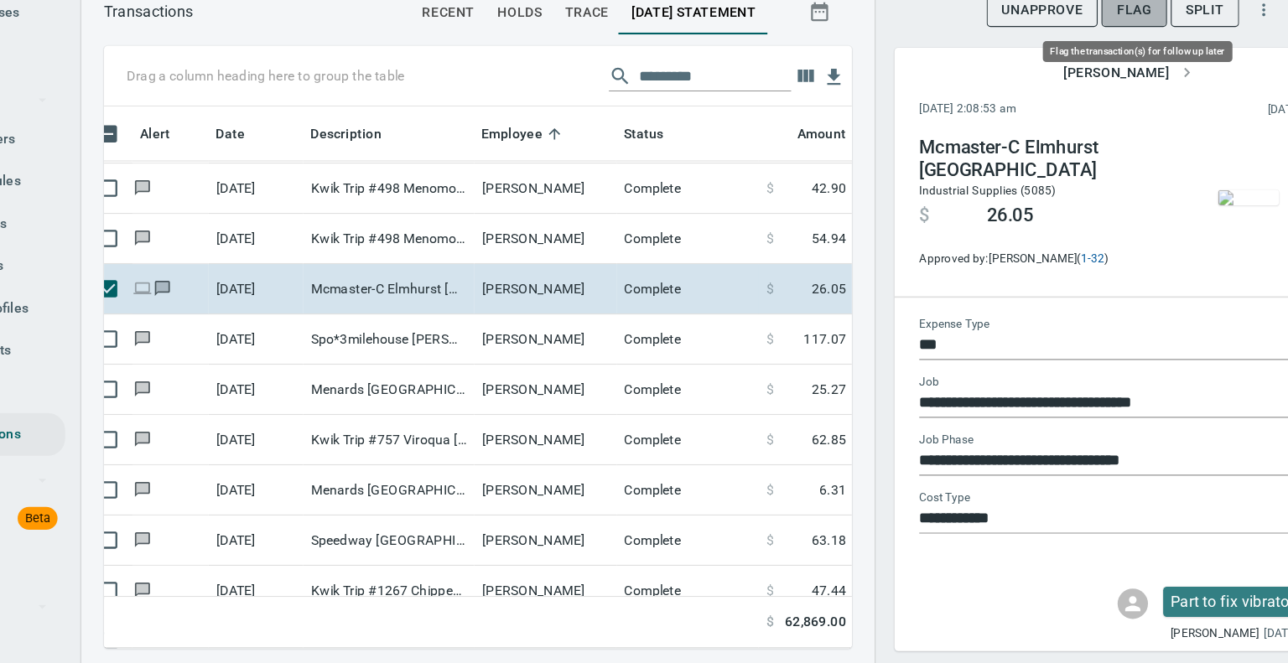
click at [1100, 91] on span "Flag" at bounding box center [1098, 84] width 31 height 21
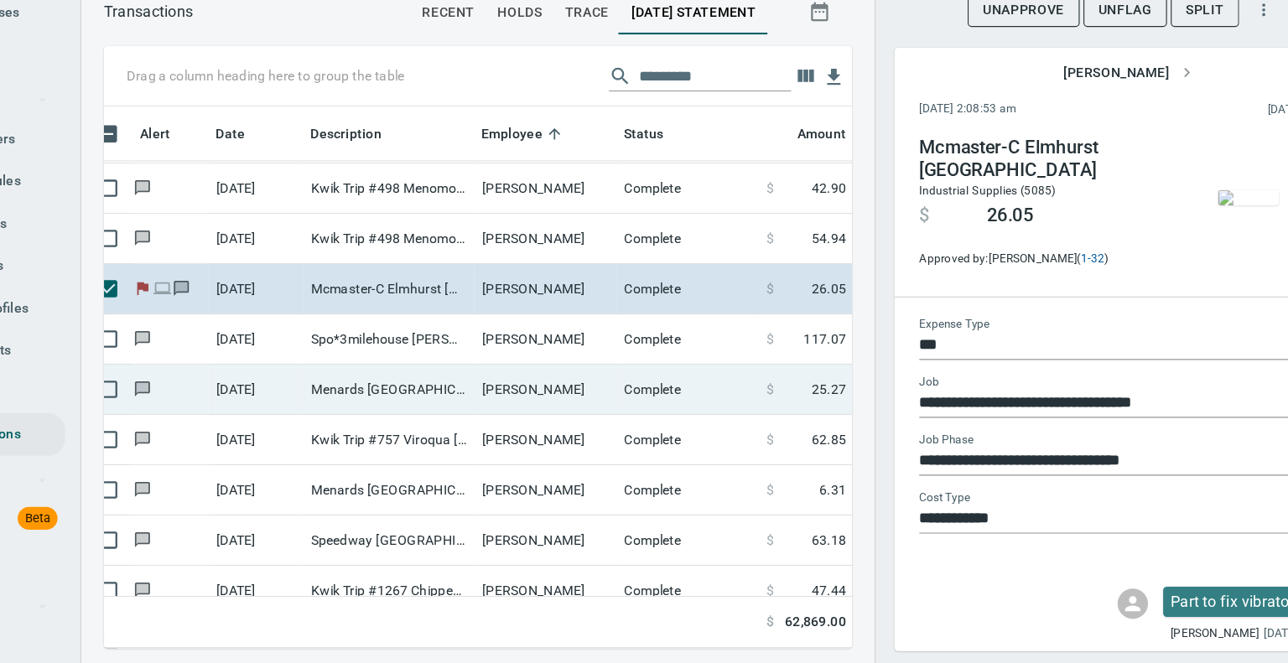
scroll to position [453, 635]
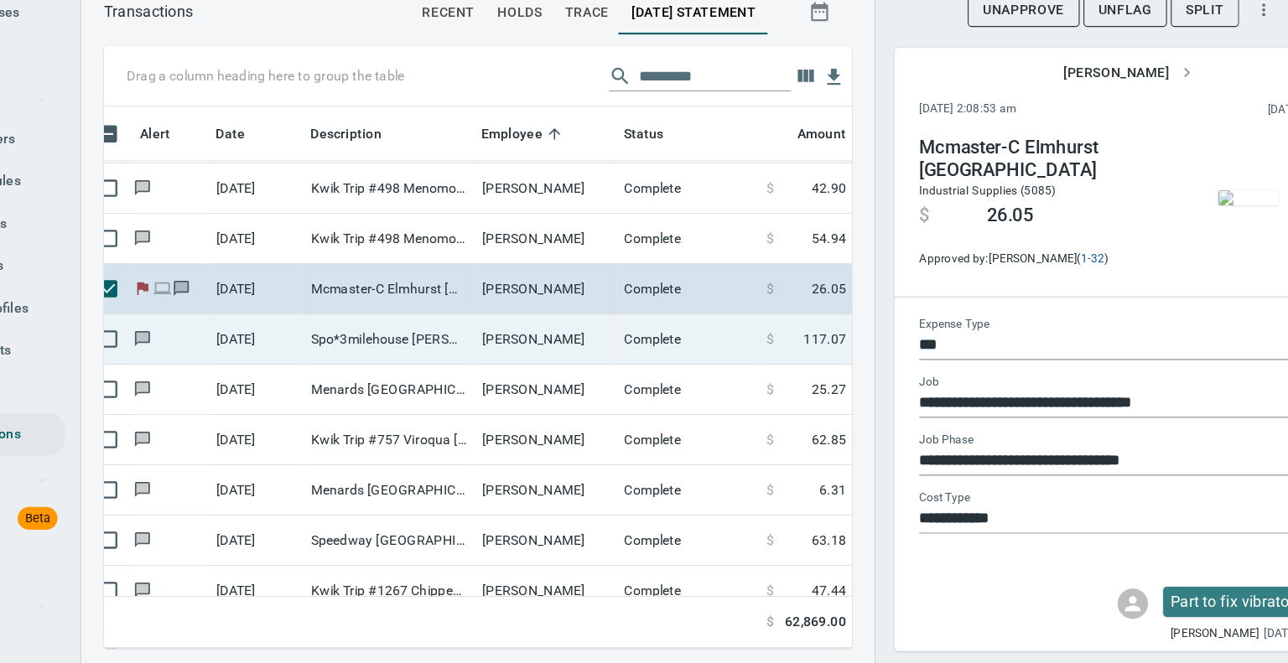
click at [510, 365] on td "Spo*3milehouse [PERSON_NAME][GEOGRAPHIC_DATA]" at bounding box center [439, 375] width 151 height 44
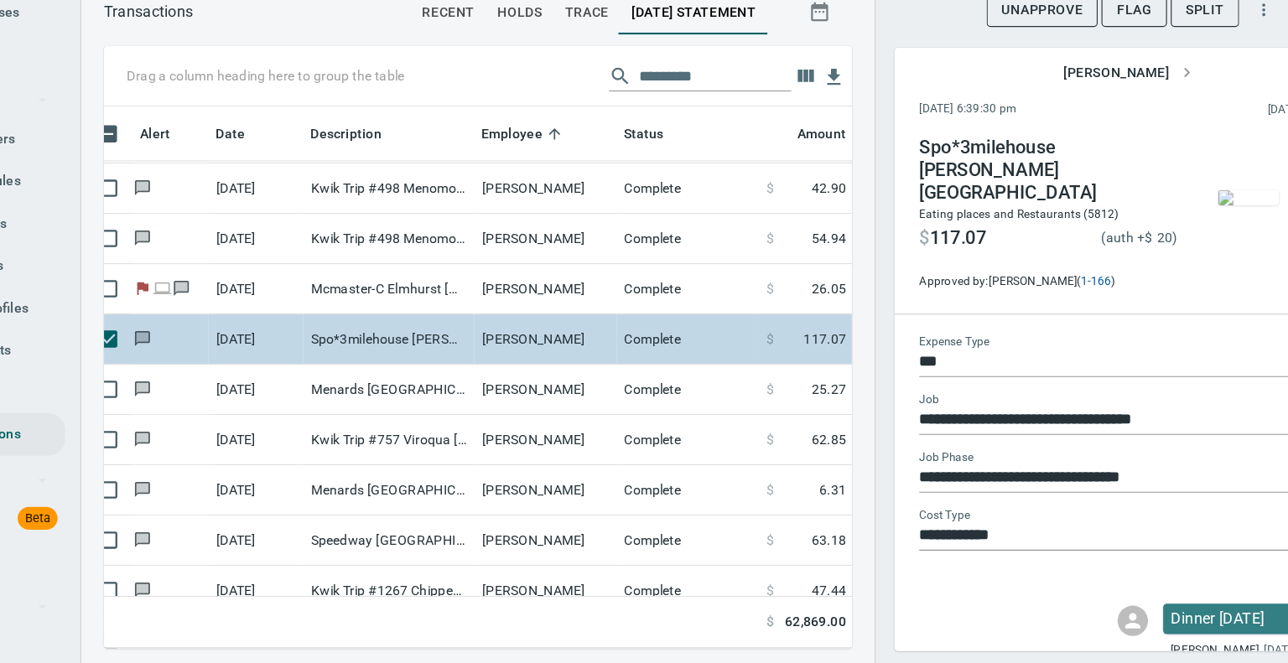
type input "**********"
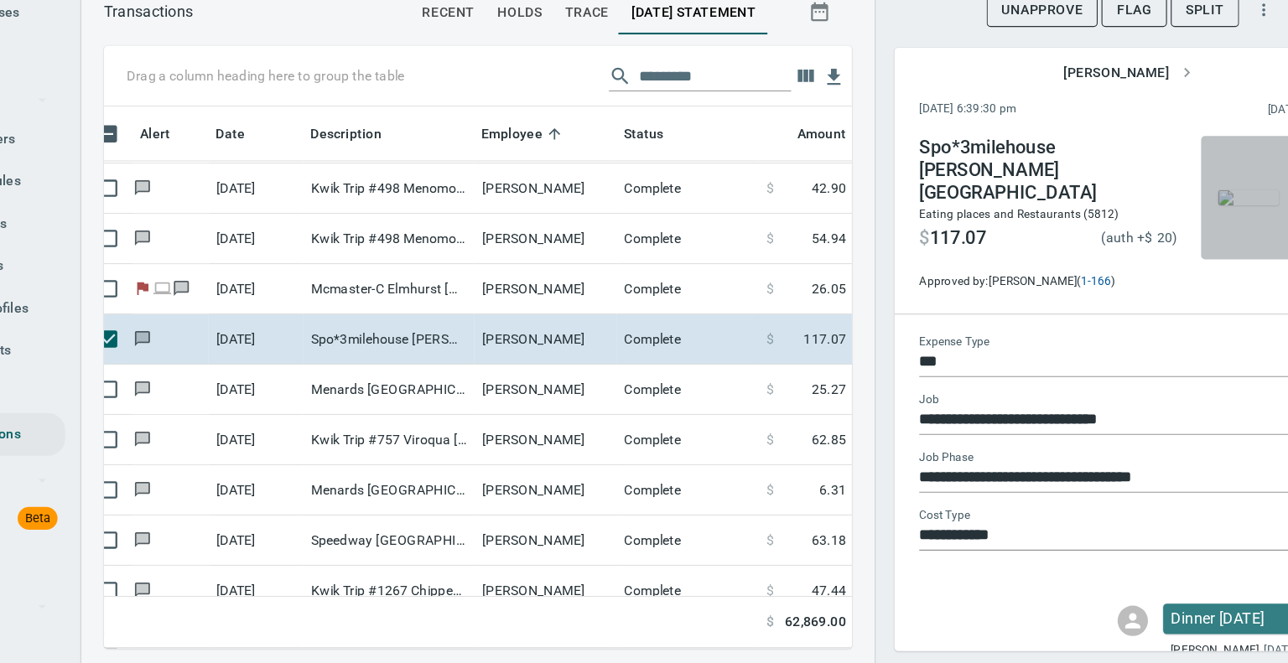
click at [1189, 243] on img "button" at bounding box center [1200, 249] width 54 height 13
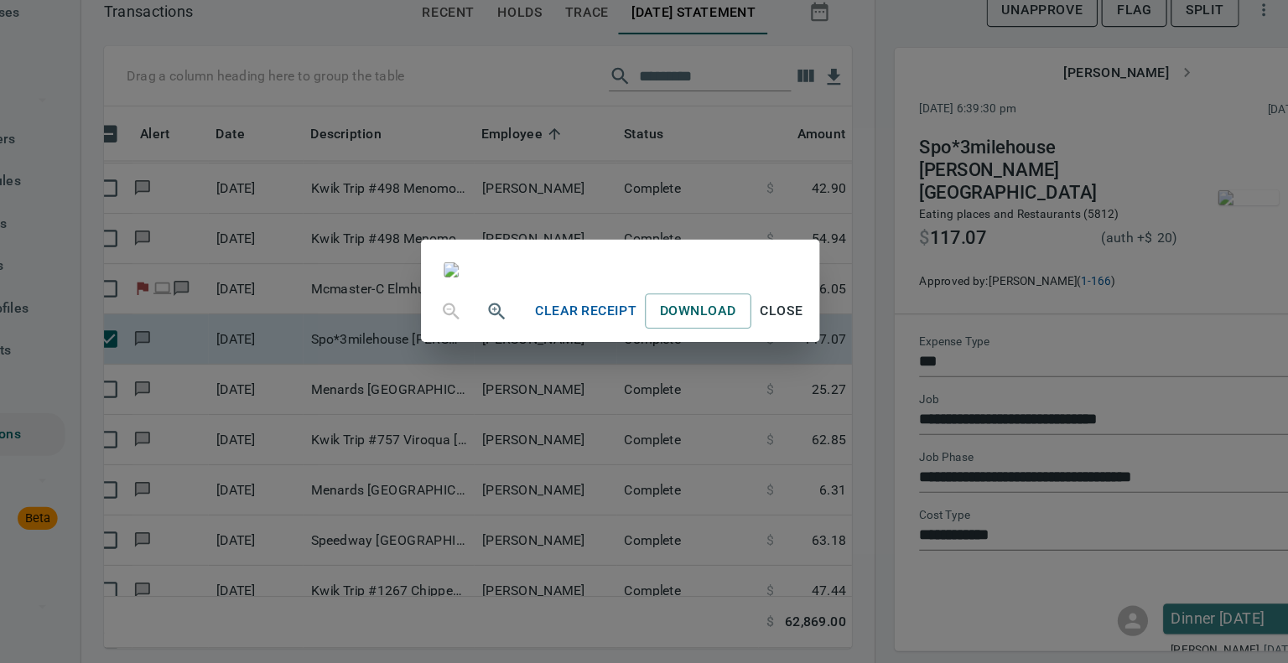
scroll to position [242, 0]
click at [807, 361] on span "Close" at bounding box center [787, 350] width 40 height 21
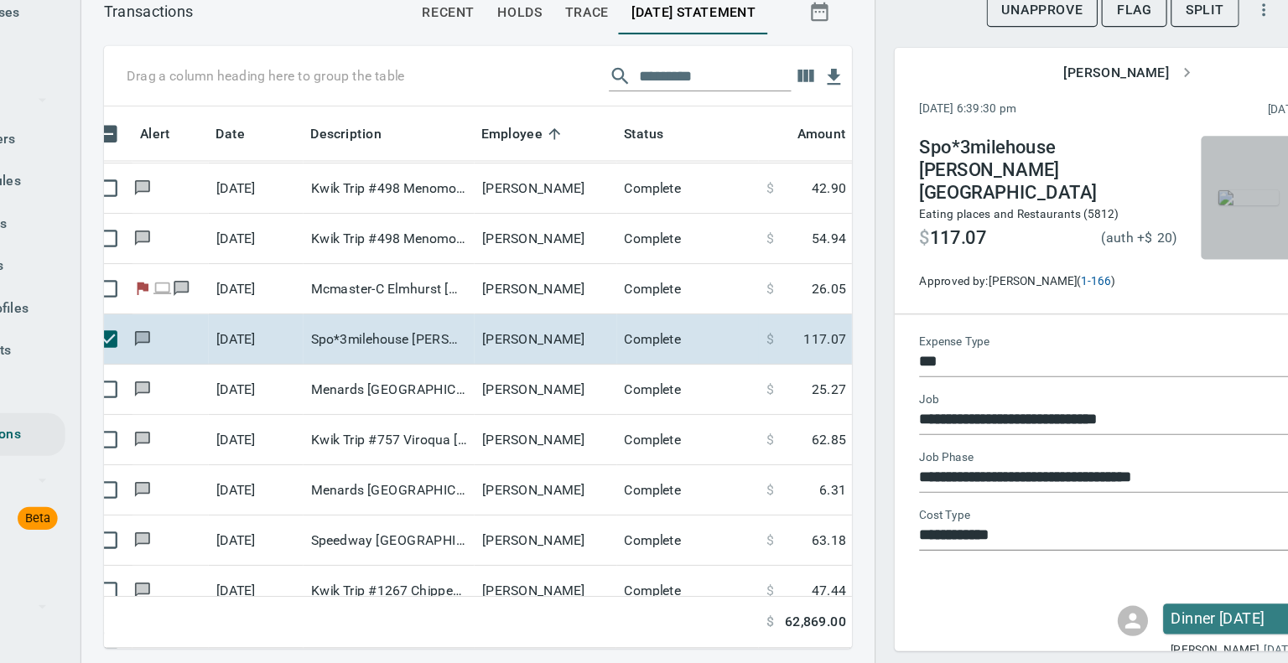
click at [1177, 257] on img "button" at bounding box center [1200, 249] width 54 height 13
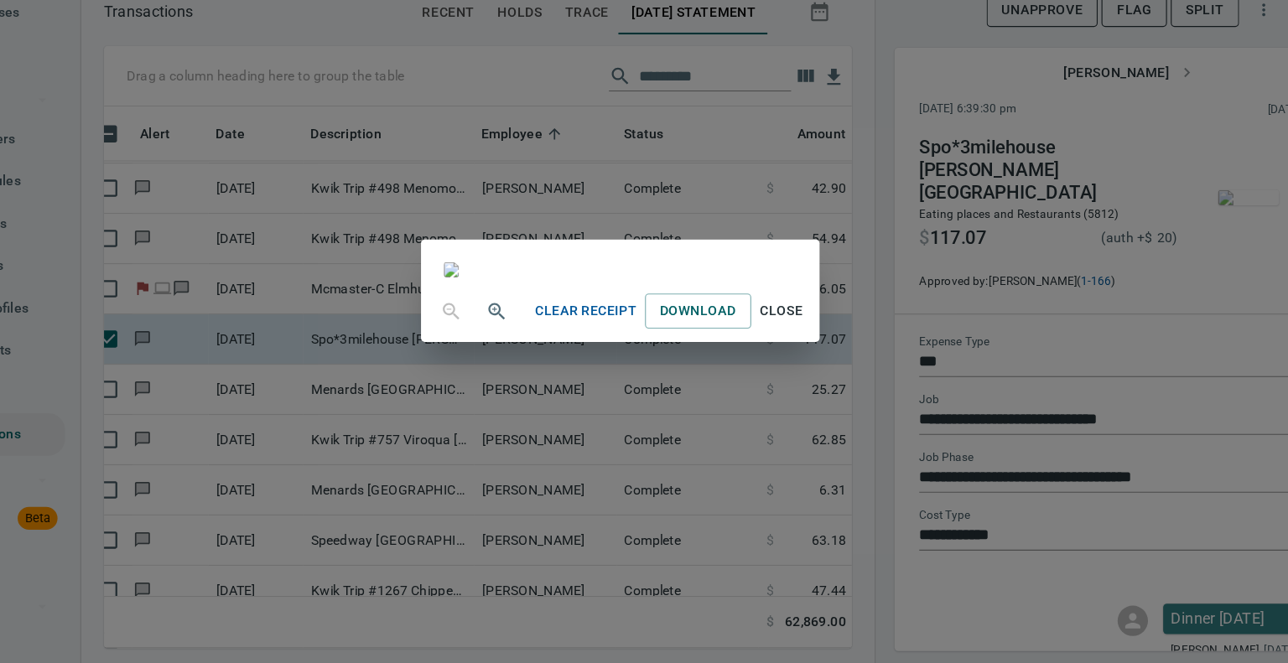
scroll to position [296, 0]
click at [807, 361] on span "Close" at bounding box center [787, 350] width 40 height 21
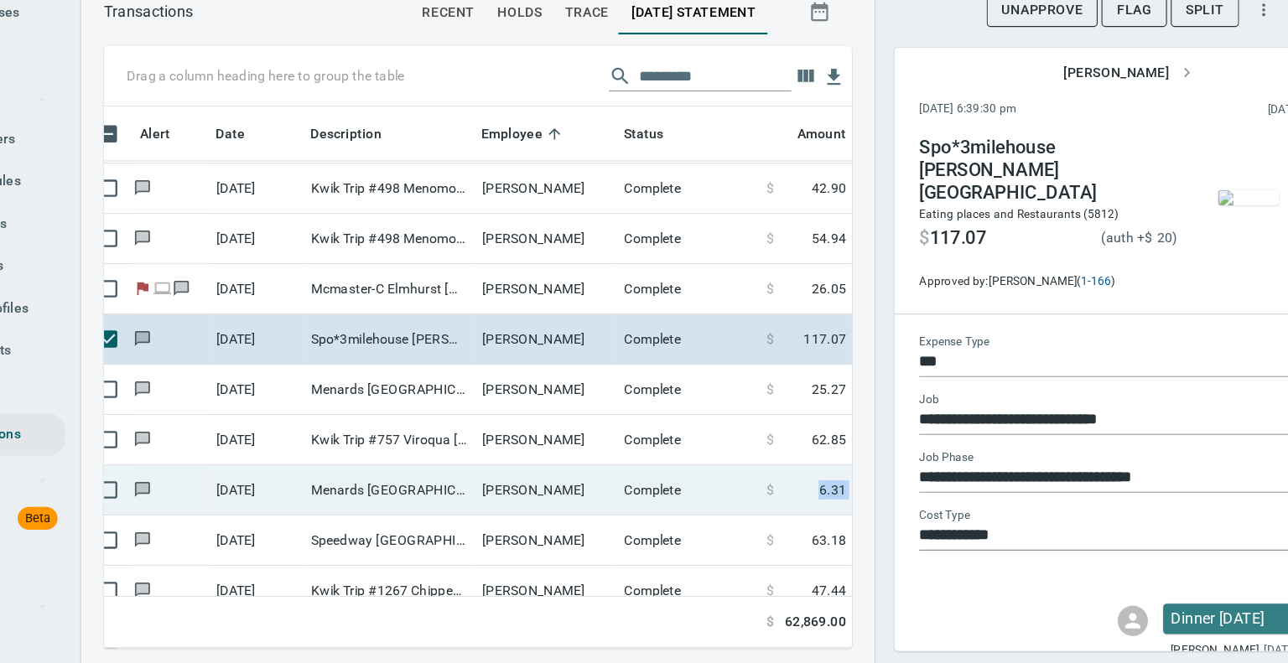
drag, startPoint x: 867, startPoint y: 523, endPoint x: 798, endPoint y: 524, distance: 69.6
click at [798, 524] on div "Drag a column heading here to group the table Alert Date Description Employee S…" at bounding box center [728, 382] width 1121 height 533
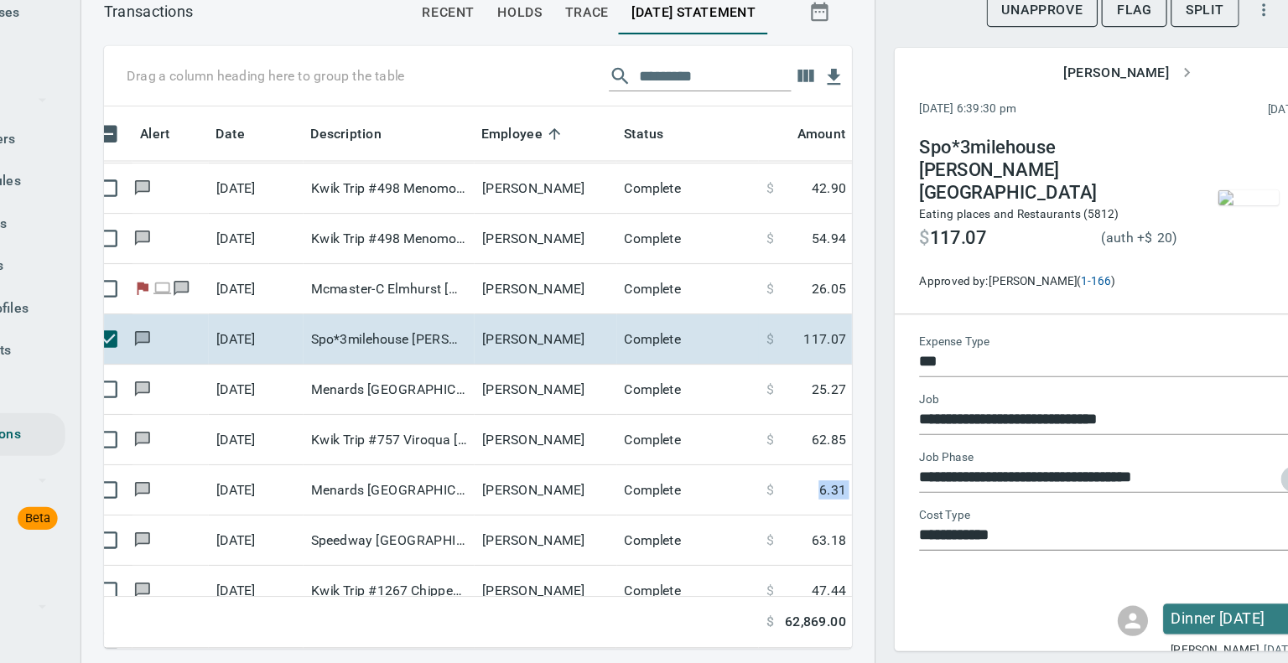
click at [1235, 497] on icon "Open" at bounding box center [1239, 499] width 8 height 4
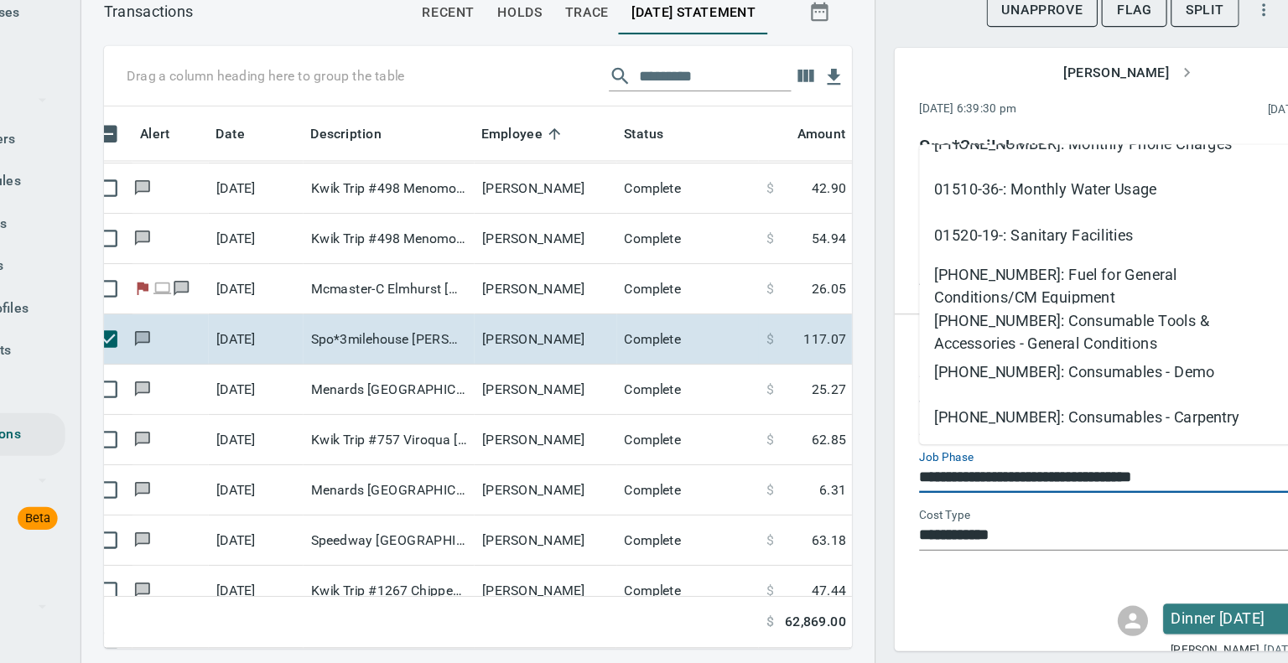
scroll to position [463, 0]
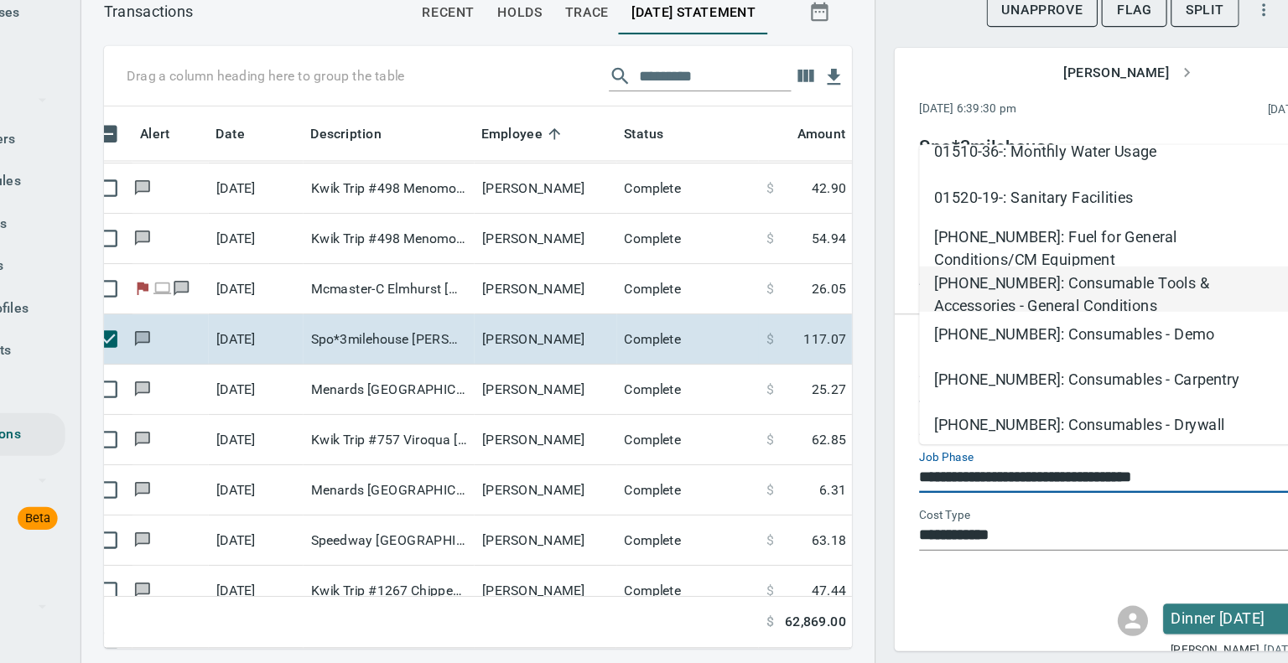
click at [1071, 332] on li "[PHONE_NUMBER]: Consumable Tools & Accessories - General Conditions" at bounding box center [1072, 330] width 329 height 40
type input "**********"
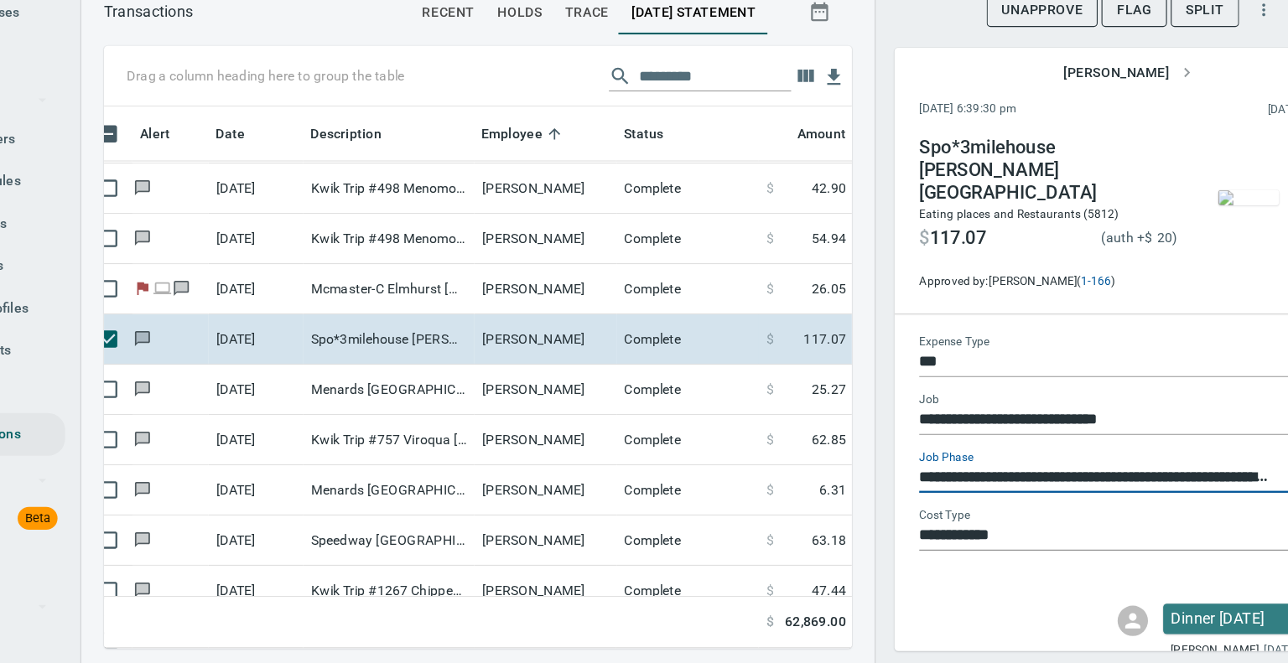
click at [1071, 332] on div "Spo*3milehouse [PERSON_NAME][GEOGRAPHIC_DATA] WI Eating places and Restaurants …" at bounding box center [1079, 267] width 368 height 171
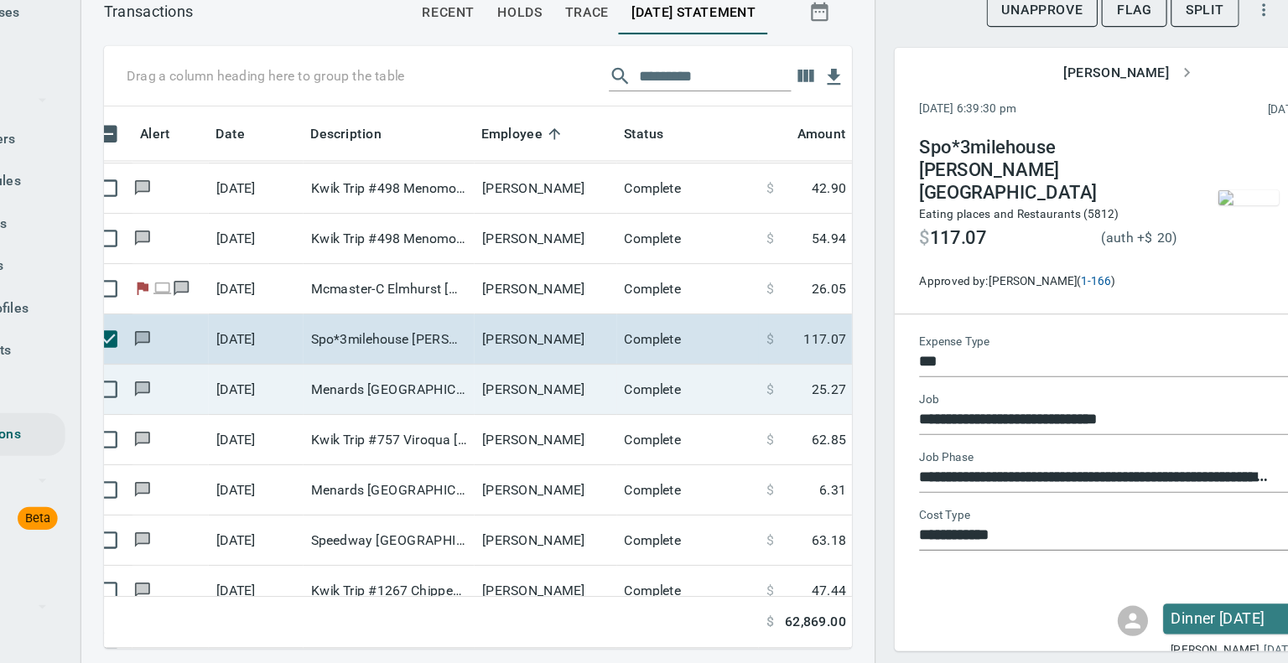
click at [486, 415] on td "Menards [GEOGRAPHIC_DATA] [GEOGRAPHIC_DATA] [GEOGRAPHIC_DATA] [GEOGRAPHIC_DATA]" at bounding box center [439, 420] width 151 height 44
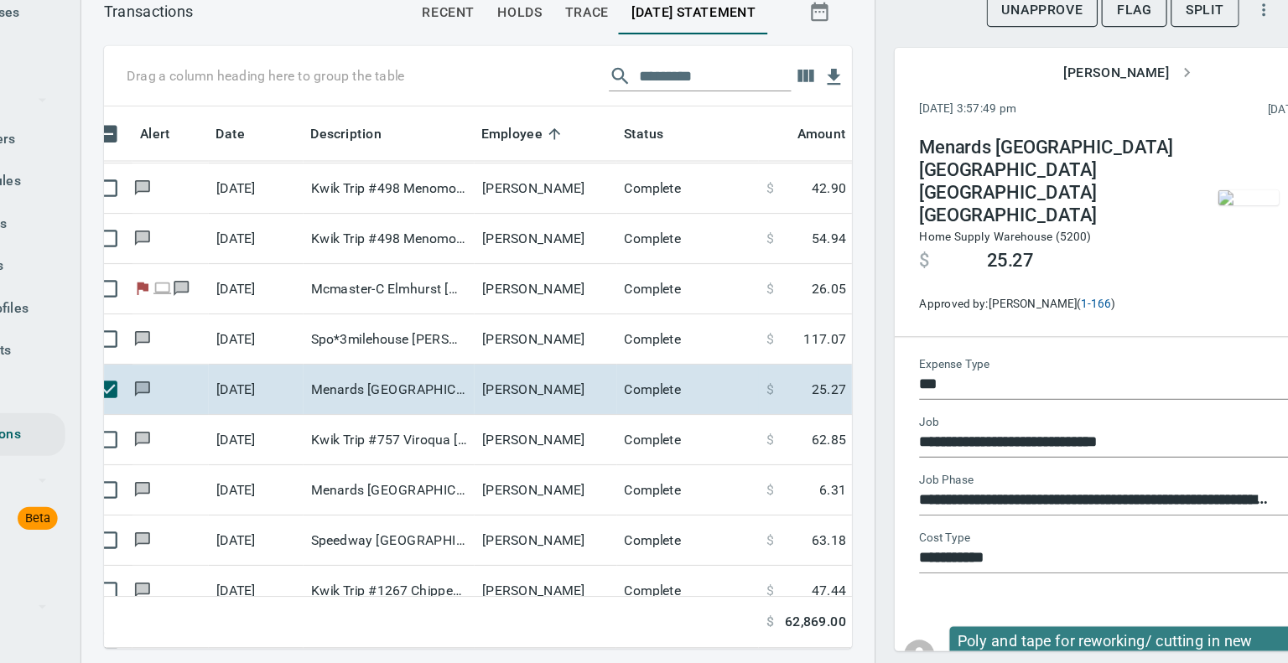
click at [1180, 255] on img "button" at bounding box center [1200, 249] width 54 height 13
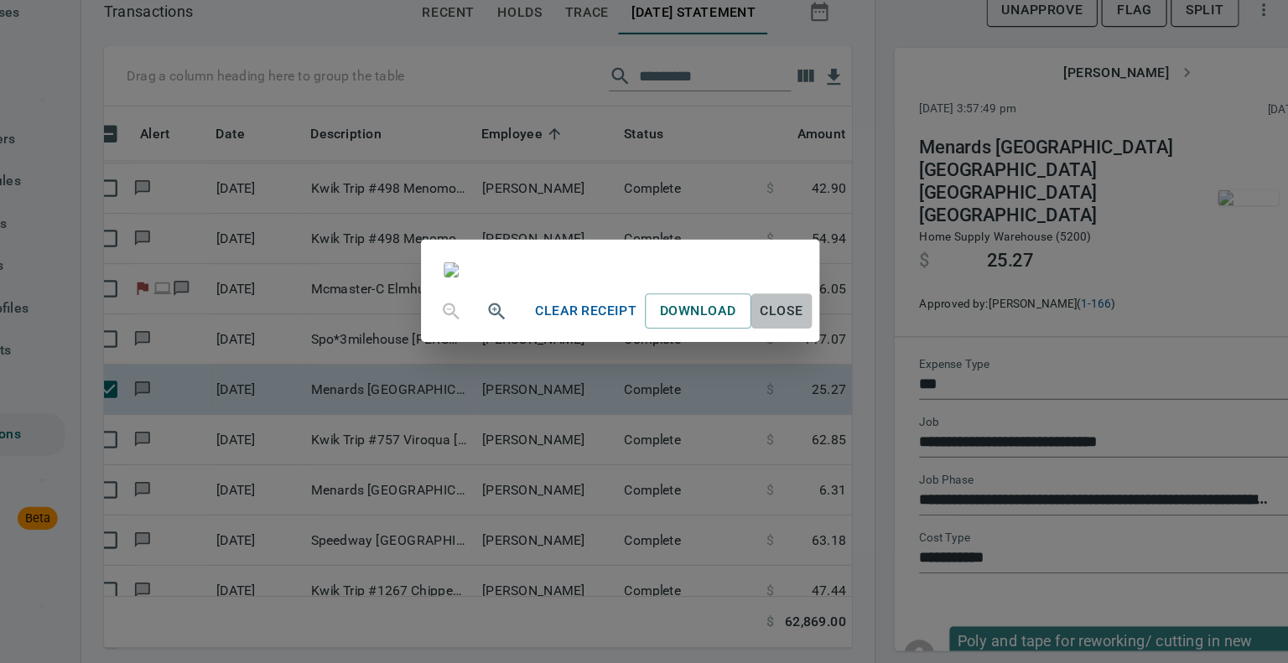
click at [807, 361] on span "Close" at bounding box center [787, 350] width 40 height 21
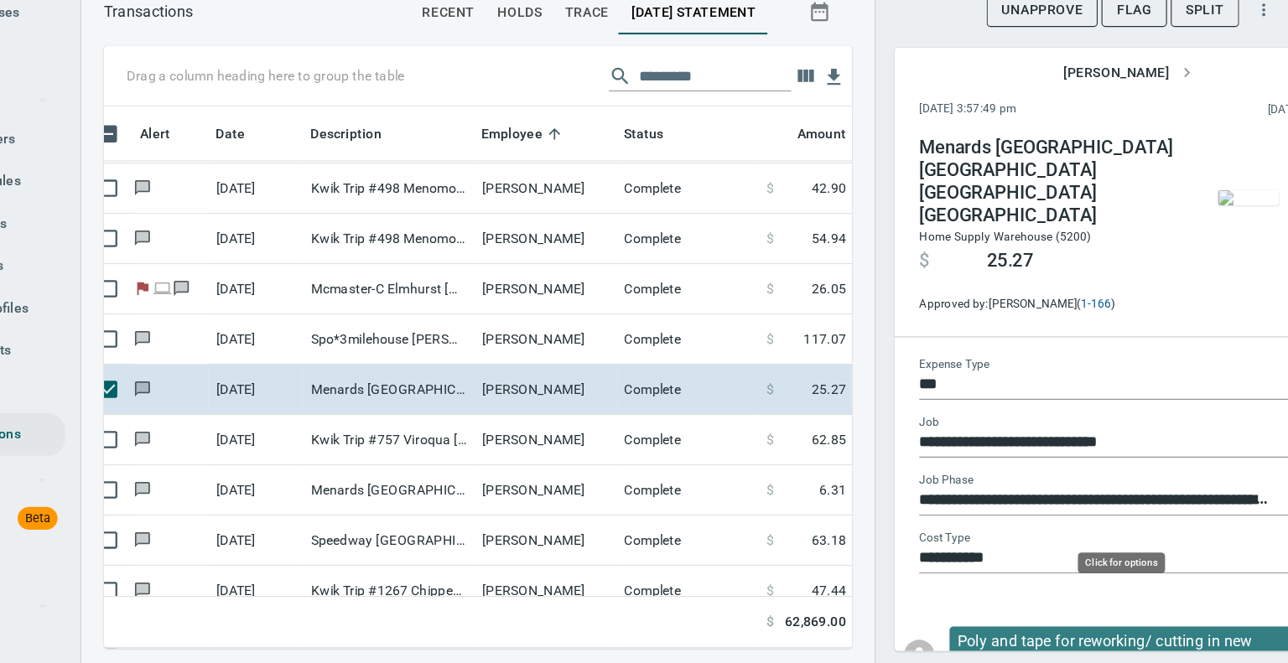
scroll to position [453, 635]
click at [1230, 560] on icon "Open" at bounding box center [1240, 570] width 20 height 20
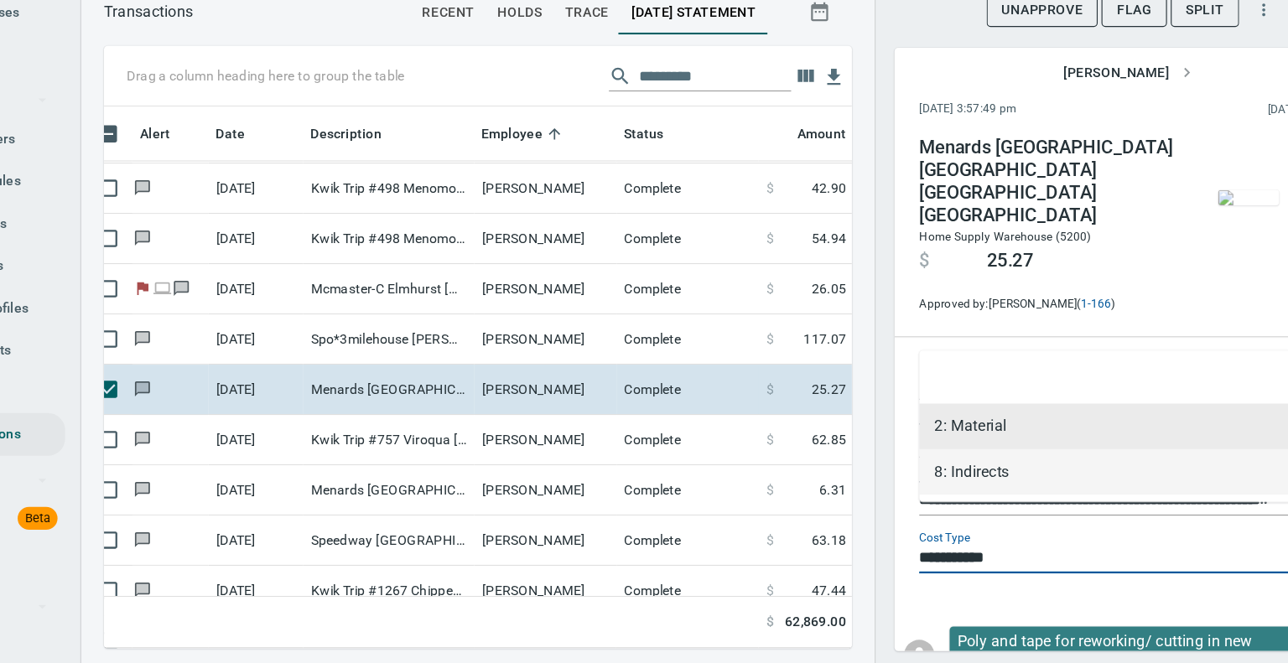
click at [979, 495] on li "8: Indirects" at bounding box center [1072, 492] width 329 height 40
type input "**********"
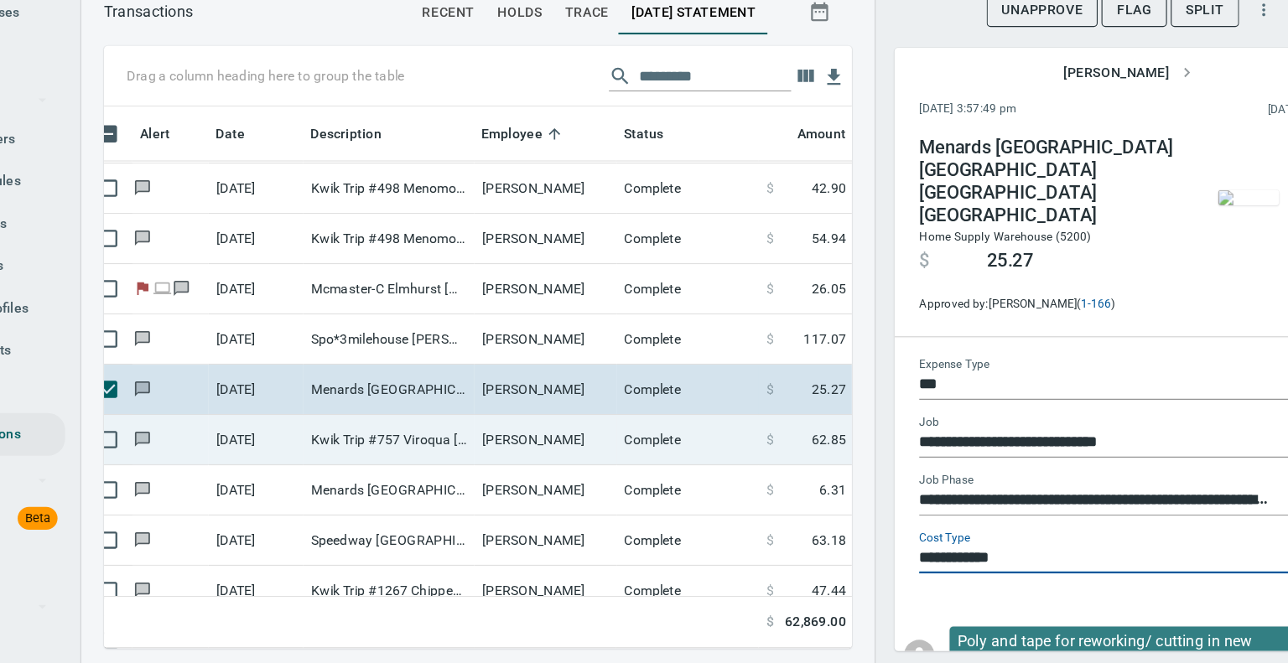
click at [513, 466] on td "Kwik Trip #757 Viroqua [GEOGRAPHIC_DATA]" at bounding box center [439, 464] width 151 height 44
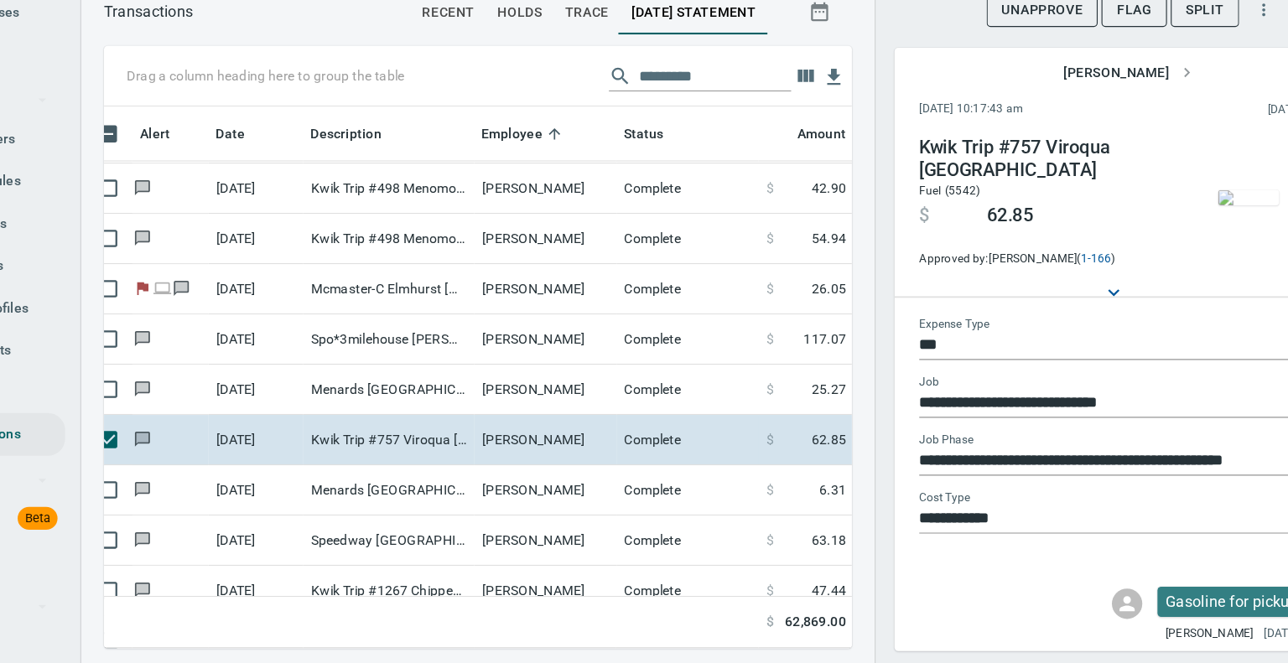
scroll to position [453, 635]
click at [1189, 246] on img "button" at bounding box center [1200, 249] width 54 height 13
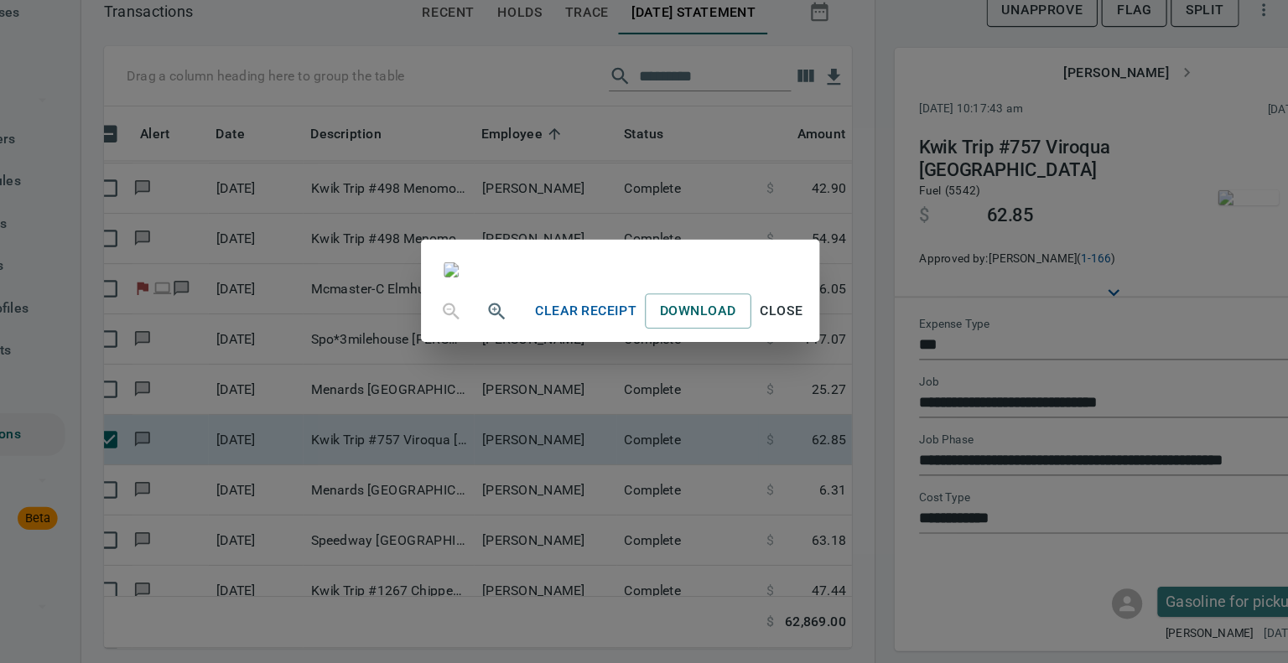
click at [807, 361] on span "Close" at bounding box center [787, 350] width 40 height 21
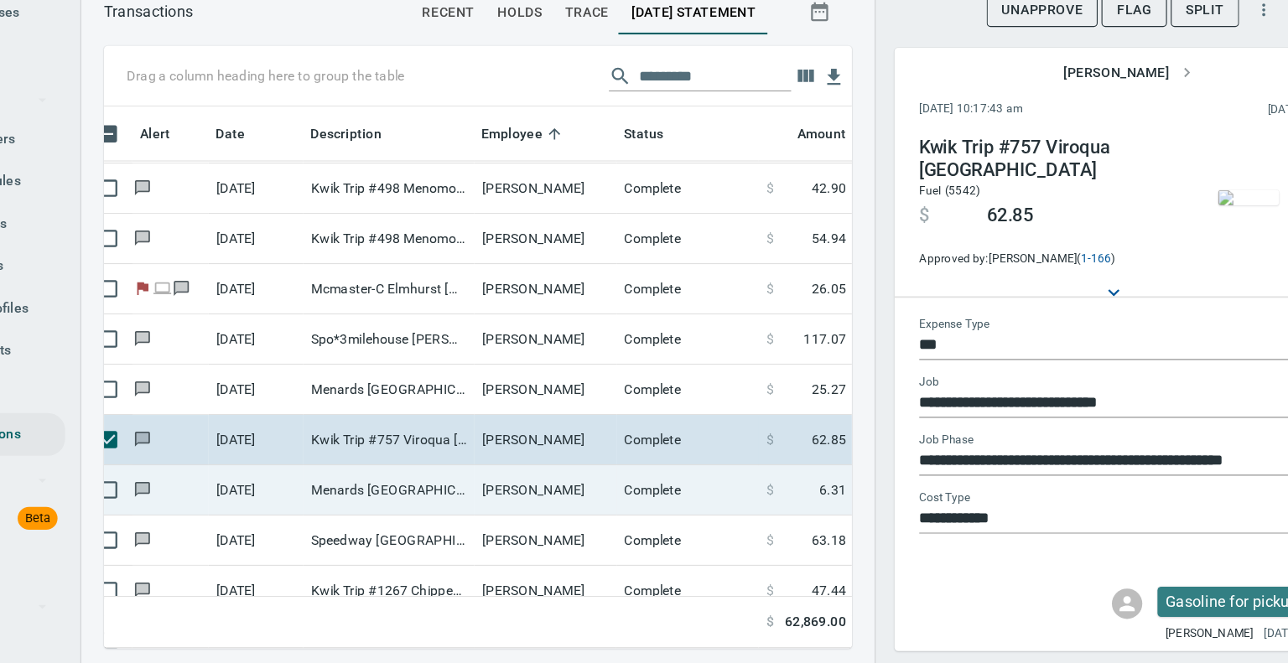
click at [498, 502] on td "Menards [GEOGRAPHIC_DATA] [GEOGRAPHIC_DATA] [GEOGRAPHIC_DATA] [GEOGRAPHIC_DATA]" at bounding box center [439, 508] width 151 height 44
type input "**********"
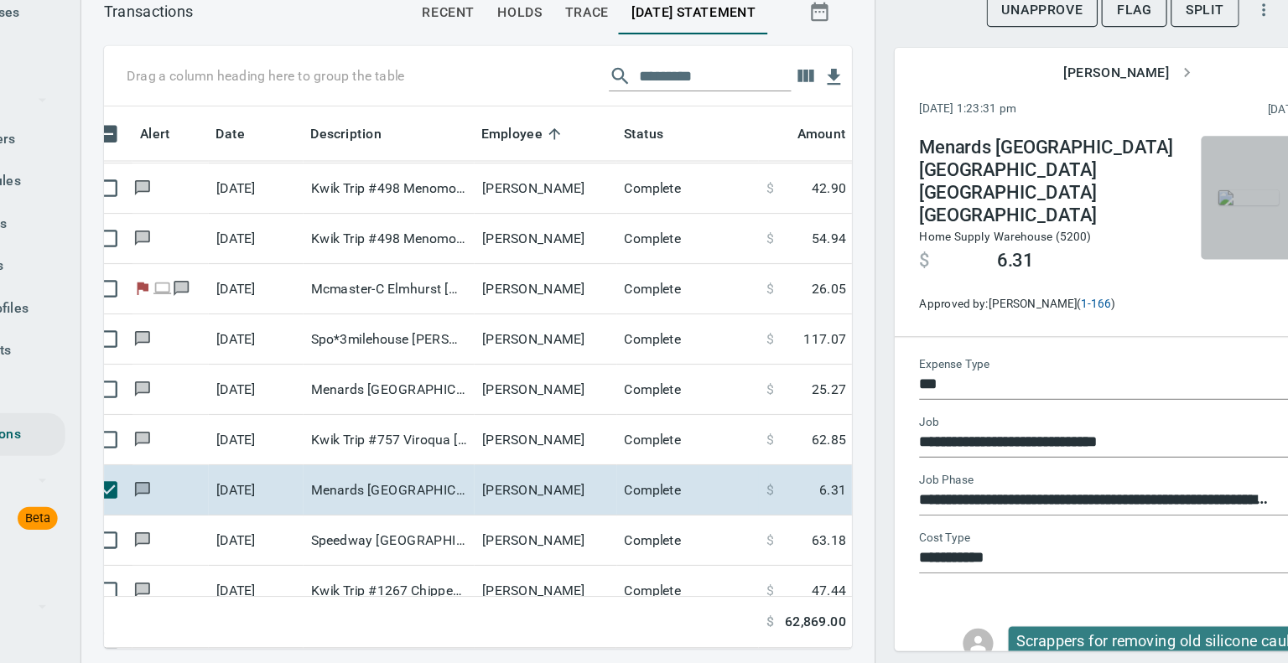
click at [1199, 257] on img "button" at bounding box center [1200, 249] width 54 height 13
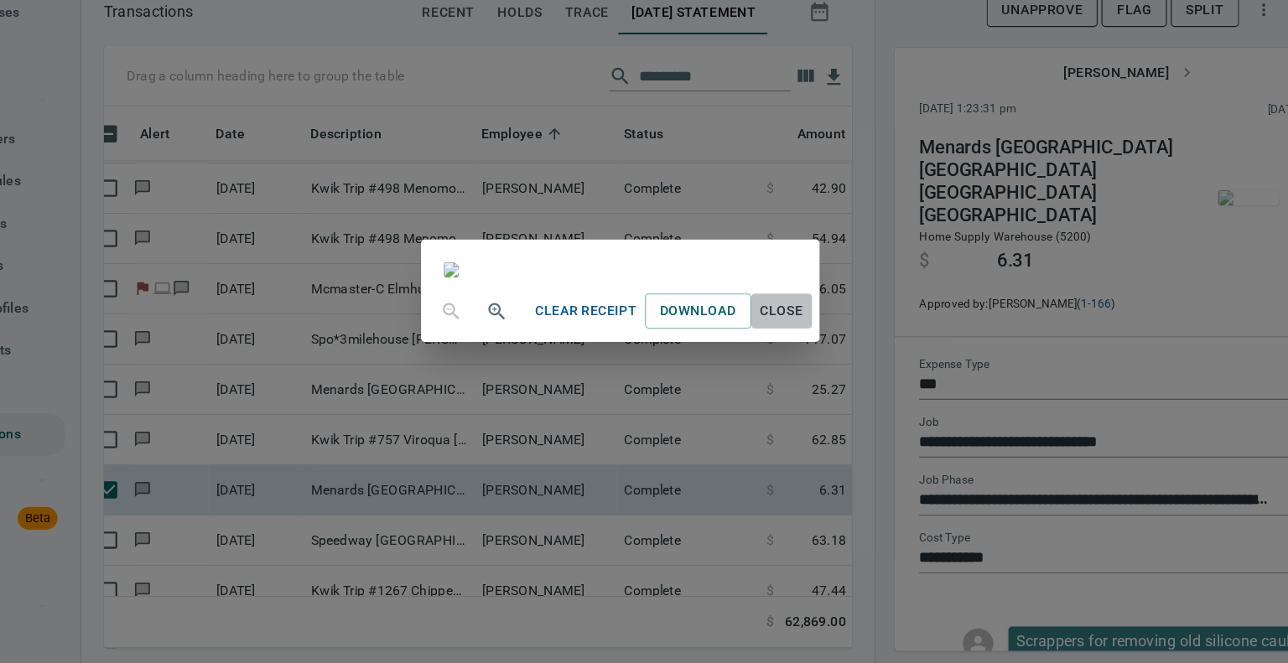
click at [807, 361] on span "Close" at bounding box center [787, 350] width 40 height 21
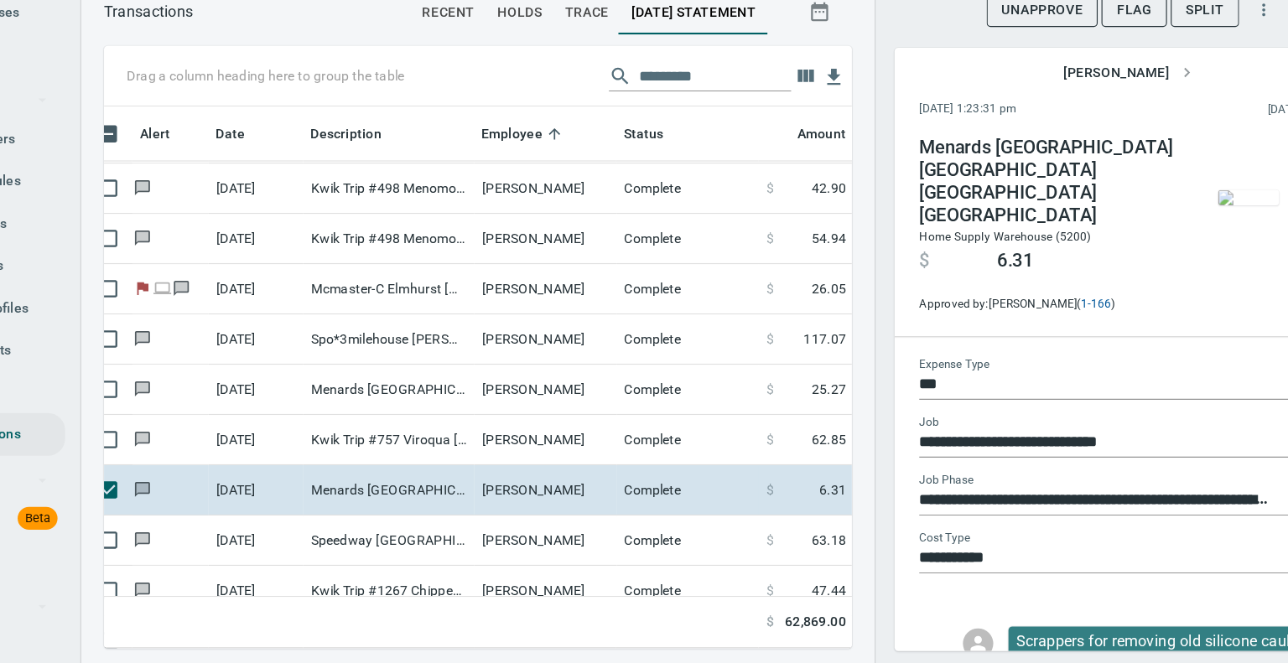
click at [1182, 257] on img "button" at bounding box center [1200, 249] width 54 height 13
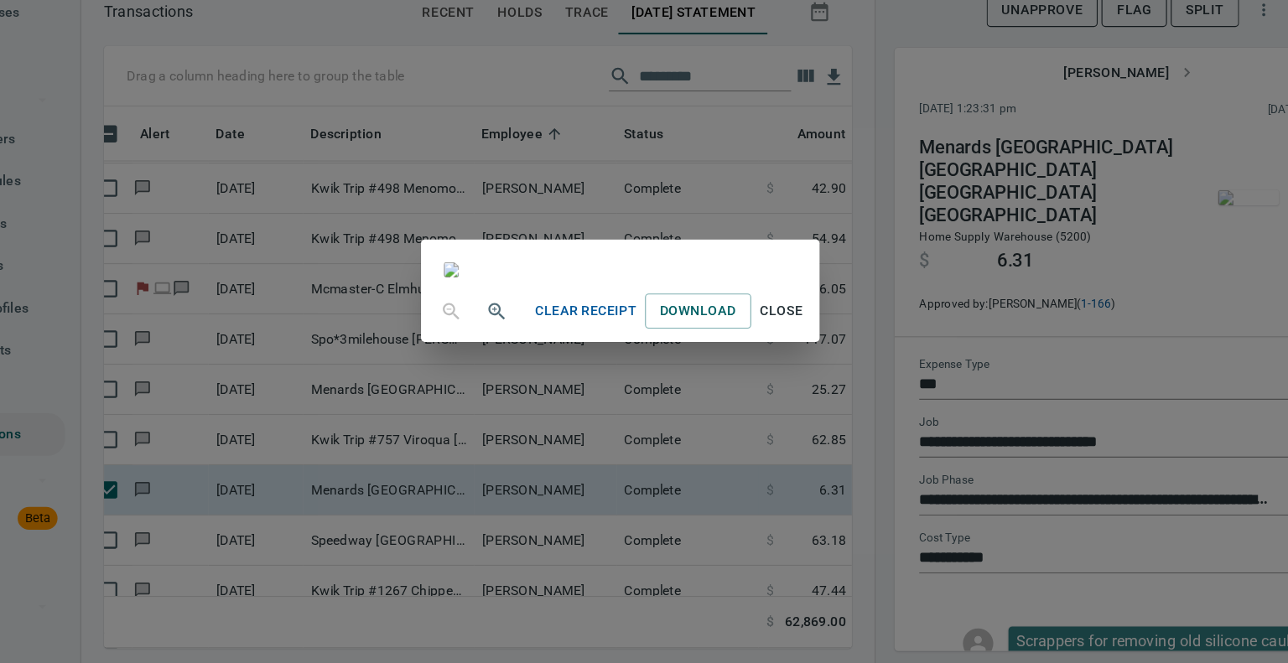
click at [807, 361] on span "Close" at bounding box center [787, 350] width 40 height 21
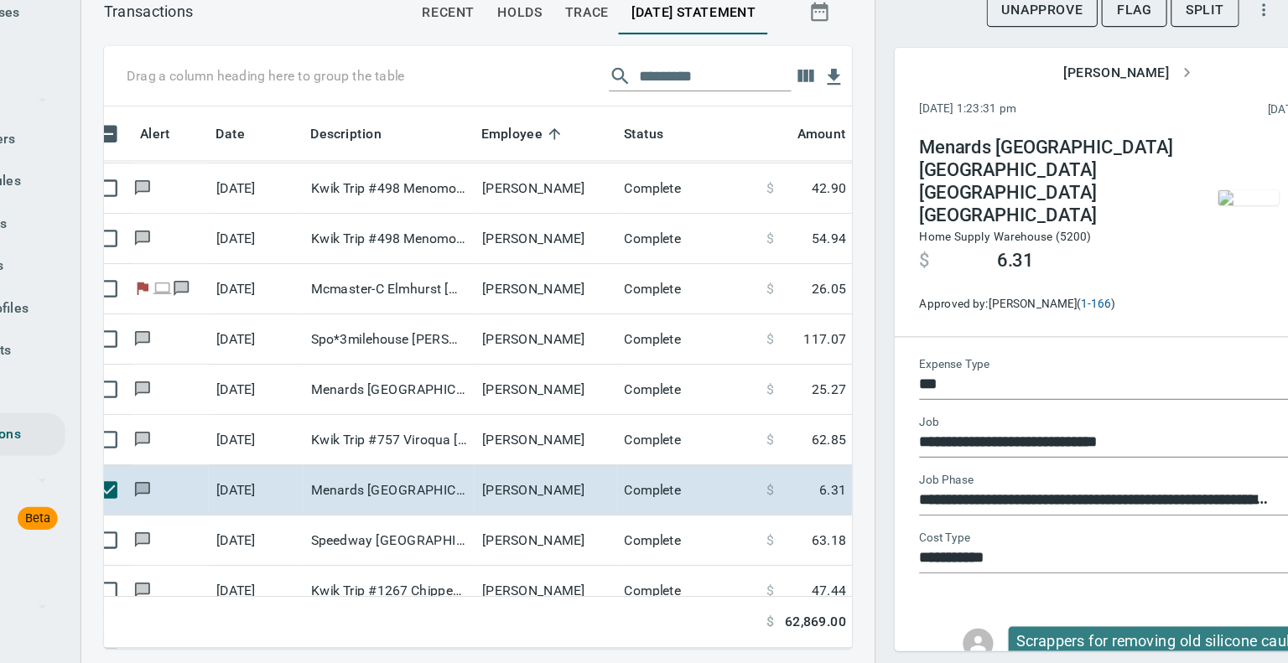
click at [1230, 560] on icon "Open" at bounding box center [1240, 570] width 20 height 20
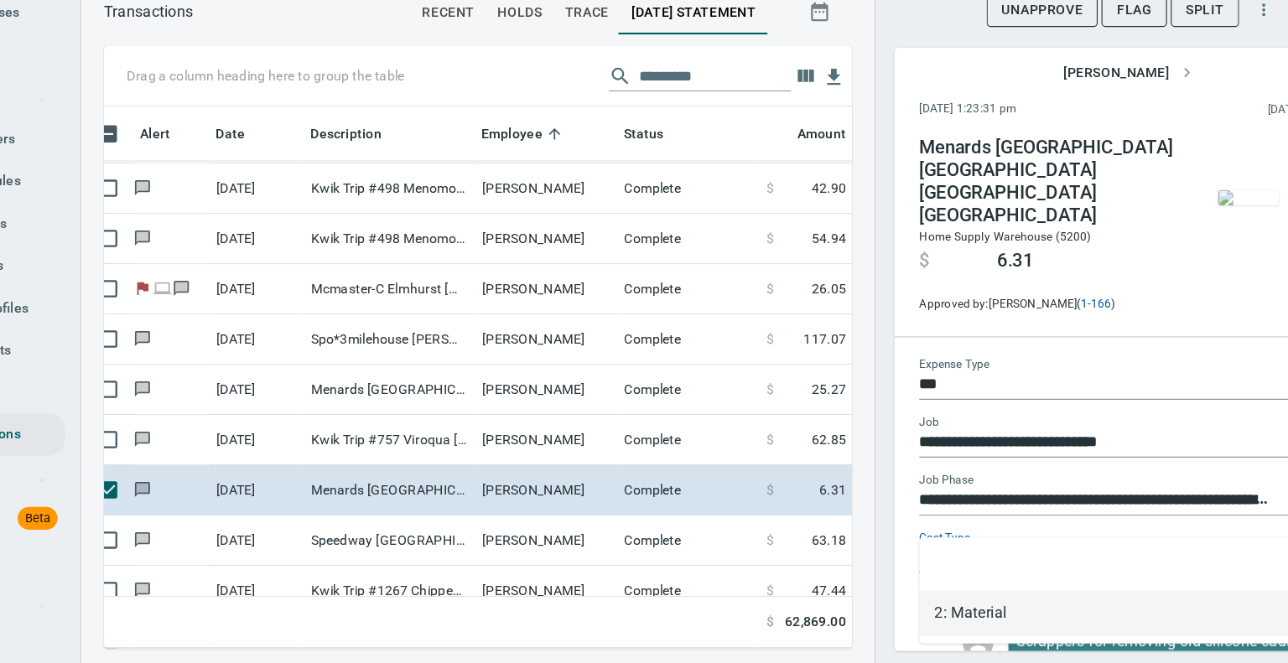
scroll to position [453, 635]
click at [1230, 560] on icon "Close" at bounding box center [1240, 570] width 20 height 20
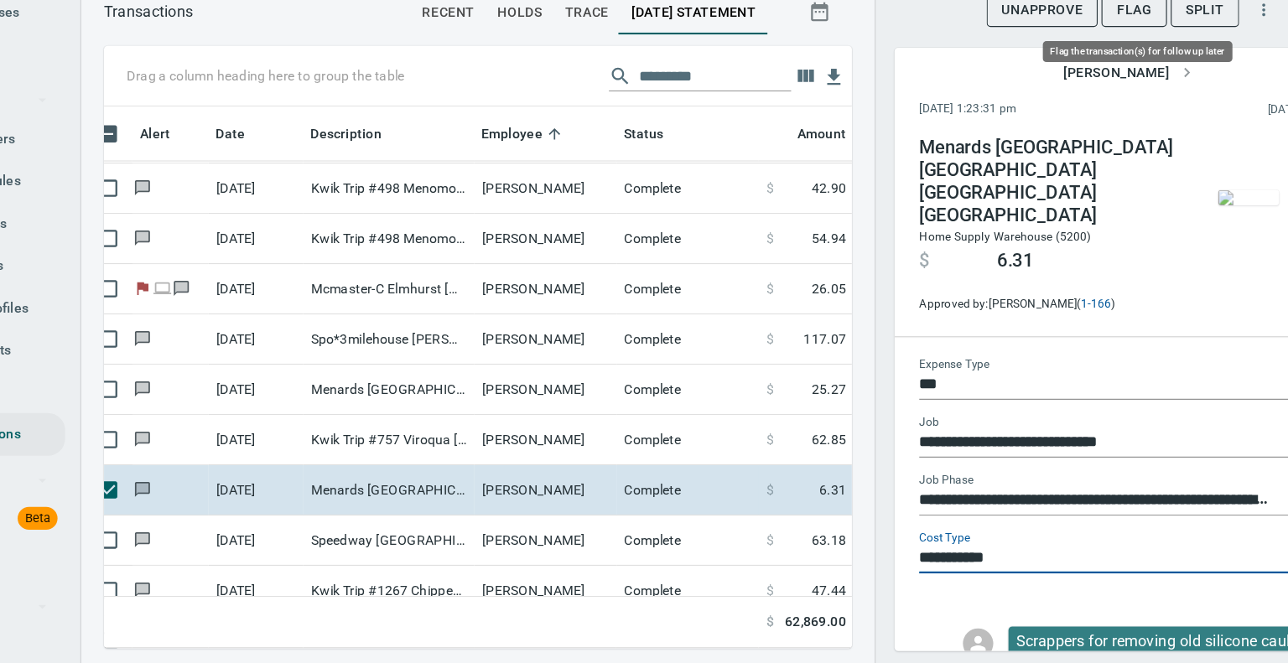
click at [1108, 81] on span "Flag" at bounding box center [1098, 84] width 31 height 21
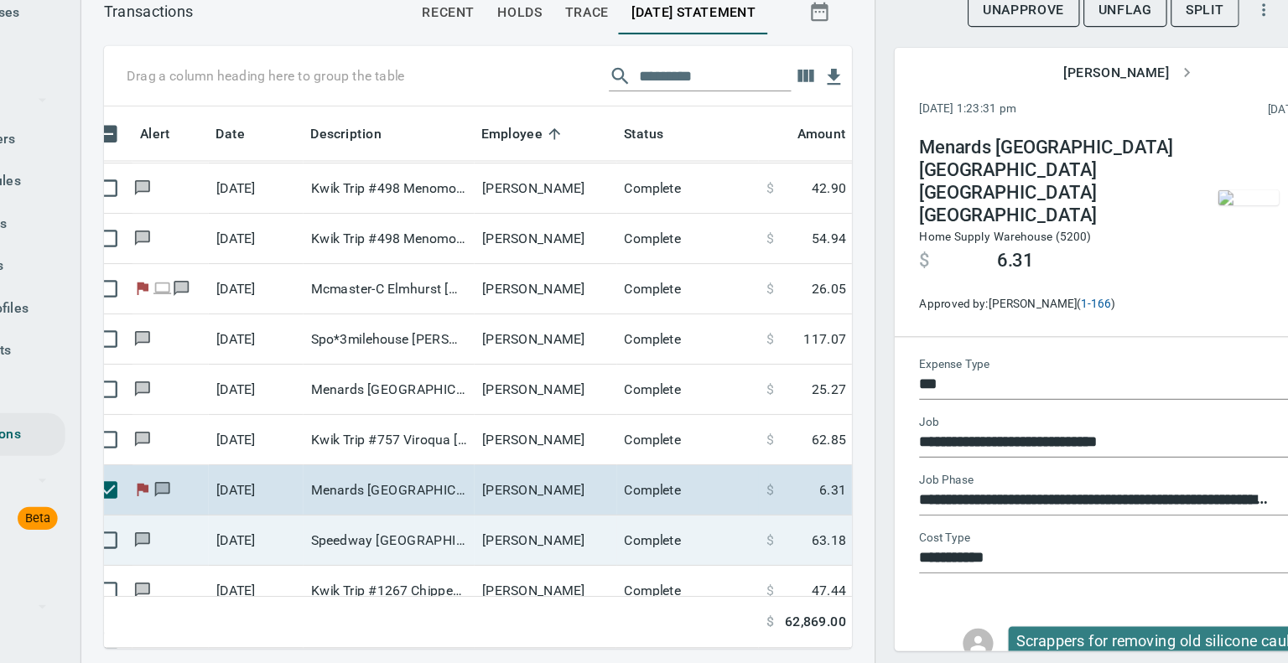
click at [427, 544] on td "Speedway [GEOGRAPHIC_DATA]" at bounding box center [439, 553] width 151 height 44
type input "**********"
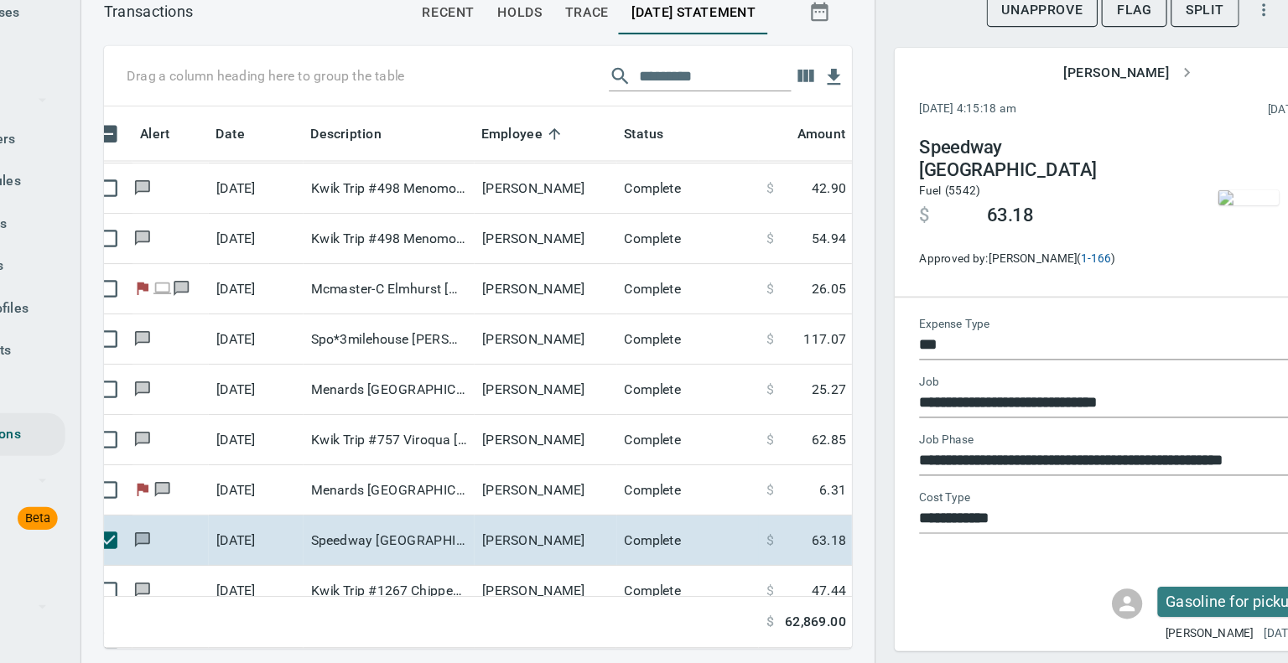
click at [1182, 257] on img "button" at bounding box center [1200, 249] width 54 height 13
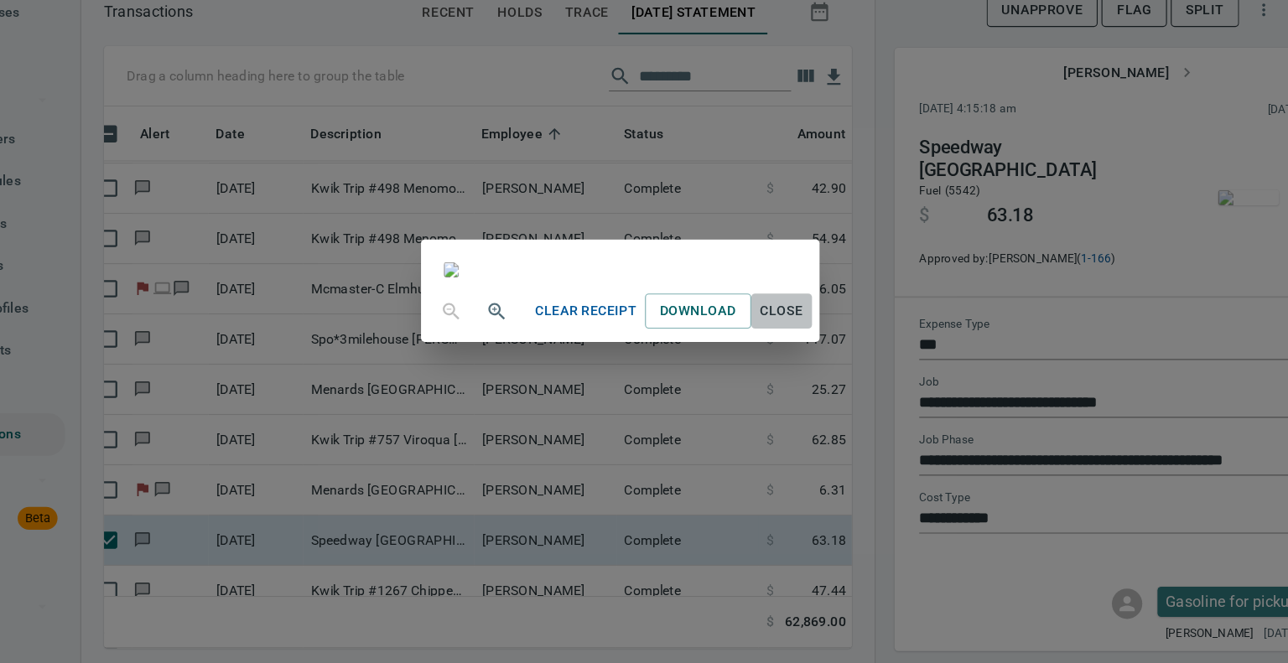
click at [807, 361] on span "Close" at bounding box center [787, 350] width 40 height 21
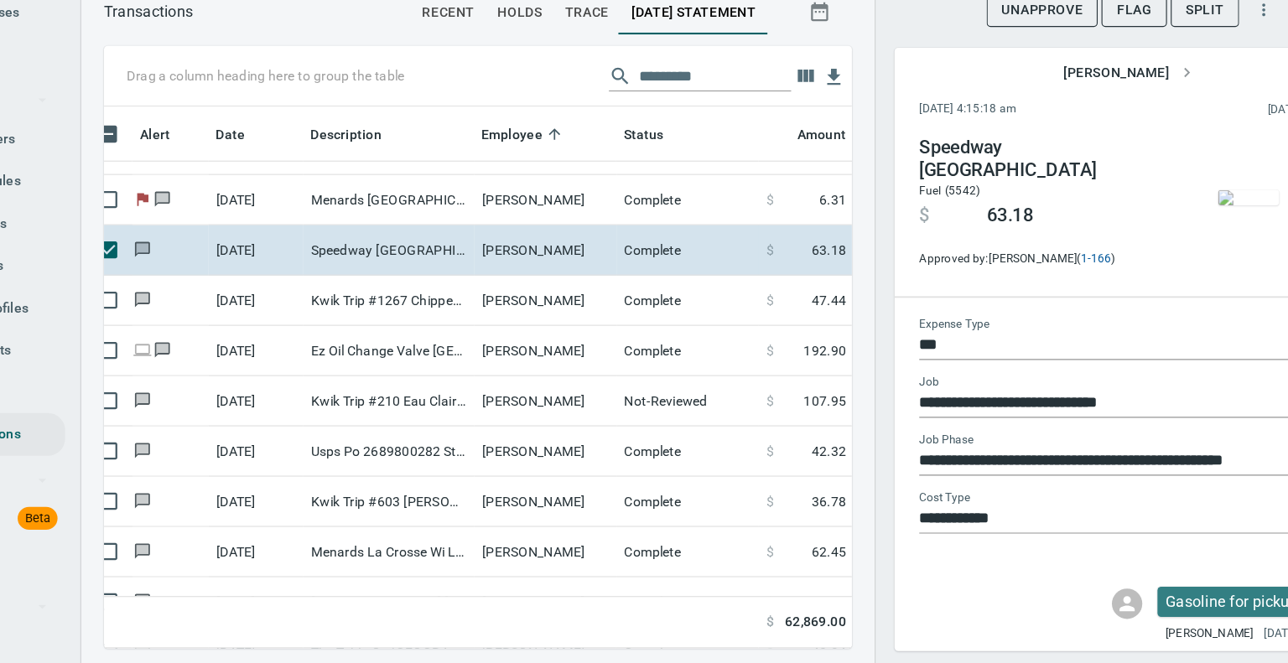
scroll to position [2480, 23]
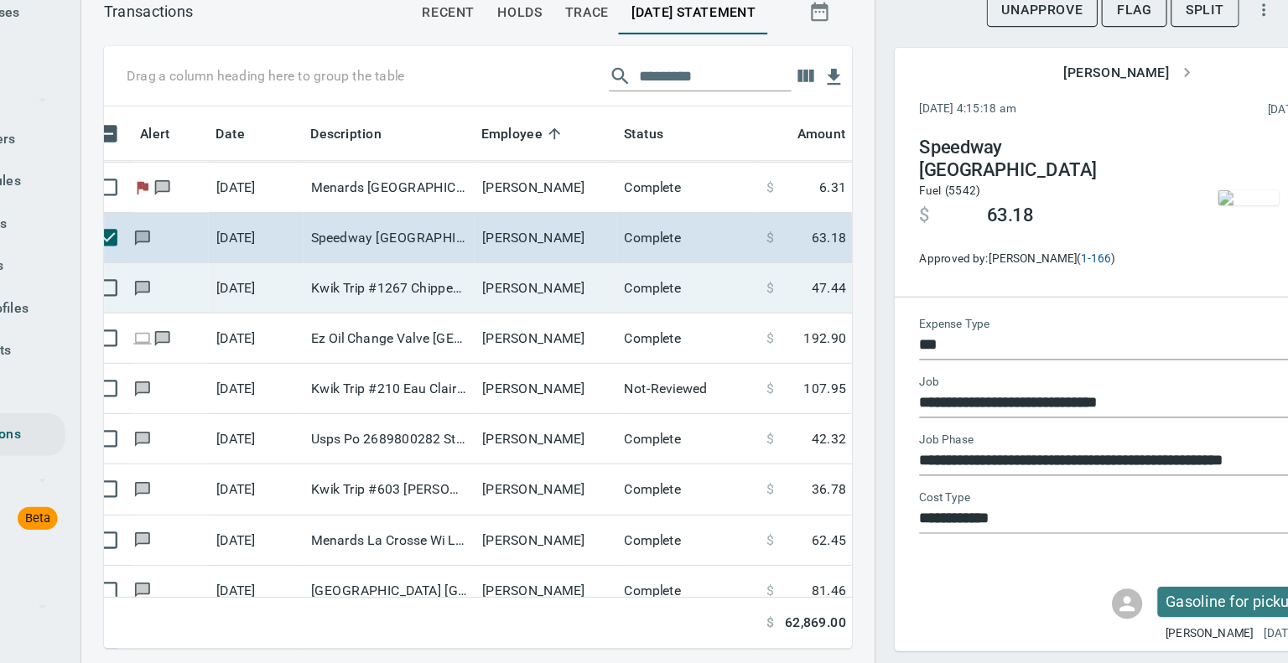
click at [509, 325] on td "Kwik Trip #1267 Chippewa Fall WI" at bounding box center [439, 330] width 151 height 44
type input "**********"
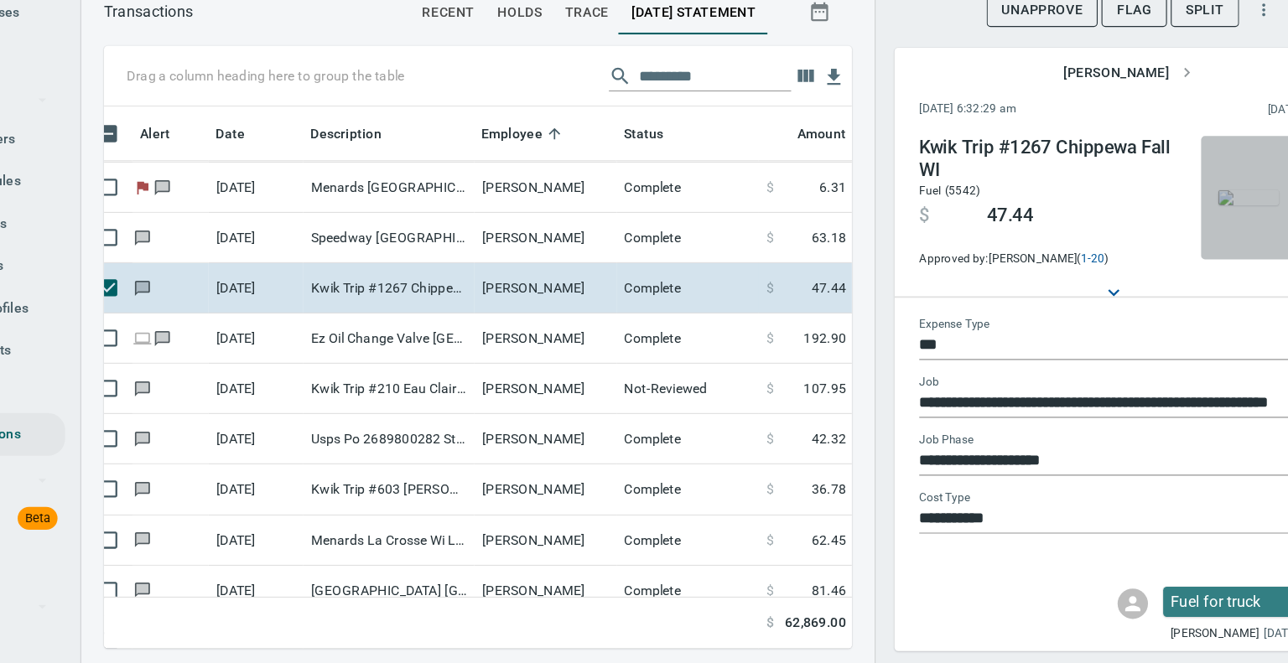
click at [1175, 251] on img "button" at bounding box center [1200, 249] width 54 height 13
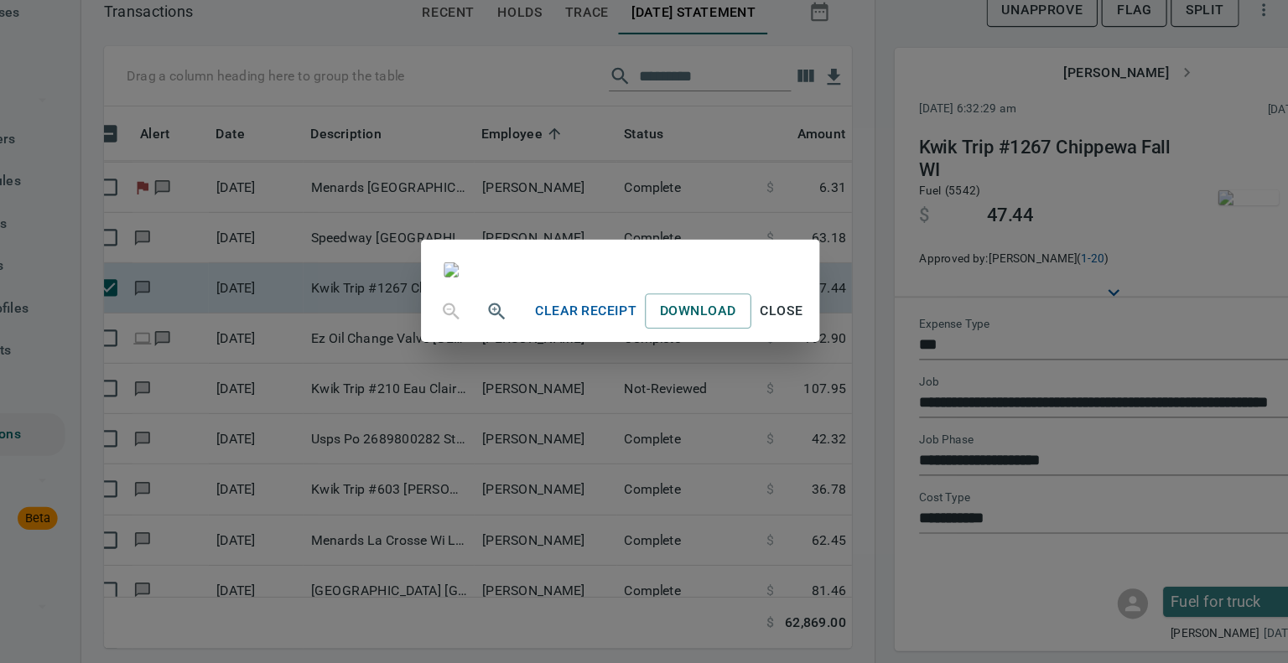
click at [807, 361] on span "Close" at bounding box center [787, 350] width 40 height 21
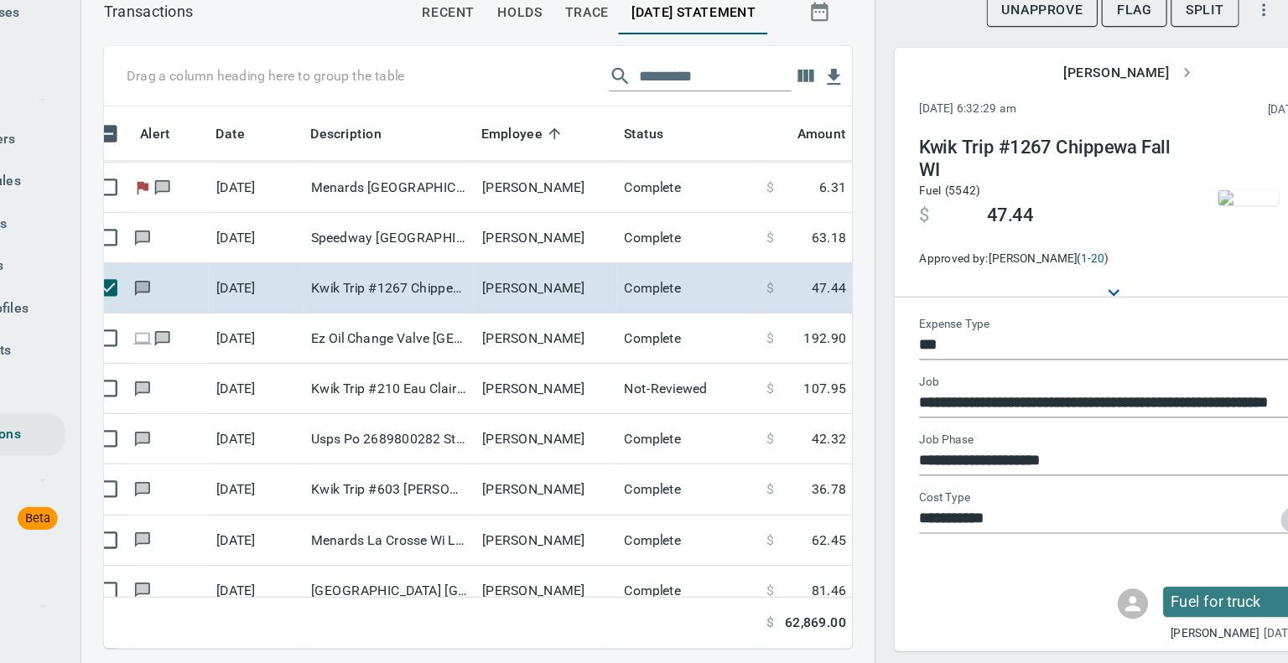
click at [1230, 532] on icon "Open" at bounding box center [1240, 535] width 20 height 20
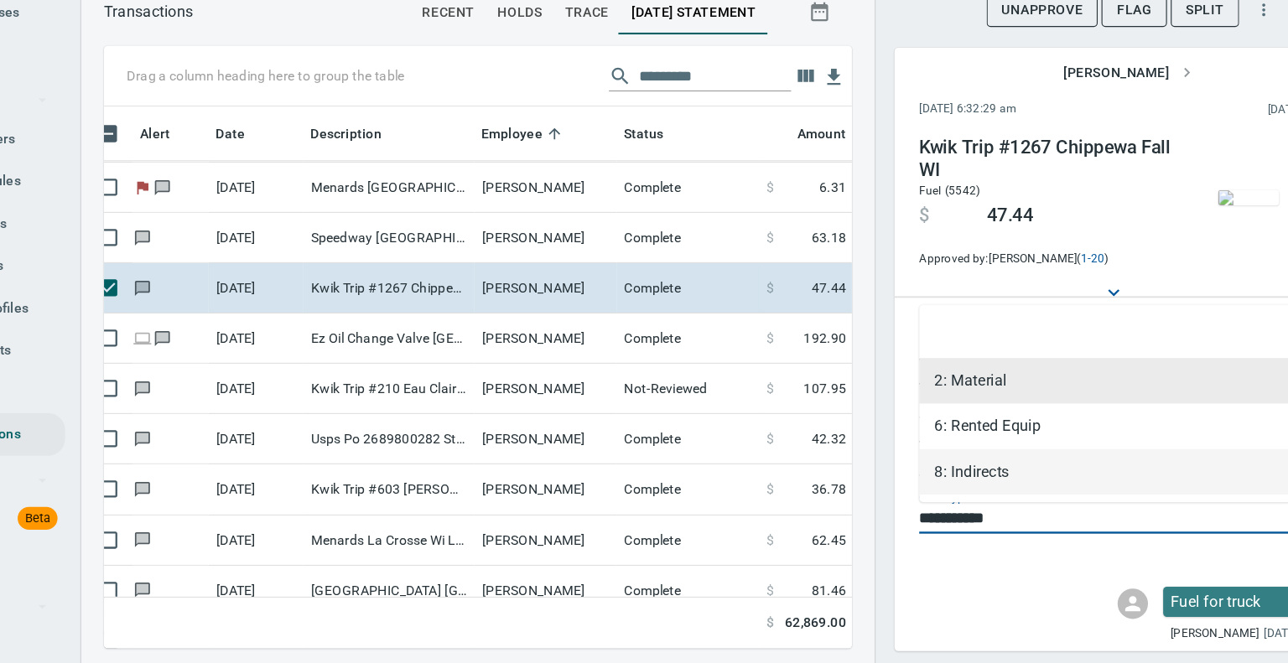
click at [967, 492] on li "8: Indirects" at bounding box center [1072, 492] width 329 height 40
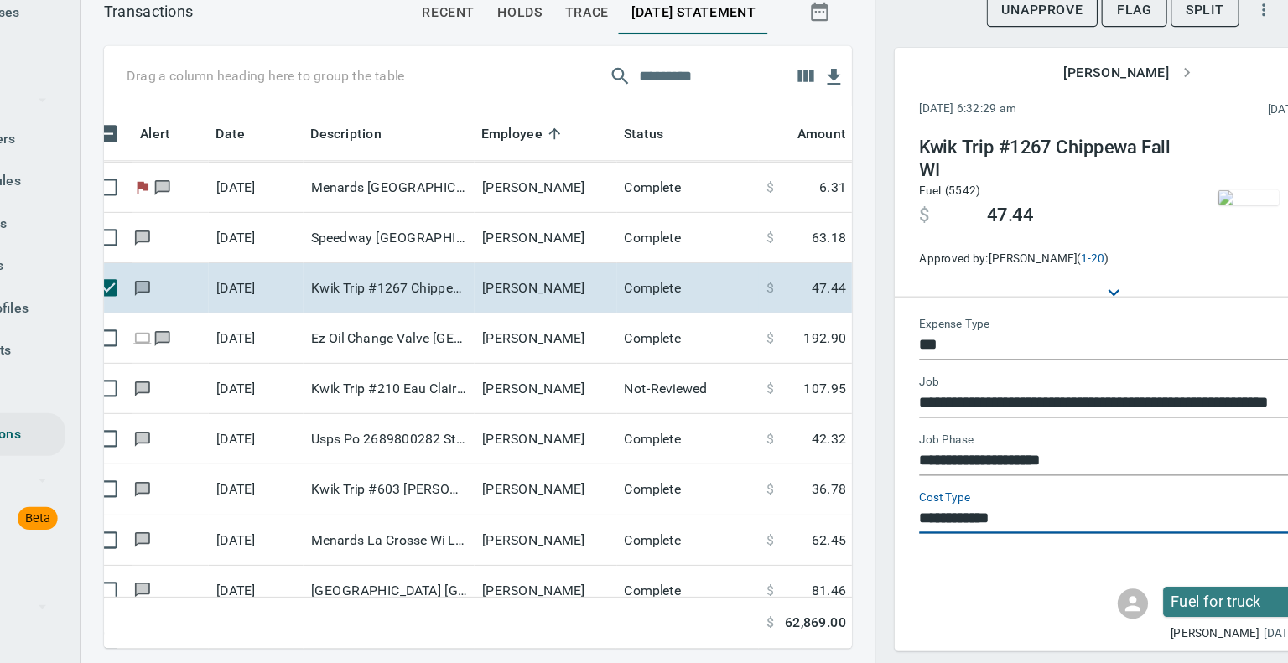
type input "**********"
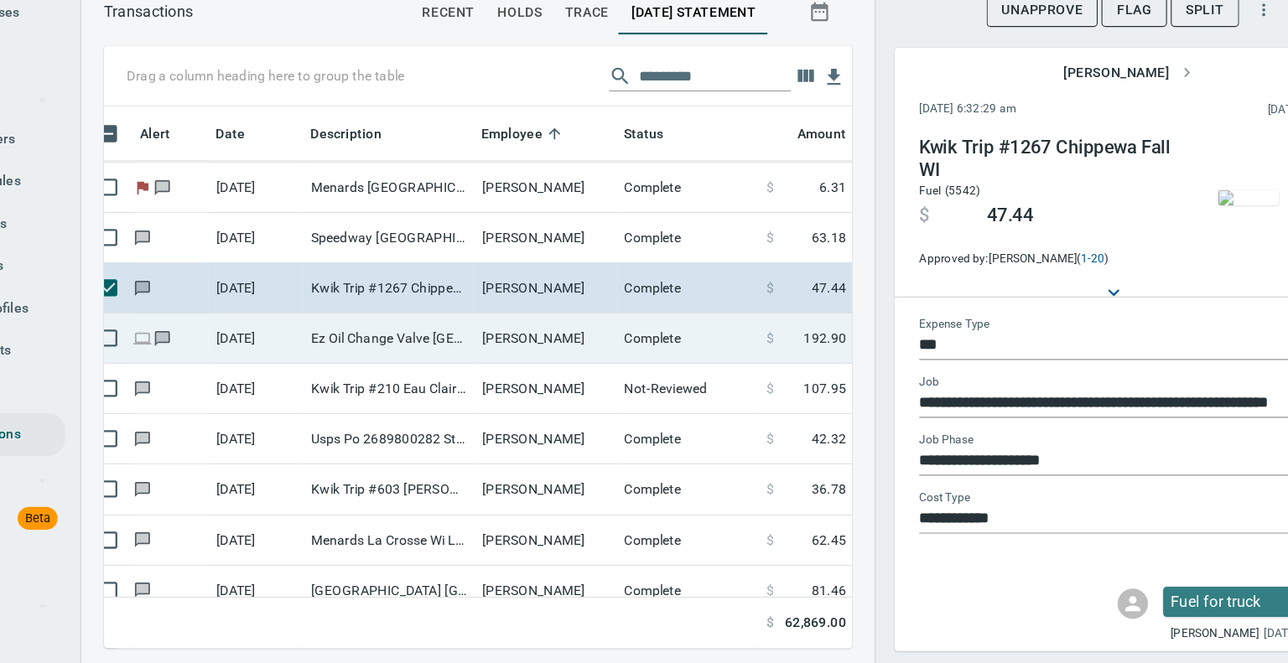
click at [473, 380] on td "Ez Oil Change Valve [GEOGRAPHIC_DATA] [GEOGRAPHIC_DATA]" at bounding box center [439, 374] width 151 height 44
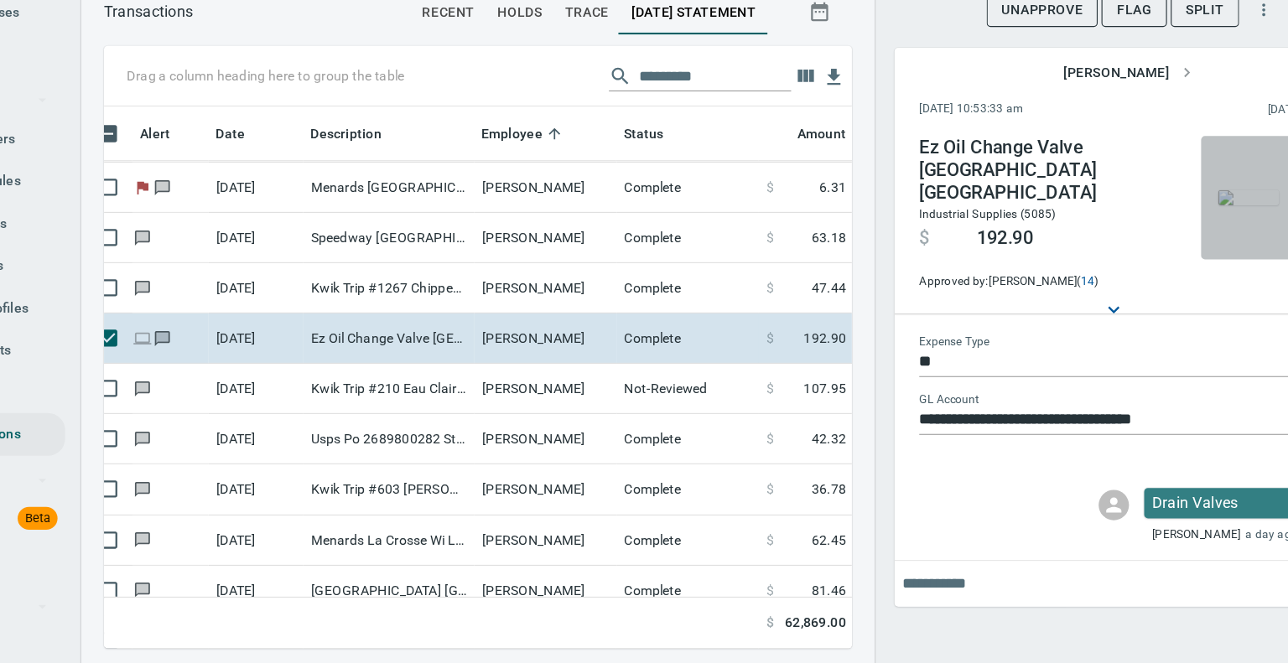
click at [1183, 247] on img "button" at bounding box center [1200, 249] width 54 height 13
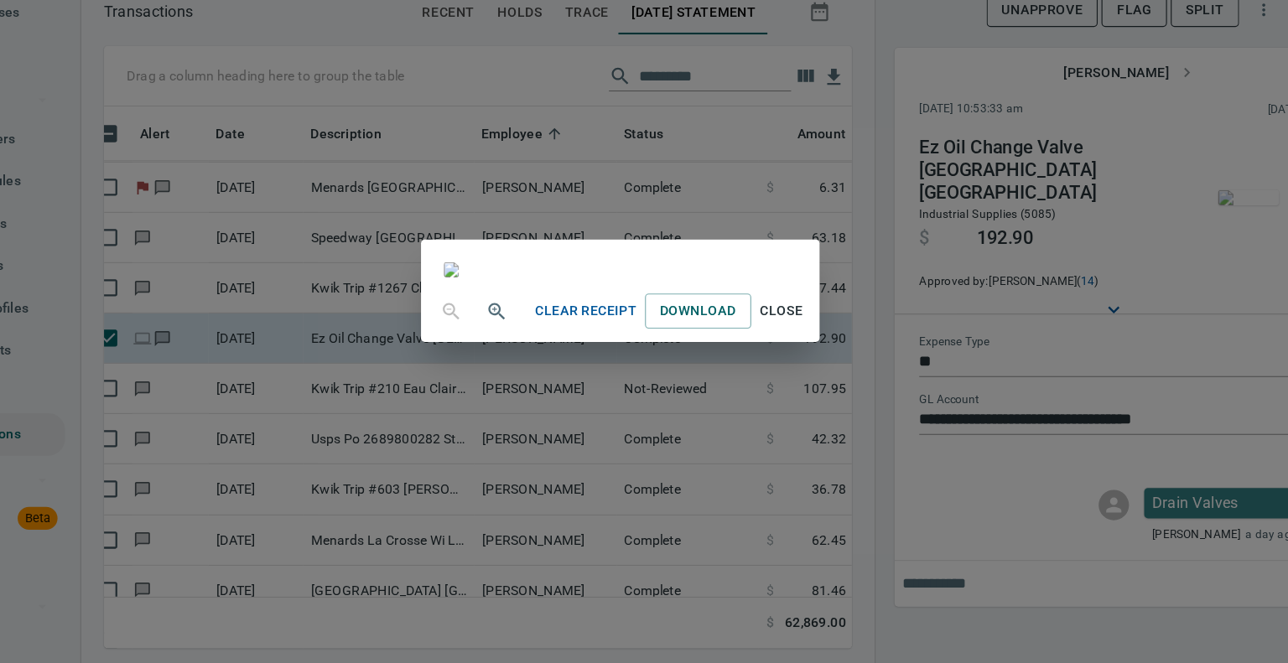
scroll to position [119, 0]
click at [807, 361] on span "Close" at bounding box center [787, 350] width 40 height 21
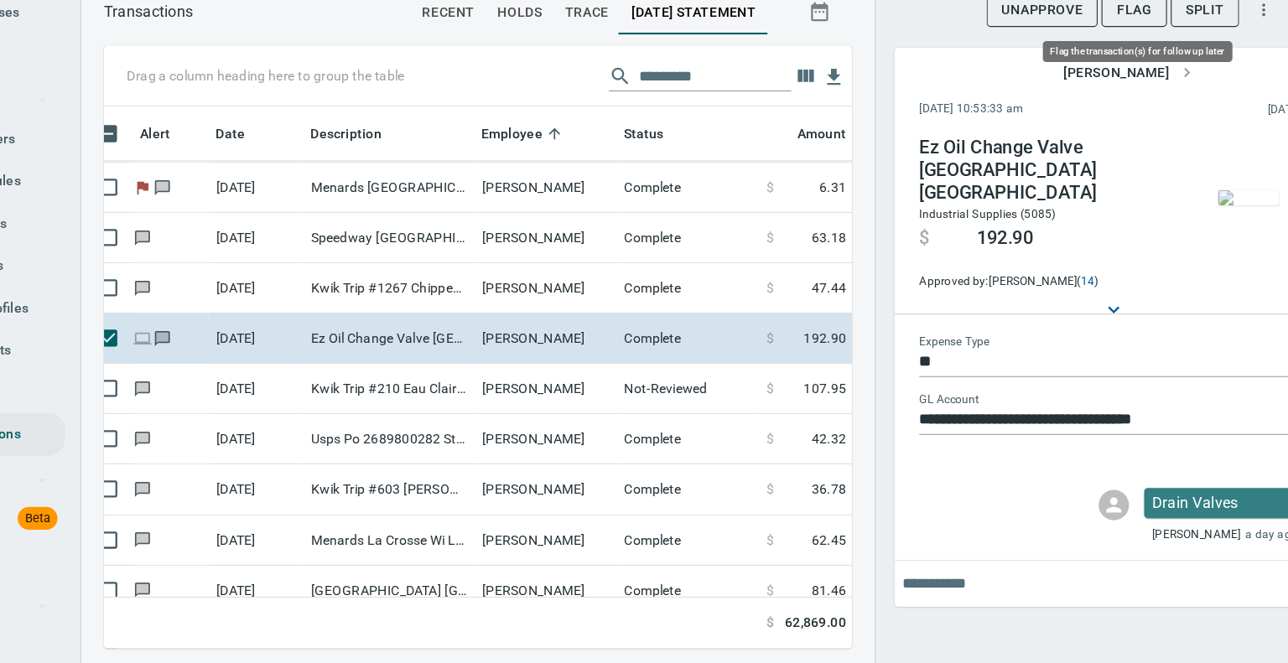
scroll to position [453, 635]
click at [1099, 85] on span "Flag" at bounding box center [1098, 84] width 31 height 21
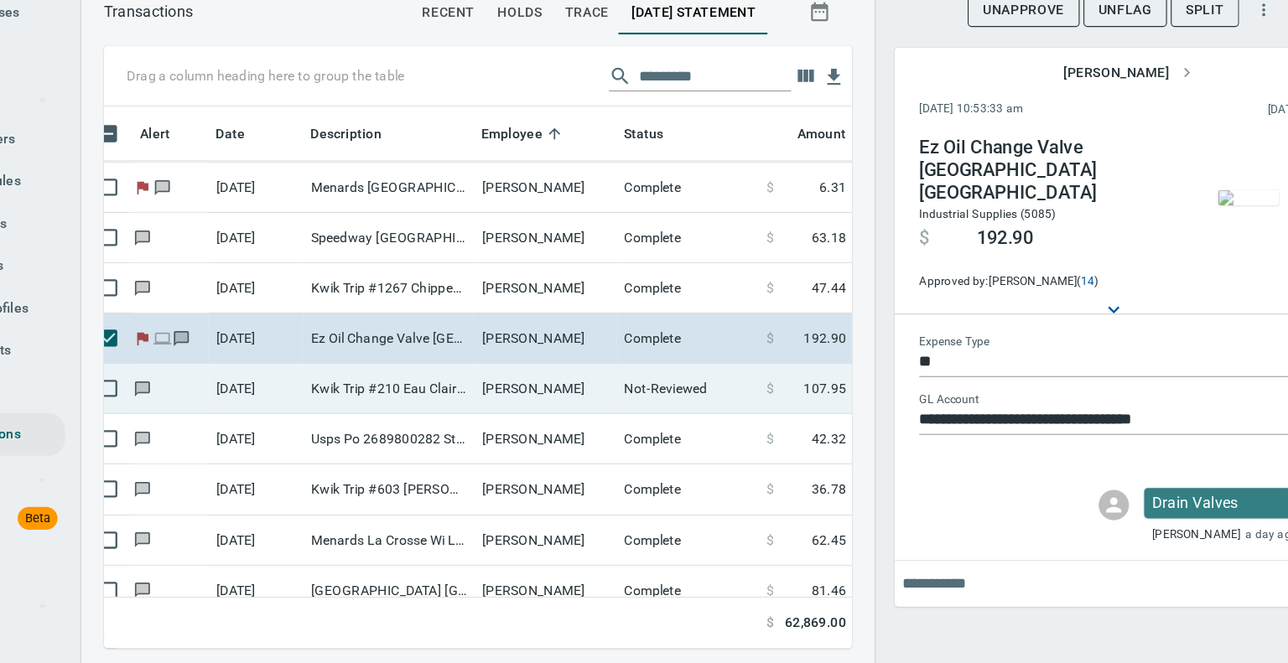
click at [428, 419] on td "Kwik Trip #210 Eau Claire WI" at bounding box center [439, 419] width 151 height 44
type input "*********"
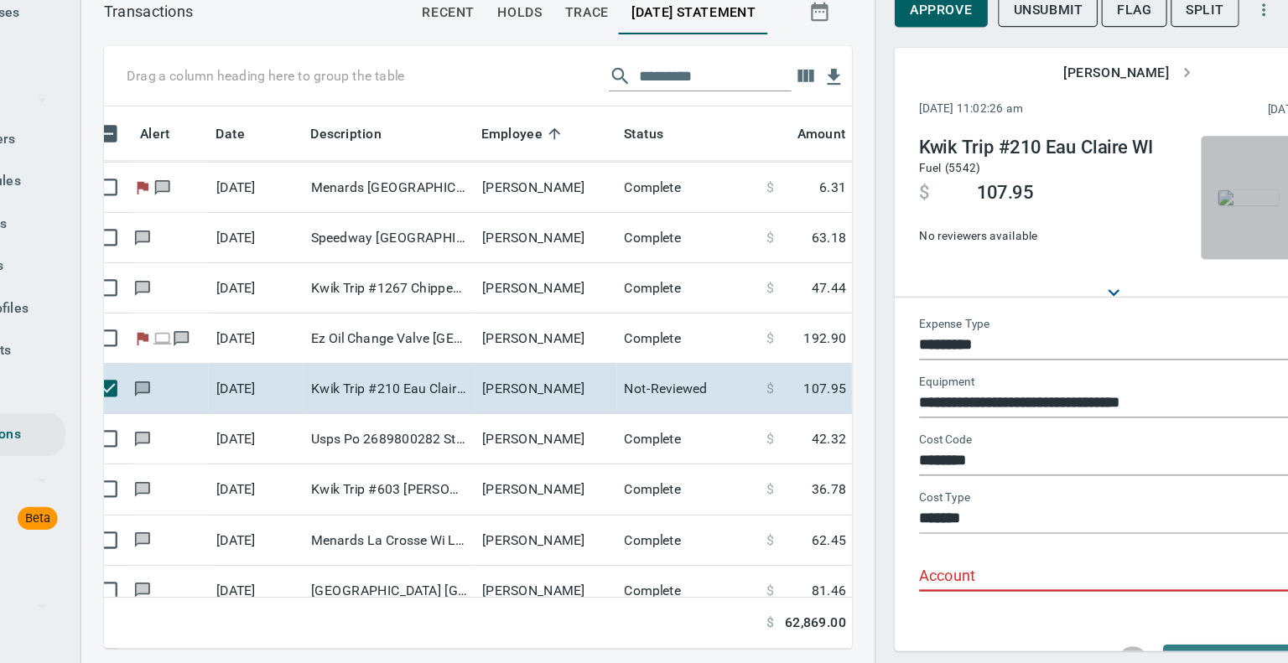
click at [1195, 243] on img "button" at bounding box center [1200, 249] width 54 height 13
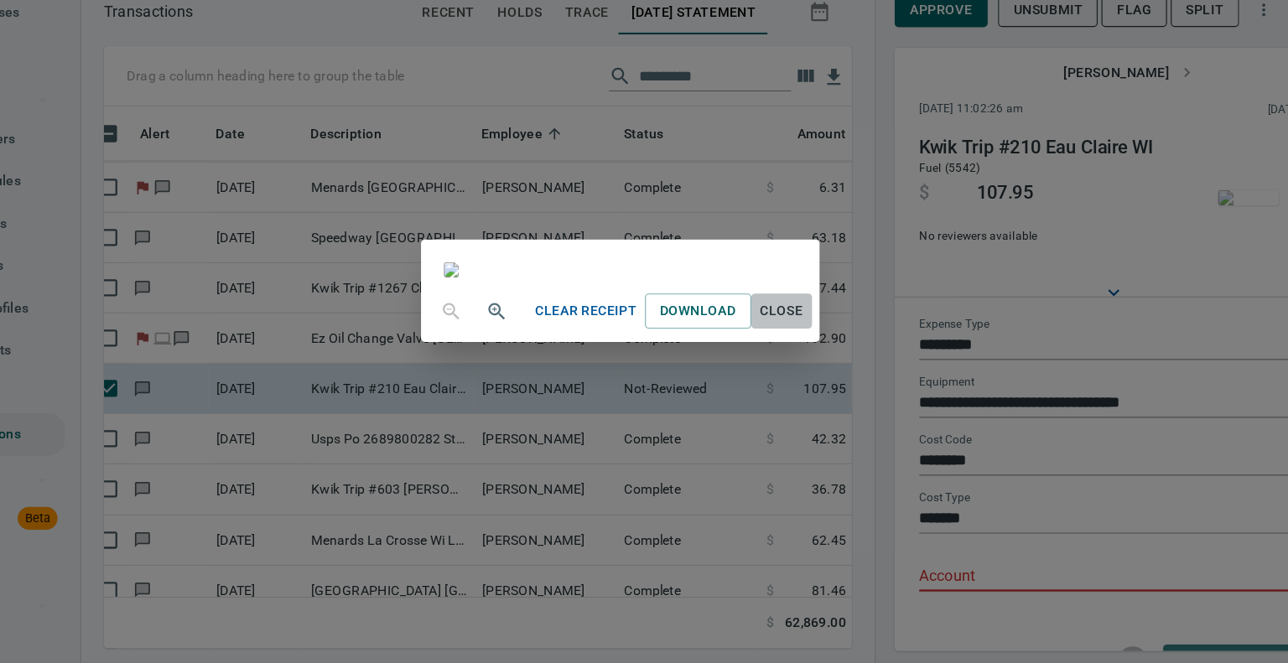
click at [807, 361] on span "Close" at bounding box center [787, 350] width 40 height 21
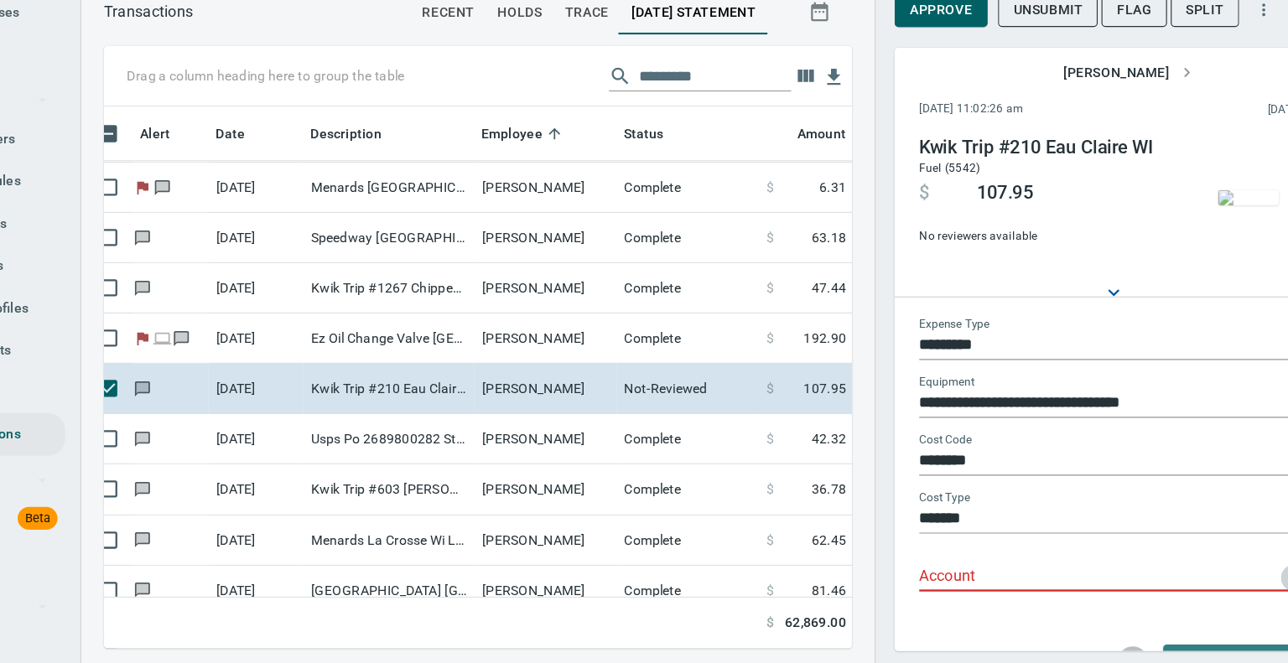
click at [1230, 584] on icon "Open" at bounding box center [1240, 586] width 20 height 20
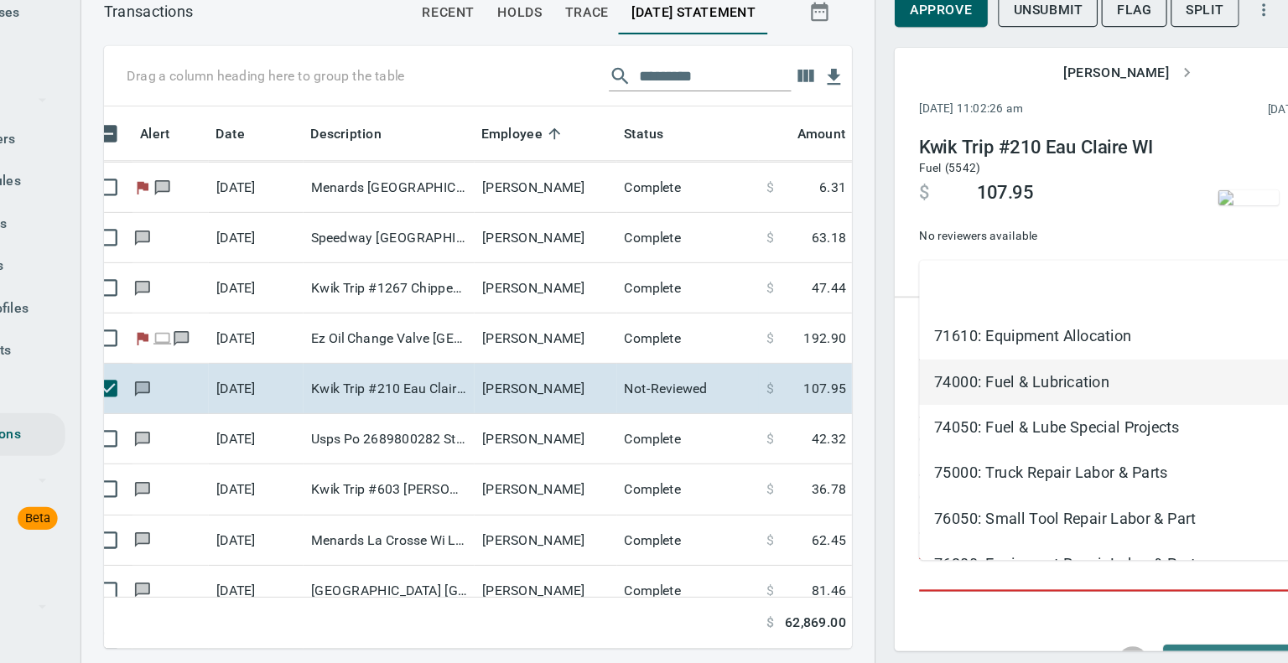
click at [1032, 405] on li "74000: Fuel & Lubrication" at bounding box center [1072, 413] width 329 height 40
type input "**********"
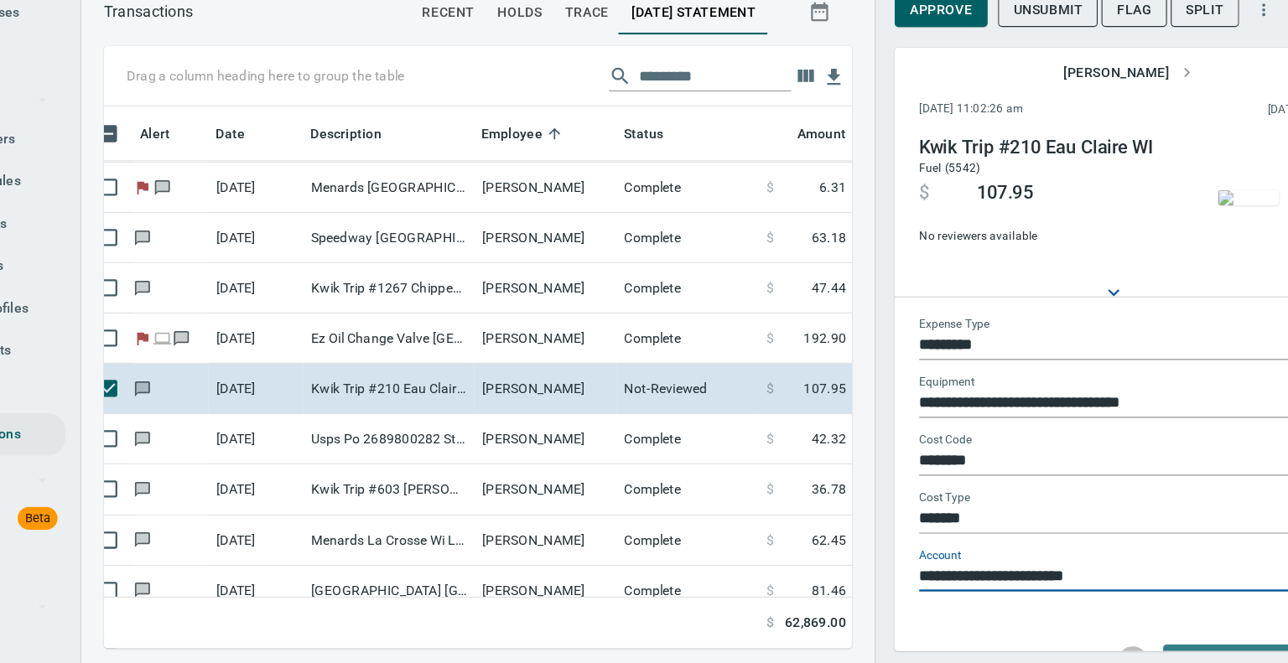
click at [996, 618] on div "**********" at bounding box center [1079, 486] width 368 height 289
drag, startPoint x: 981, startPoint y: 637, endPoint x: 856, endPoint y: 599, distance: 130.8
click at [856, 599] on div "Drag a column heading here to group the table Alert Date Description Employee S…" at bounding box center [728, 382] width 1121 height 533
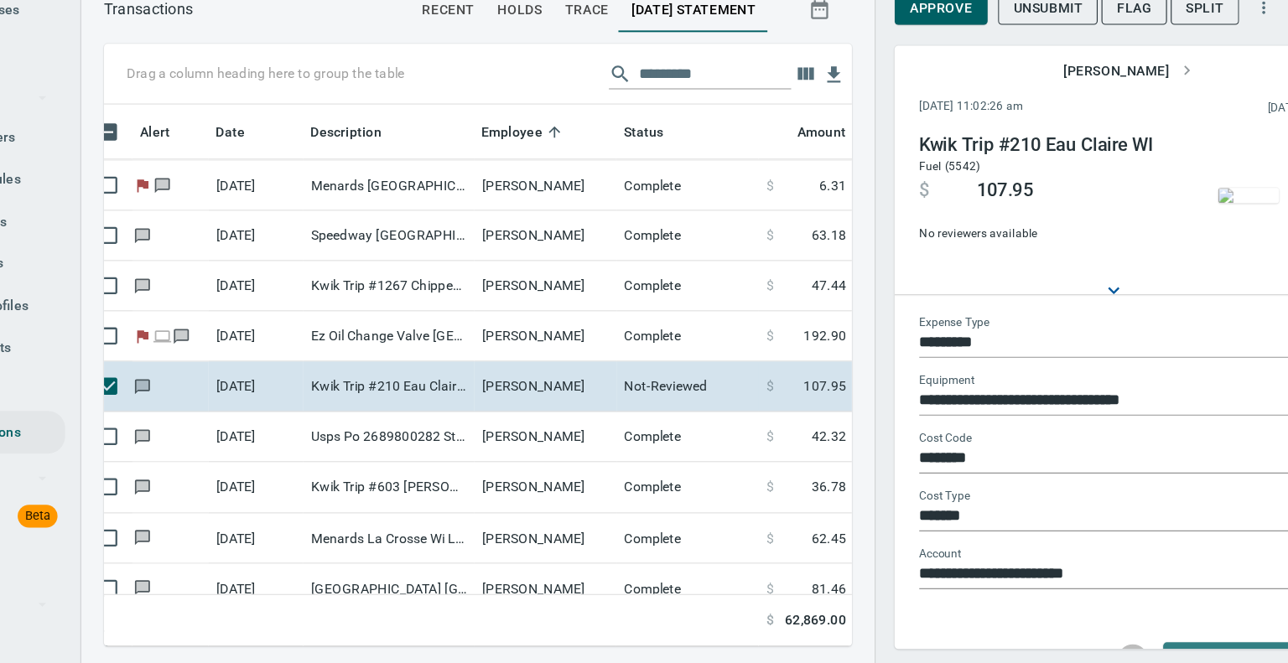
scroll to position [0, 0]
click at [856, 600] on div "Drag a column heading here to group the table Alert Date Description Employee S…" at bounding box center [728, 382] width 1121 height 533
click at [1099, 535] on input "*******" at bounding box center [1068, 534] width 321 height 23
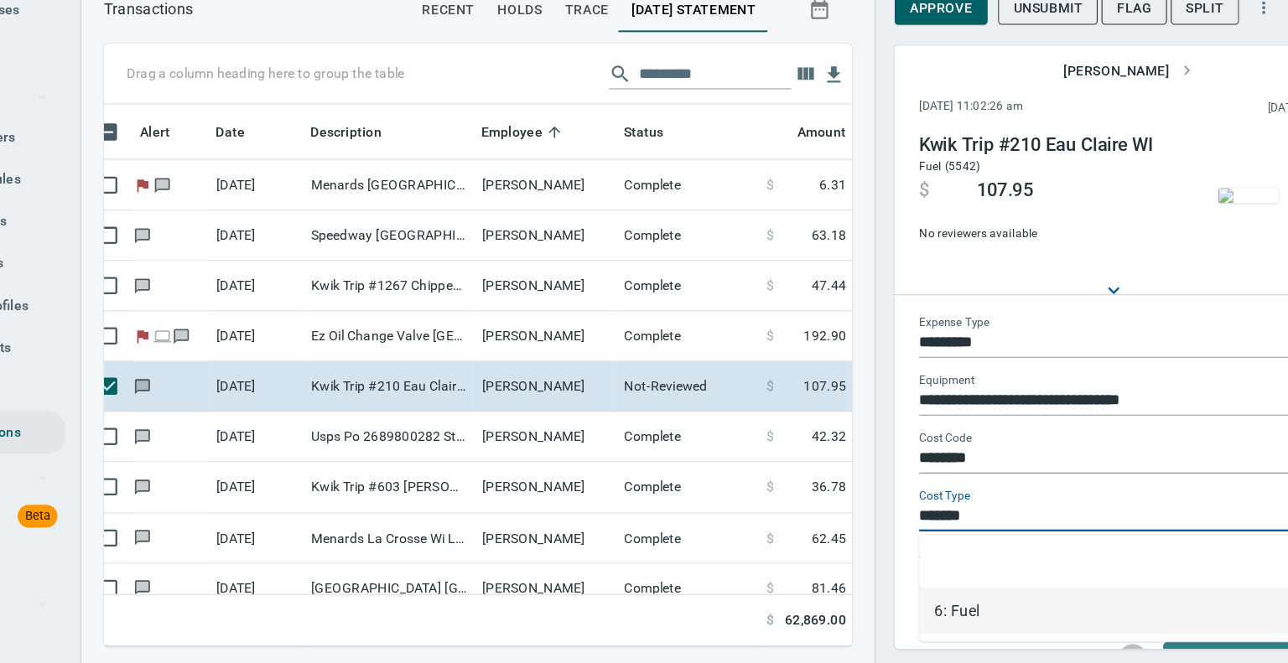
click at [871, 525] on div "**********" at bounding box center [1078, 331] width 419 height 663
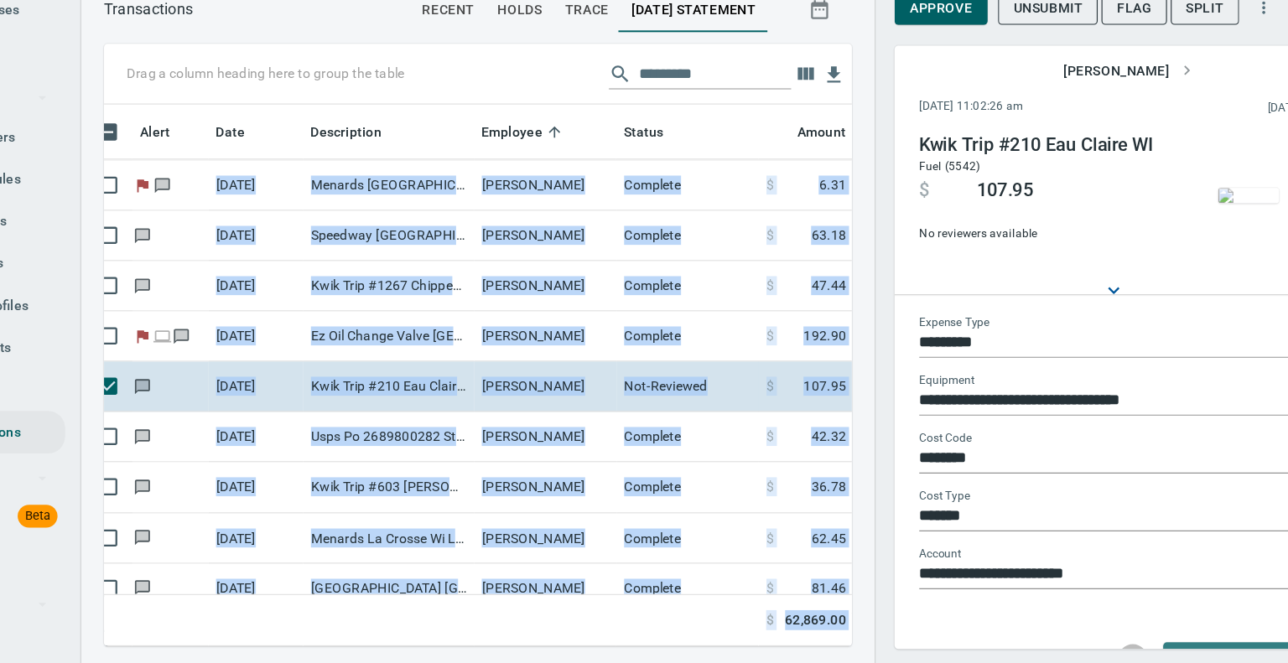
drag, startPoint x: 894, startPoint y: 138, endPoint x: 824, endPoint y: 122, distance: 71.4
click at [823, 118] on div "Drag a column heading here to group the table Alert Date Description Employee S…" at bounding box center [728, 382] width 1121 height 533
click at [874, 179] on div "**********" at bounding box center [1078, 331] width 419 height 663
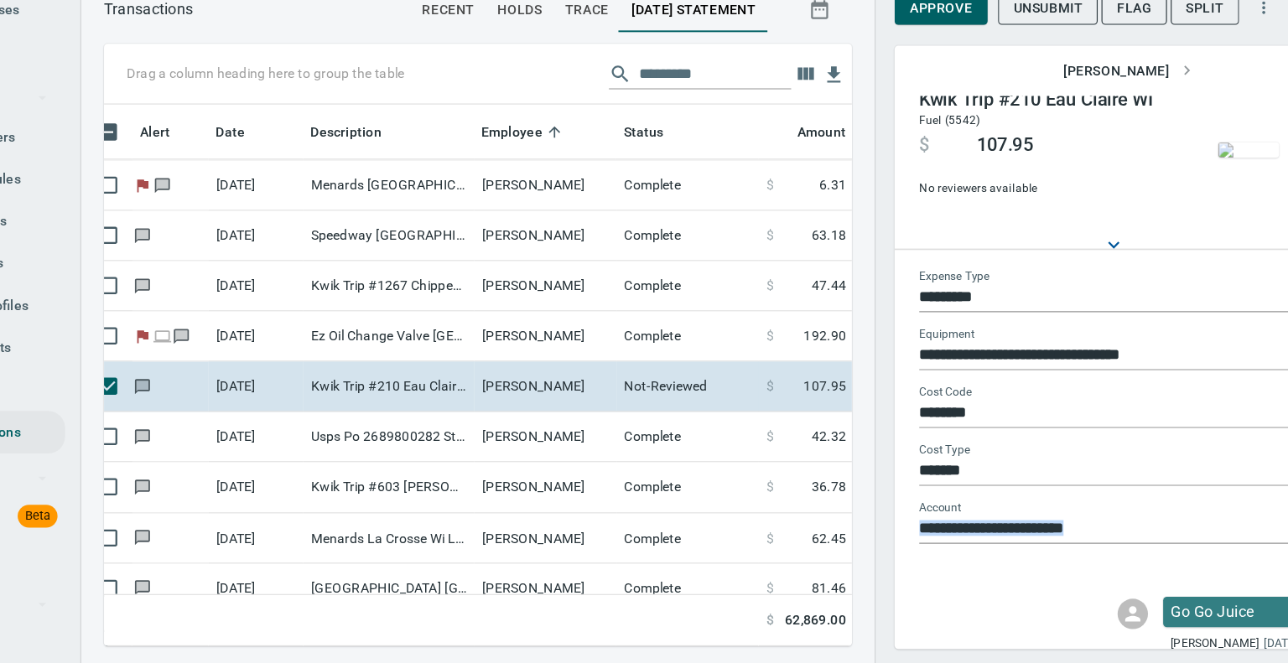
scroll to position [98, 0]
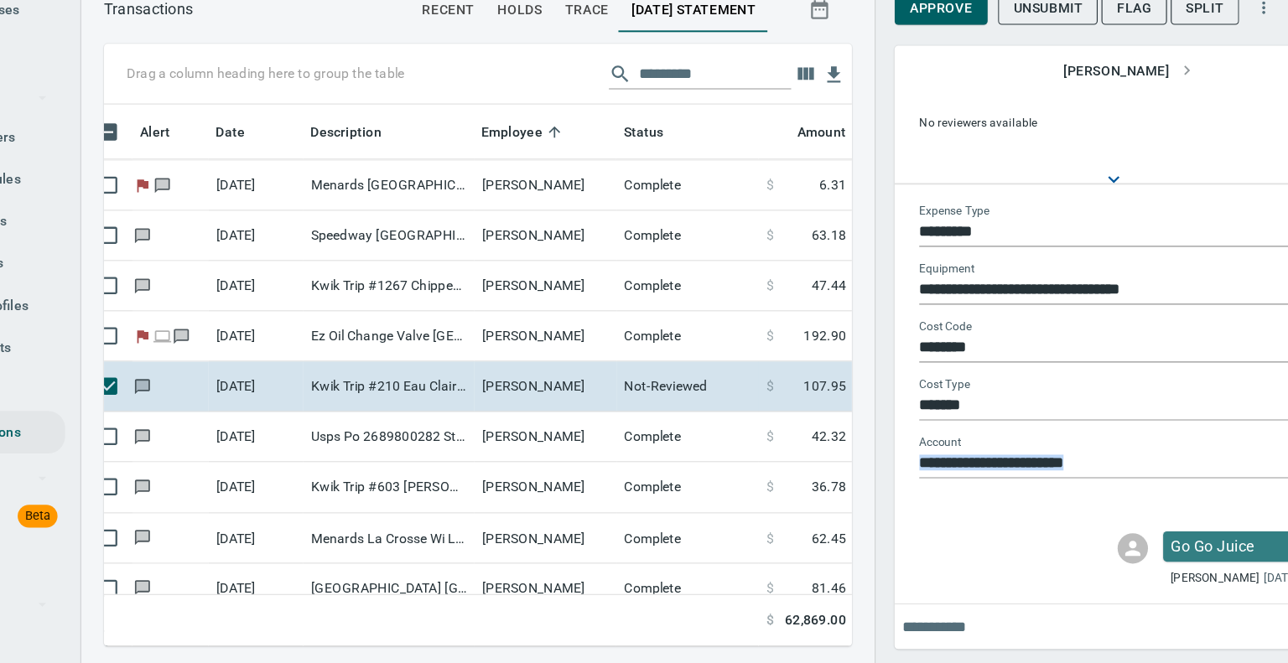
drag, startPoint x: 957, startPoint y: 621, endPoint x: 957, endPoint y: 567, distance: 53.7
click at [957, 567] on div "**********" at bounding box center [1079, 407] width 385 height 490
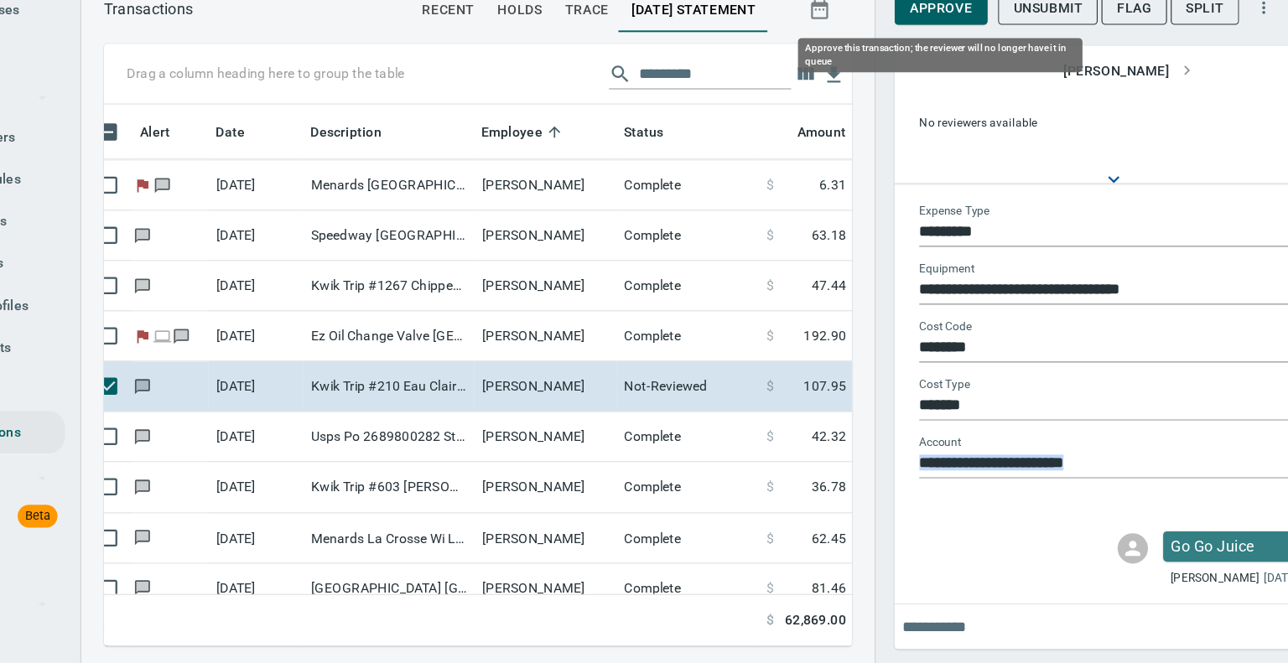
scroll to position [453, 635]
click at [917, 83] on span "Approve" at bounding box center [927, 84] width 55 height 21
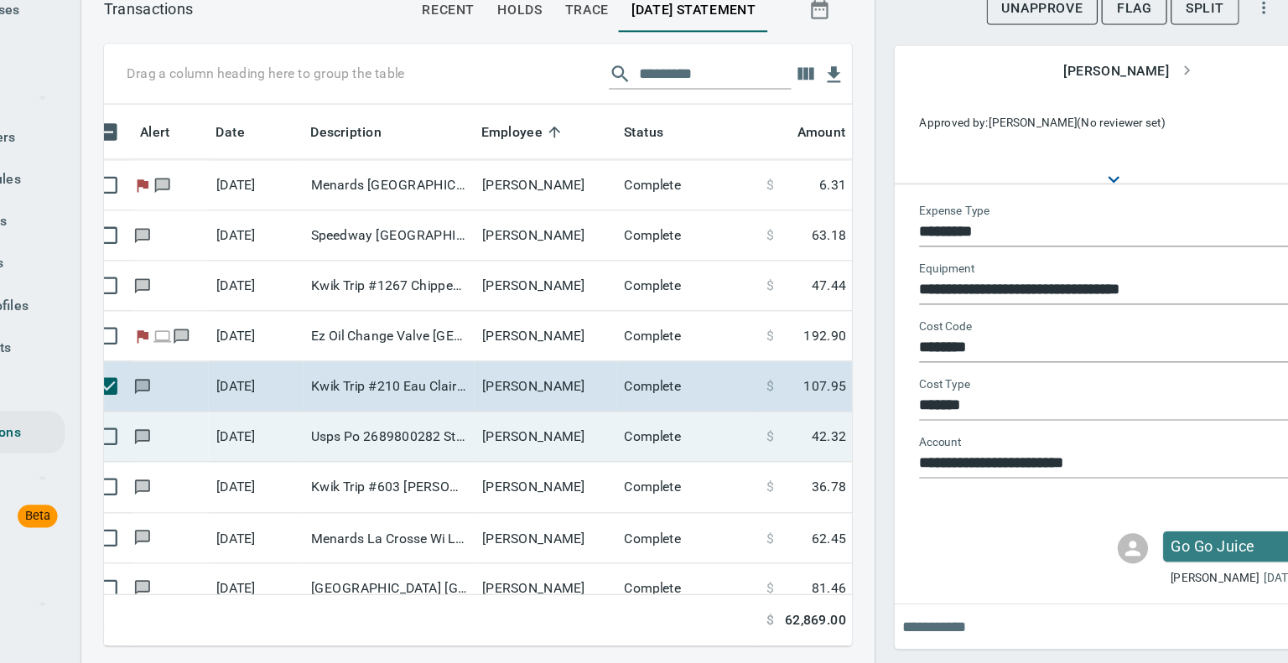
click at [479, 450] on td "Usps Po 2689800282 Stillwater [GEOGRAPHIC_DATA]" at bounding box center [439, 463] width 151 height 44
type input "**"
type input "**********"
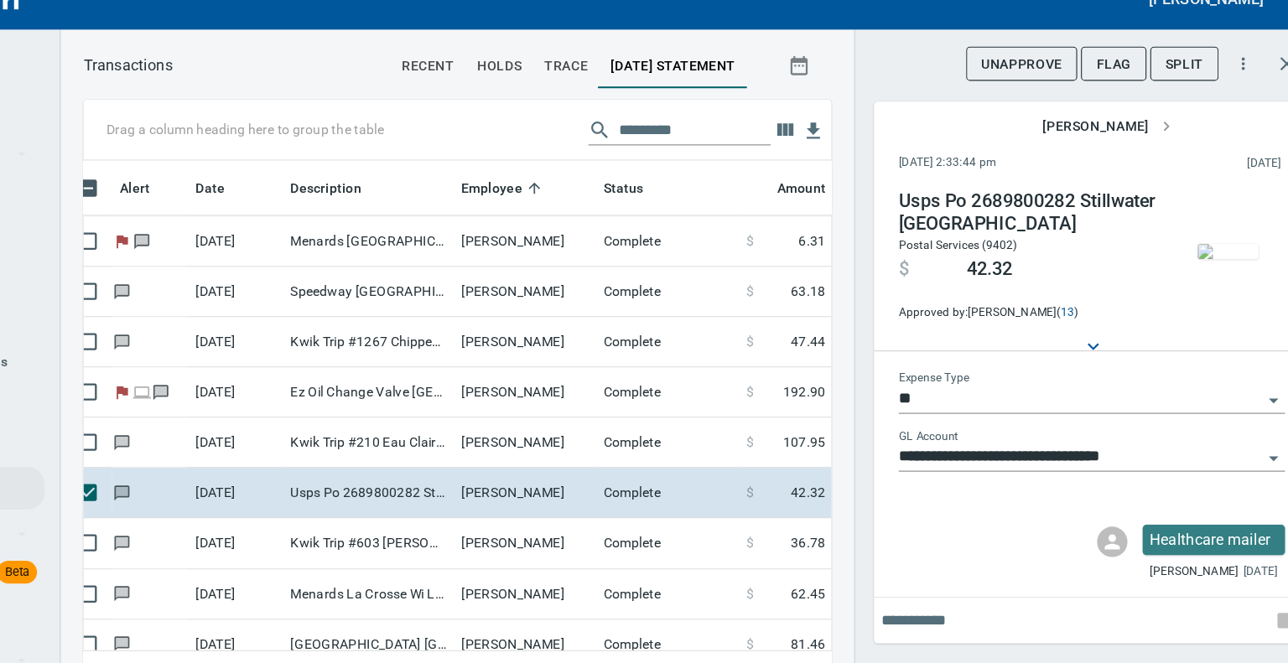
scroll to position [453, 635]
click at [1192, 245] on img "button" at bounding box center [1200, 249] width 54 height 13
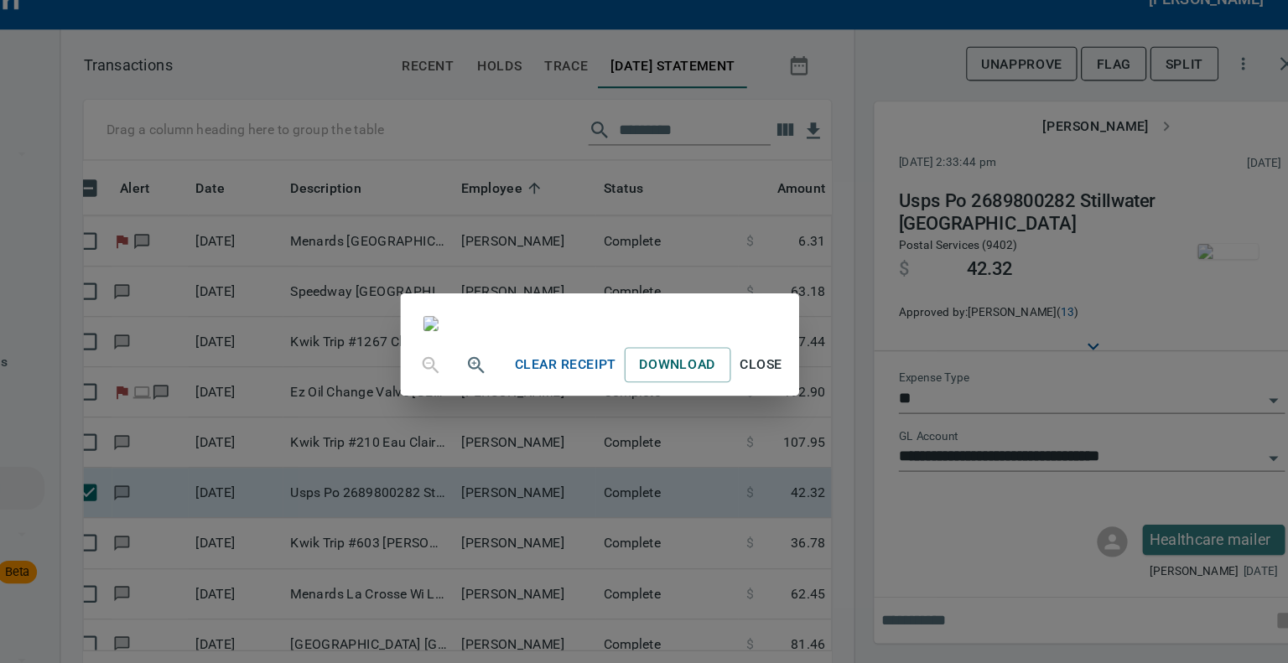
click at [807, 361] on span "Close" at bounding box center [787, 350] width 40 height 21
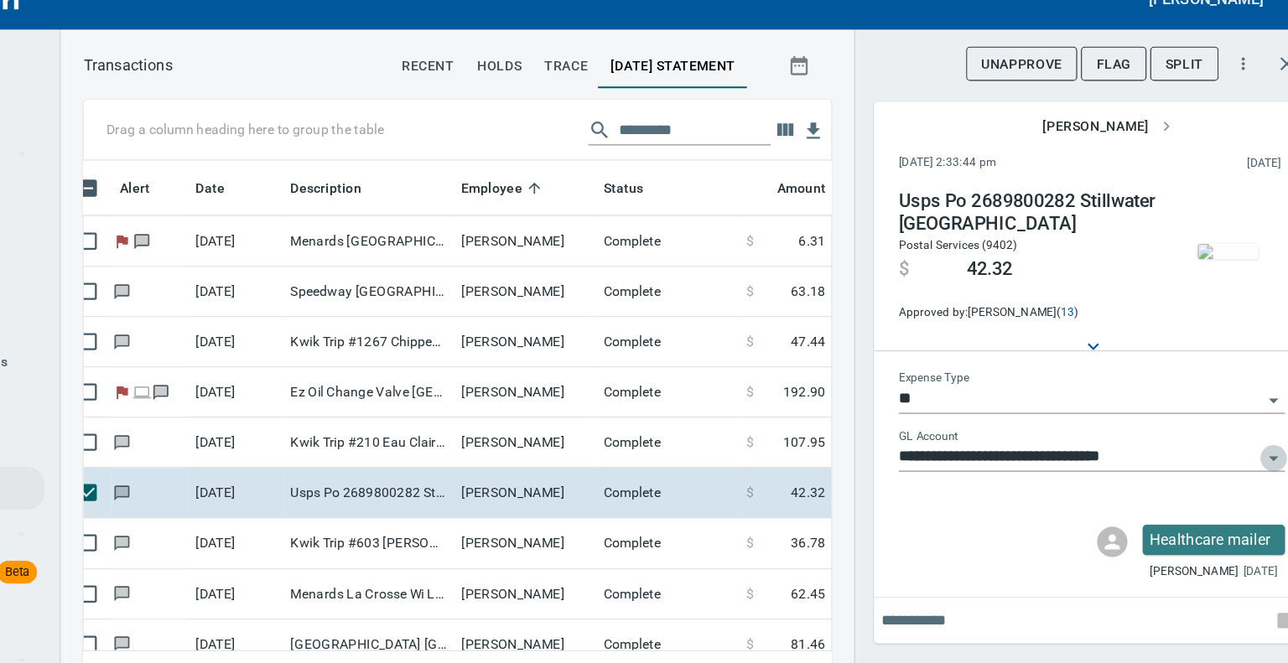
click at [1240, 434] on icon "Open" at bounding box center [1239, 433] width 8 height 4
click at [1094, 82] on span "Flag" at bounding box center [1098, 84] width 31 height 21
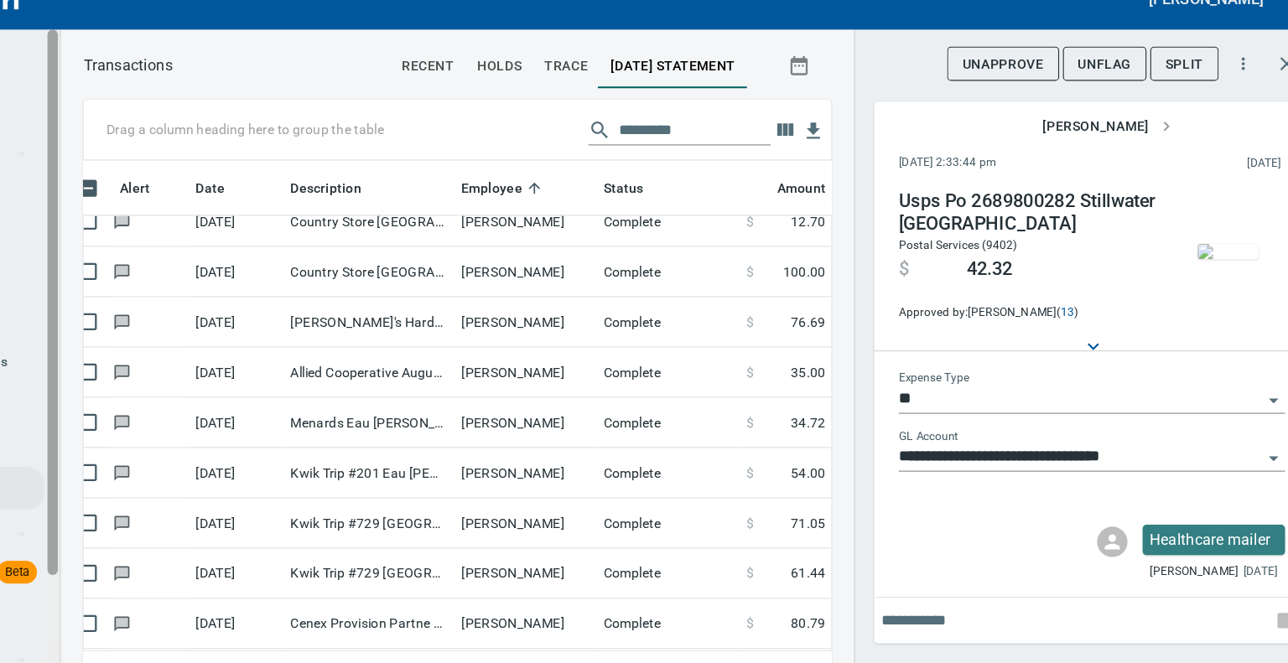
scroll to position [162, 0]
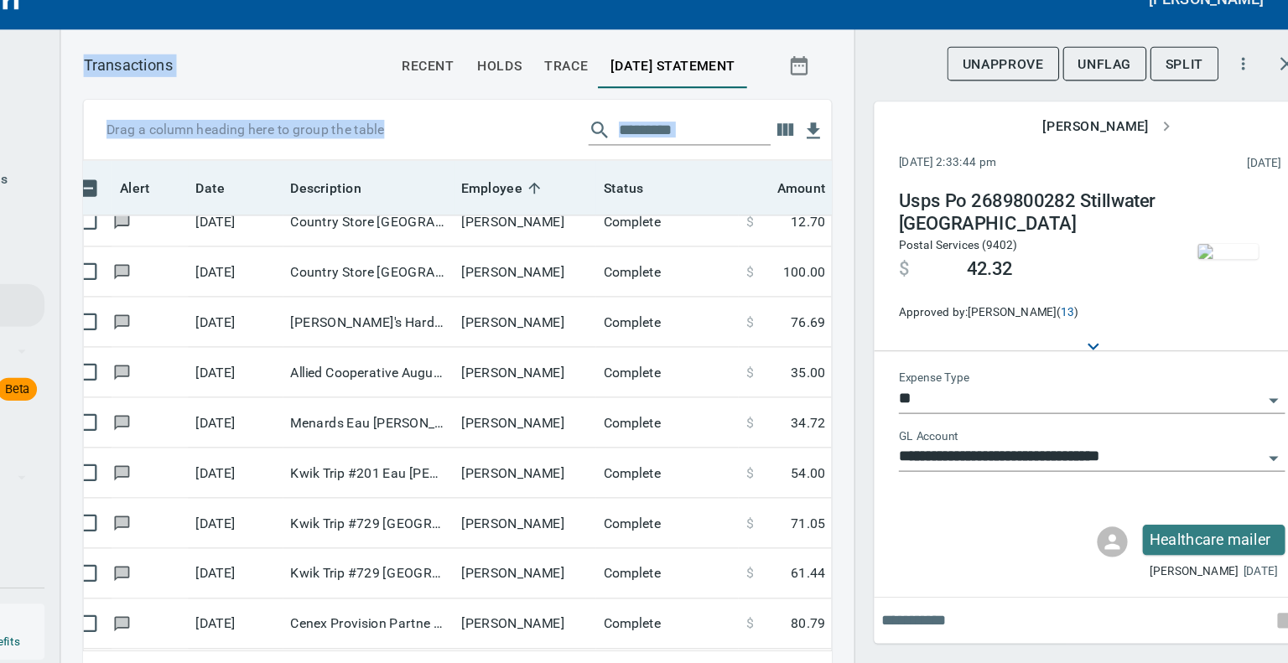
drag, startPoint x: 166, startPoint y: 212, endPoint x: 231, endPoint y: 209, distance: 64.7
click at [231, 209] on div "[PERSON_NAME] My Expenses Overview Expenses Cardholders Coding Rules Reminders …" at bounding box center [644, 331] width 1288 height 663
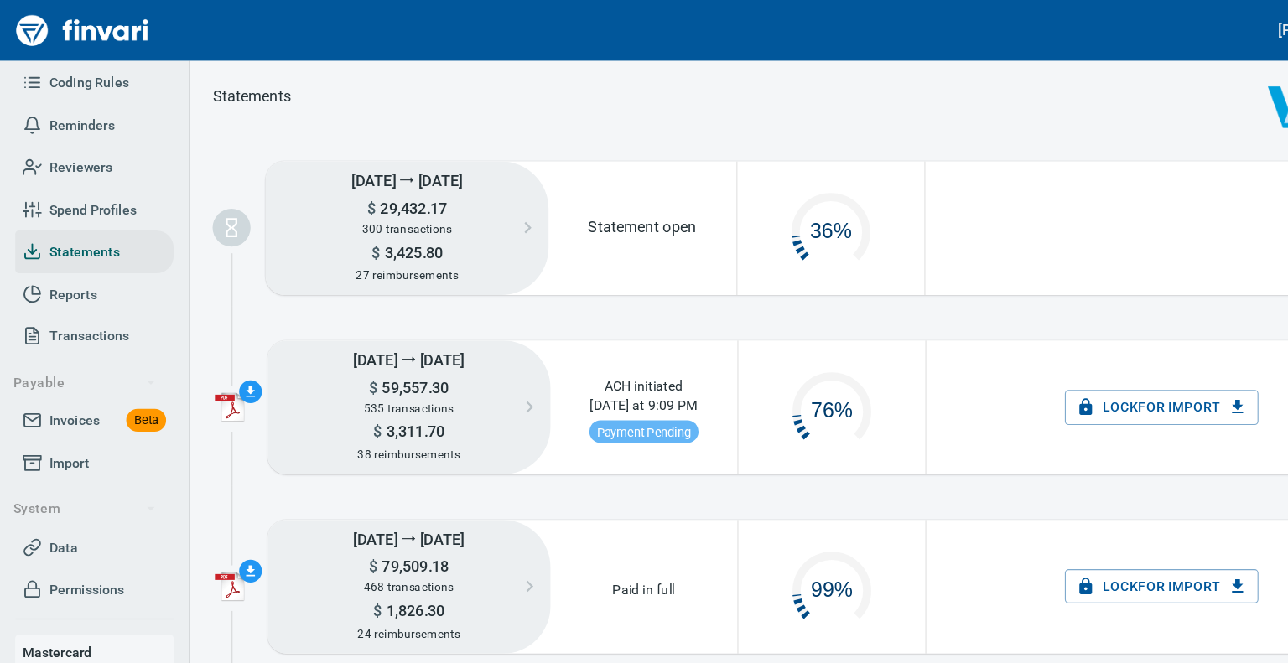
scroll to position [84, 151]
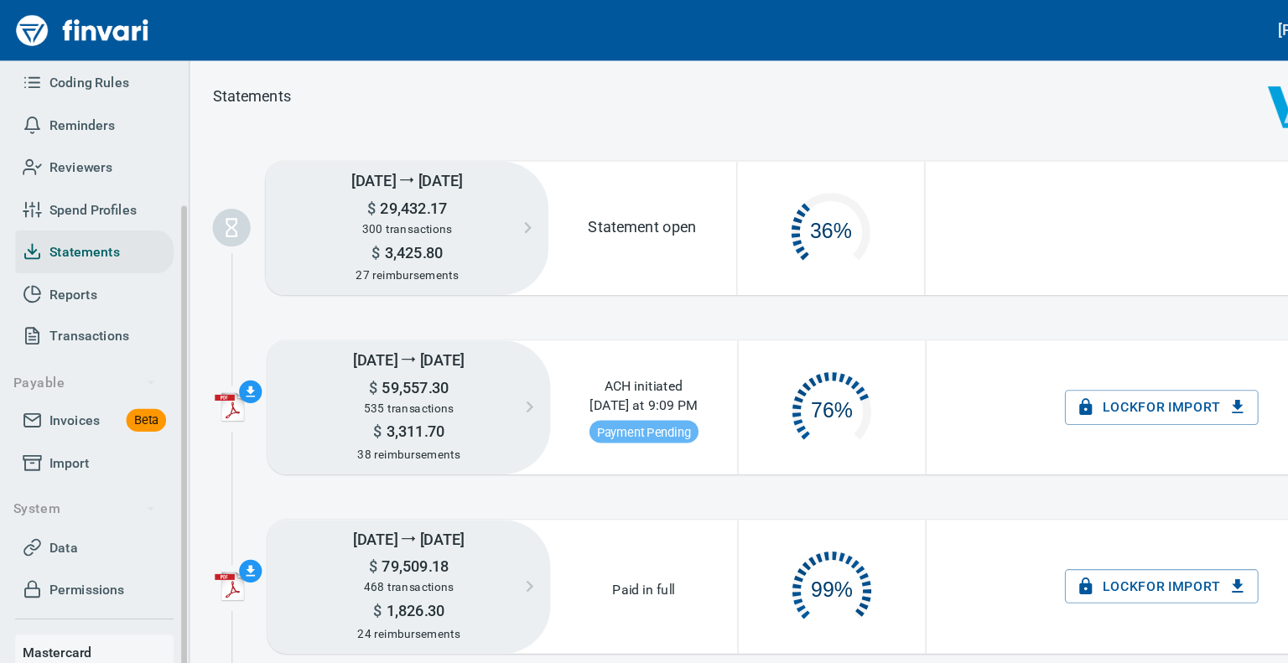
click at [99, 112] on span "Reminders" at bounding box center [73, 111] width 58 height 21
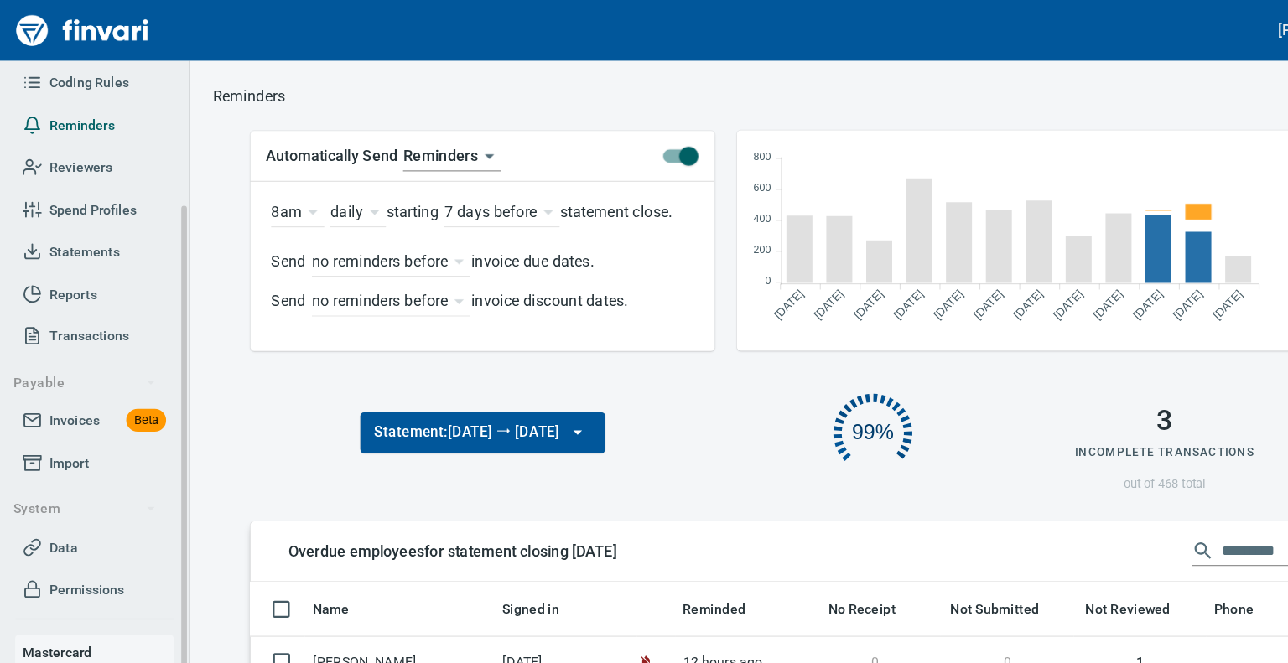
scroll to position [13, 13]
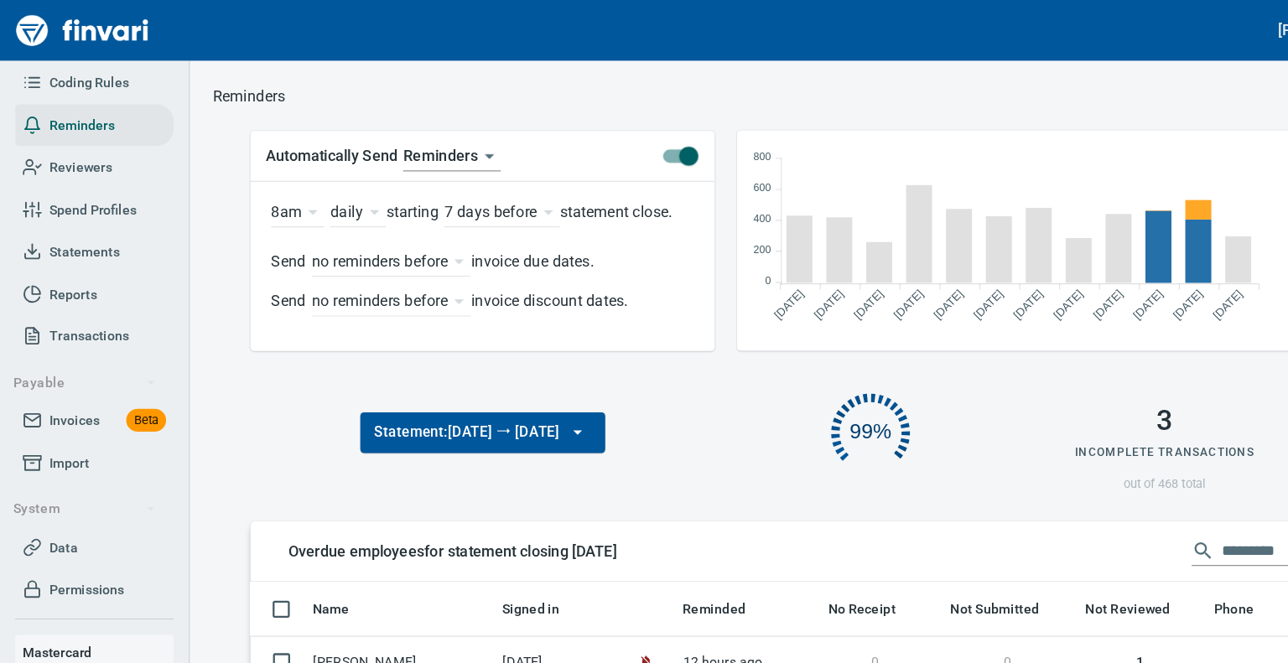
click at [23, 28] on img "Finvari" at bounding box center [73, 27] width 126 height 40
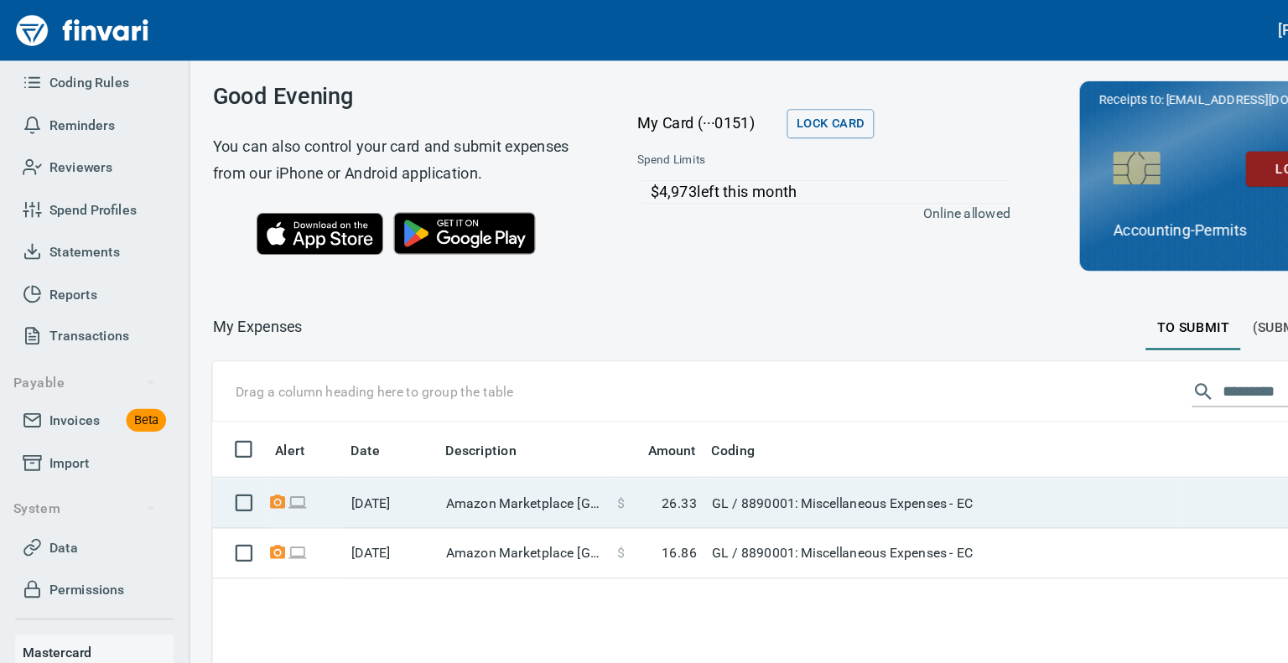
scroll to position [466, 1054]
click at [473, 442] on td "Amazon Marketplace [GEOGRAPHIC_DATA] [GEOGRAPHIC_DATA]" at bounding box center [463, 445] width 151 height 44
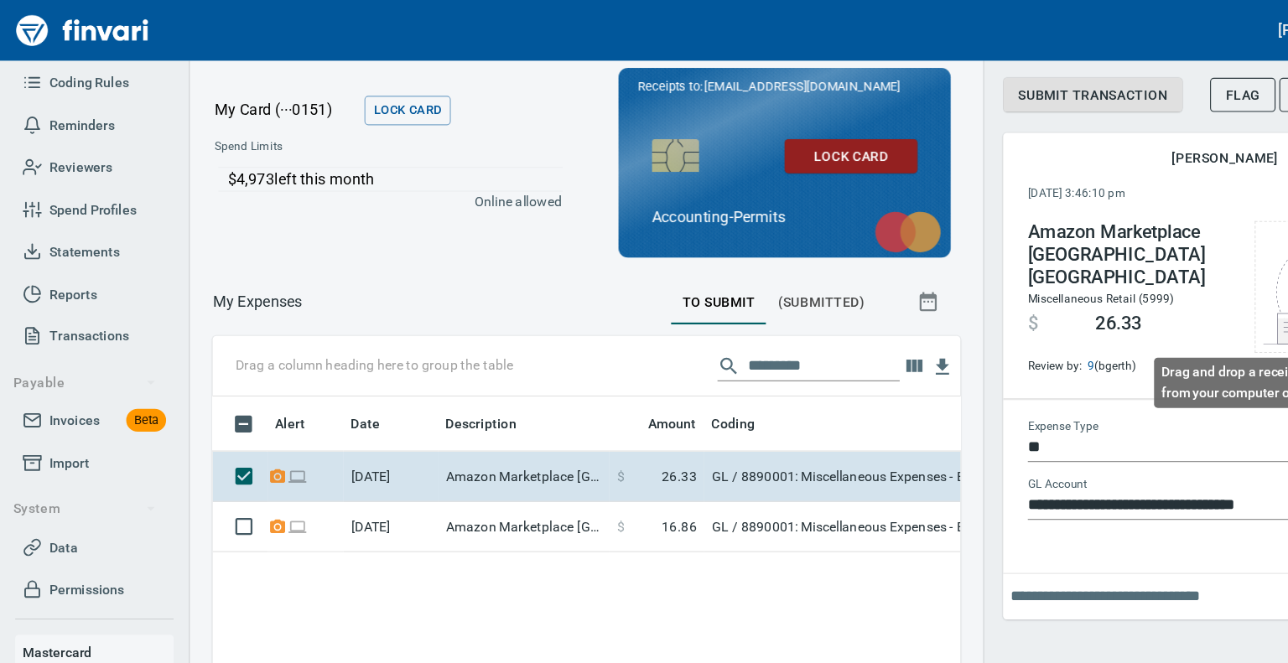
scroll to position [453, 635]
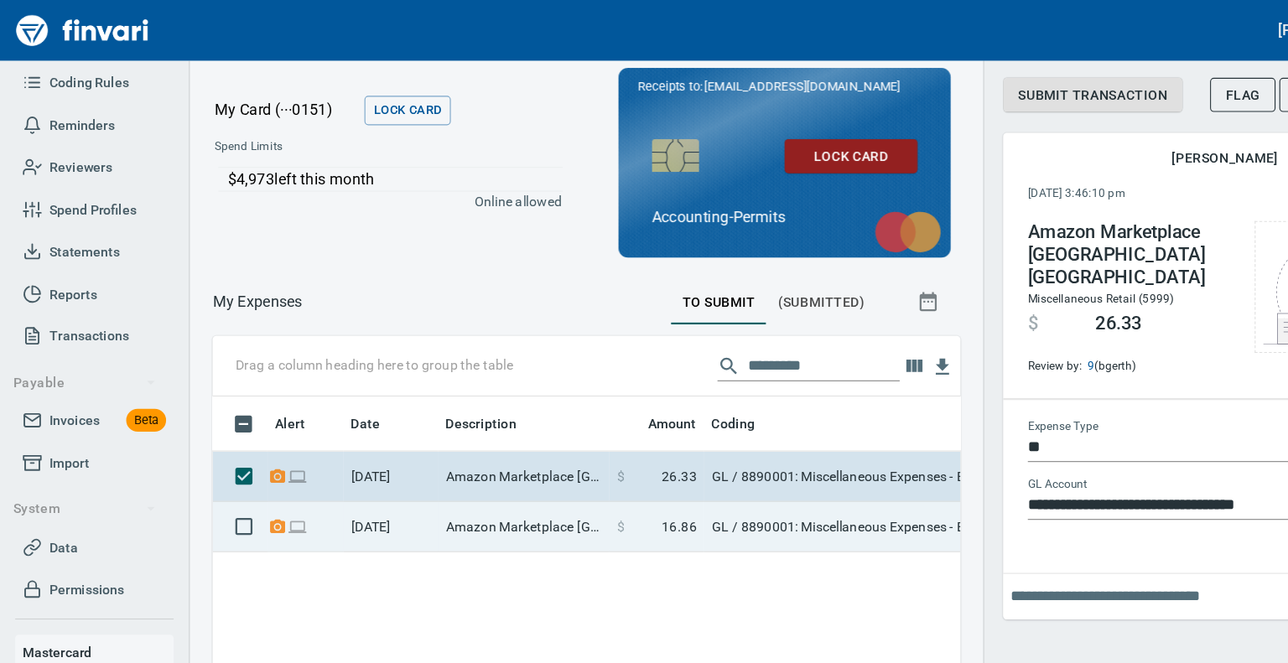
click at [439, 468] on td "Amazon Marketplace [GEOGRAPHIC_DATA] [GEOGRAPHIC_DATA]" at bounding box center [463, 466] width 151 height 44
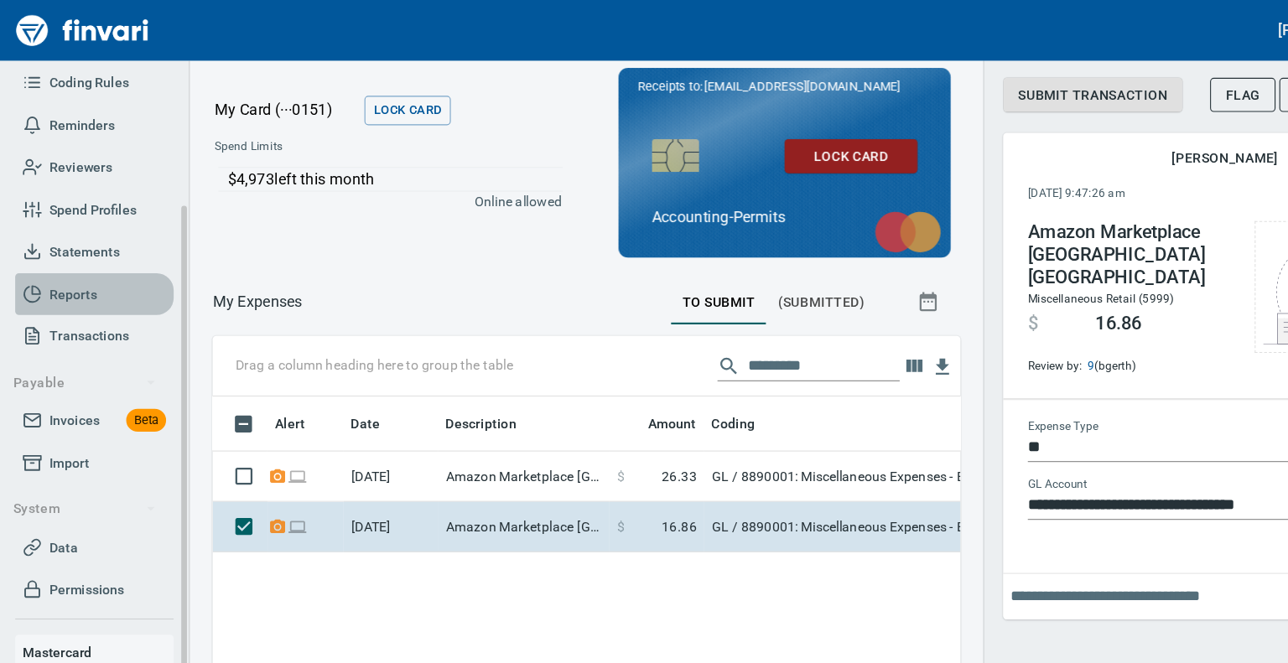
click at [76, 264] on span "Reports" at bounding box center [65, 260] width 42 height 21
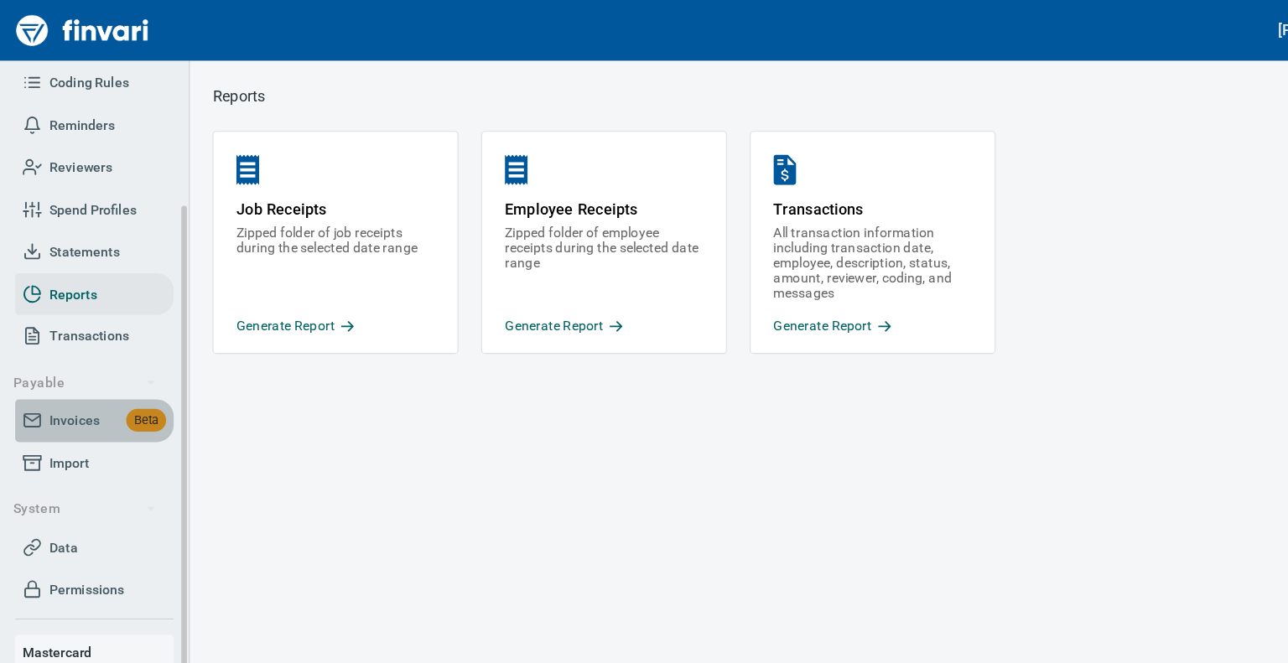
click at [65, 372] on span "Invoices" at bounding box center [66, 372] width 44 height 21
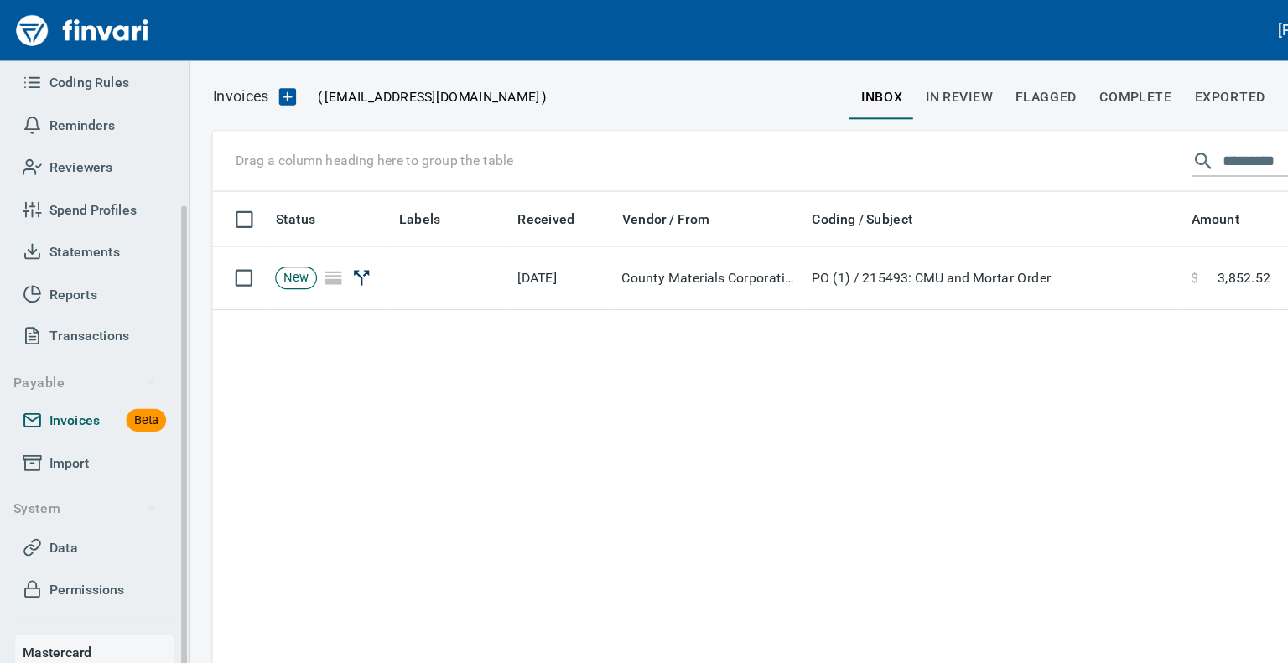
scroll to position [466, 1067]
click at [65, 512] on span "Permissions" at bounding box center [77, 521] width 66 height 21
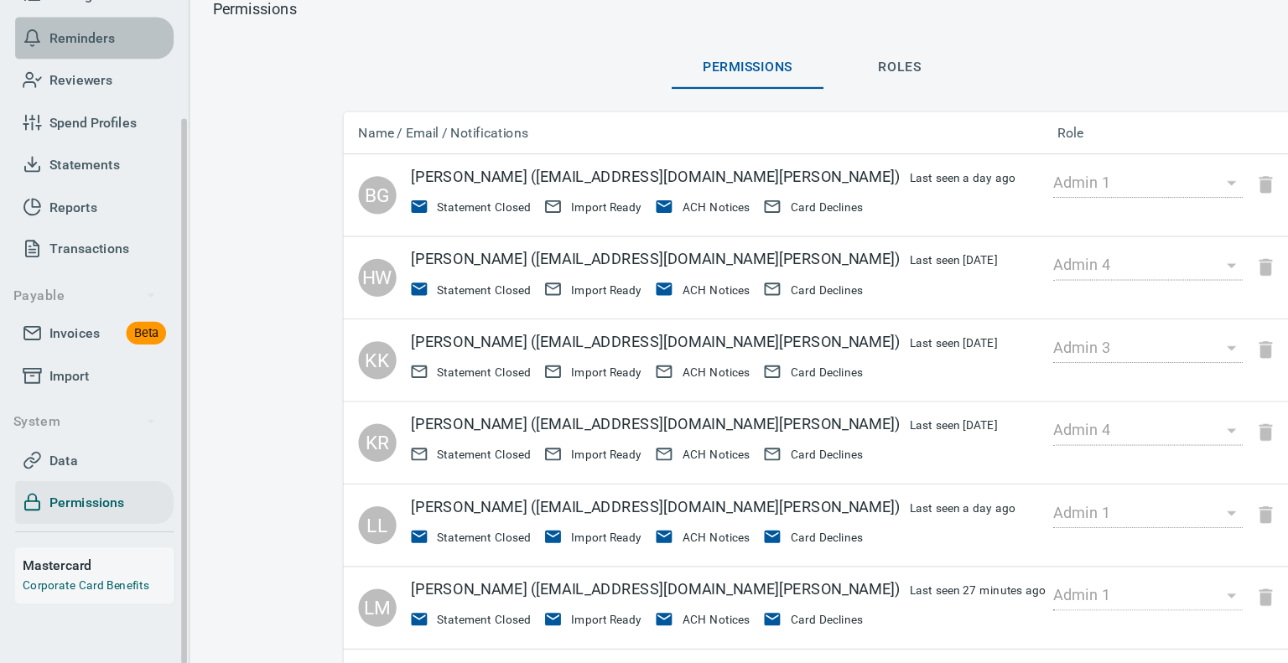
click at [69, 102] on span "Reminders" at bounding box center [73, 111] width 58 height 21
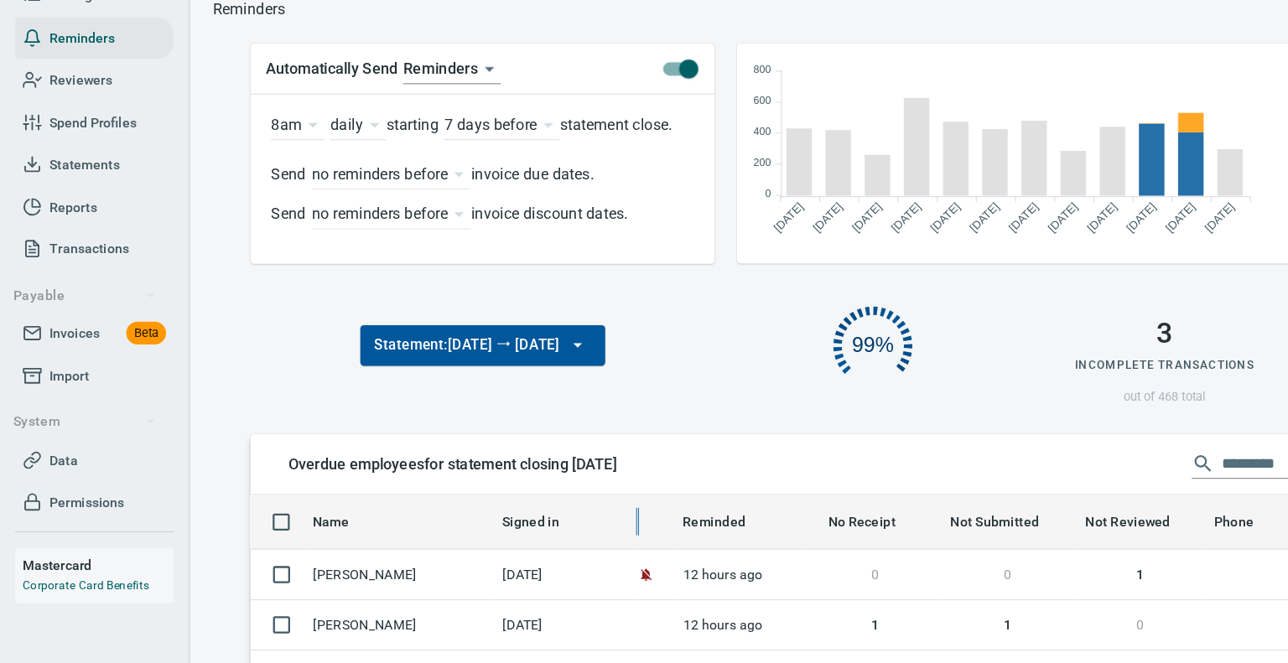
scroll to position [419, 987]
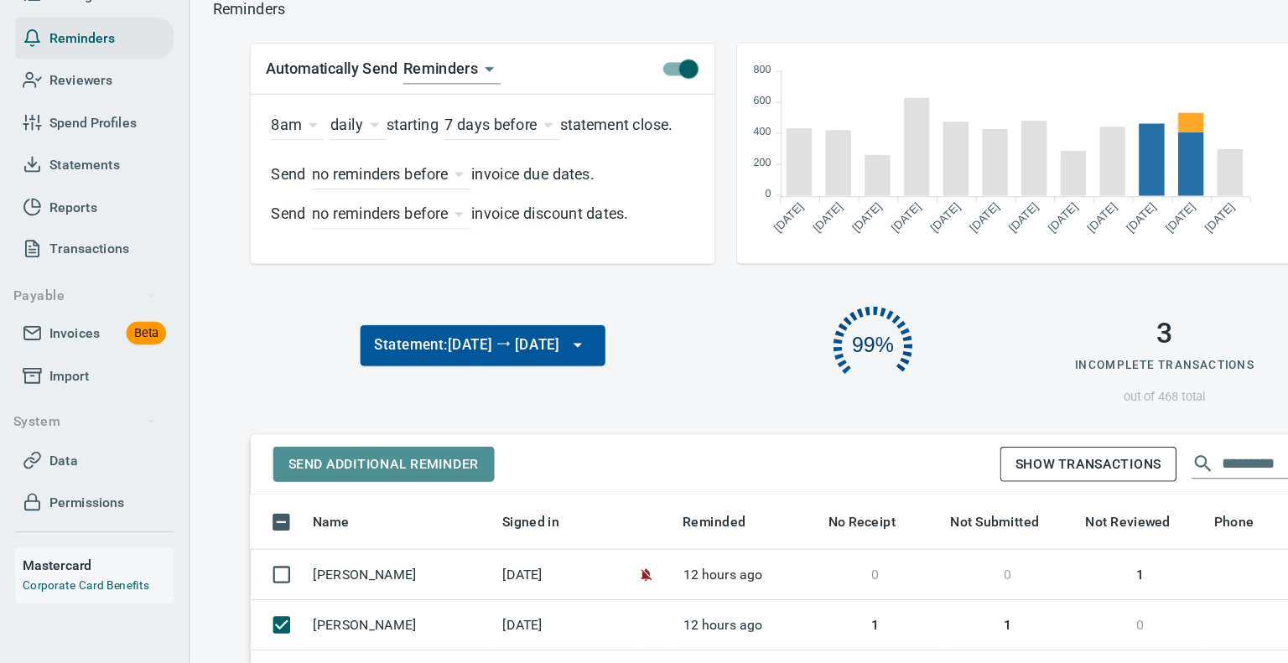
click at [367, 481] on span "Send Additional Reminder" at bounding box center [339, 487] width 169 height 21
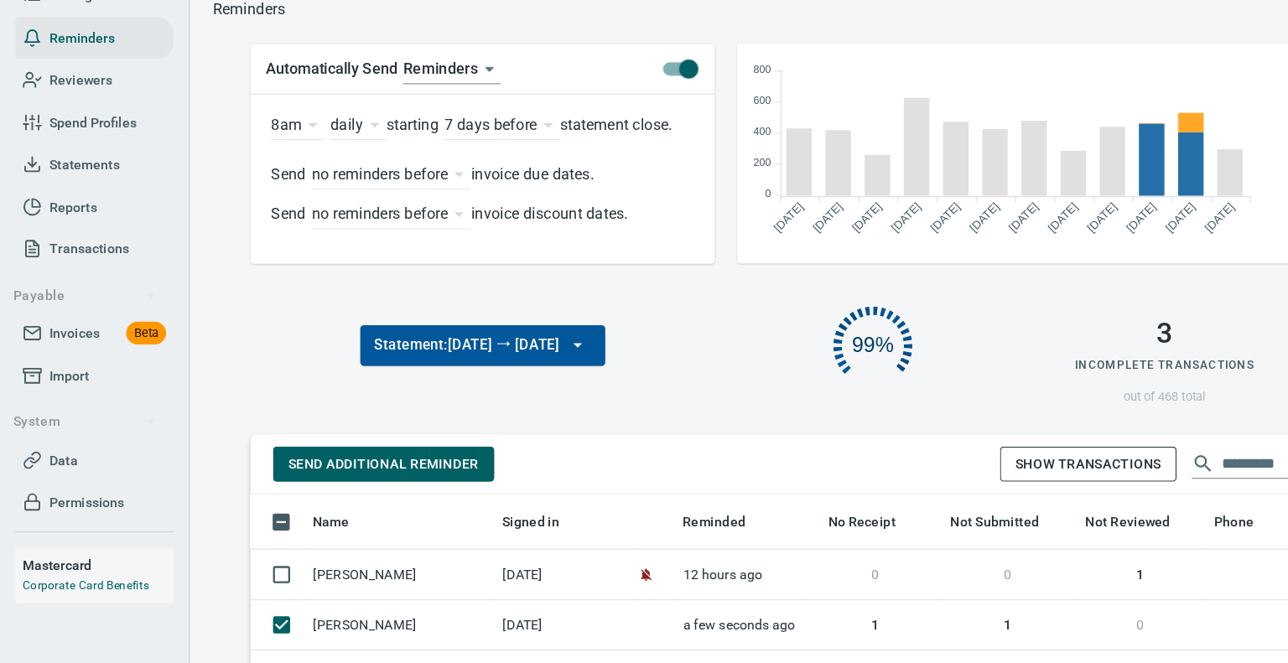
click at [528, 493] on div "Send Additional Reminder Show Transactions" at bounding box center [641, 487] width 798 height 31
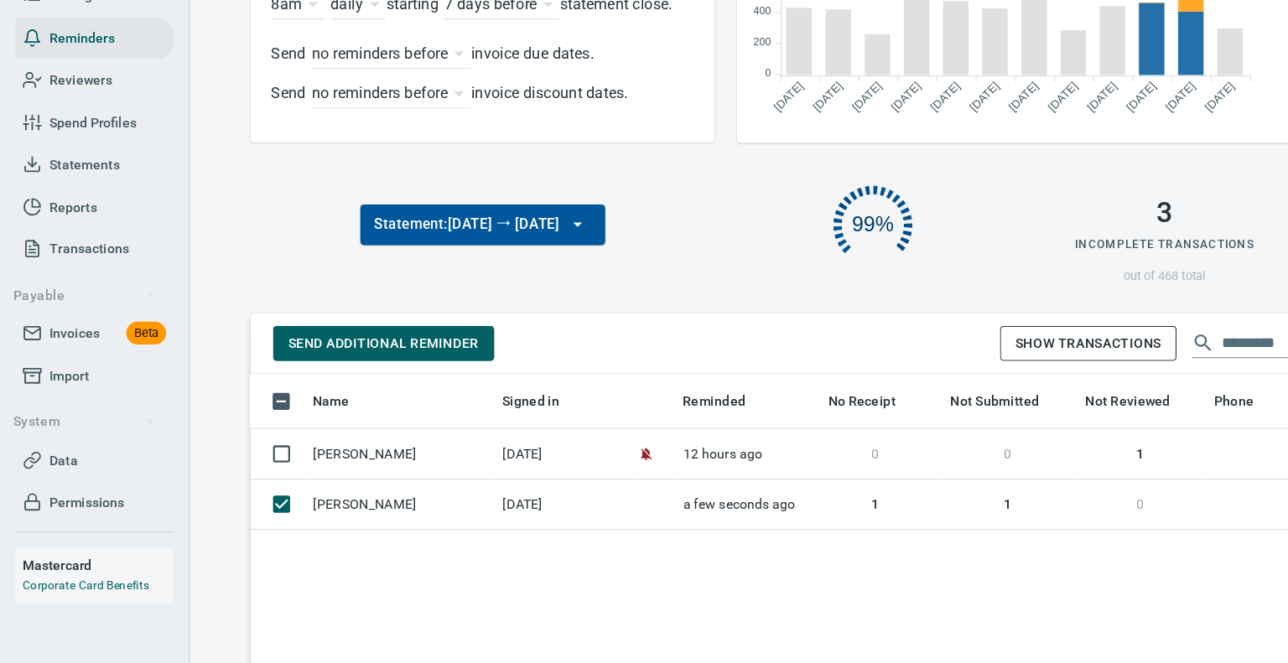
scroll to position [134, 0]
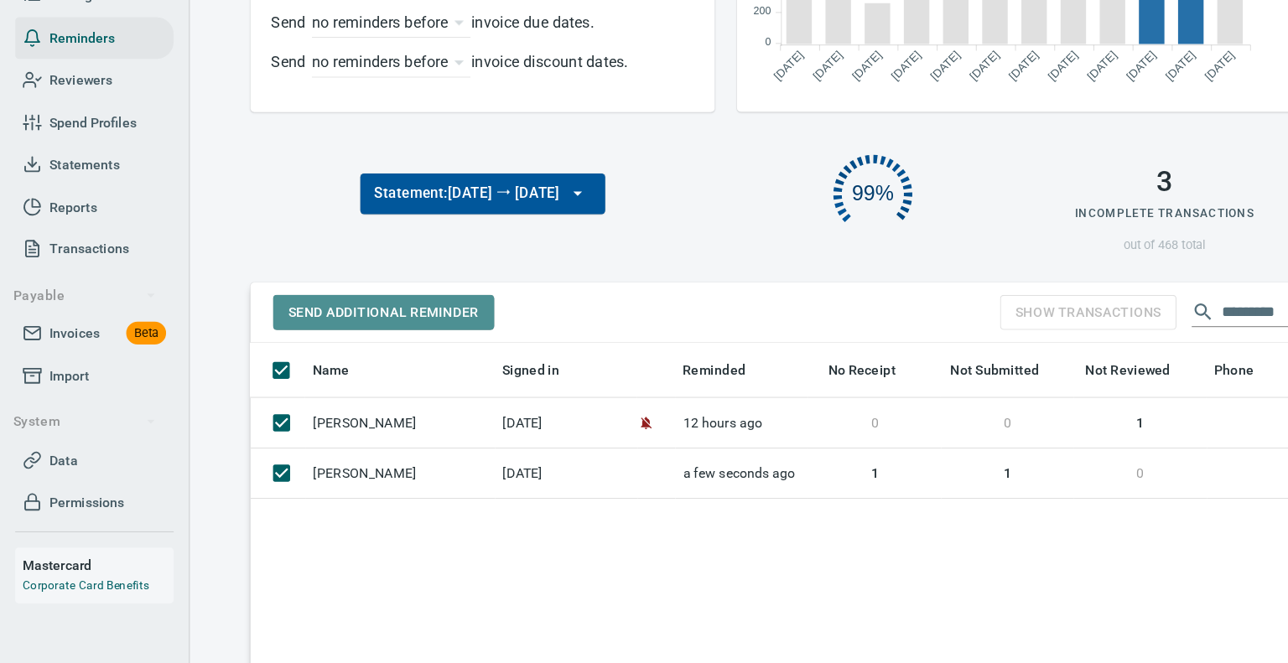
click at [281, 354] on span "Send Additional Reminder" at bounding box center [339, 353] width 169 height 21
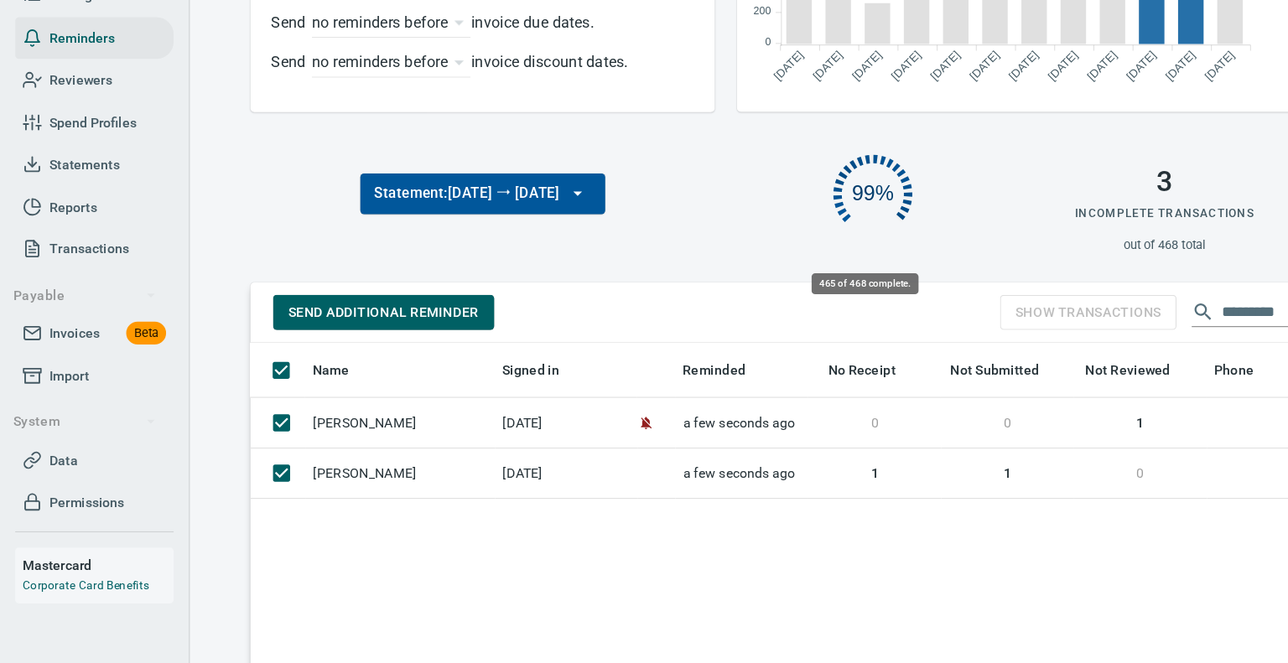
scroll to position [419, 987]
